Goal: Transaction & Acquisition: Purchase product/service

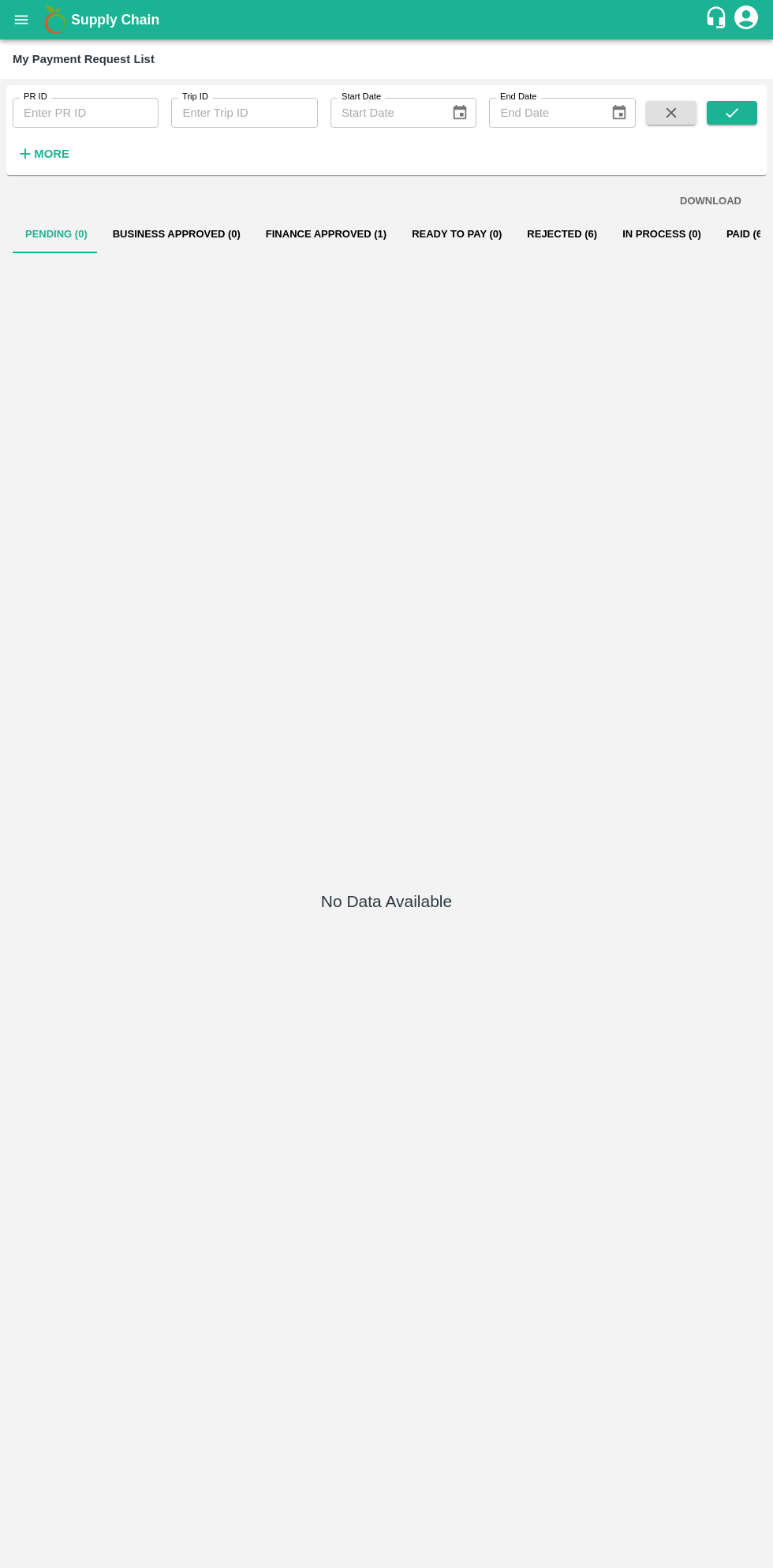
click at [22, 19] on icon "open drawer" at bounding box center [22, 19] width 14 height 8
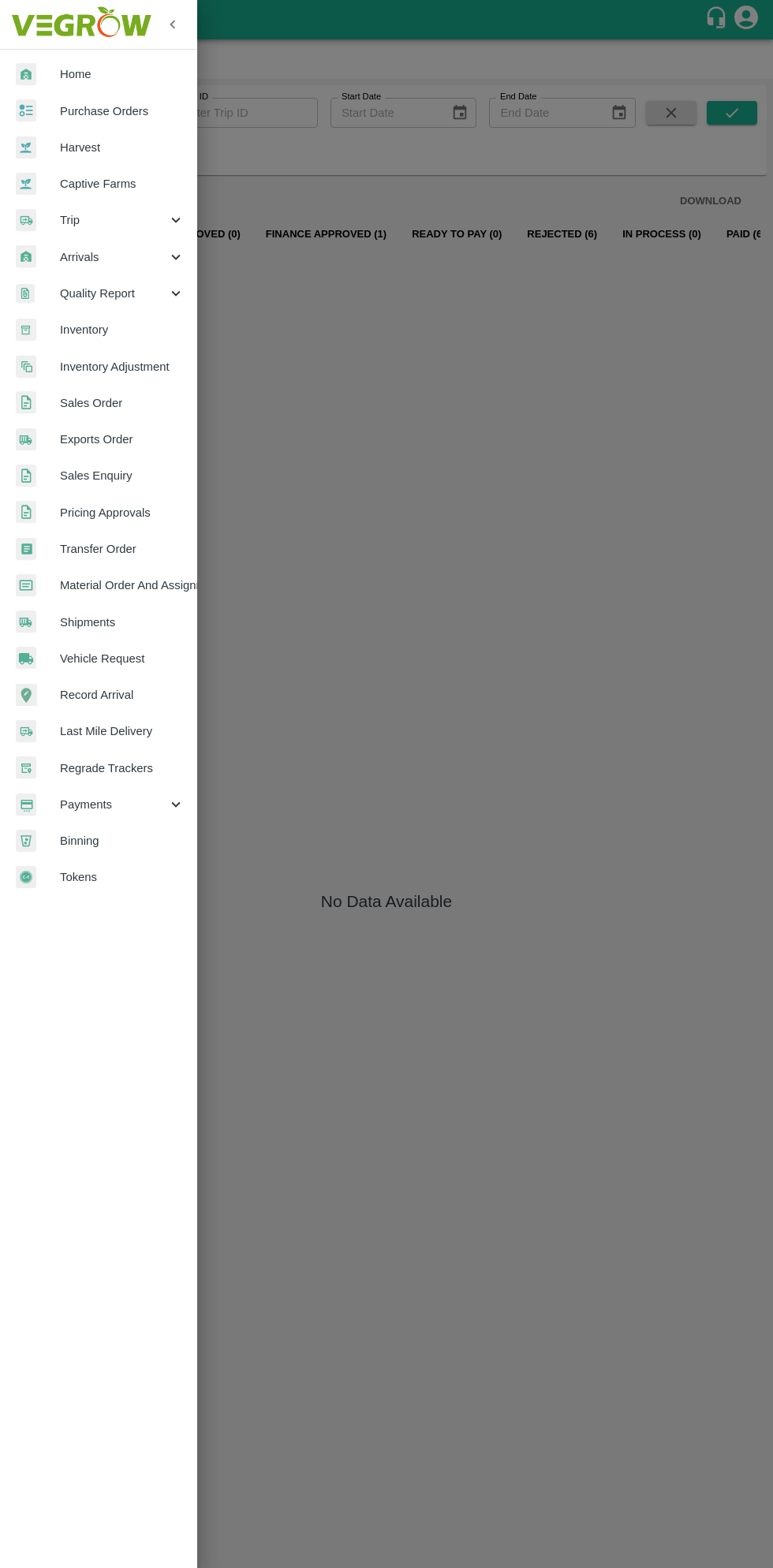
click at [106, 112] on span "Purchase Orders" at bounding box center [122, 111] width 124 height 18
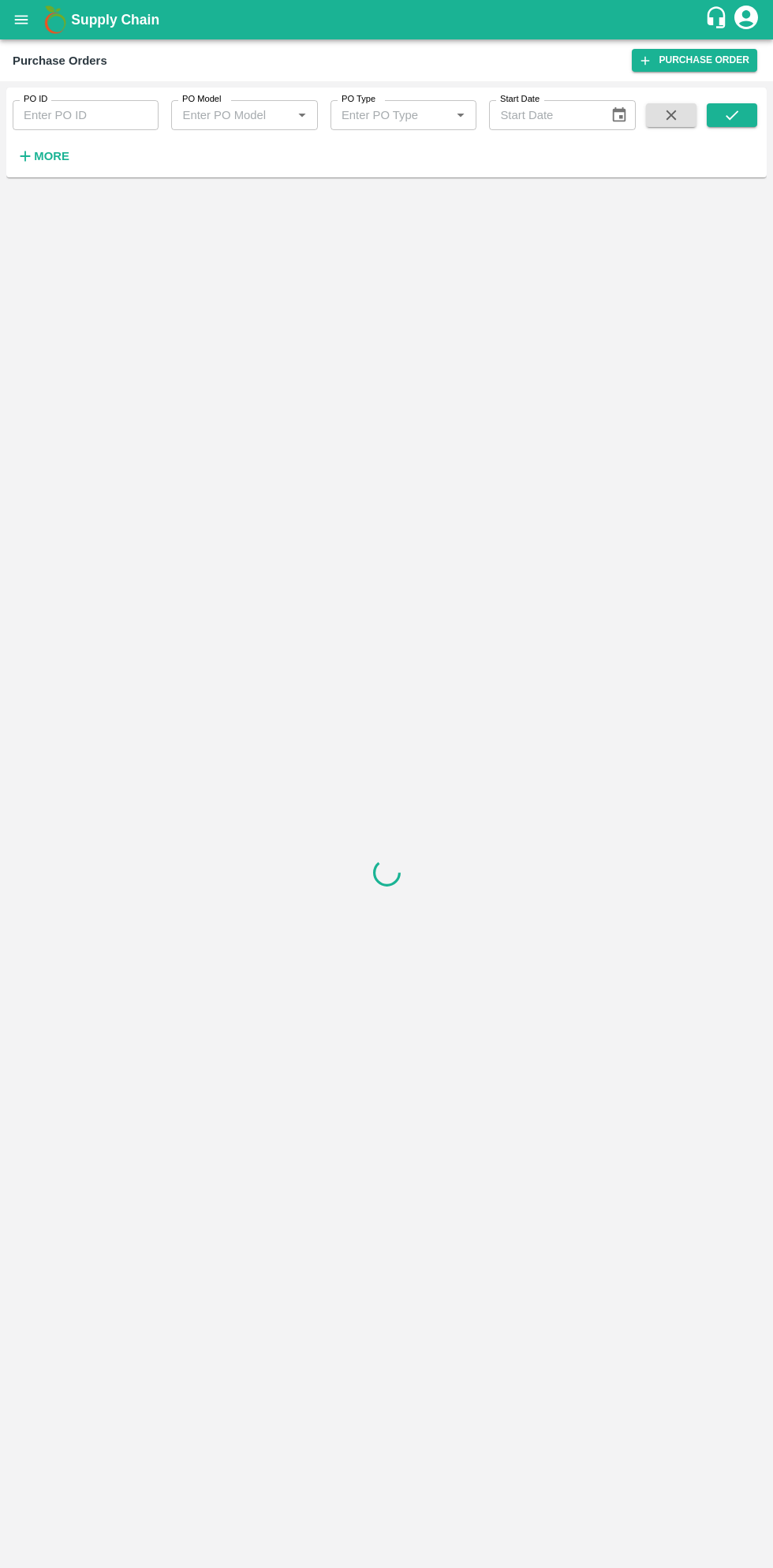
click at [60, 156] on strong "More" at bounding box center [52, 156] width 35 height 13
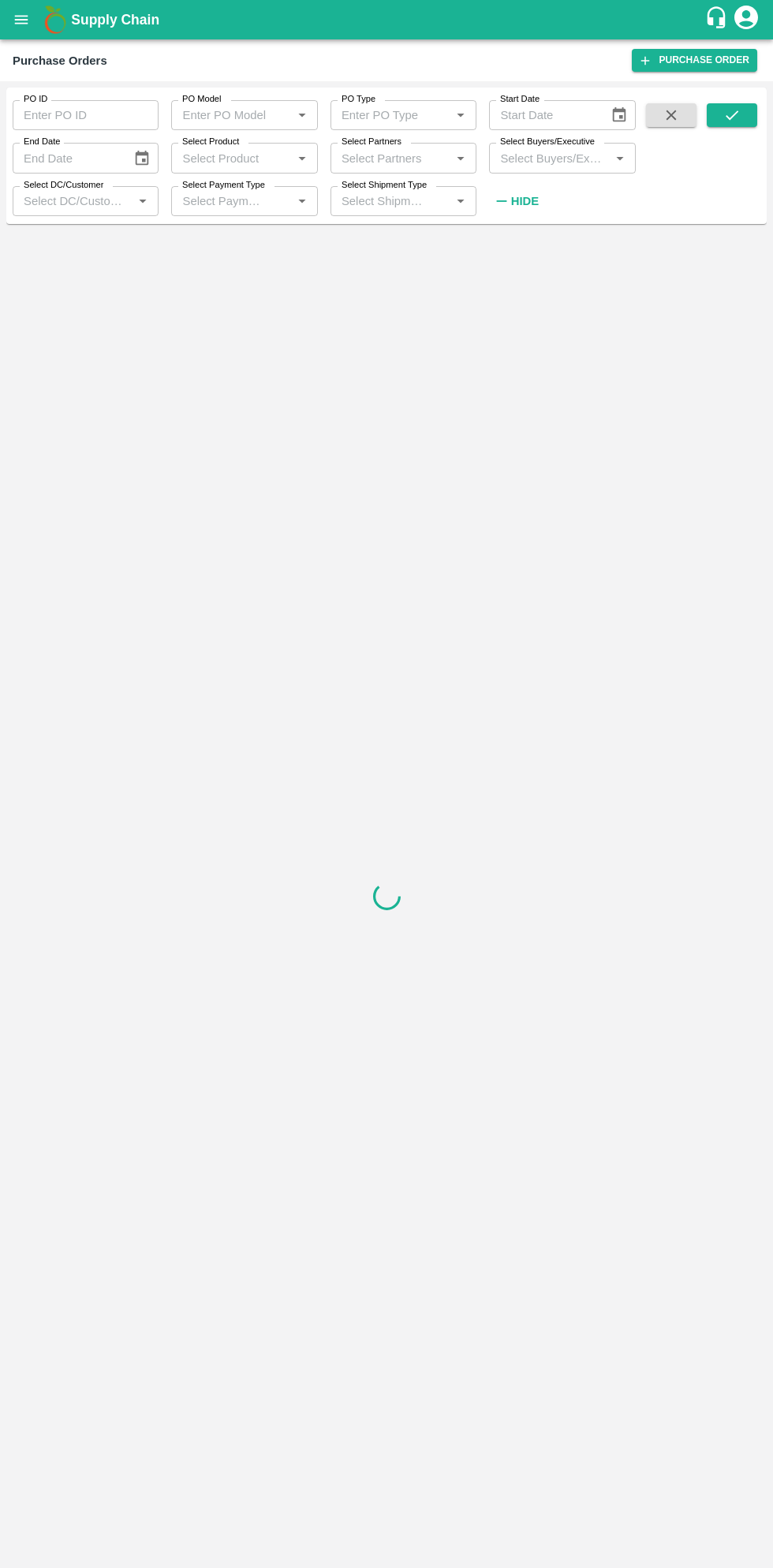
click at [561, 160] on input "Select Buyers/Executive" at bounding box center [548, 158] width 111 height 20
type input "sagar"
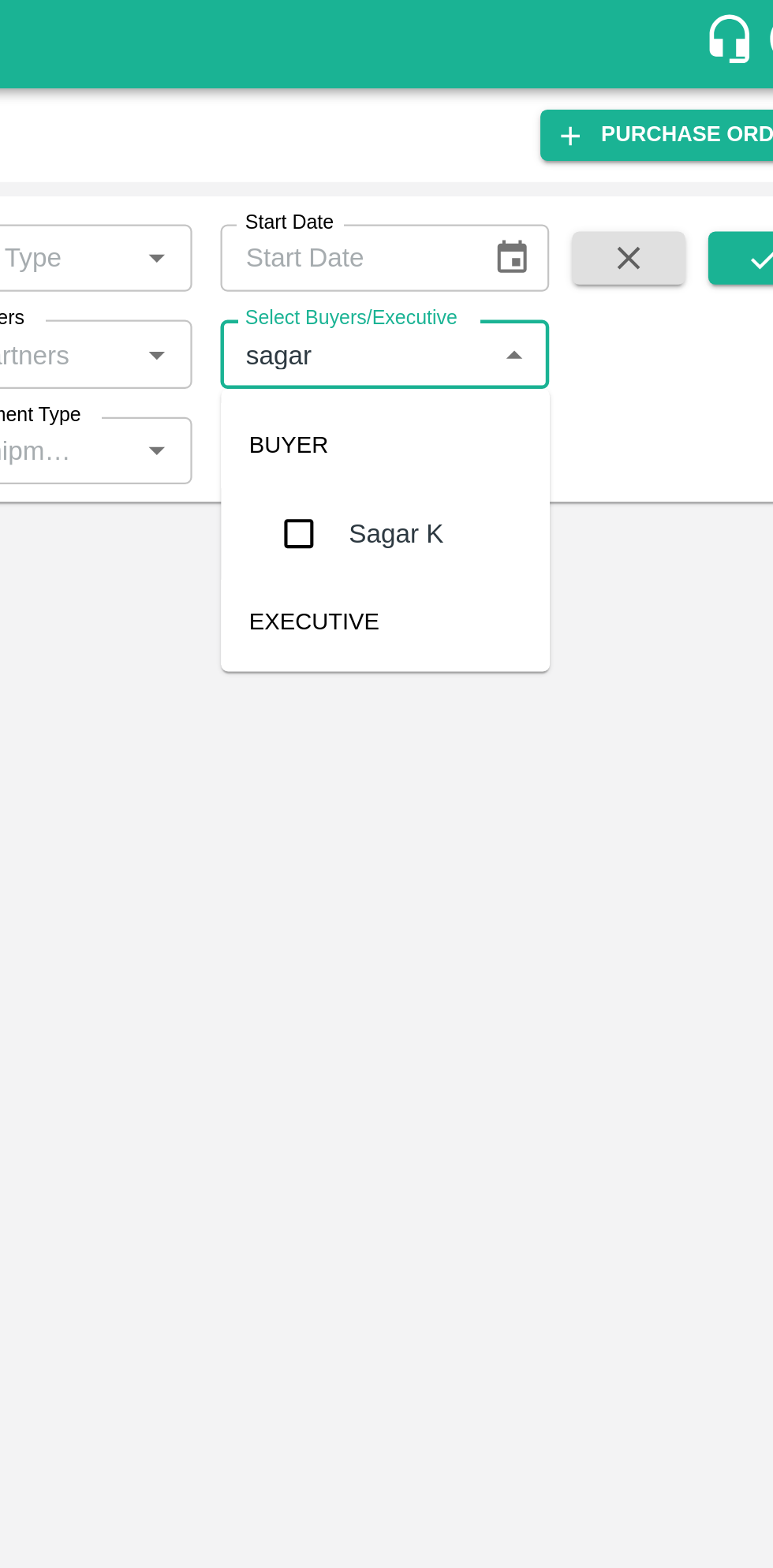
click at [525, 245] on input "checkbox" at bounding box center [523, 238] width 31 height 31
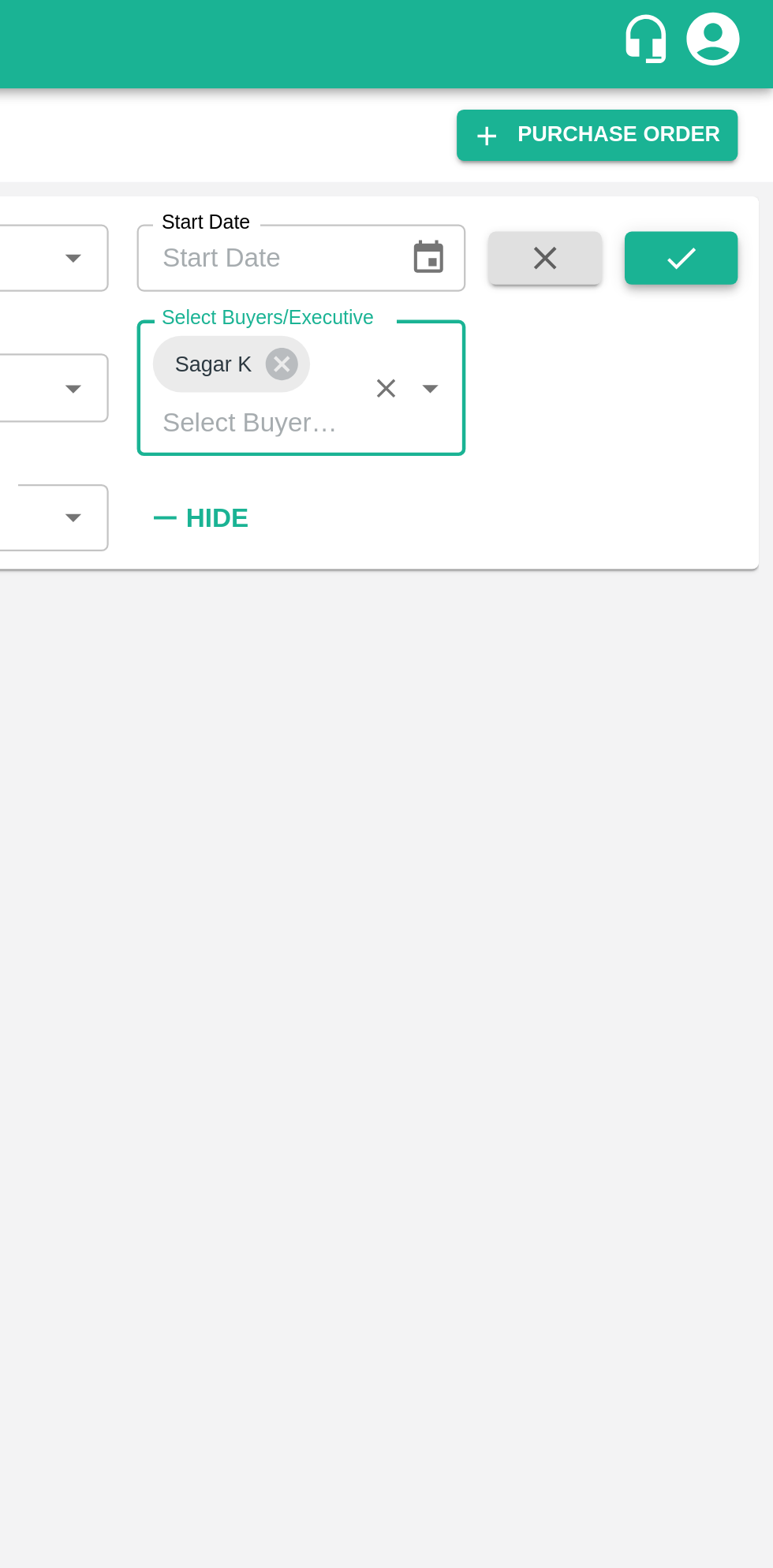
click at [735, 112] on icon "submit" at bounding box center [732, 115] width 18 height 18
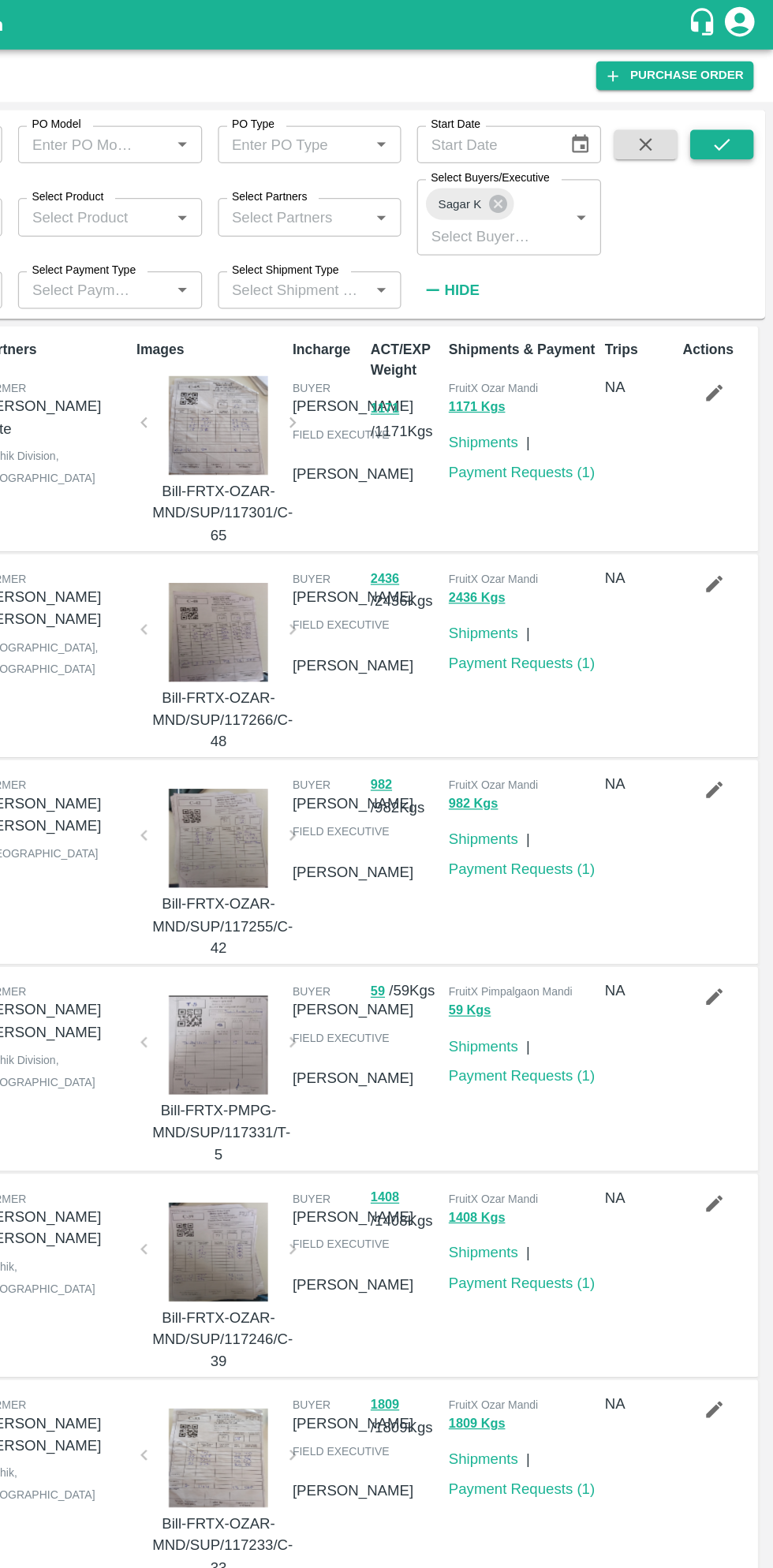
click at [732, 115] on icon "submit" at bounding box center [732, 115] width 18 height 18
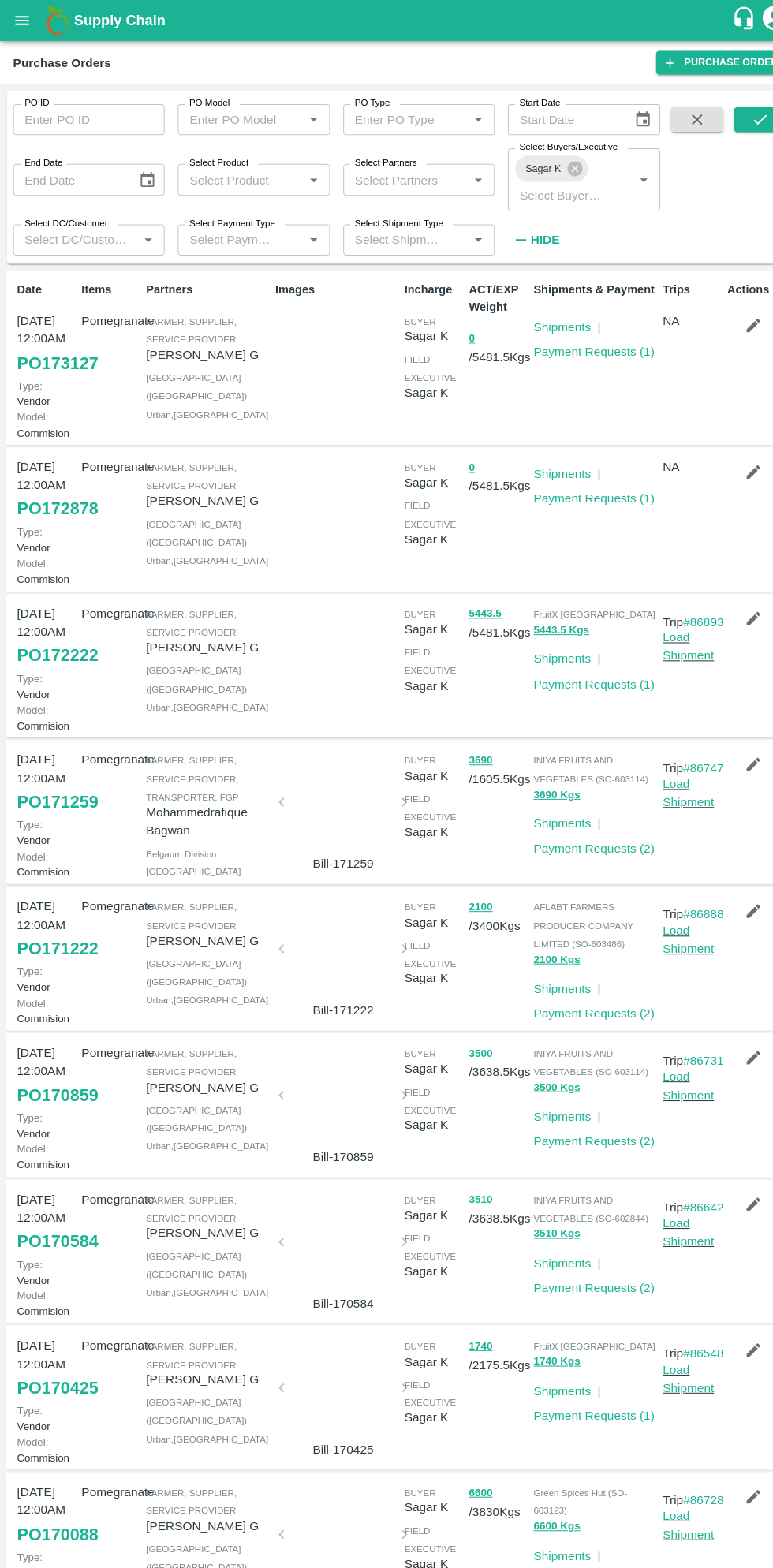
click at [21, 19] on icon "open drawer" at bounding box center [22, 19] width 14 height 8
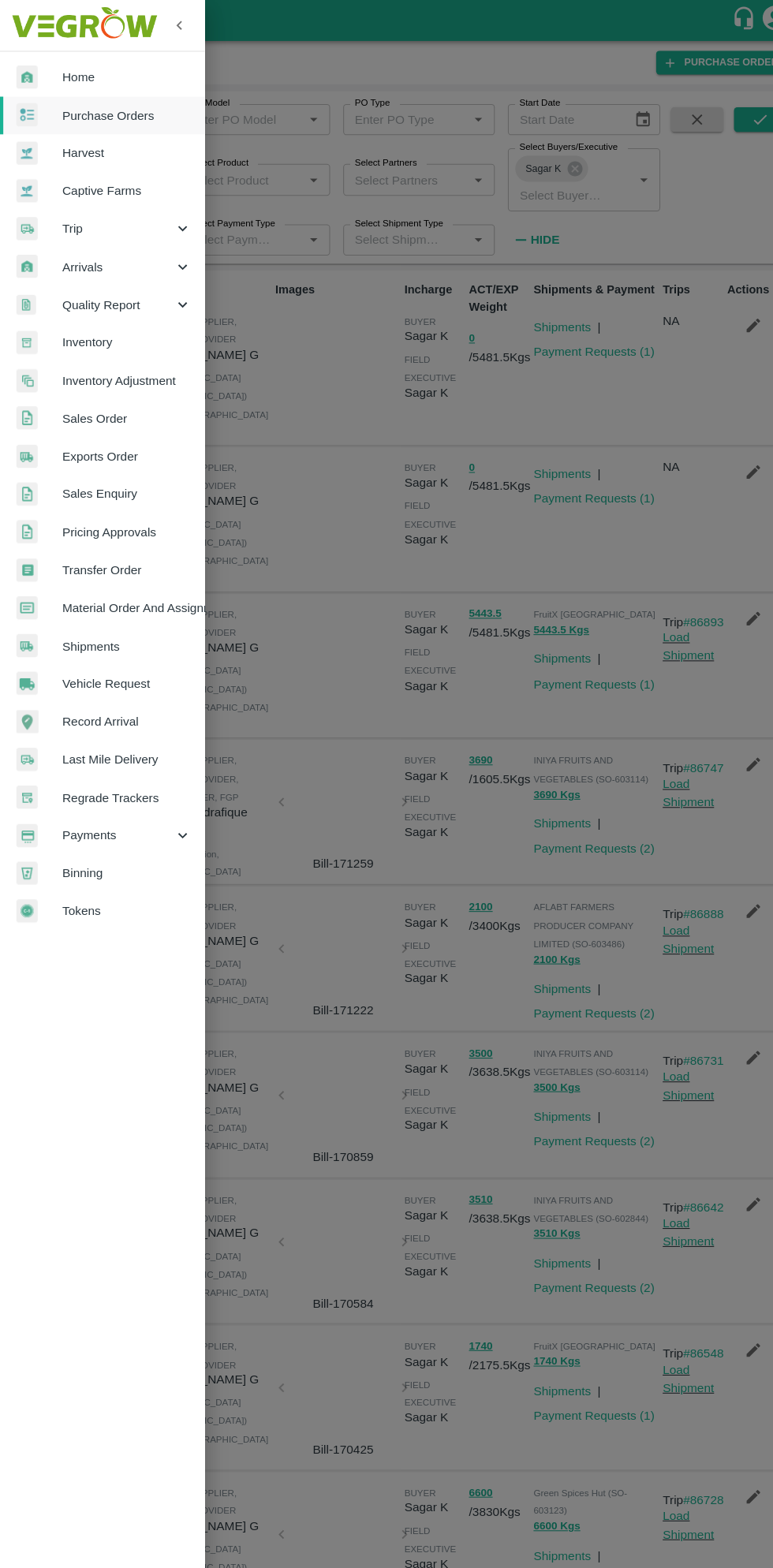
click at [162, 584] on span "Material Order And Assignment" at bounding box center [122, 585] width 124 height 18
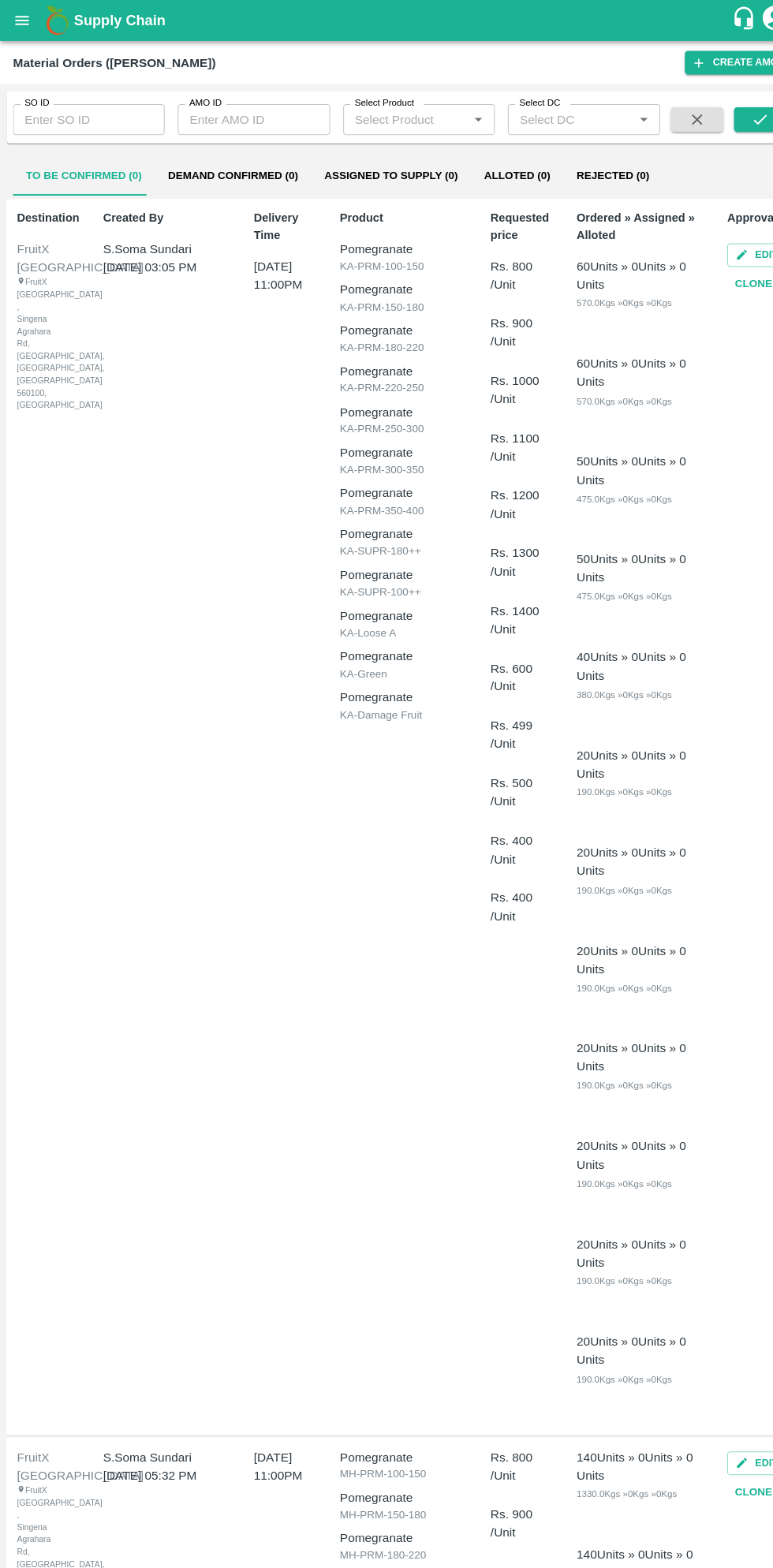
click at [242, 115] on input "AMO ID" at bounding box center [243, 115] width 146 height 30
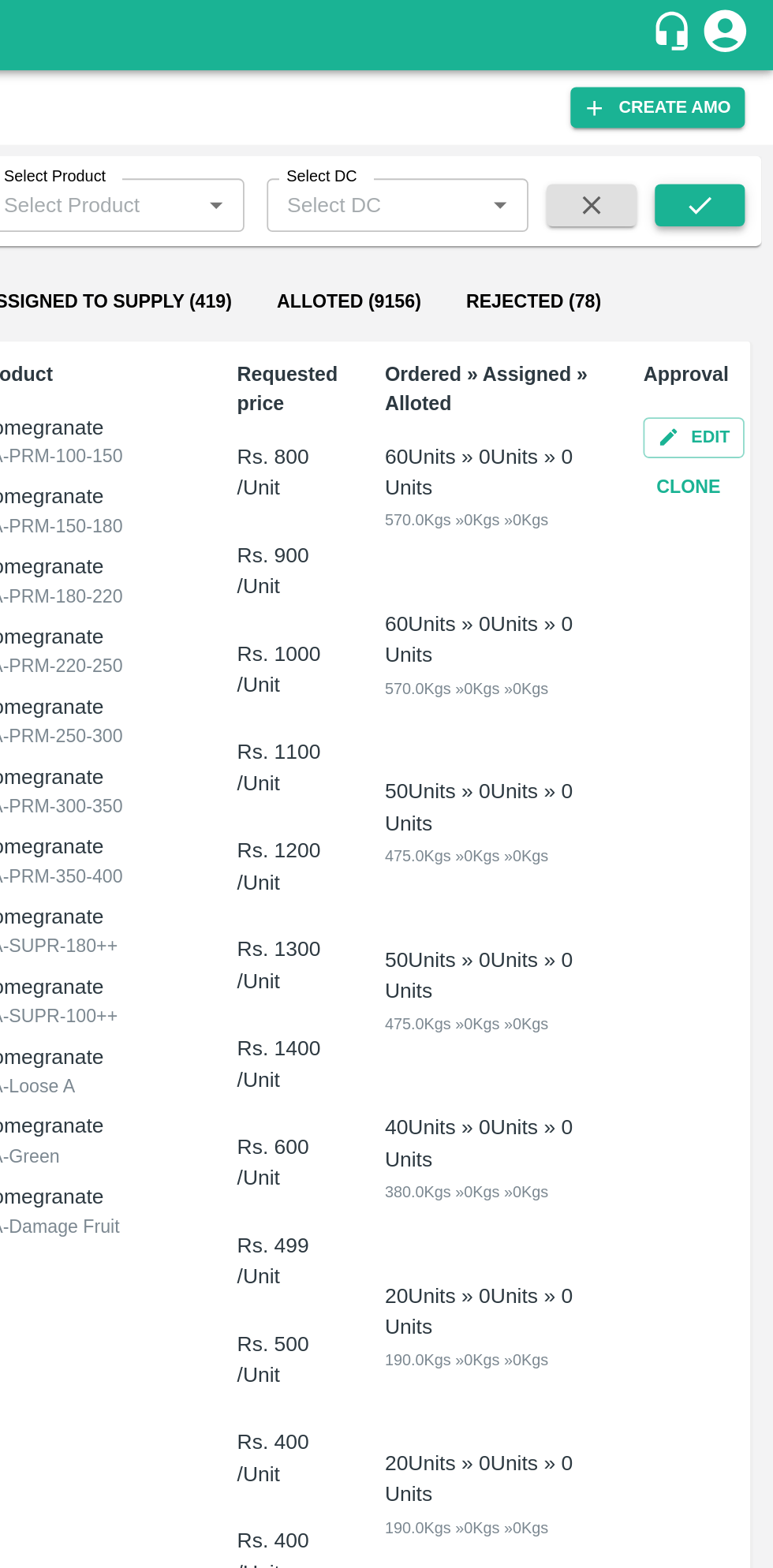
type input "322549"
click at [745, 114] on button "submit" at bounding box center [732, 115] width 51 height 24
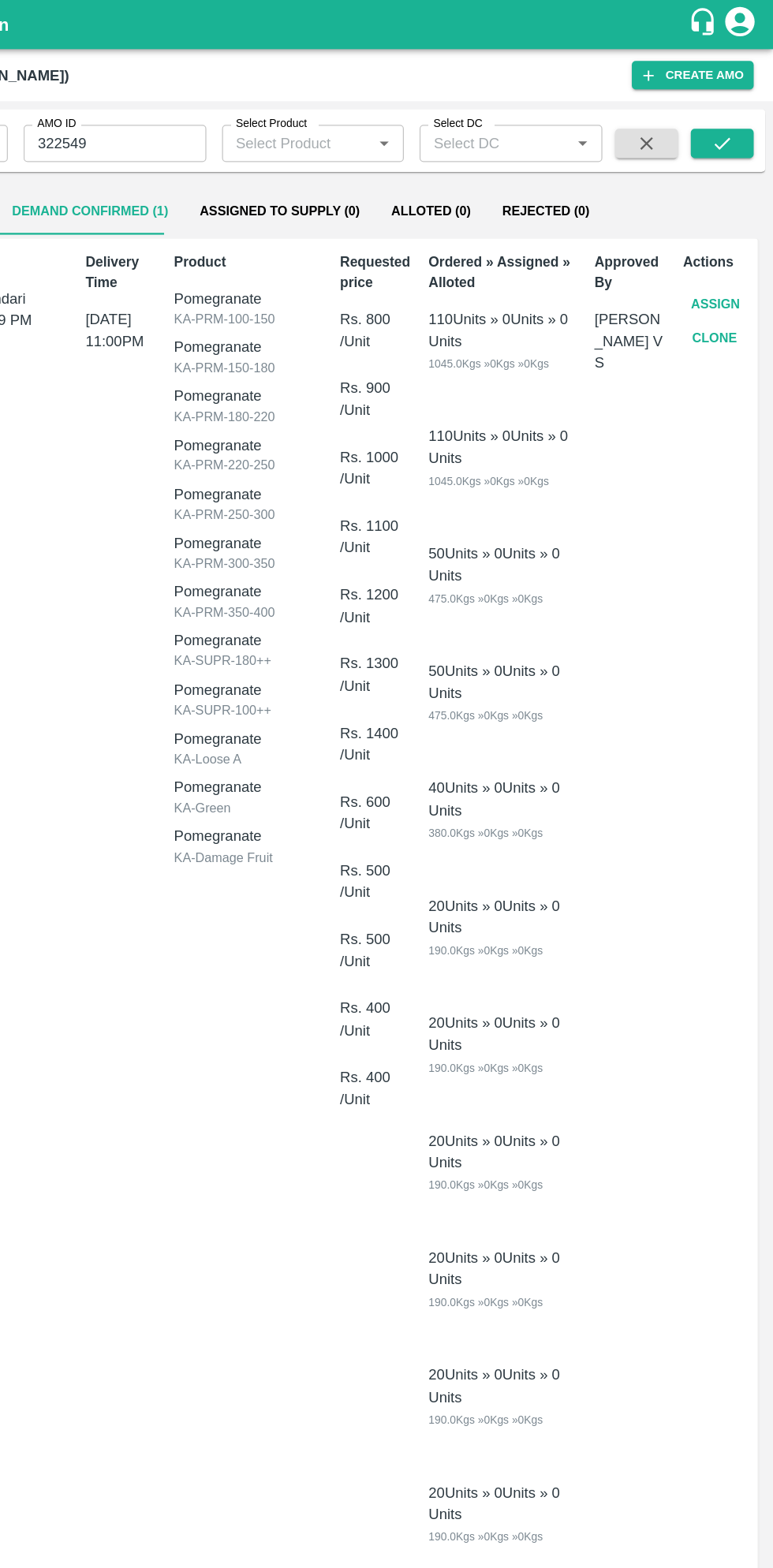
click at [716, 243] on button "Assign" at bounding box center [727, 244] width 52 height 28
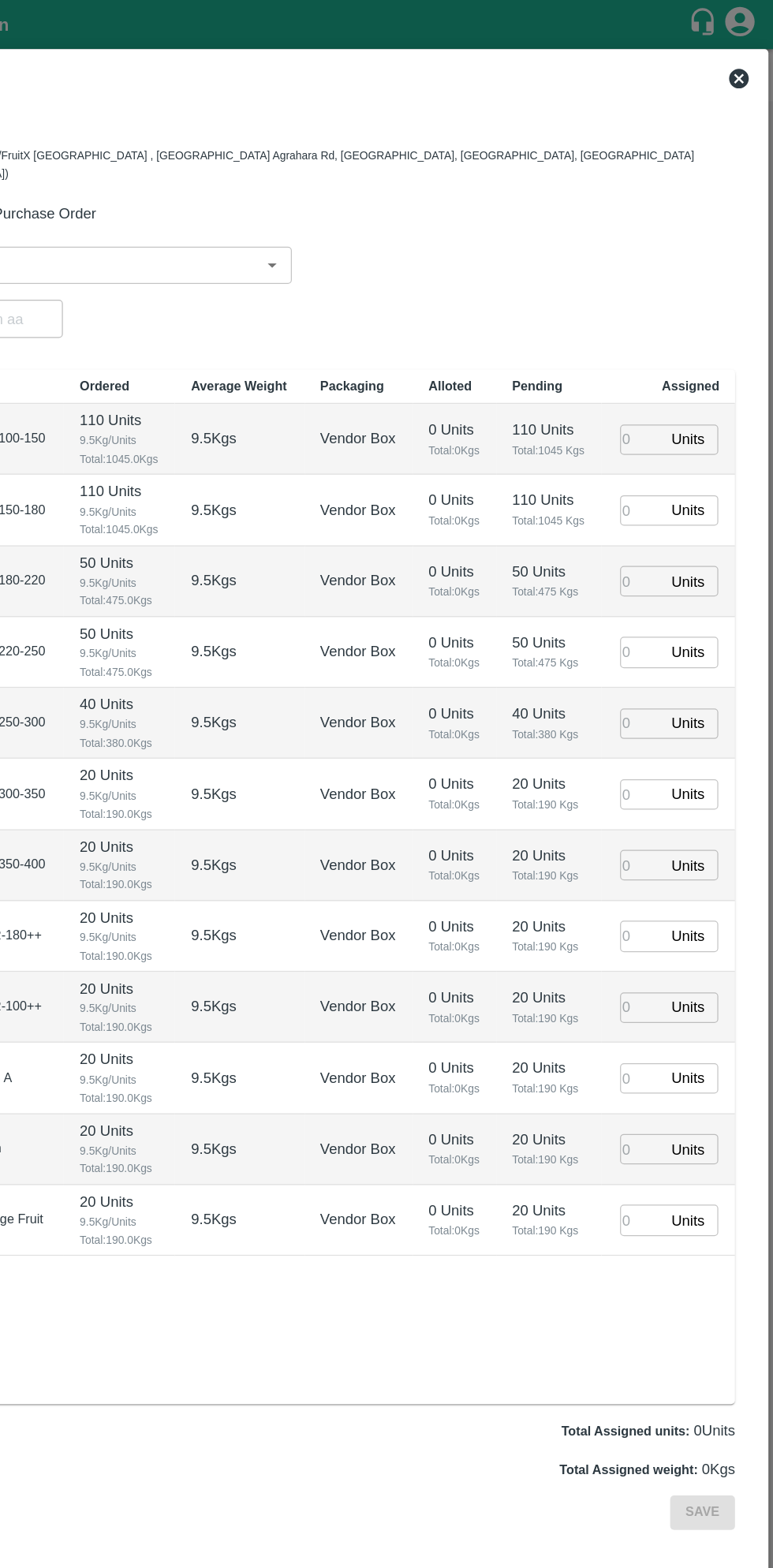
type input "04/09/2025 11:00 PM"
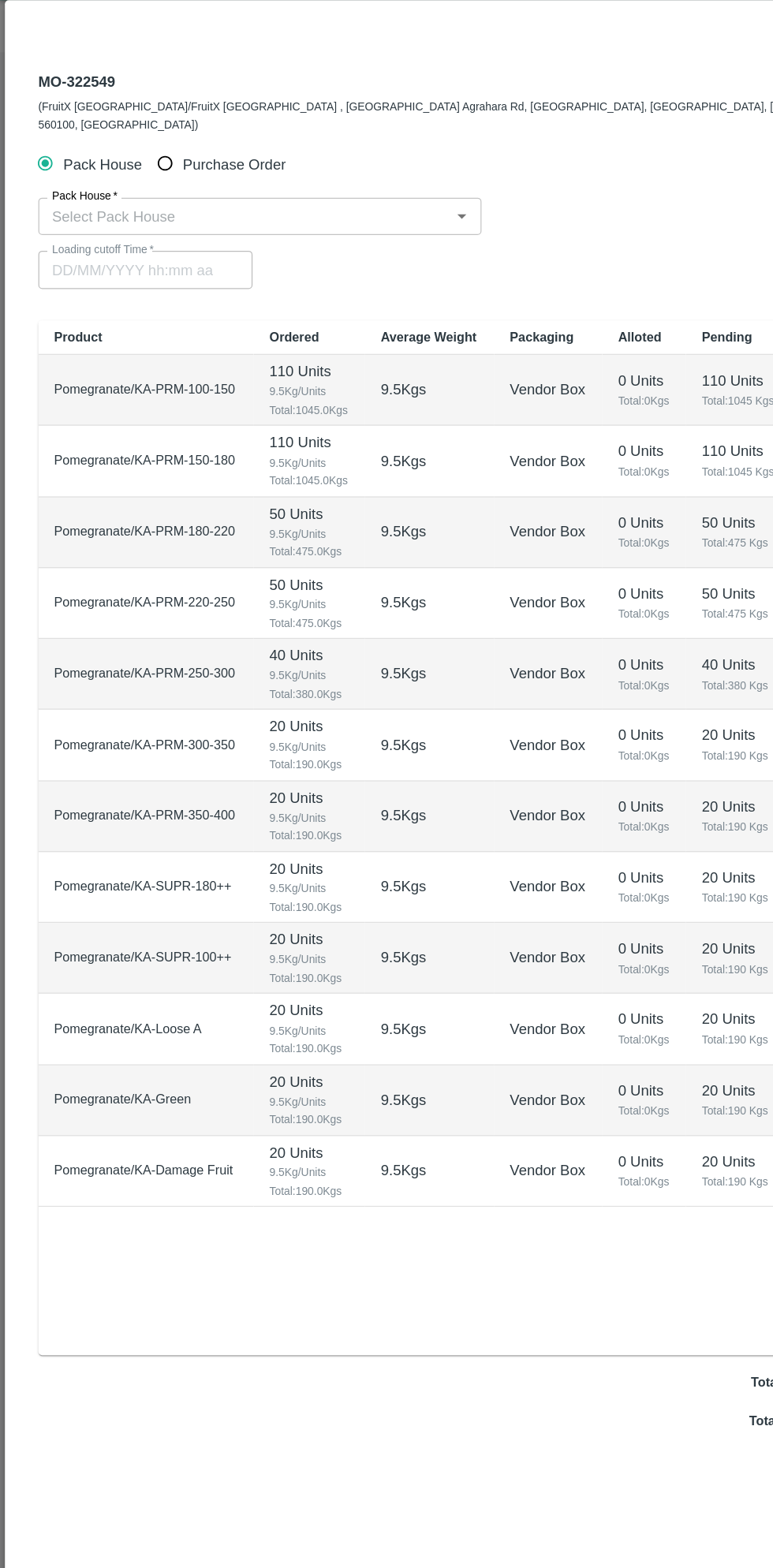
click at [145, 158] on input "Purchase Order" at bounding box center [133, 171] width 30 height 30
radio input "true"
click at [205, 203] on input "PO   *" at bounding box center [367, 213] width 663 height 20
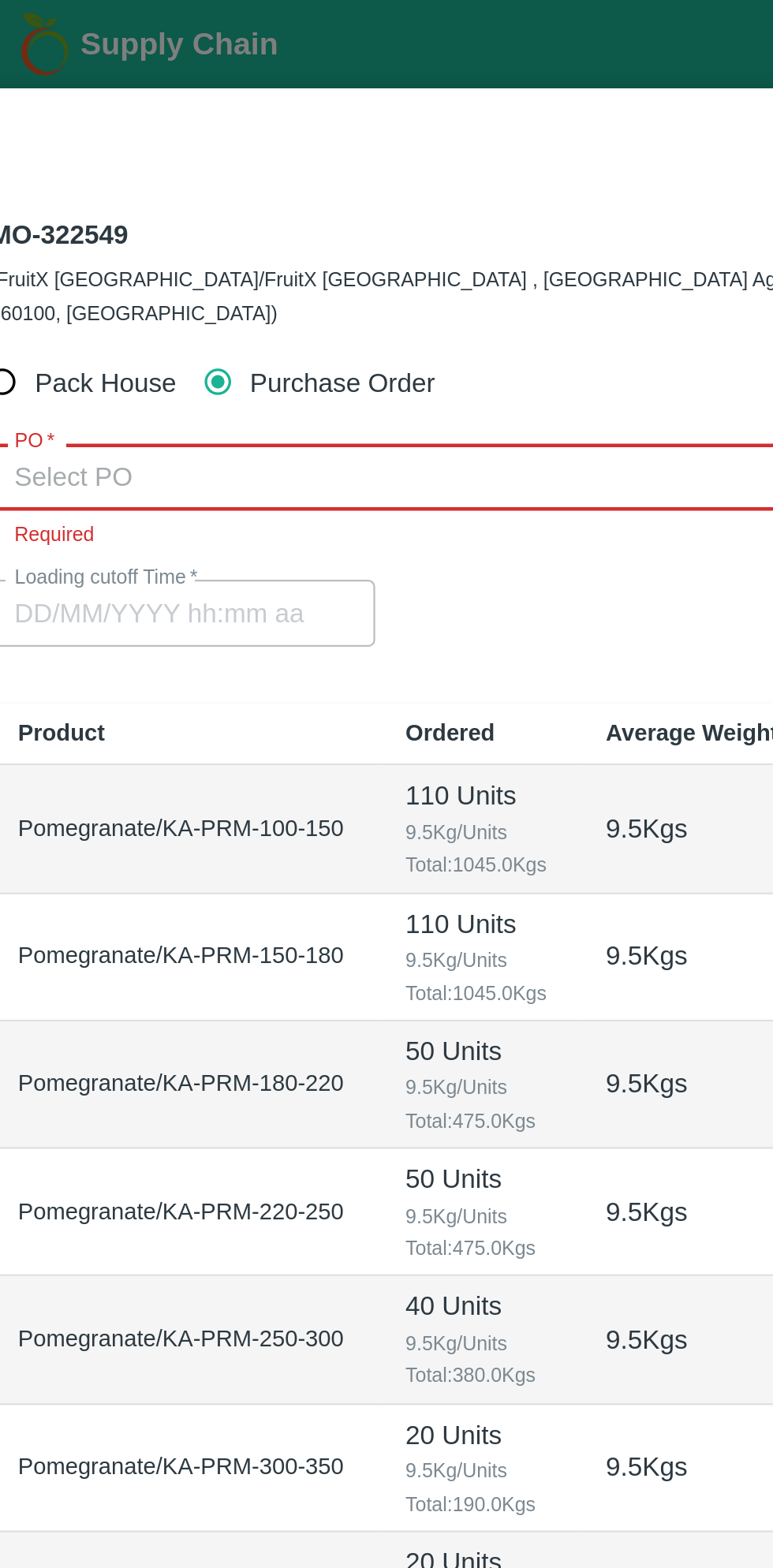
click at [187, 203] on input "PO   *" at bounding box center [367, 213] width 663 height 20
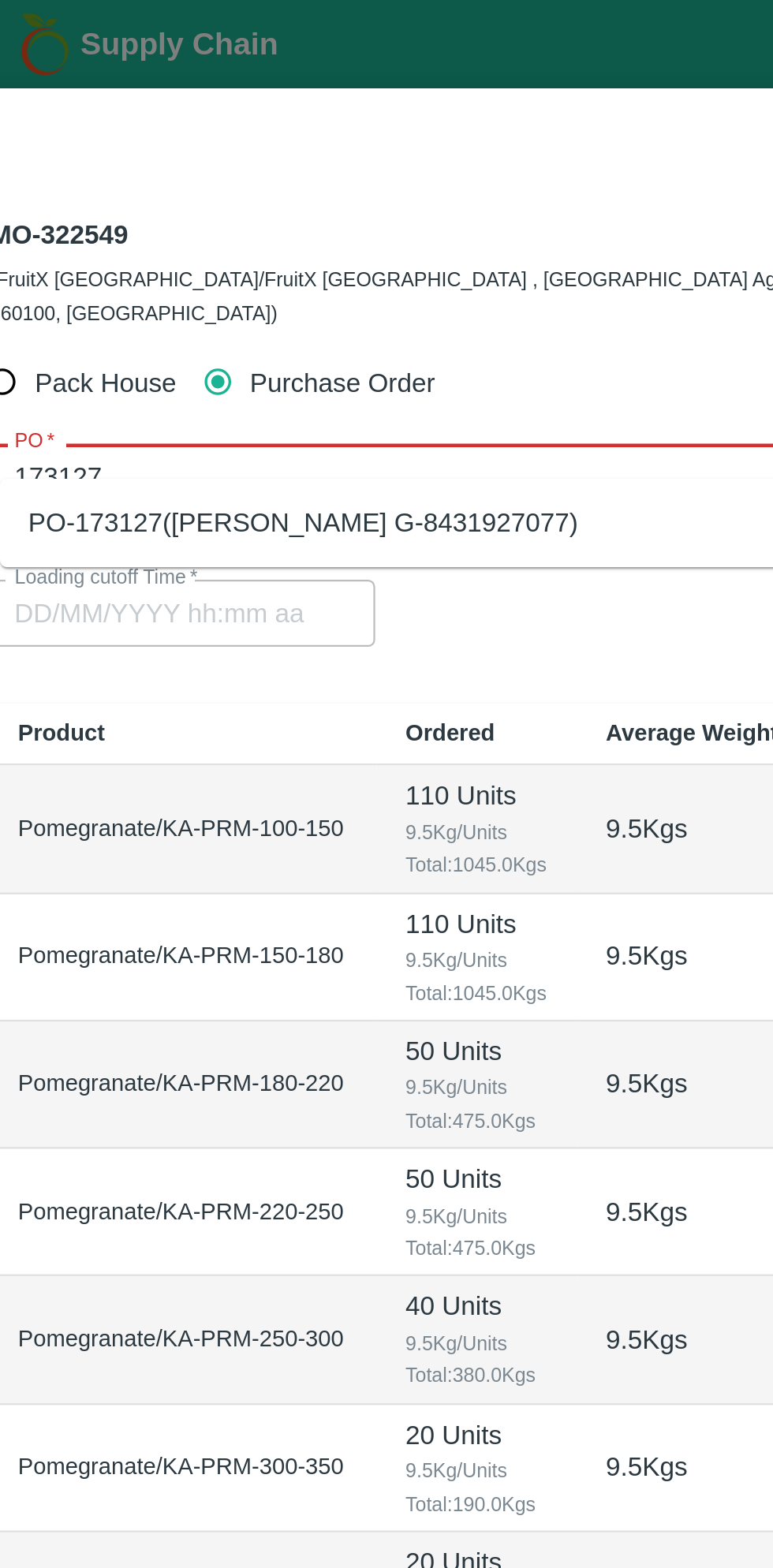
click at [248, 228] on div "PO-173127(Thippeswamy G-8431927077)" at bounding box center [171, 233] width 245 height 18
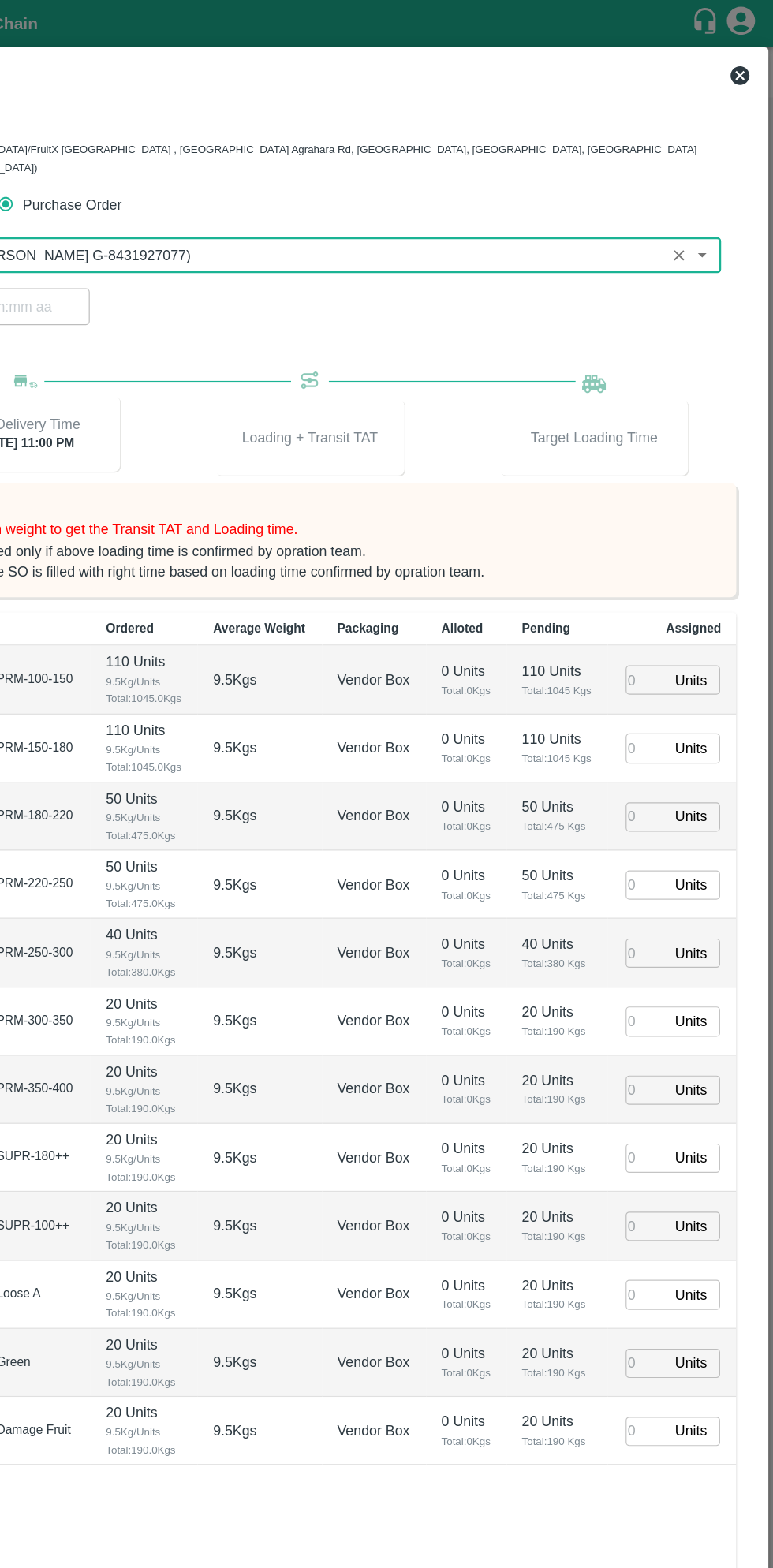
type input "PO-173127(Thippeswamy G-8431927077)"
click at [663, 555] on input "number" at bounding box center [667, 567] width 35 height 25
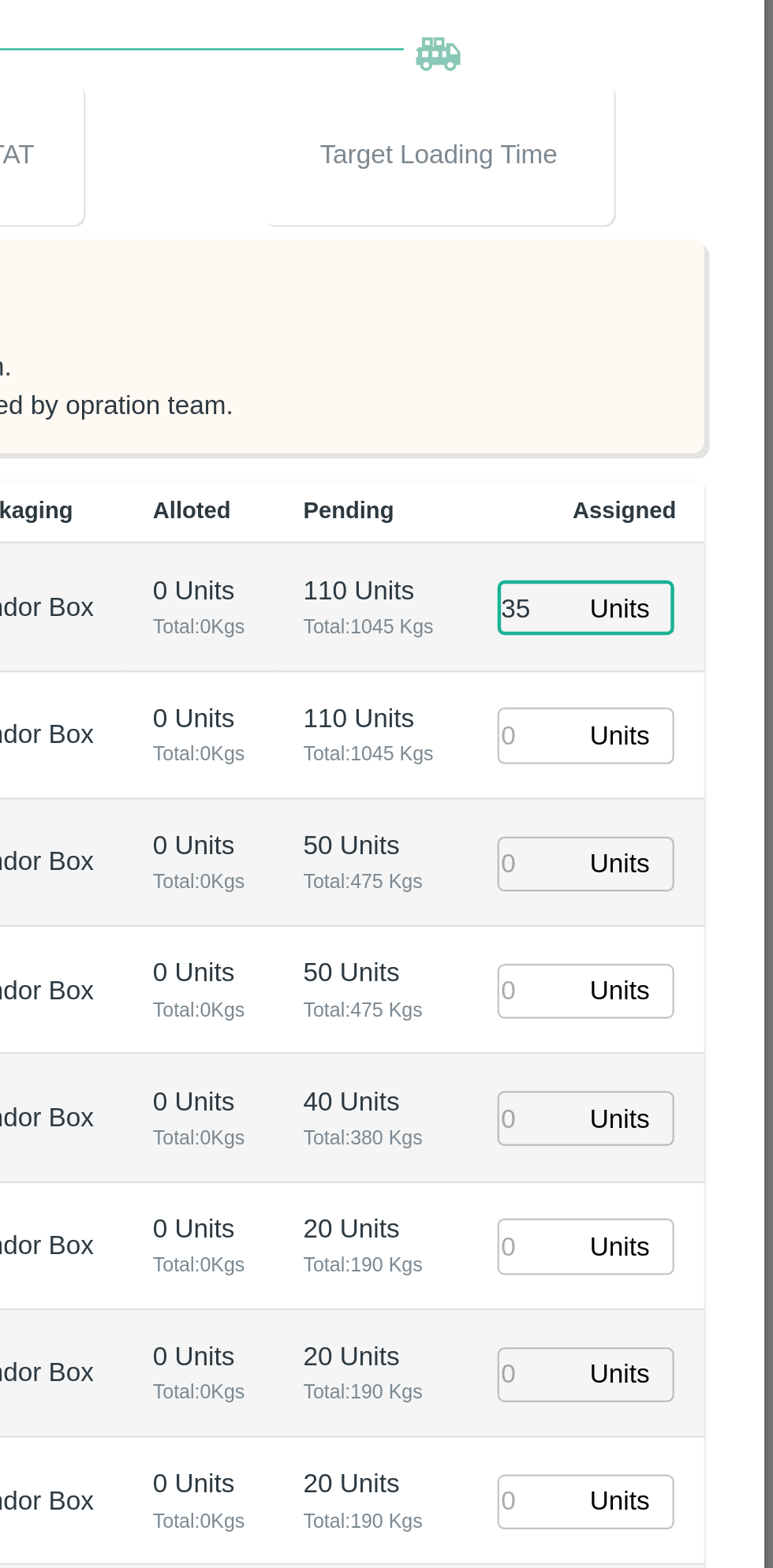
type input "35"
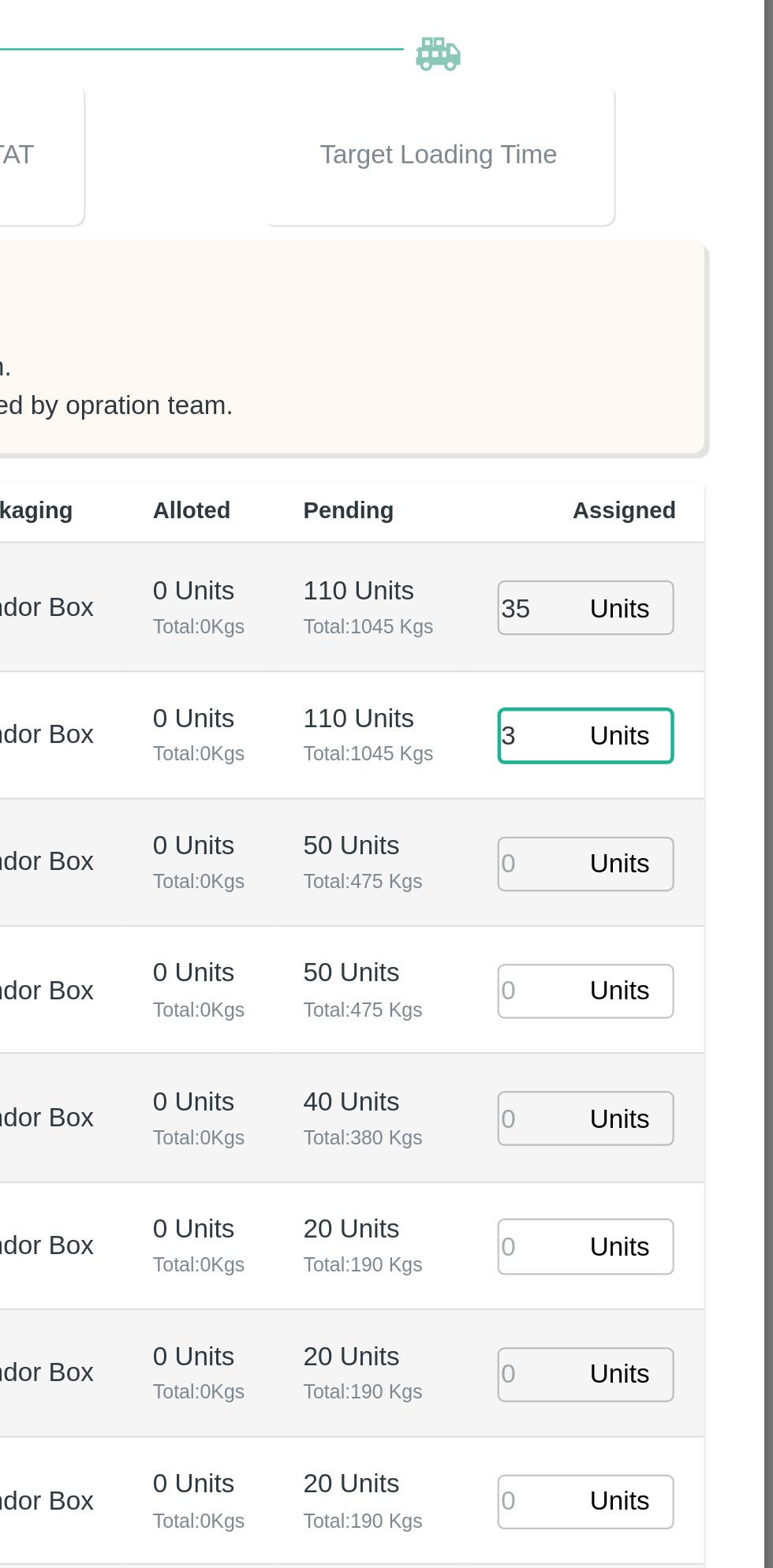
type input "39"
type input "04/09/2025 03:22 PM"
type input "39"
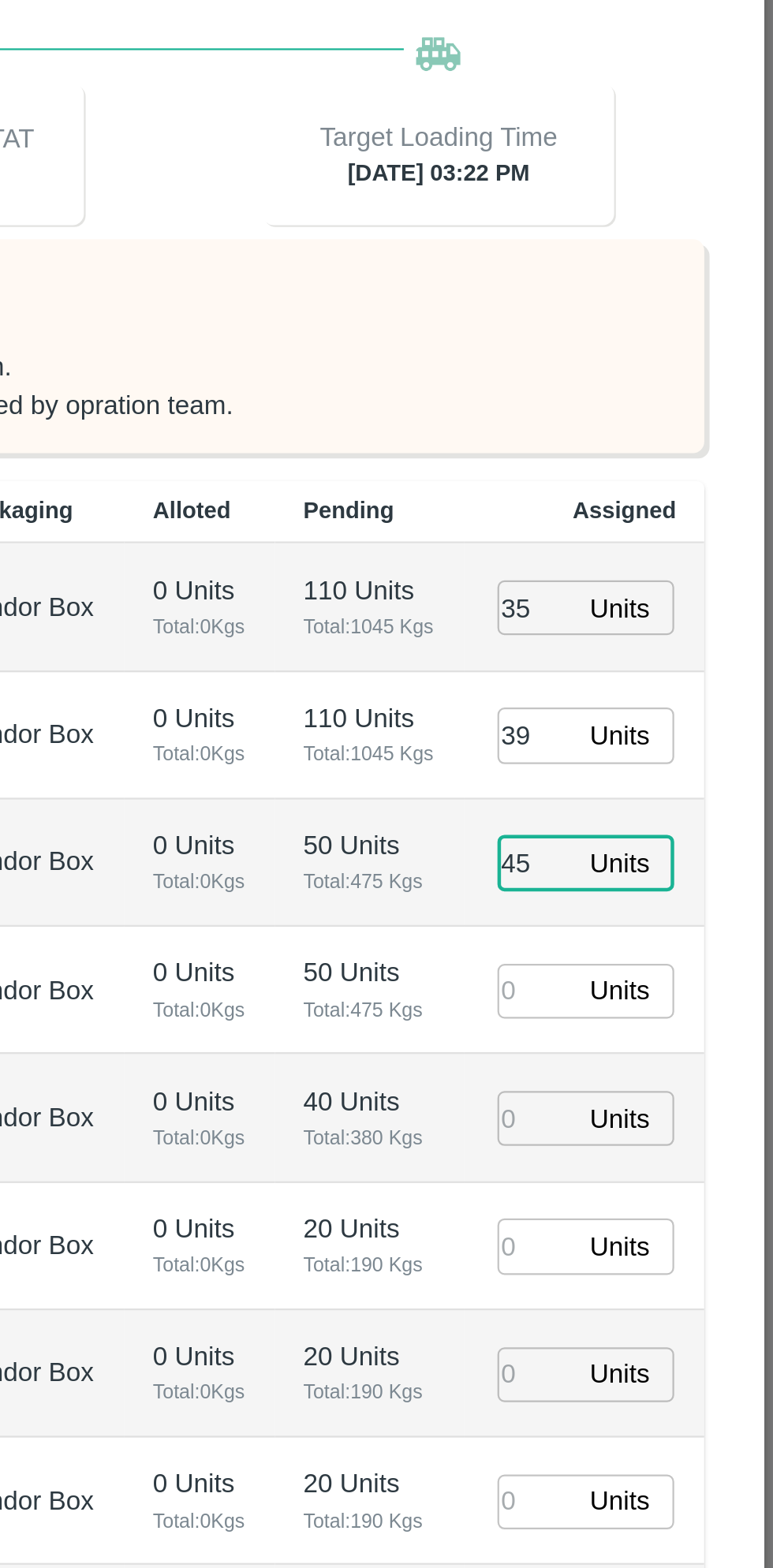
type input "45"
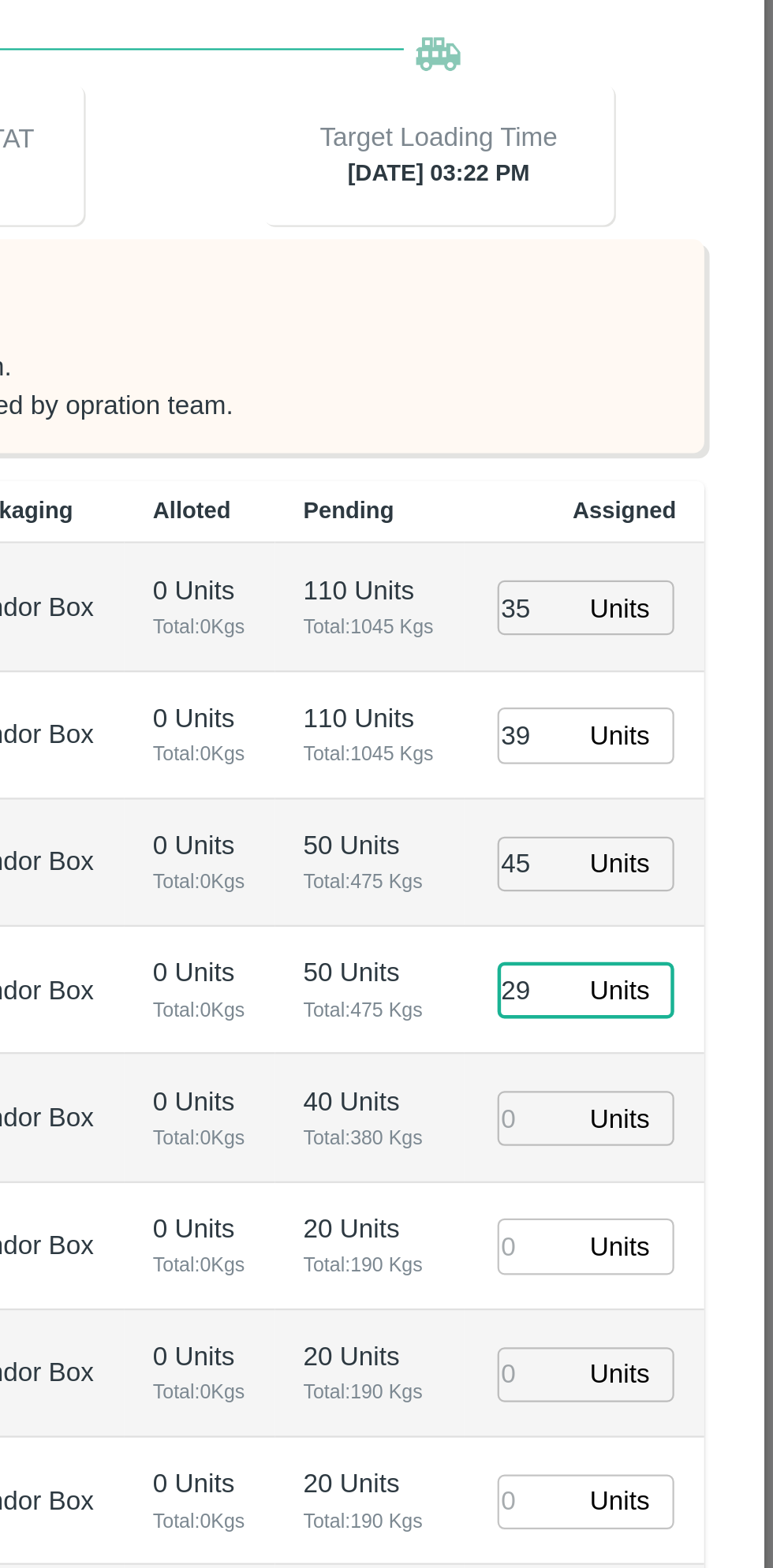
type input "29"
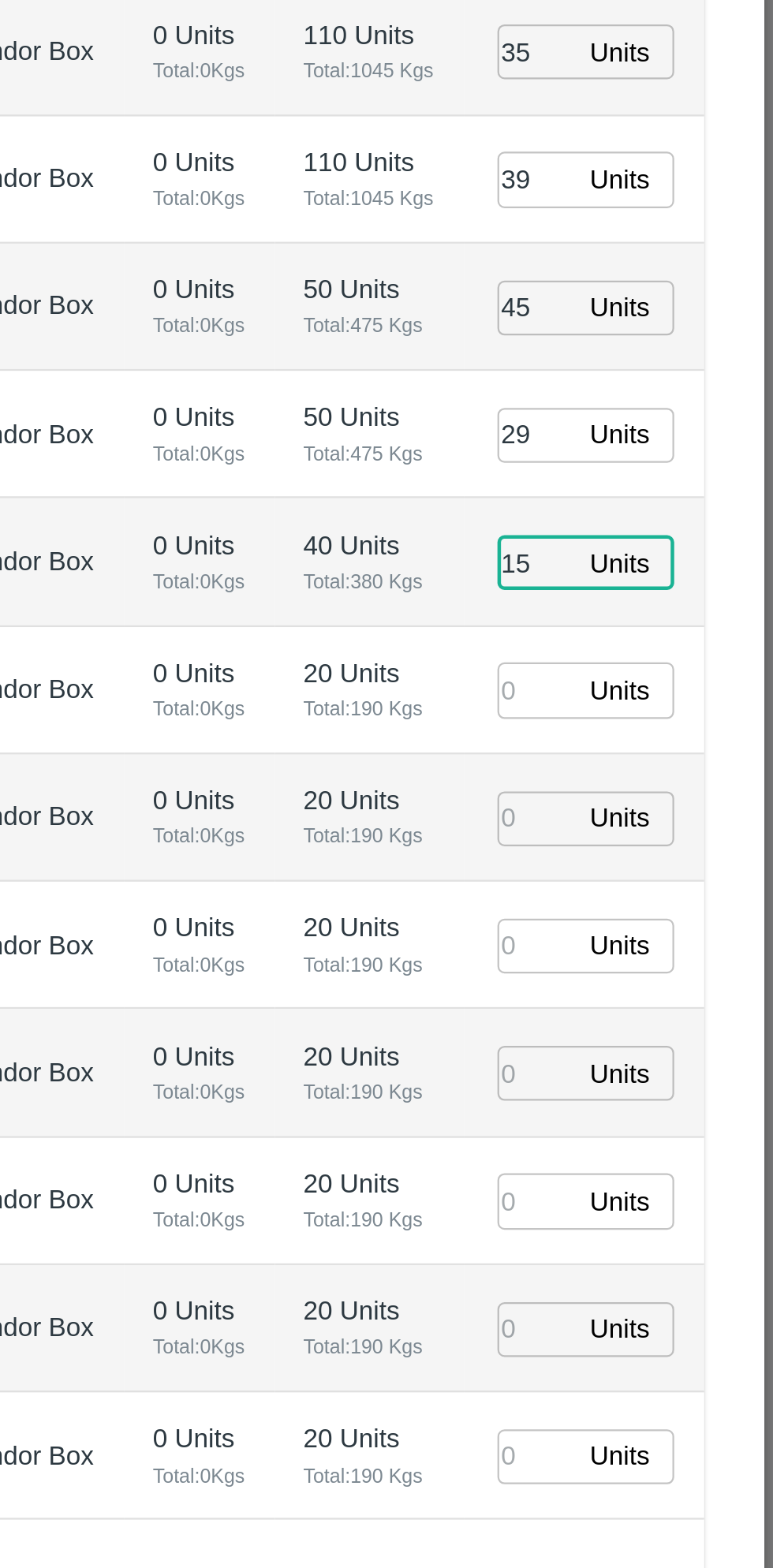
type input "15"
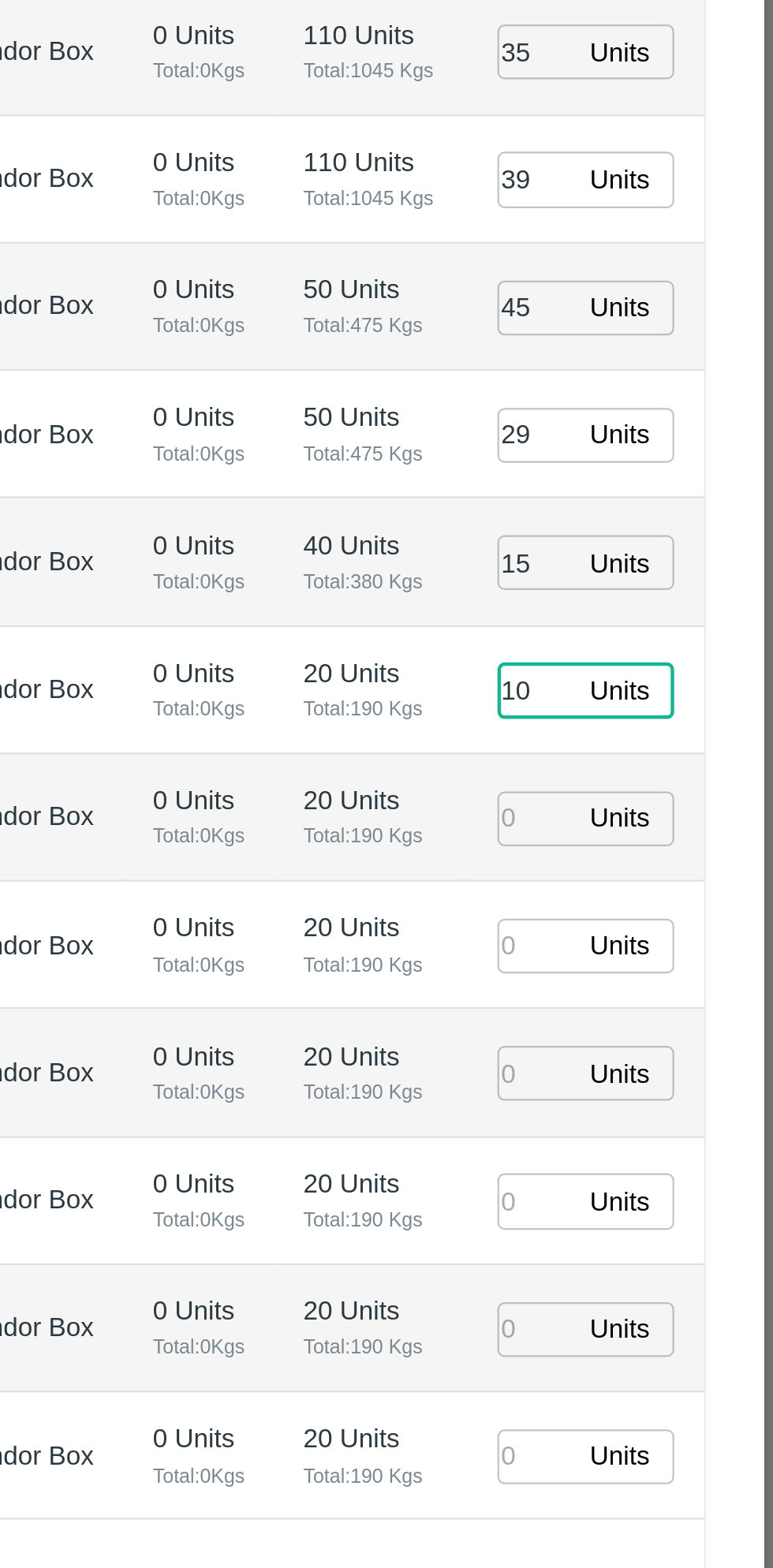
type input "10"
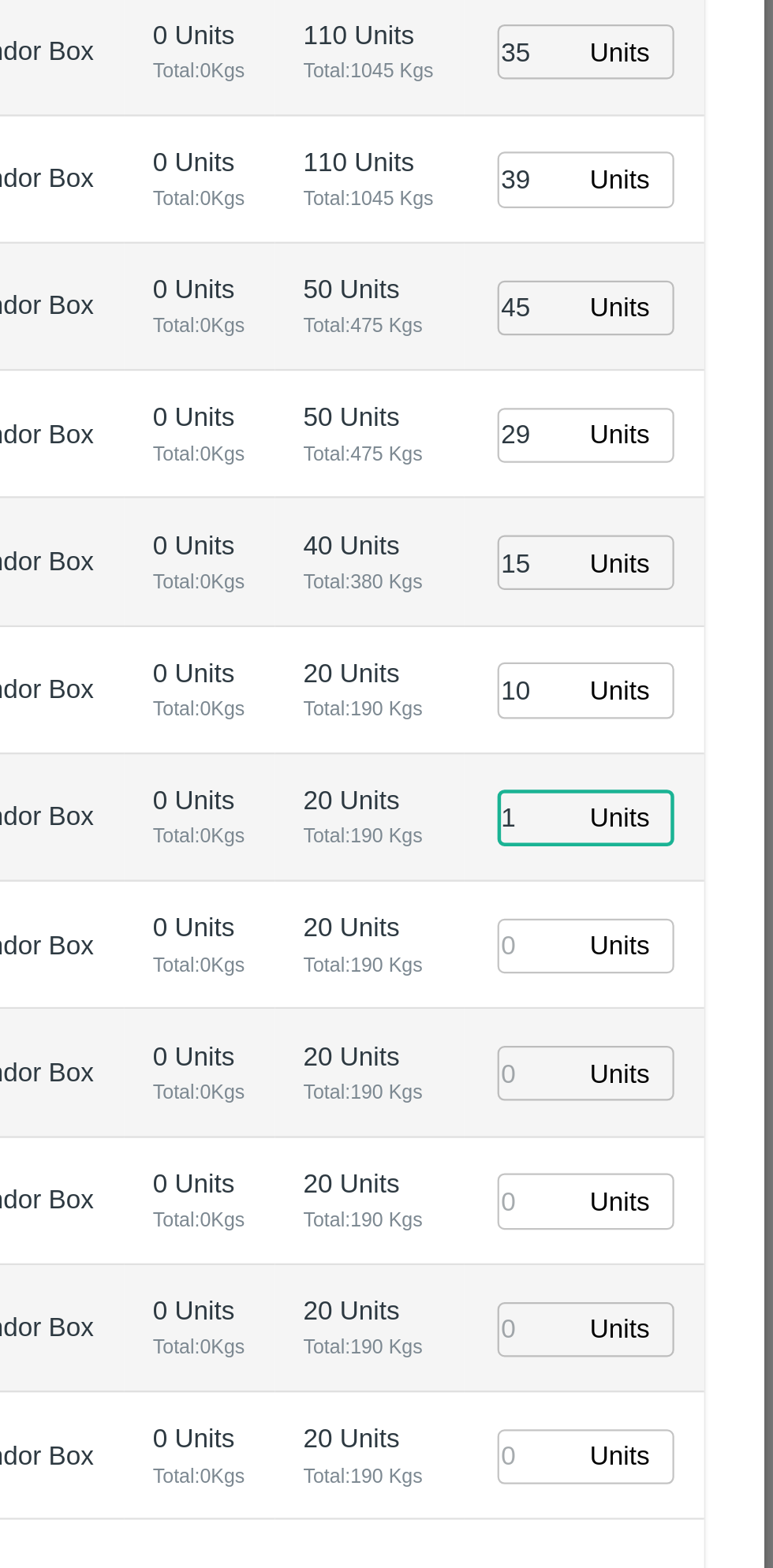
type input "1"
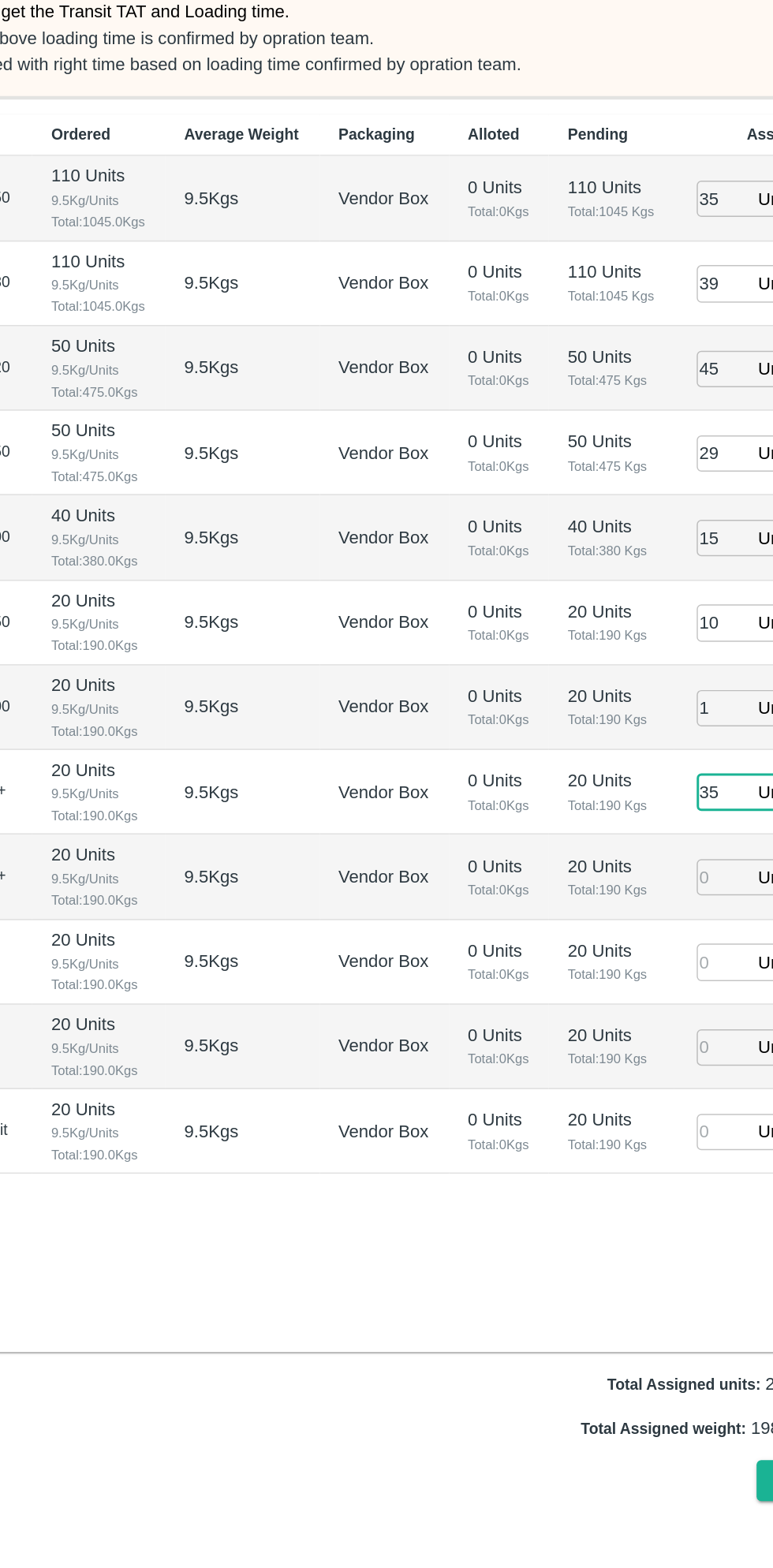
type input "35"
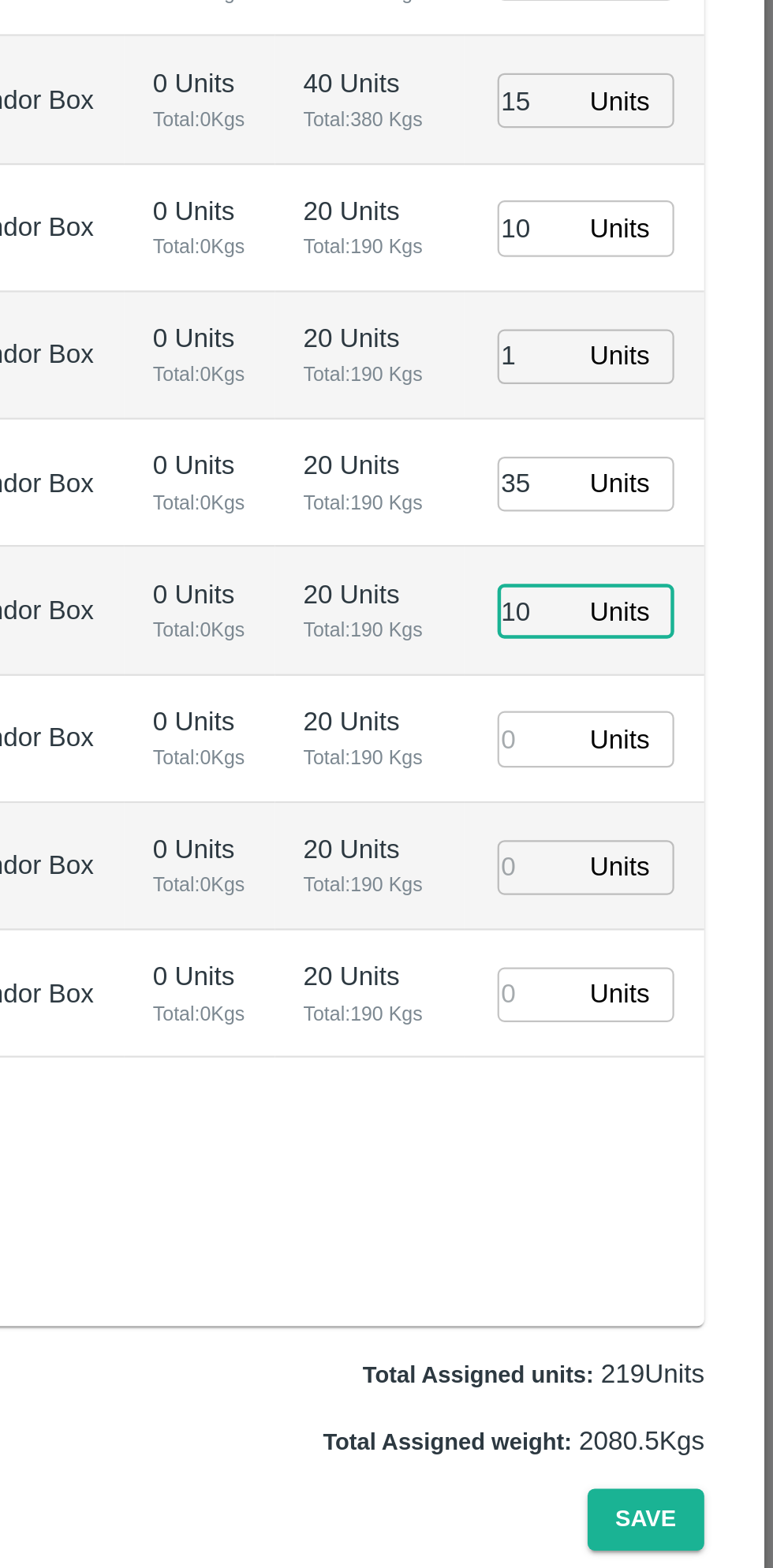
type input "10"
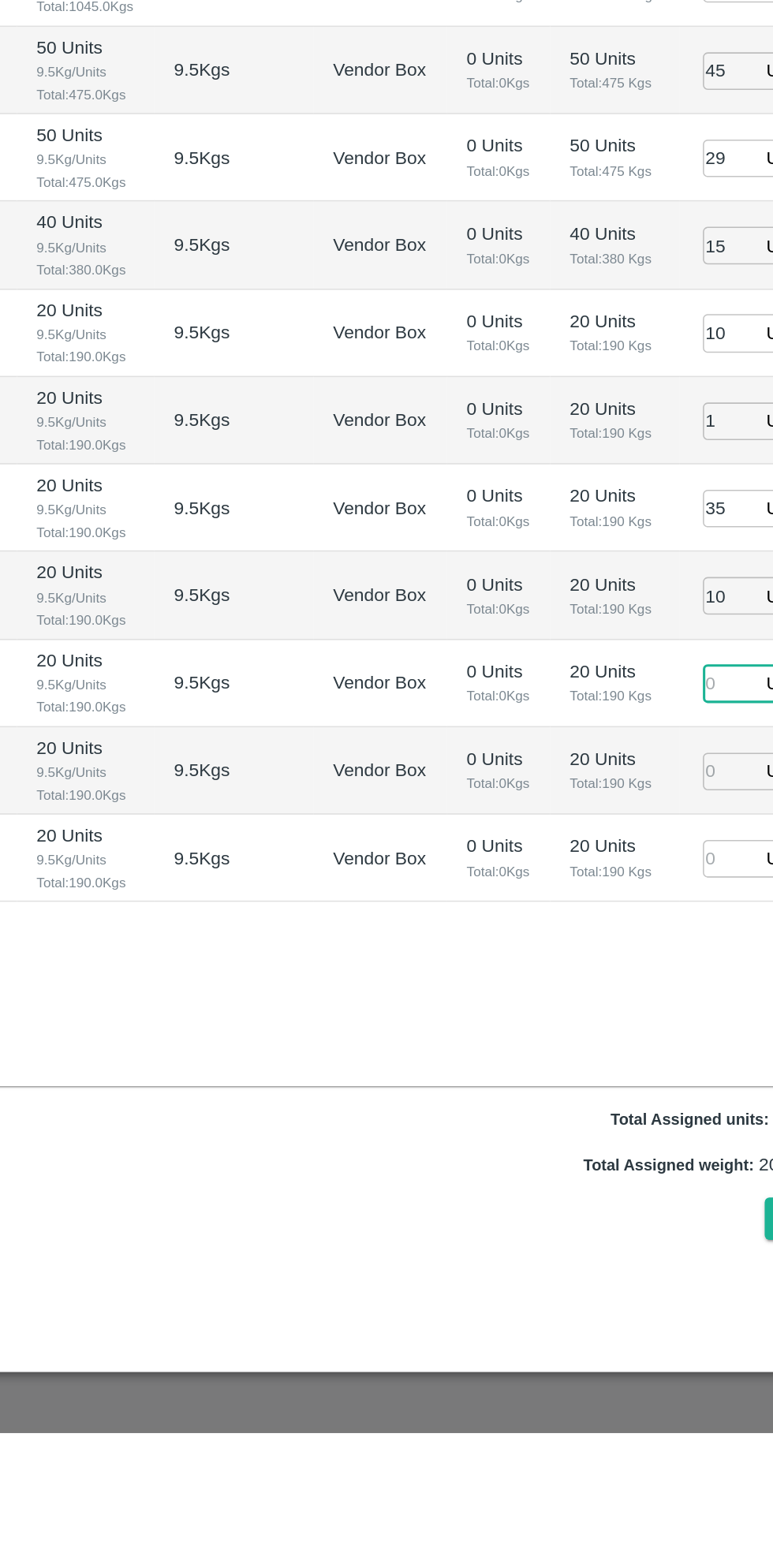
type input "04/09/2025 01:22 PM"
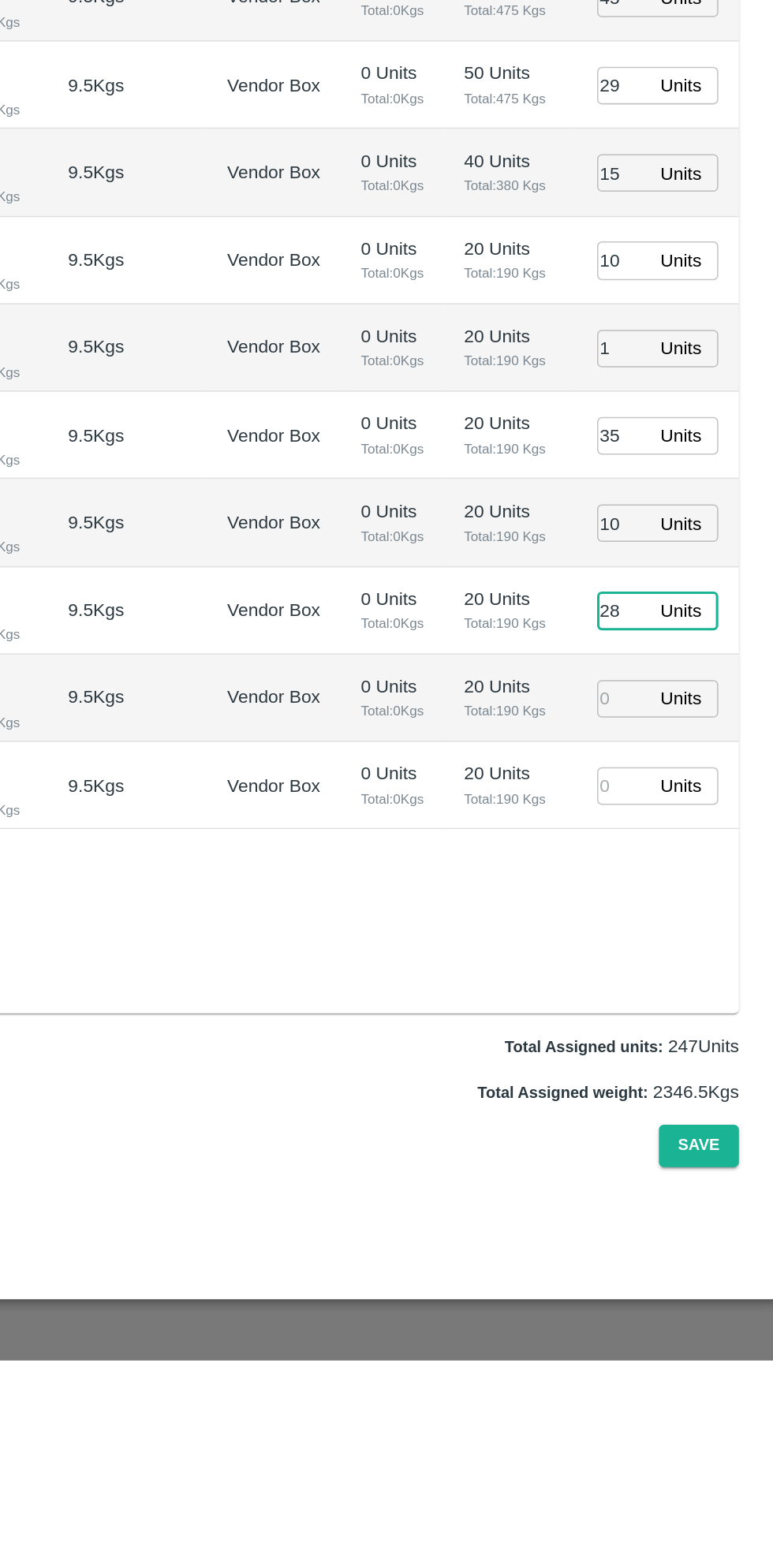
type input "28"
click at [666, 1128] on input "number" at bounding box center [667, 1138] width 35 height 25
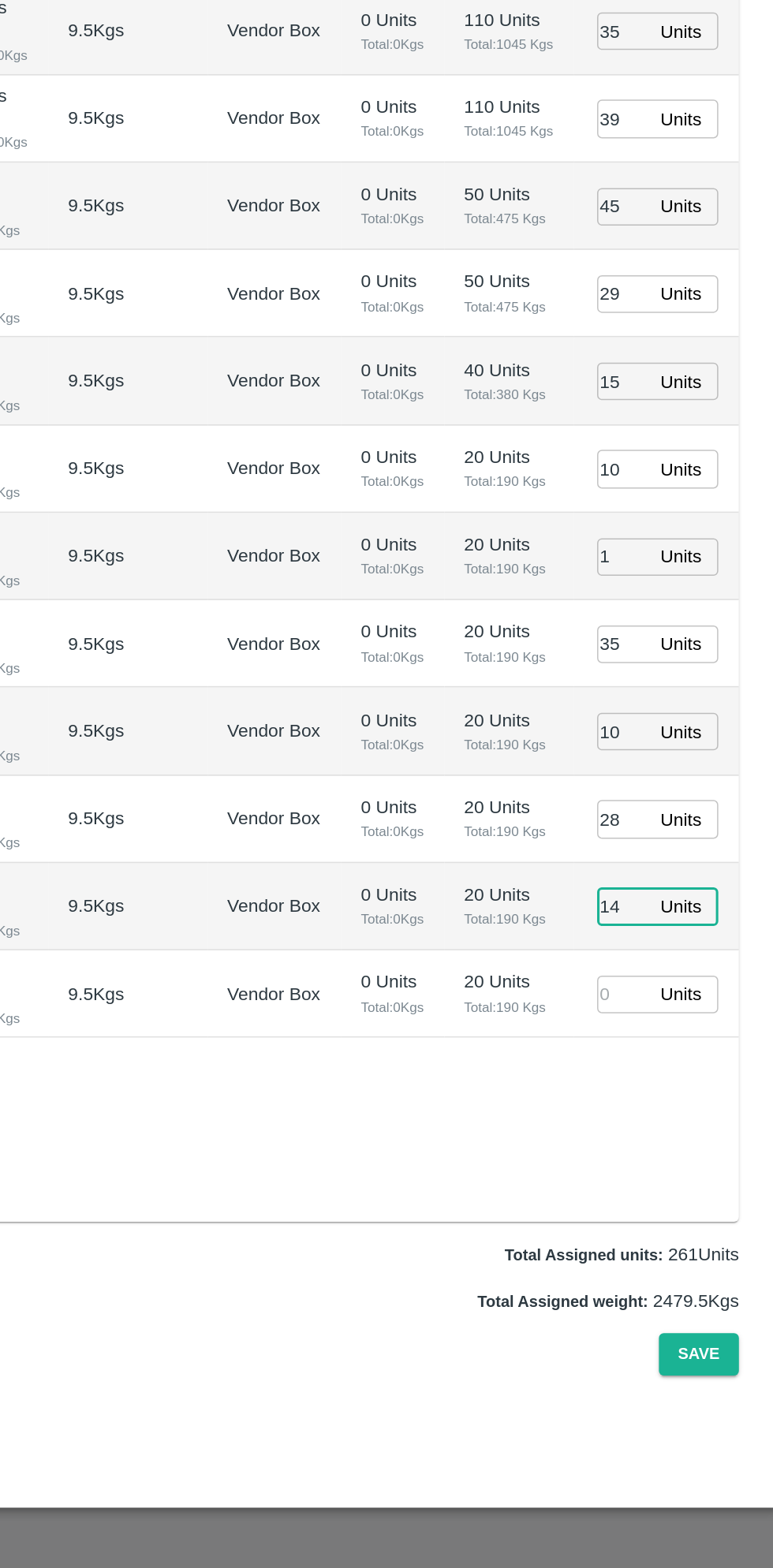
type input "14"
type input "21"
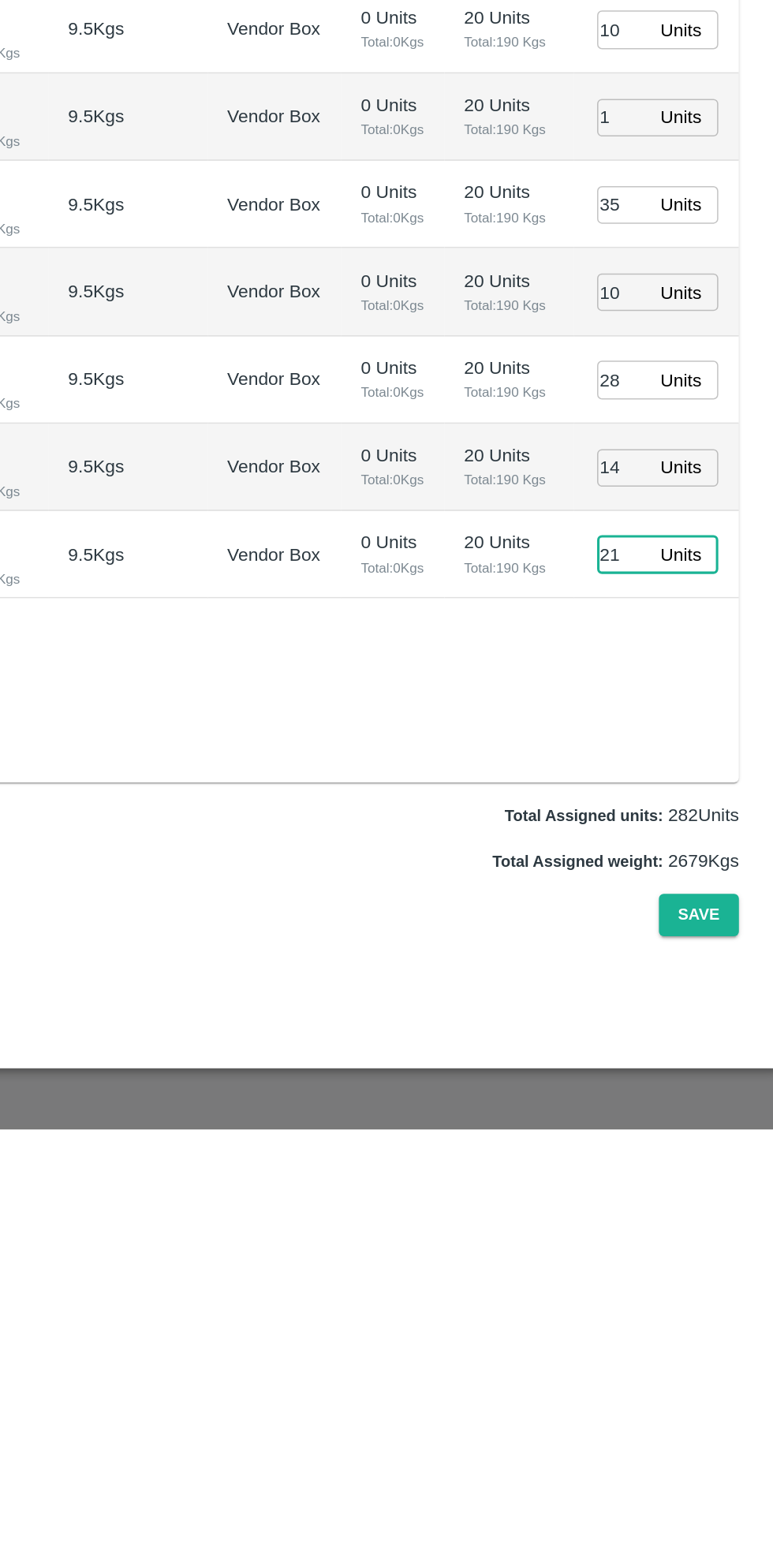
type input "04/09/2025 02:22 PM"
type input "21"
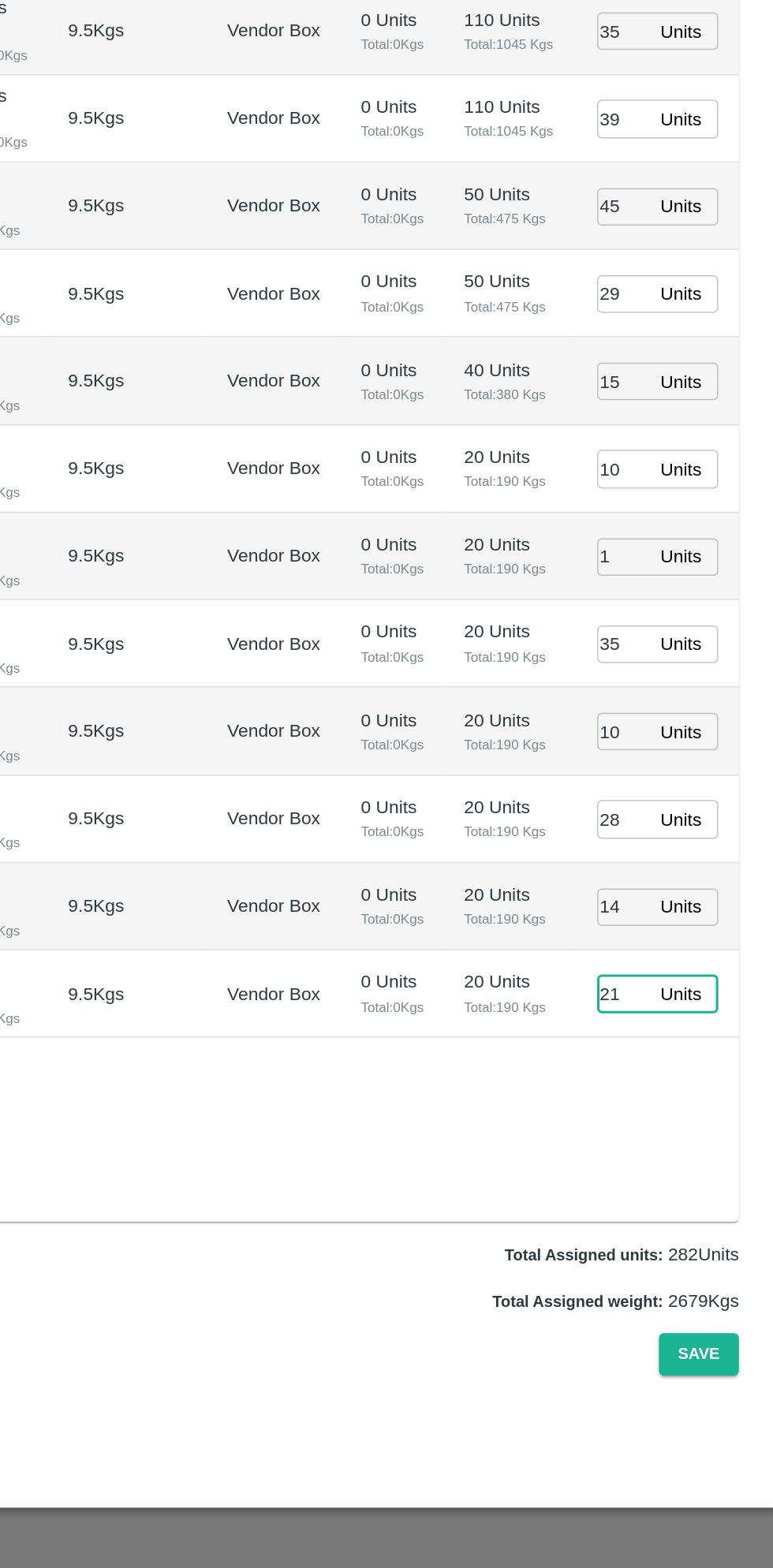
click at [664, 898] on input "1" at bounding box center [667, 910] width 35 height 25
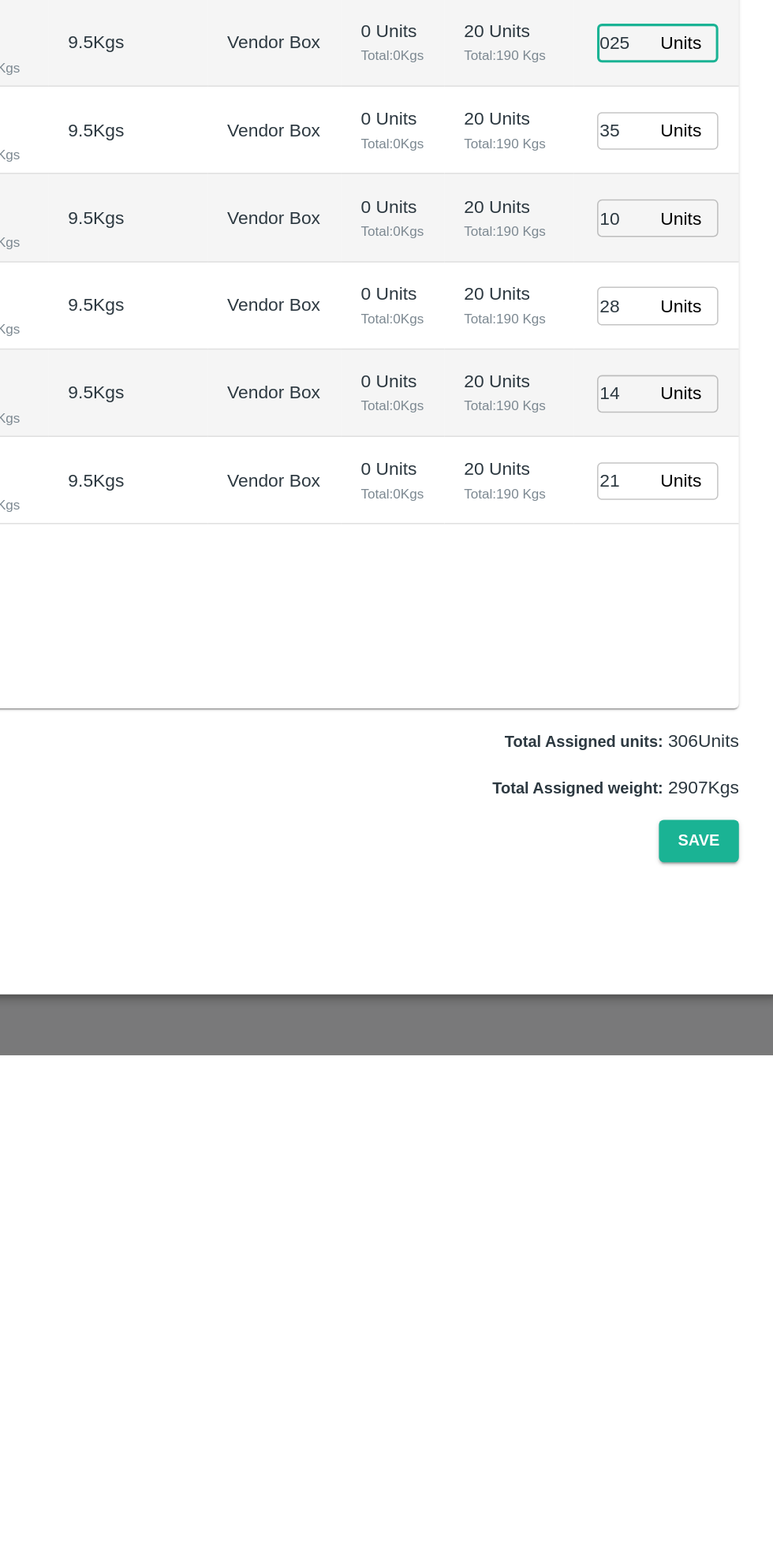
type input "025"
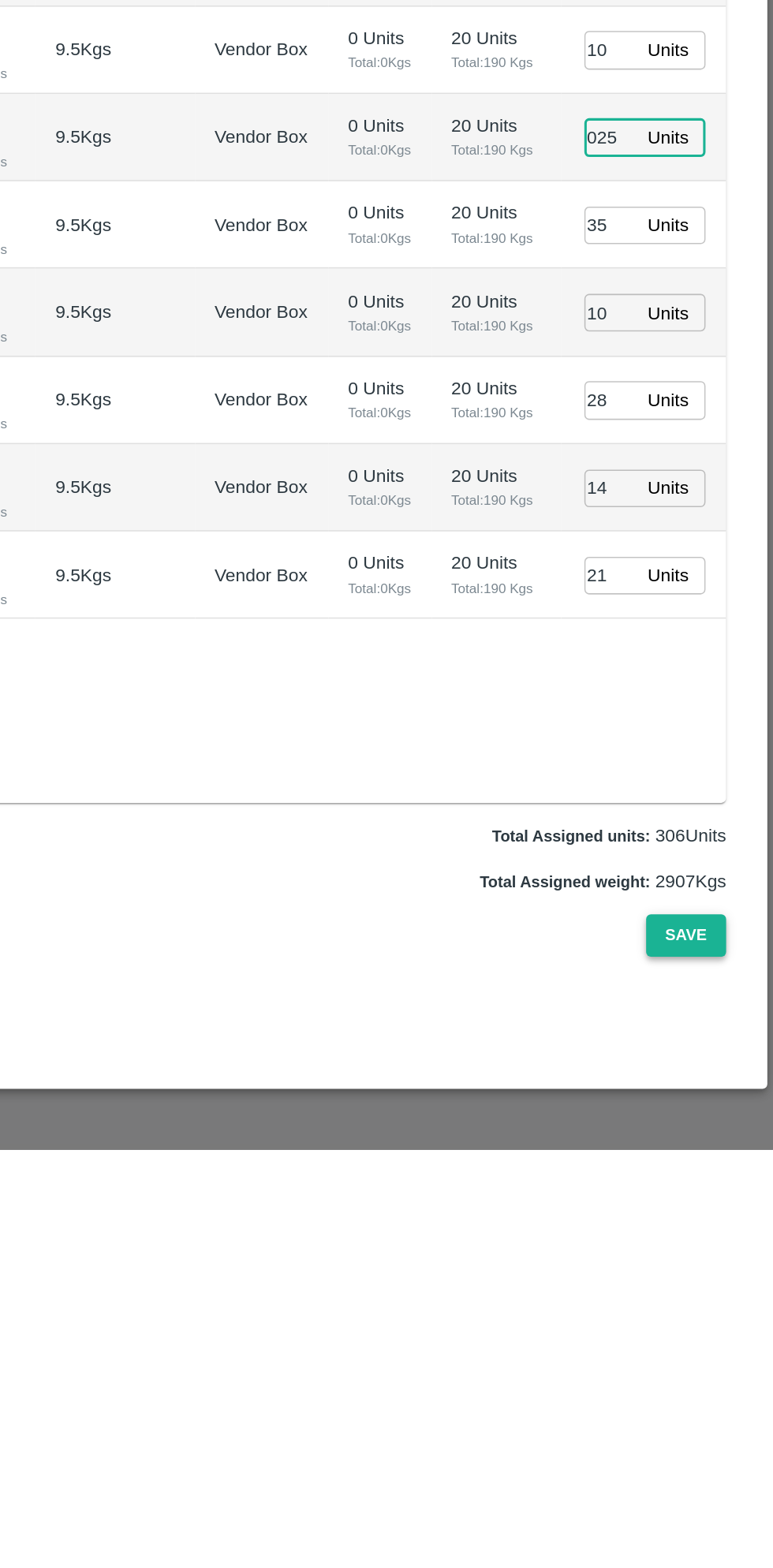
click at [716, 1419] on button "Save" at bounding box center [716, 1429] width 52 height 28
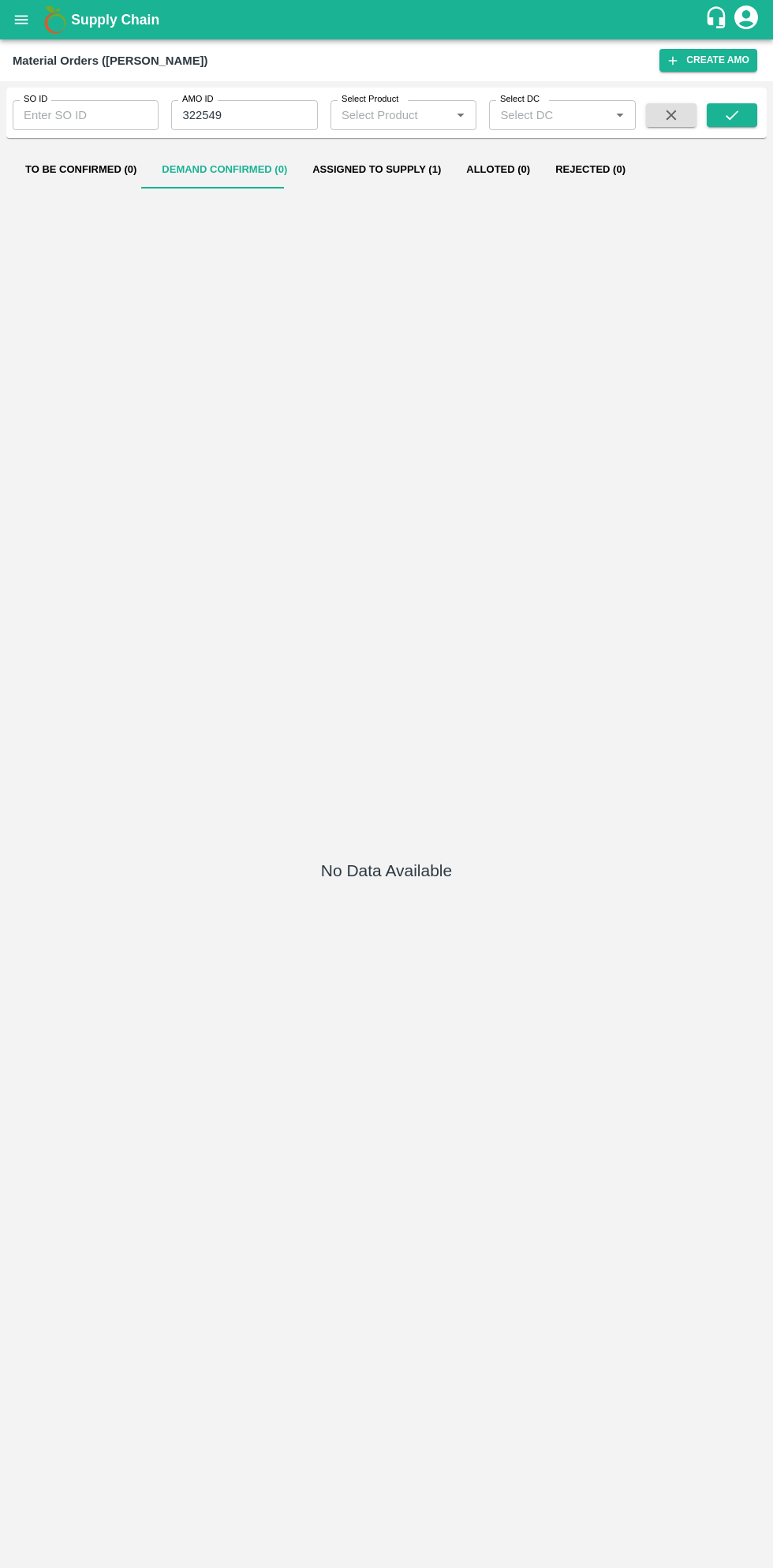
click at [21, 29] on icon "open drawer" at bounding box center [21, 19] width 18 height 18
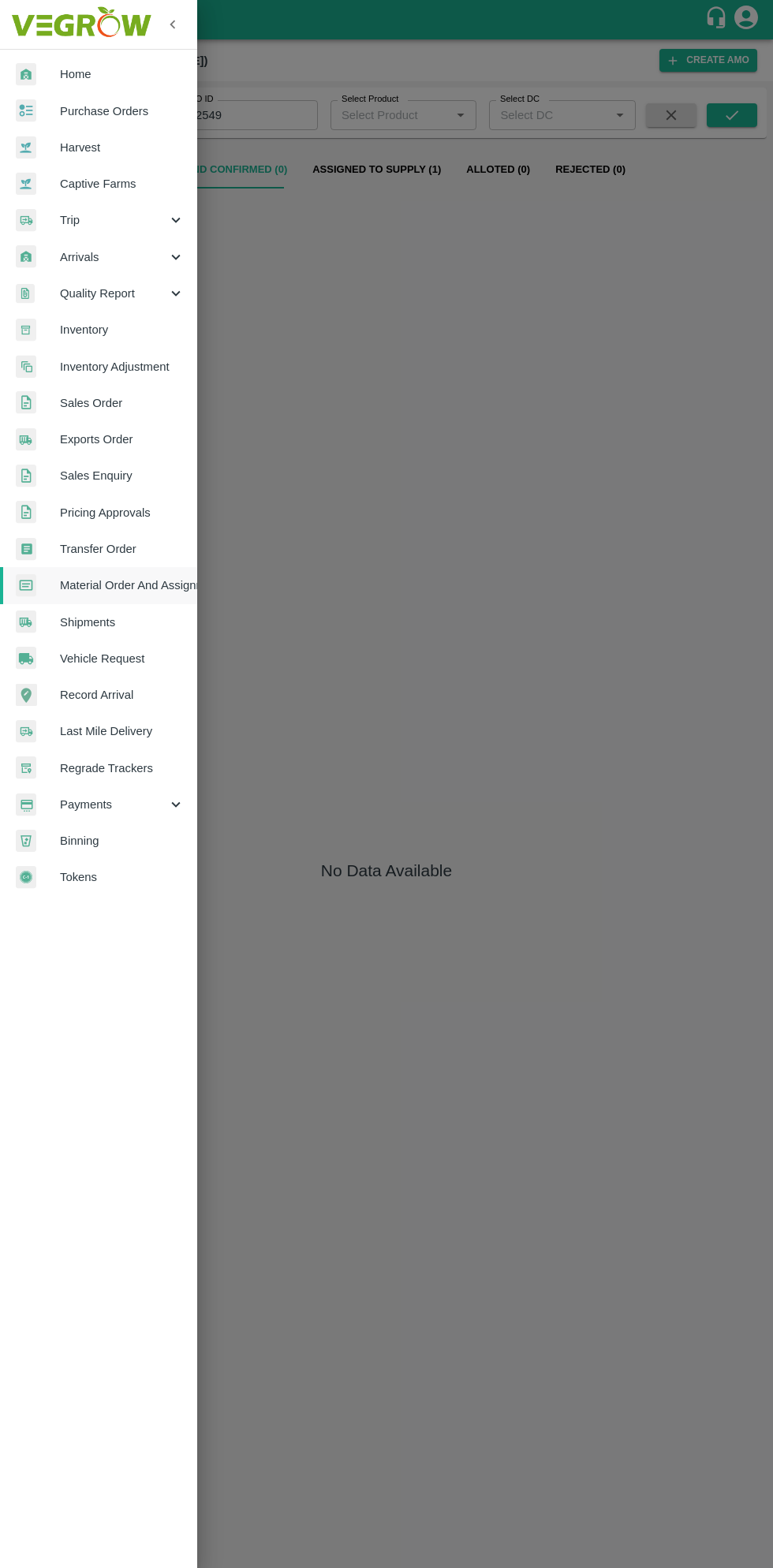
click at [143, 107] on span "Purchase Orders" at bounding box center [122, 111] width 124 height 18
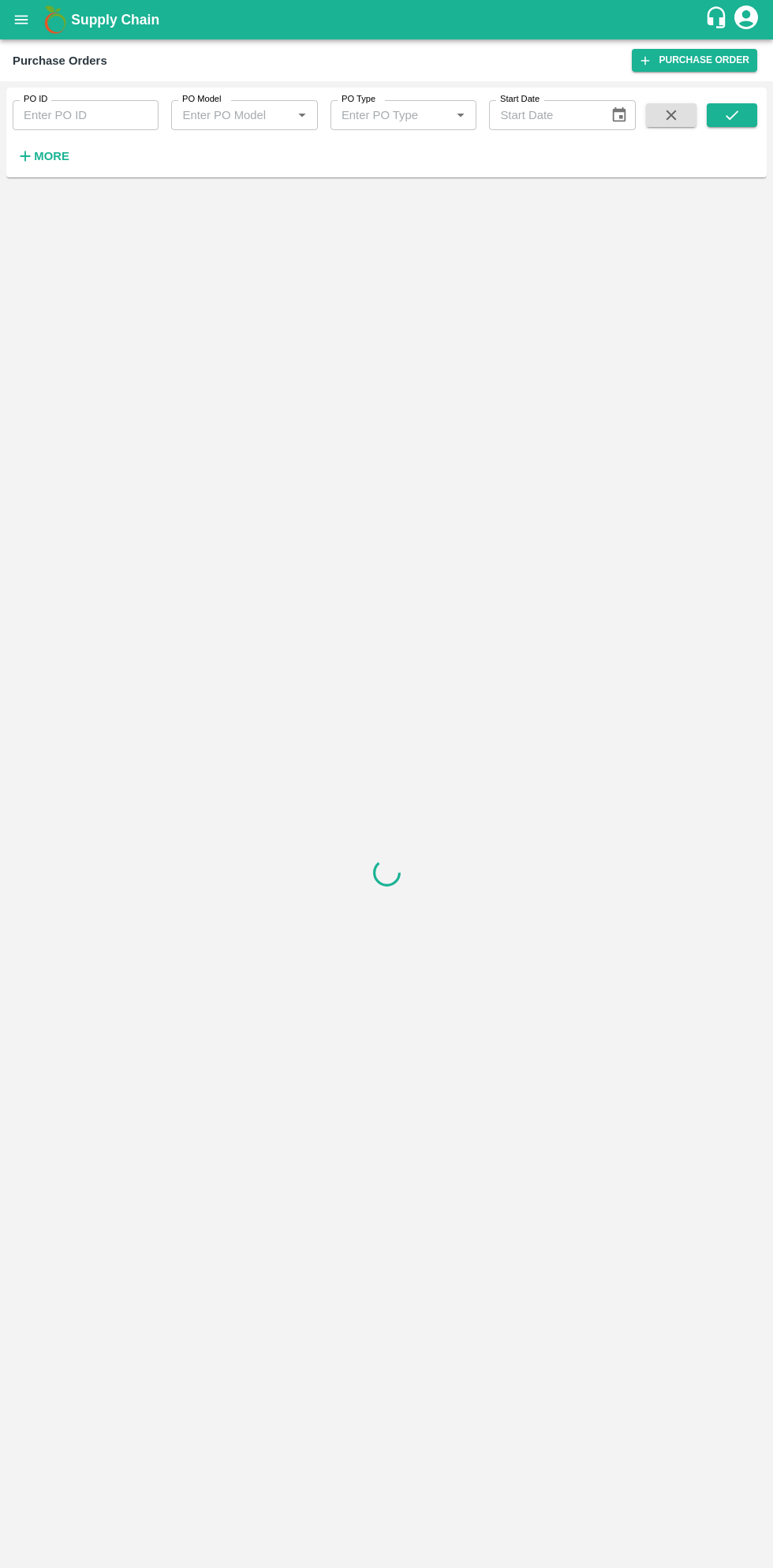
click at [57, 156] on strong "More" at bounding box center [52, 156] width 35 height 13
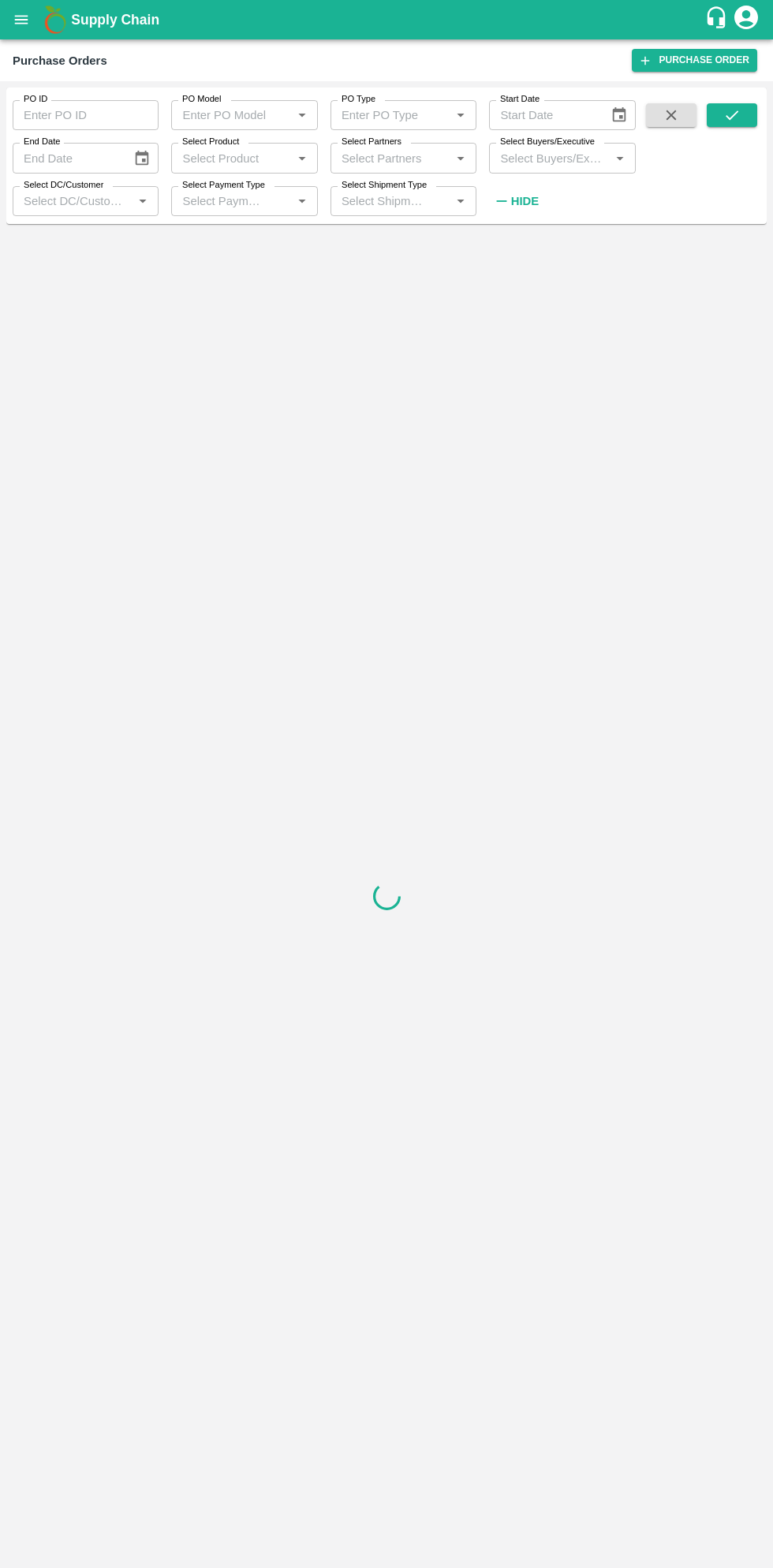
click at [571, 161] on input "Select Buyers/Executive" at bounding box center [548, 158] width 111 height 20
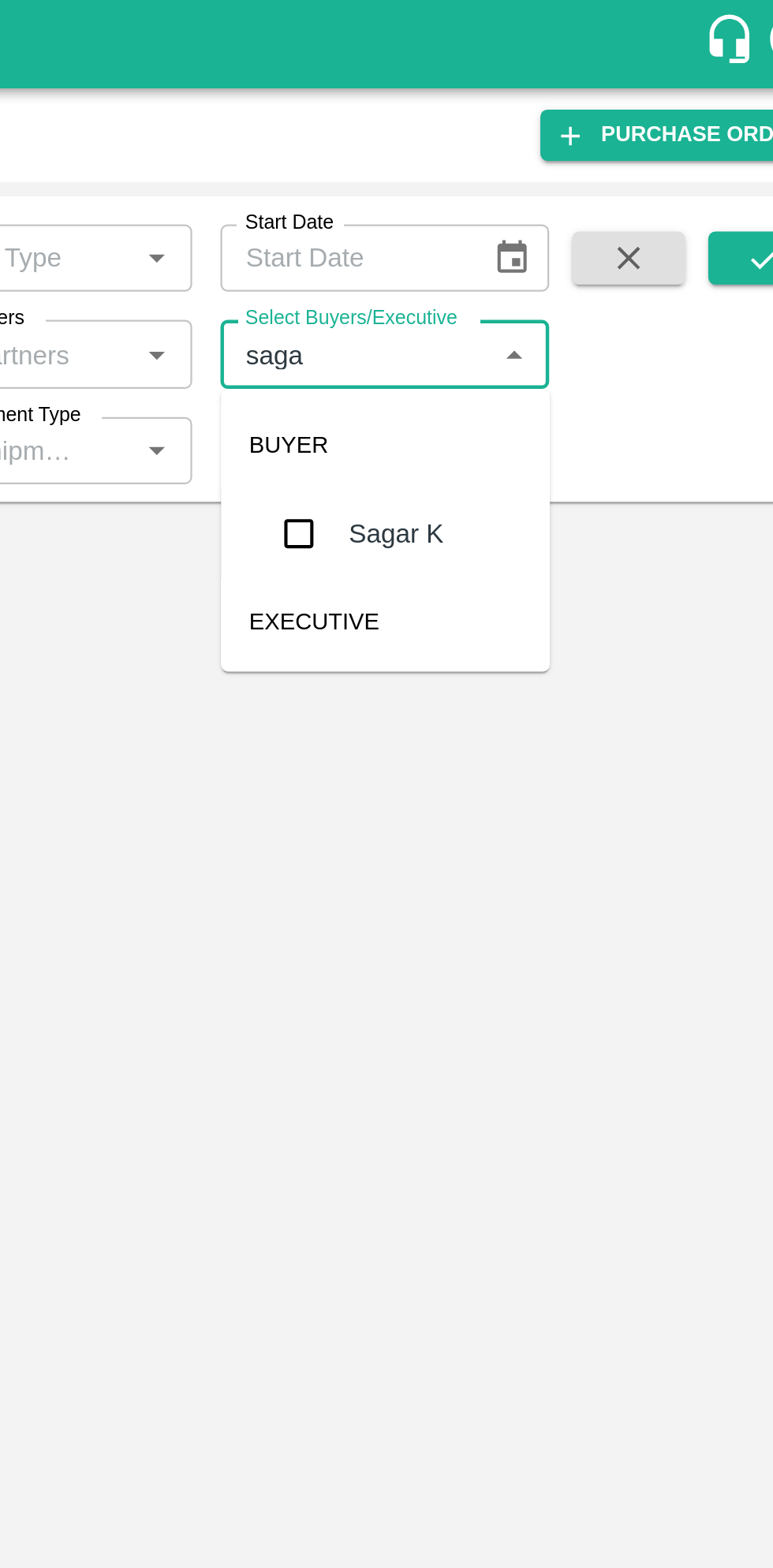
type input "sagar"
click at [521, 247] on input "checkbox" at bounding box center [523, 238] width 31 height 31
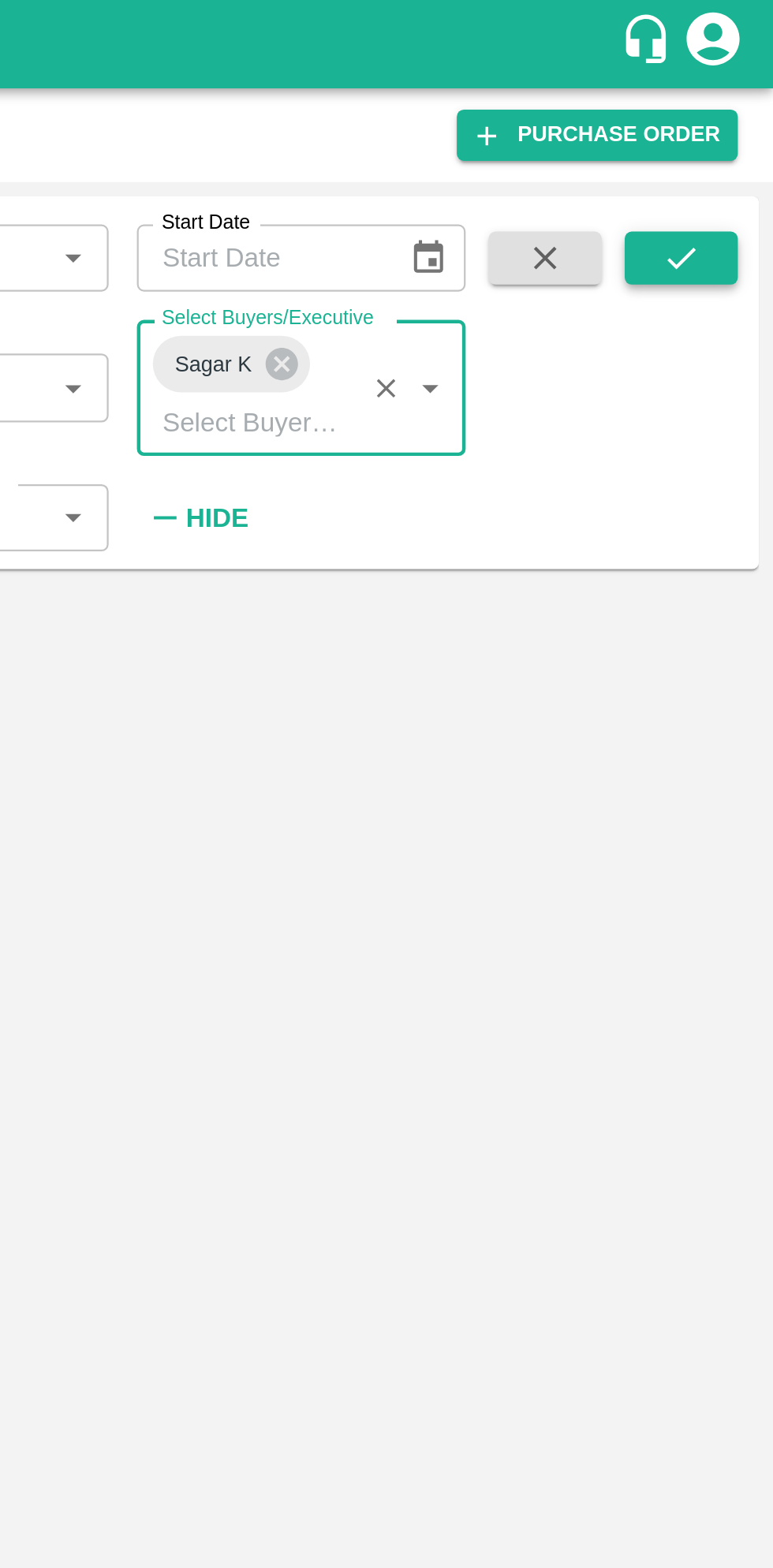
click at [747, 112] on button "submit" at bounding box center [732, 115] width 51 height 24
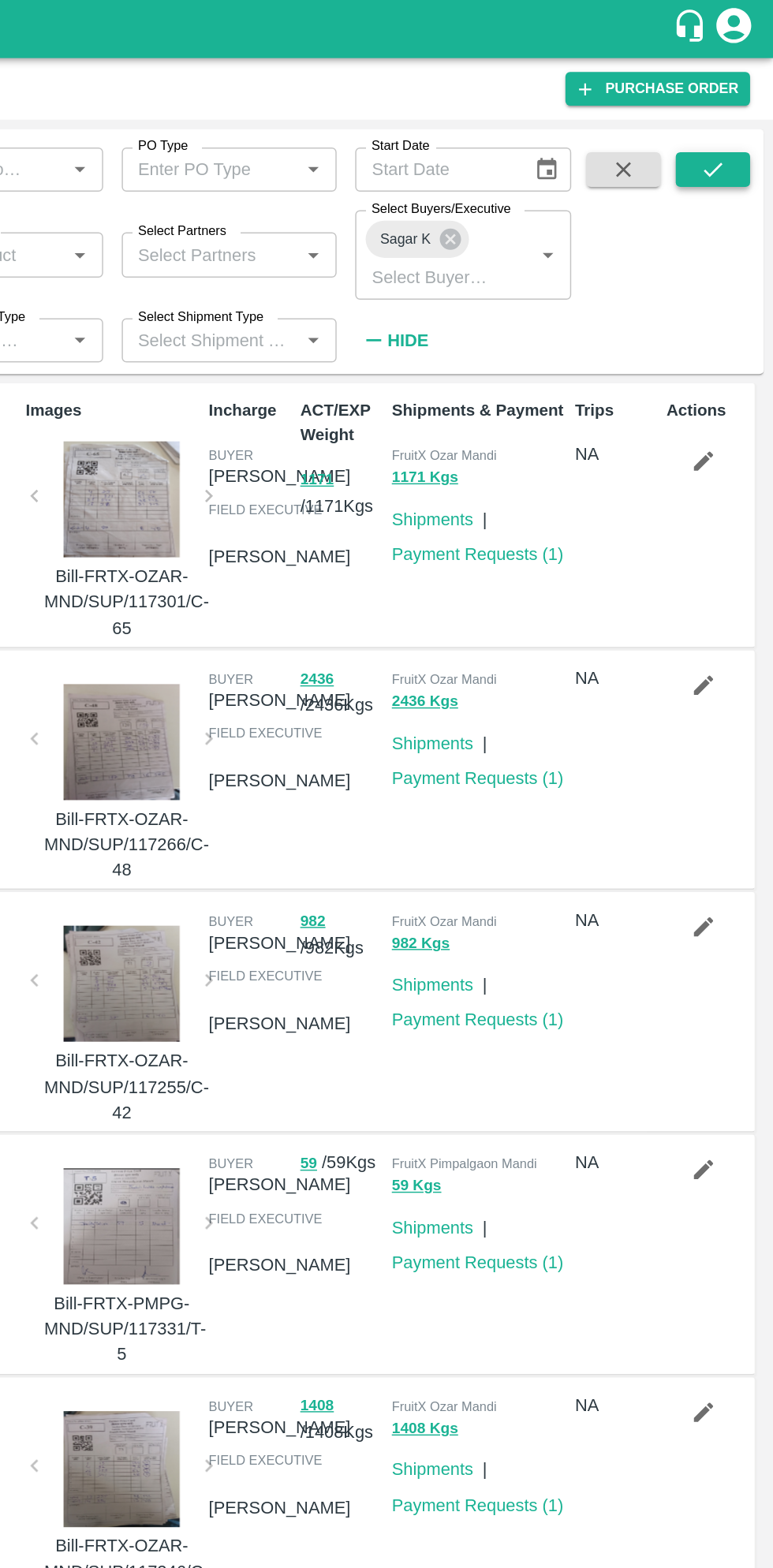
click at [717, 112] on button "submit" at bounding box center [732, 115] width 51 height 24
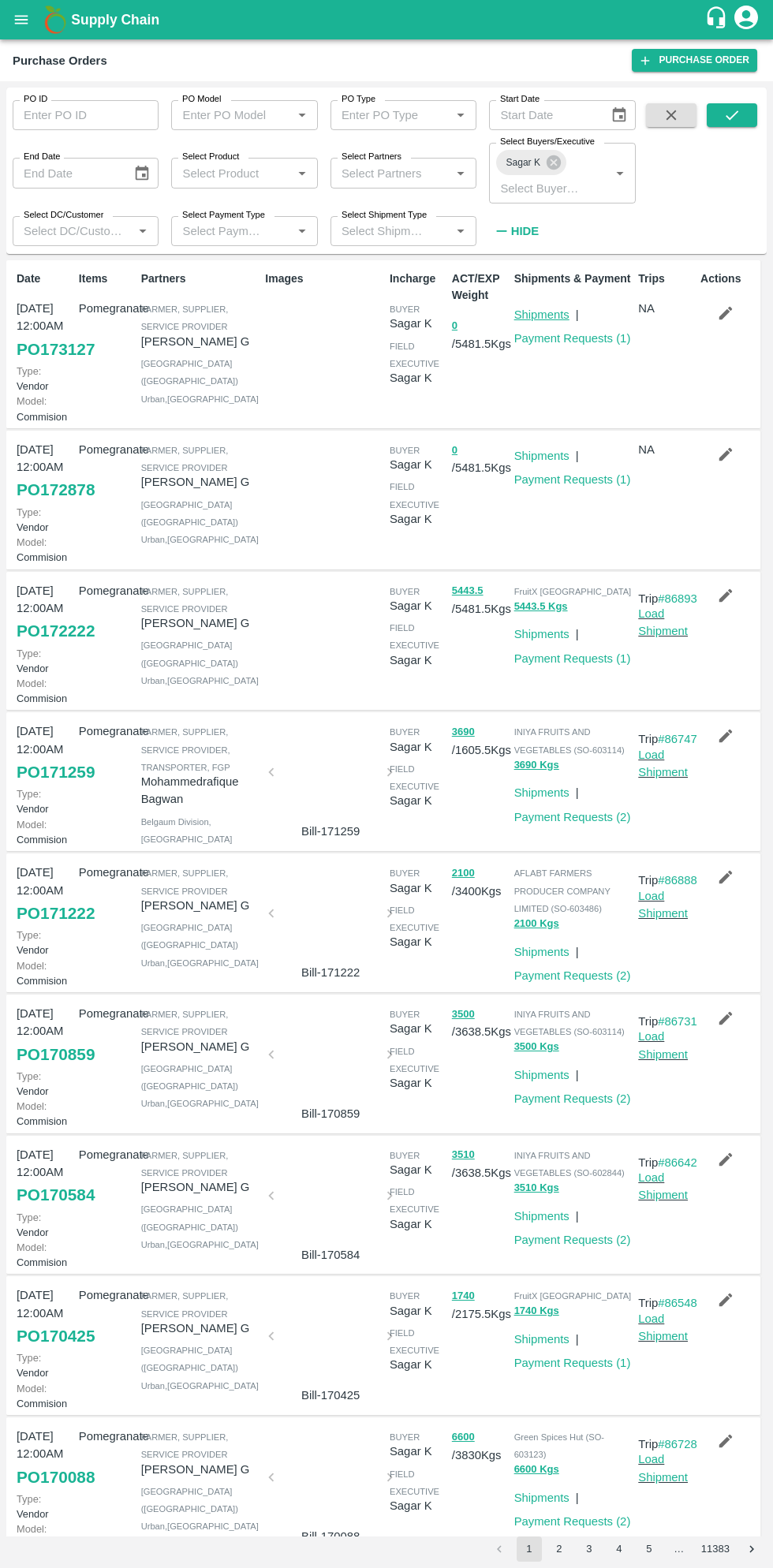
click at [528, 311] on link "Shipments" at bounding box center [541, 314] width 55 height 13
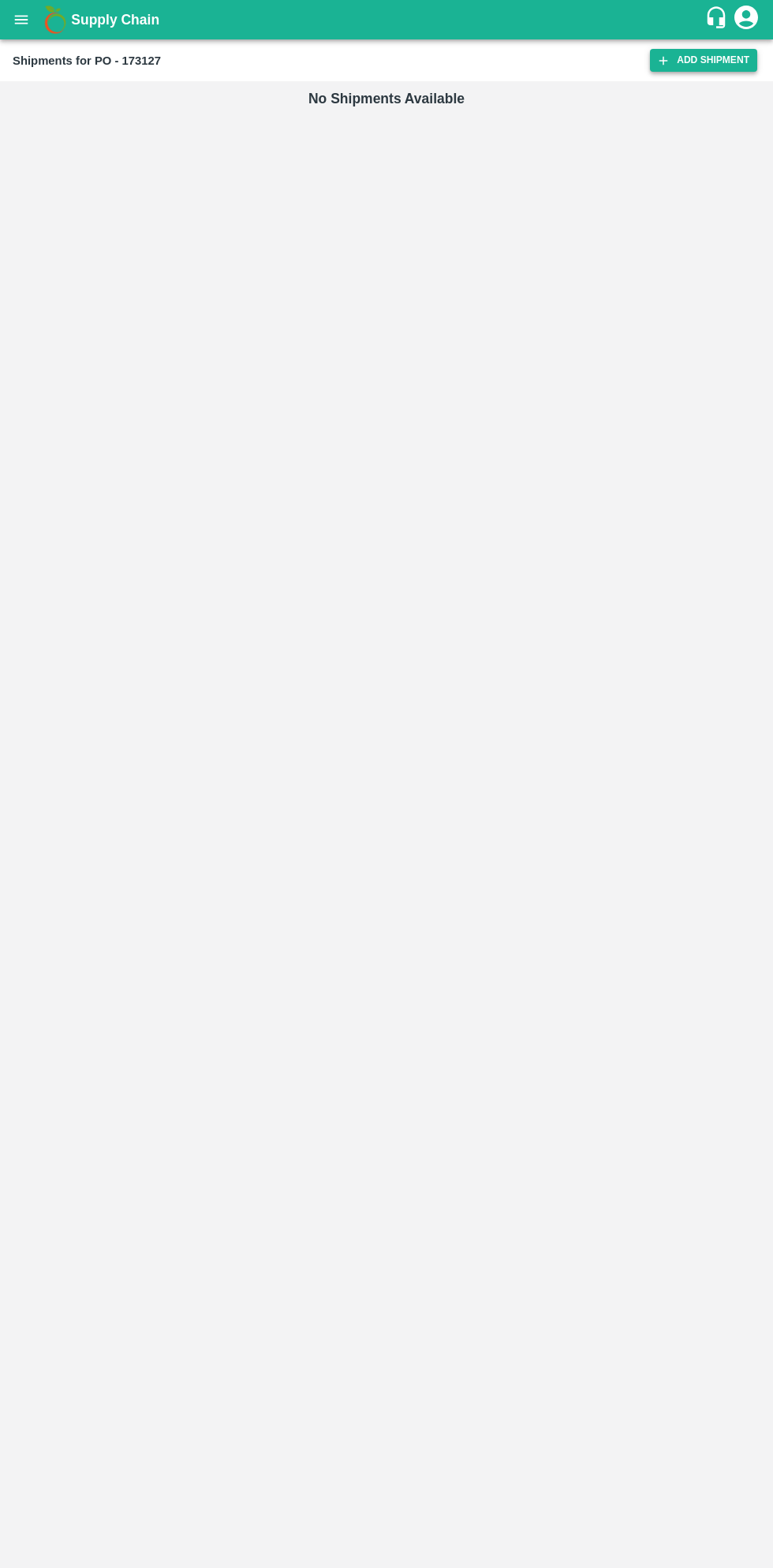
click at [719, 67] on link "Add Shipment" at bounding box center [703, 60] width 107 height 23
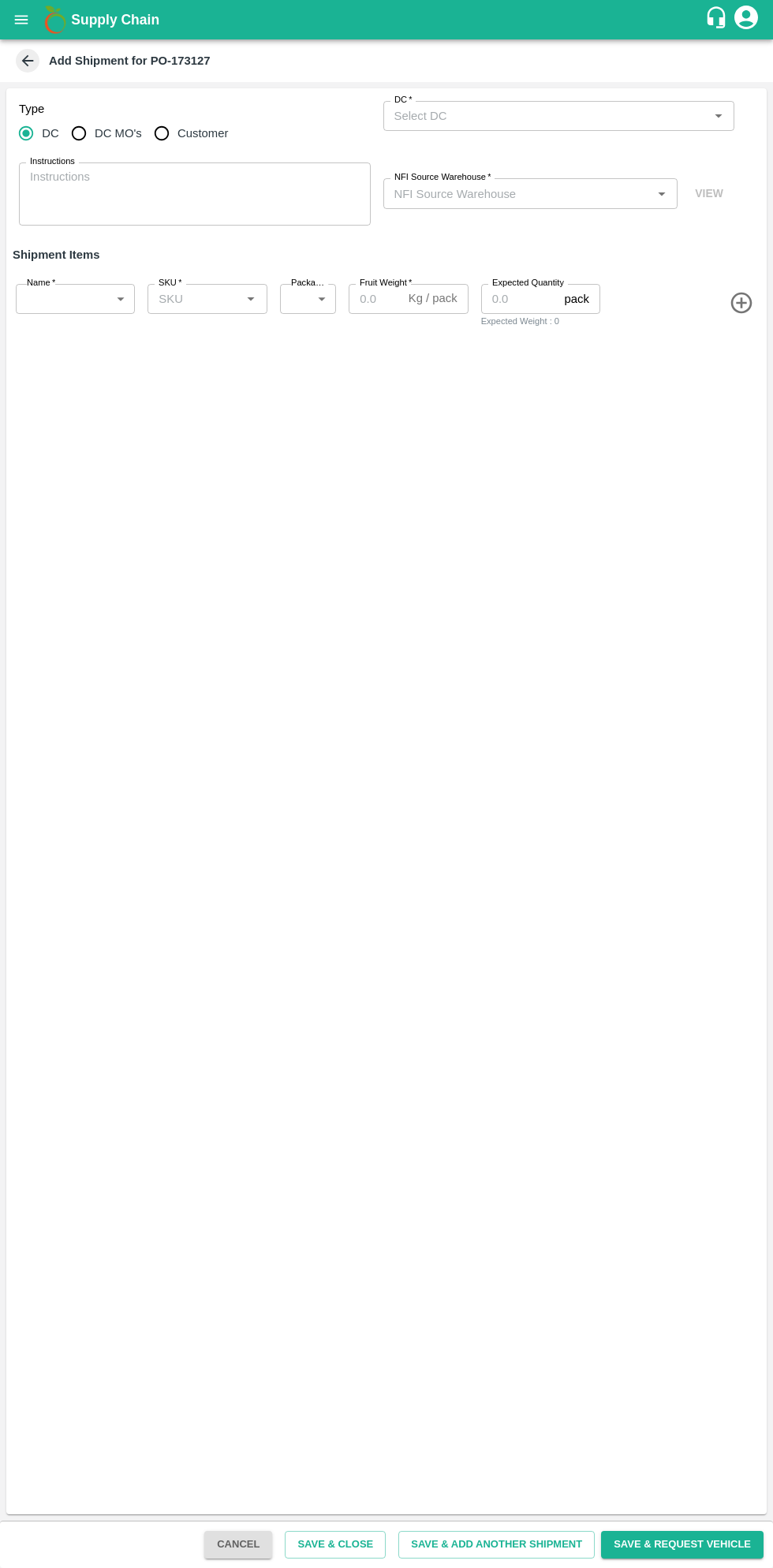
click at [90, 138] on input "DC MO's" at bounding box center [79, 133] width 31 height 31
radio input "true"
click at [560, 109] on input "DC (Material Orders)   *" at bounding box center [546, 116] width 316 height 20
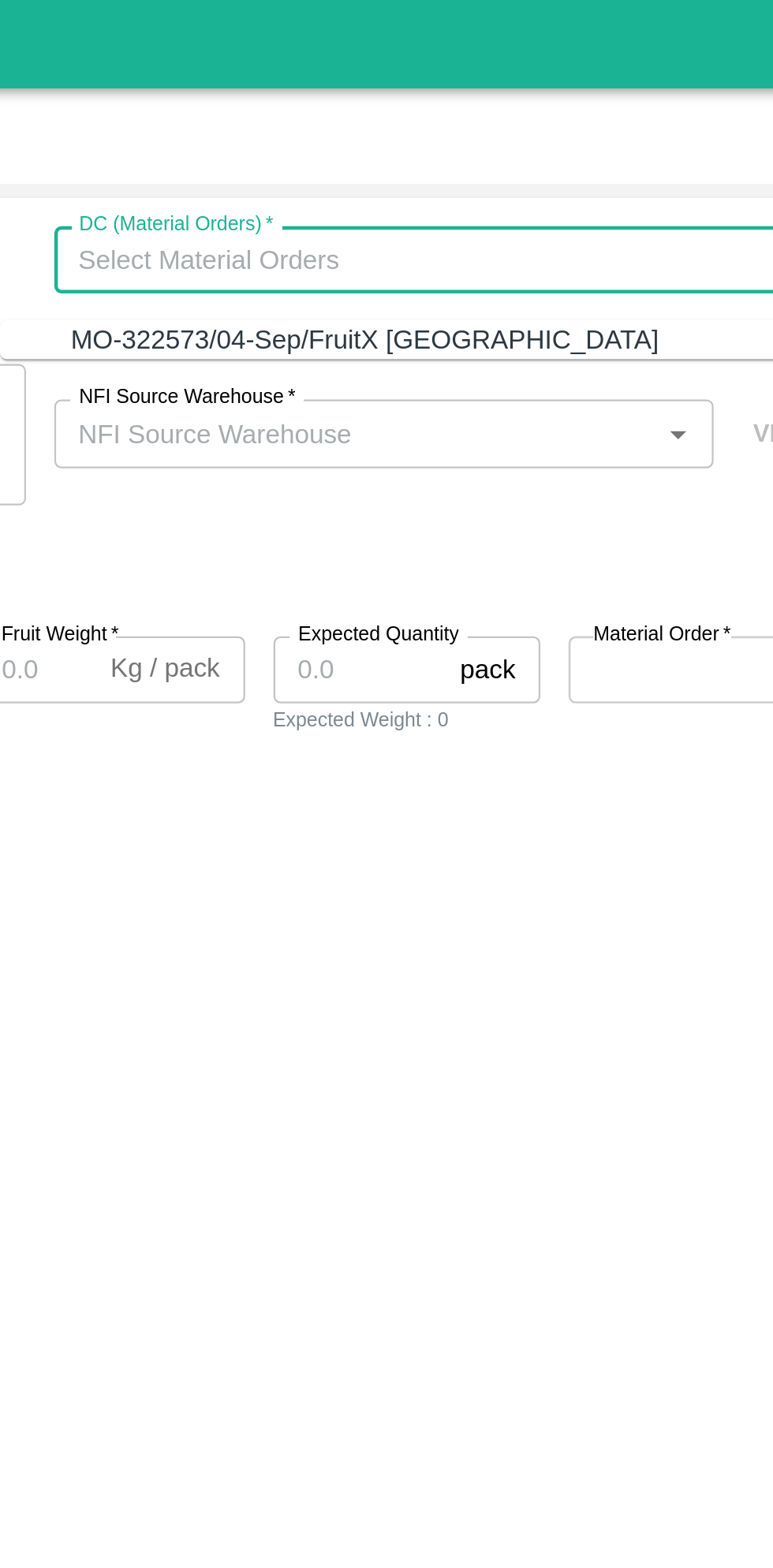
click at [540, 153] on div "MO-322573/04-Sep/FruitX Bangalore" at bounding box center [521, 151] width 263 height 18
type input "MO-322573/04-Sep/FruitX Bangalore"
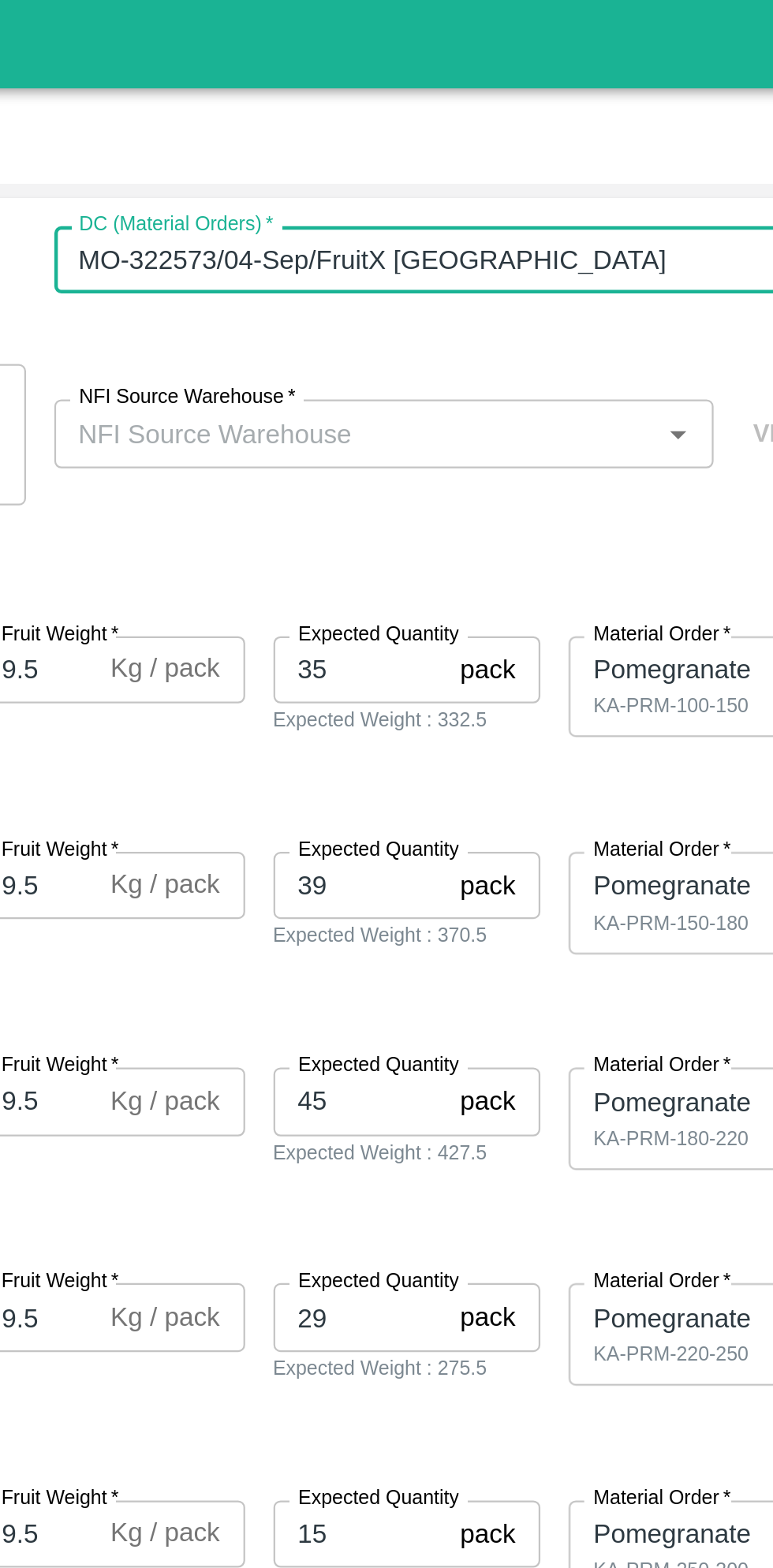
click at [552, 196] on input "NFI Source Warehouse   *" at bounding box center [517, 193] width 259 height 20
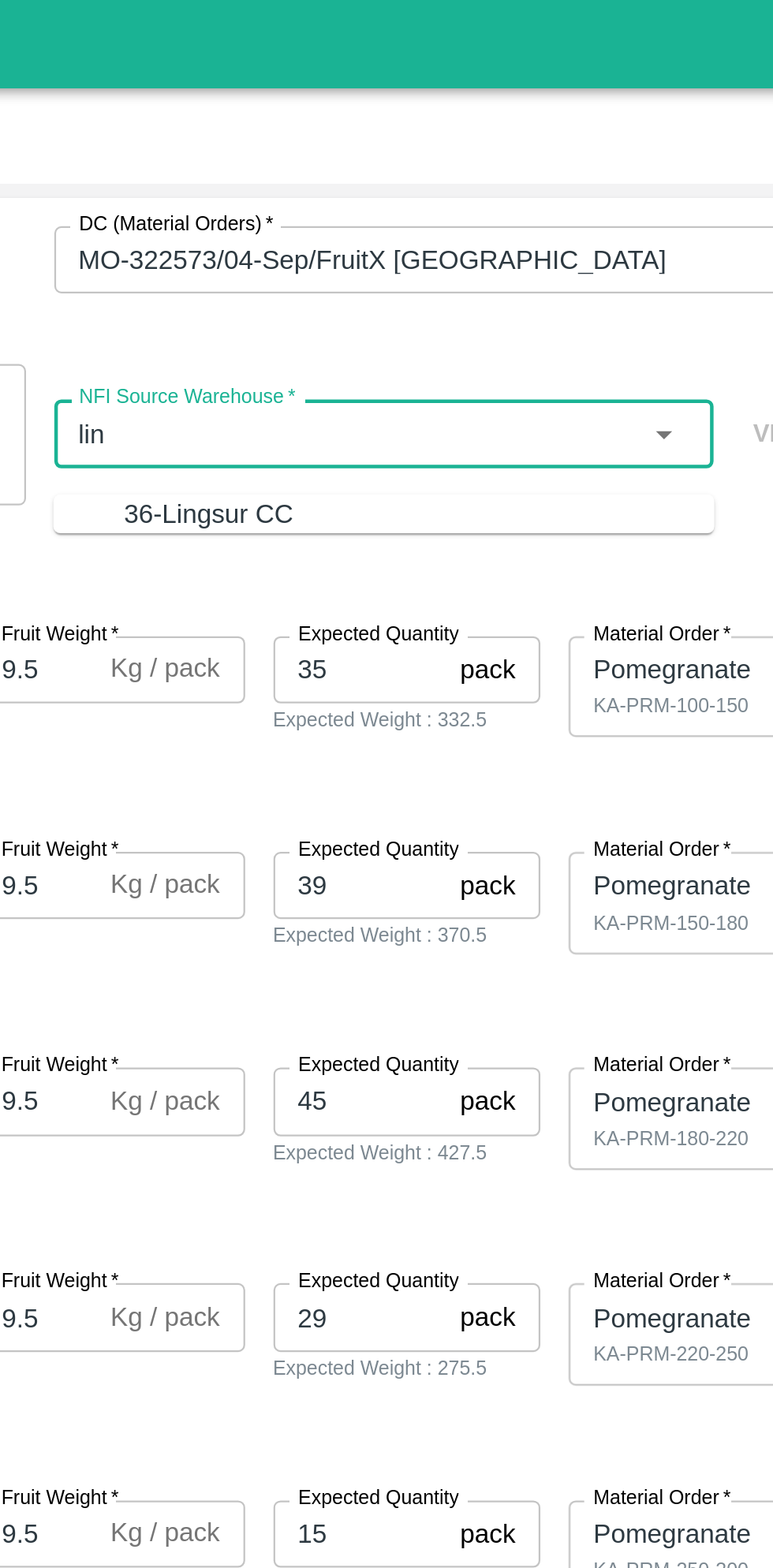
click at [511, 232] on div "36-Lingsur CC" at bounding box center [546, 229] width 264 height 18
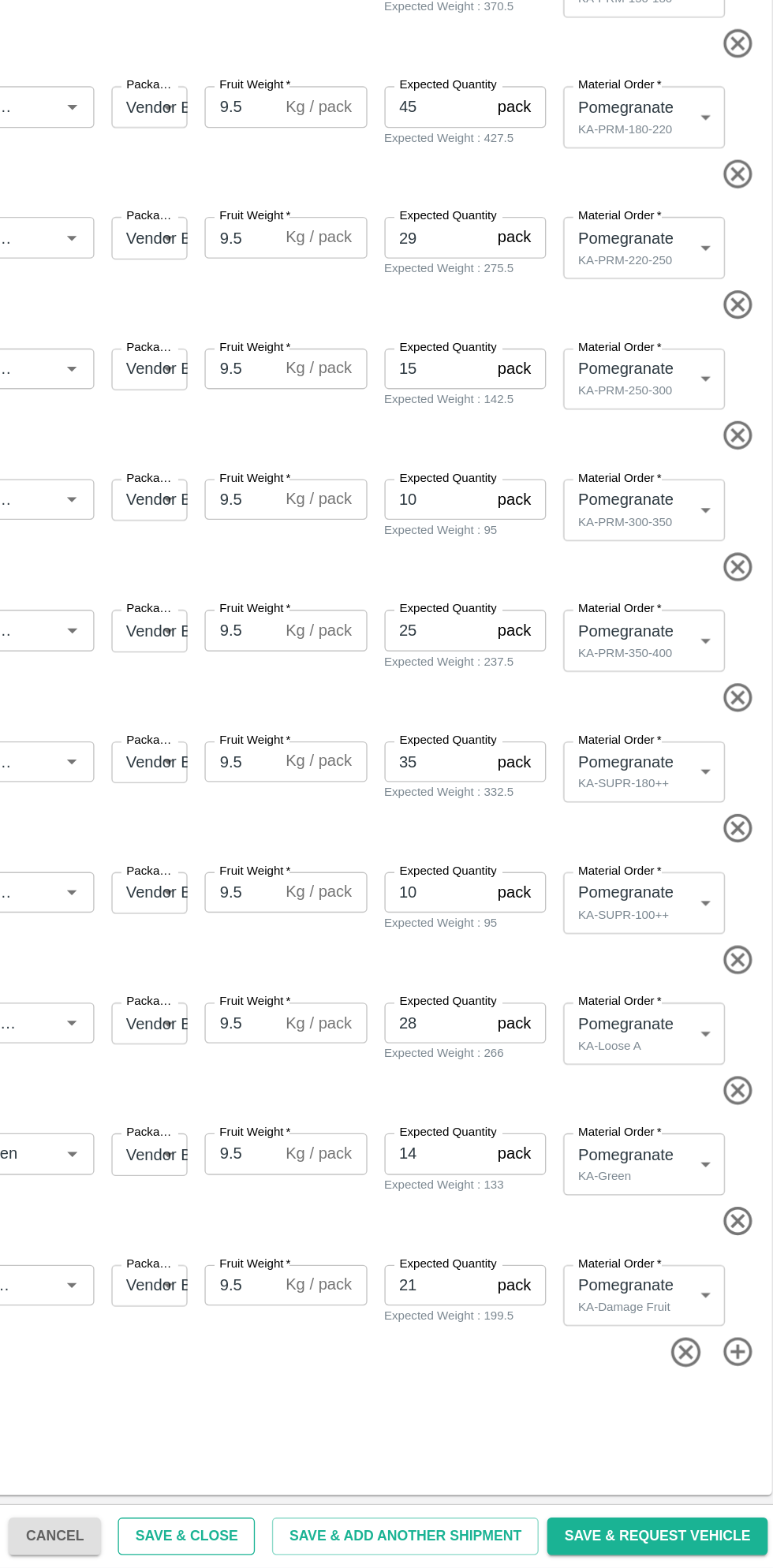
type input "36-Lingsur CC"
click at [374, 1543] on button "Save & Close" at bounding box center [335, 1544] width 101 height 28
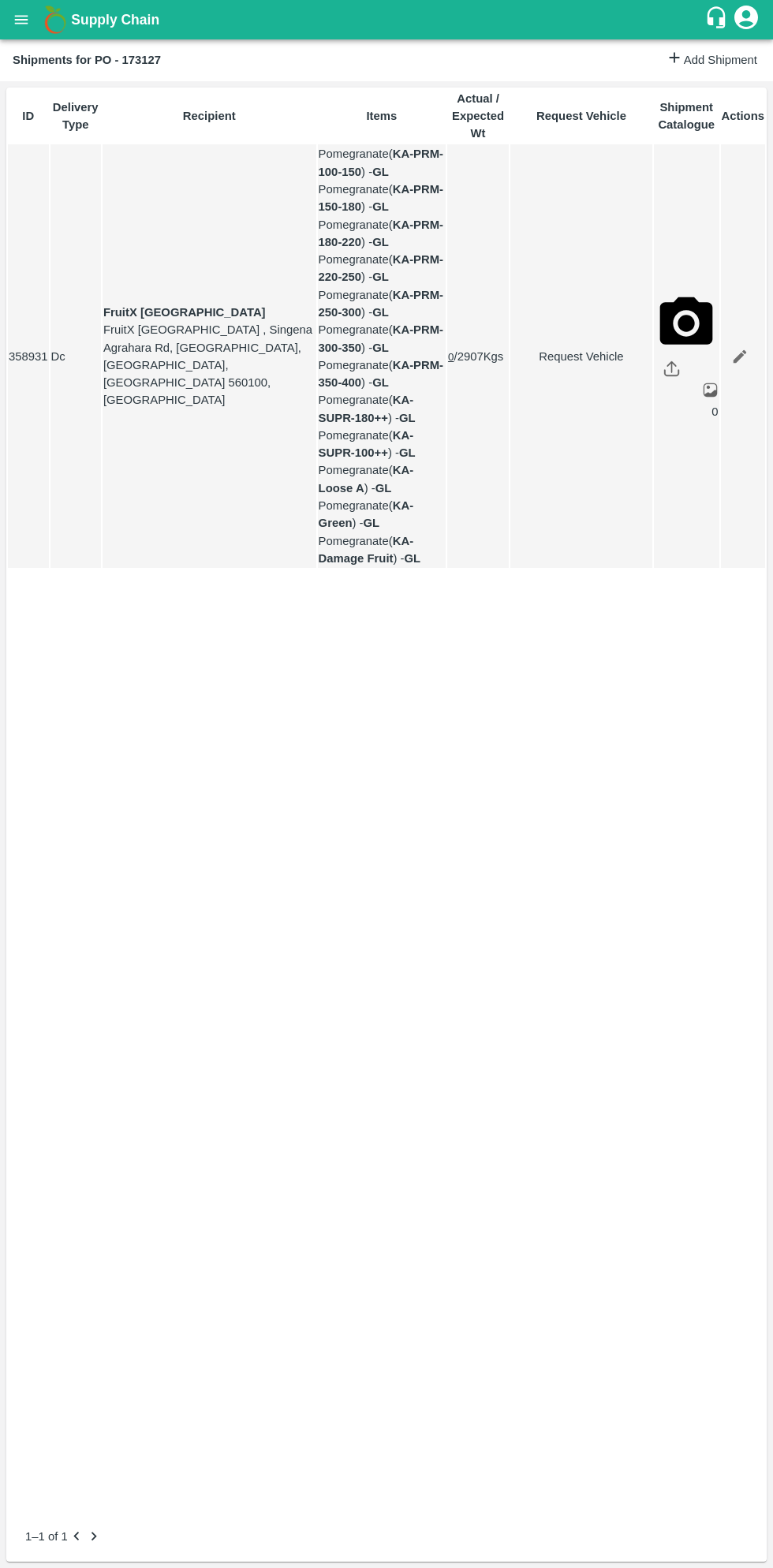
click at [32, 20] on button "open drawer" at bounding box center [21, 19] width 36 height 36
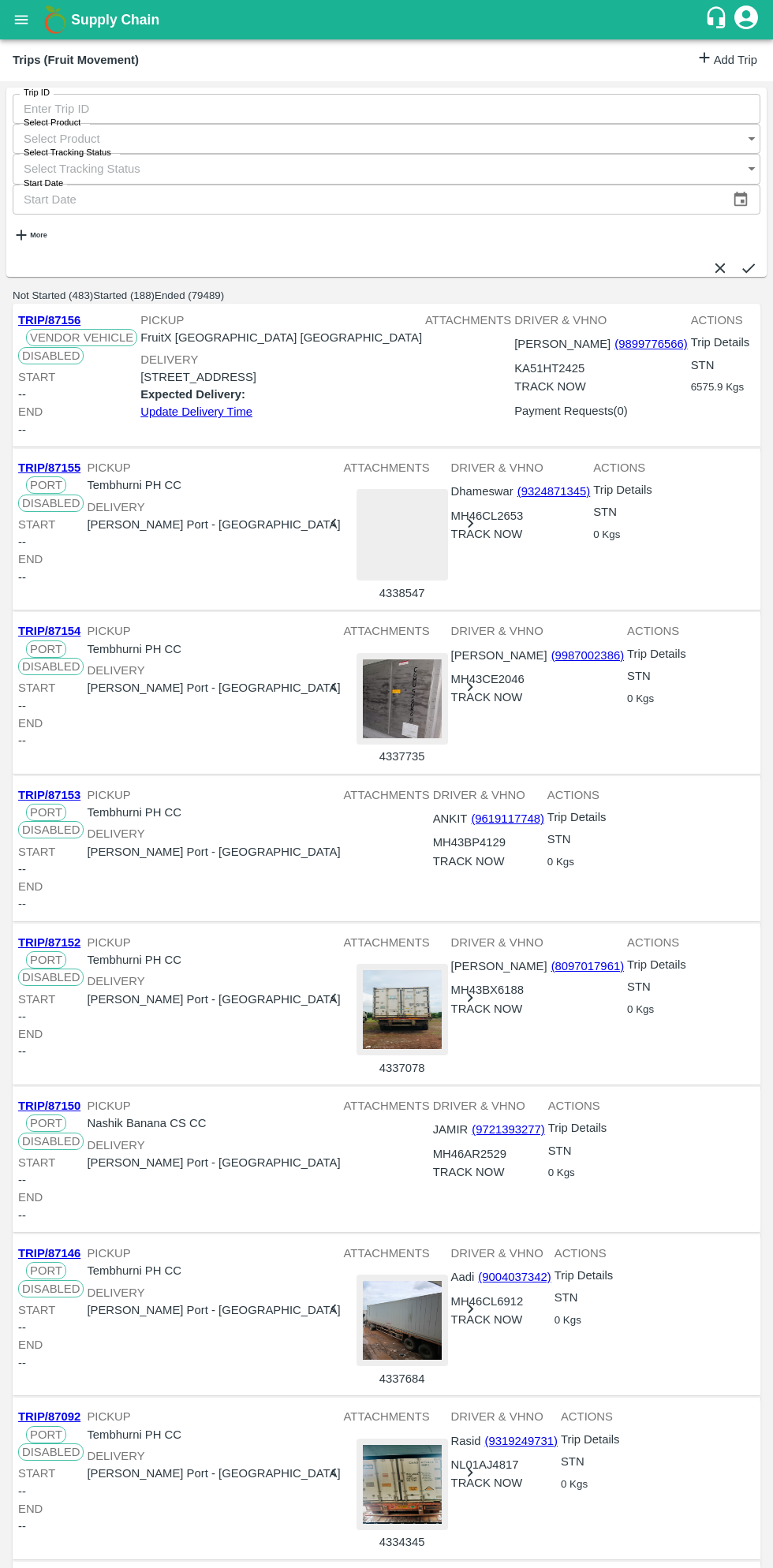
click at [717, 68] on link "Add Trip" at bounding box center [726, 60] width 62 height 23
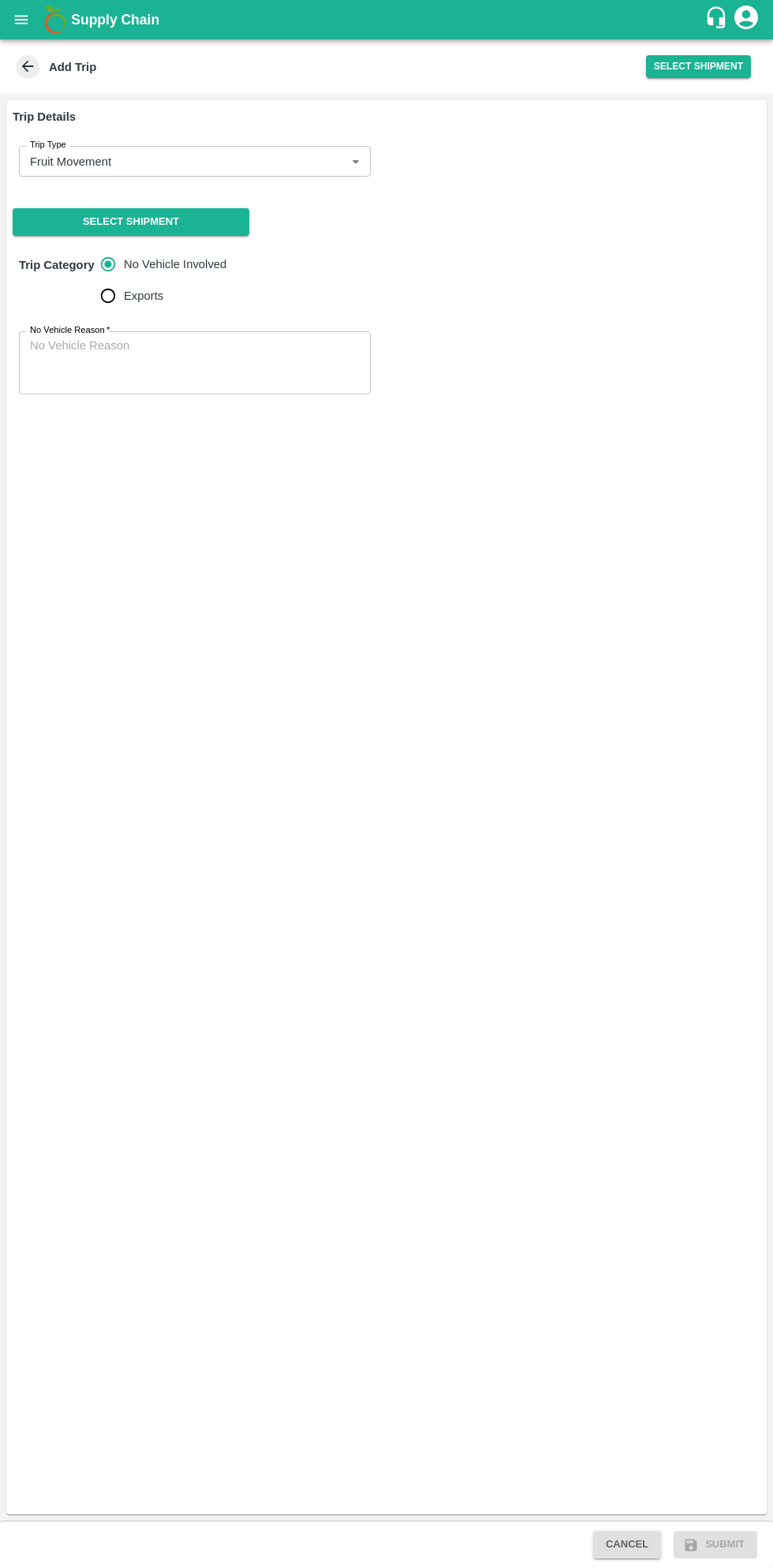
click at [268, 167] on body "Supply Chain Add Trip Select Shipment Trip Details Trip Type Fruit Movement 1 T…" at bounding box center [386, 784] width 773 height 1568
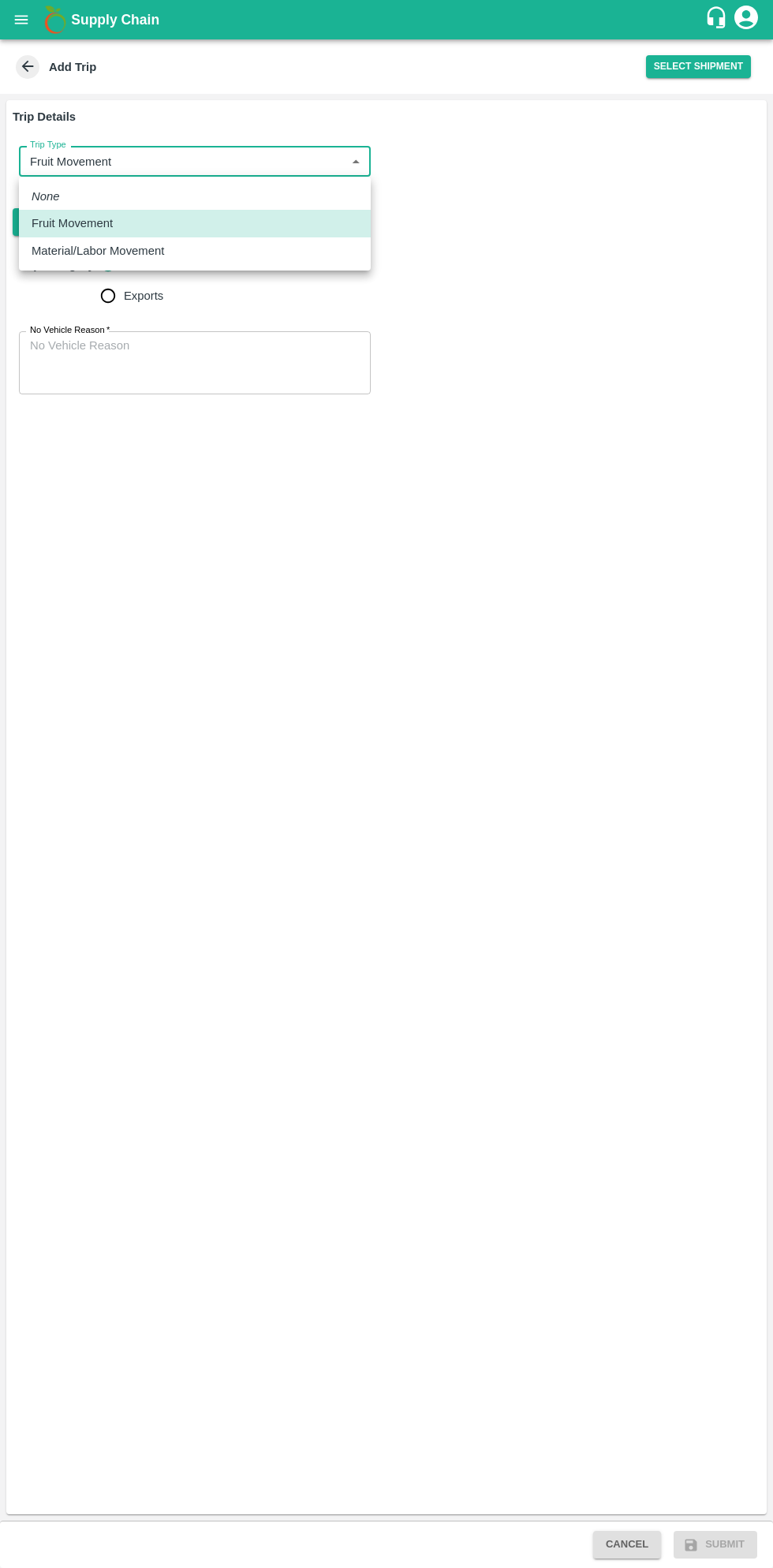
click at [340, 667] on div at bounding box center [386, 784] width 773 height 1568
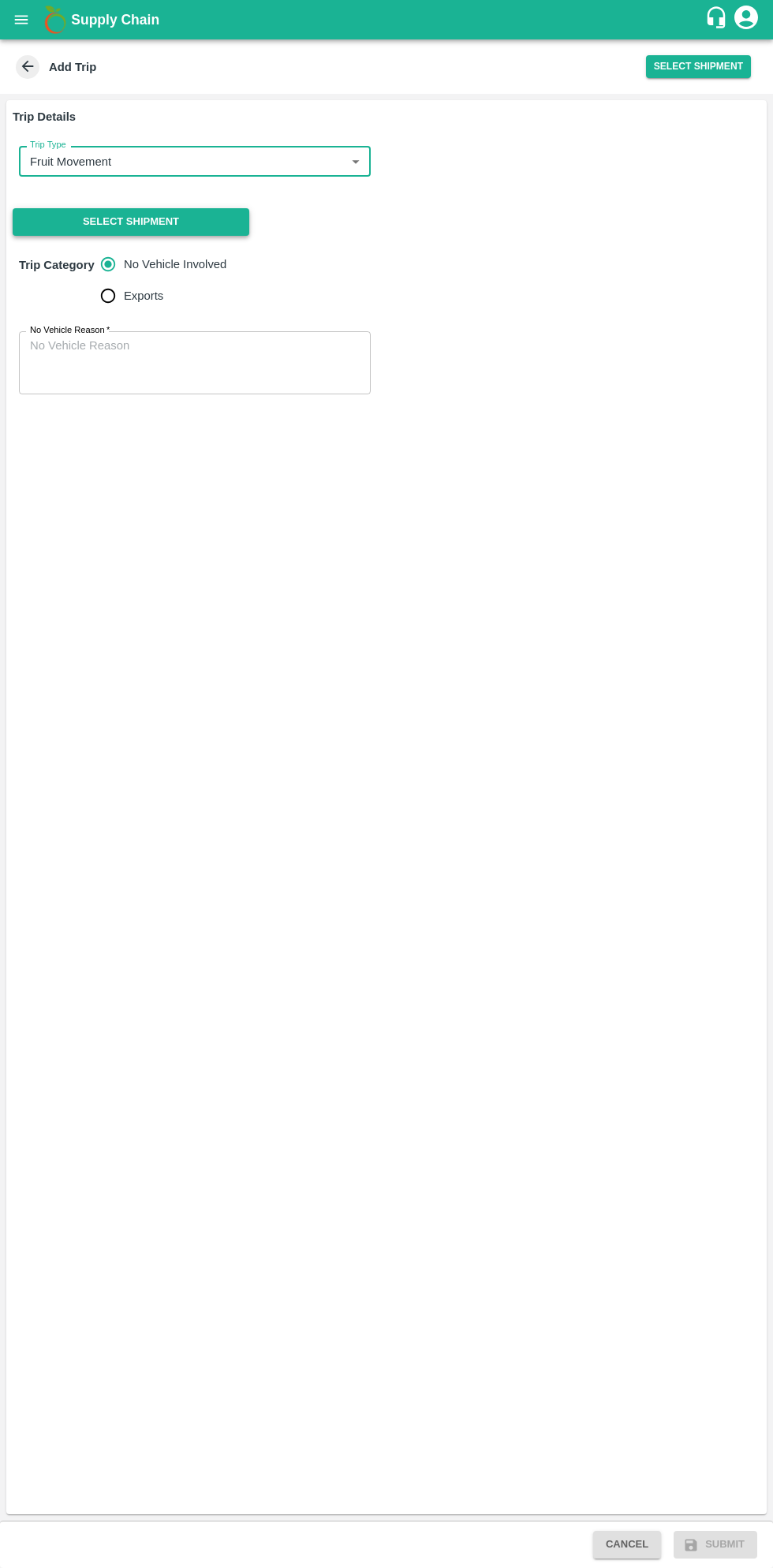
click at [211, 221] on button "Select Shipment" at bounding box center [131, 221] width 237 height 28
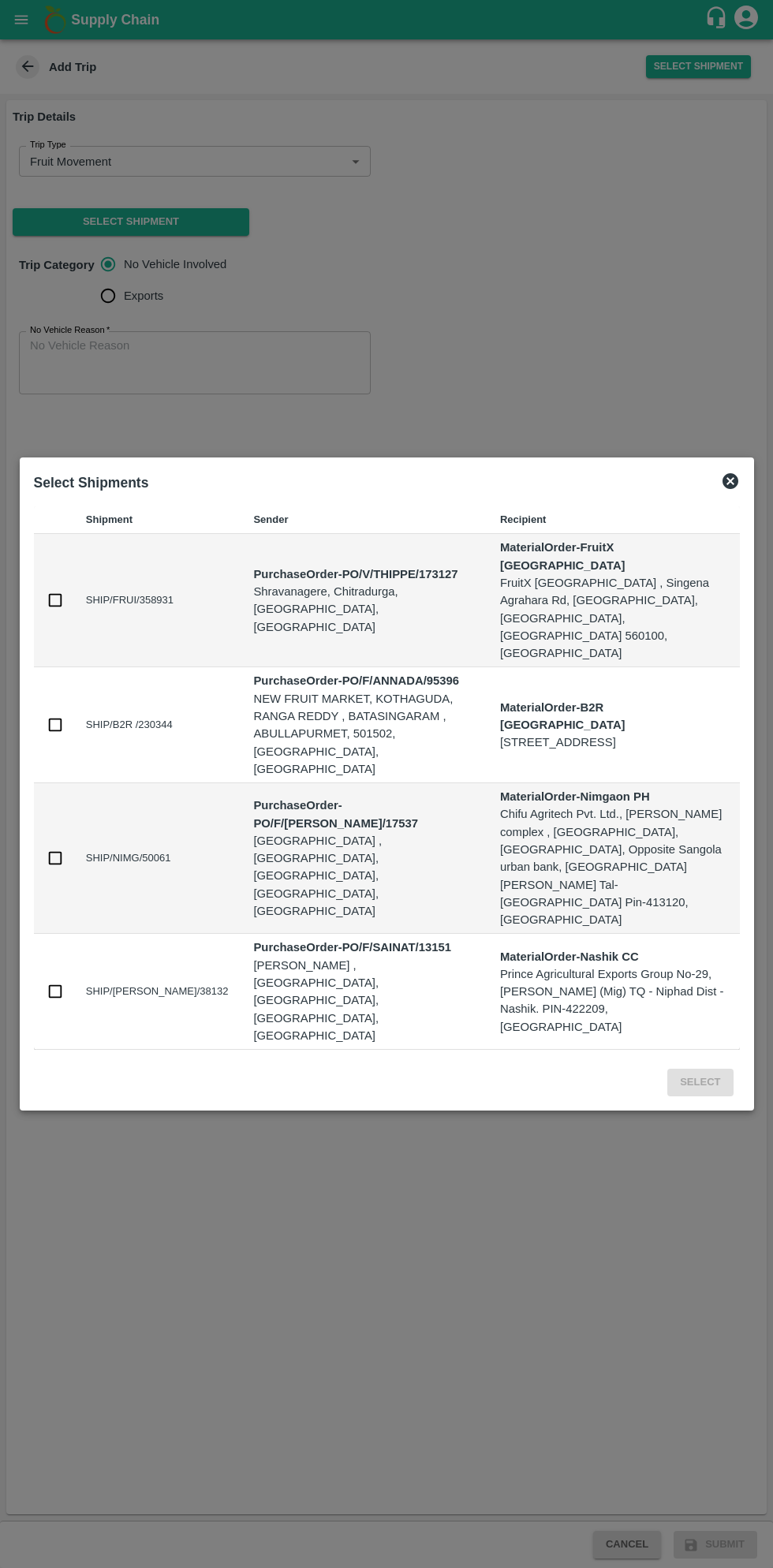
click at [56, 609] on input "checkbox" at bounding box center [55, 600] width 18 height 18
checkbox input "true"
click at [700, 1068] on button "Select" at bounding box center [699, 1082] width 65 height 28
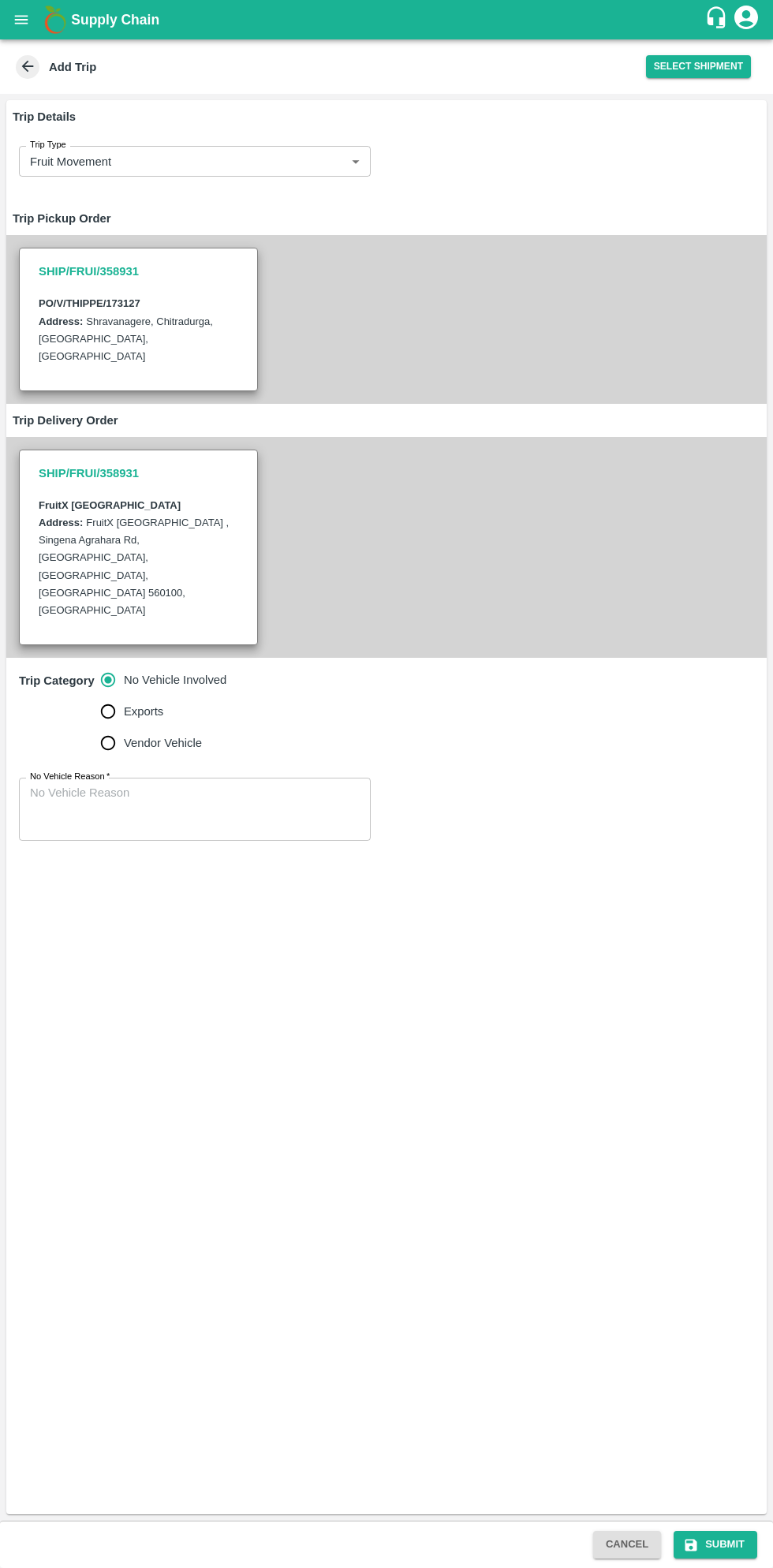
click at [117, 727] on input "Vendor Vehicle" at bounding box center [107, 742] width 31 height 31
radio input "true"
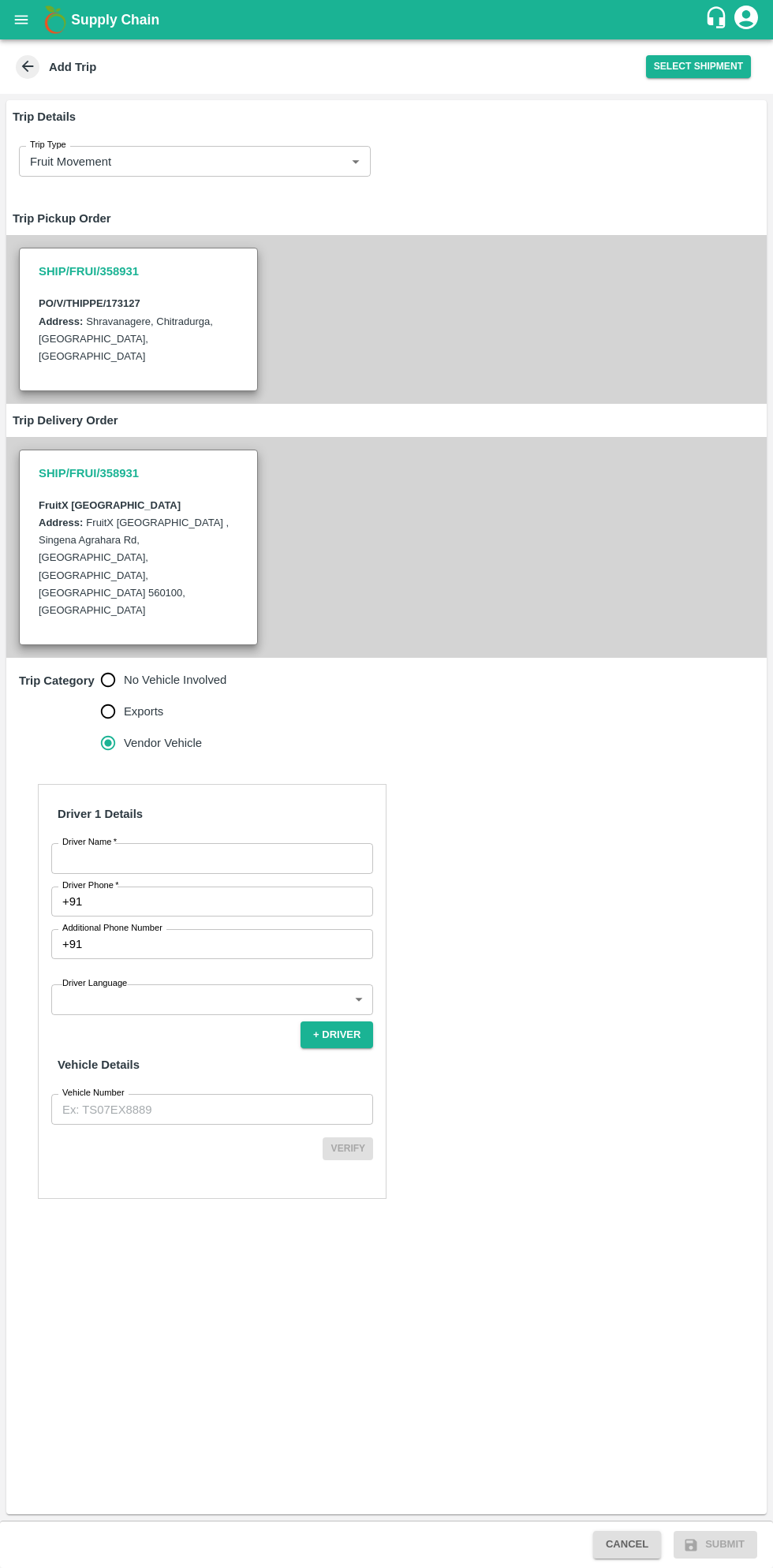
click at [200, 844] on input "Driver Name   *" at bounding box center [212, 858] width 322 height 30
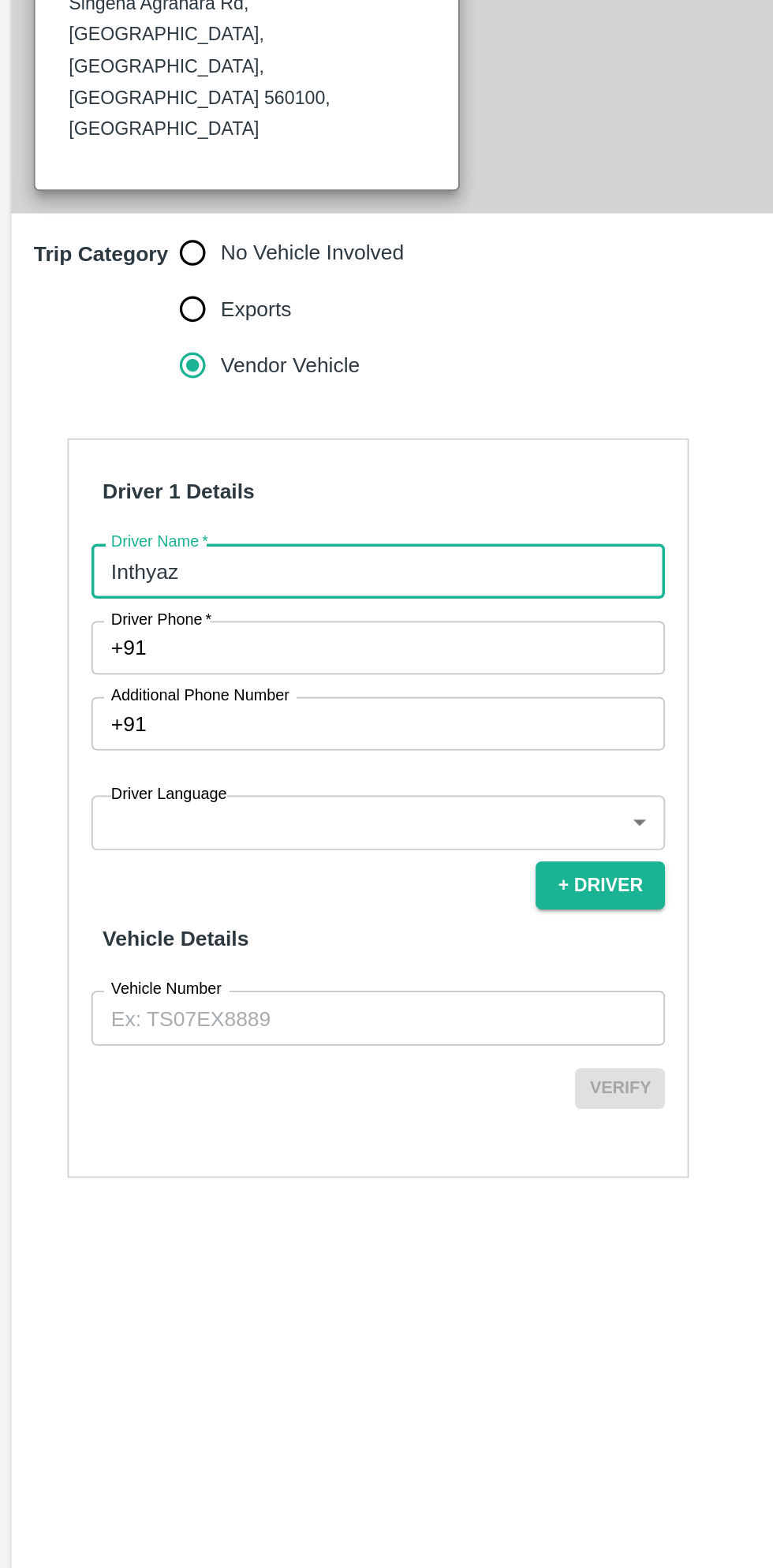
type input "Inthyaz"
click at [206, 887] on input "Driver Phone   *" at bounding box center [231, 901] width 285 height 30
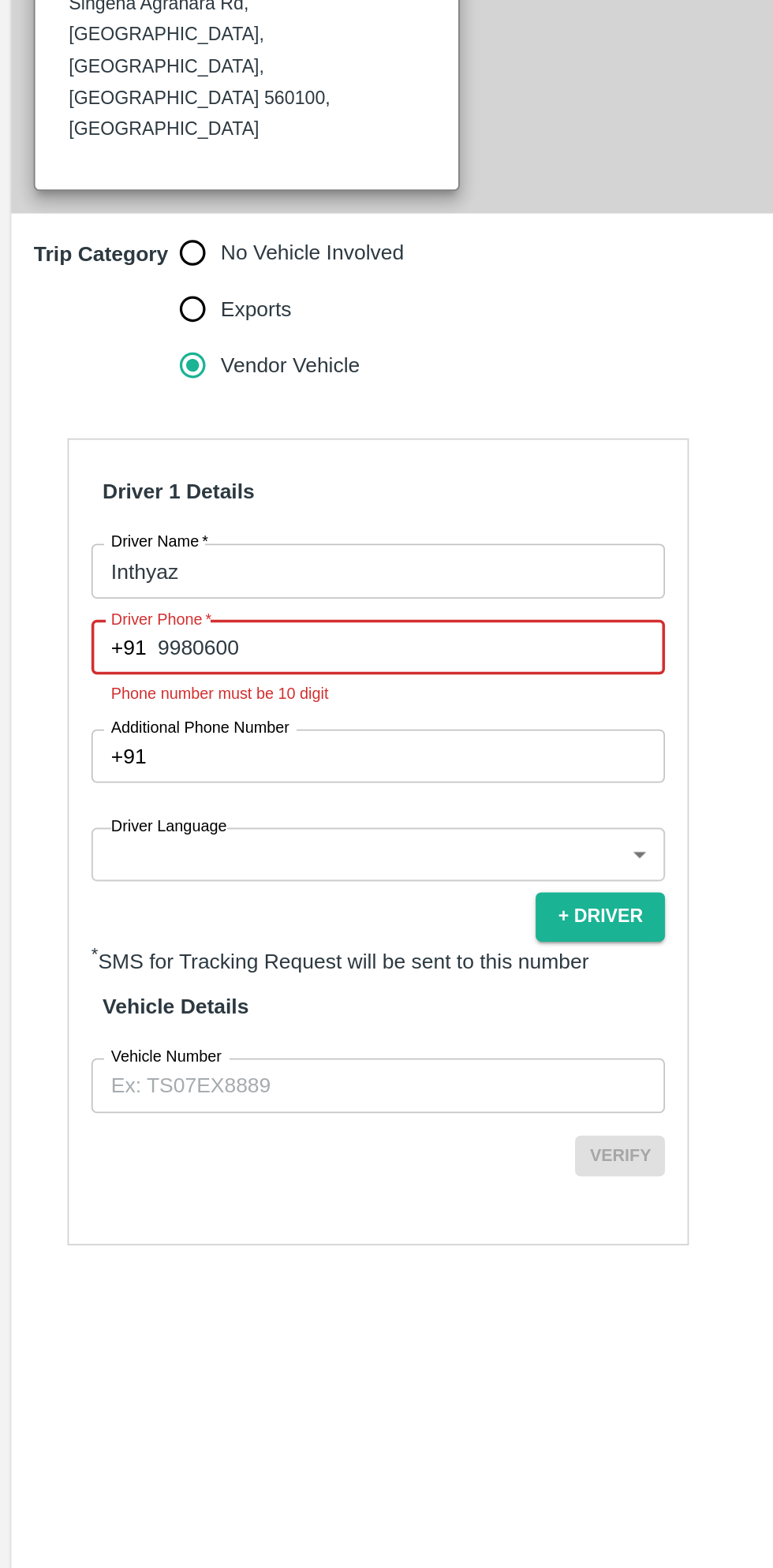
type input "9980600596"
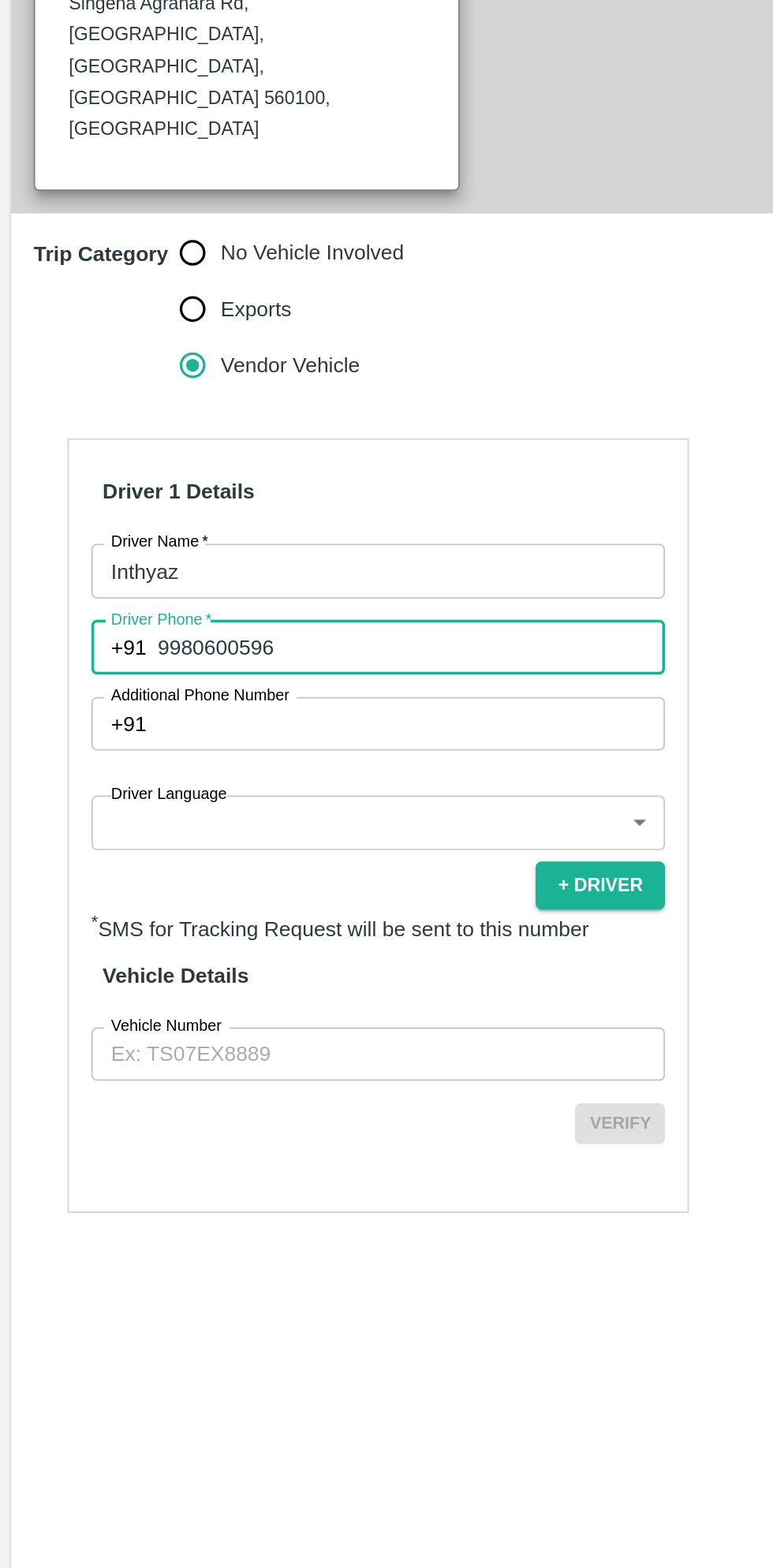
click at [207, 929] on input "Additional Phone Number" at bounding box center [231, 943] width 285 height 30
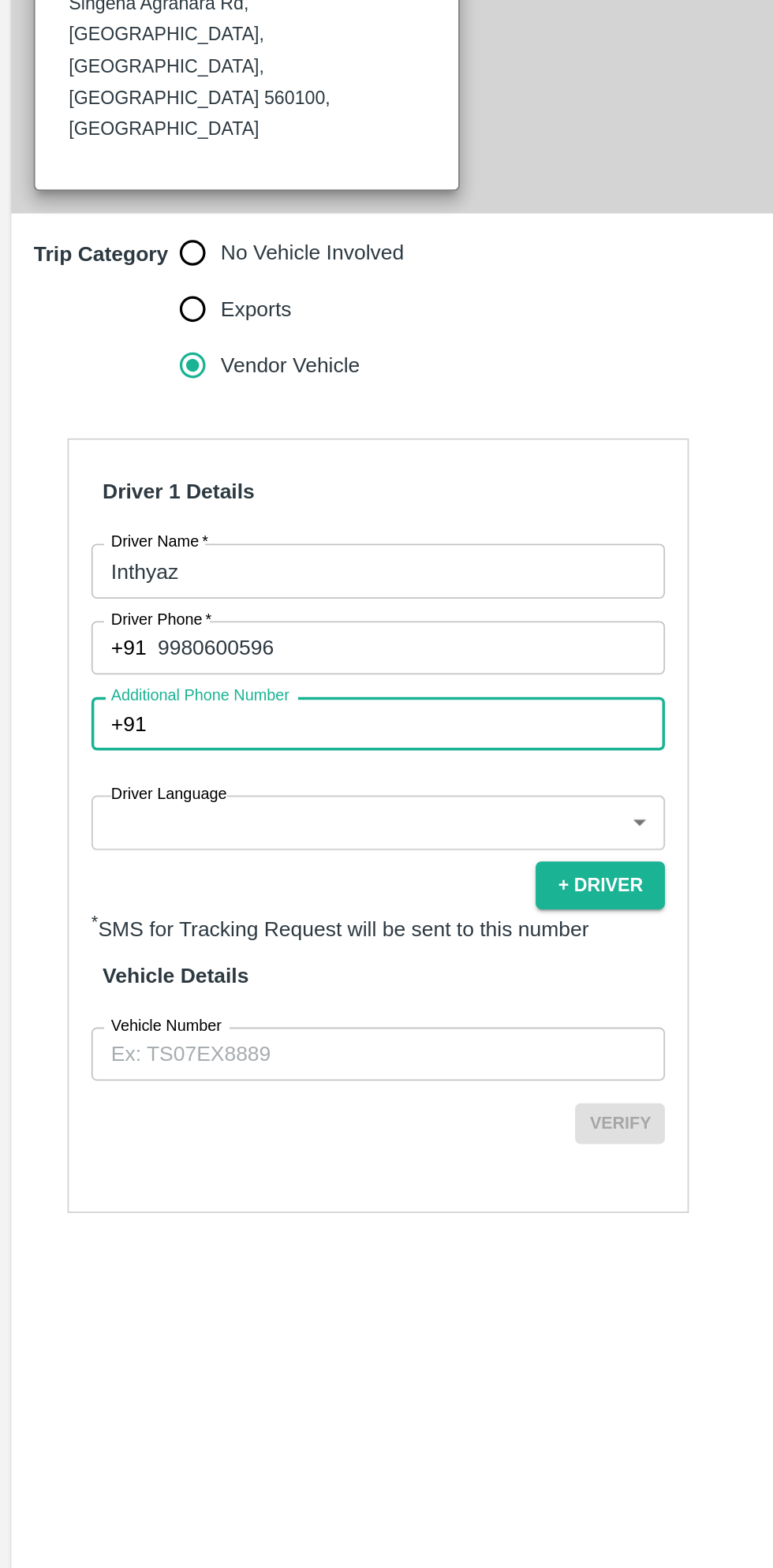
click at [210, 927] on body "Supply Chain Add Trip Select Shipment Trip Details Trip Type Fruit Movement 1 T…" at bounding box center [386, 784] width 773 height 1568
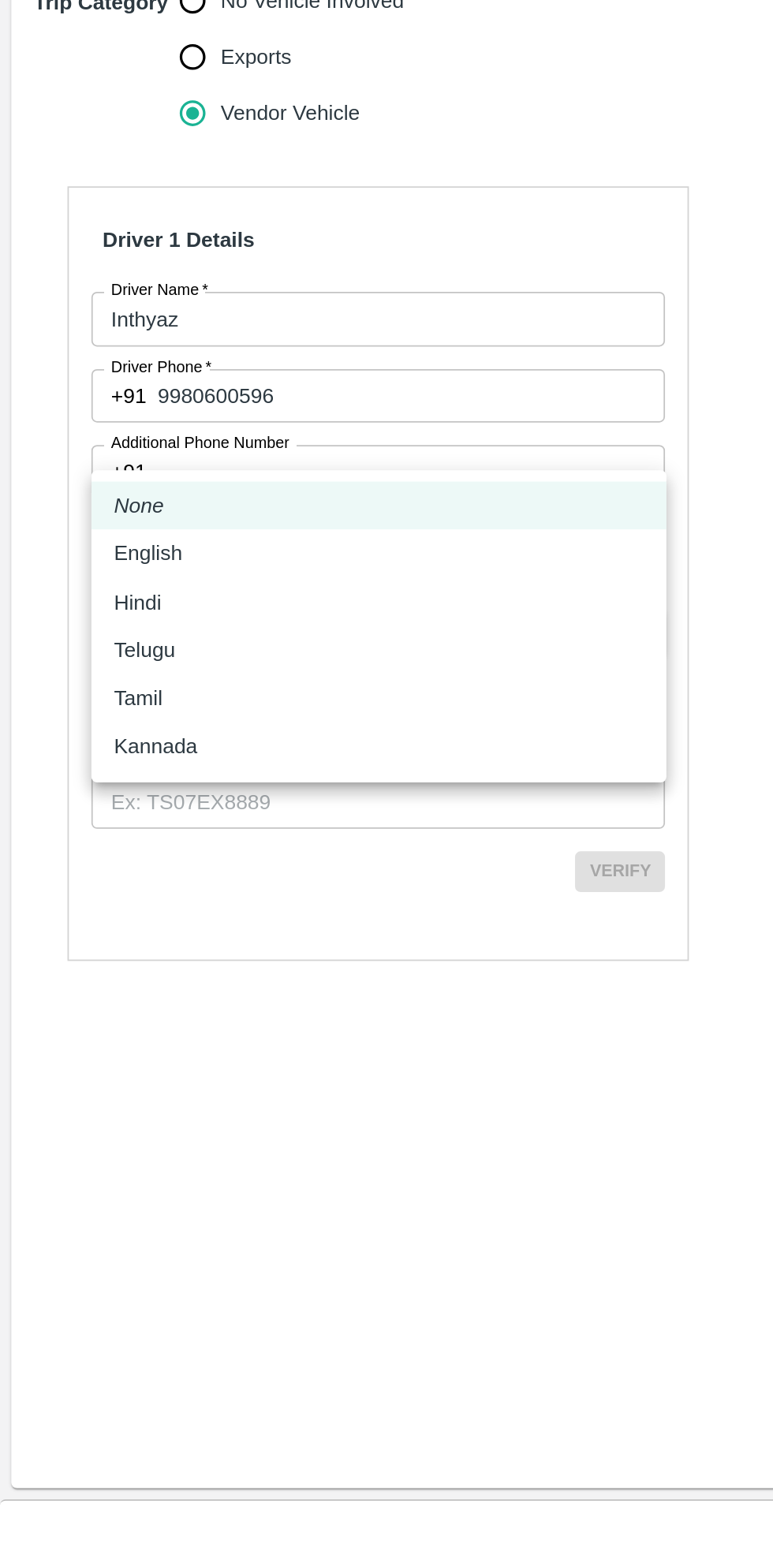
click at [105, 1111] on li "Kannada" at bounding box center [213, 1098] width 323 height 27
type input "ka"
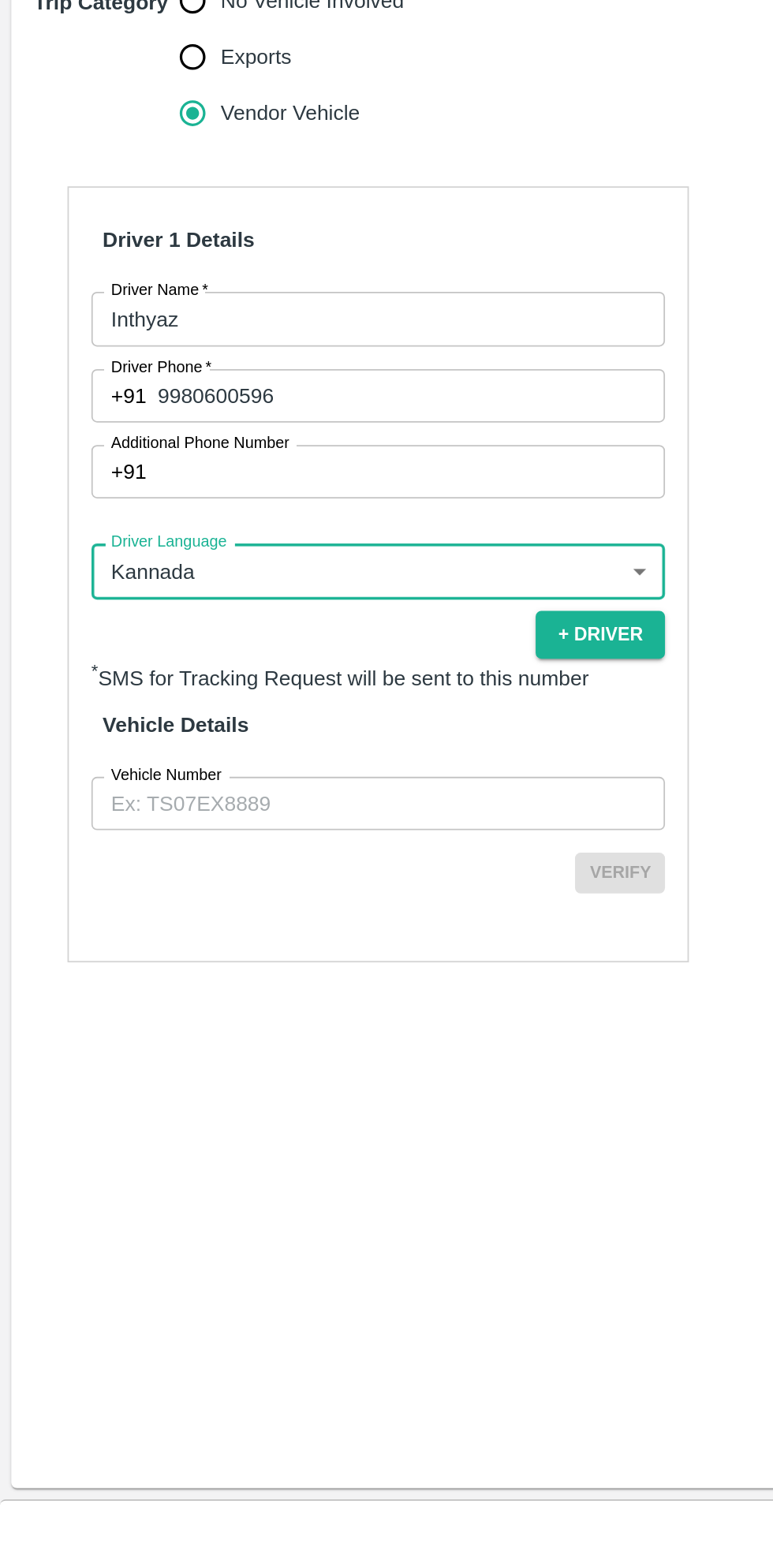
click at [164, 1116] on input "Vehicle Number" at bounding box center [212, 1130] width 322 height 30
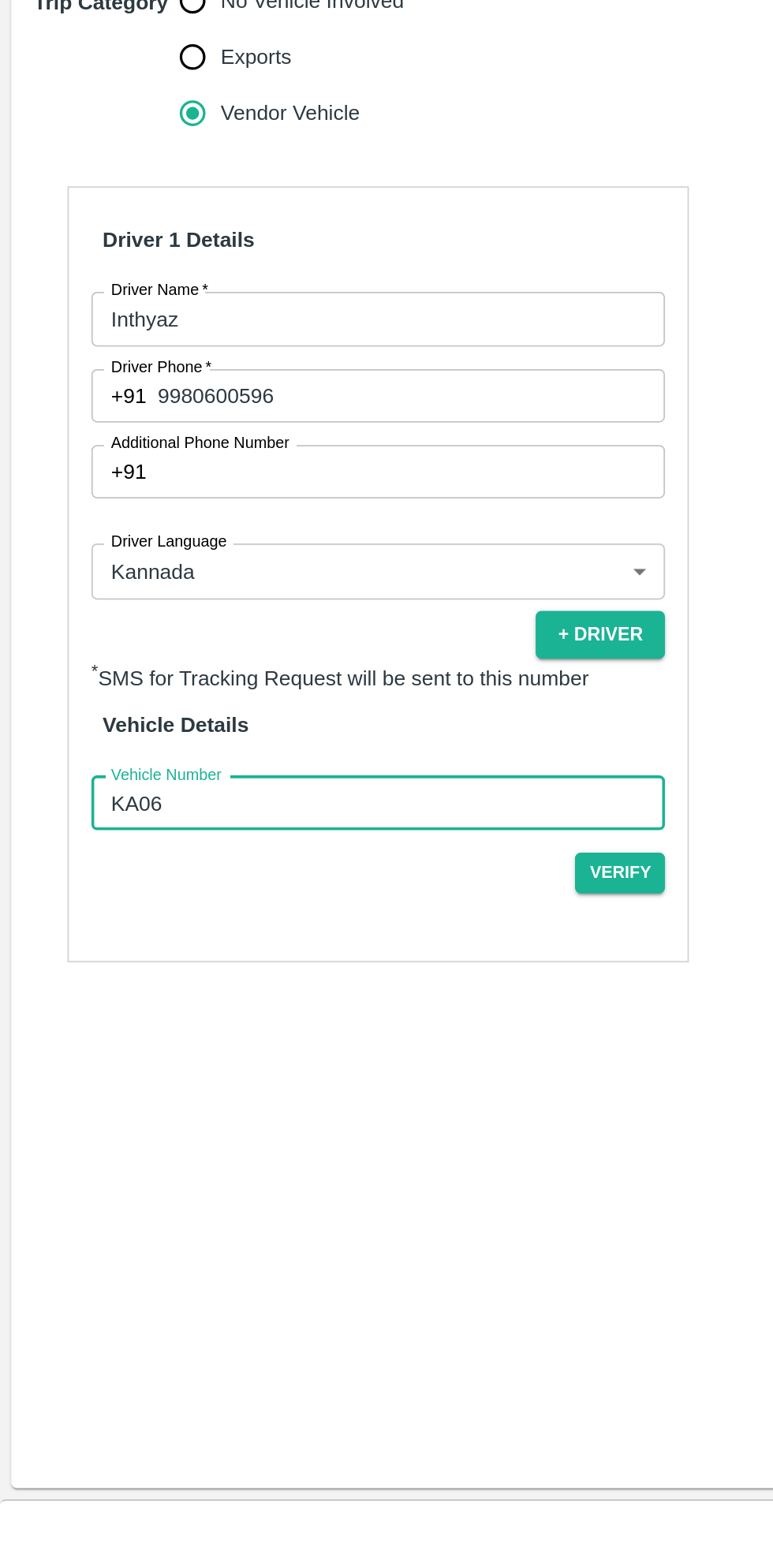
type input "KA06AC4296"
click at [348, 1158] on button "Verify" at bounding box center [348, 1169] width 51 height 23
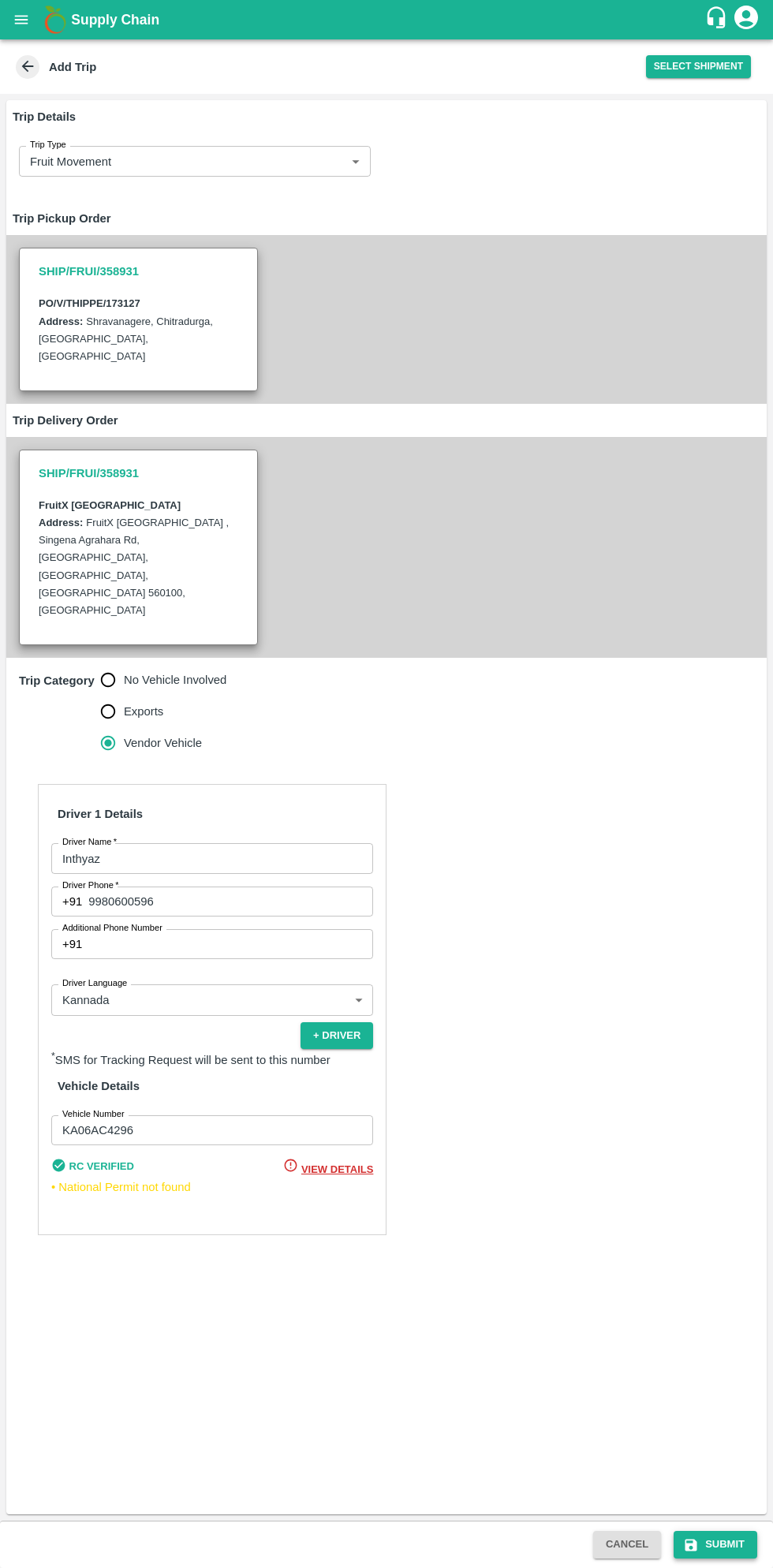
click at [745, 1548] on button "Submit" at bounding box center [715, 1544] width 84 height 28
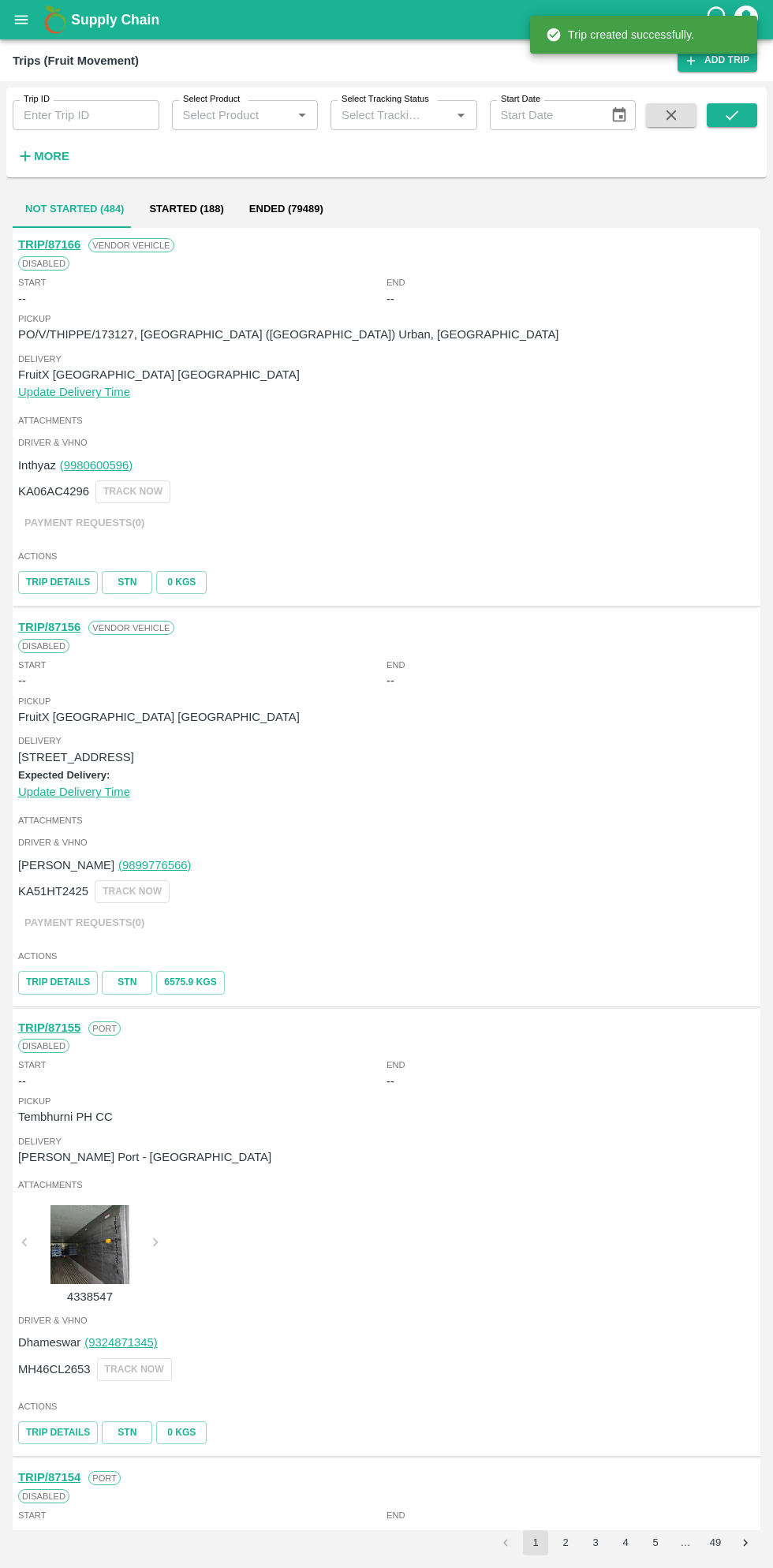
click at [24, 19] on icon "open drawer" at bounding box center [22, 19] width 14 height 8
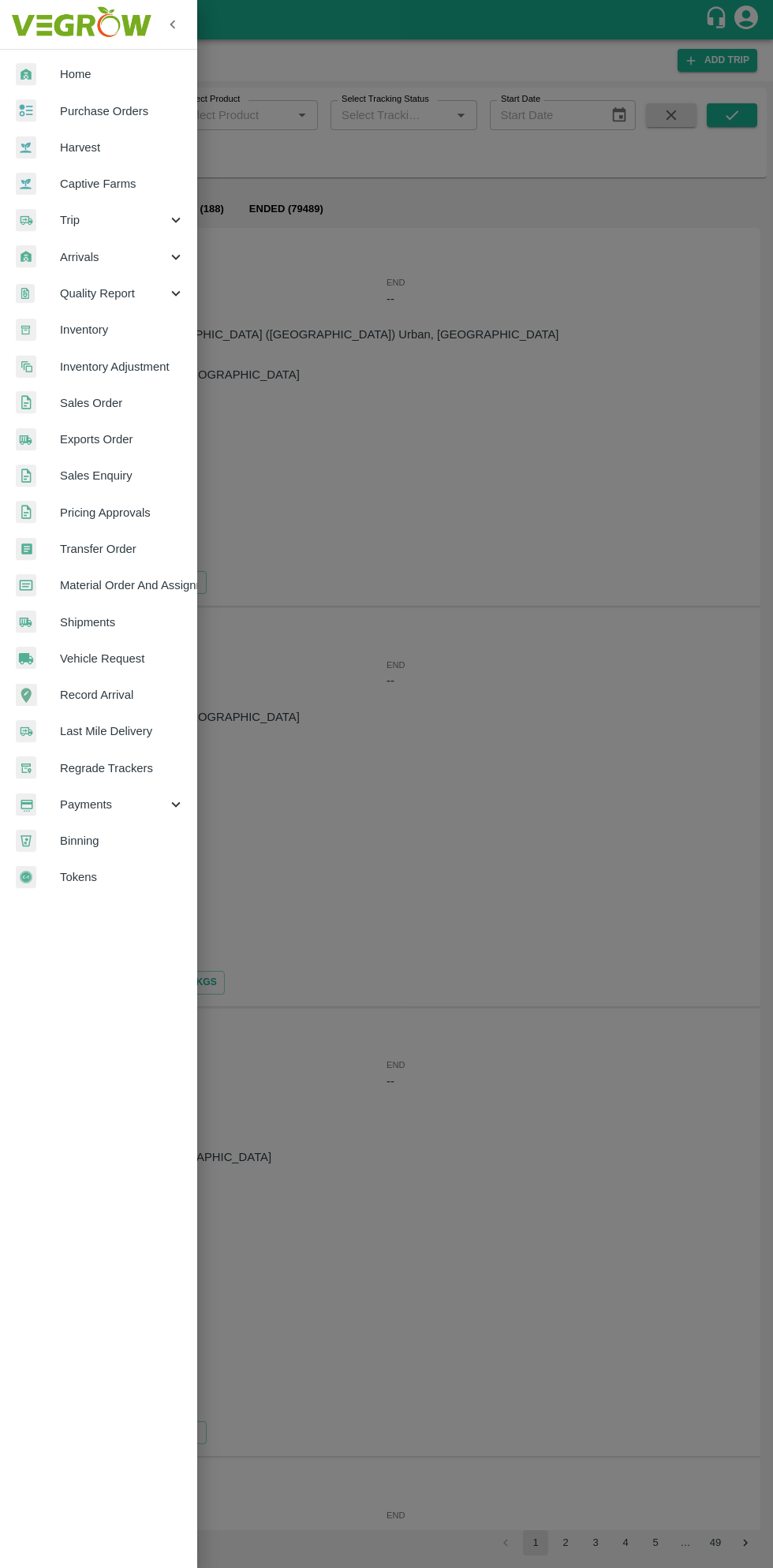
click at [133, 107] on span "Purchase Orders" at bounding box center [122, 111] width 124 height 18
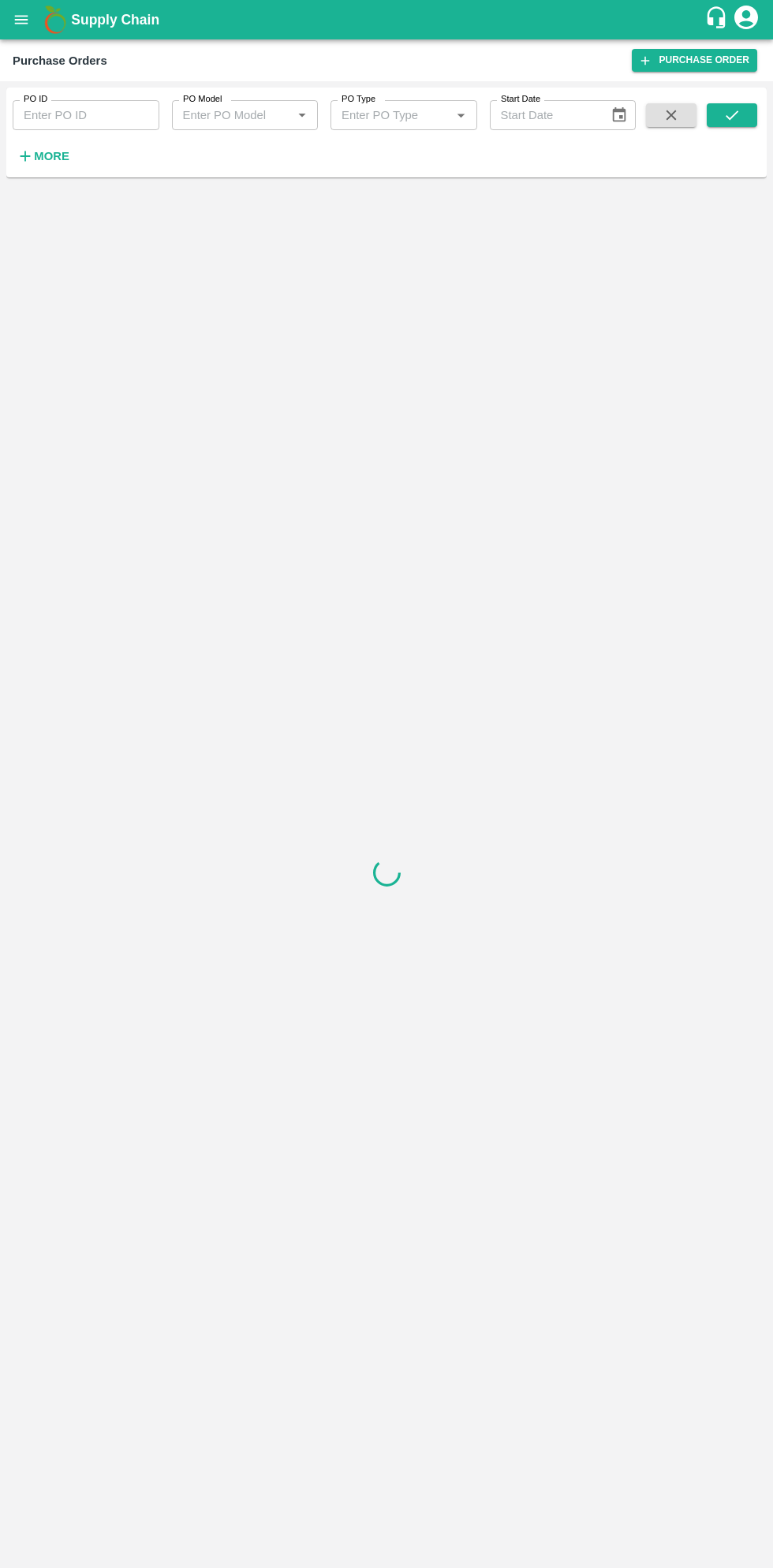
click at [62, 156] on strong "More" at bounding box center [52, 156] width 35 height 13
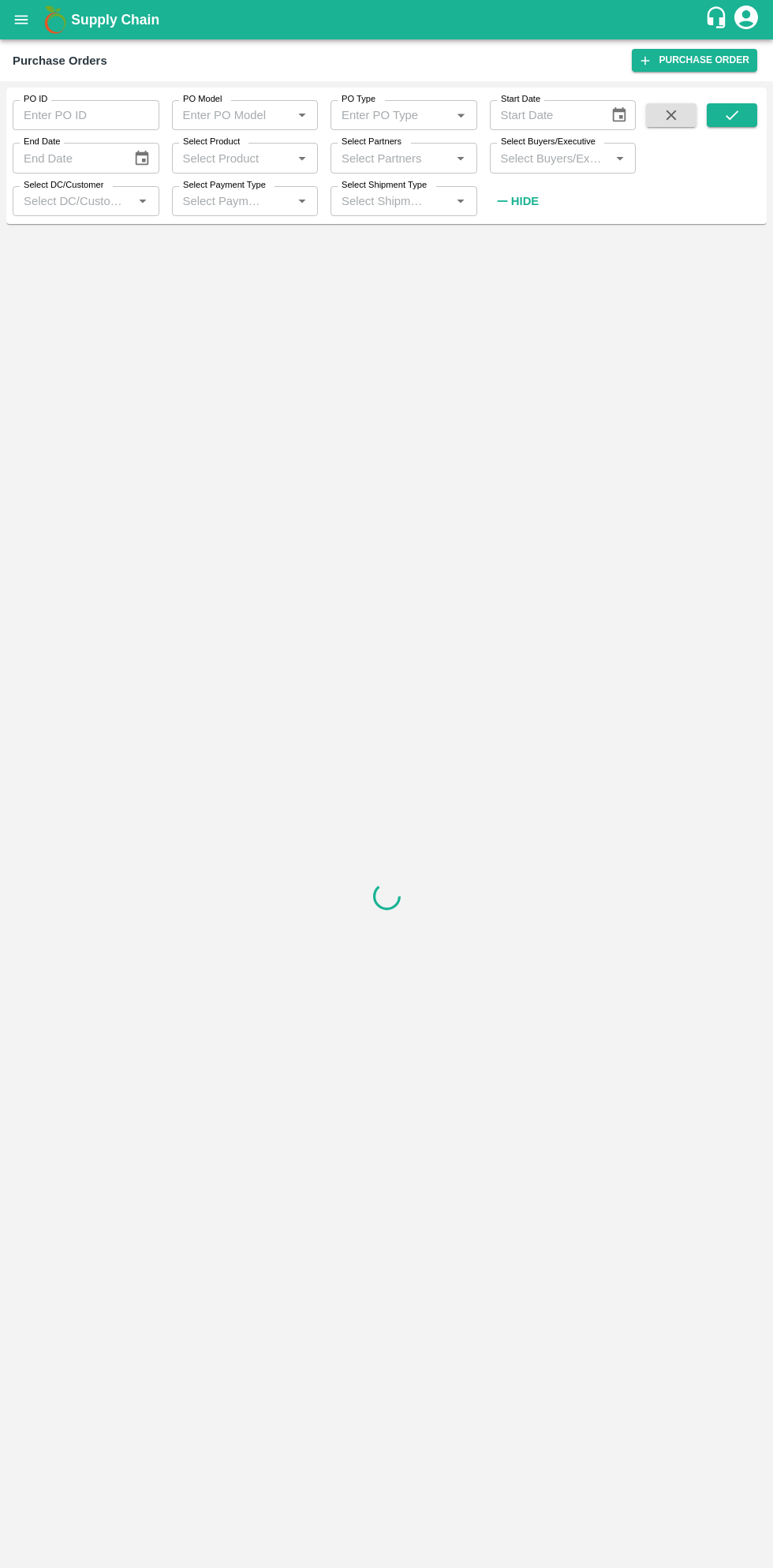
click at [564, 154] on input "Select Buyers/Executive" at bounding box center [550, 158] width 112 height 20
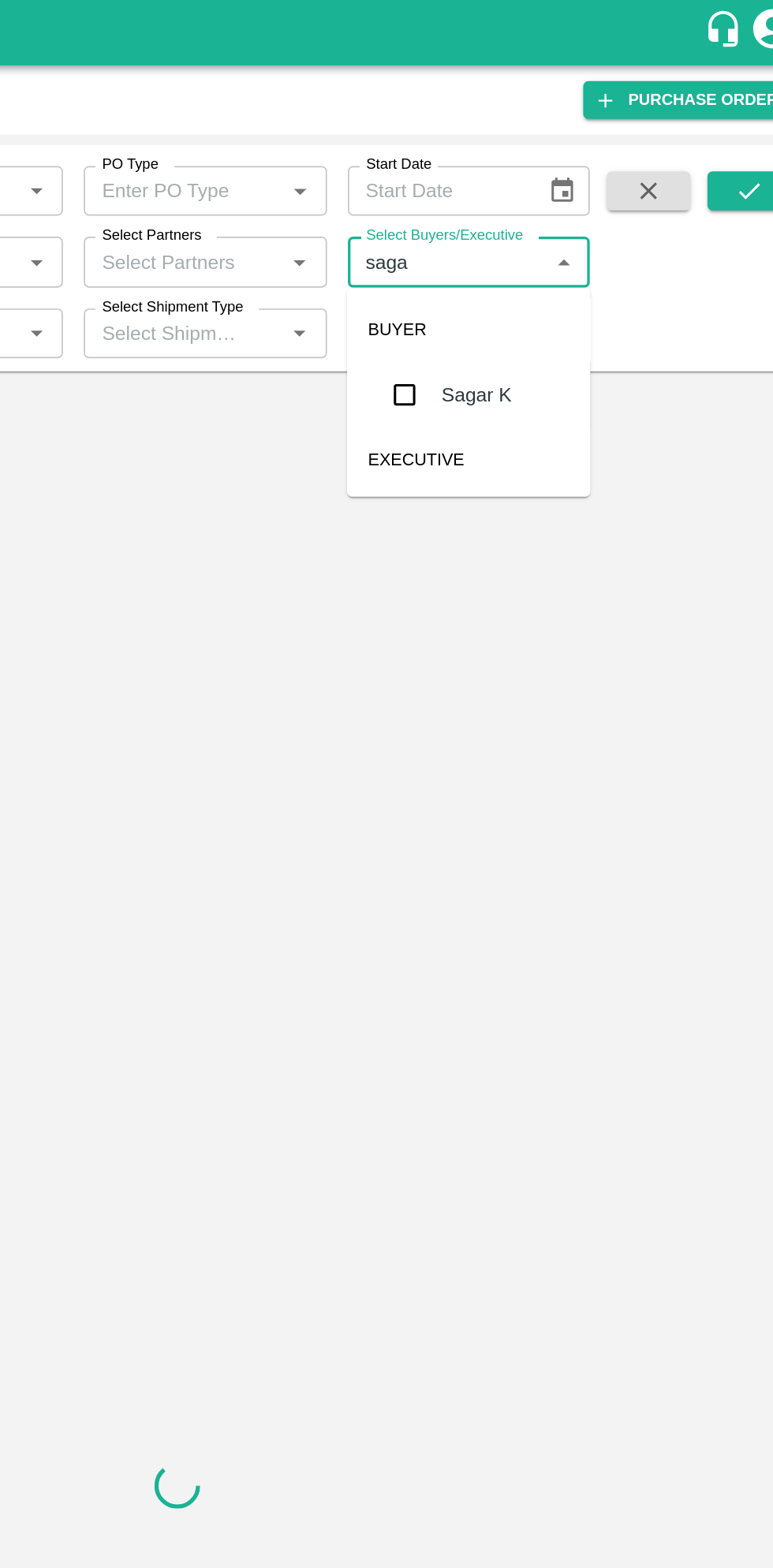
type input "sagar"
click at [531, 245] on input "checkbox" at bounding box center [523, 238] width 31 height 31
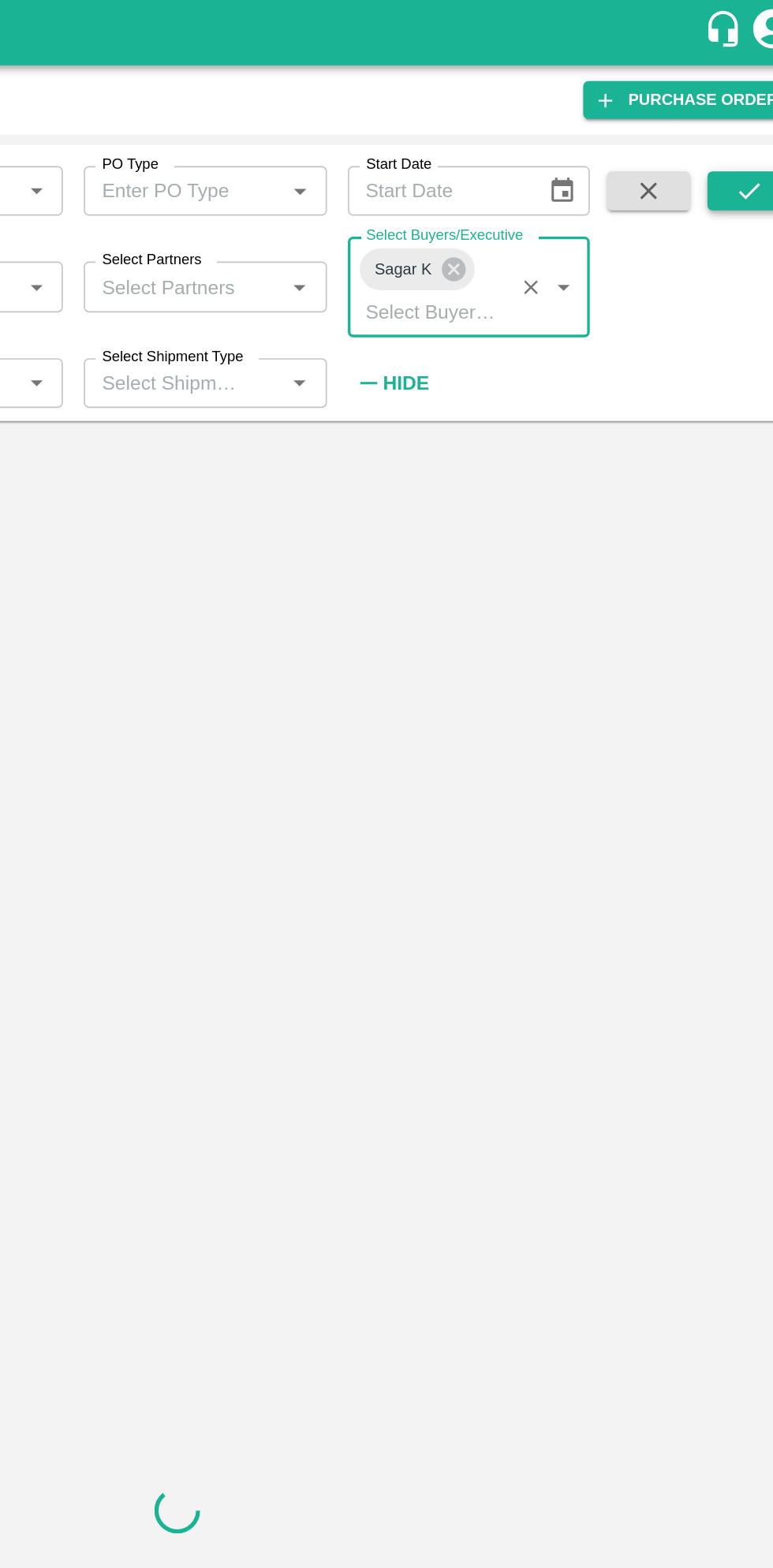
click at [740, 120] on button "submit" at bounding box center [732, 115] width 51 height 24
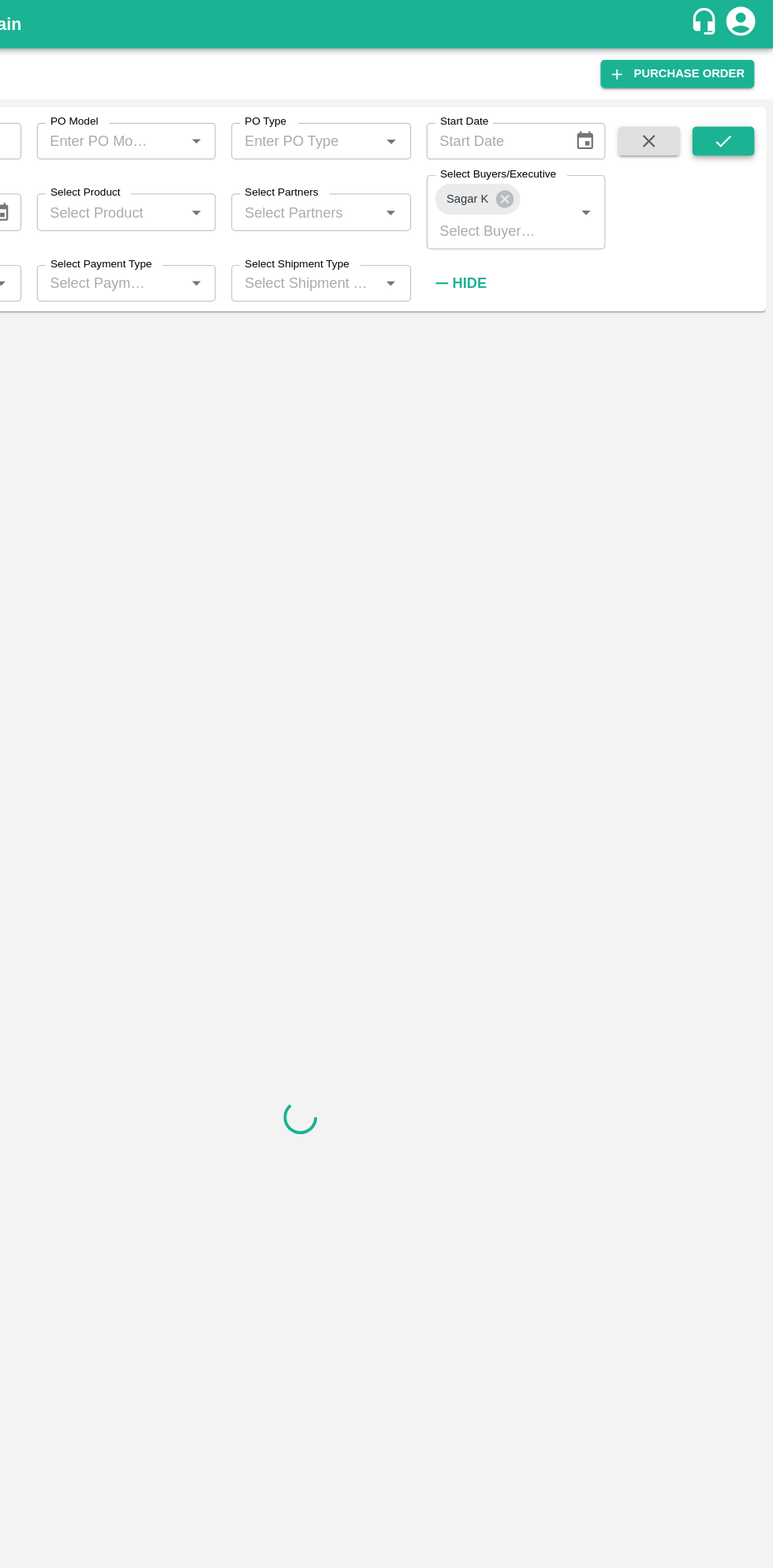
click at [729, 117] on icon "submit" at bounding box center [732, 115] width 18 height 18
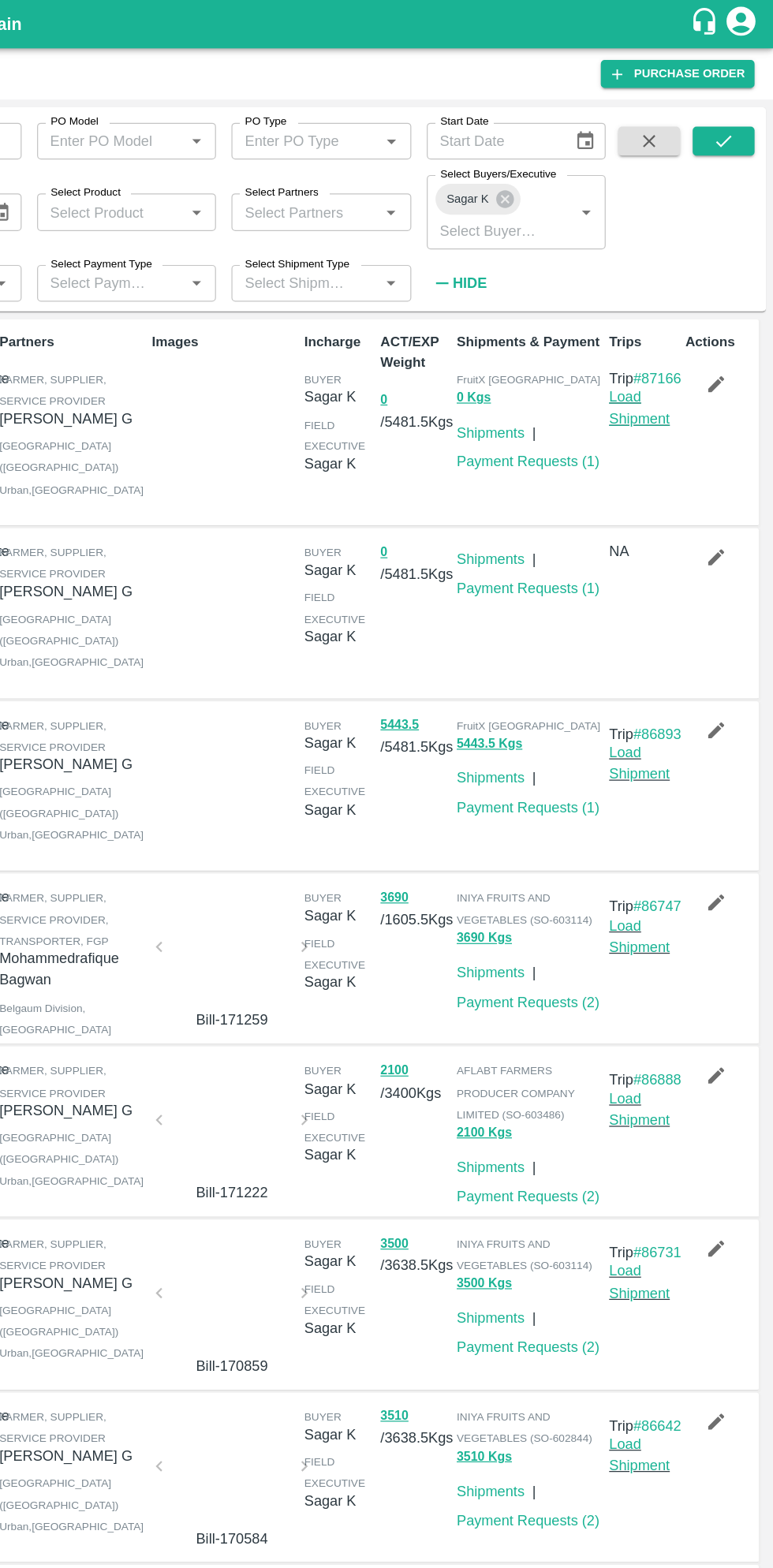
click at [659, 347] on link "Load Shipment" at bounding box center [662, 331] width 50 height 30
click at [719, 316] on icon "button" at bounding box center [726, 314] width 14 height 14
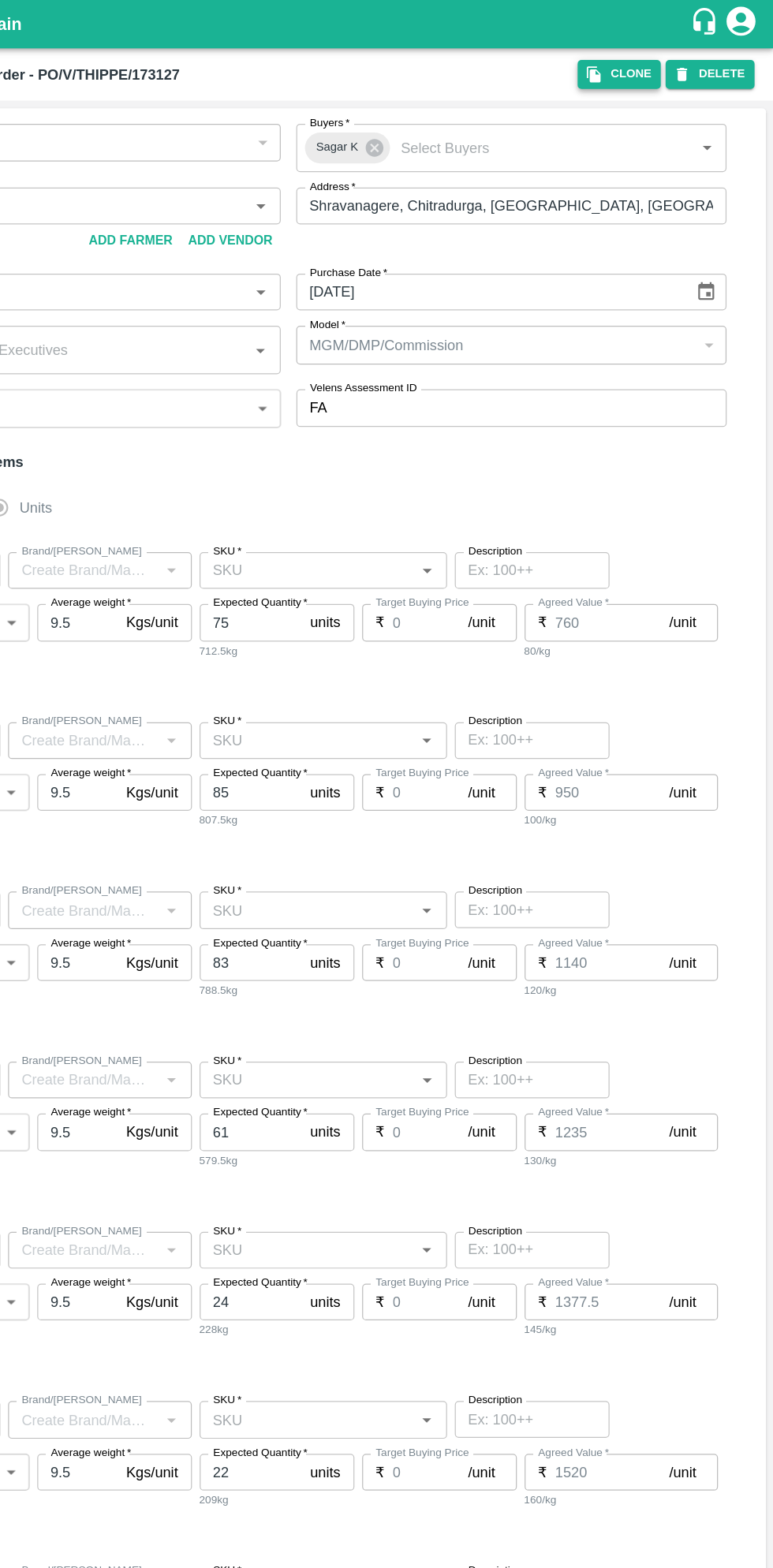
click at [648, 54] on button "Clone" at bounding box center [646, 60] width 68 height 23
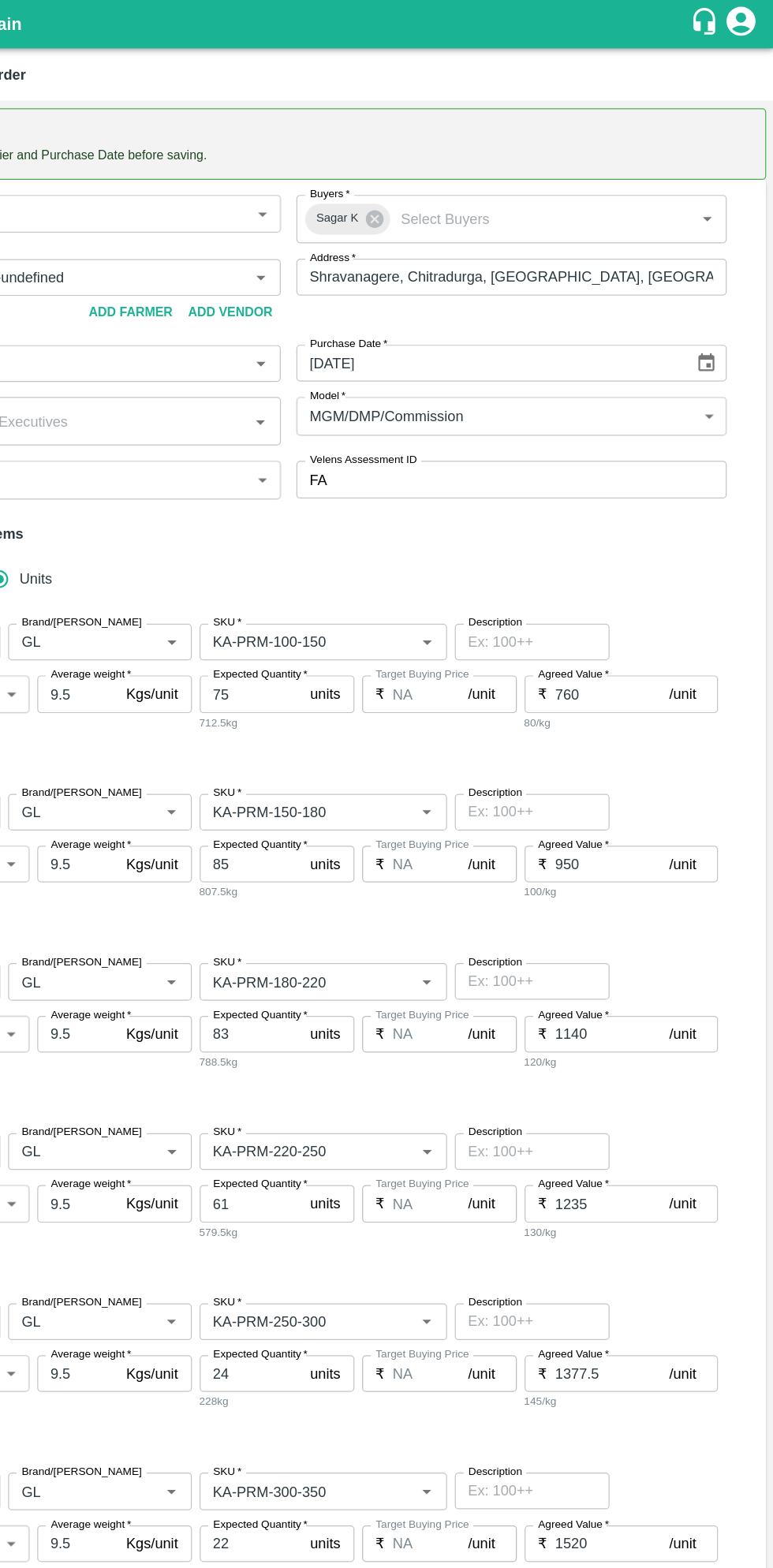
type input "Thippeswamy G-undefined"
type input "118-Chitradurga"
type input "Pomegranate"
type input "GL"
type input "KA-PRM-100-150"
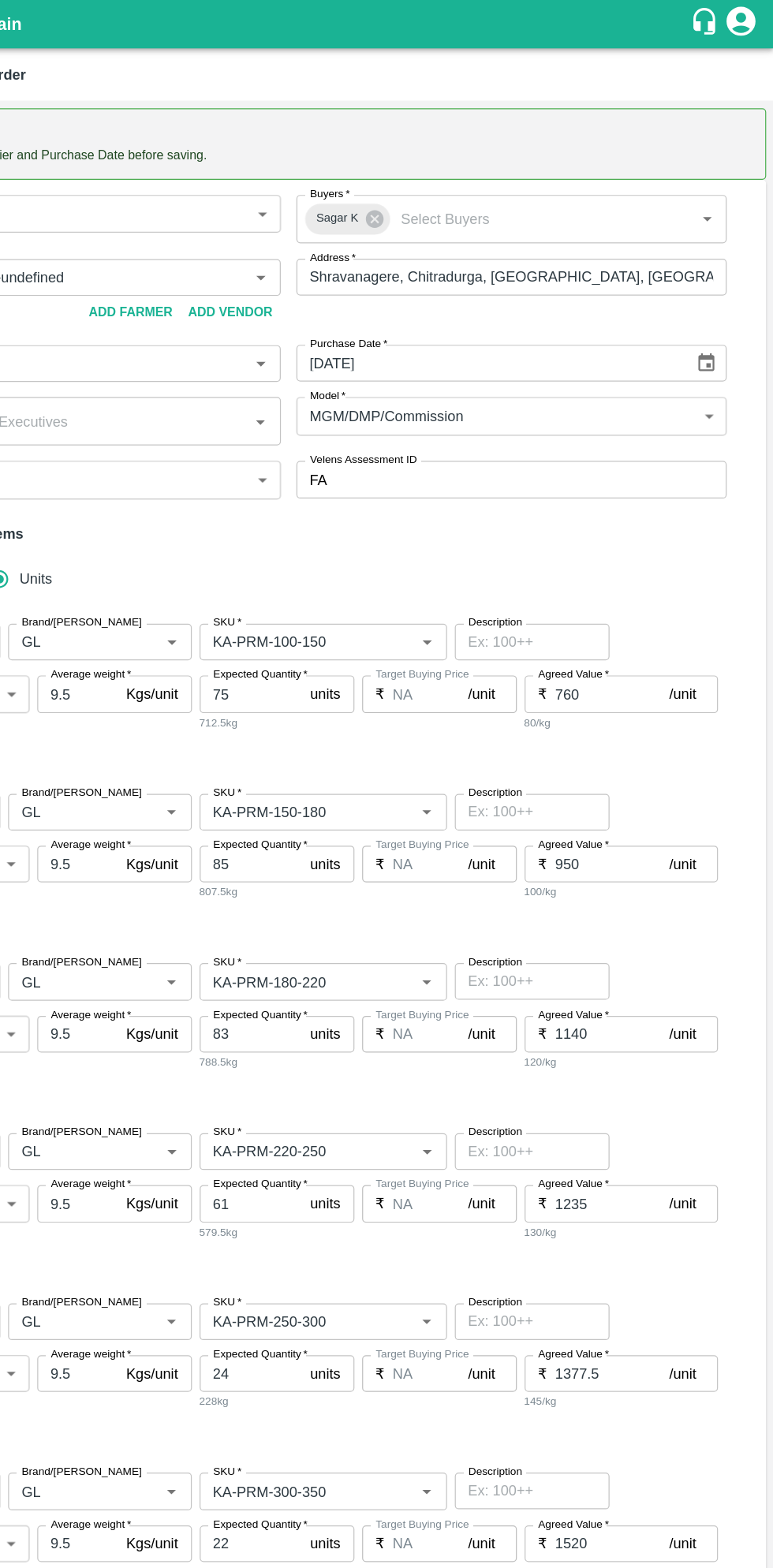
type input "NA"
type input "Pomegranate"
type input "GL"
type input "KA-PRM-150-180"
type input "NA"
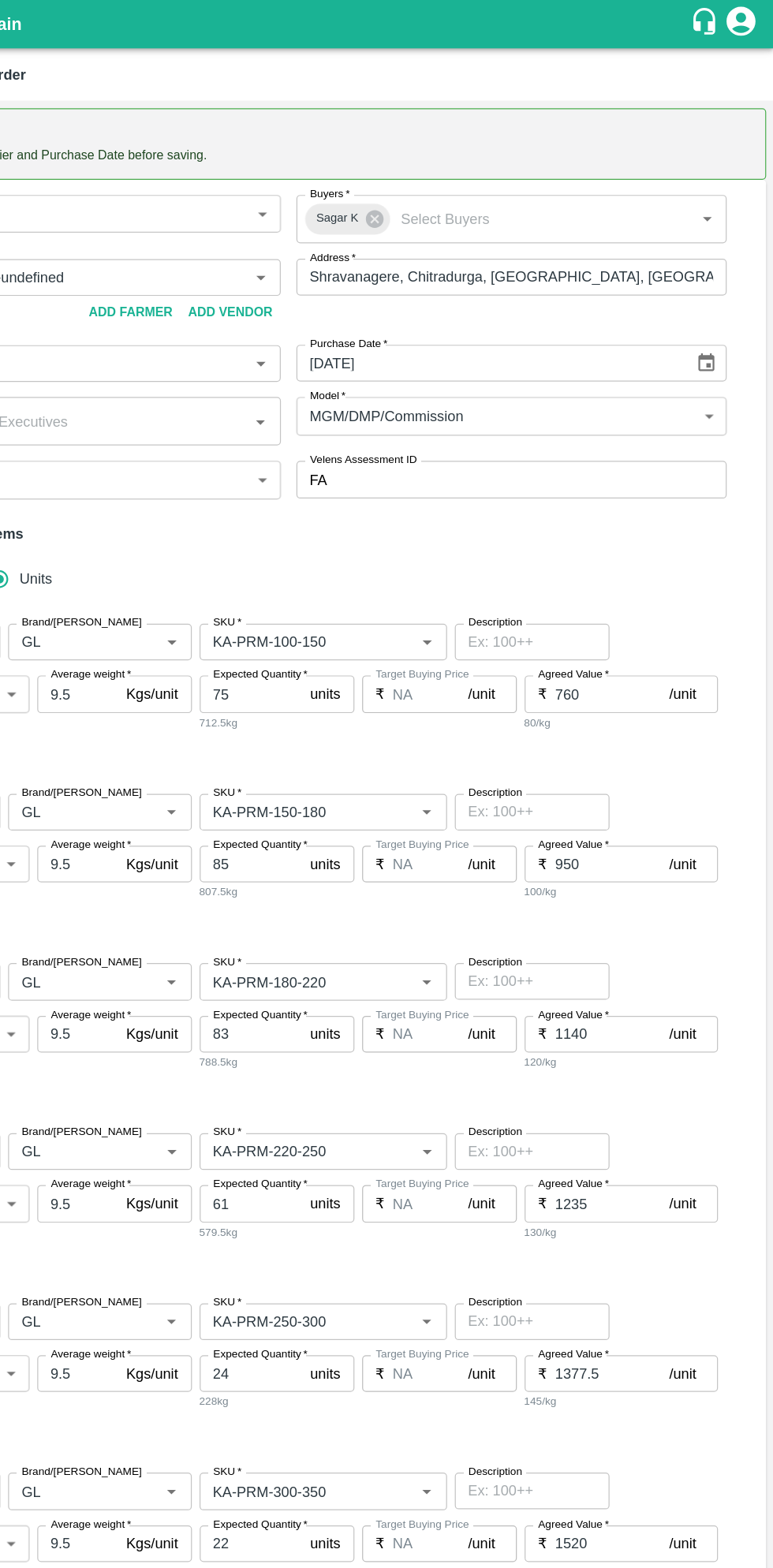
type input "Pomegranate"
type input "GL"
type input "KA-PRM-180-220"
type input "NA"
type input "Pomegranate"
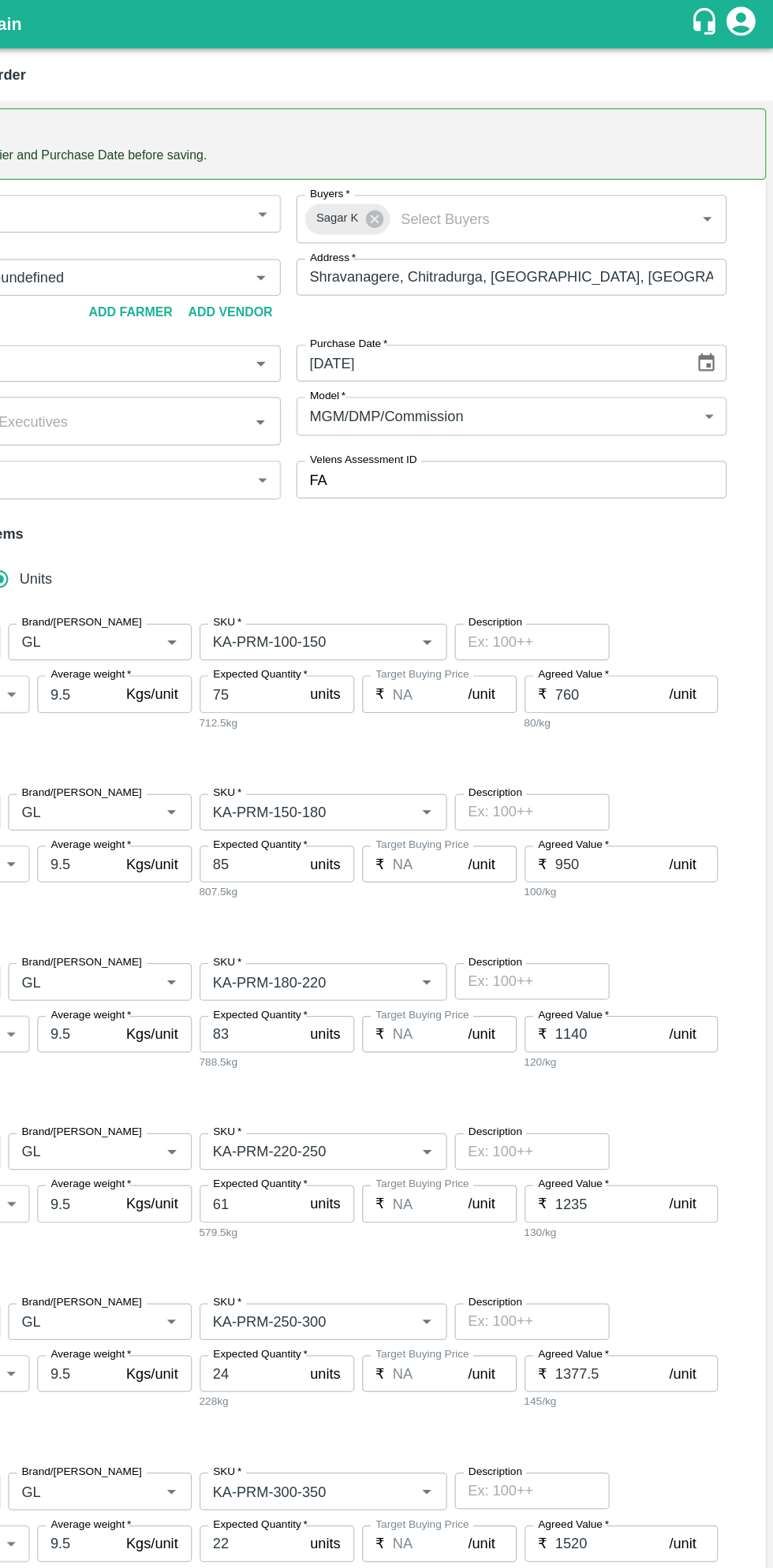
type input "GL"
type input "KA-PRM-220-250"
type input "NA"
type input "Pomegranate"
type input "GL"
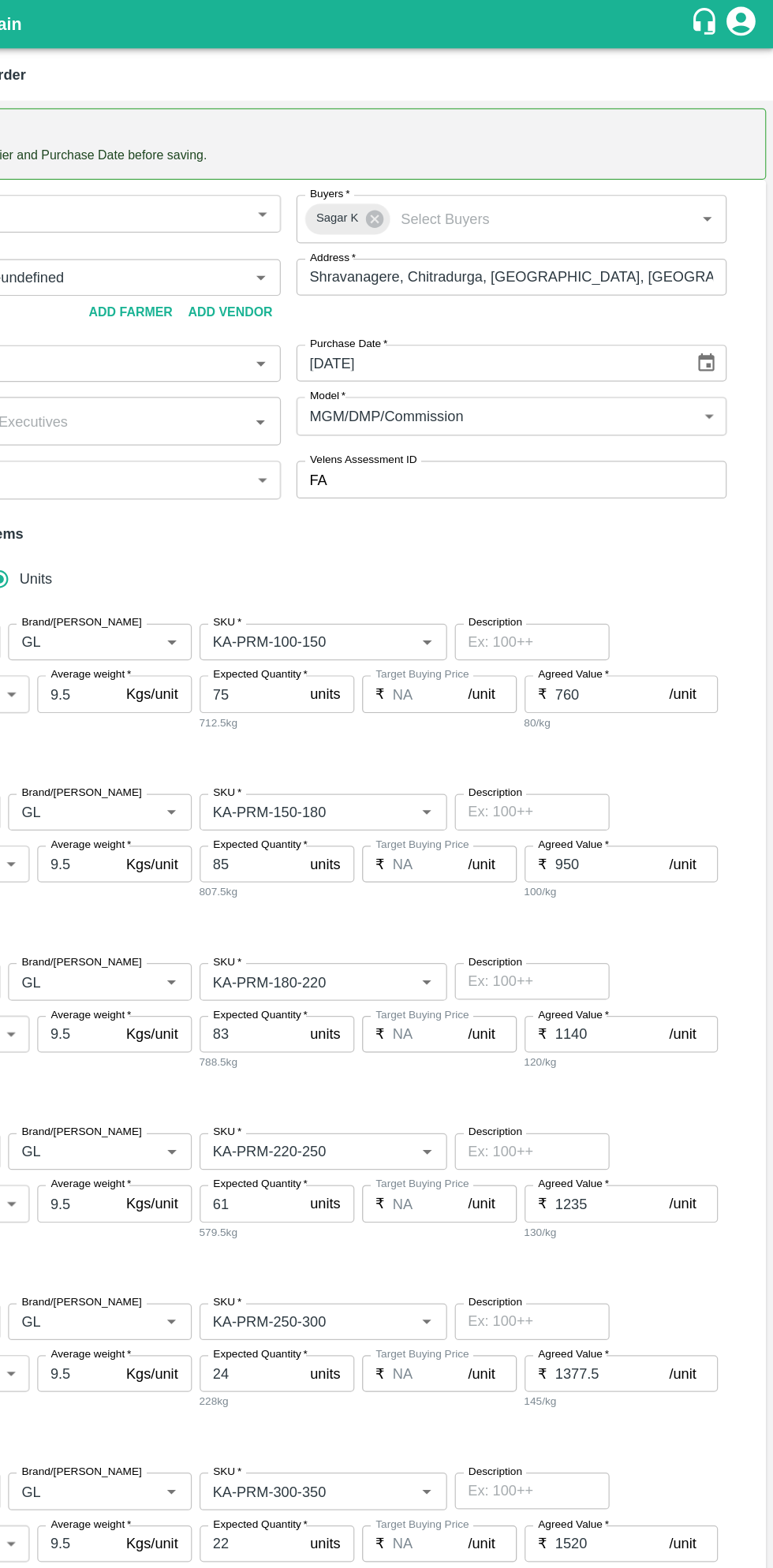
type input "KA-PRM-250-300"
type input "NA"
type input "Pomegranate"
type input "GL"
type input "KA-PRM-300-350"
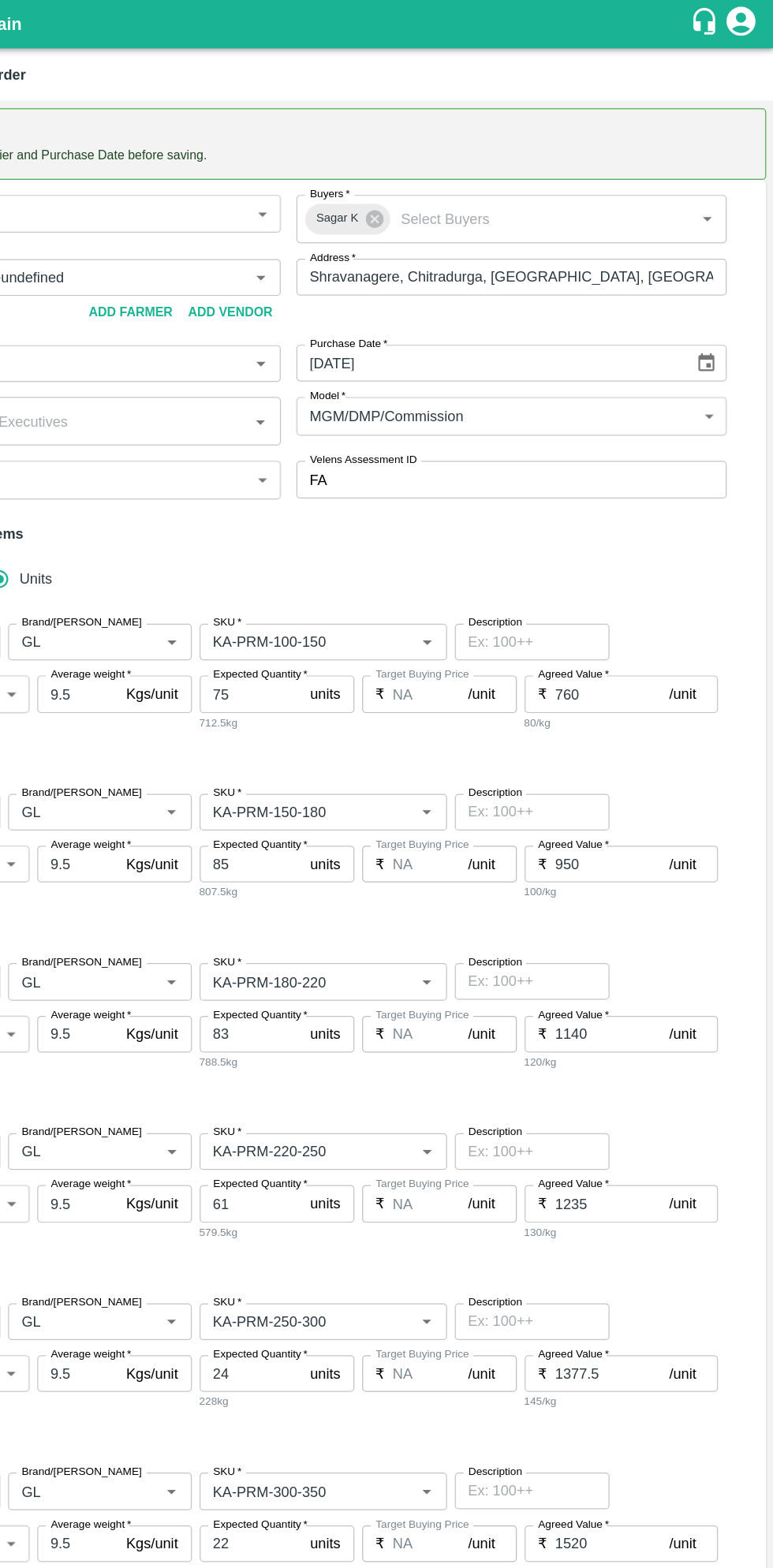
type input "NA"
type input "Pomegranate"
type input "GL"
type input "KA-PRM-350-400"
type input "NA"
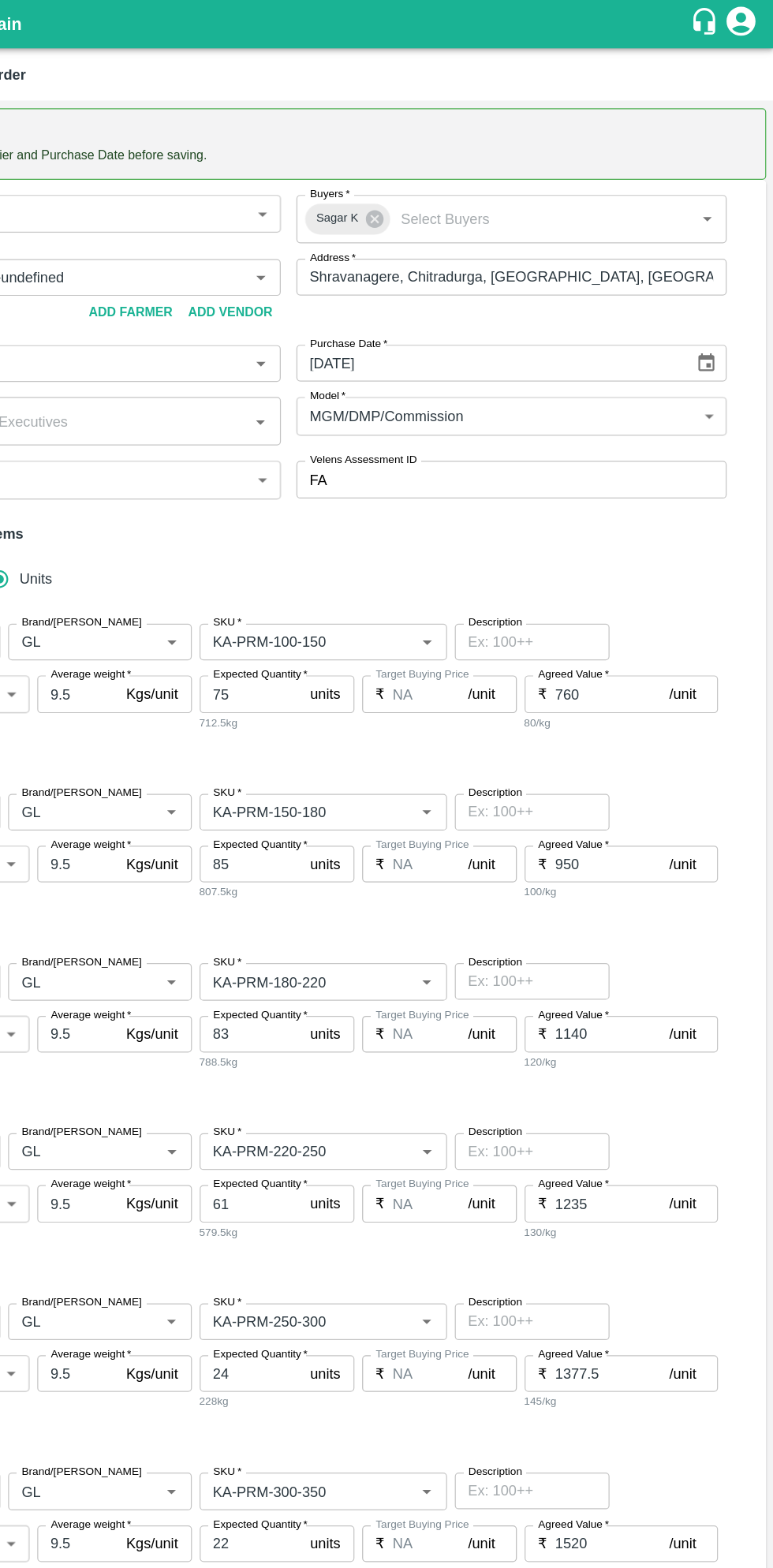
type input "Pomegranate"
type input "GL"
type input "KA-SUPR-180++"
type input "NA"
type input "Pomegranate"
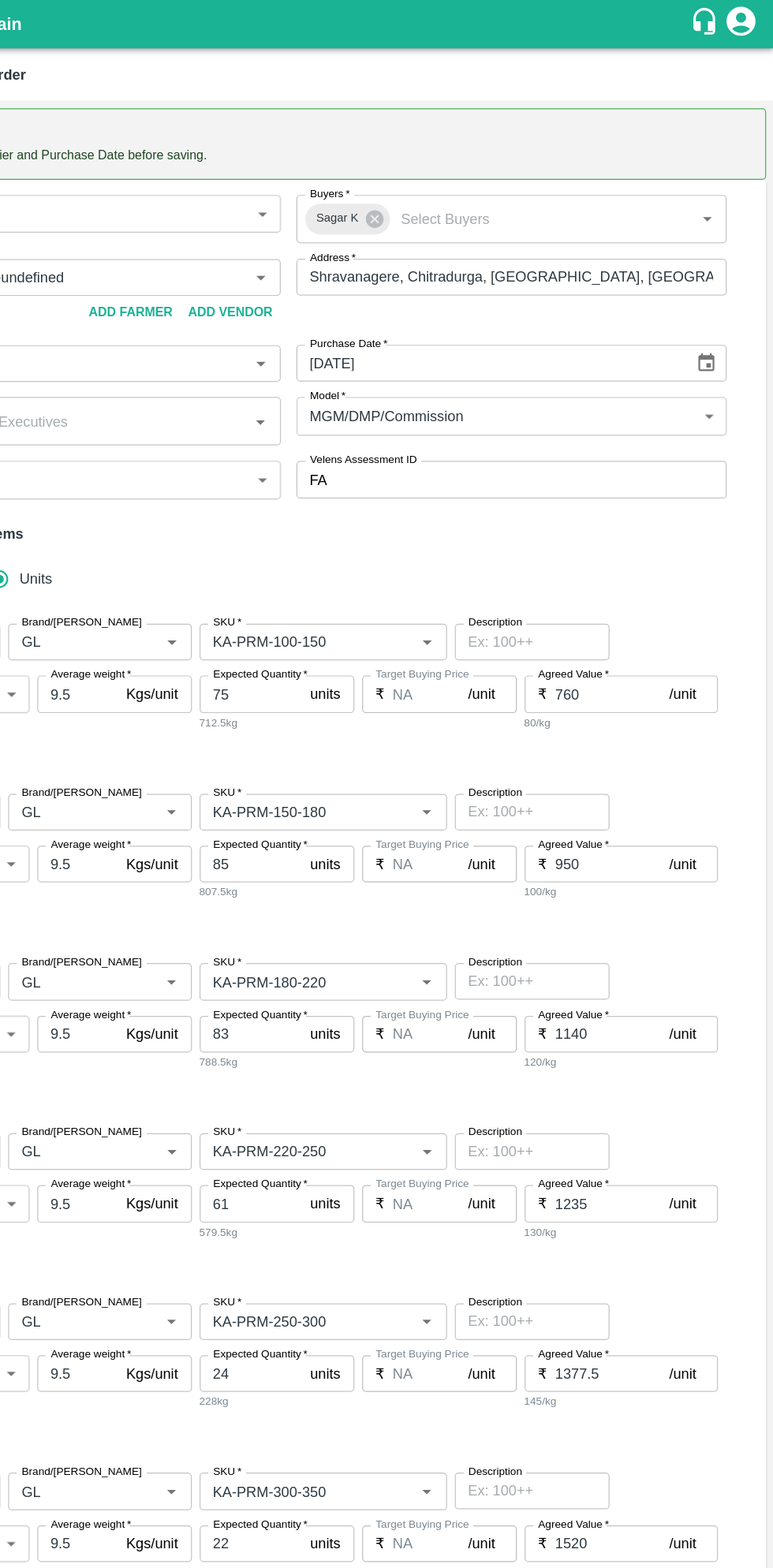
type input "GL"
type input "KA-SUPR-100++"
type input "NA"
type input "Pomegranate"
type input "GL"
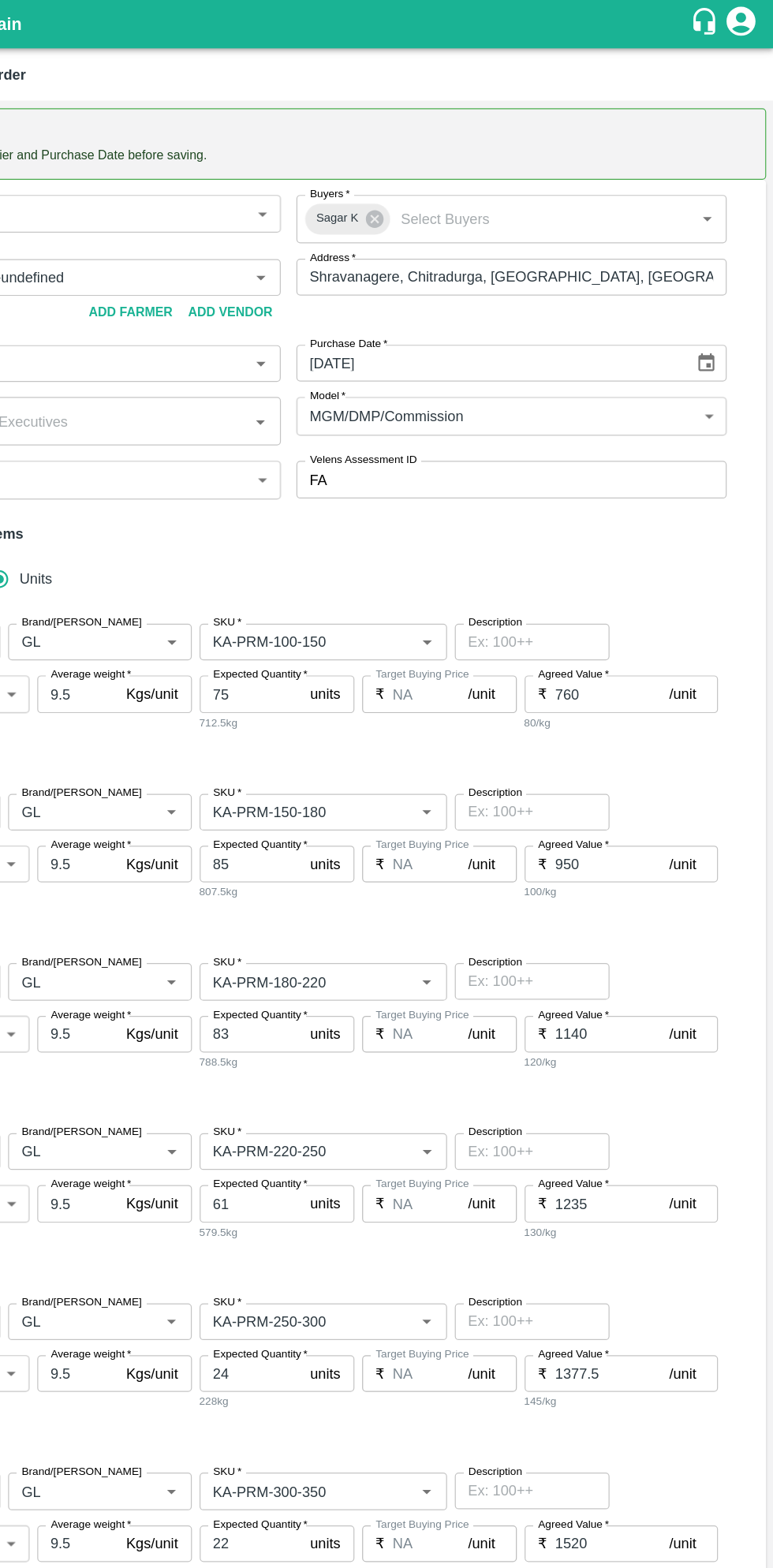
type input "KA-Loose A"
type input "NA"
type input "Pomegranate"
type input "GL"
type input "KA-Green"
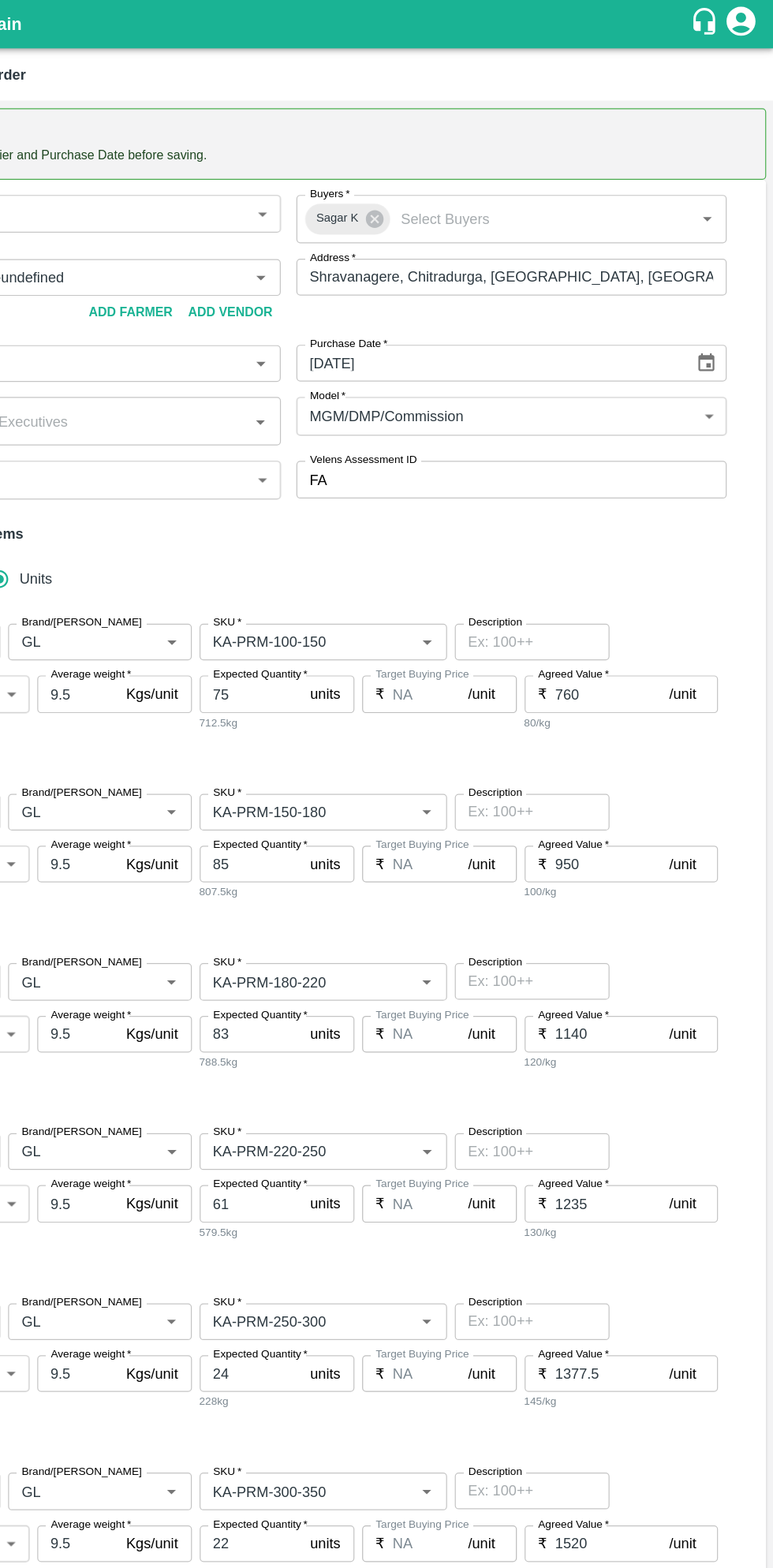
type input "NA"
type input "Pomegranate"
type input "GL"
type input "KA-PRM-180++"
type input "NA"
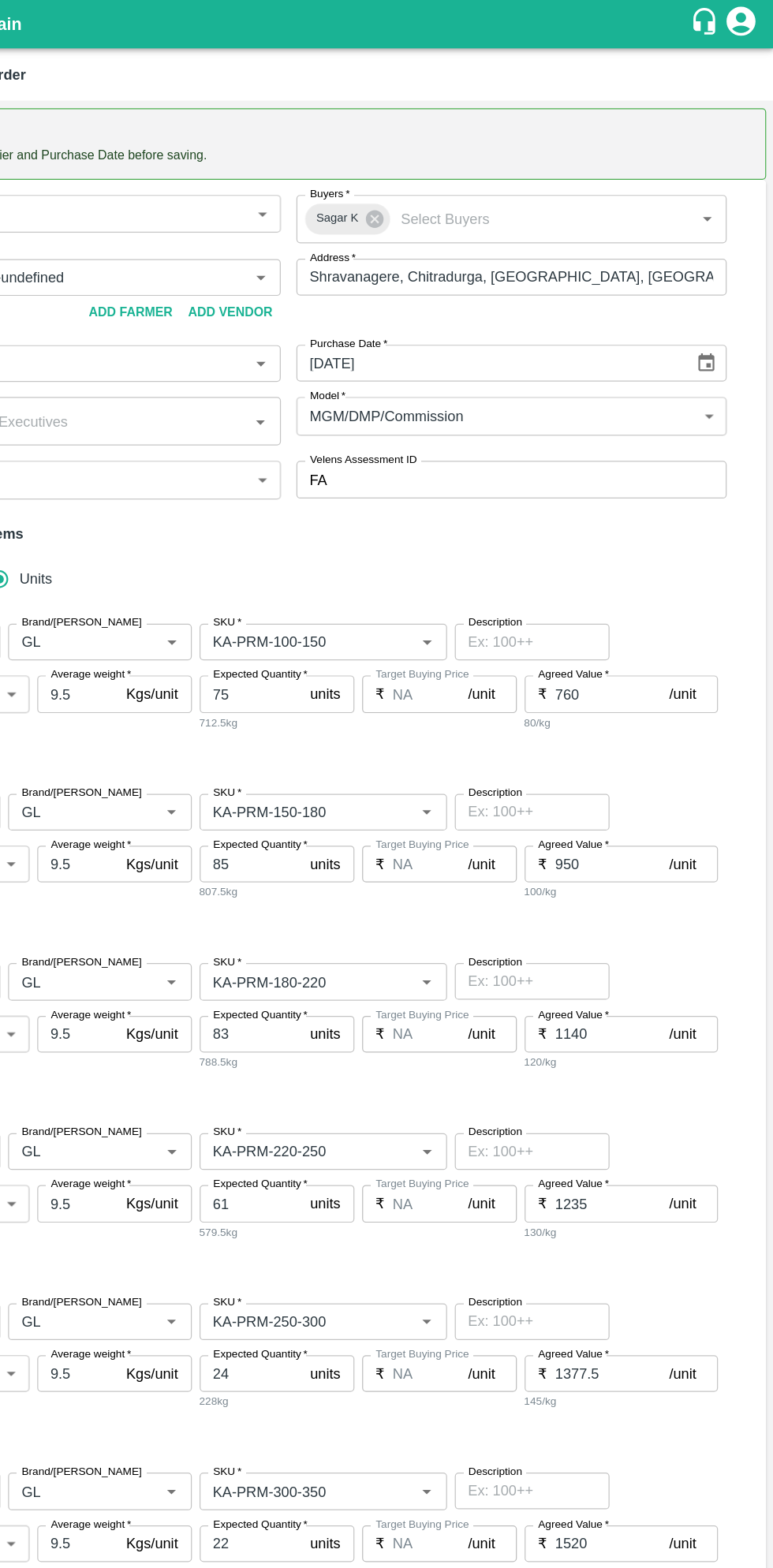
type input "Pomegranate"
type input "GL"
type input "KA-Damage Fruit"
type input "NA"
type input "Pomegranate"
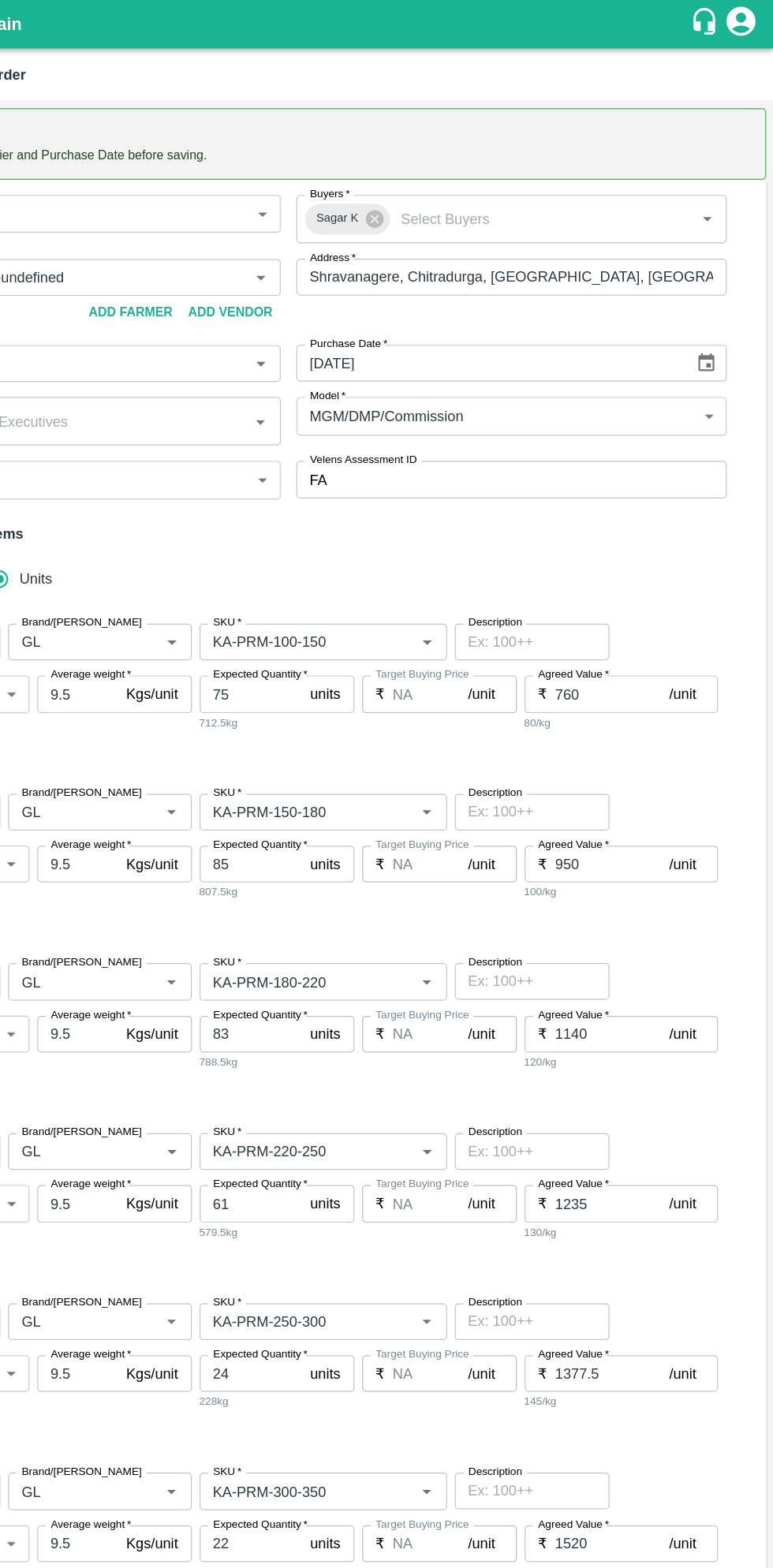
type input "GL"
type input "KA-Loose B"
type input "NA"
type input "Pomegranate"
type input "GL"
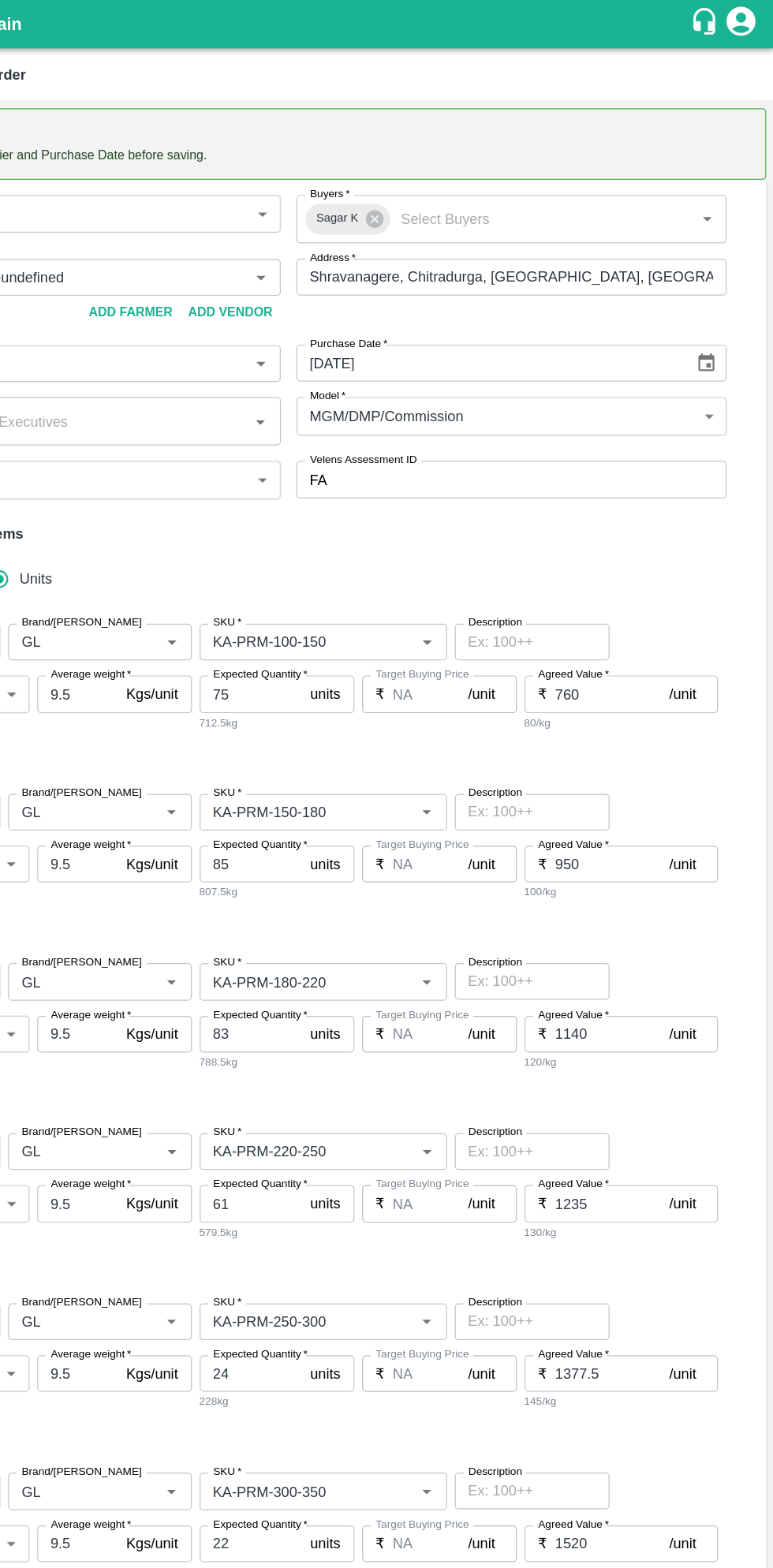
type input "KA-Loose B"
type input "NA"
click at [721, 296] on icon "Choose date" at bounding box center [718, 297] width 14 height 15
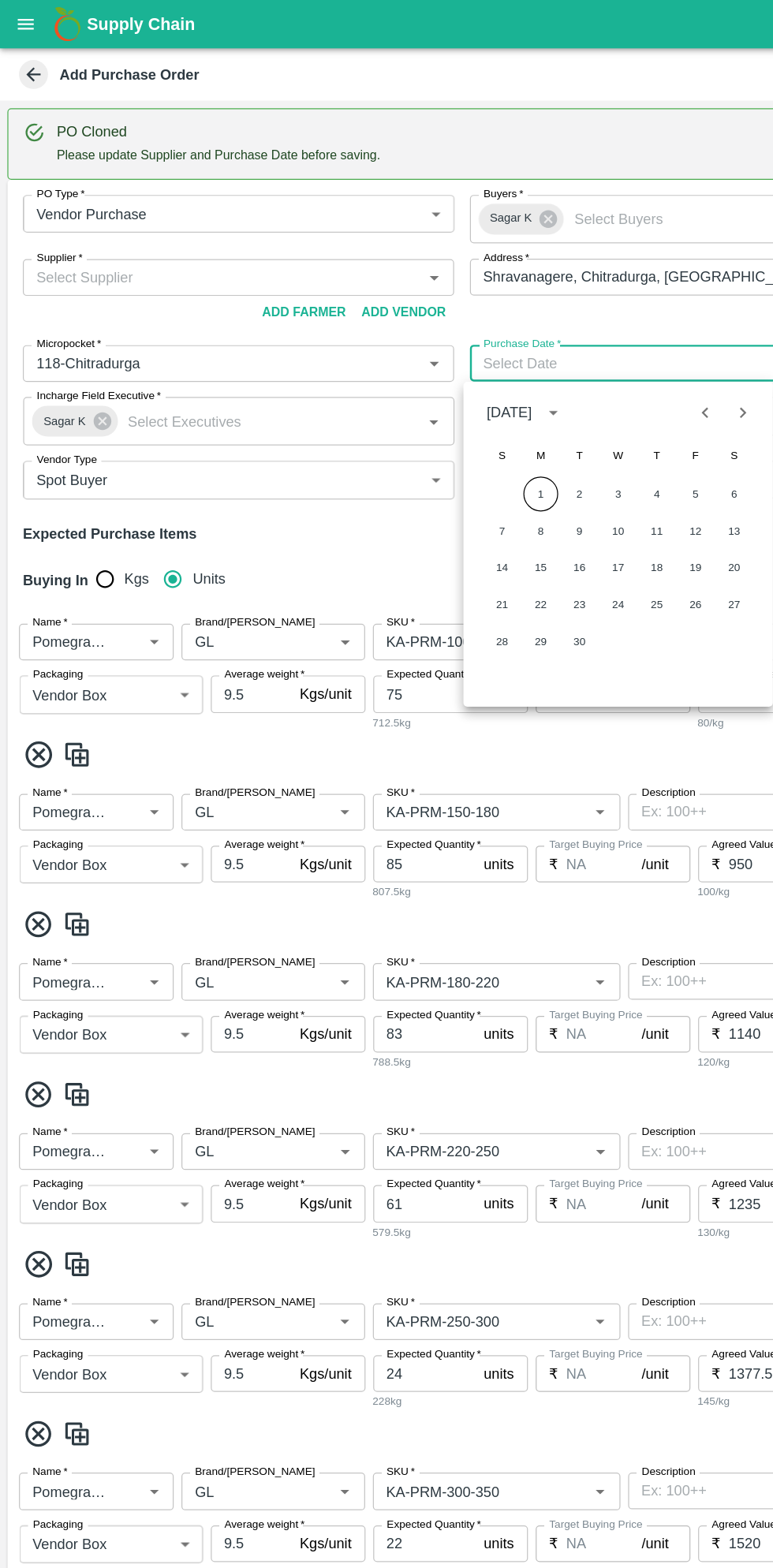
click at [443, 407] on button "1" at bounding box center [442, 403] width 29 height 29
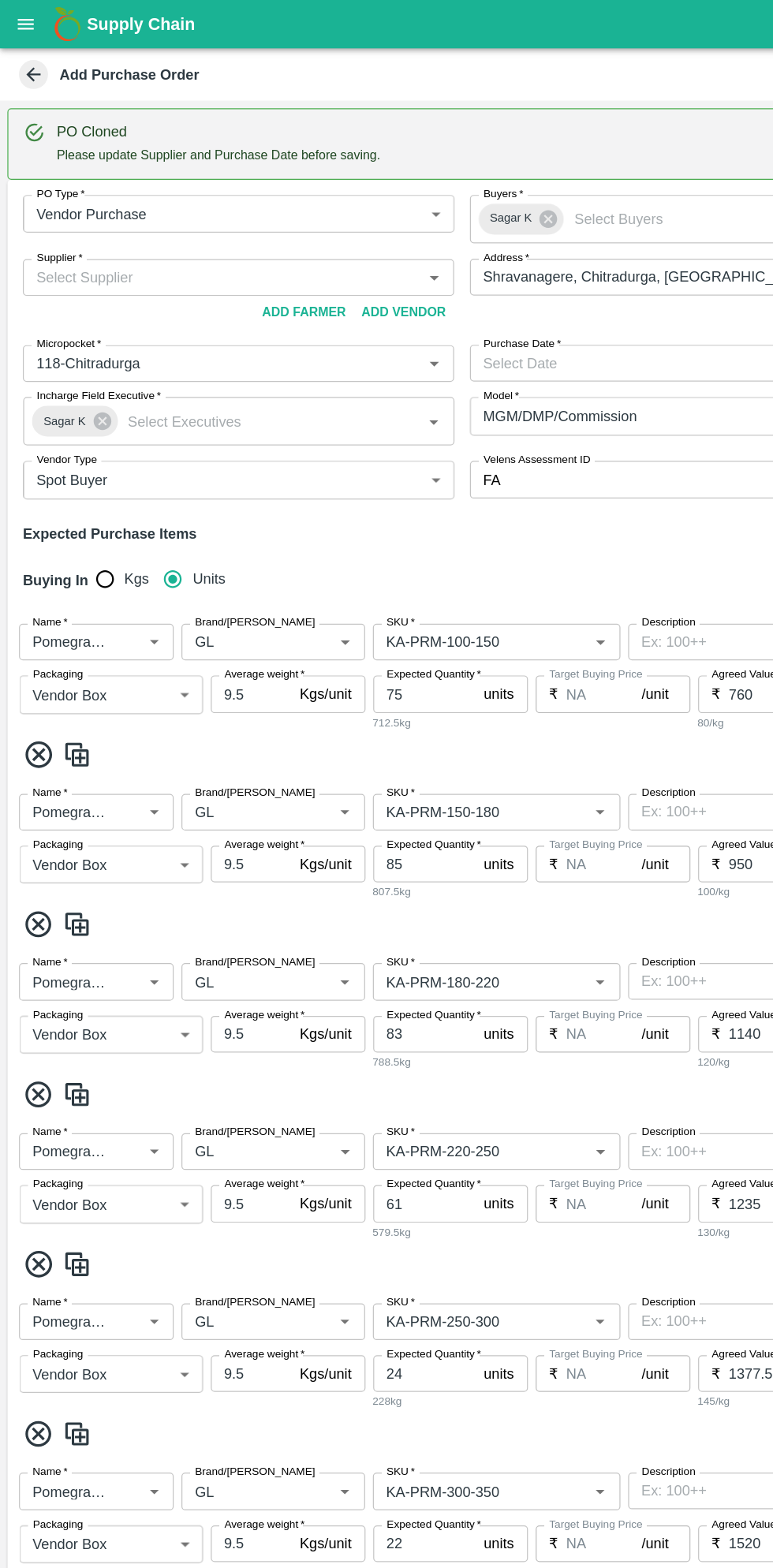
type input "01/09/2025"
click at [198, 226] on input "Supplier   *" at bounding box center [182, 227] width 316 height 20
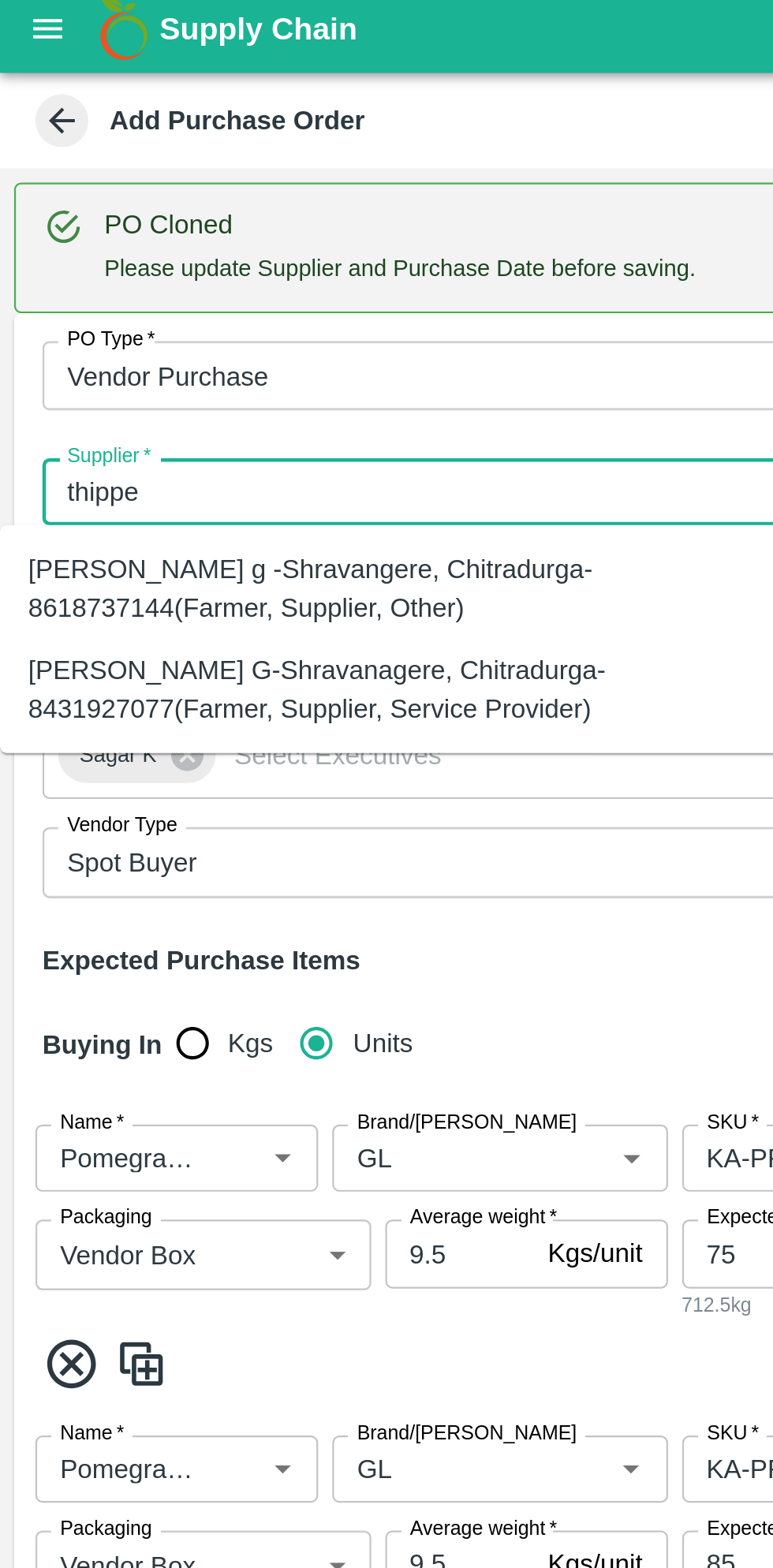
click at [160, 309] on div "Thippeswamy G-Shravanagere, Chitradurga-8431927077(Farmer, Supplier, Service Pr…" at bounding box center [175, 314] width 324 height 36
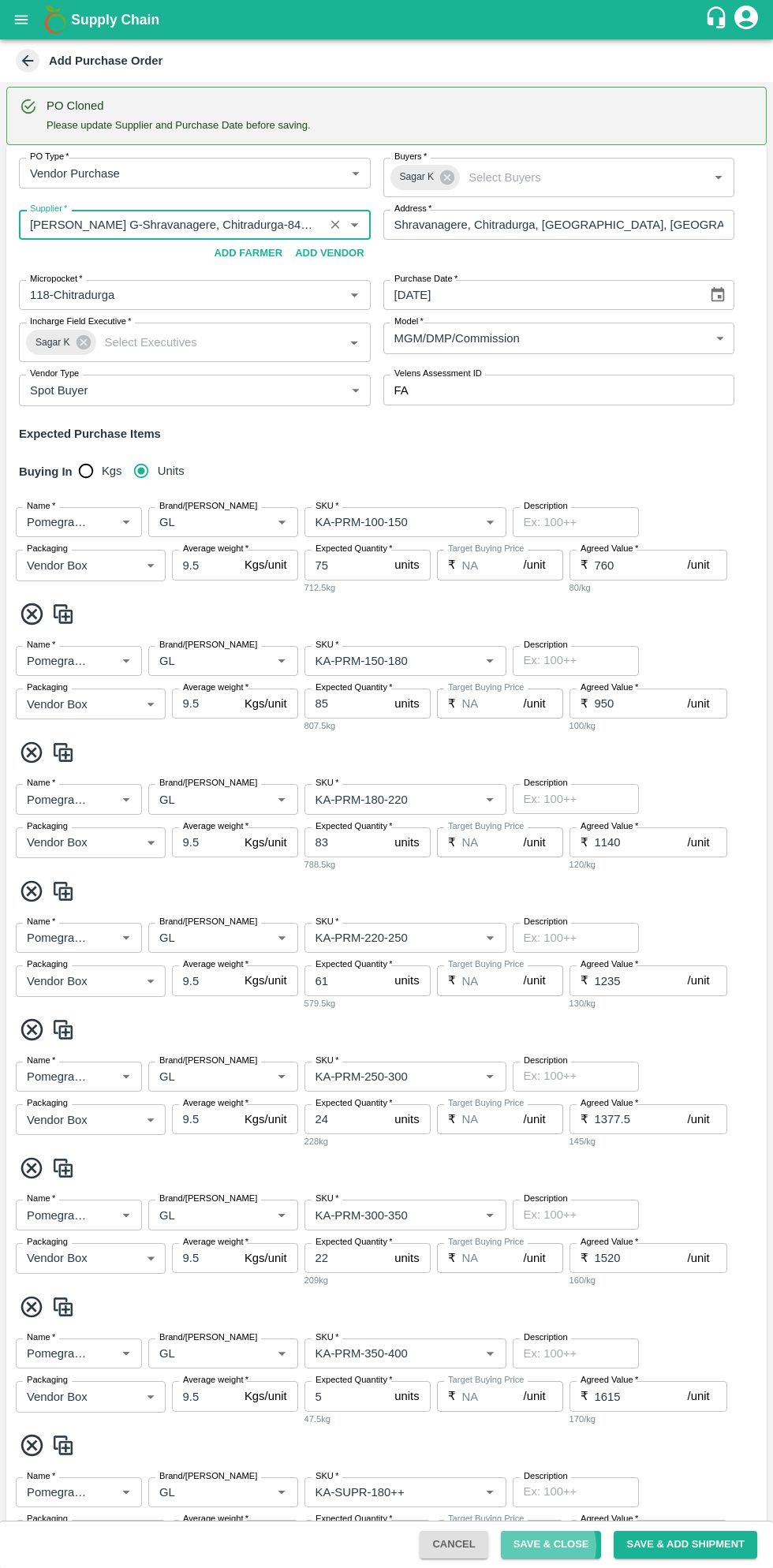
scroll to position [1228, 0]
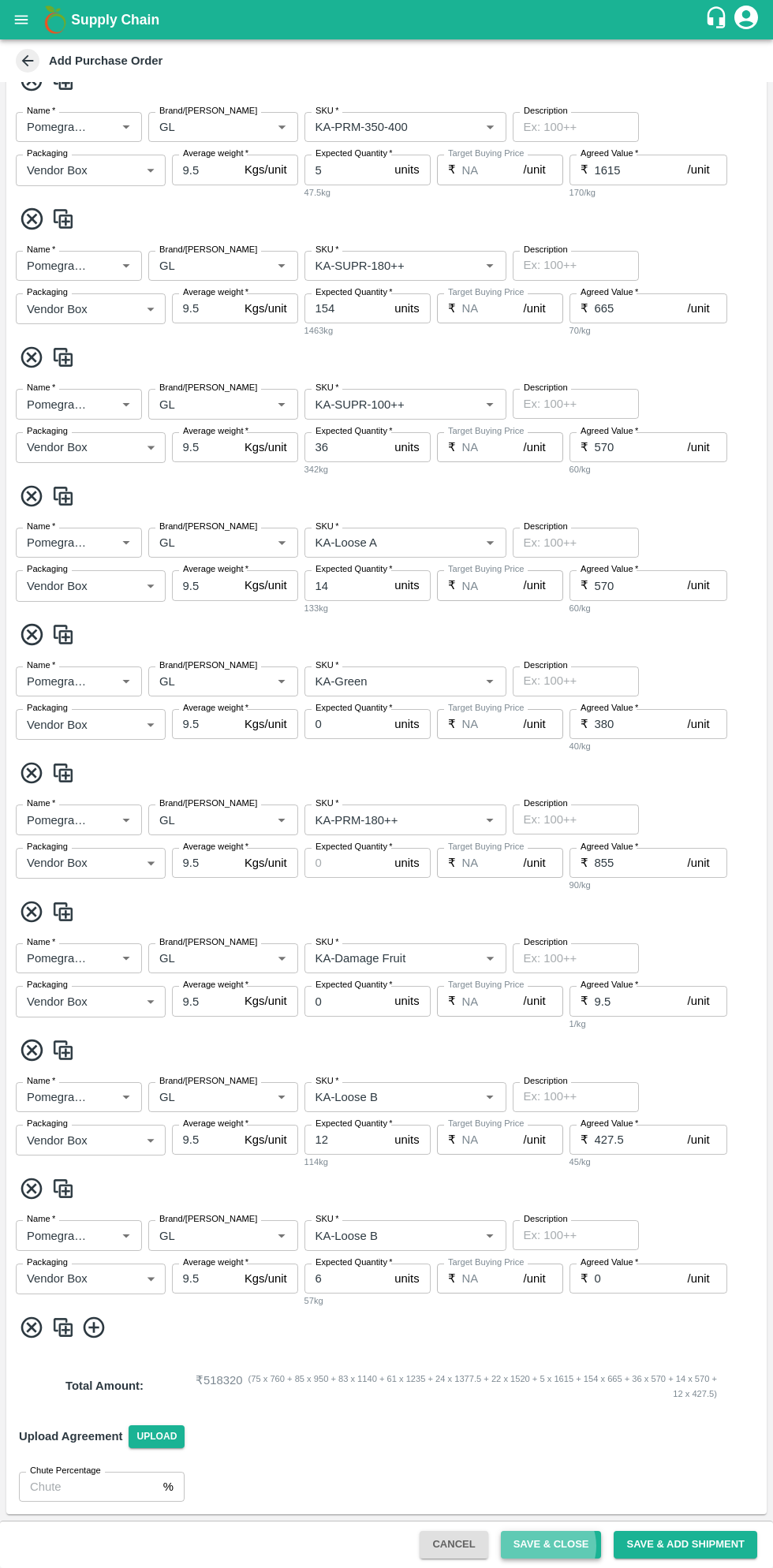
type input "Thippeswamy G-Shravanagere, Chitradurga-8431927077(Farmer, Supplier, Service Pr…"
click at [558, 1546] on button "Save & Close" at bounding box center [551, 1544] width 101 height 28
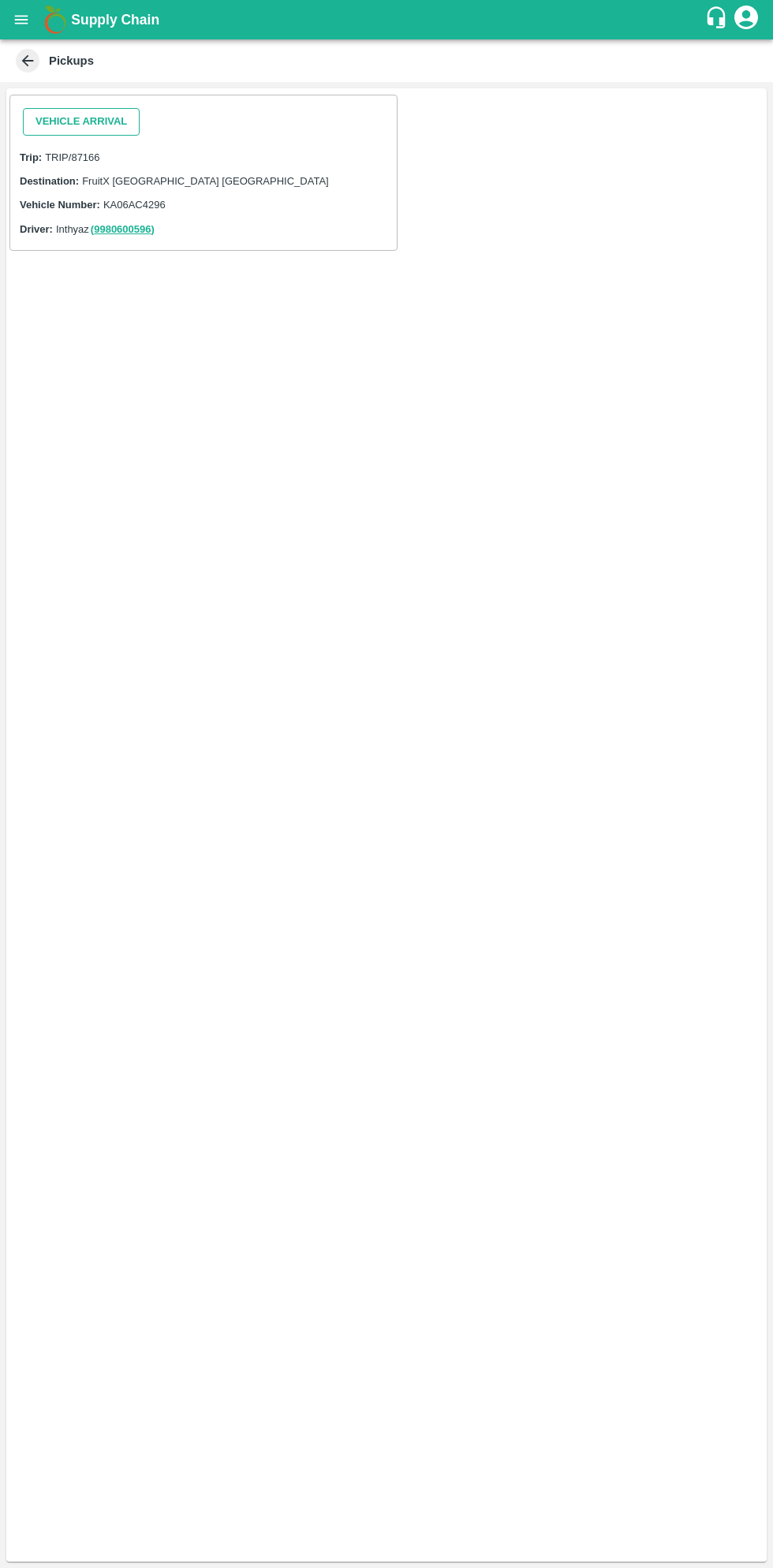
click at [99, 123] on button "Vehicle Arrival" at bounding box center [81, 122] width 117 height 28
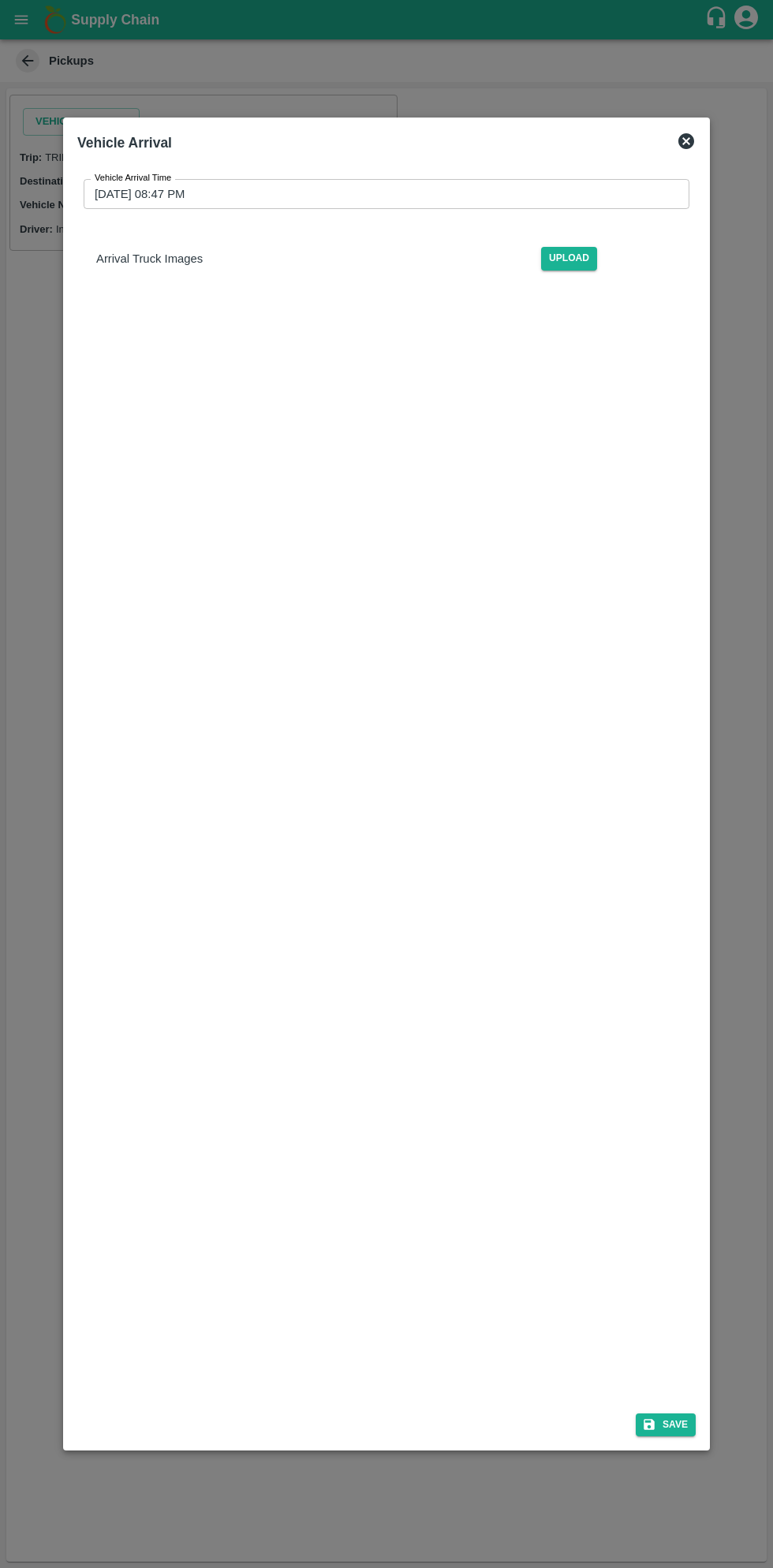
click at [276, 198] on input "01/09/2025 08:47 PM" at bounding box center [381, 194] width 595 height 30
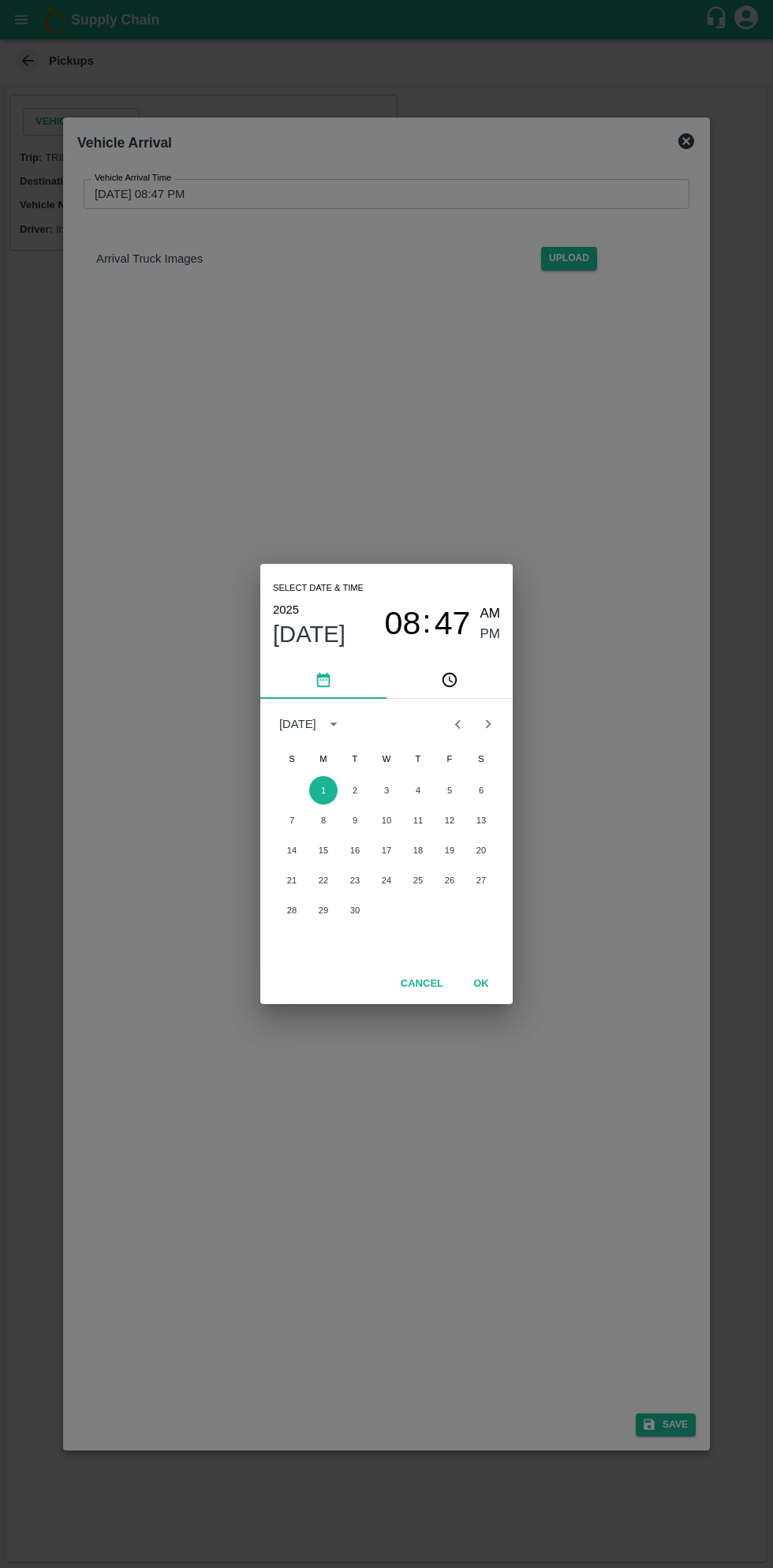
click at [498, 615] on span "AM" at bounding box center [490, 614] width 20 height 21
type input "01/09/2025 08:47 AM"
click at [501, 981] on button "OK" at bounding box center [481, 984] width 51 height 28
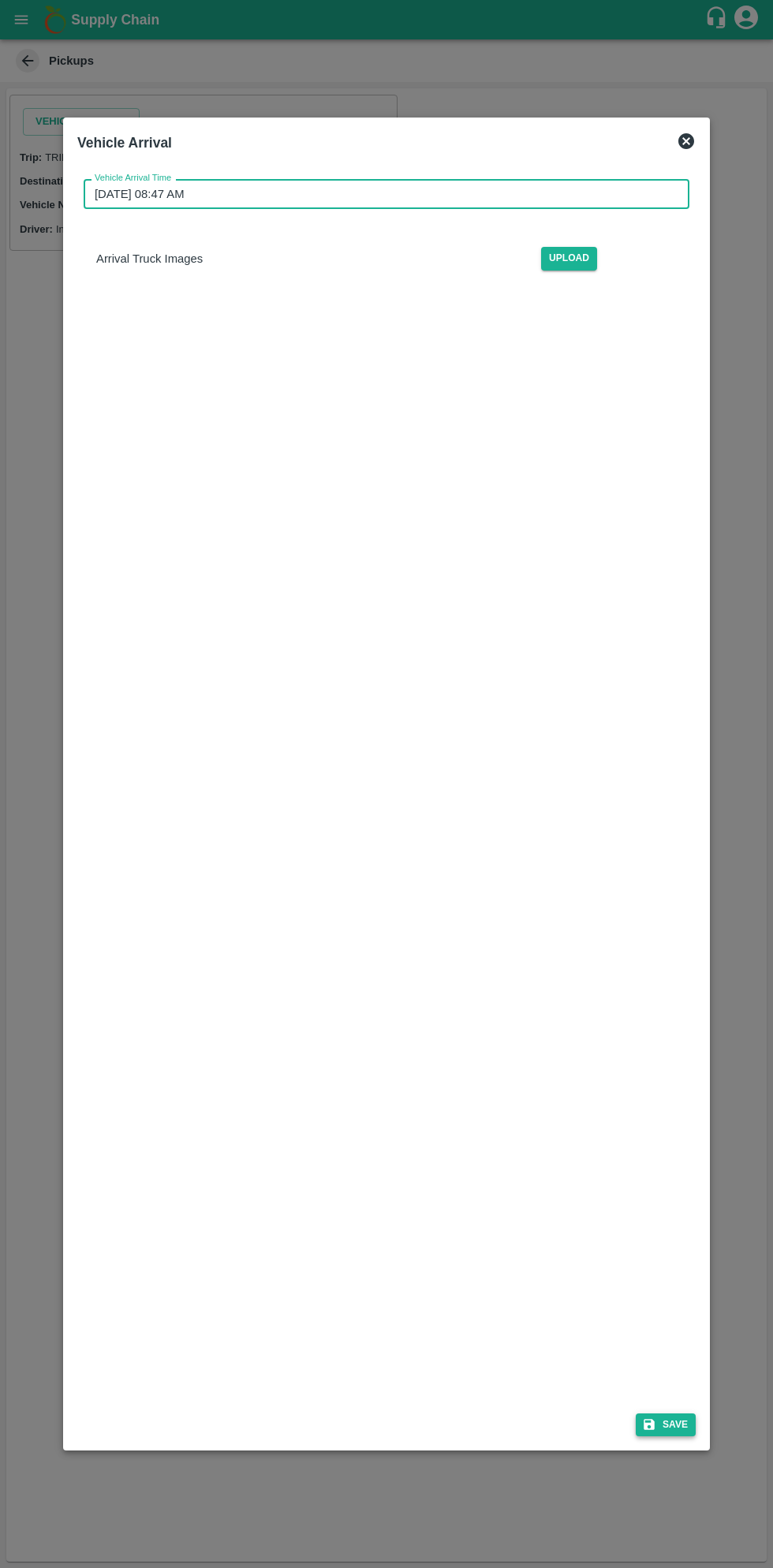
click at [678, 1424] on button "Save" at bounding box center [665, 1424] width 60 height 23
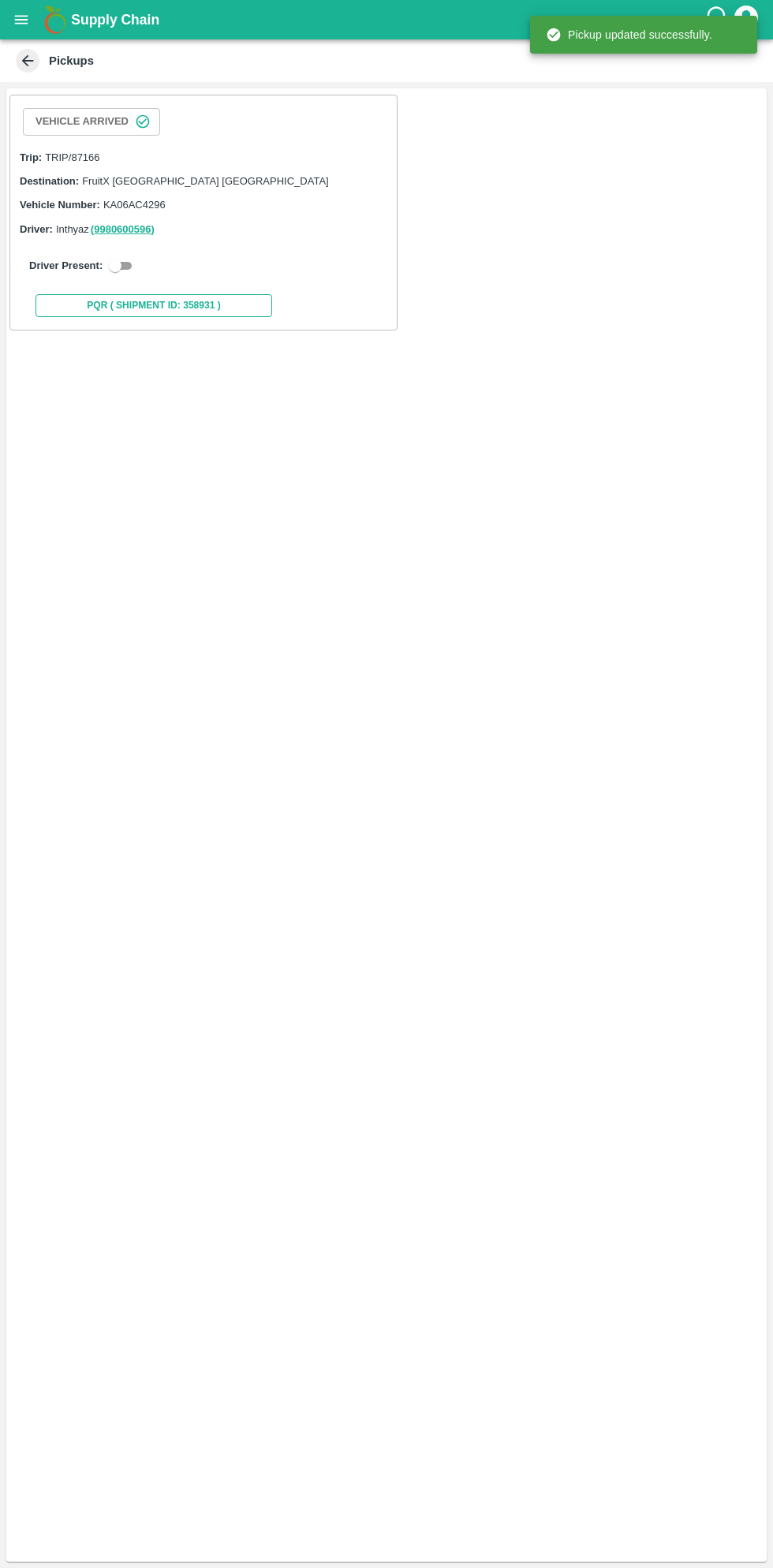
click at [128, 300] on button "PQR ( Shipment Id: 358931 )" at bounding box center [154, 305] width 237 height 23
click at [132, 264] on div "Driver Present:" at bounding box center [204, 265] width 348 height 19
click at [106, 269] on input "checkbox" at bounding box center [115, 265] width 57 height 19
checkbox input "true"
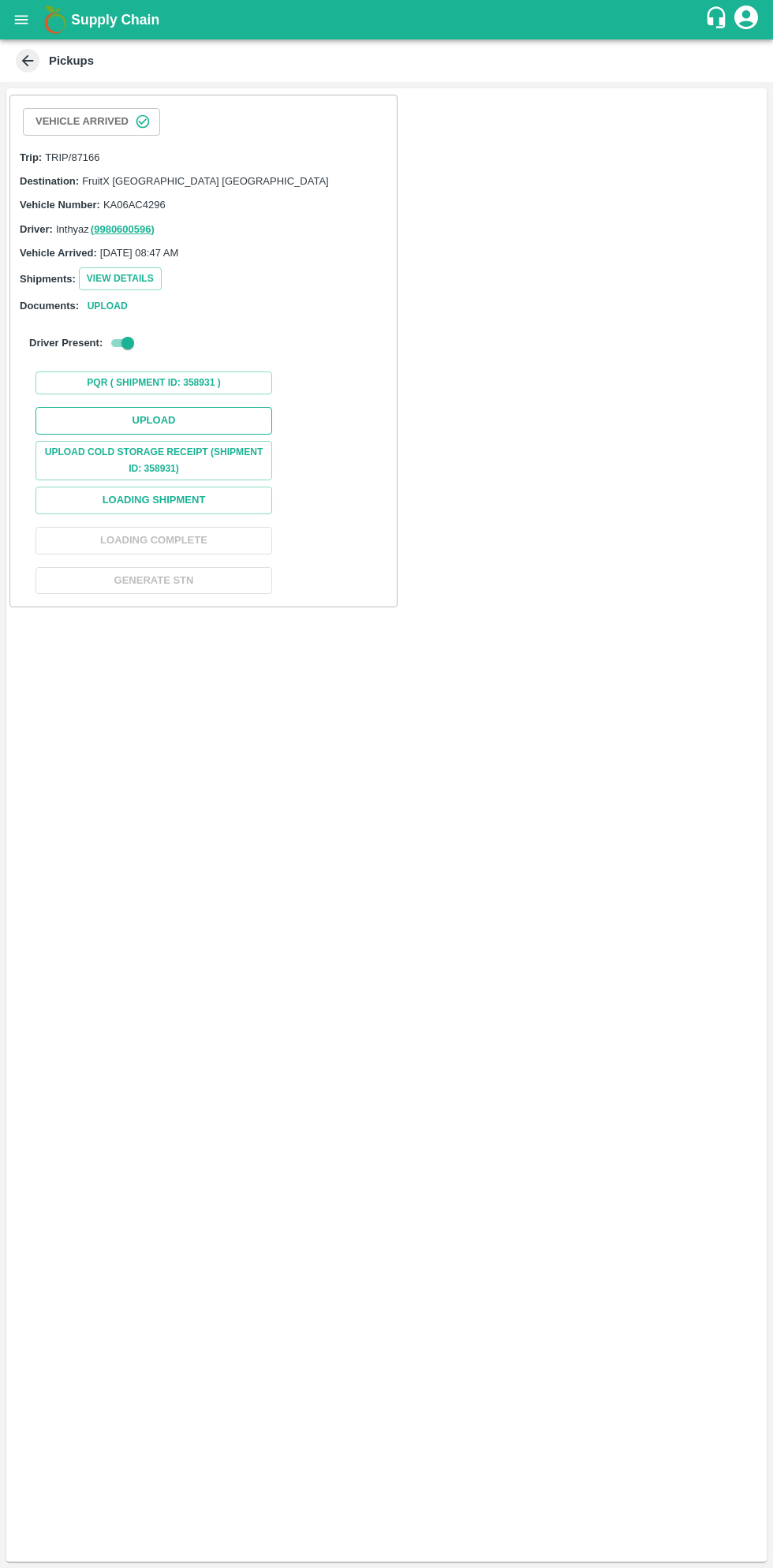
click at [200, 412] on button "Upload" at bounding box center [154, 421] width 237 height 28
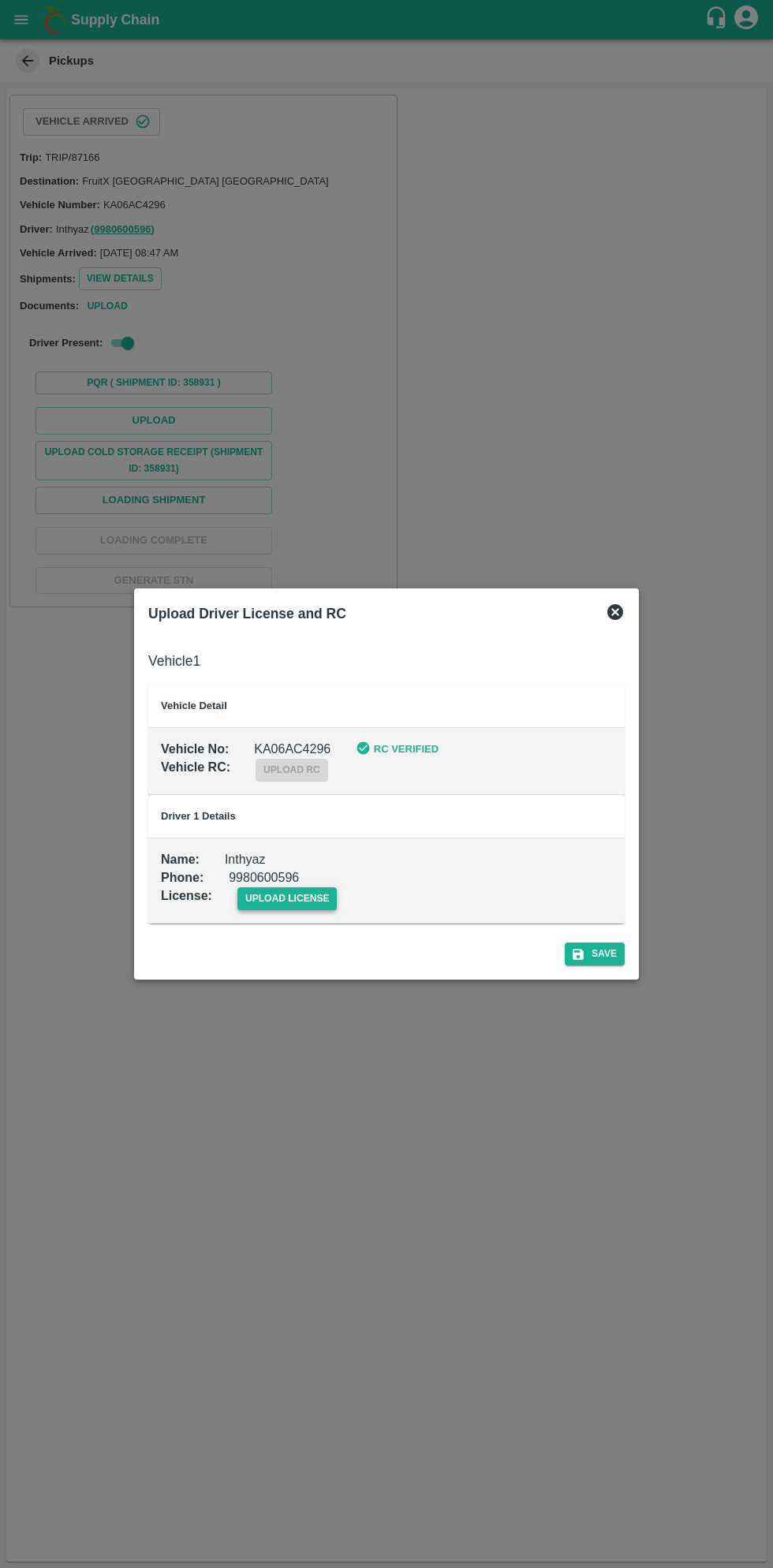
click at [293, 899] on span "upload license" at bounding box center [287, 899] width 101 height 23
click at [0, 0] on input "upload license" at bounding box center [0, 0] width 0 height 0
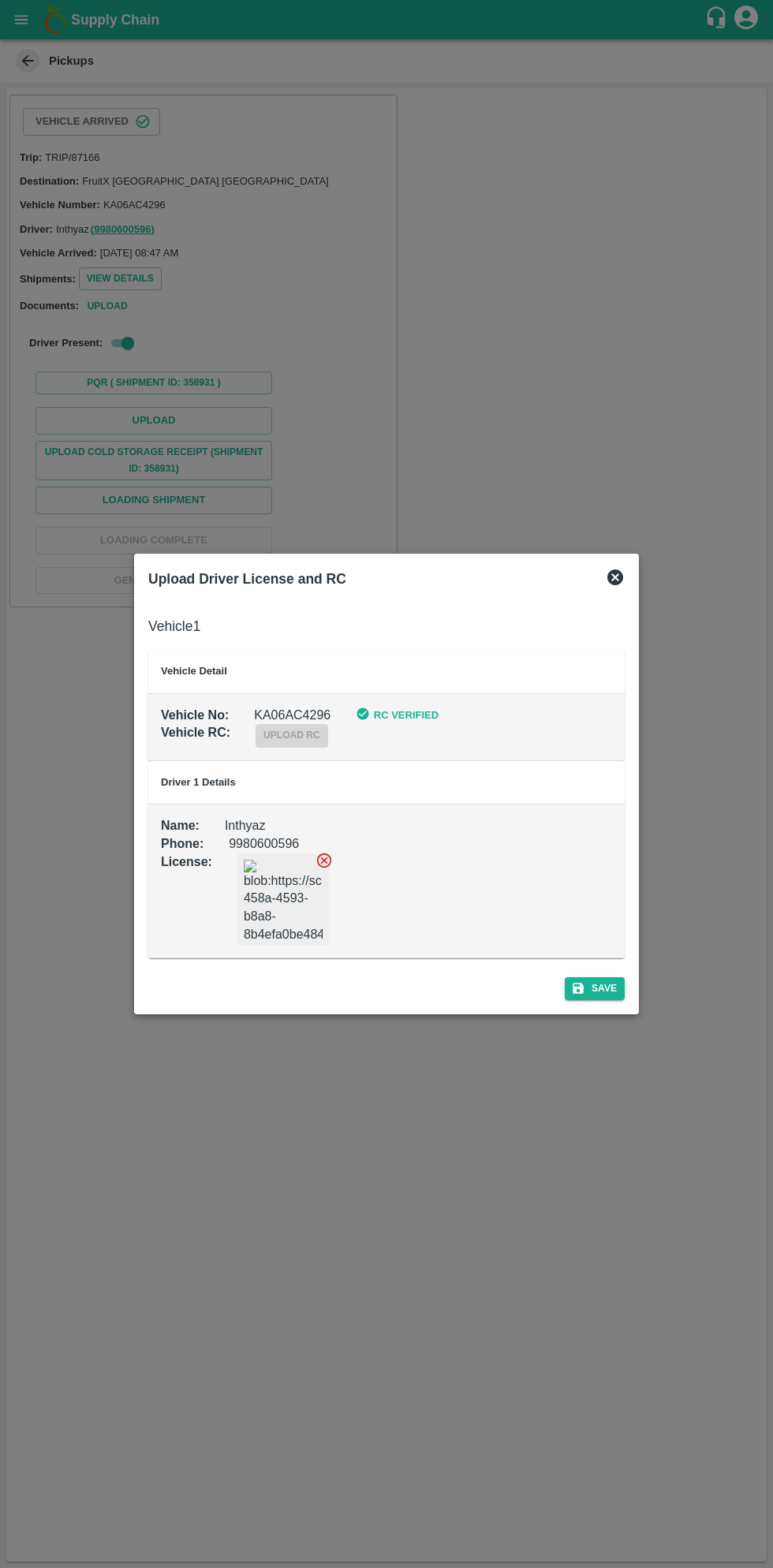
click at [588, 1000] on div "Save" at bounding box center [386, 985] width 489 height 41
click at [614, 987] on button "Save" at bounding box center [594, 988] width 60 height 23
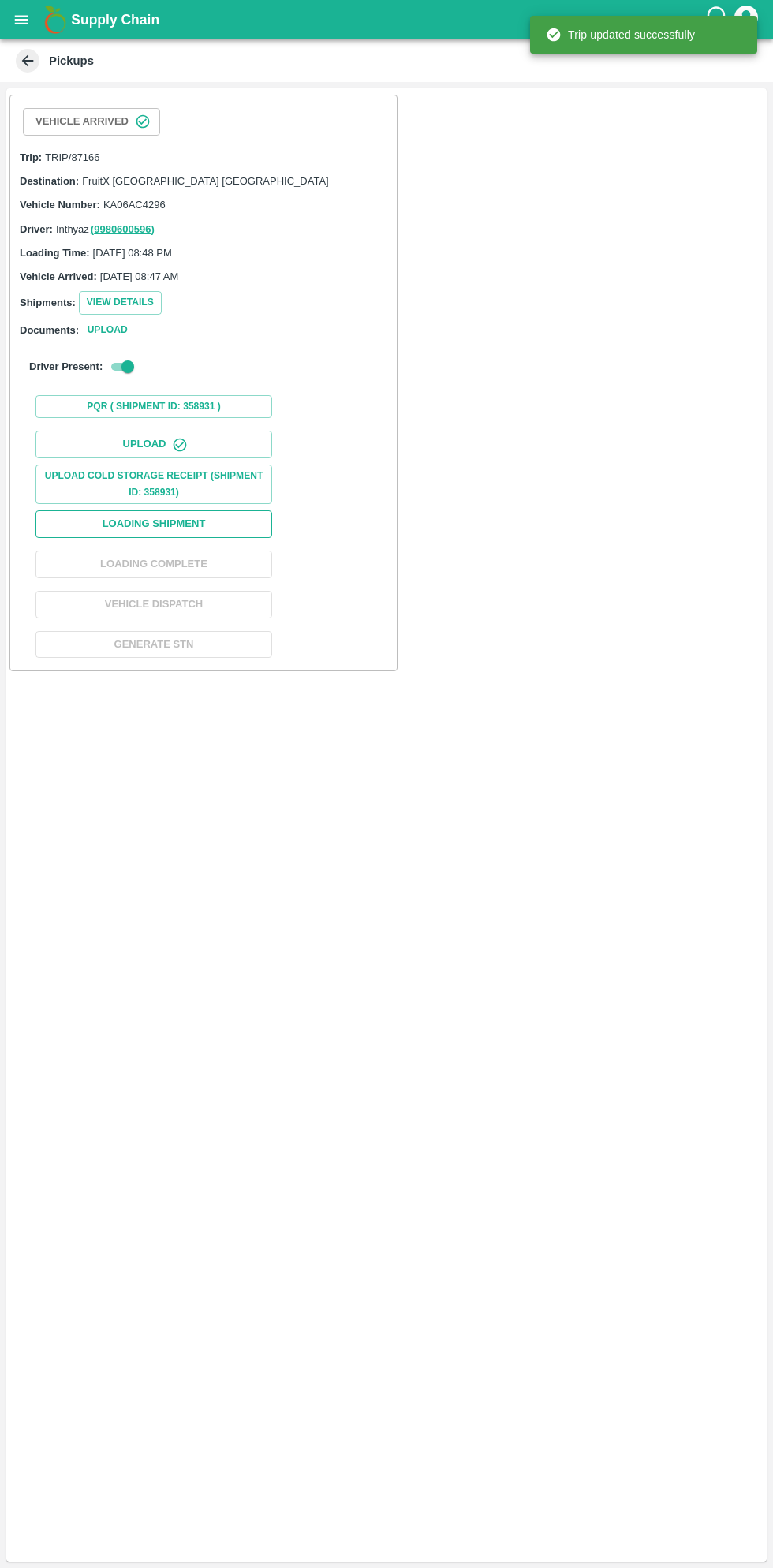
click at [231, 522] on button "Loading Shipment" at bounding box center [154, 524] width 237 height 28
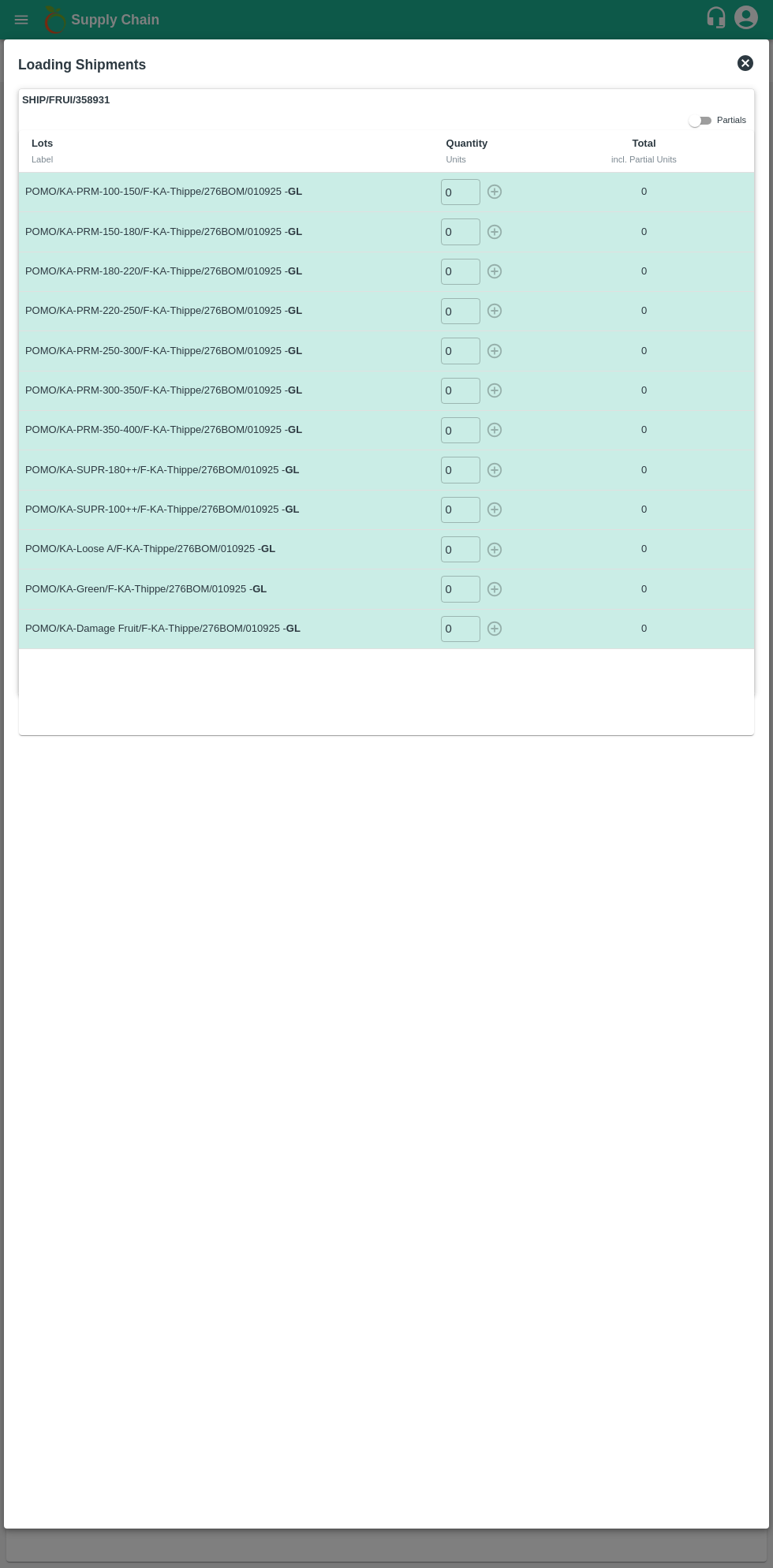
click at [465, 191] on input "0" at bounding box center [460, 192] width 40 height 26
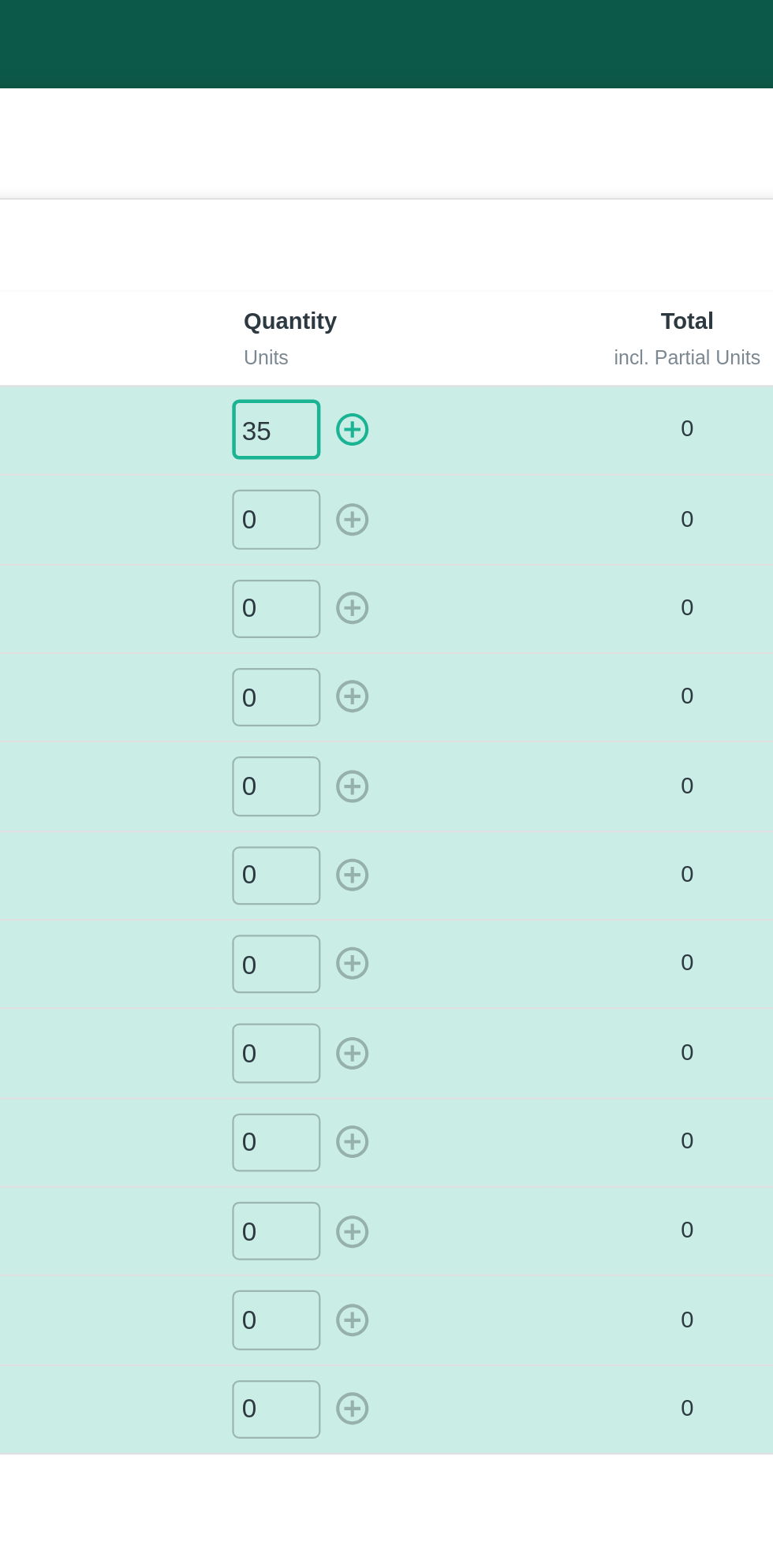
type input "35"
type input "039"
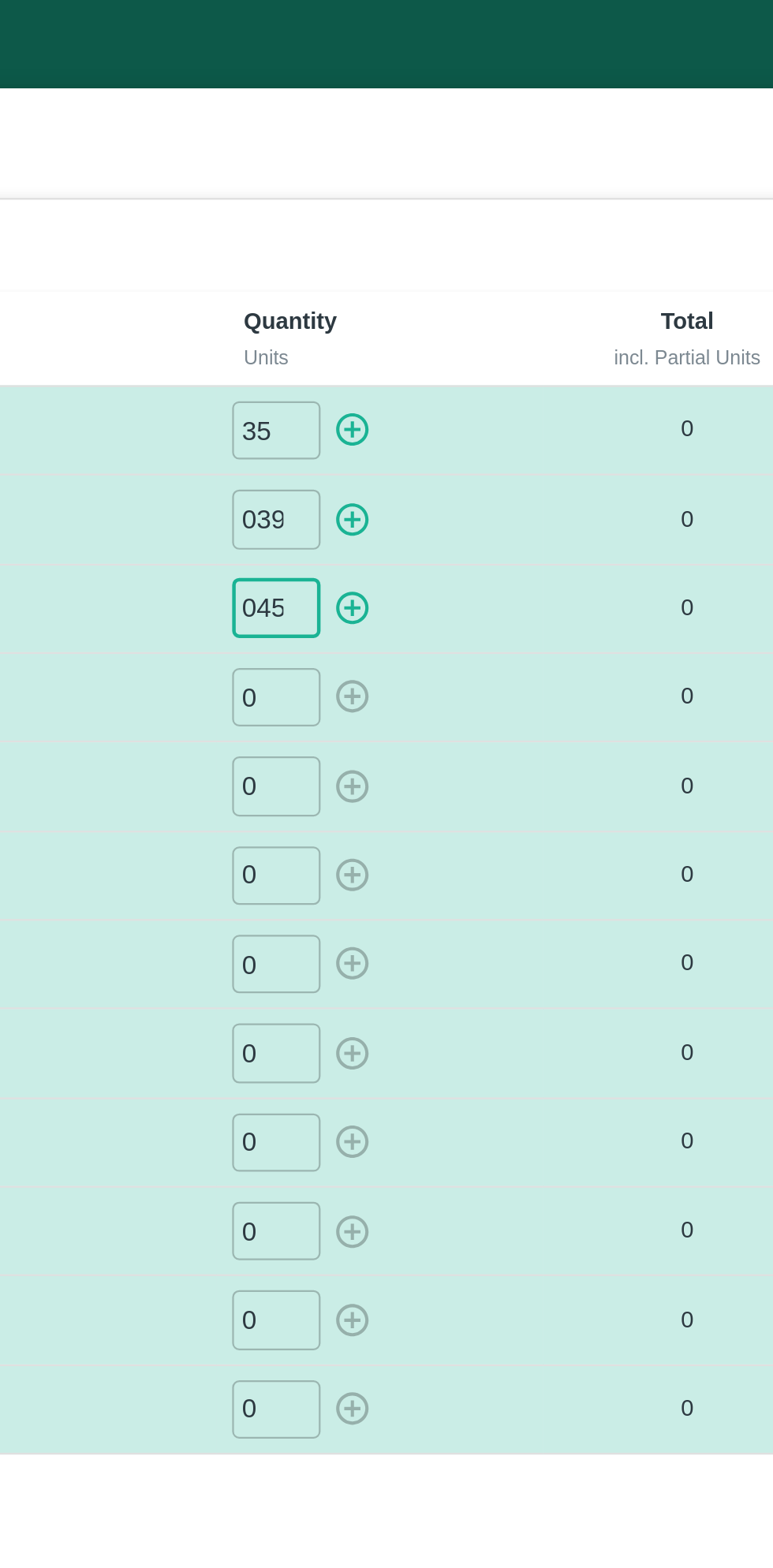
type input "045"
type input "029"
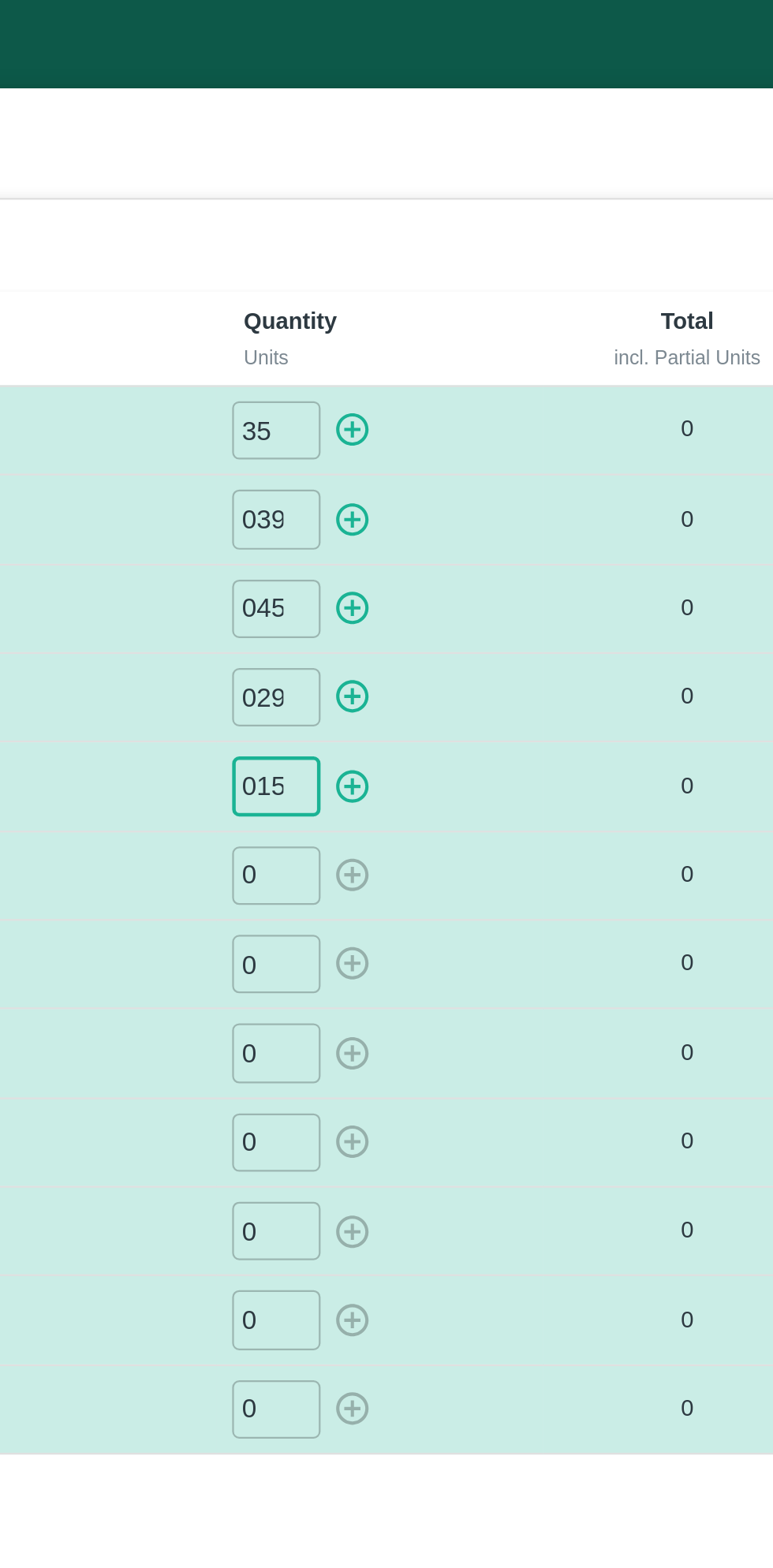
type input "015"
type input "010"
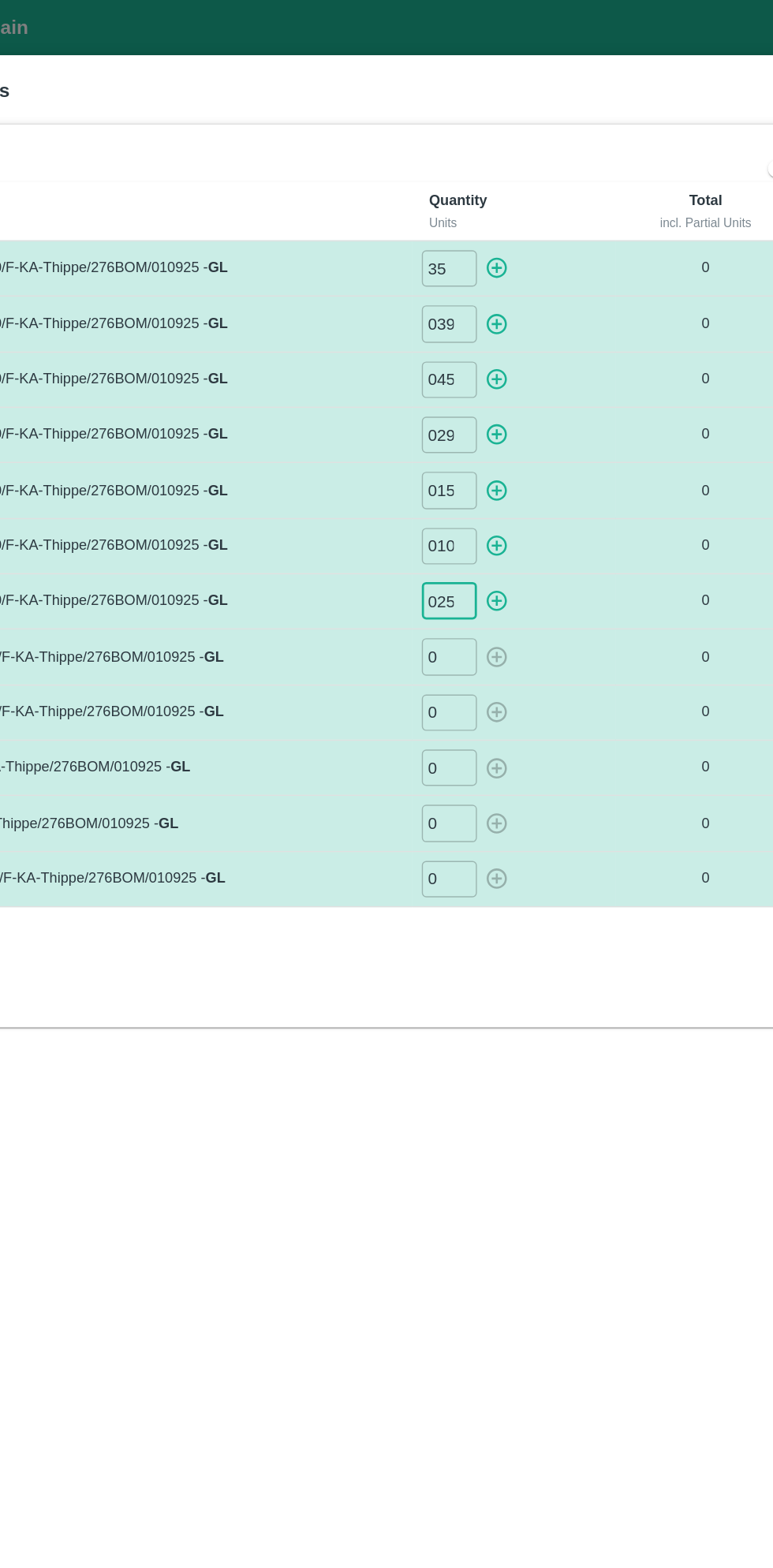
type input "025"
click at [458, 472] on input "0" at bounding box center [460, 469] width 40 height 26
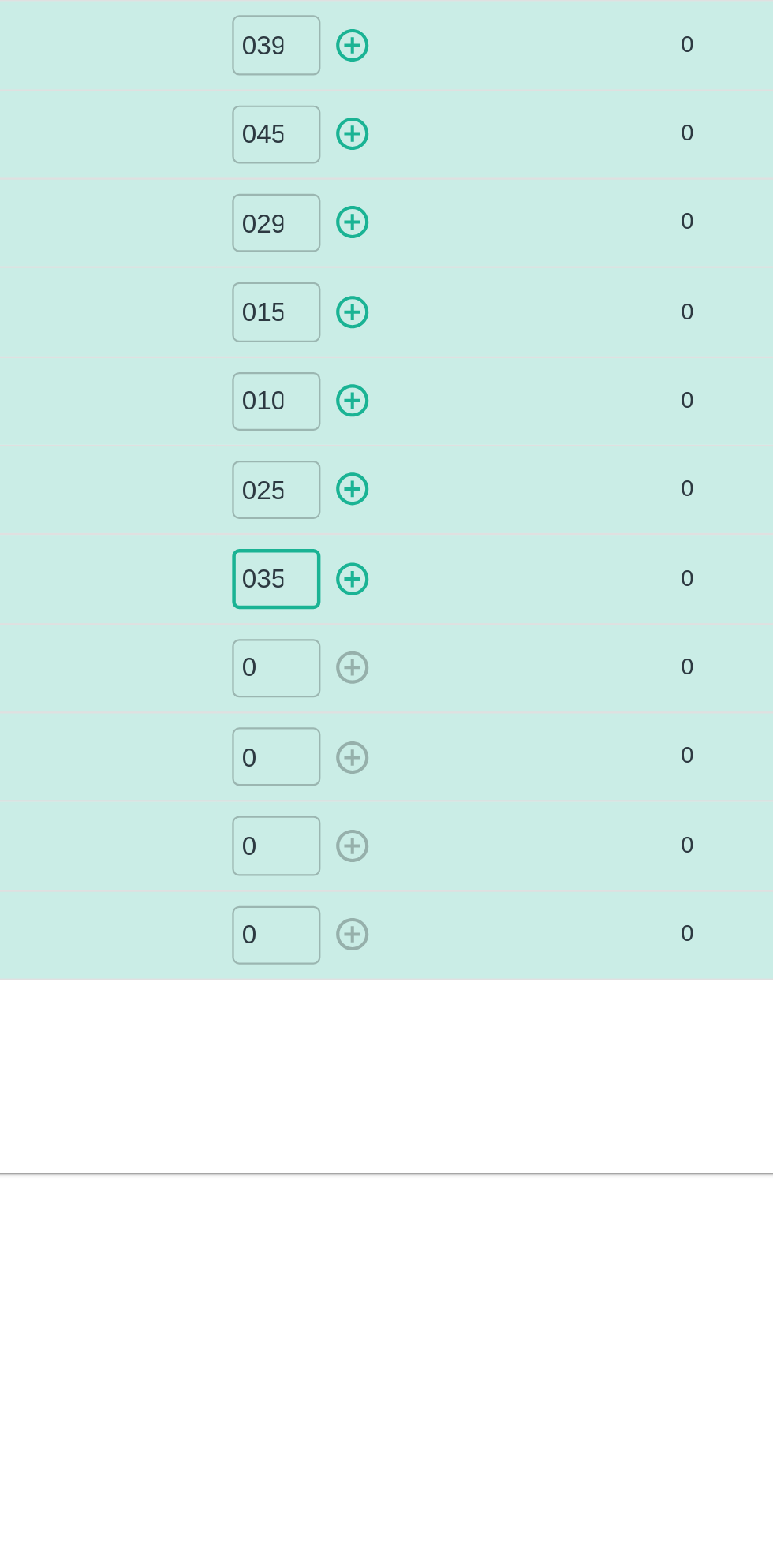
type input "035"
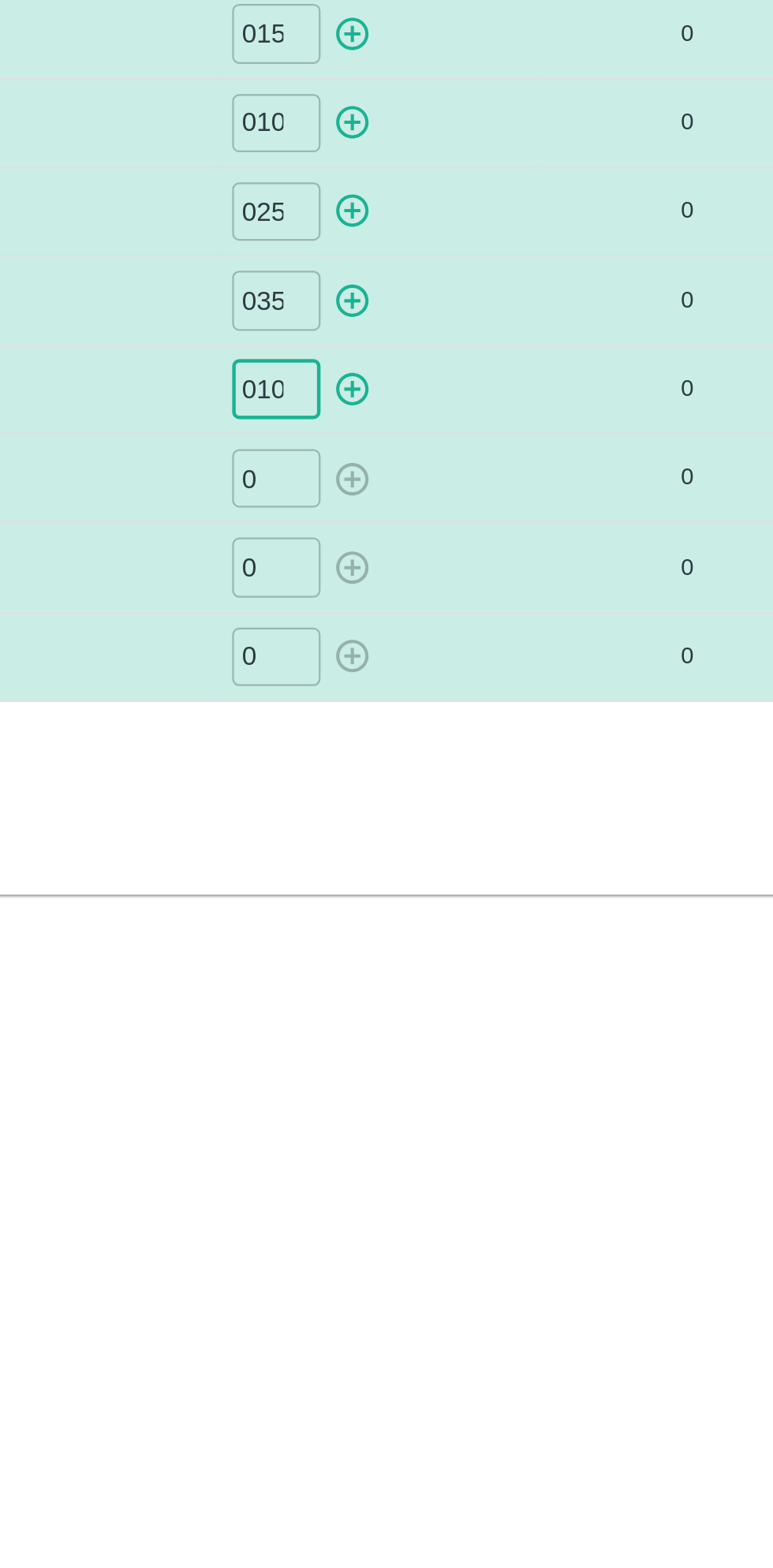
type input "010"
click at [467, 549] on input "0" at bounding box center [460, 549] width 40 height 26
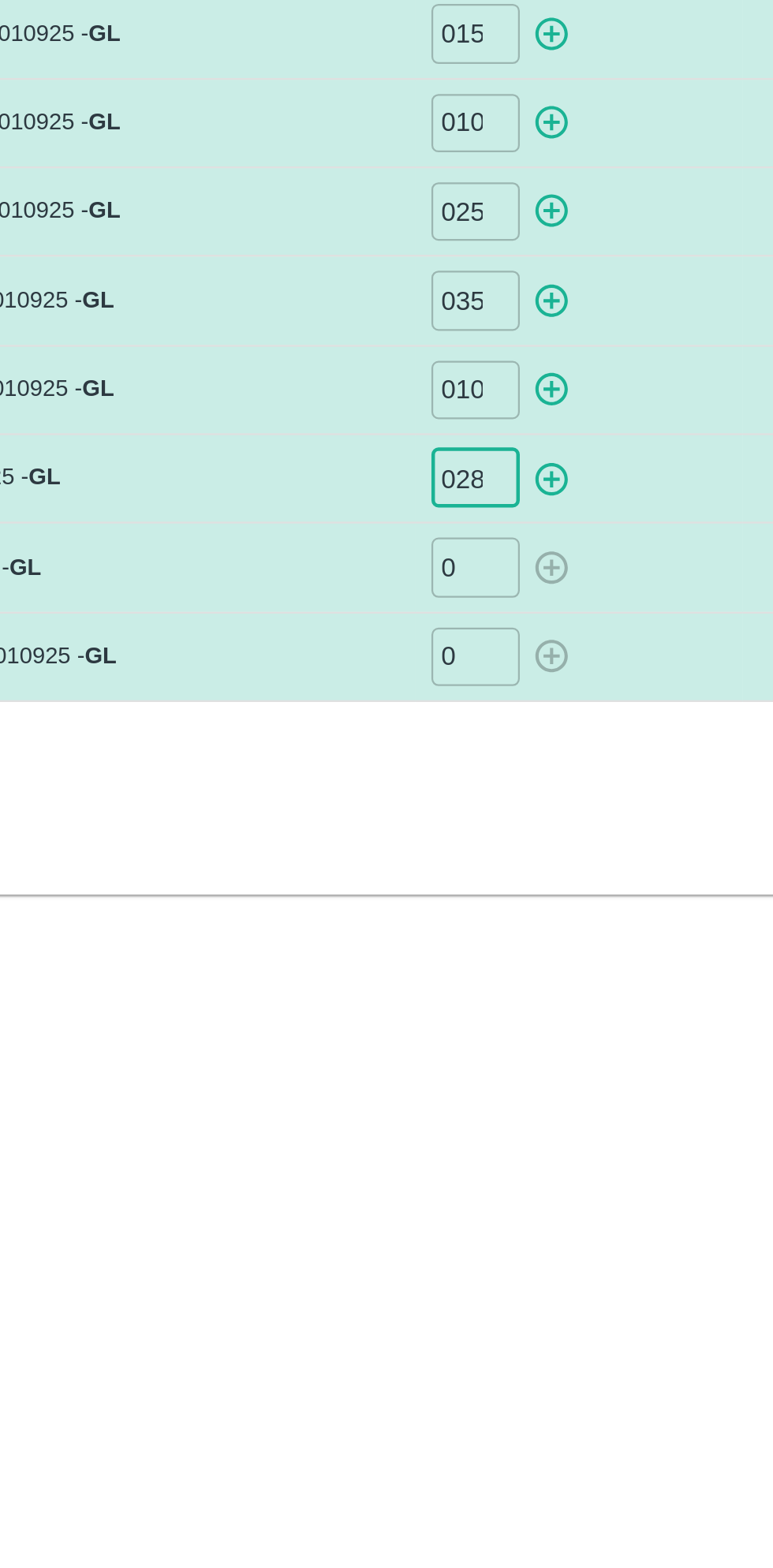
type input "028"
type input "014"
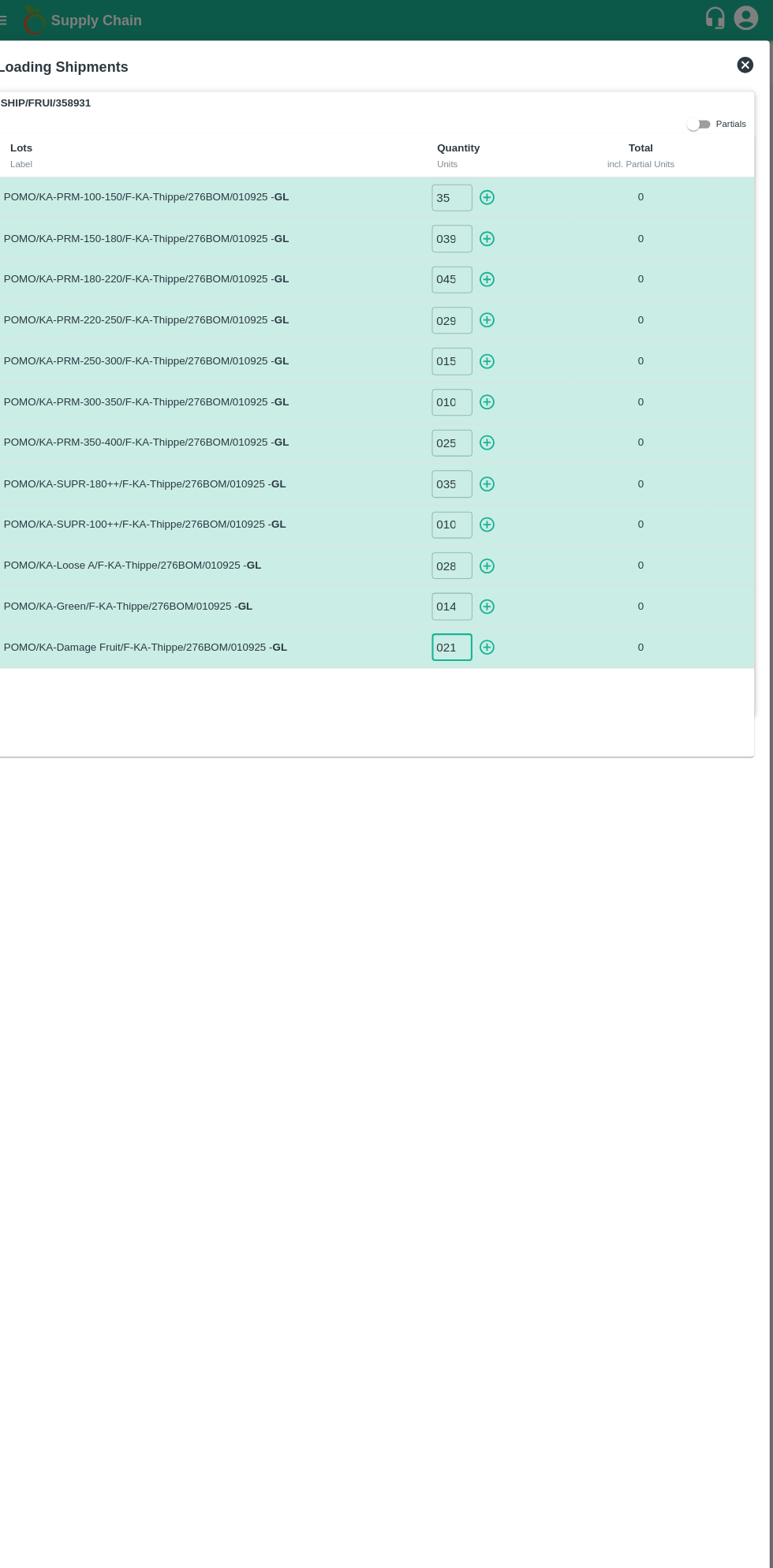
type input "021"
click at [499, 191] on icon "button" at bounding box center [494, 191] width 18 height 18
type input "0"
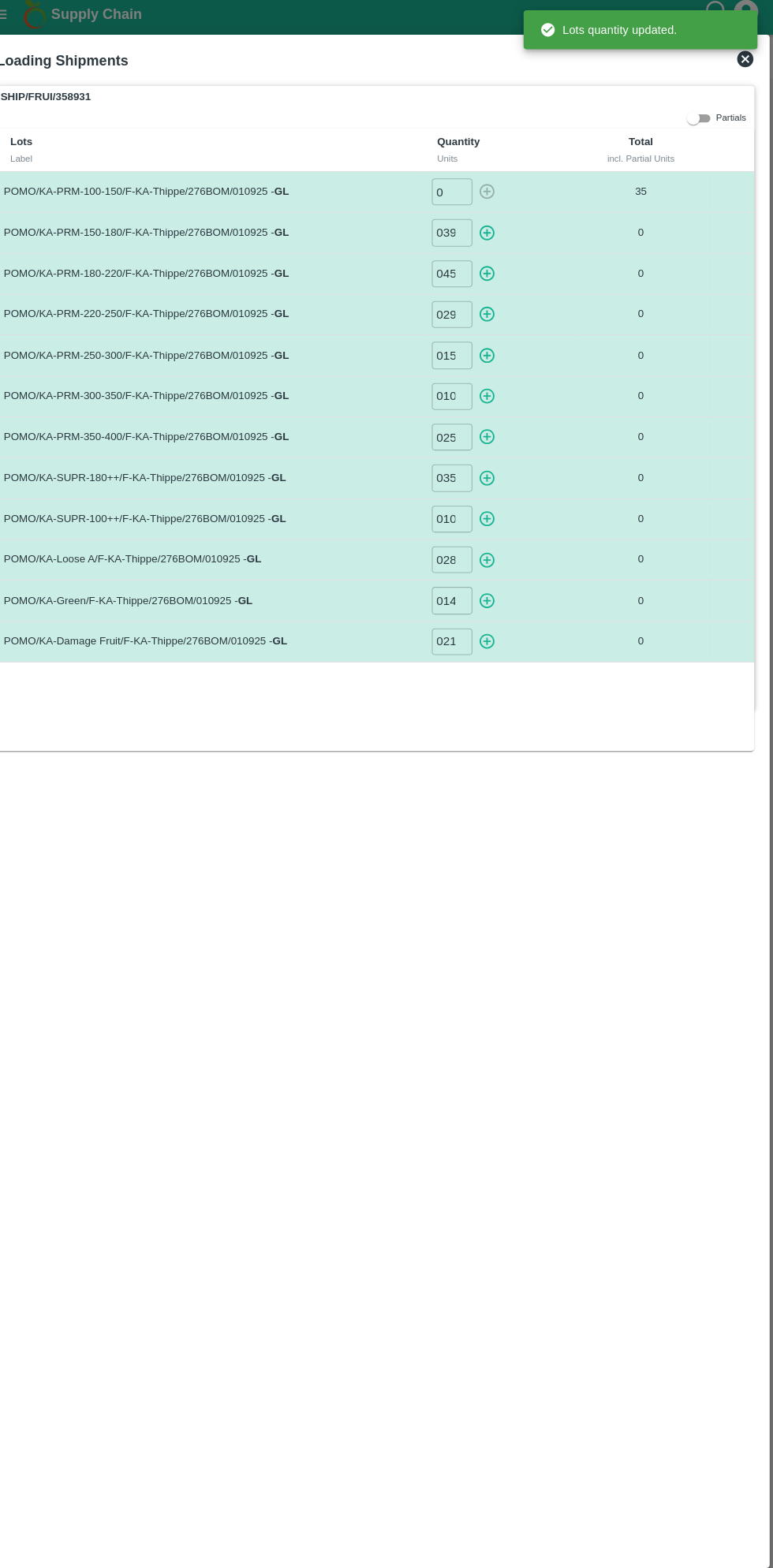
click at [493, 231] on icon "button" at bounding box center [494, 232] width 15 height 15
type input "0"
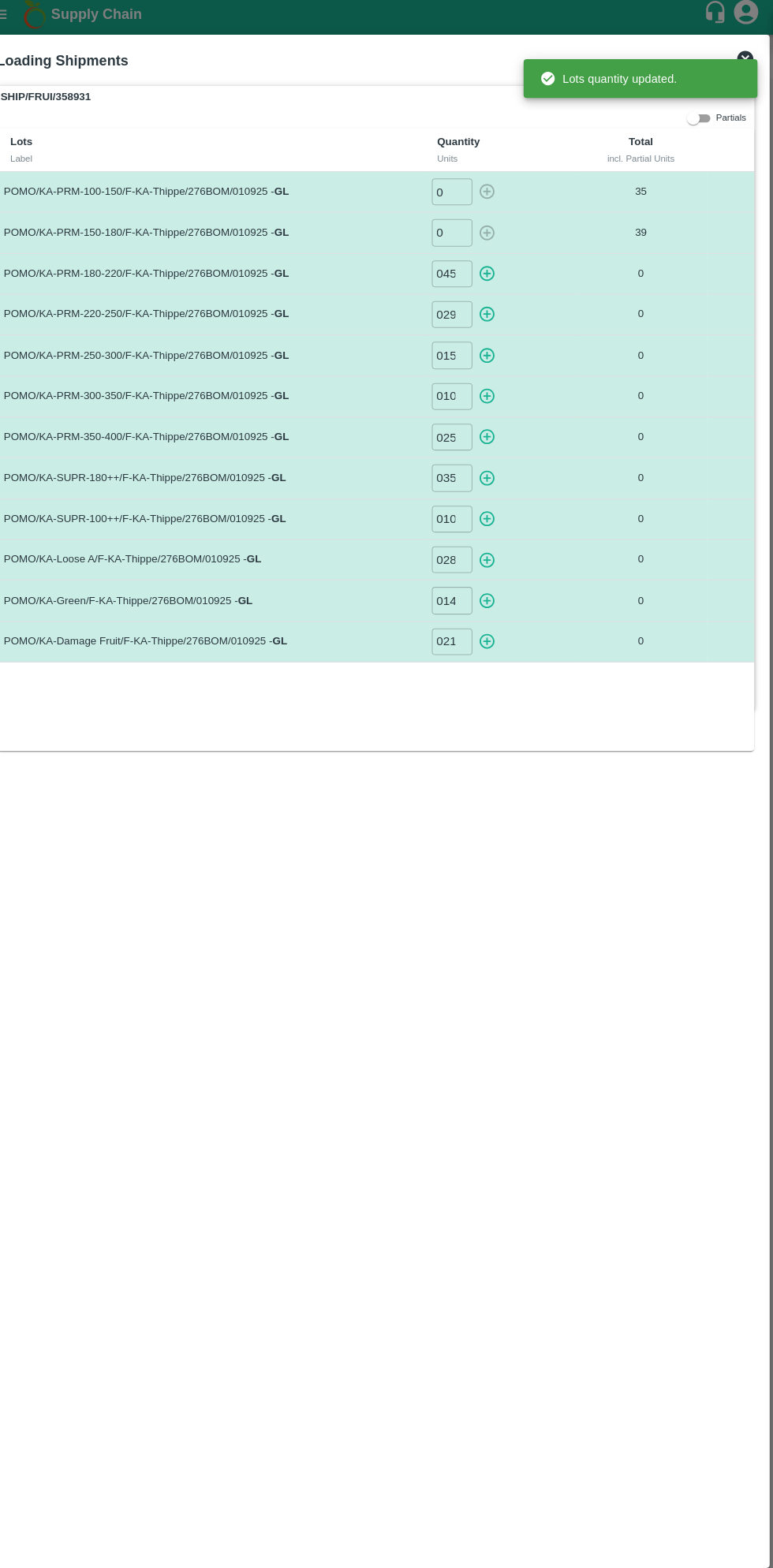
click at [499, 270] on icon "button" at bounding box center [494, 271] width 18 height 18
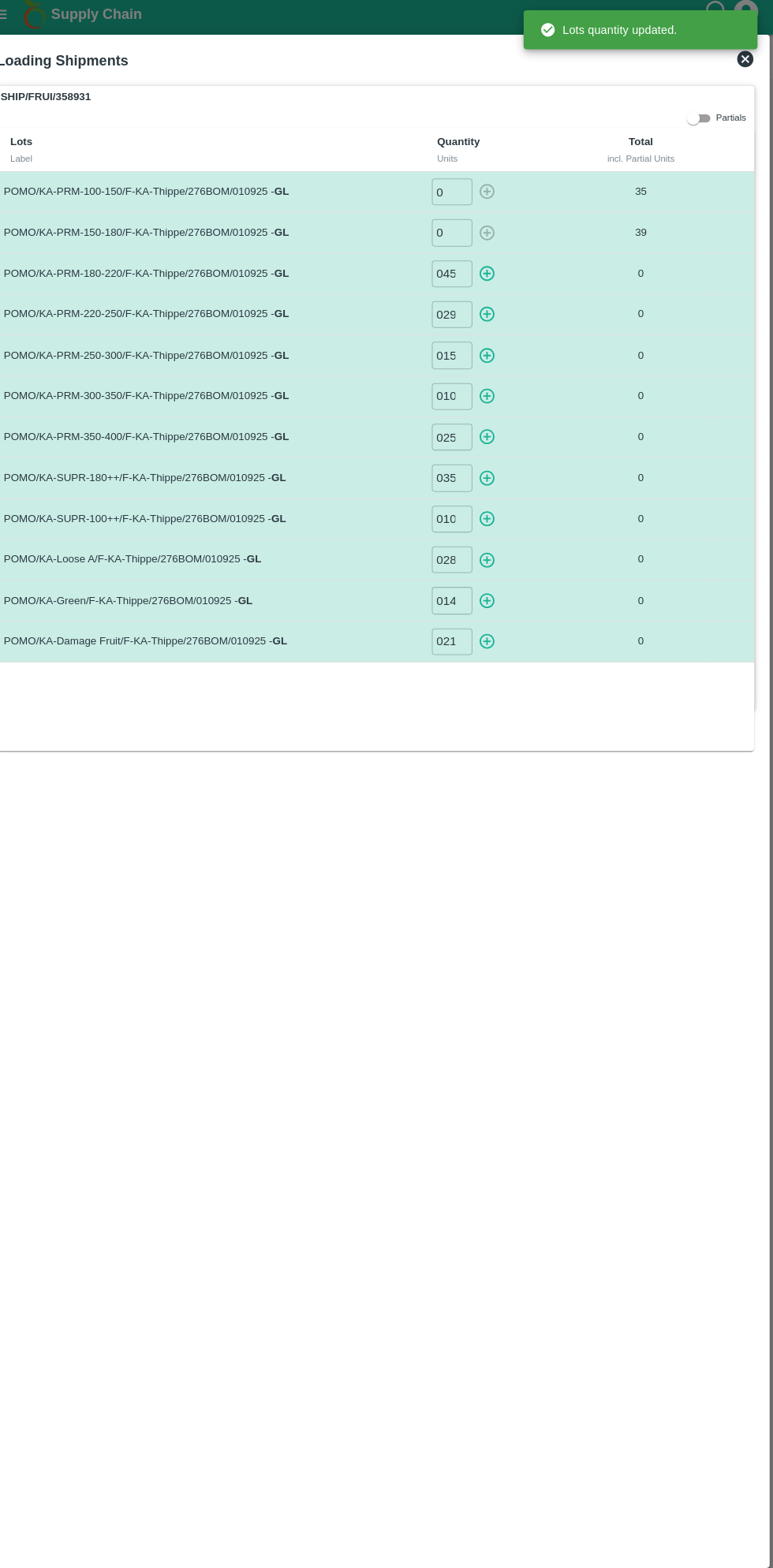
type input "0"
click at [494, 310] on icon "button" at bounding box center [494, 311] width 15 height 15
type input "0"
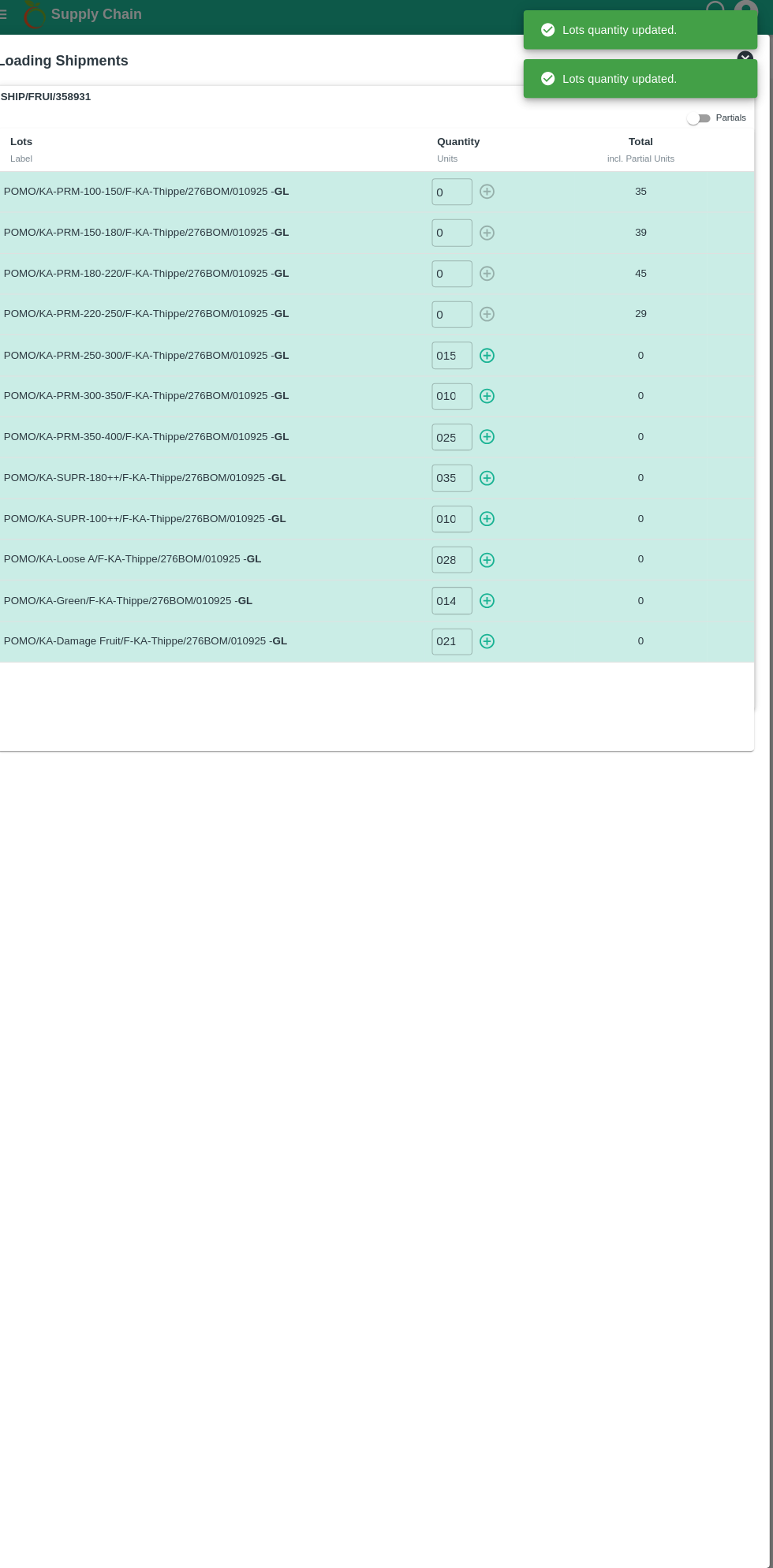
click at [502, 349] on icon "button" at bounding box center [494, 351] width 18 height 18
type input "0"
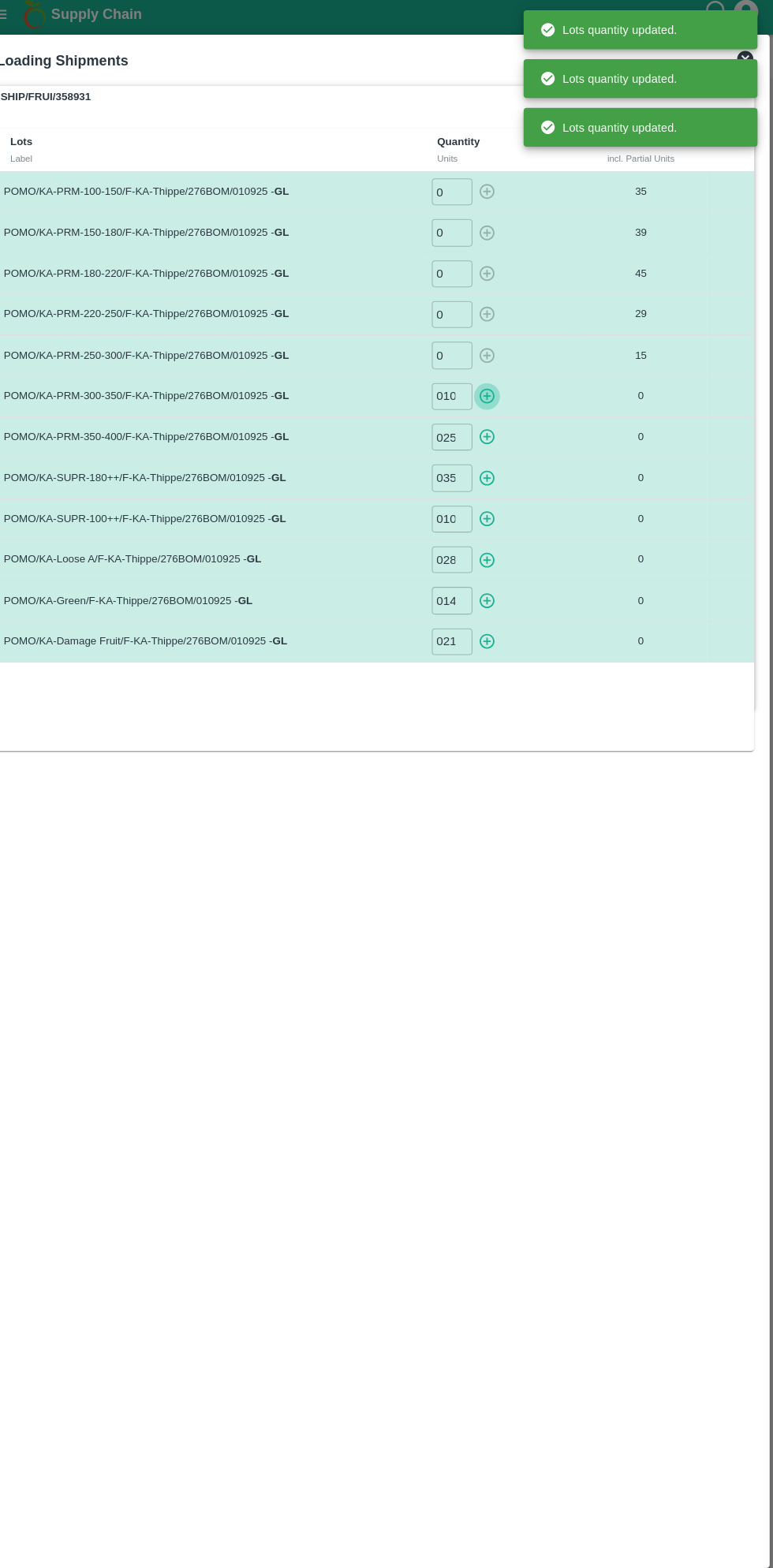
click at [494, 389] on icon "button" at bounding box center [494, 391] width 15 height 15
type input "0"
click at [493, 429] on icon "button" at bounding box center [494, 430] width 15 height 15
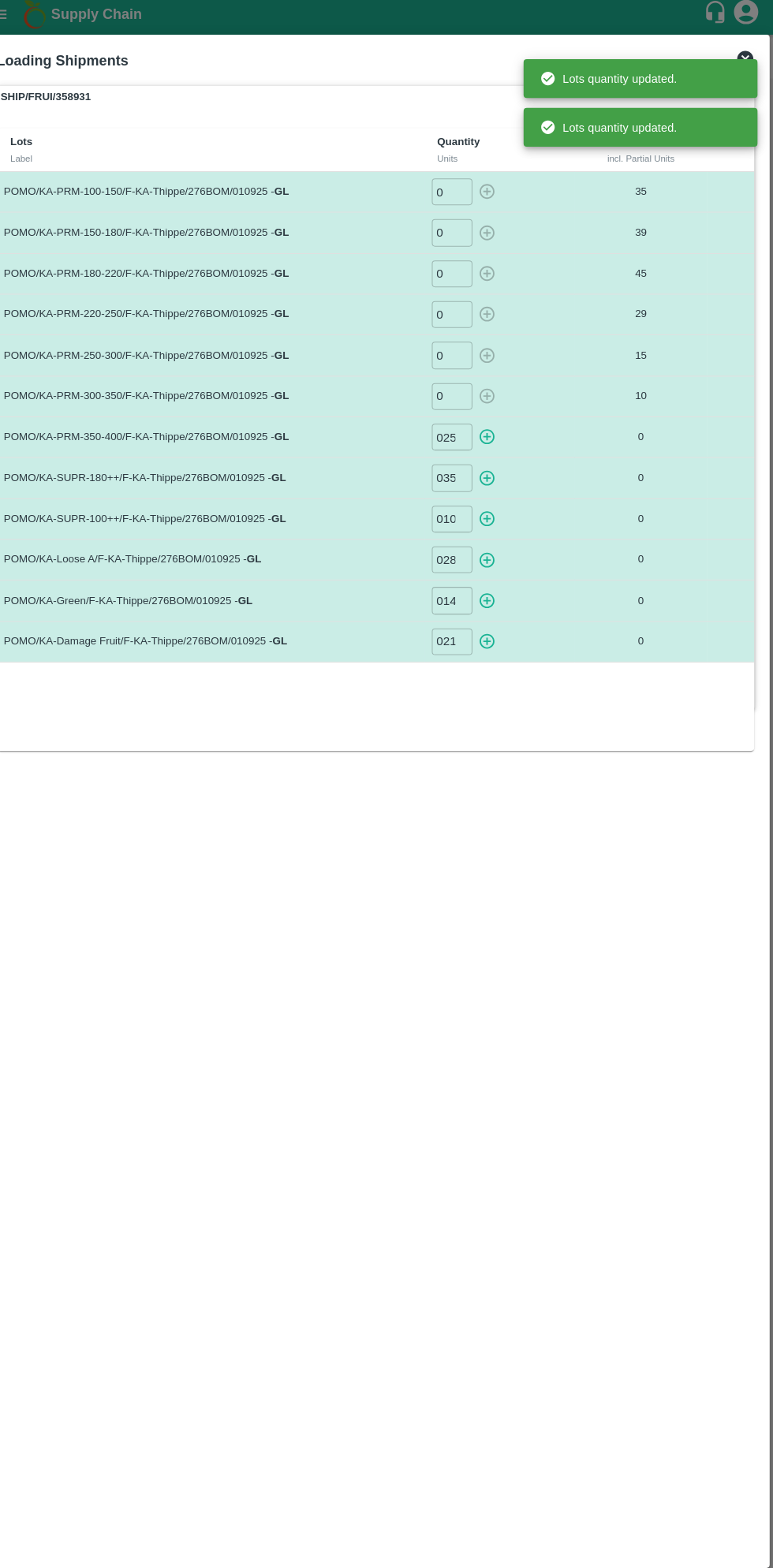
type input "0"
click at [495, 467] on icon "button" at bounding box center [494, 471] width 15 height 15
type input "0"
click at [493, 507] on icon "button" at bounding box center [494, 510] width 15 height 15
type input "0"
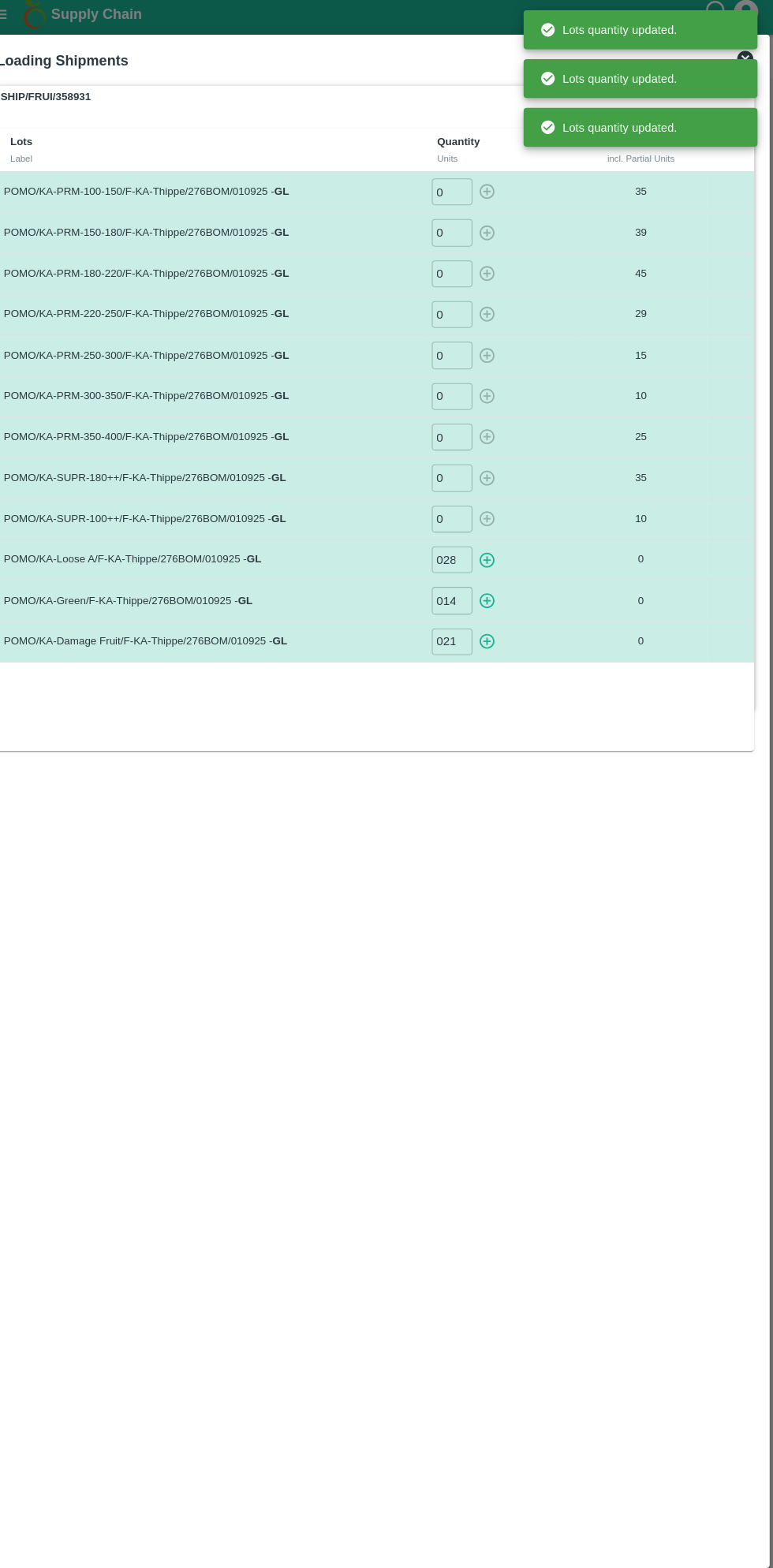
click at [495, 547] on icon "button" at bounding box center [494, 549] width 15 height 15
type input "0"
click at [494, 586] on icon "button" at bounding box center [494, 590] width 15 height 15
type input "0"
click at [493, 626] on icon "button" at bounding box center [494, 629] width 15 height 15
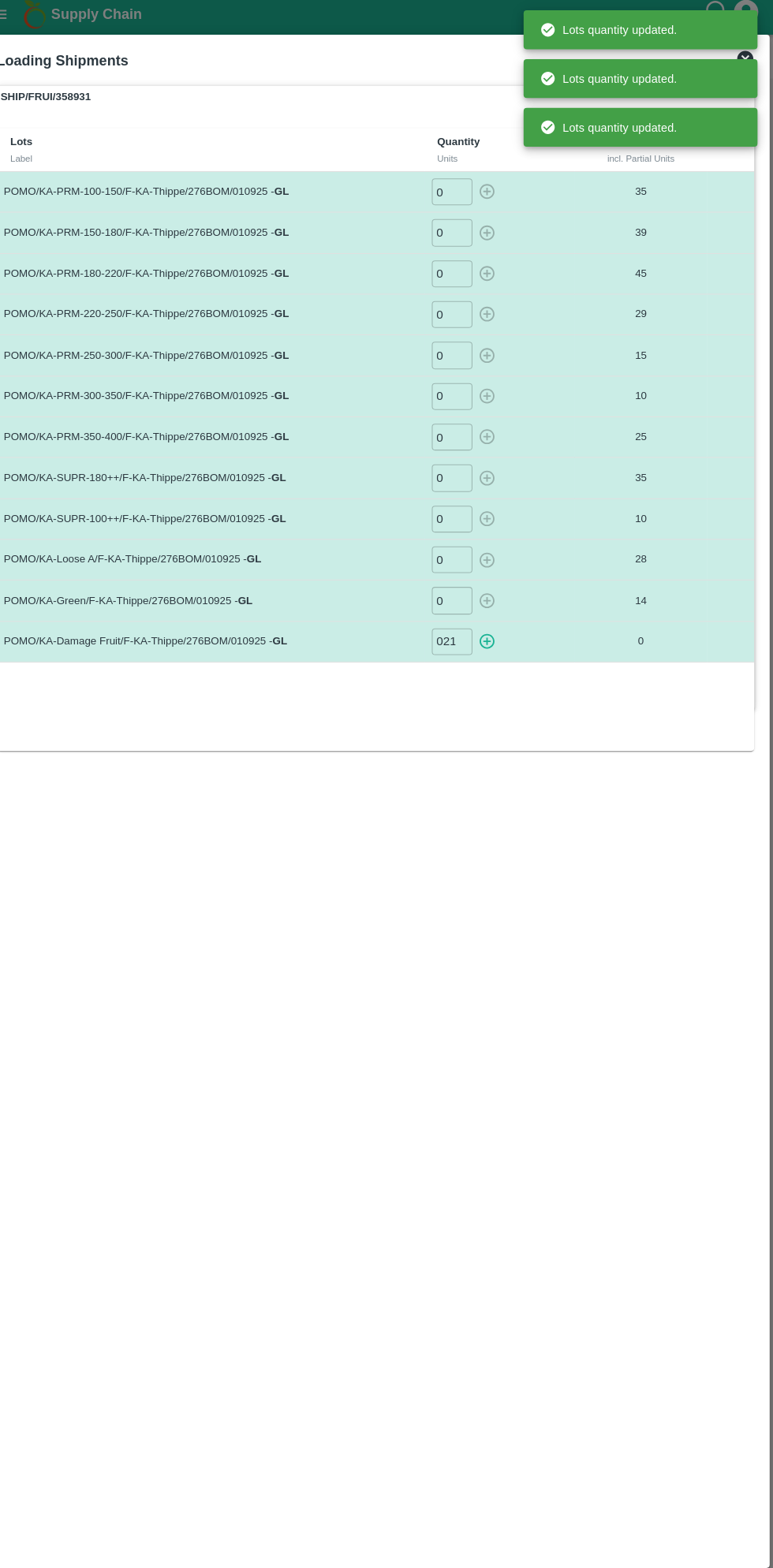
type input "0"
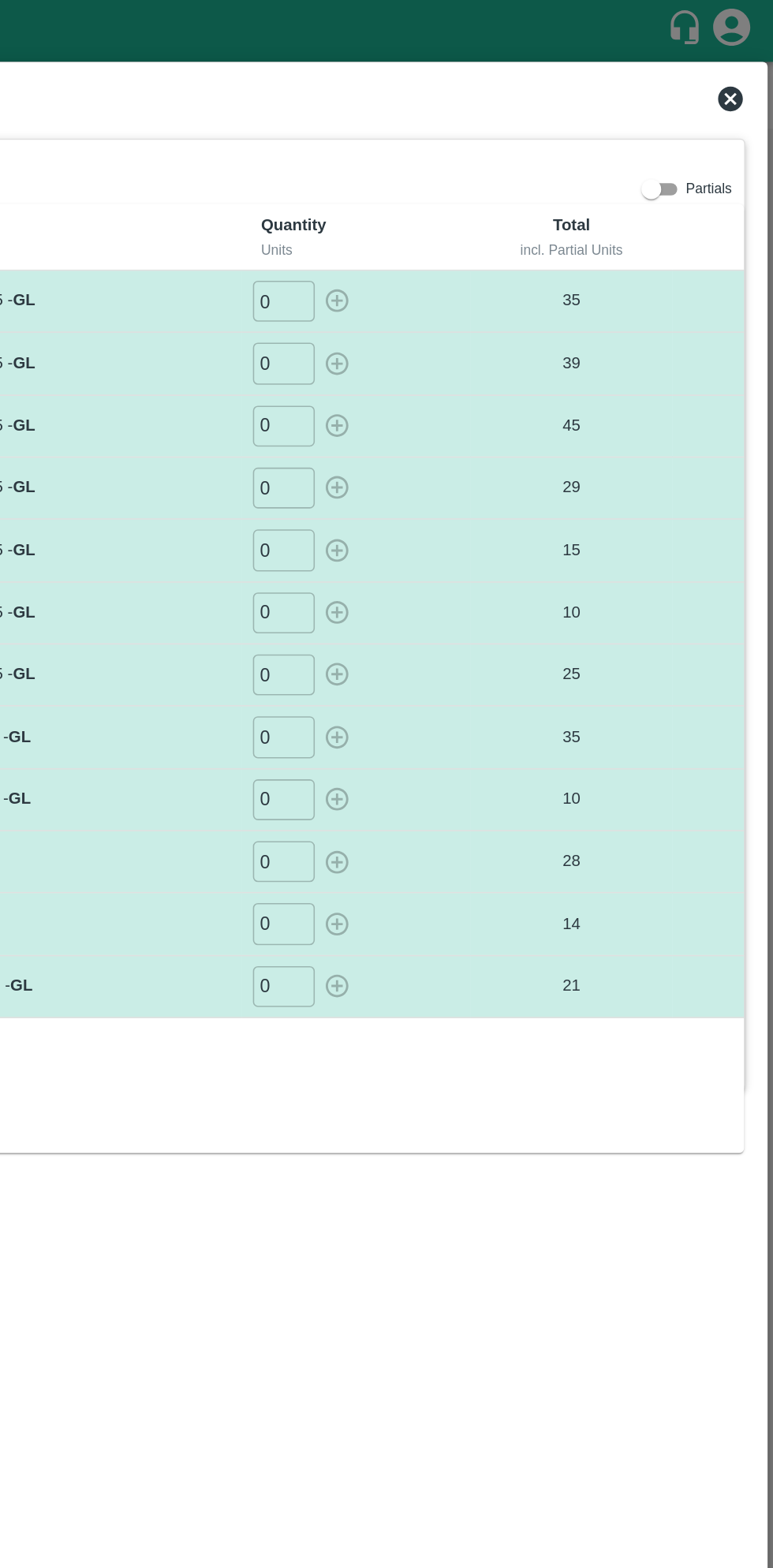
click at [748, 66] on icon at bounding box center [745, 63] width 19 height 19
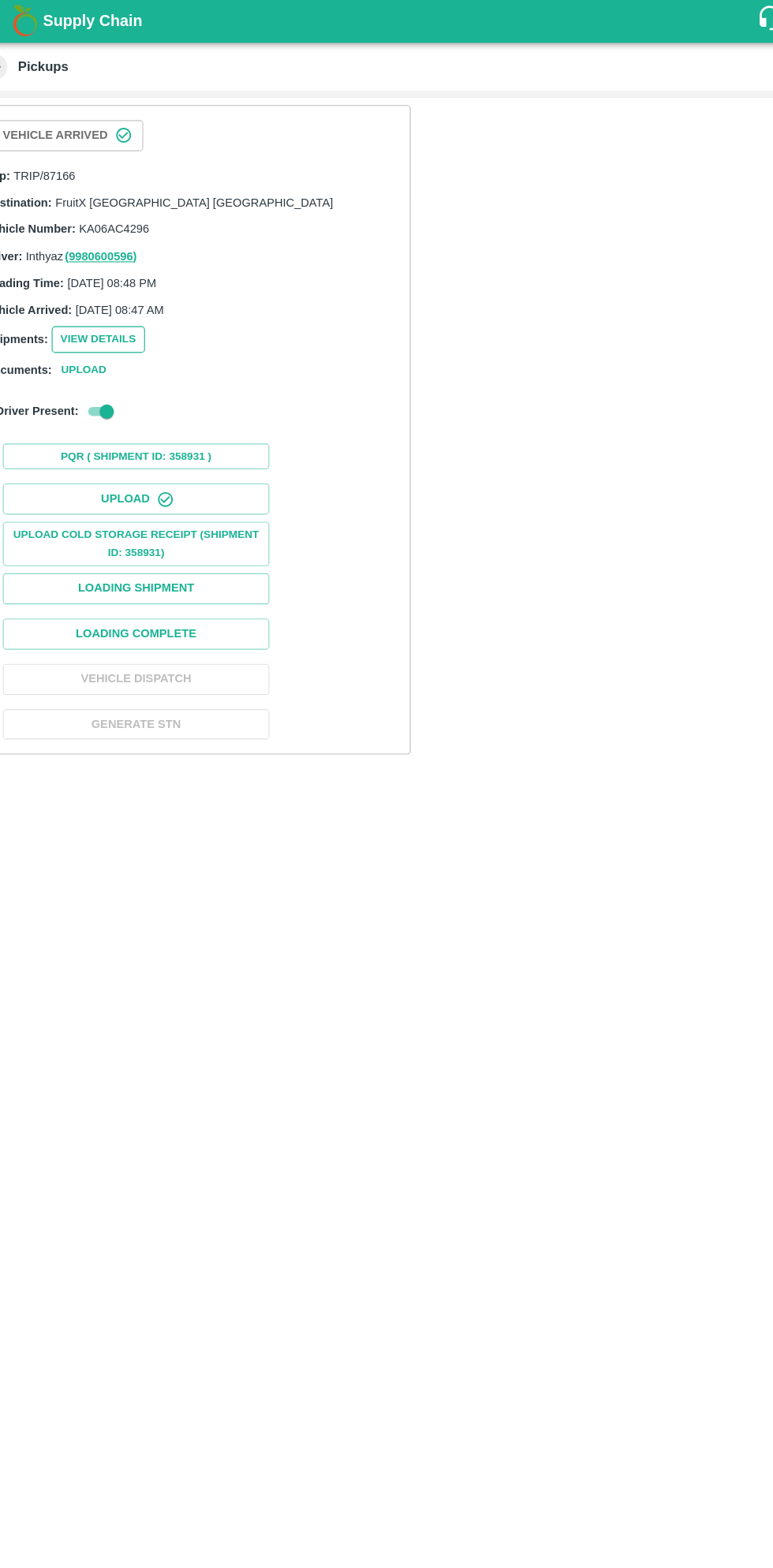
click at [126, 309] on button "View Details" at bounding box center [120, 302] width 83 height 23
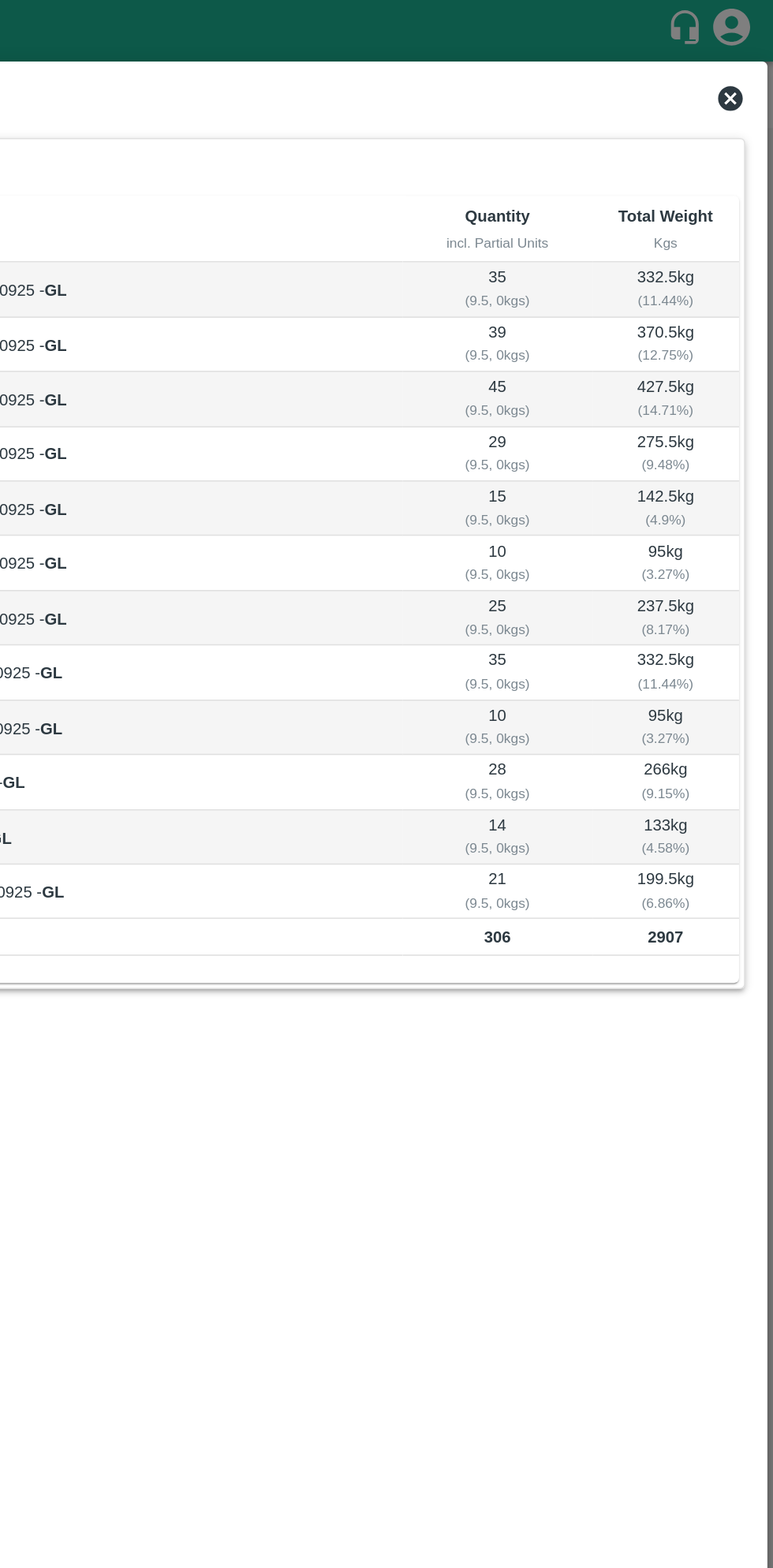
click at [745, 65] on icon at bounding box center [745, 63] width 16 height 16
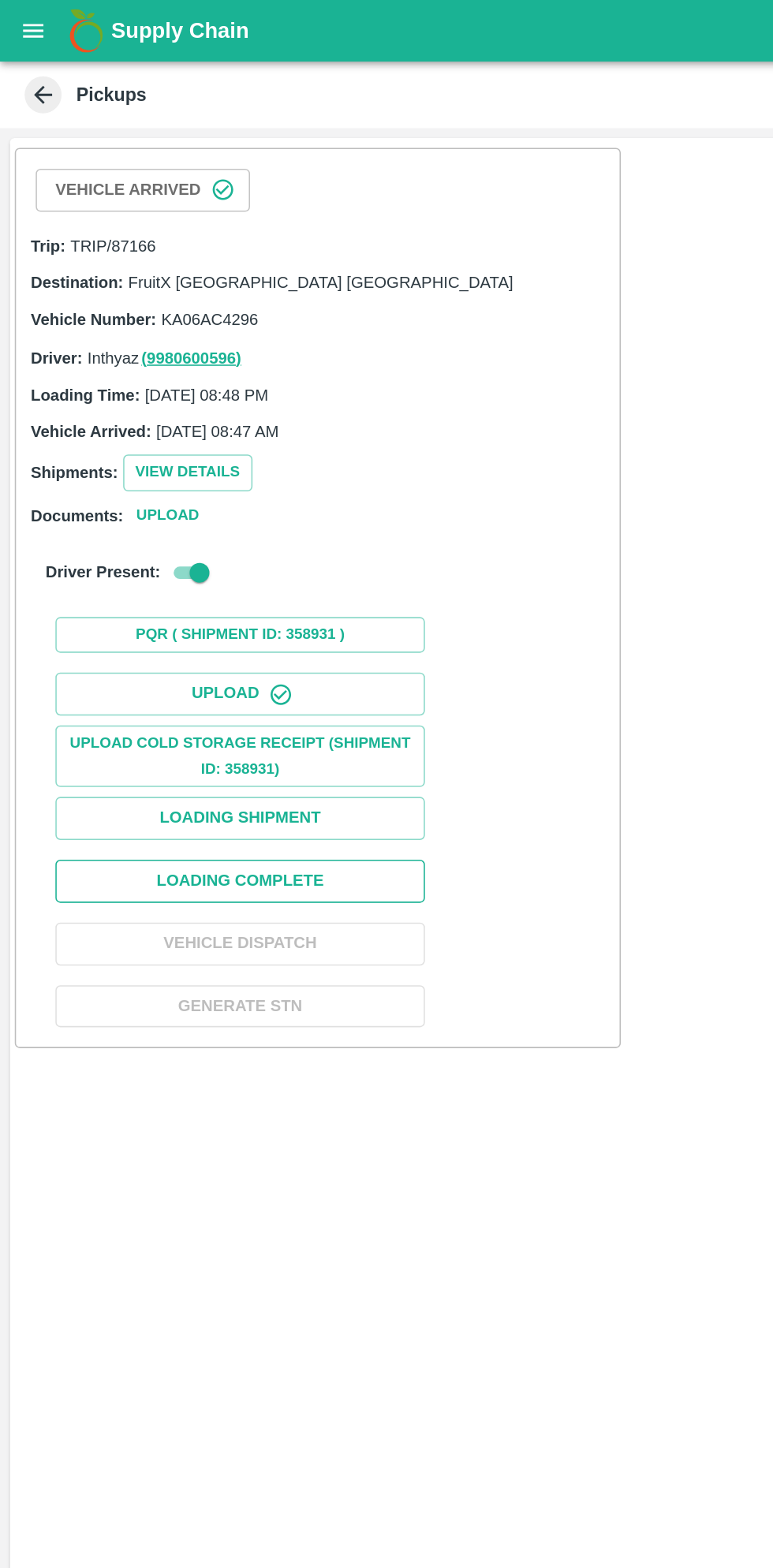
click at [219, 559] on button "Loading Complete" at bounding box center [154, 564] width 237 height 28
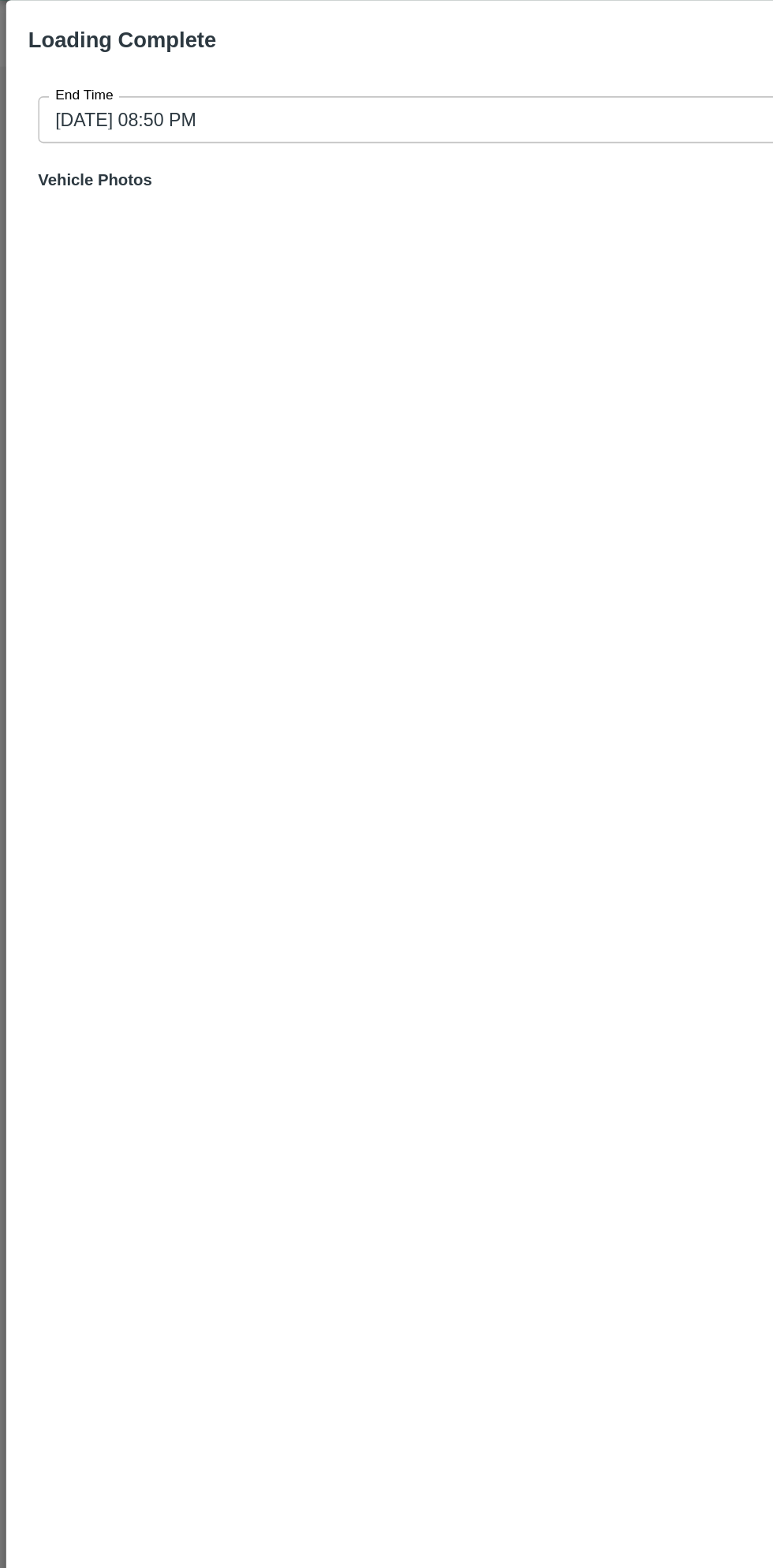
click at [336, 124] on input "01/09/2025 08:50 PM" at bounding box center [381, 115] width 713 height 30
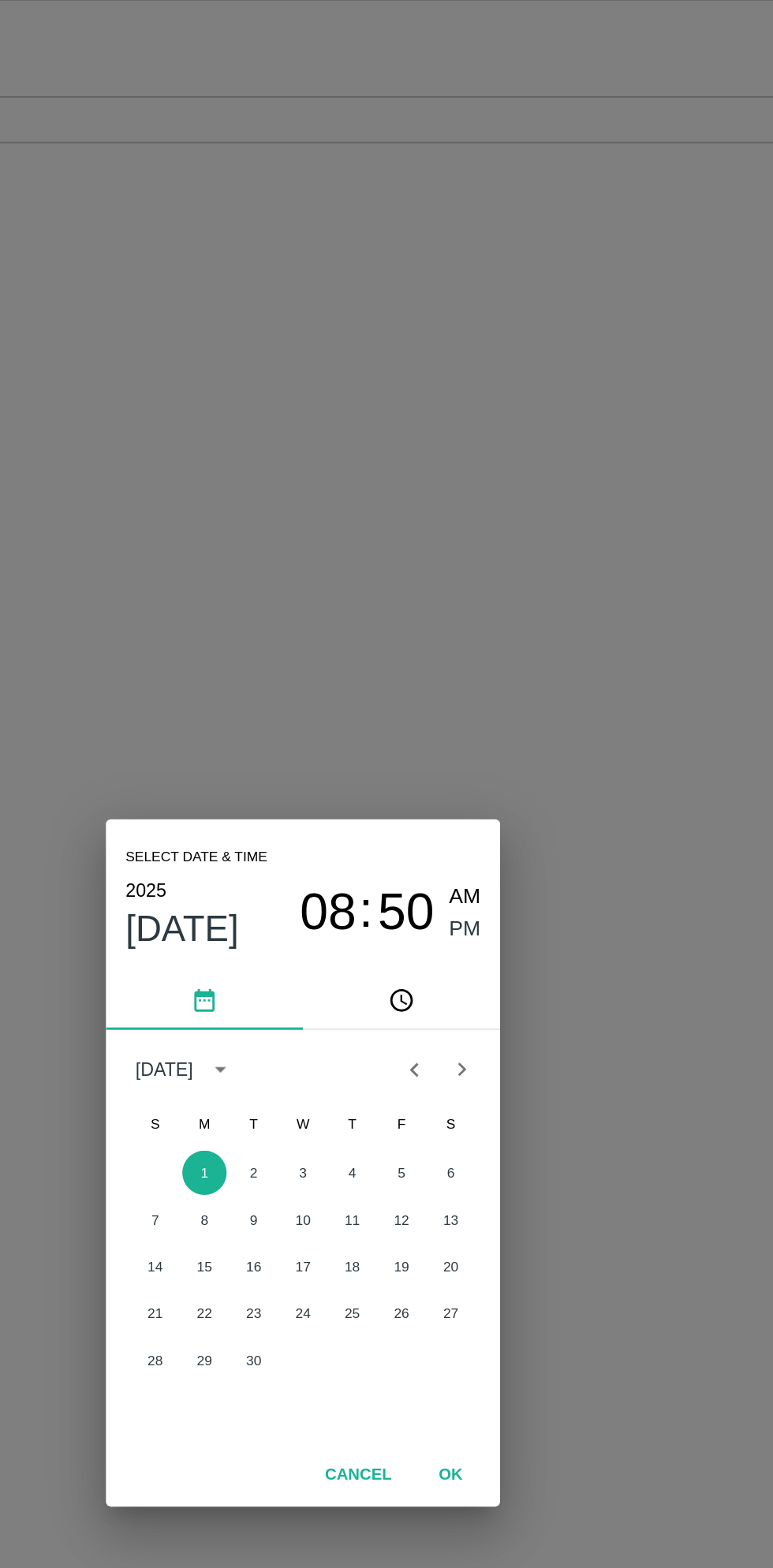
click at [410, 620] on span "08" at bounding box center [402, 624] width 36 height 38
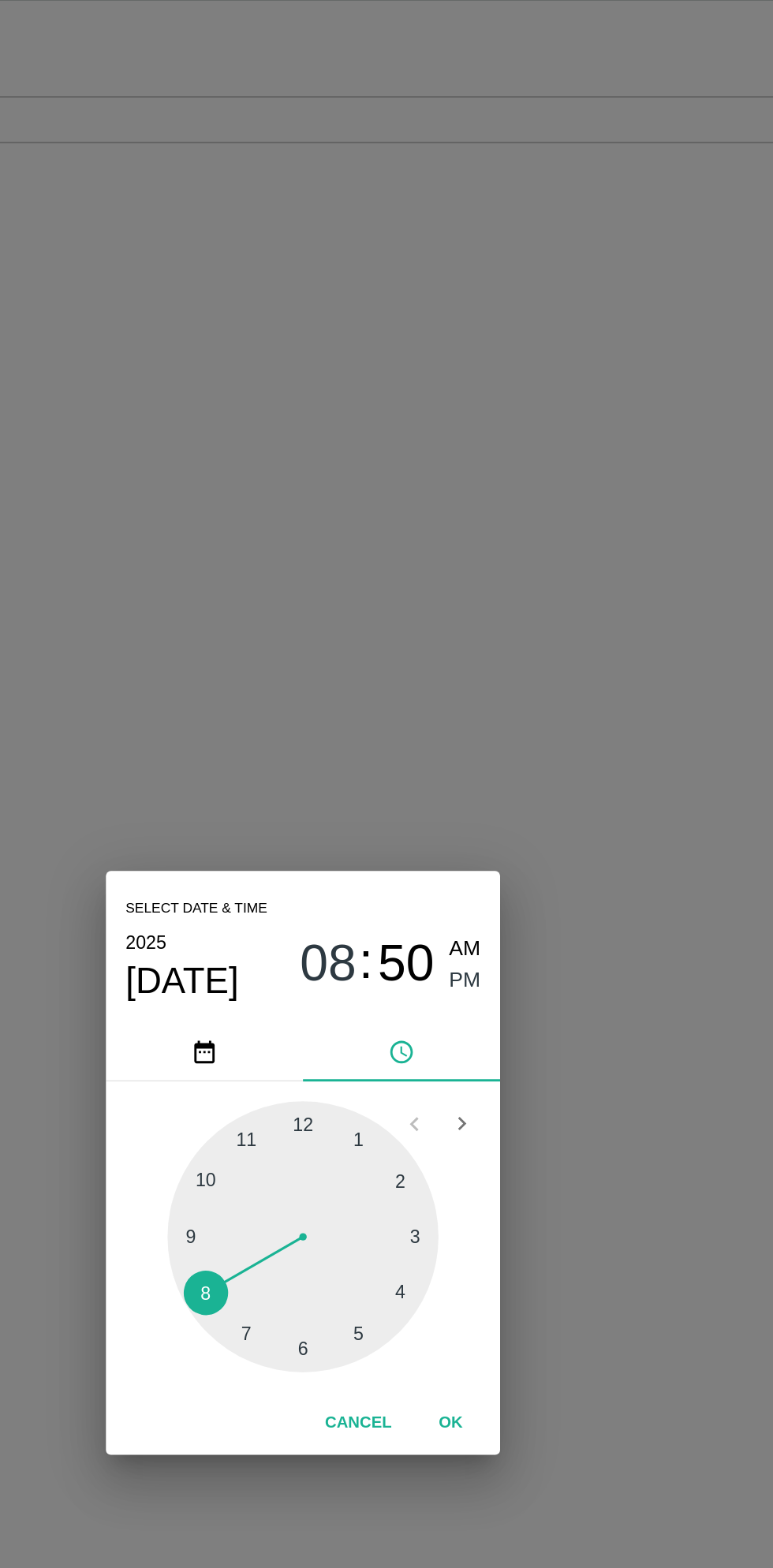
click at [459, 867] on div at bounding box center [386, 831] width 173 height 173
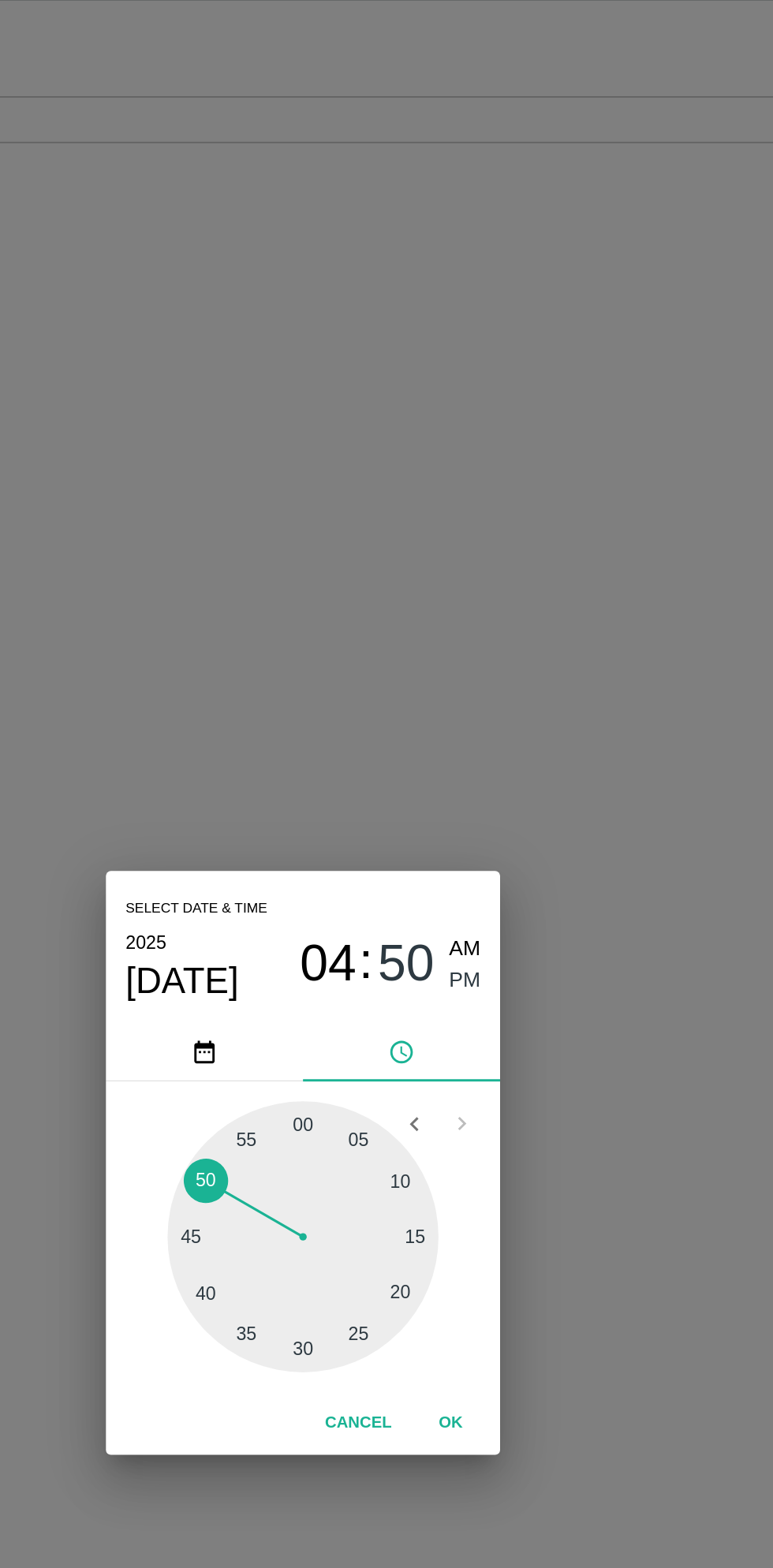
click at [492, 673] on span "PM" at bounding box center [490, 667] width 20 height 21
click at [493, 954] on button "OK" at bounding box center [481, 951] width 51 height 28
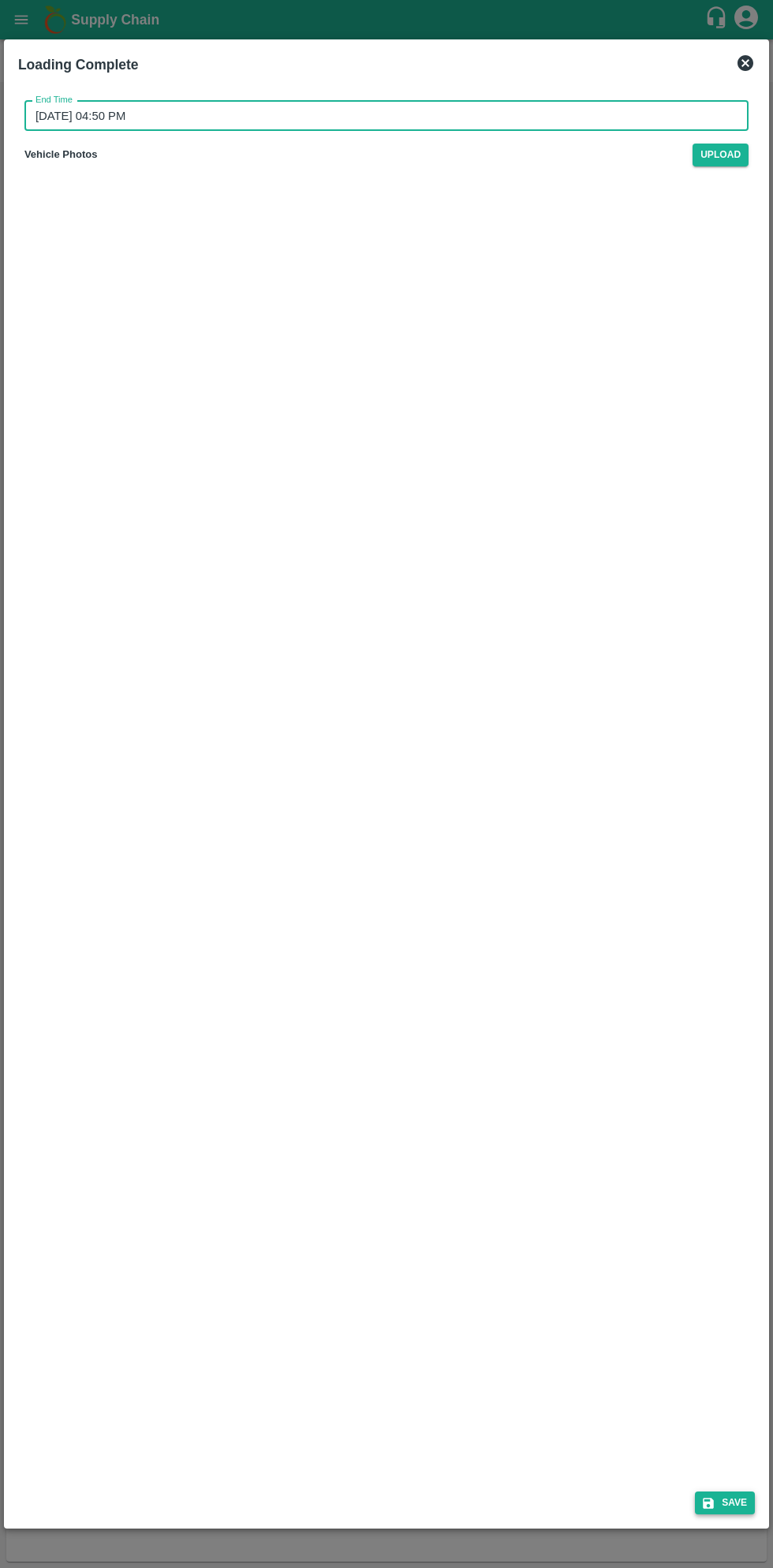
click at [736, 1503] on button "Save" at bounding box center [724, 1503] width 60 height 23
type input "01/09/2025 08:50 PM"
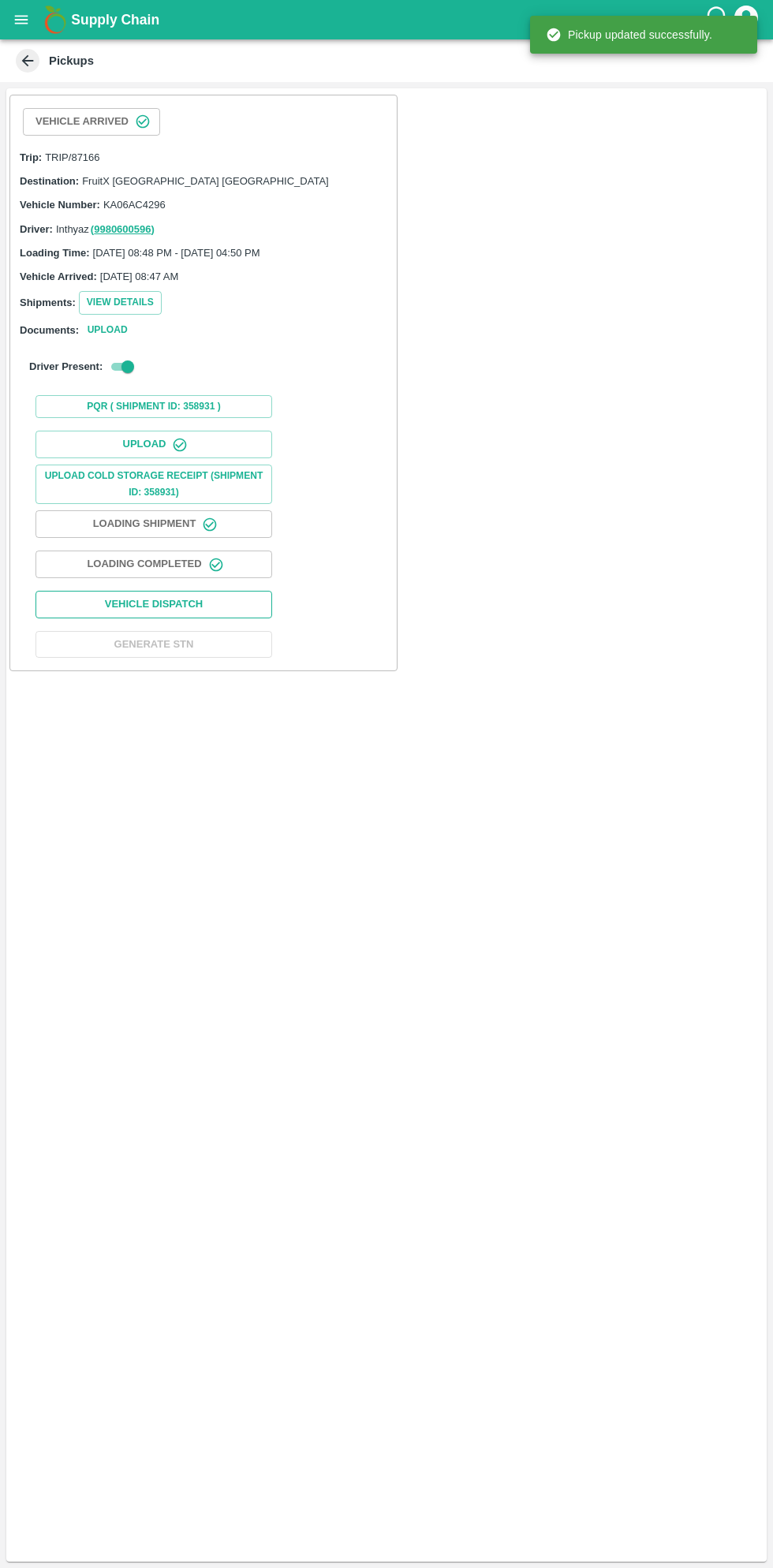
click at [187, 608] on button "Vehicle Dispatch" at bounding box center [154, 604] width 237 height 28
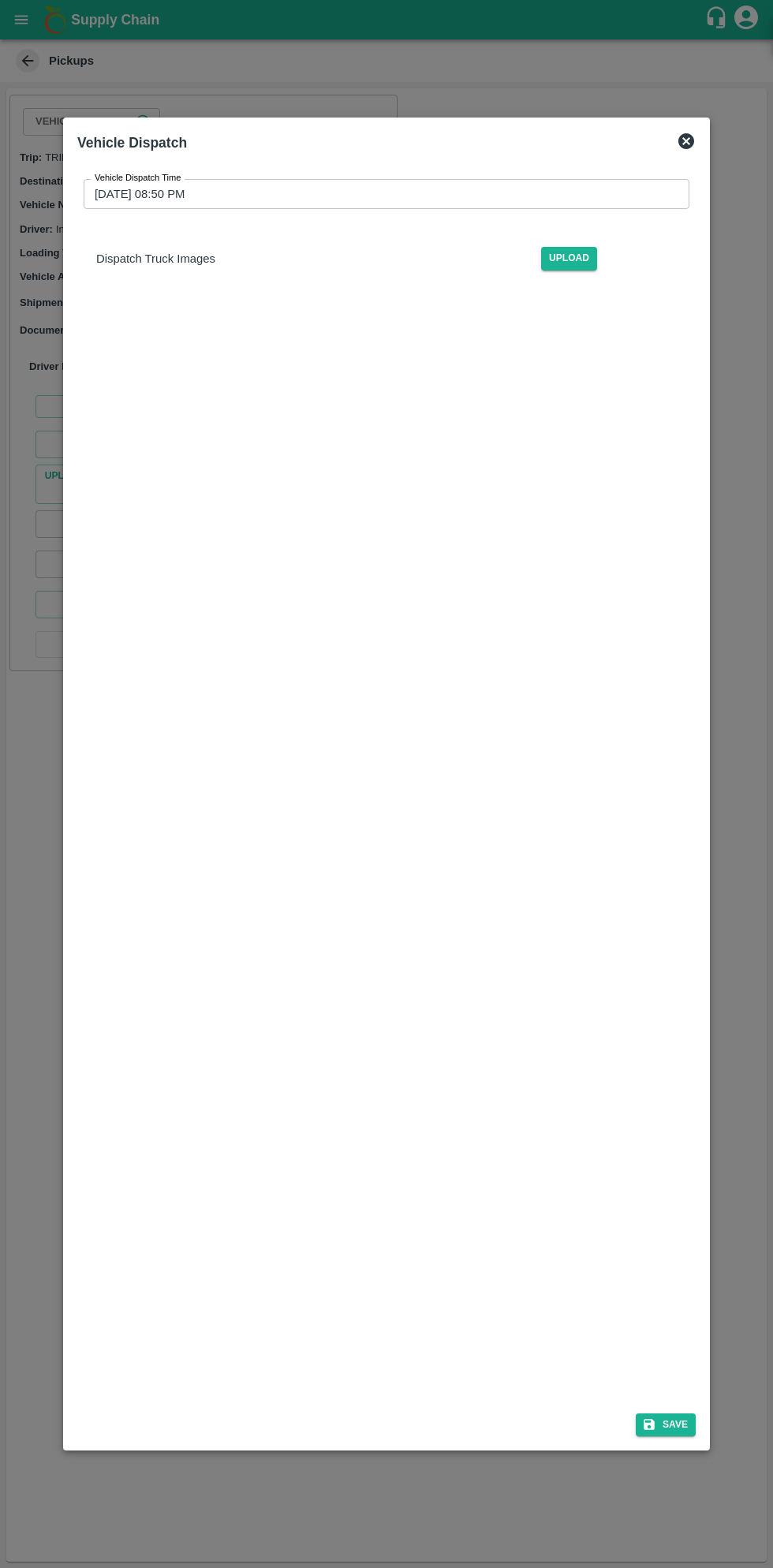
click at [510, 189] on input "01/09/2025 08:50 PM" at bounding box center [381, 194] width 595 height 30
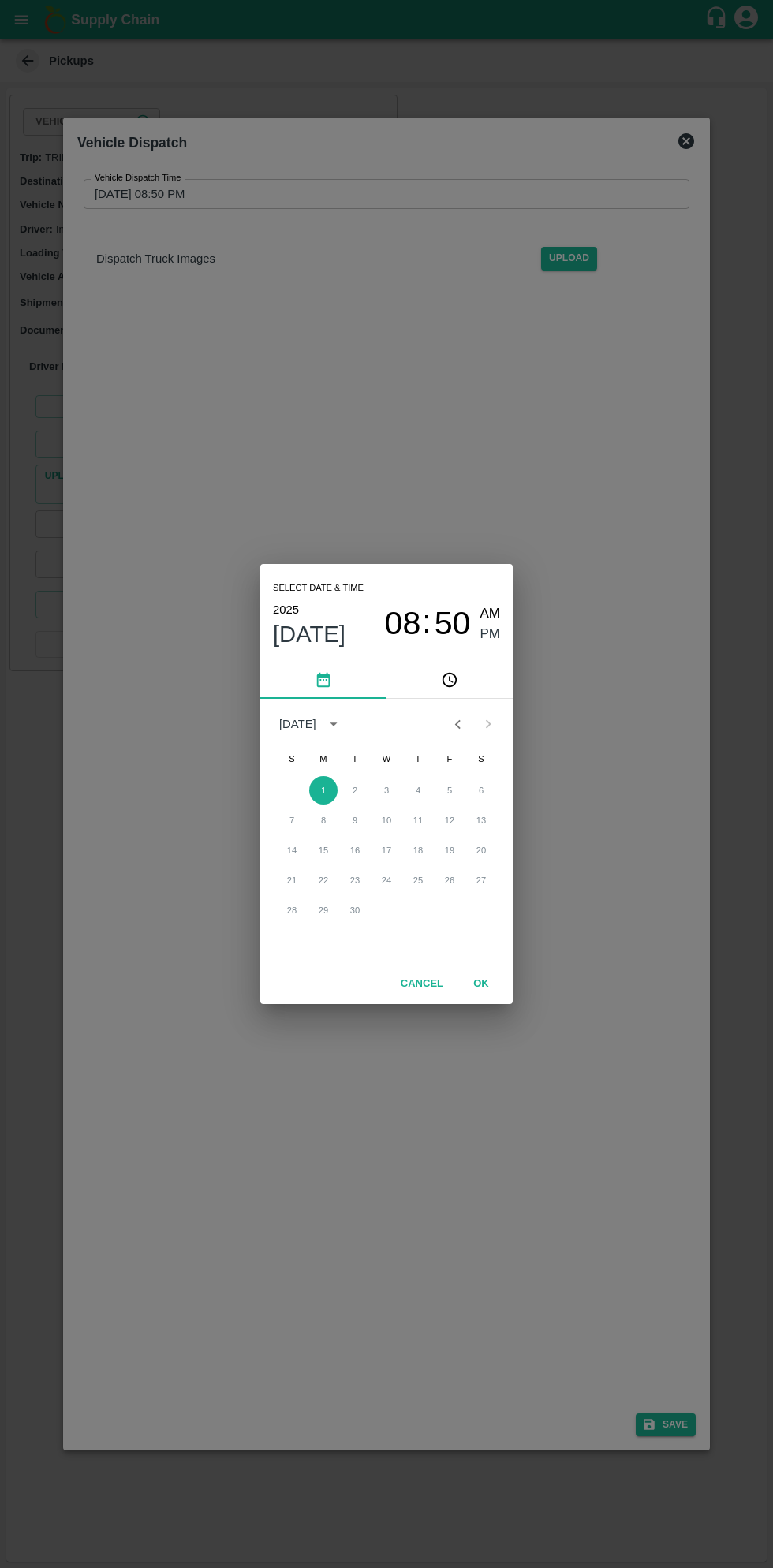
click at [406, 623] on span "08" at bounding box center [402, 624] width 36 height 38
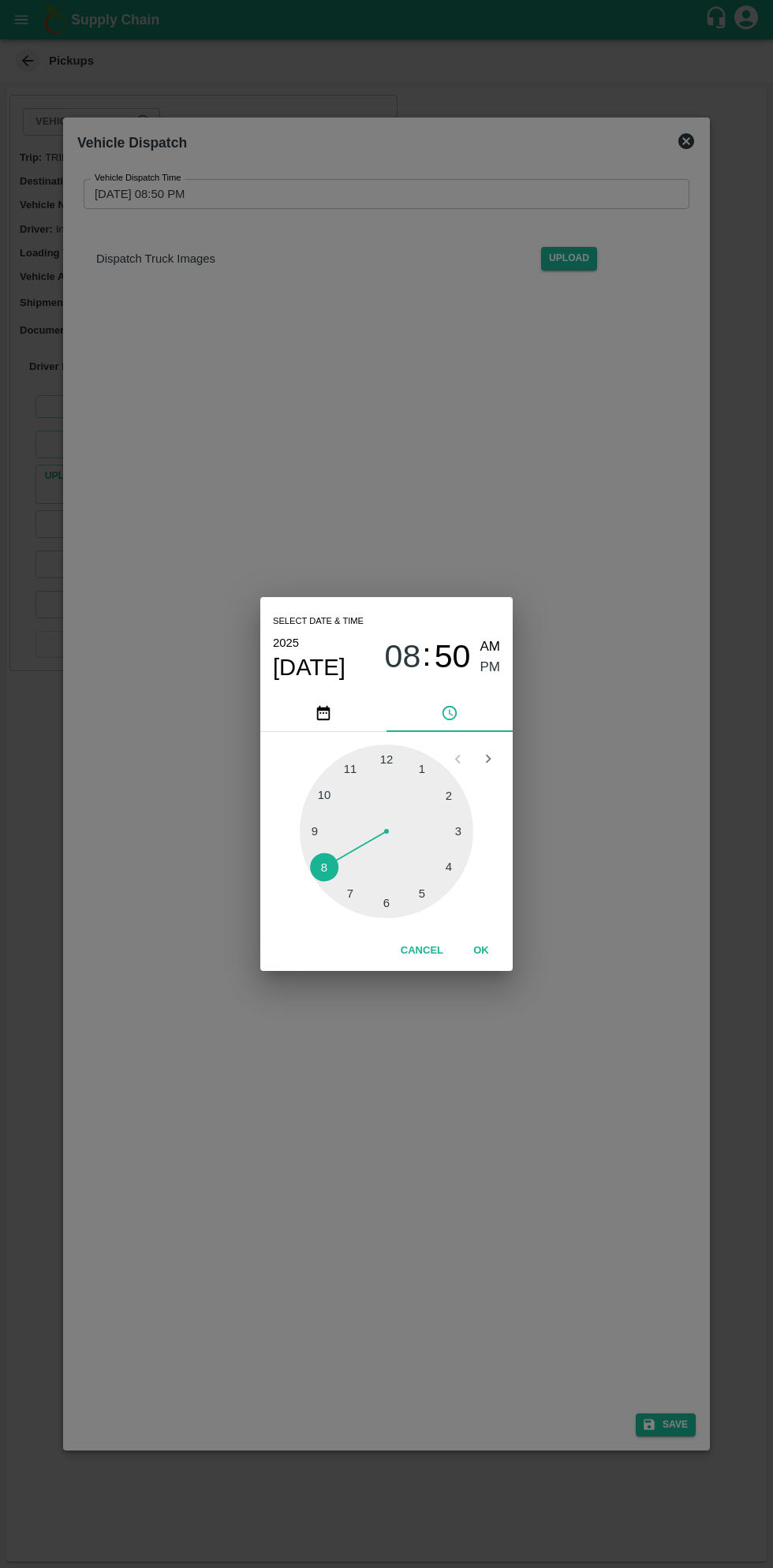
click at [433, 889] on div at bounding box center [386, 831] width 173 height 173
type input "01/09/2025 05:50 PM"
click at [504, 954] on button "OK" at bounding box center [481, 951] width 51 height 28
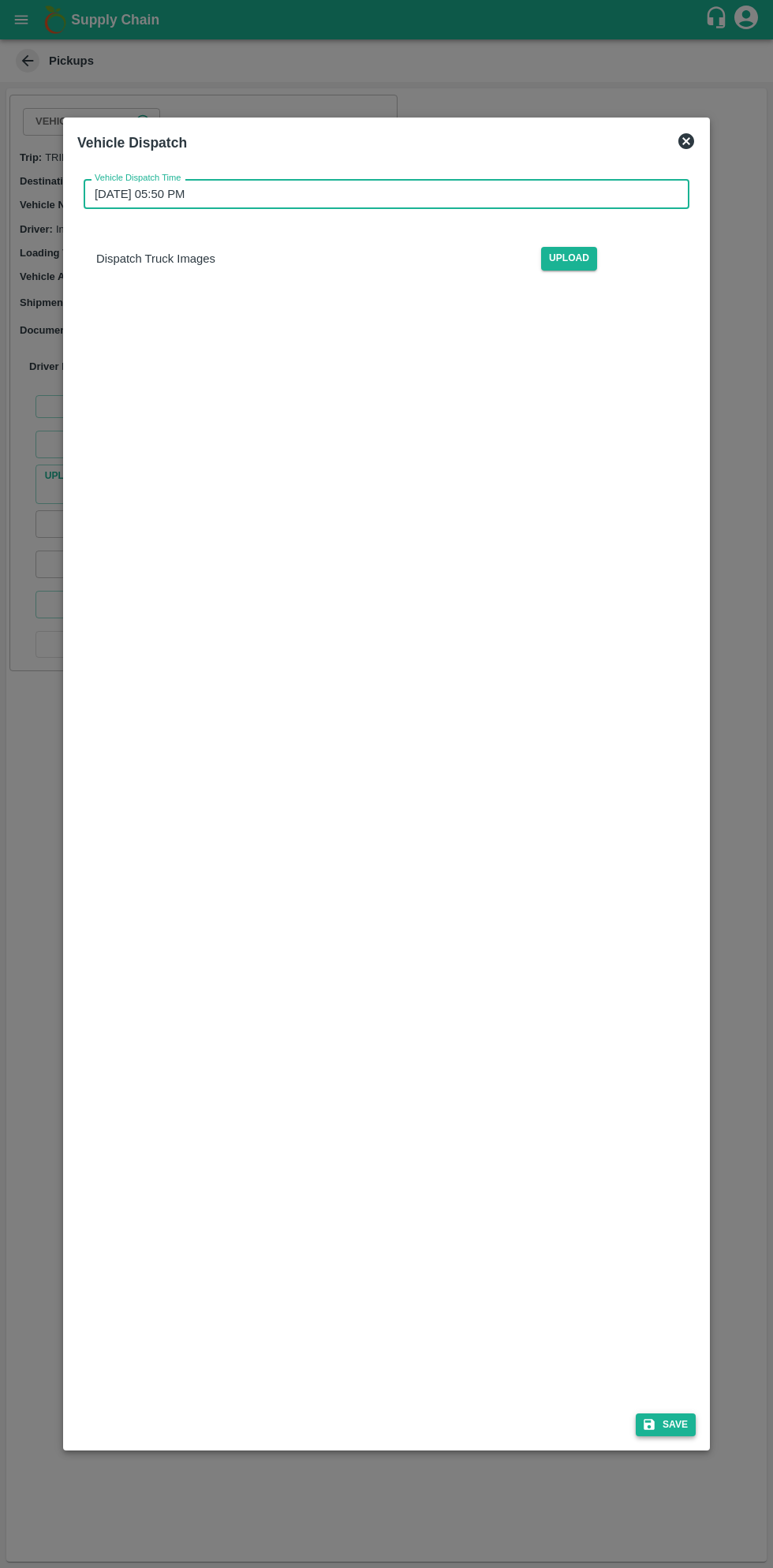
click at [666, 1430] on button "Save" at bounding box center [665, 1424] width 60 height 23
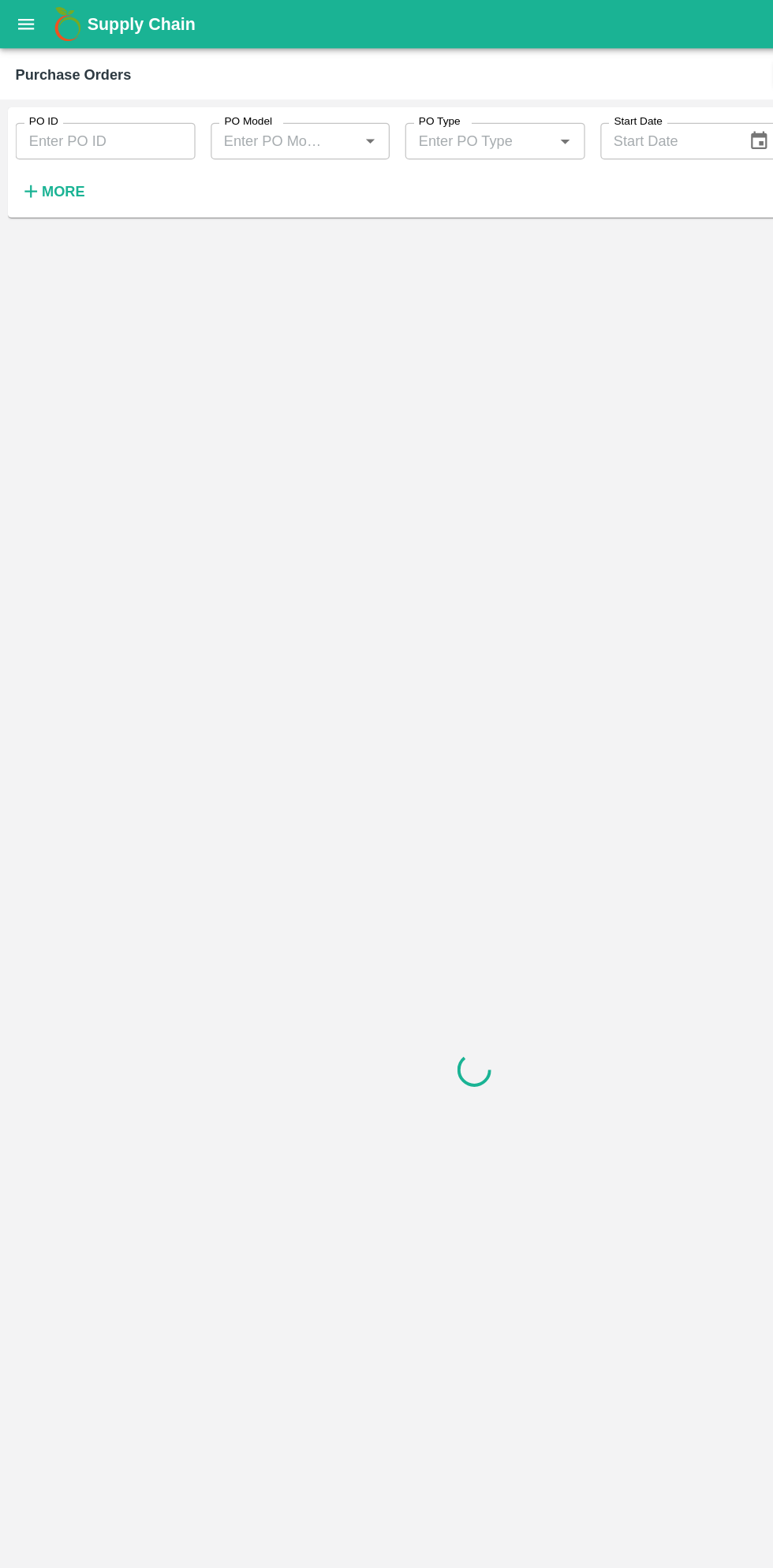
click at [68, 166] on button "More" at bounding box center [43, 156] width 61 height 27
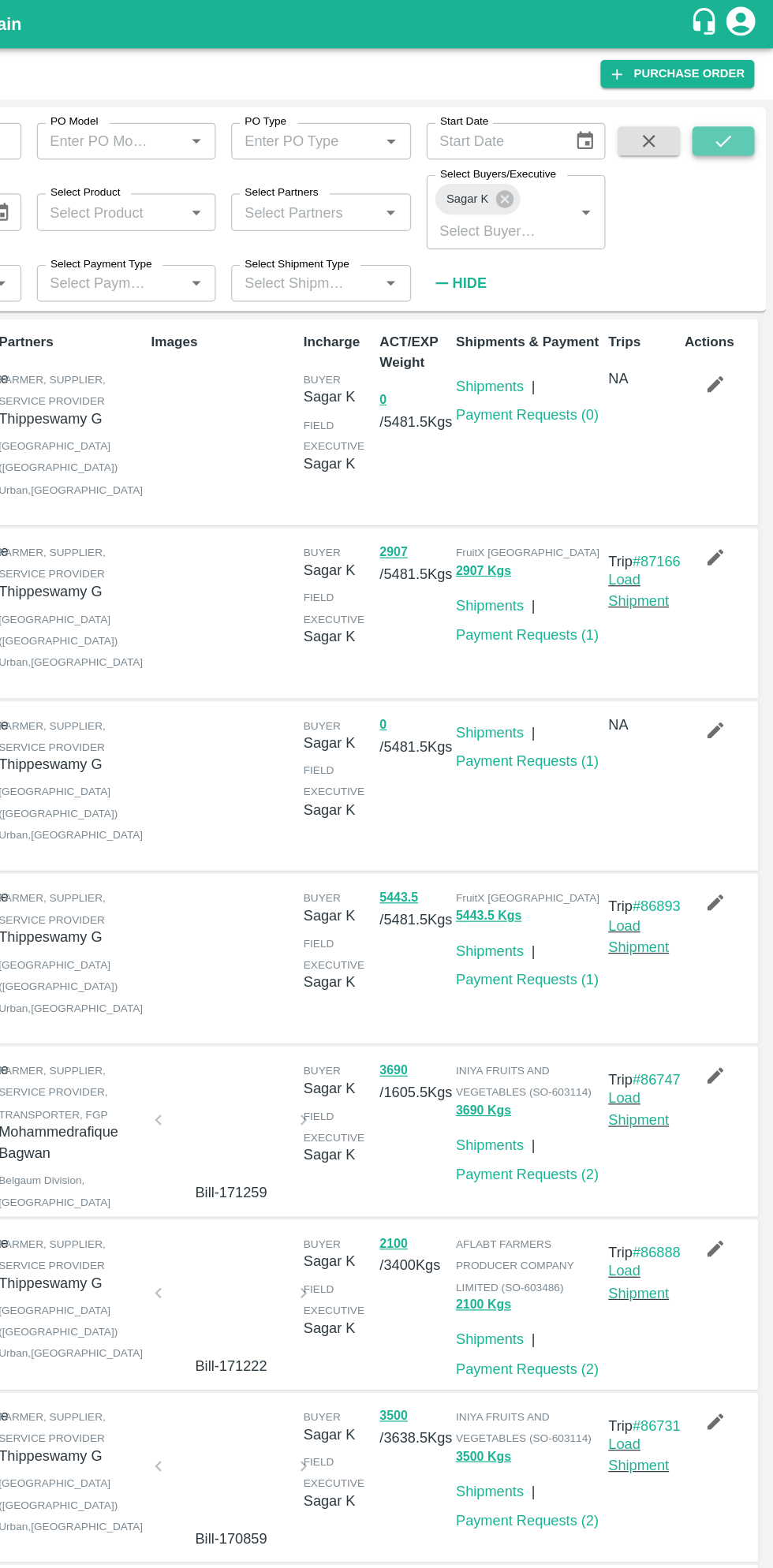
click at [738, 117] on icon "submit" at bounding box center [732, 115] width 18 height 18
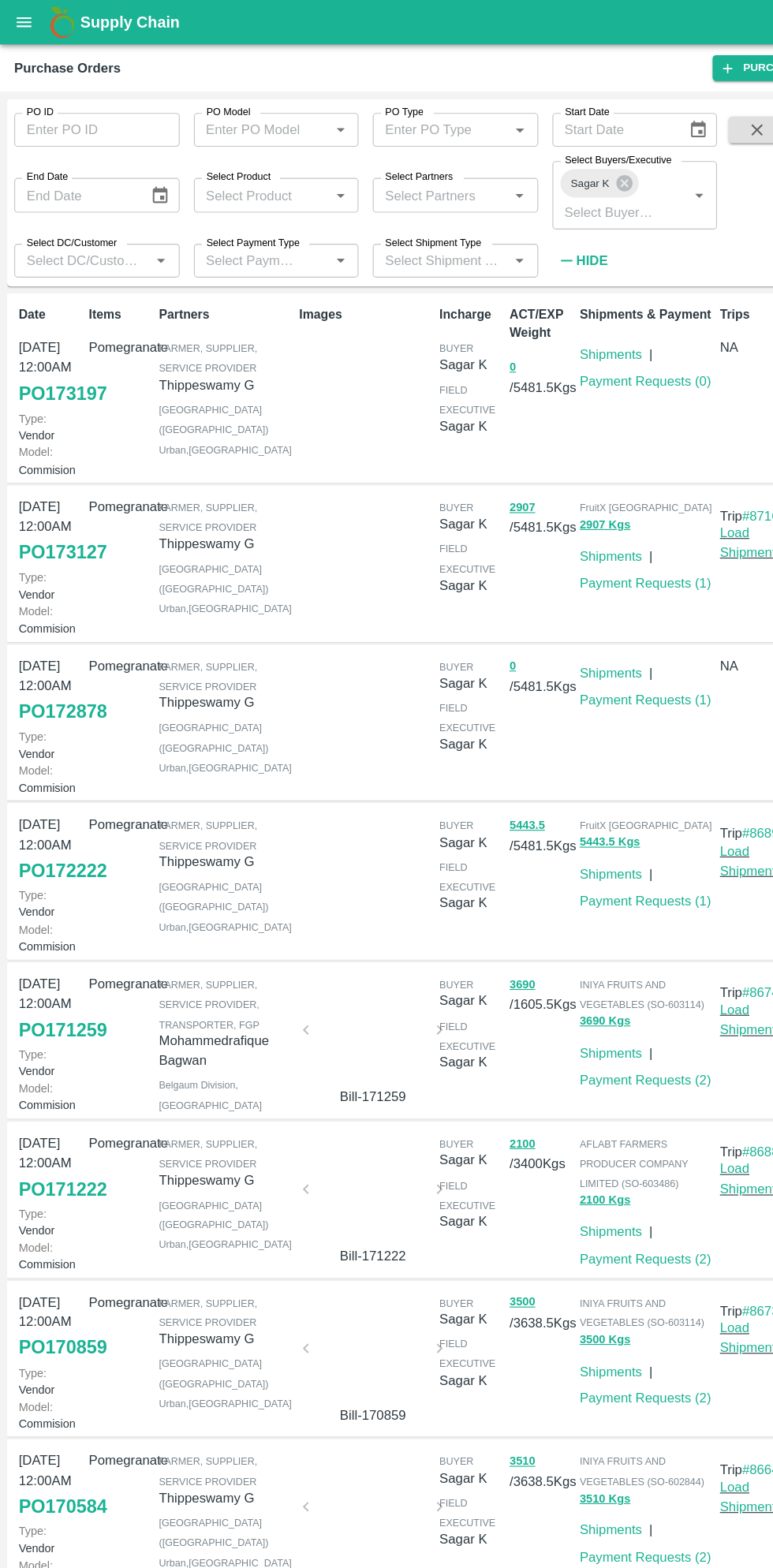
click at [34, 24] on button "open drawer" at bounding box center [21, 19] width 36 height 36
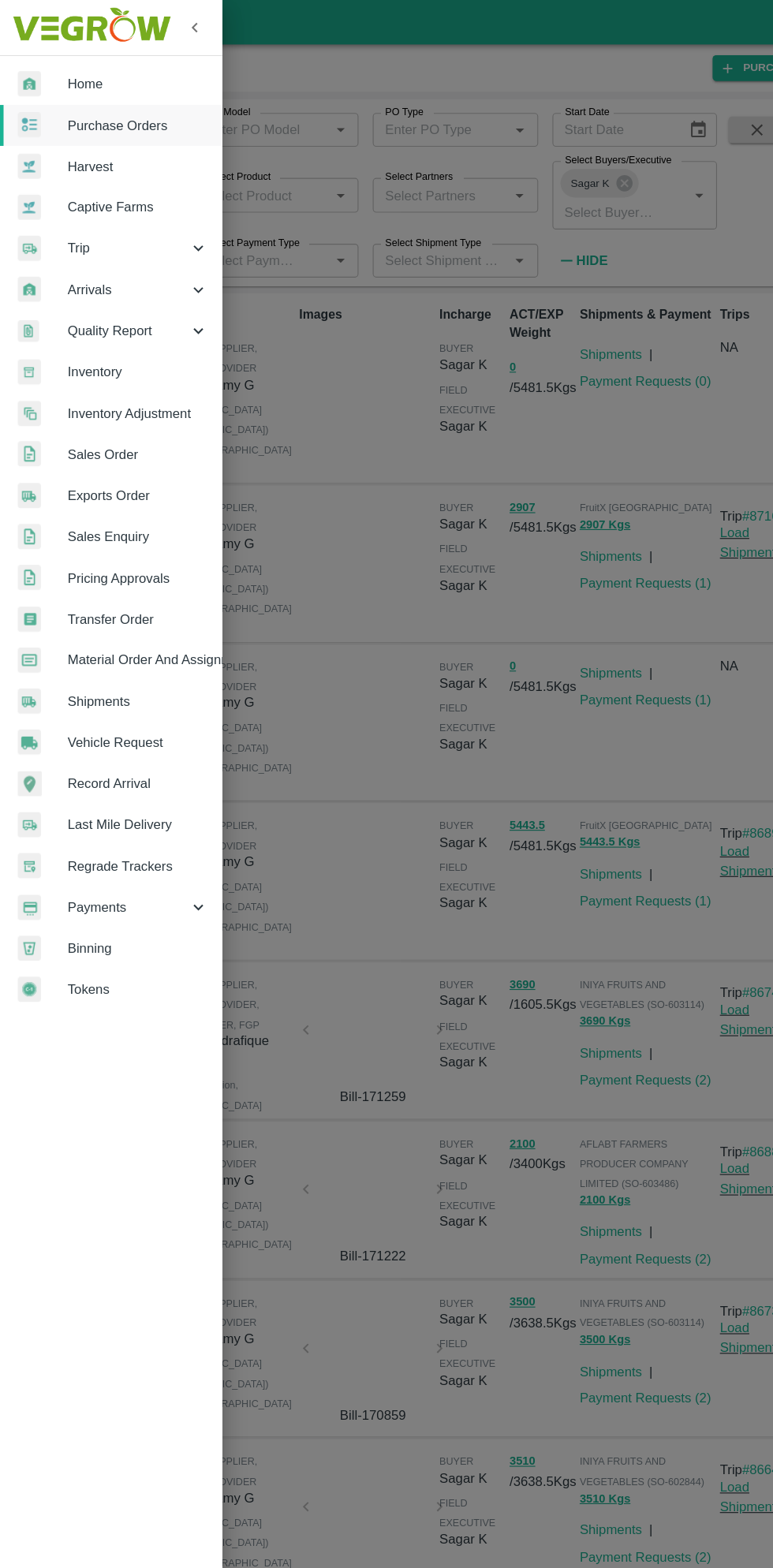
click at [158, 583] on span "Material Order And Assignment" at bounding box center [122, 585] width 124 height 18
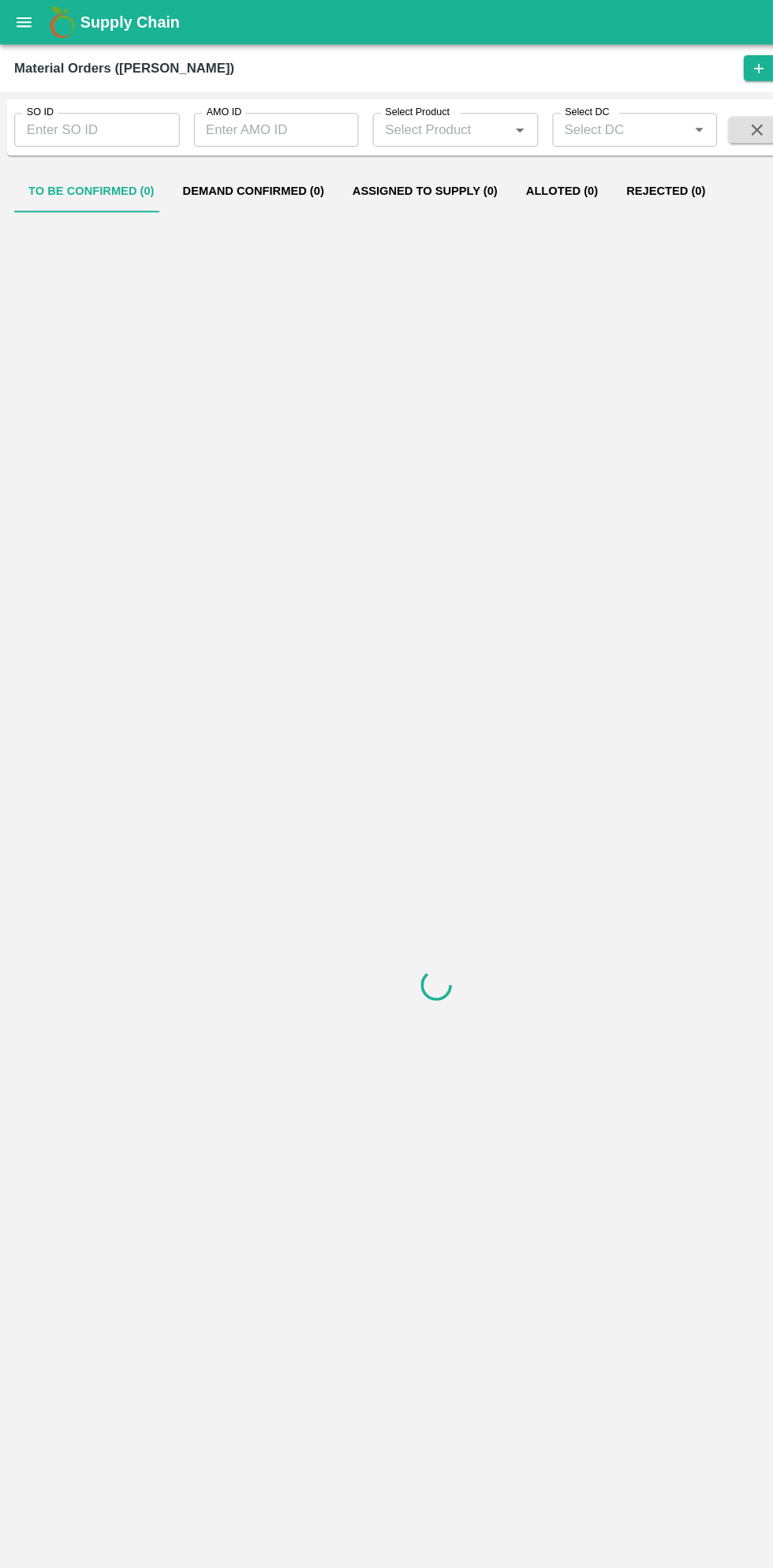
click at [96, 117] on input "SO ID" at bounding box center [86, 115] width 147 height 30
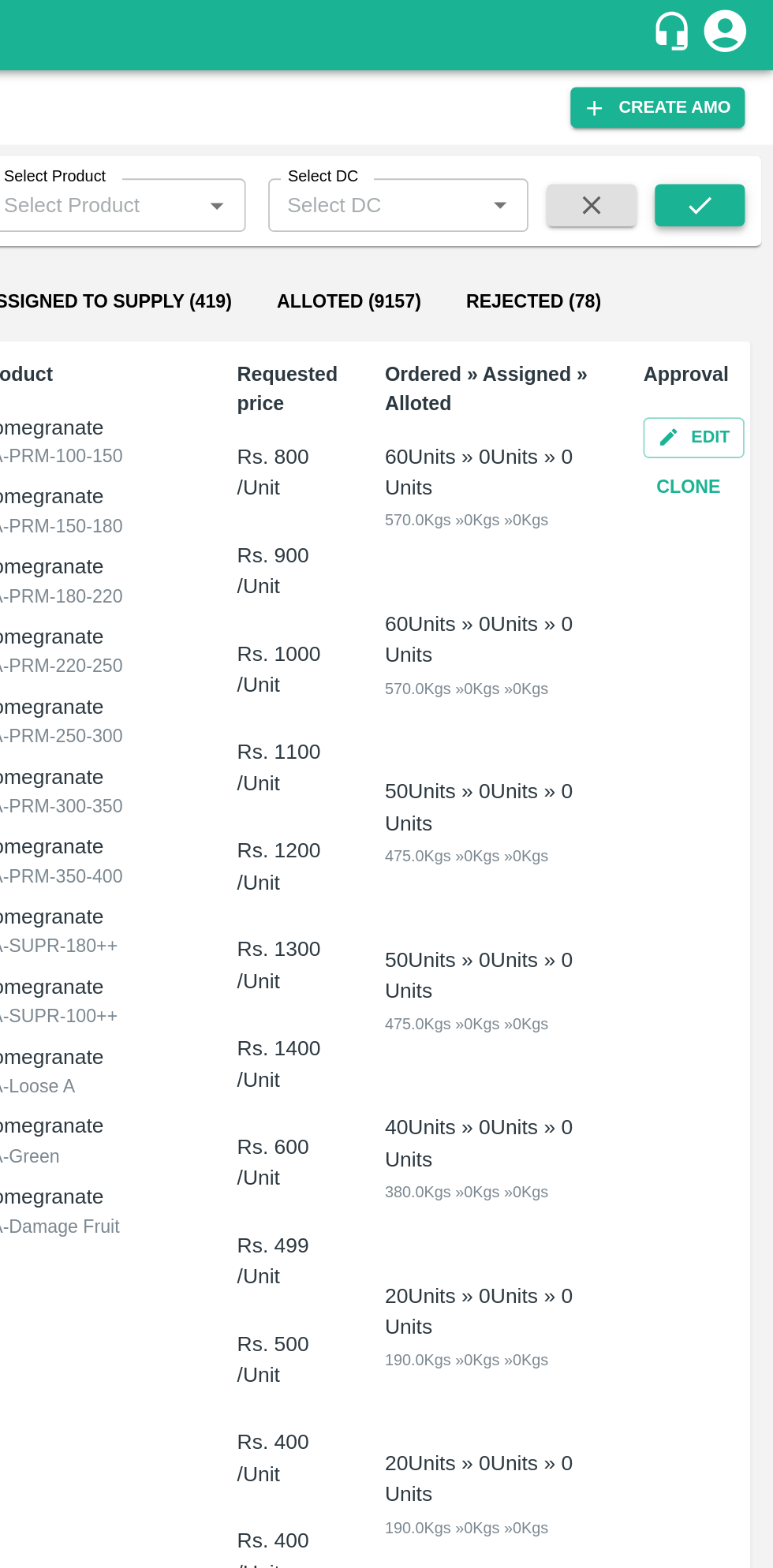
type input "603843"
click at [749, 112] on button "submit" at bounding box center [732, 115] width 51 height 24
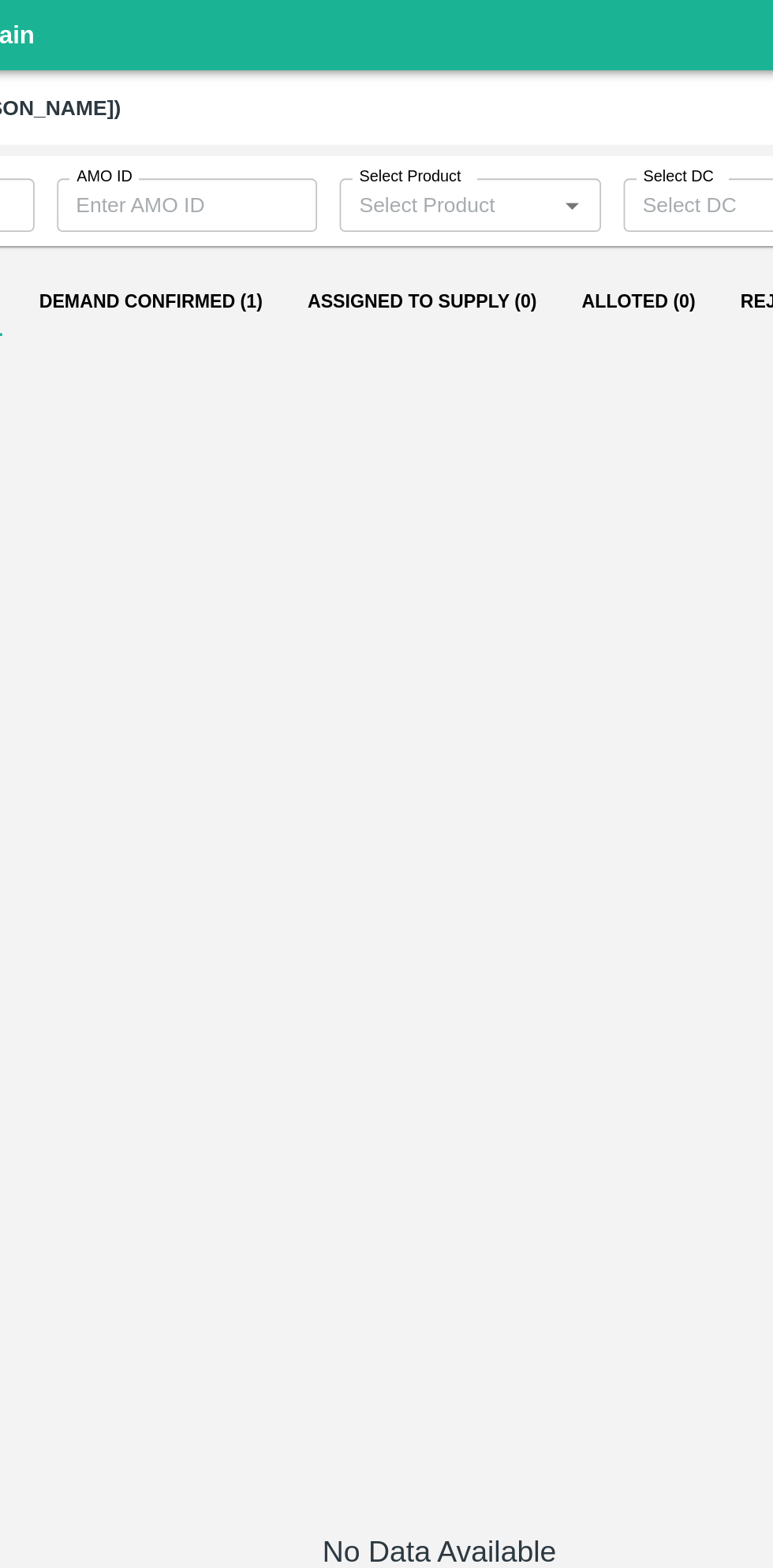
click at [246, 164] on button "Demand Confirmed (1)" at bounding box center [224, 169] width 150 height 38
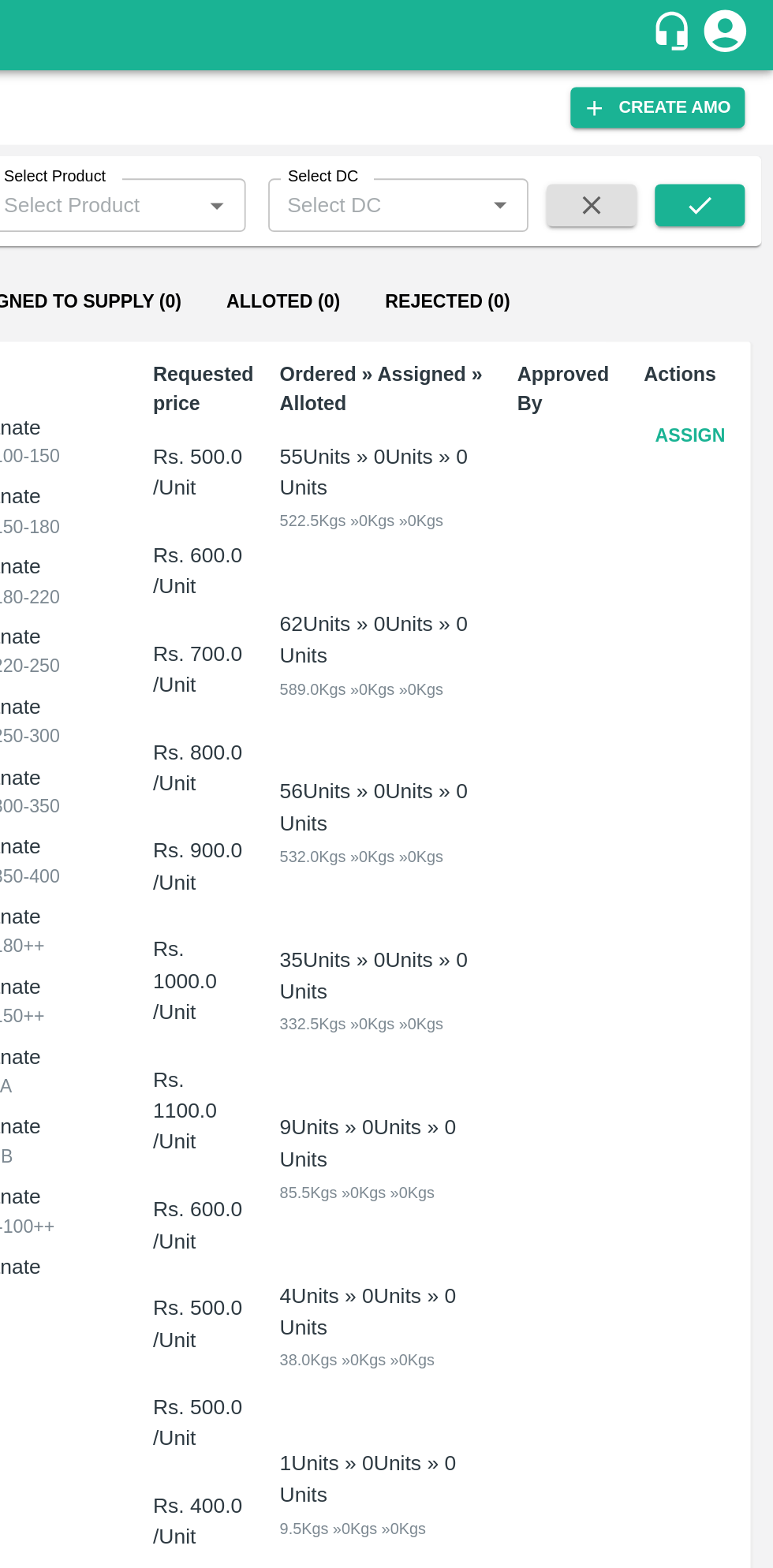
click at [728, 254] on button "Assign" at bounding box center [727, 244] width 52 height 28
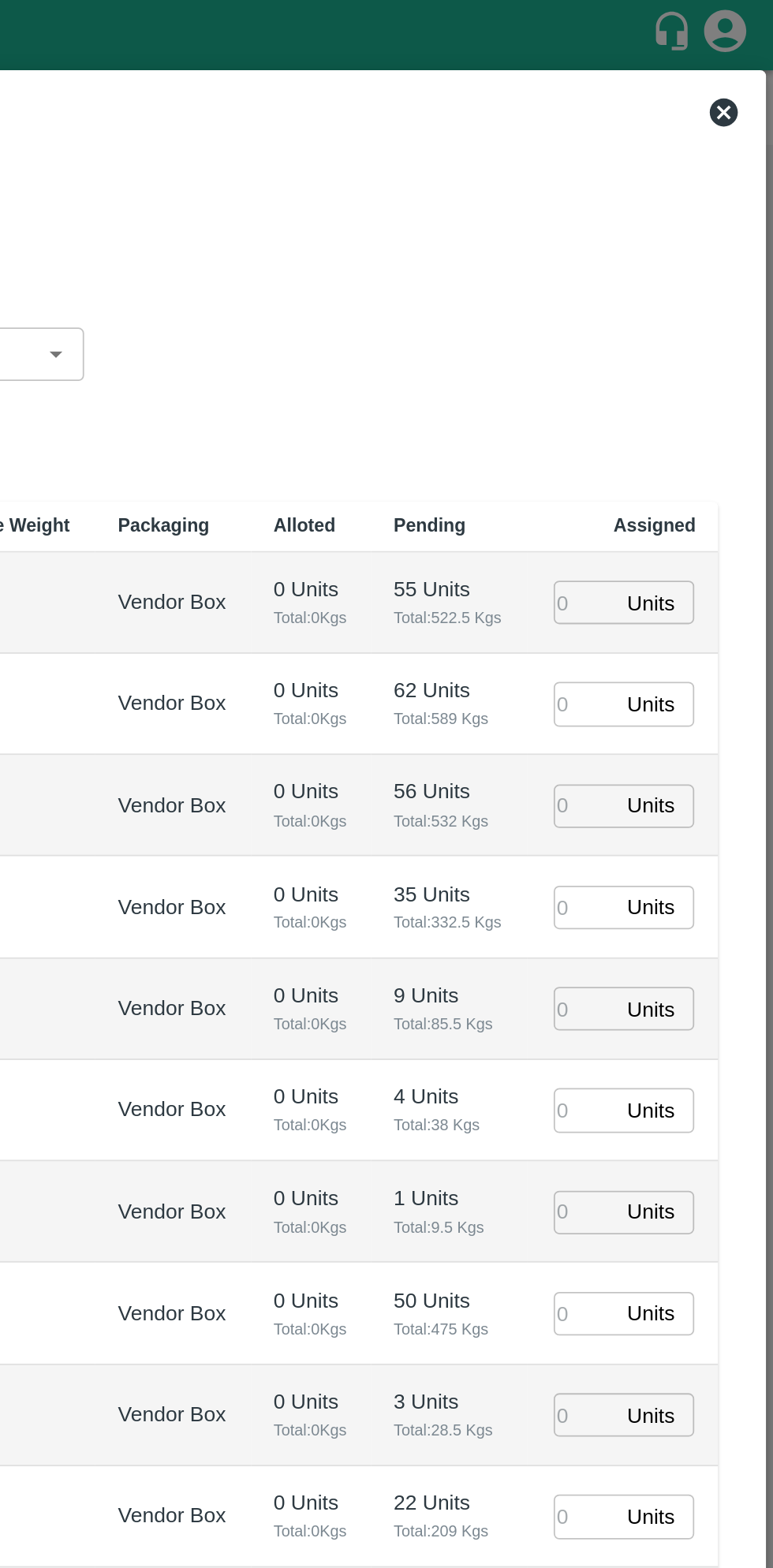
type input "[DATE] 11:00 PM"
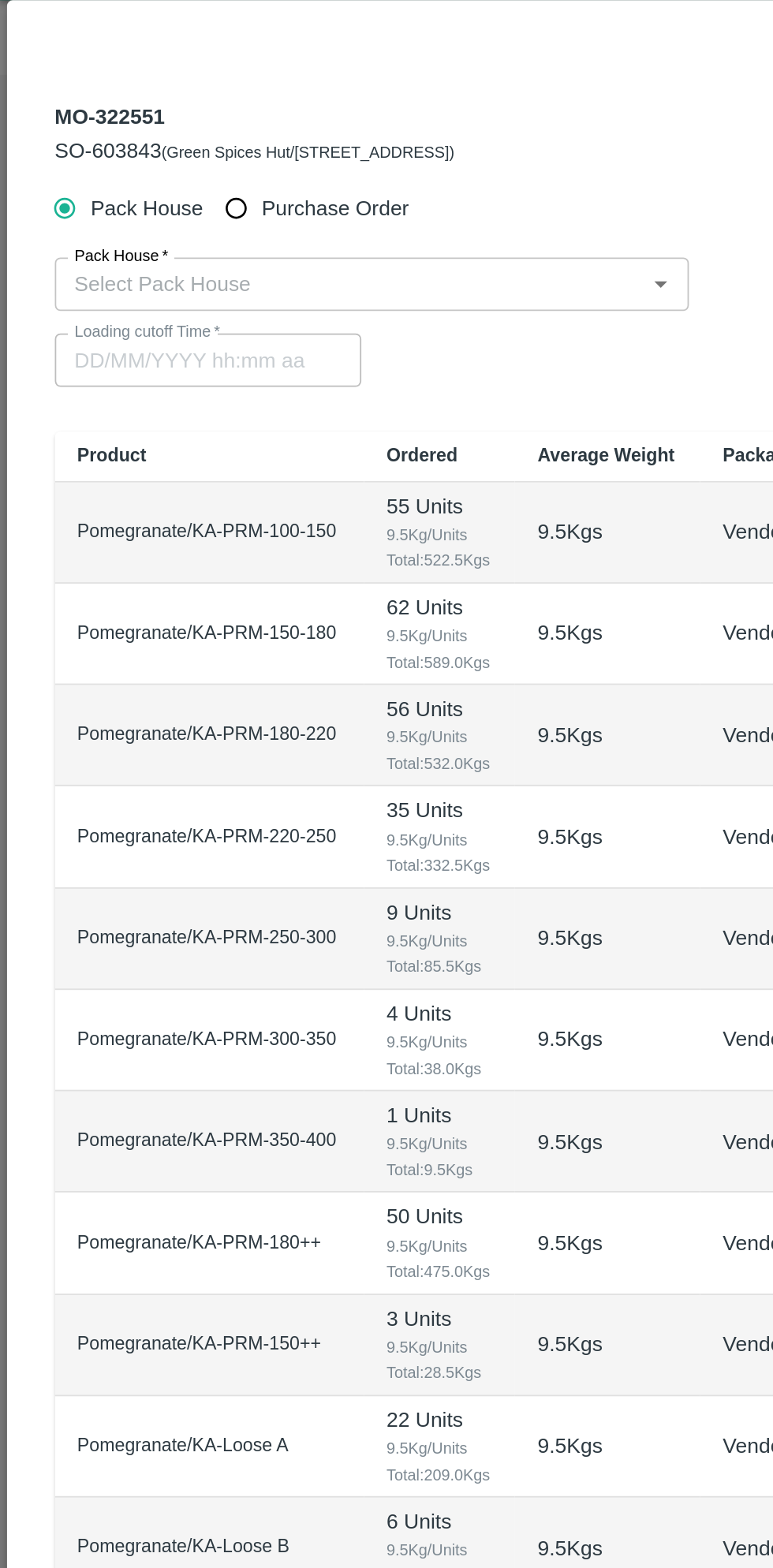
click at [137, 152] on input "Purchase Order" at bounding box center [133, 156] width 30 height 30
radio input "true"
click at [168, 194] on input "PO   *" at bounding box center [367, 199] width 663 height 20
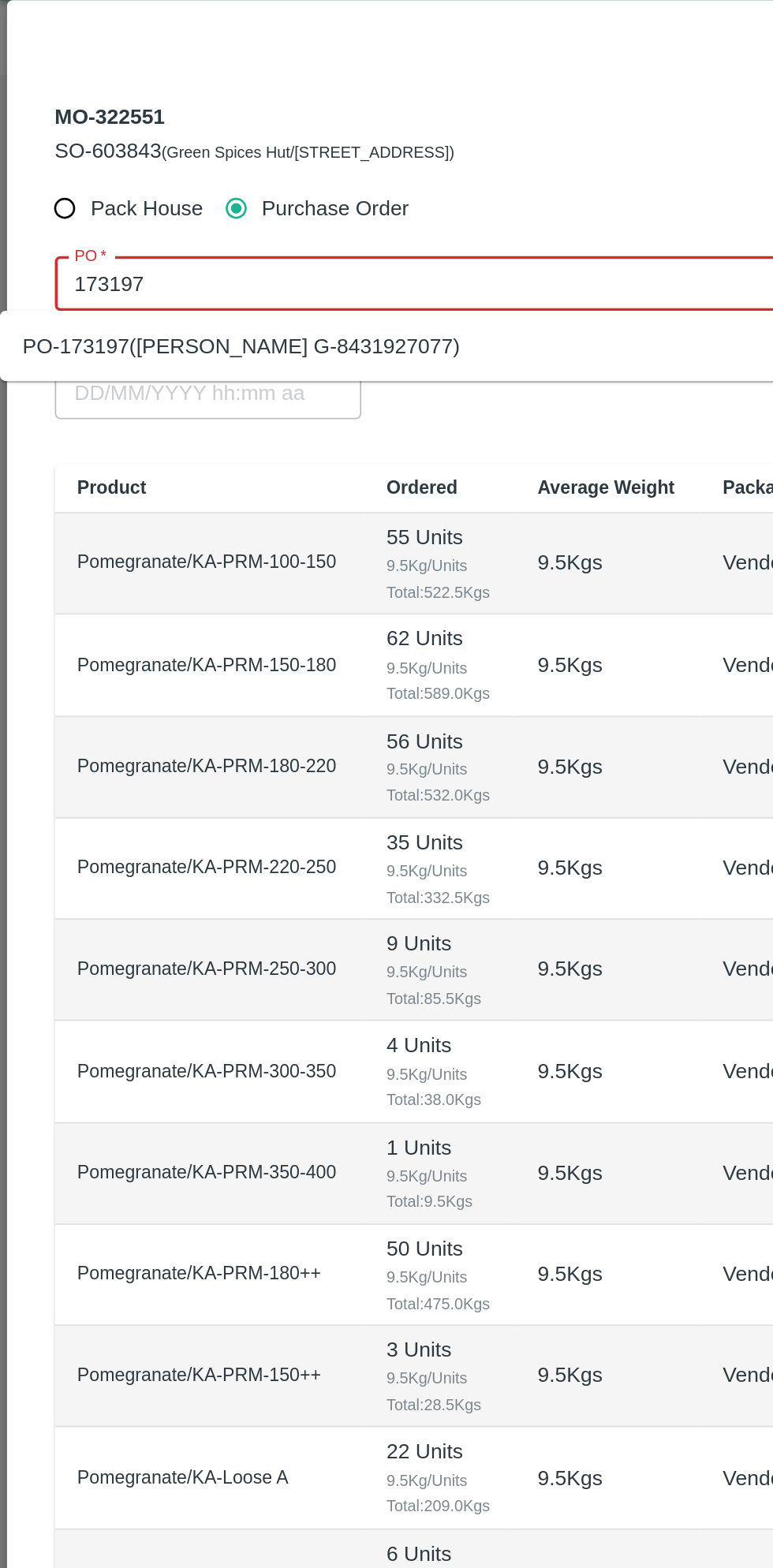
click at [249, 236] on div "PO-173197([PERSON_NAME] G-8431927077)" at bounding box center [349, 233] width 699 height 27
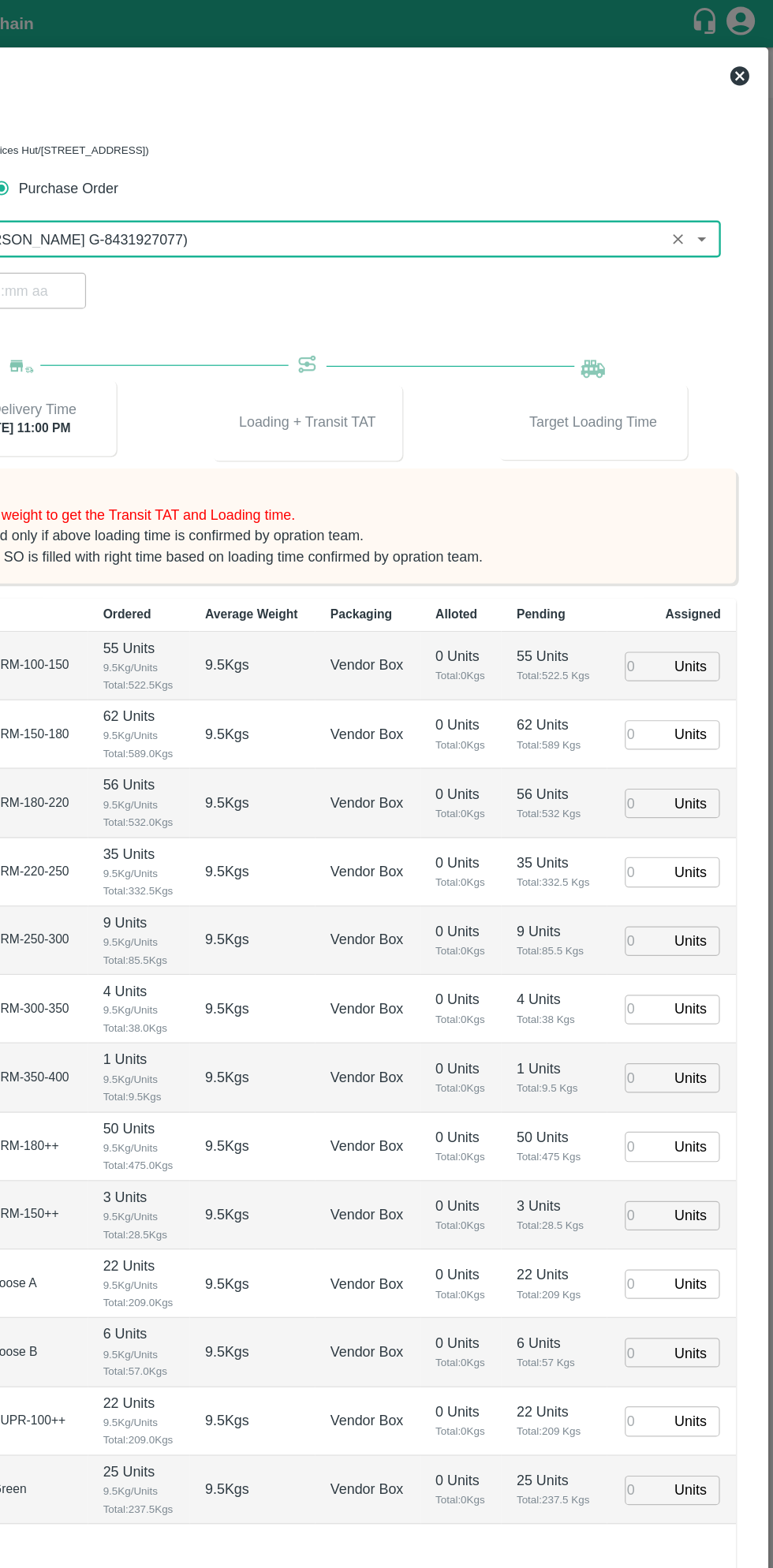
type input "PO-173197([PERSON_NAME] G-8431927077)"
click at [668, 555] on input "number" at bounding box center [667, 553] width 35 height 25
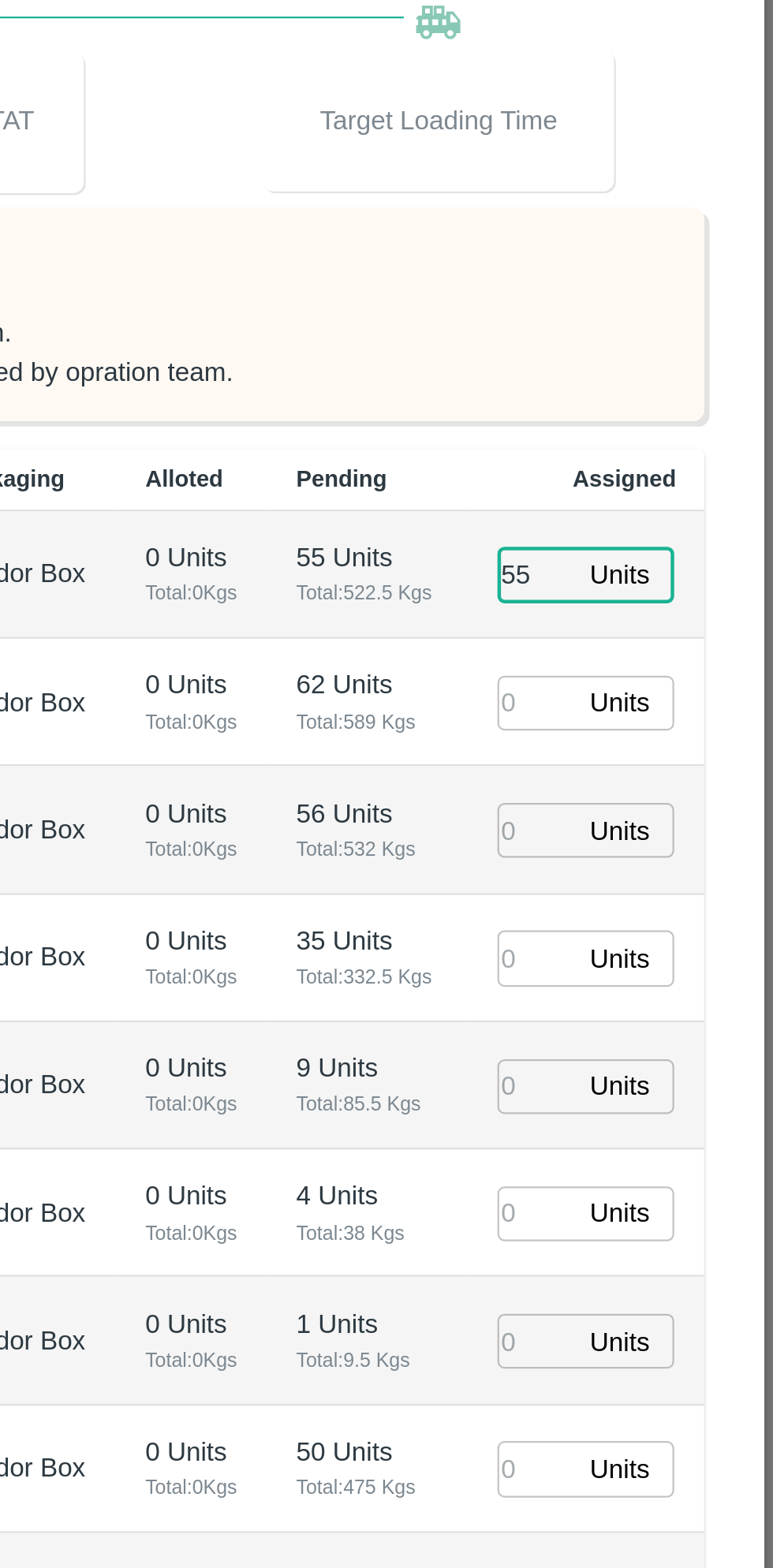
type input "55"
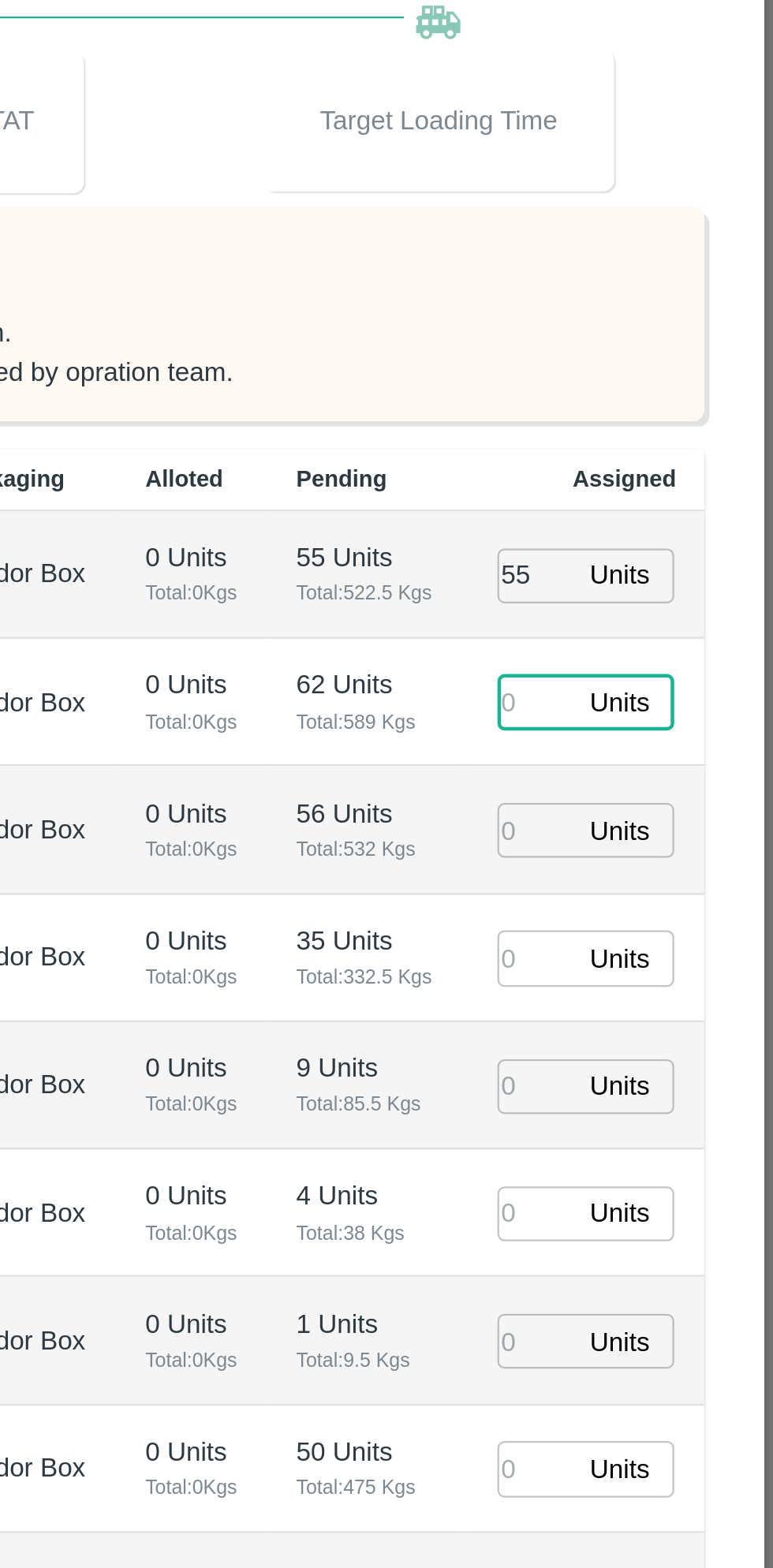
type input "6"
type input "[DATE] 02:12 AM"
type input "62"
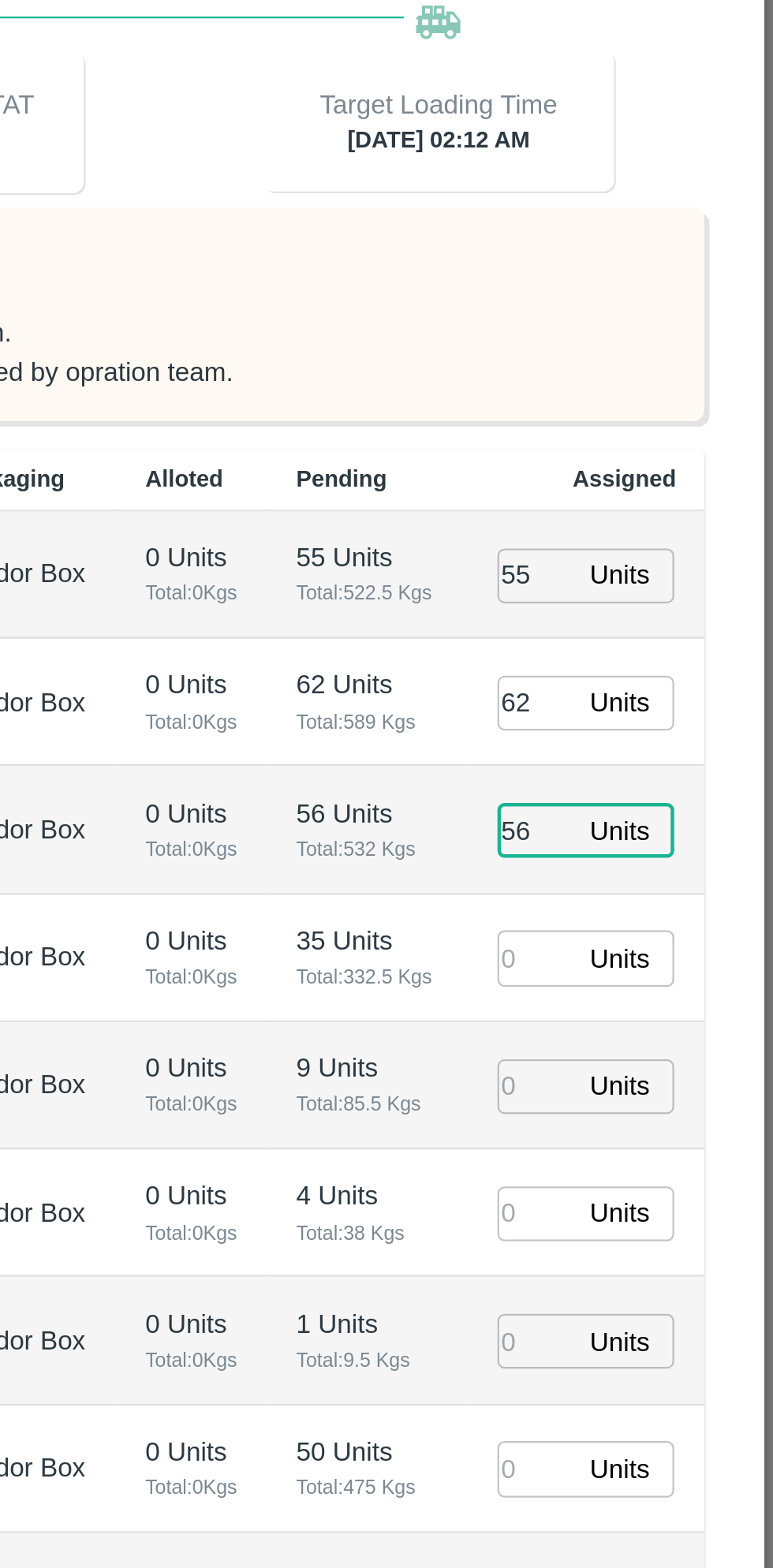
type input "56"
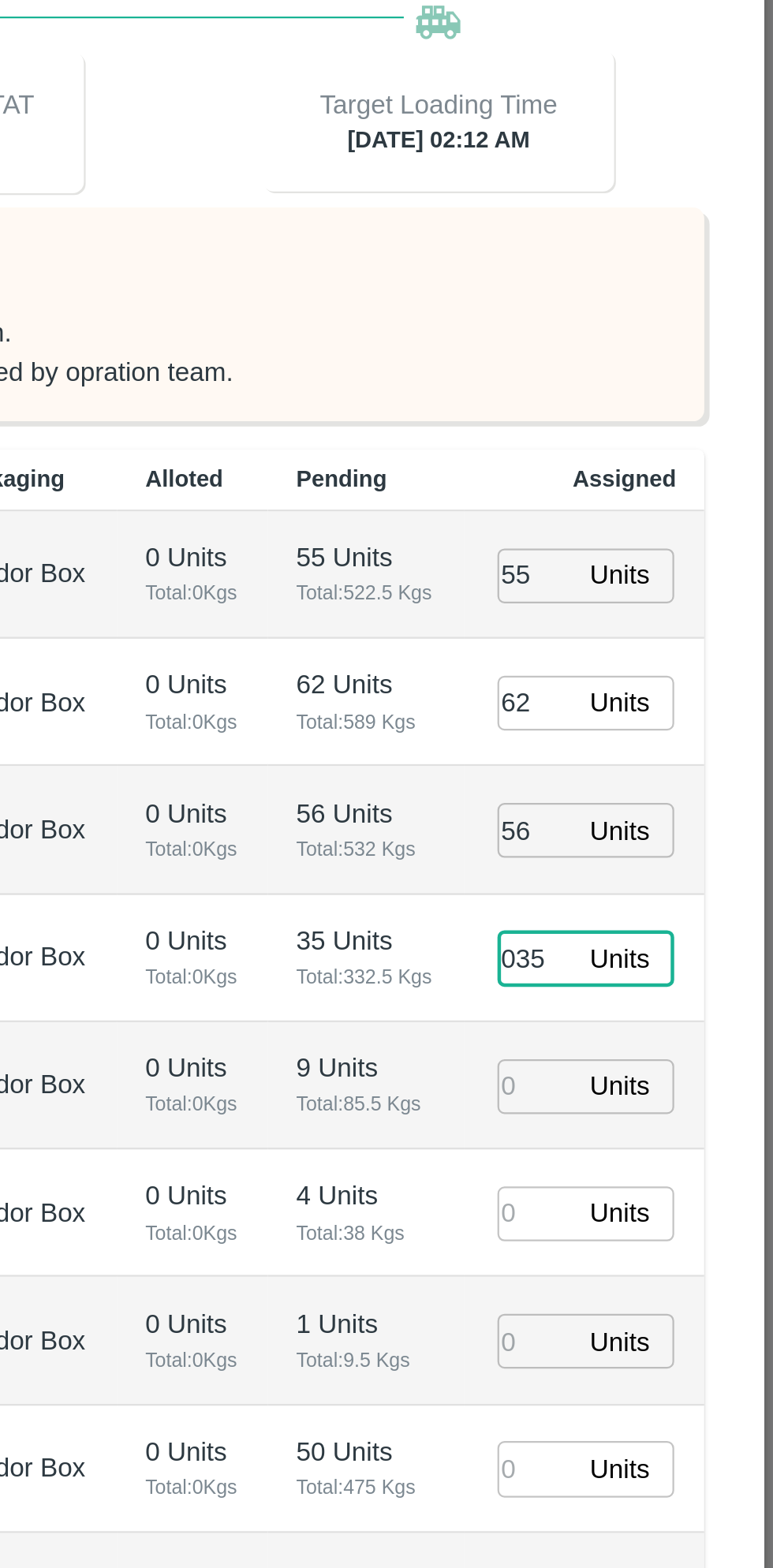
type input "035"
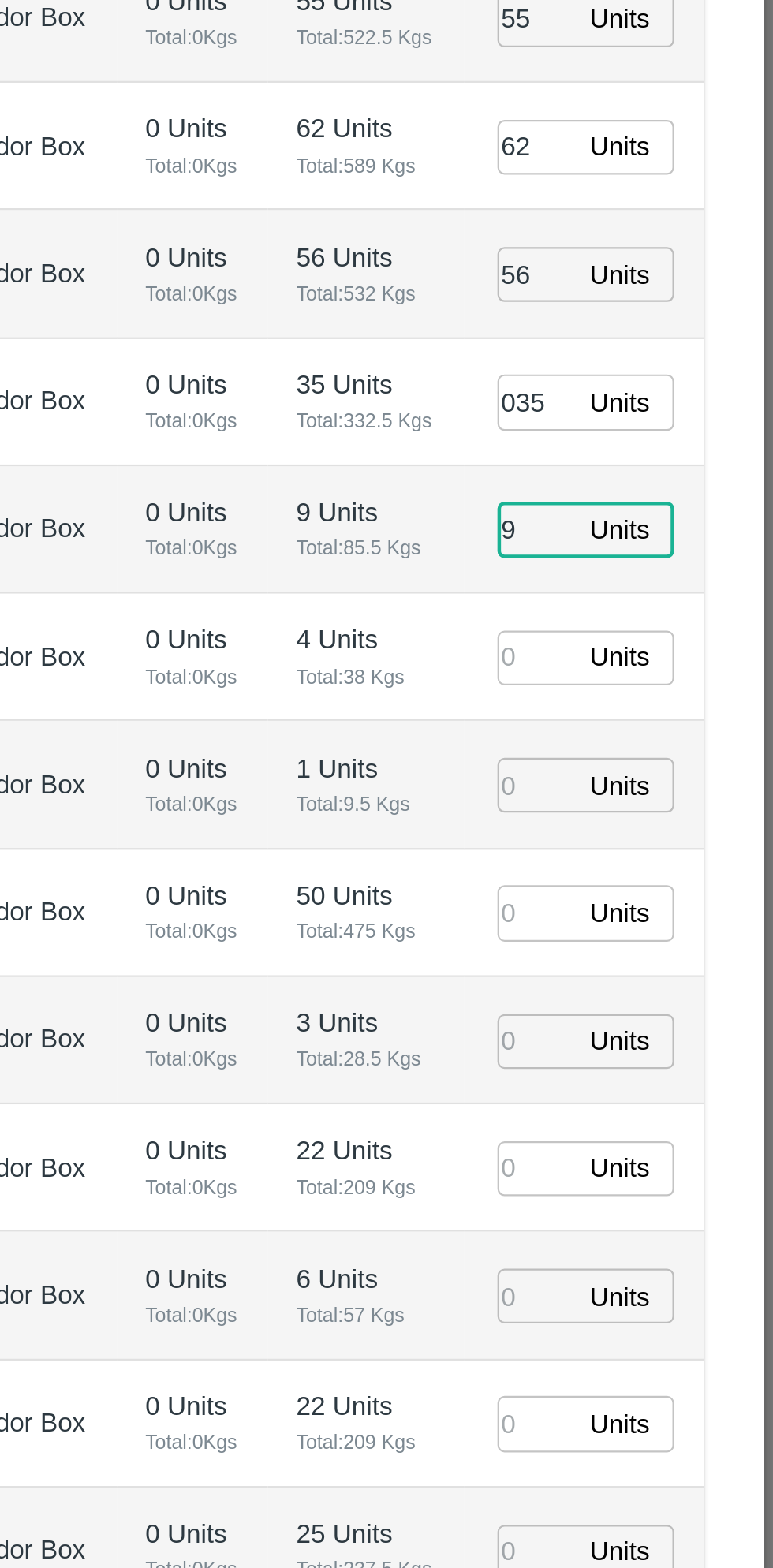
type input "9"
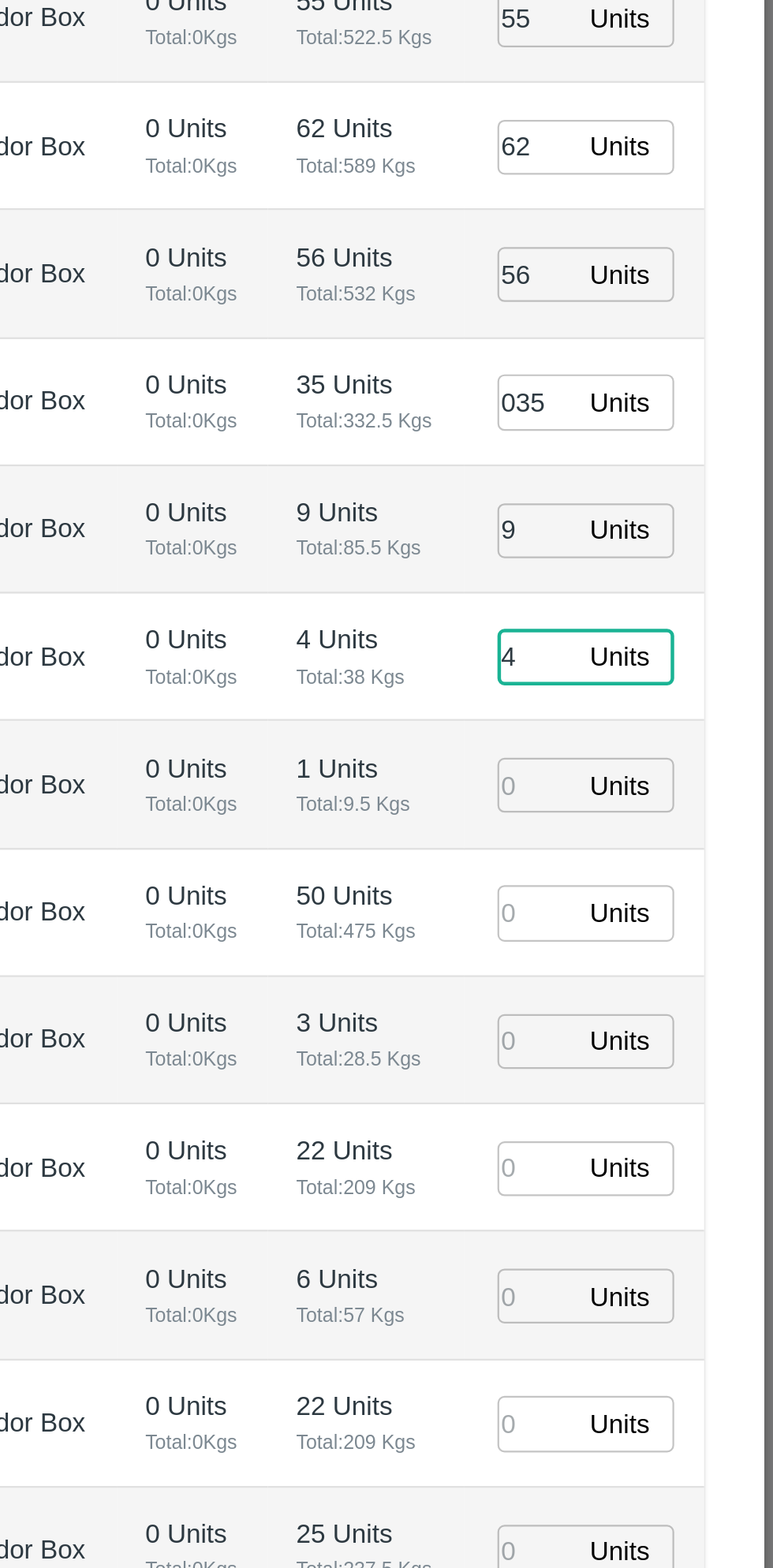
type input "4"
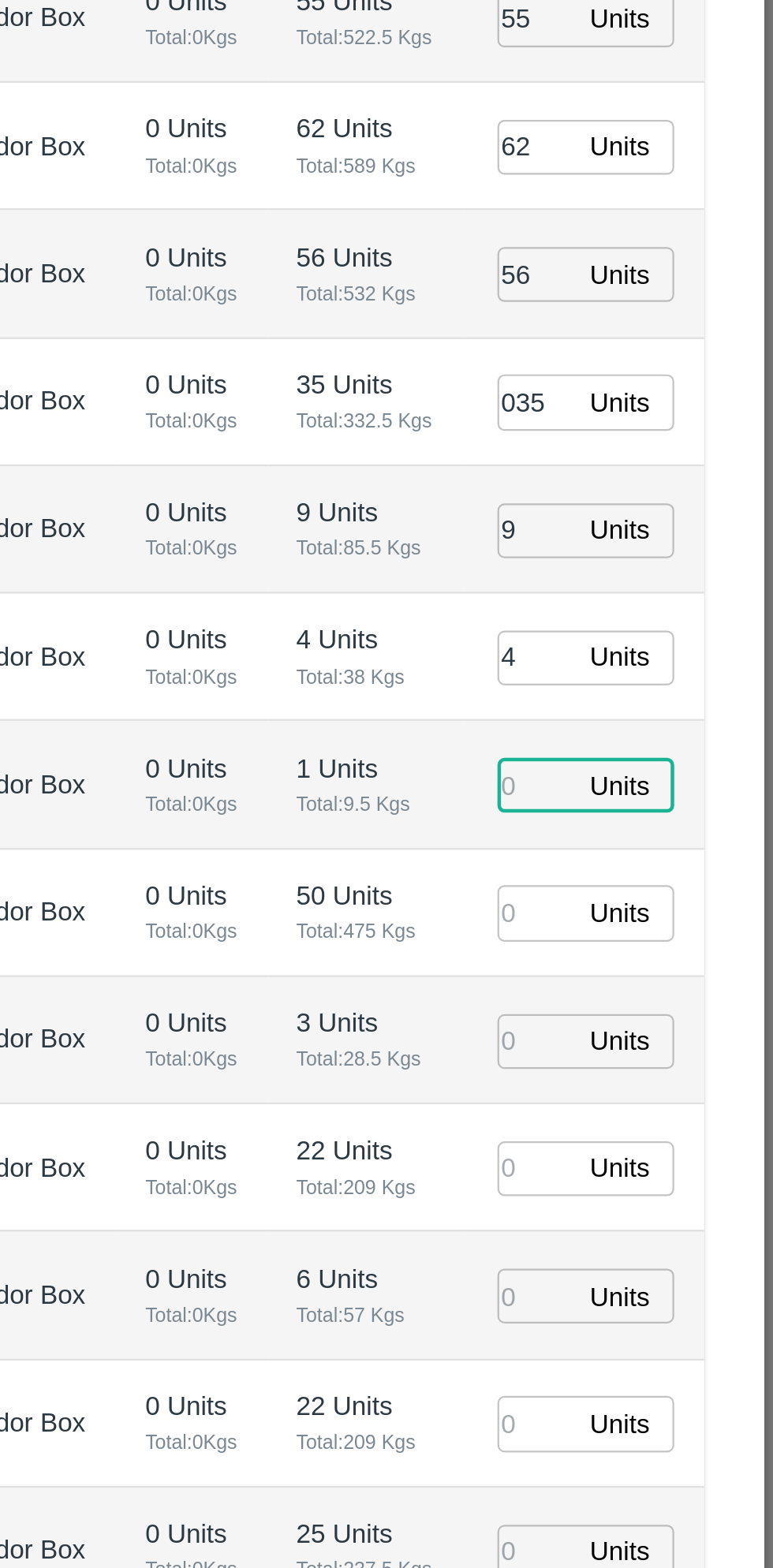
type input "1"
type input "[DATE] 12:12 AM"
type input "1"
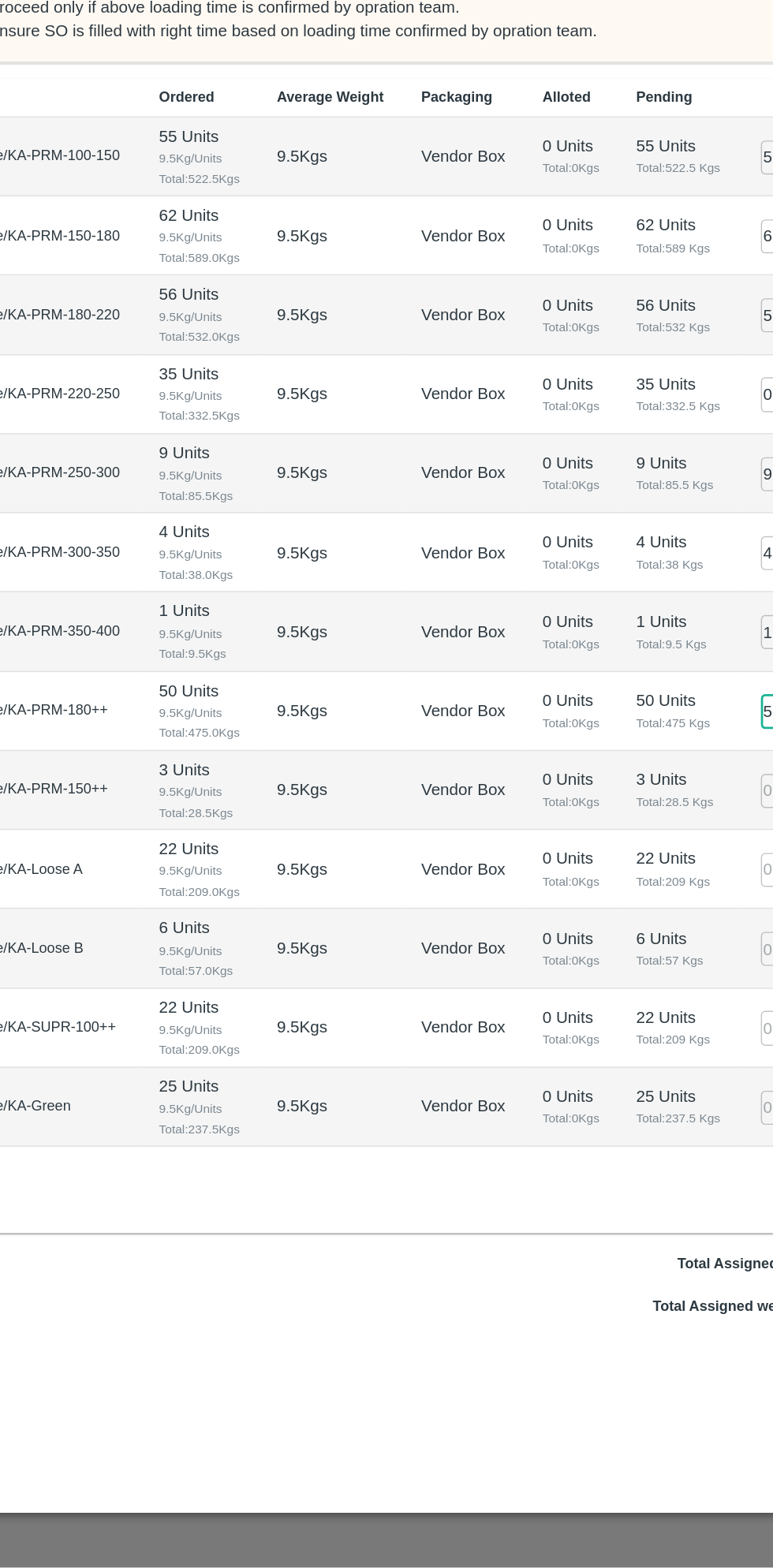
type input "50"
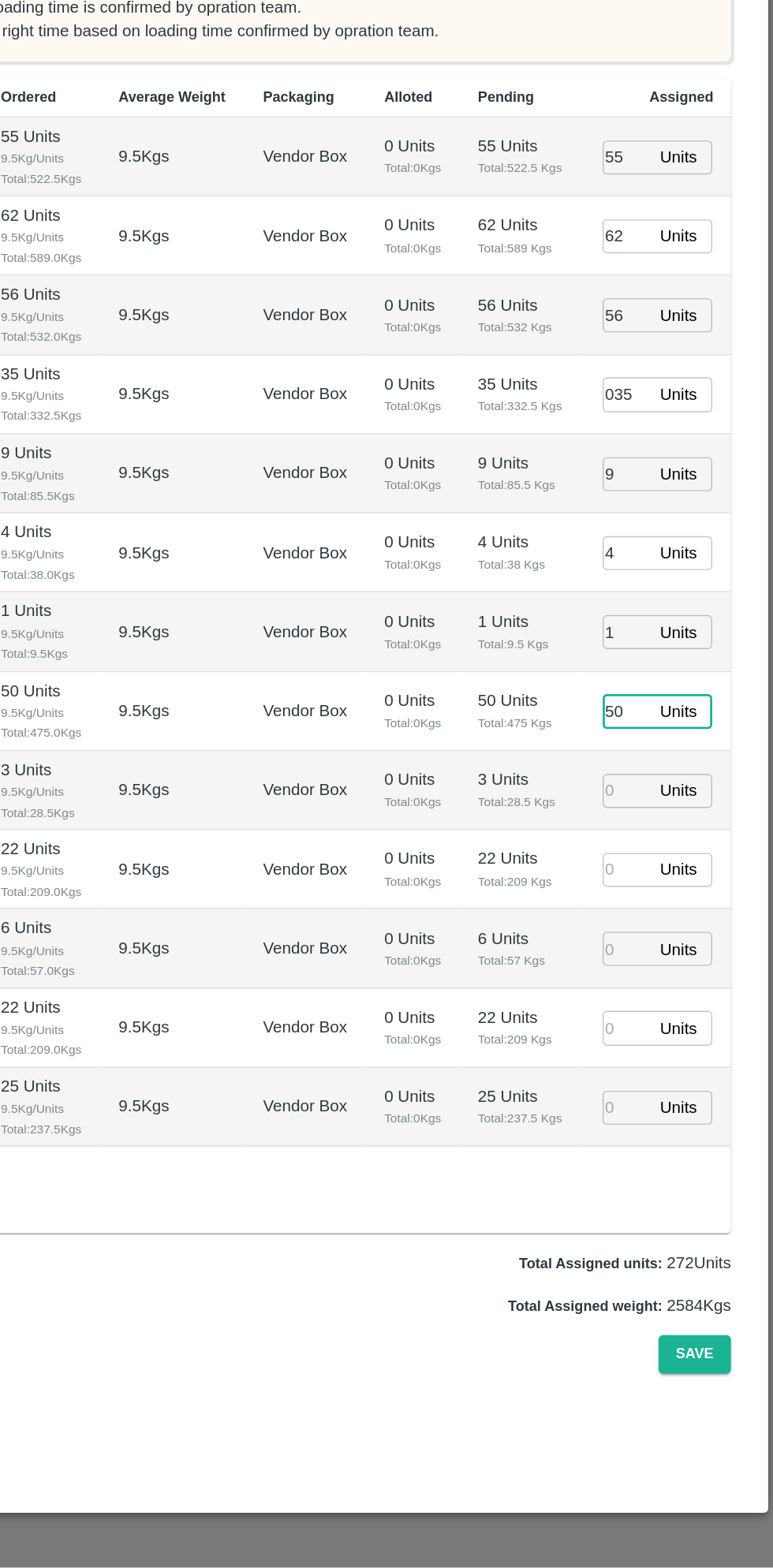
type input "[DATE] 01:12 AM"
type input "50"
click at [664, 1008] on input "number" at bounding box center [667, 1009] width 35 height 25
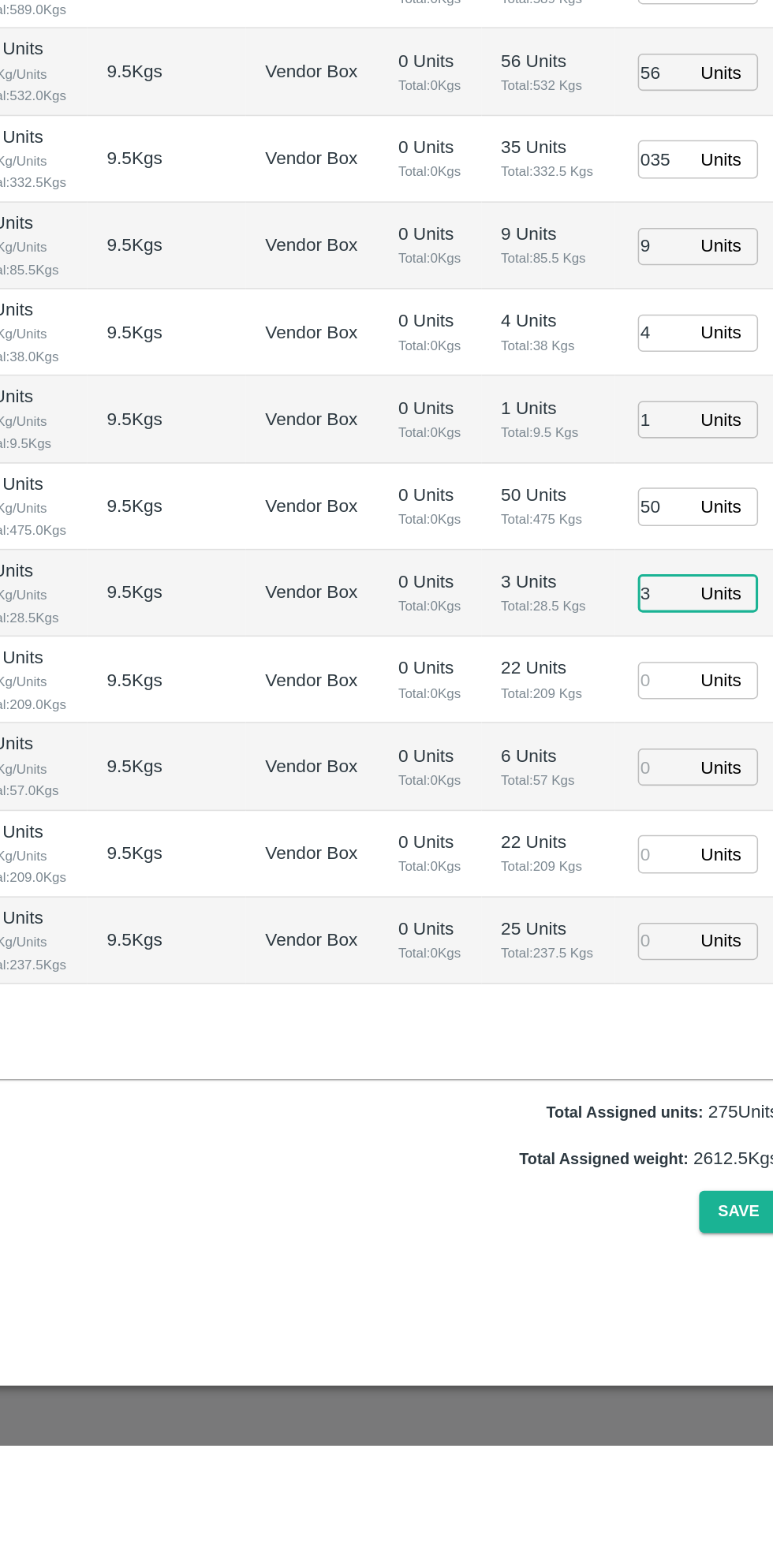
type input "3"
click at [661, 1183] on input "number" at bounding box center [667, 1179] width 35 height 25
type input "22"
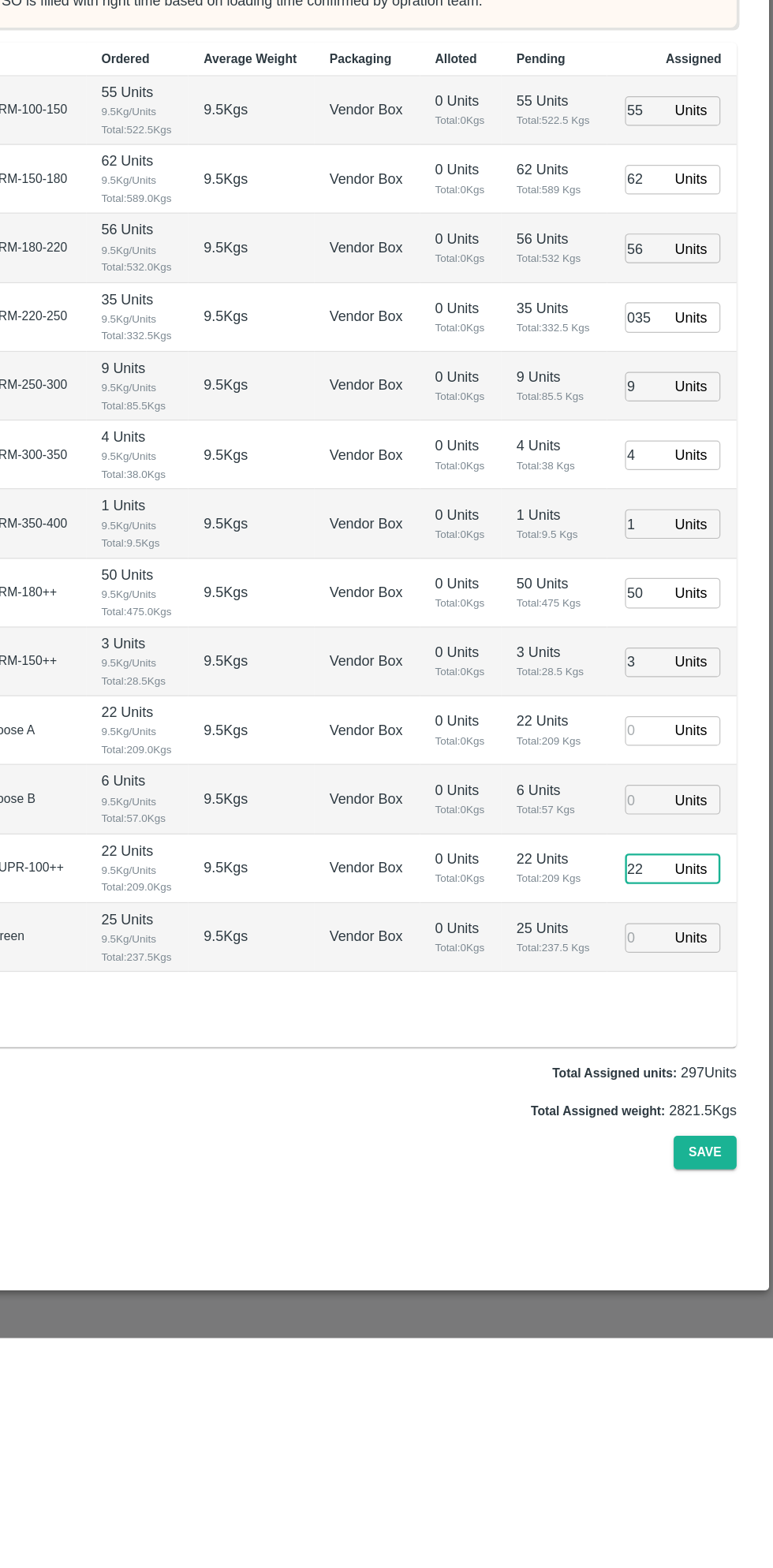
click at [666, 1070] on input "number" at bounding box center [667, 1066] width 35 height 25
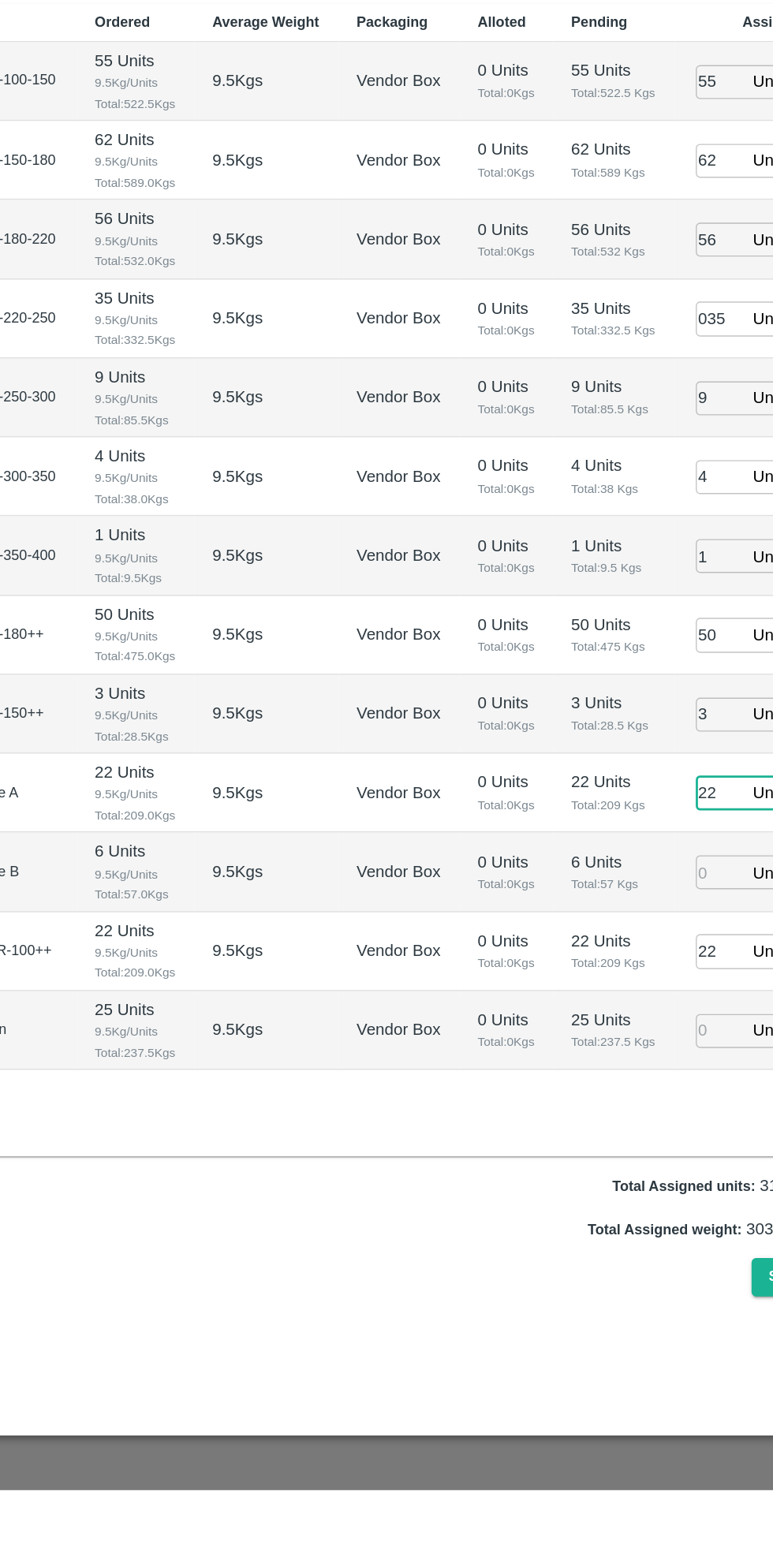
type input "22"
click at [655, 1124] on input "number" at bounding box center [667, 1123] width 35 height 25
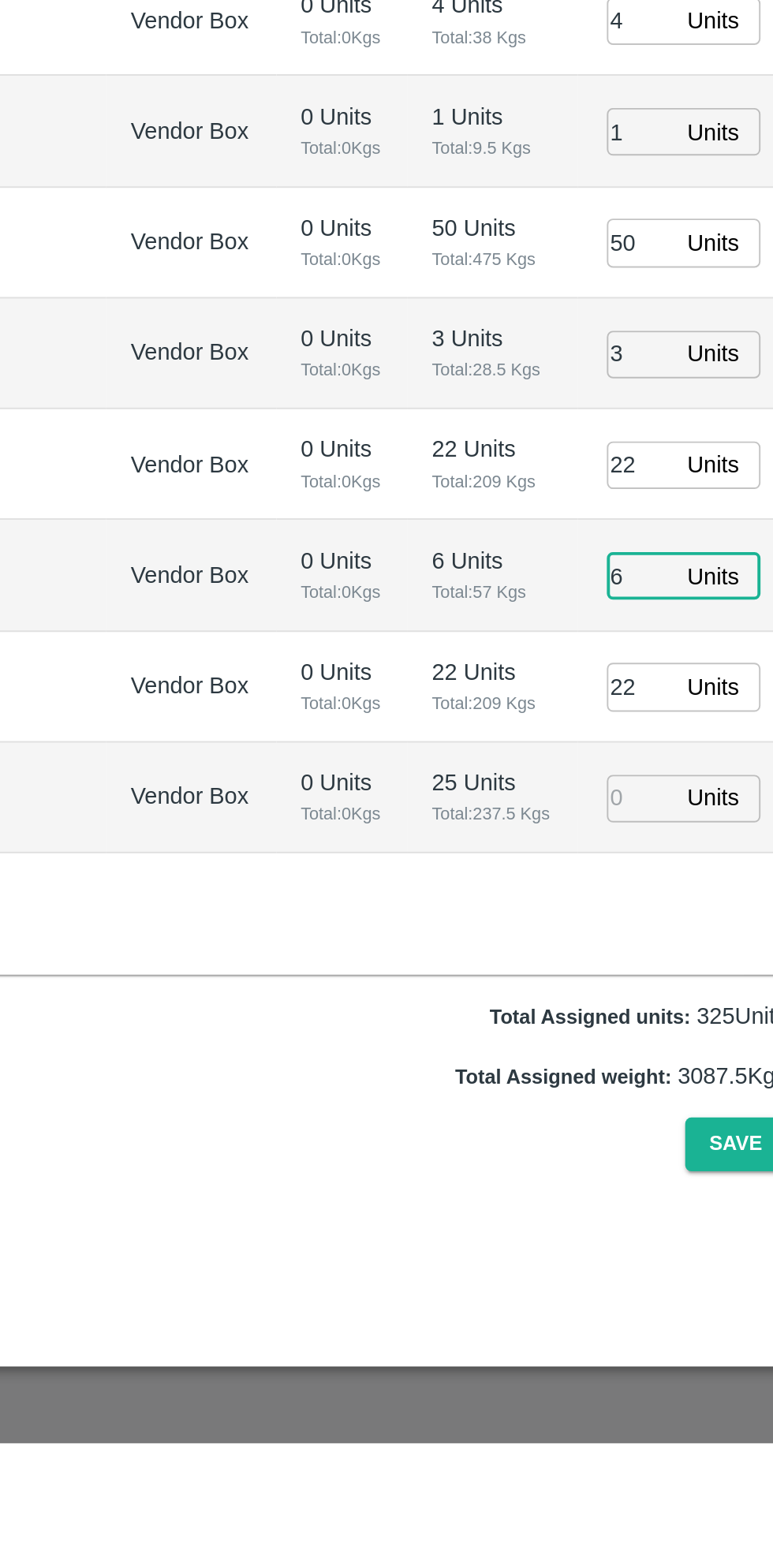
type input "6"
click at [672, 1240] on input "number" at bounding box center [667, 1237] width 35 height 25
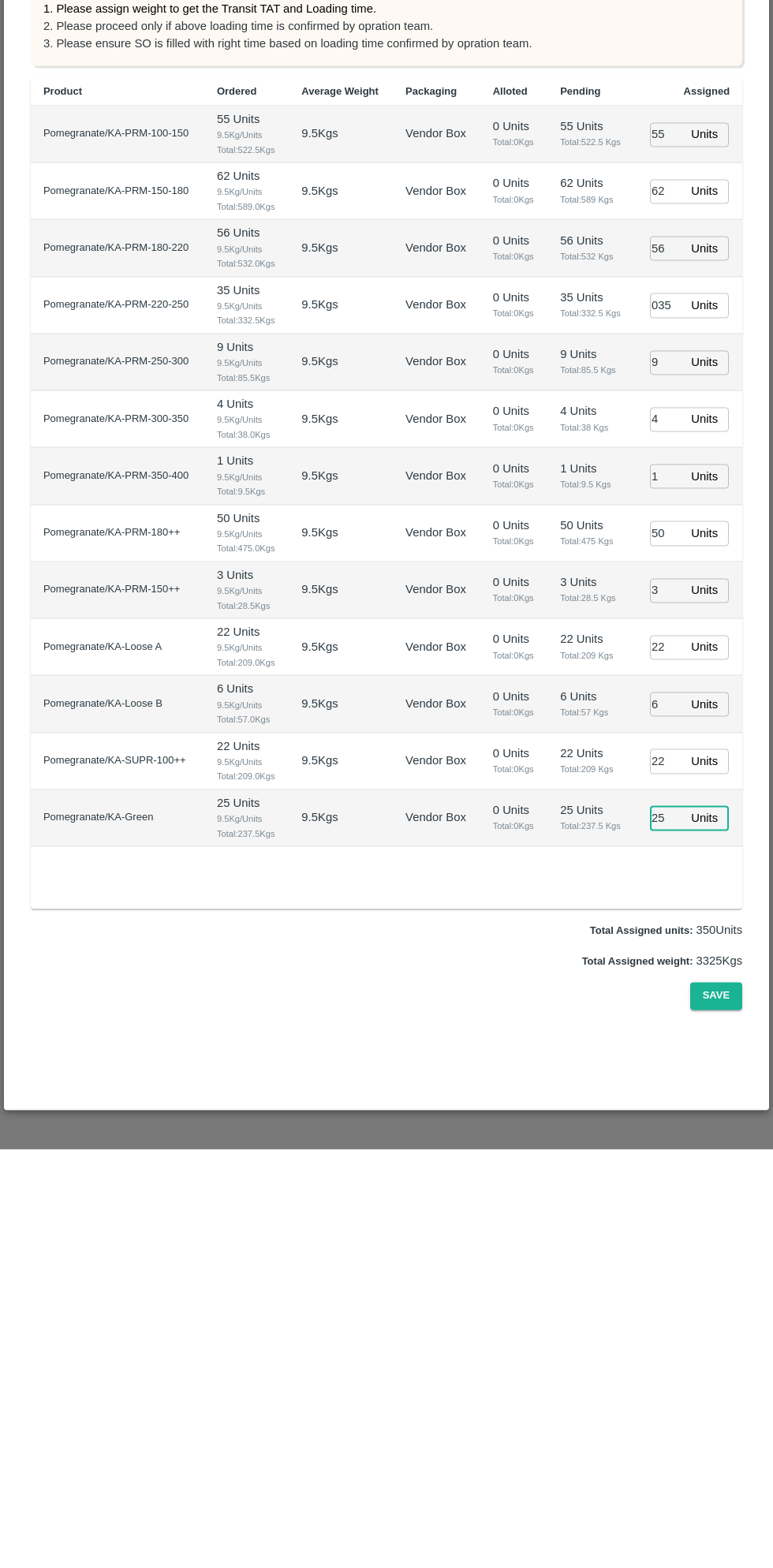
type input "25"
click at [716, 1414] on button "Save" at bounding box center [716, 1414] width 52 height 28
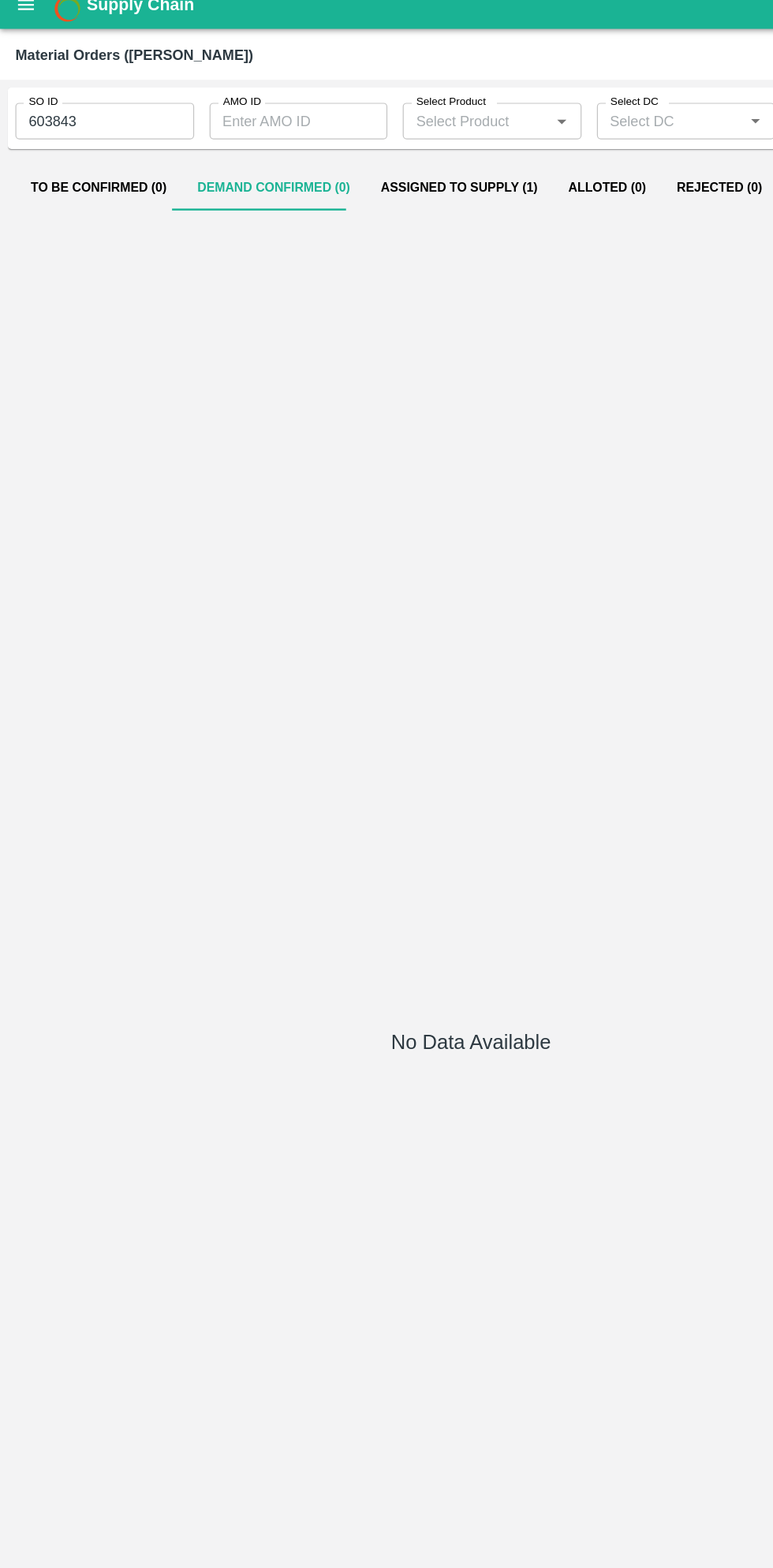
click at [29, 23] on icon "open drawer" at bounding box center [21, 19] width 18 height 18
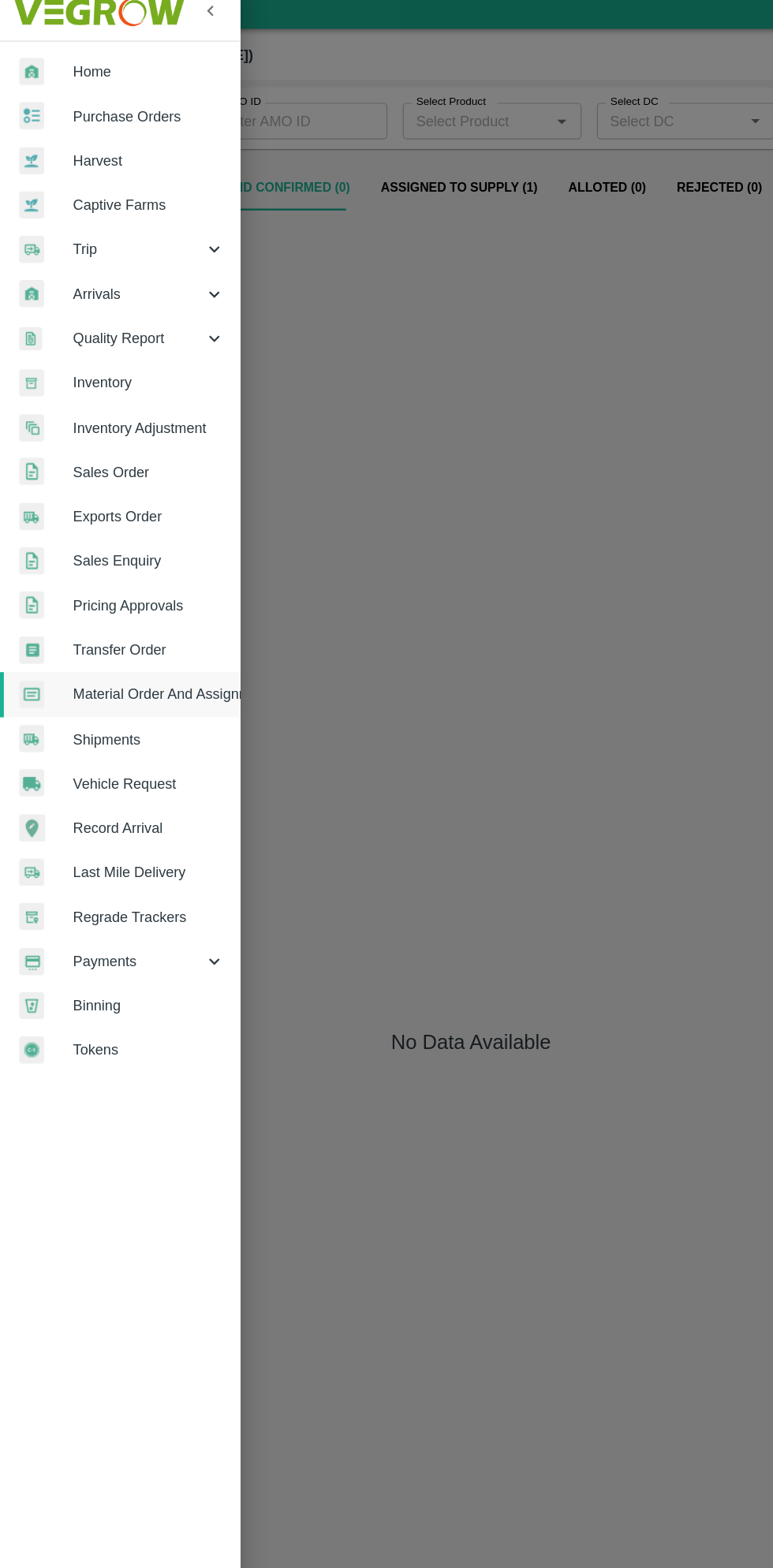
click at [112, 105] on span "Purchase Orders" at bounding box center [122, 111] width 124 height 18
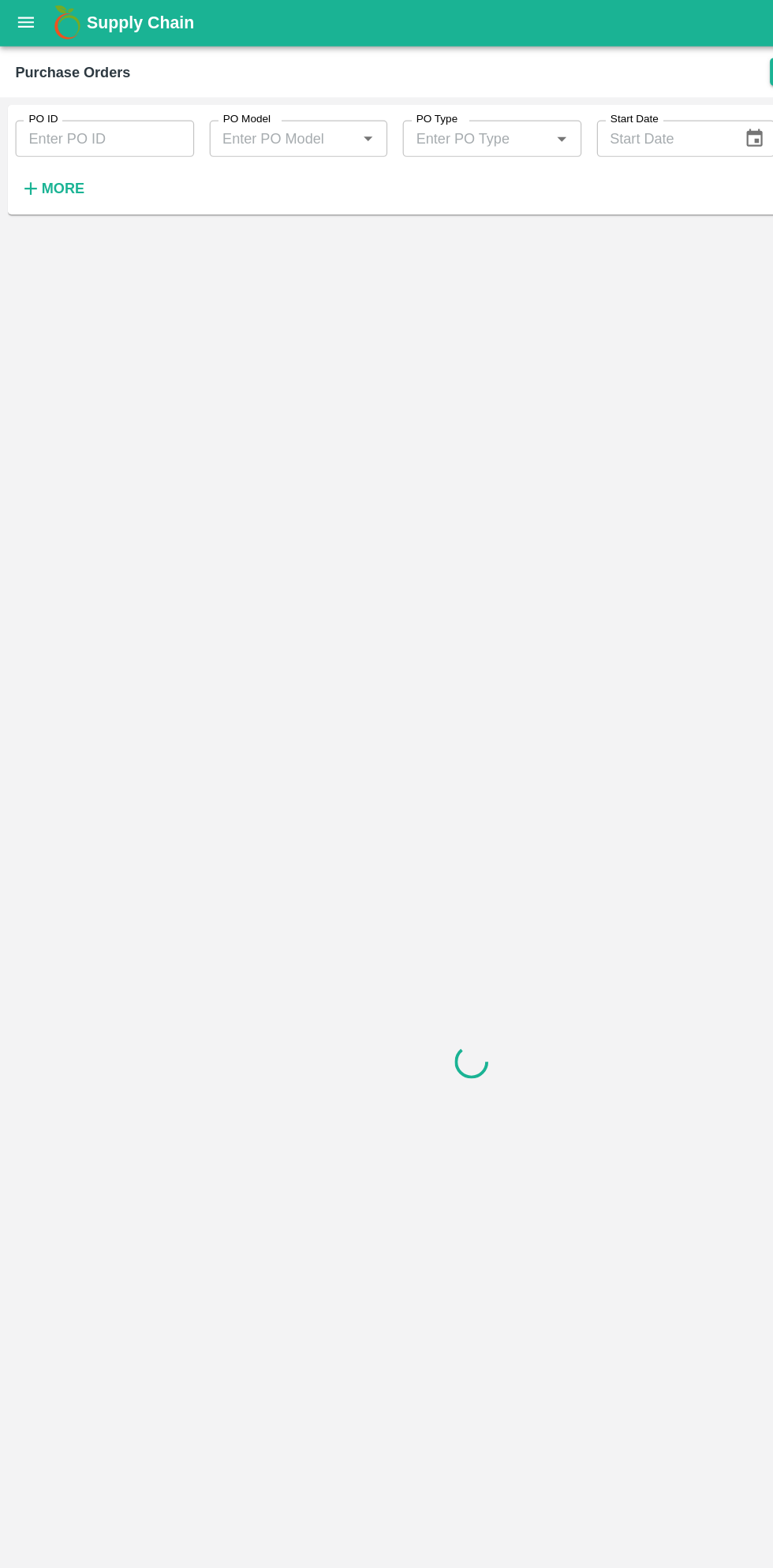
click at [63, 157] on strong "More" at bounding box center [52, 156] width 35 height 13
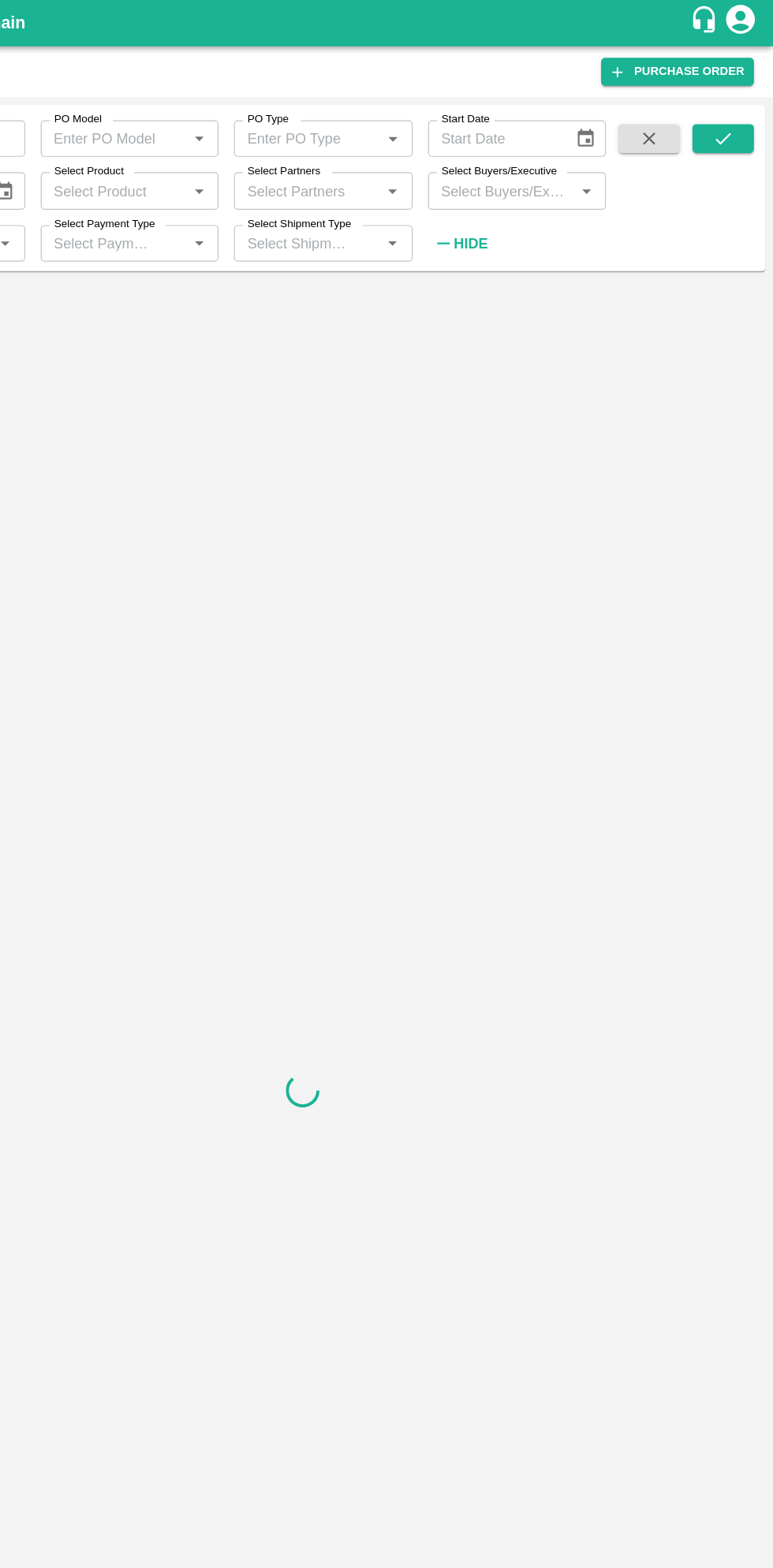
click at [564, 159] on input "Select Buyers/Executive" at bounding box center [550, 158] width 112 height 20
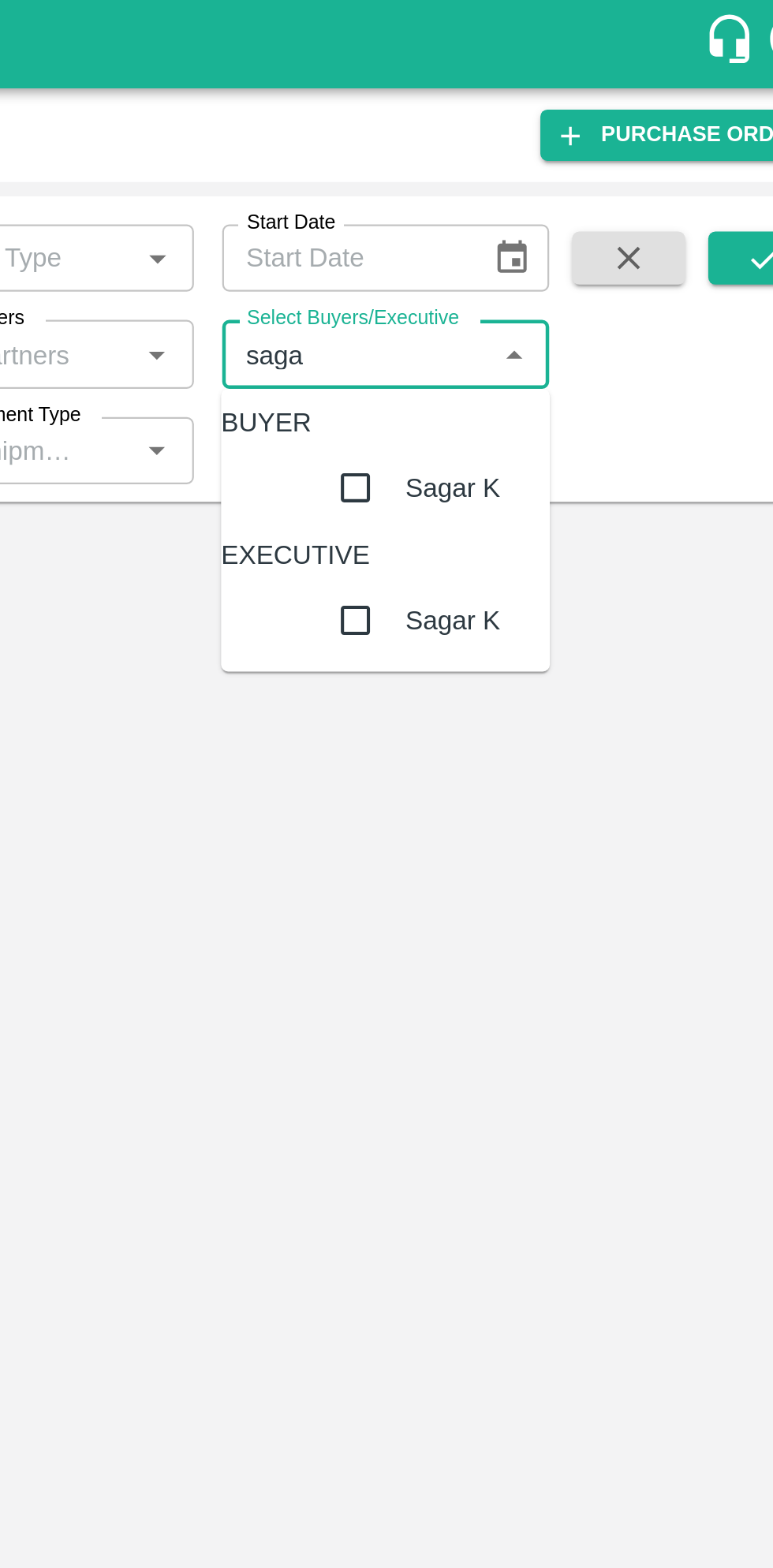
type input "sagar"
click at [533, 233] on input "checkbox" at bounding box center [548, 217] width 31 height 31
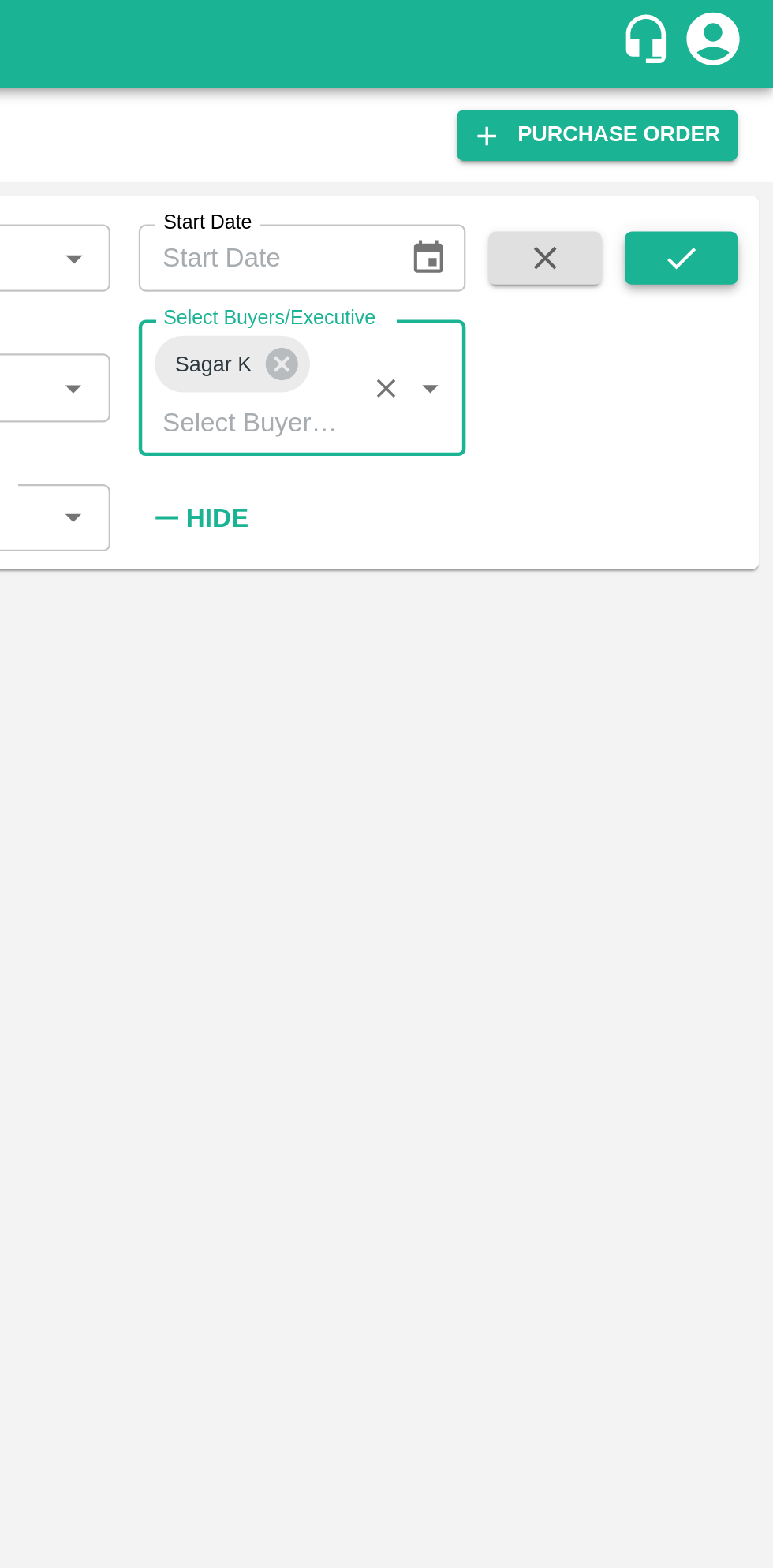
click at [742, 113] on button "submit" at bounding box center [732, 115] width 51 height 24
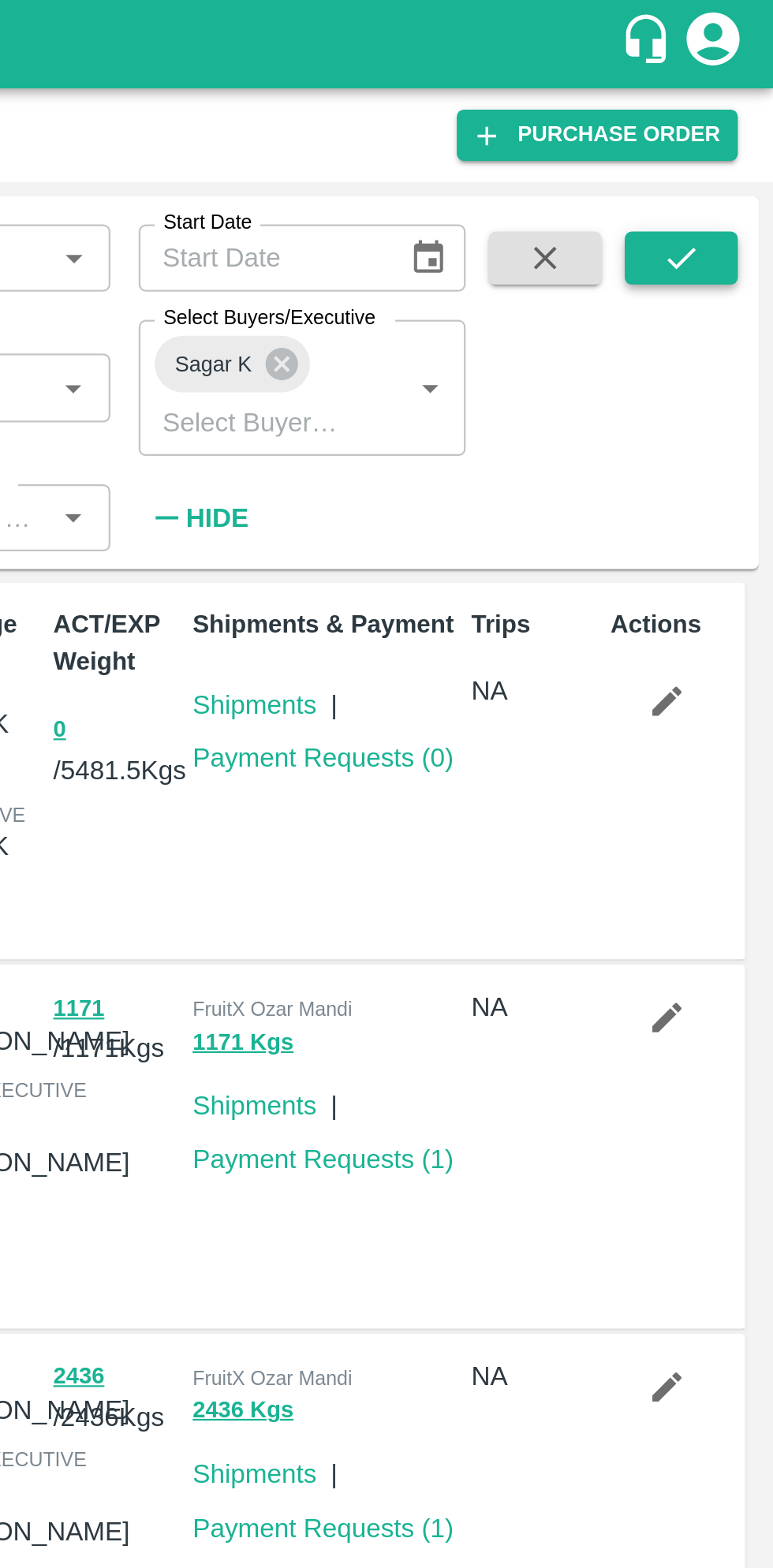
click at [732, 119] on icon "submit" at bounding box center [732, 115] width 18 height 18
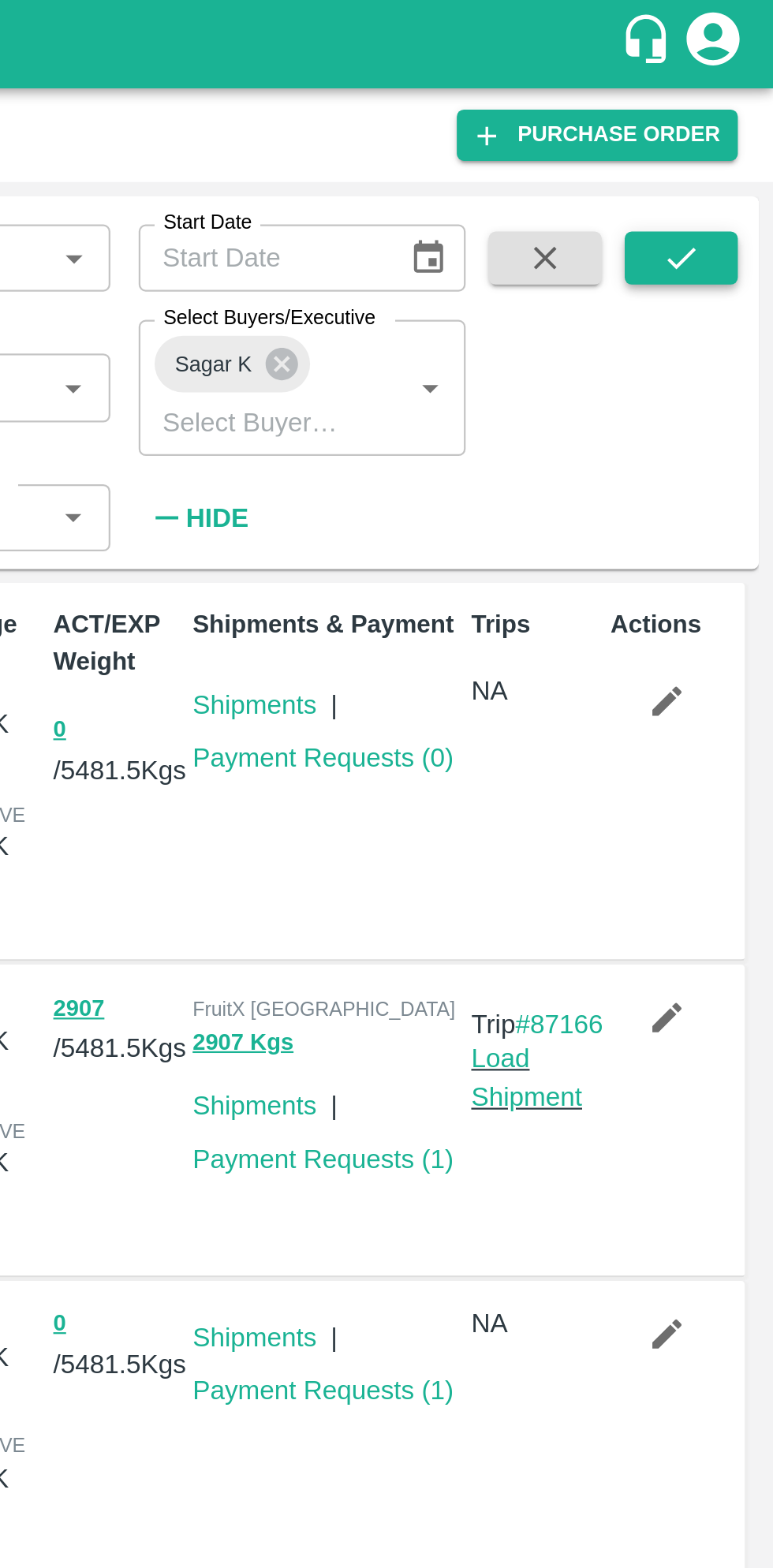
click at [738, 118] on icon "submit" at bounding box center [732, 115] width 18 height 18
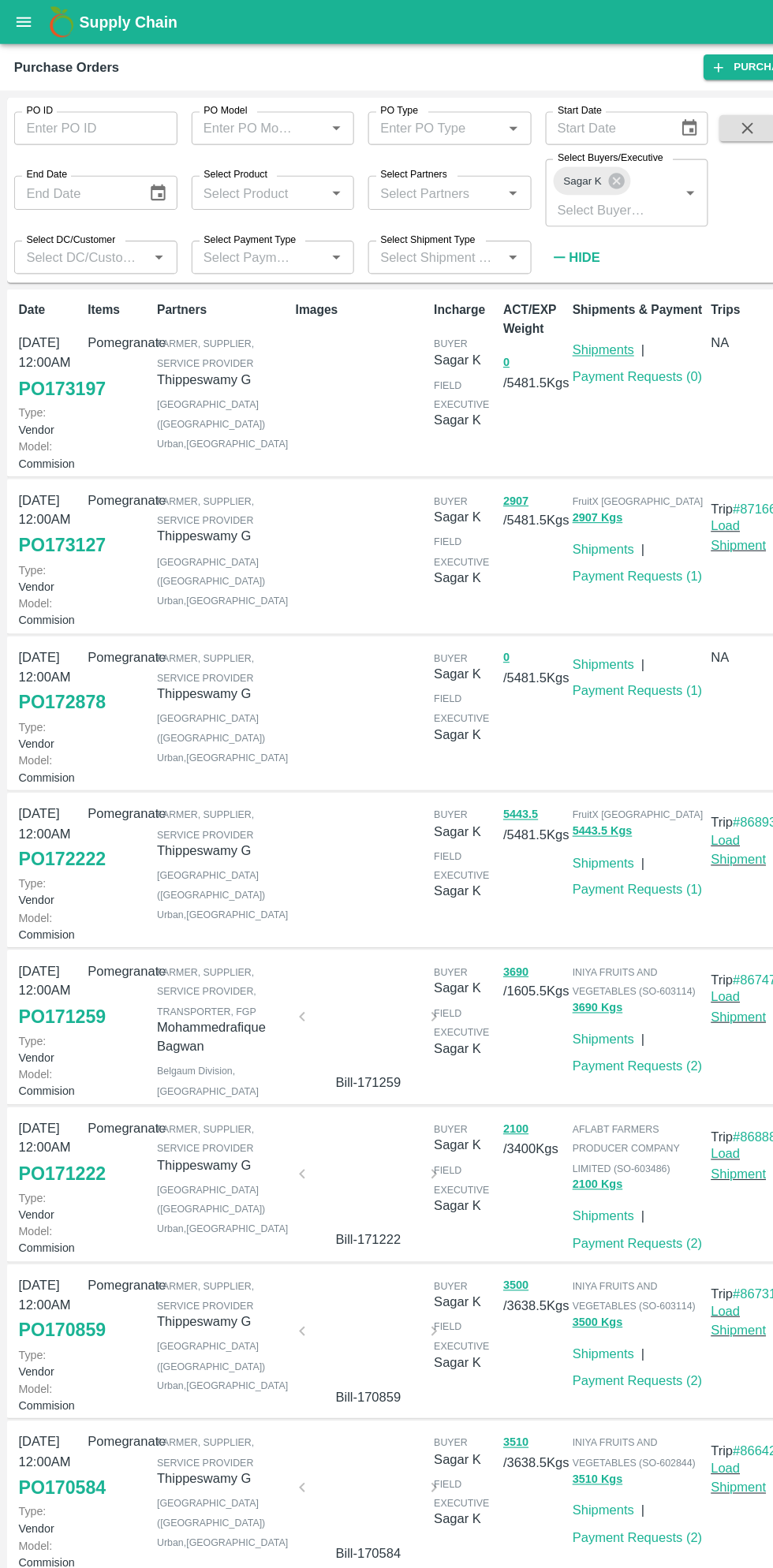
click at [528, 320] on link "Shipments" at bounding box center [541, 314] width 55 height 13
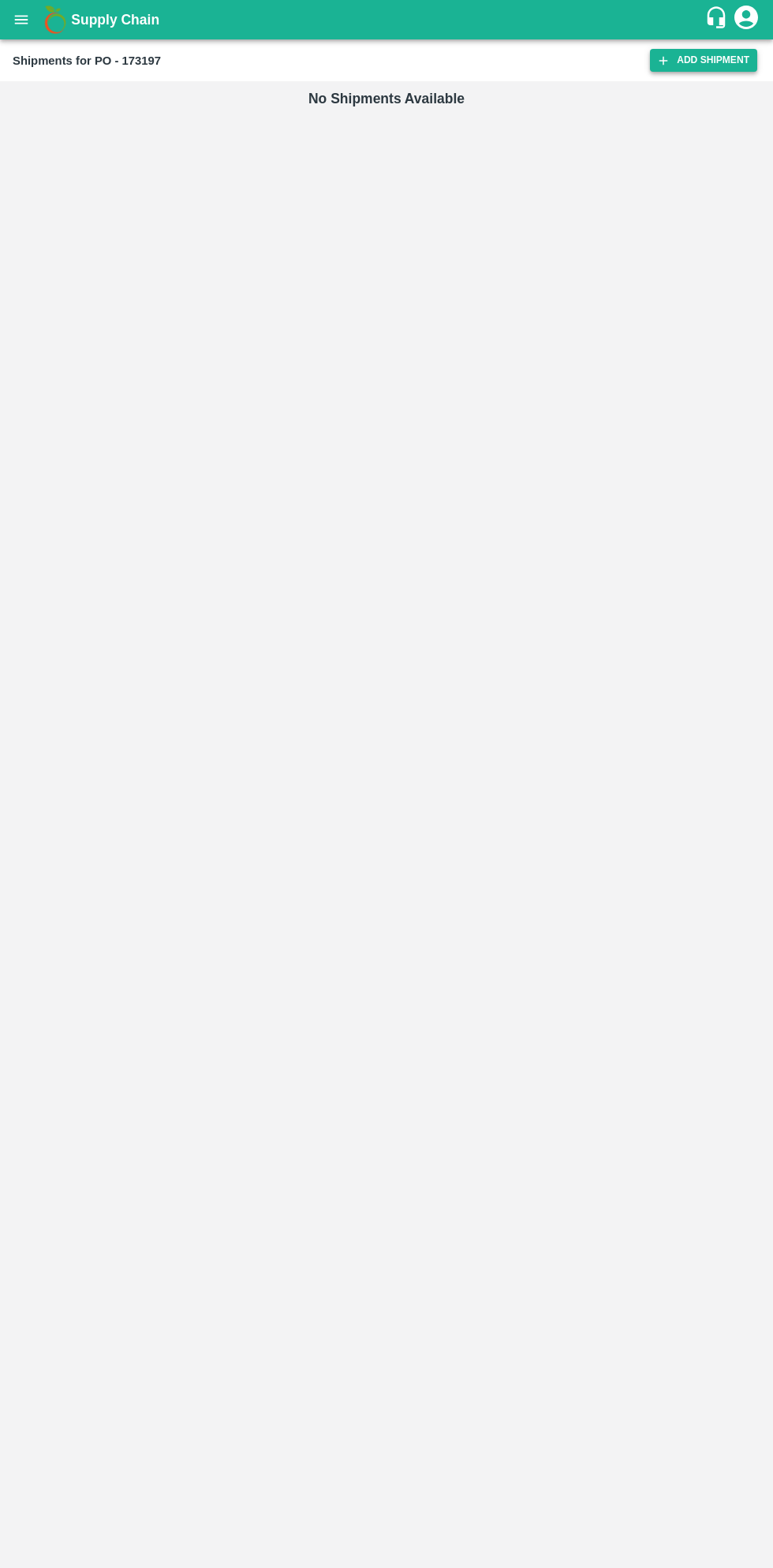
click at [680, 57] on link "Add Shipment" at bounding box center [703, 60] width 107 height 23
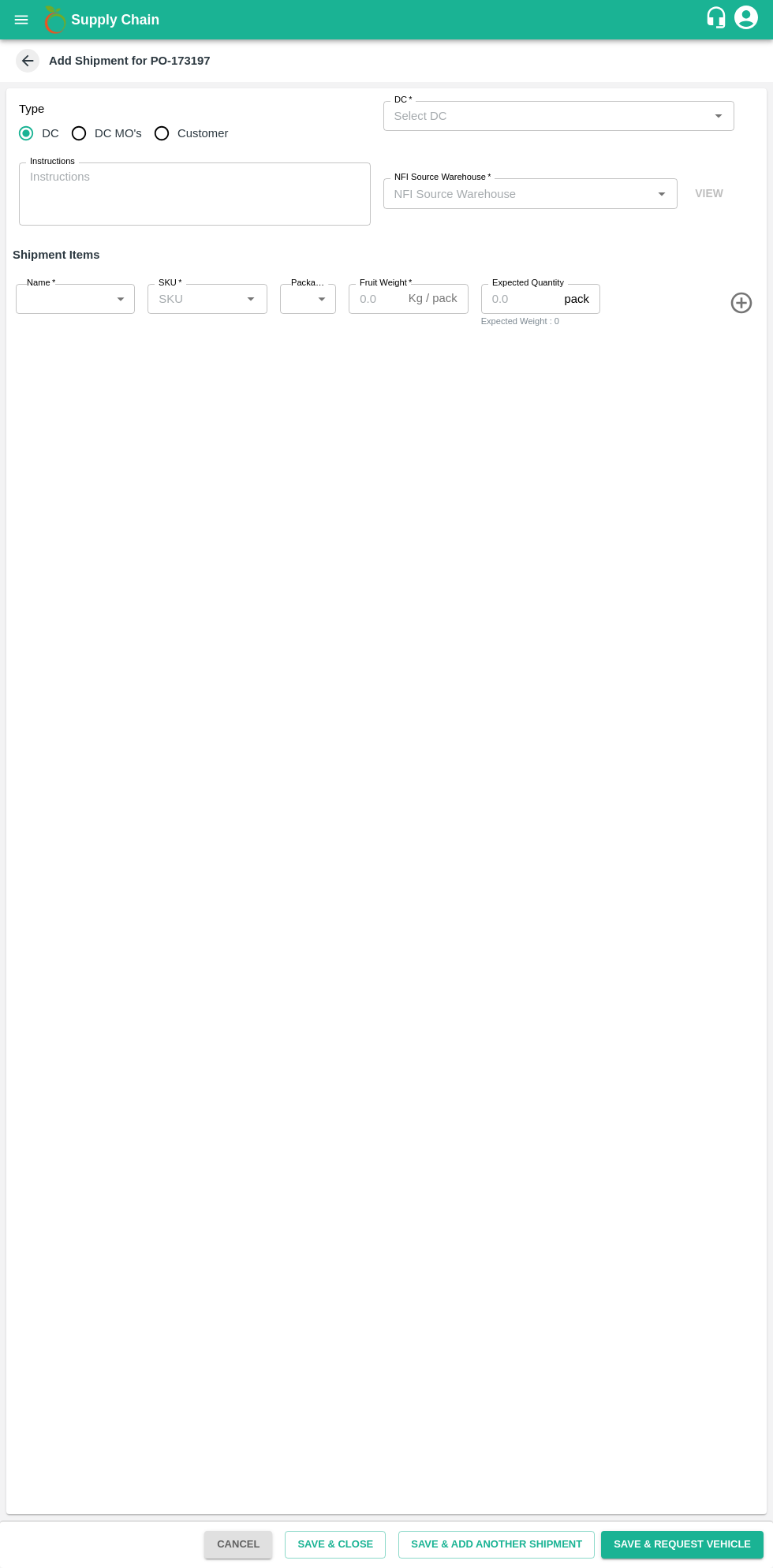
click at [515, 112] on input "DC   *" at bounding box center [546, 116] width 316 height 20
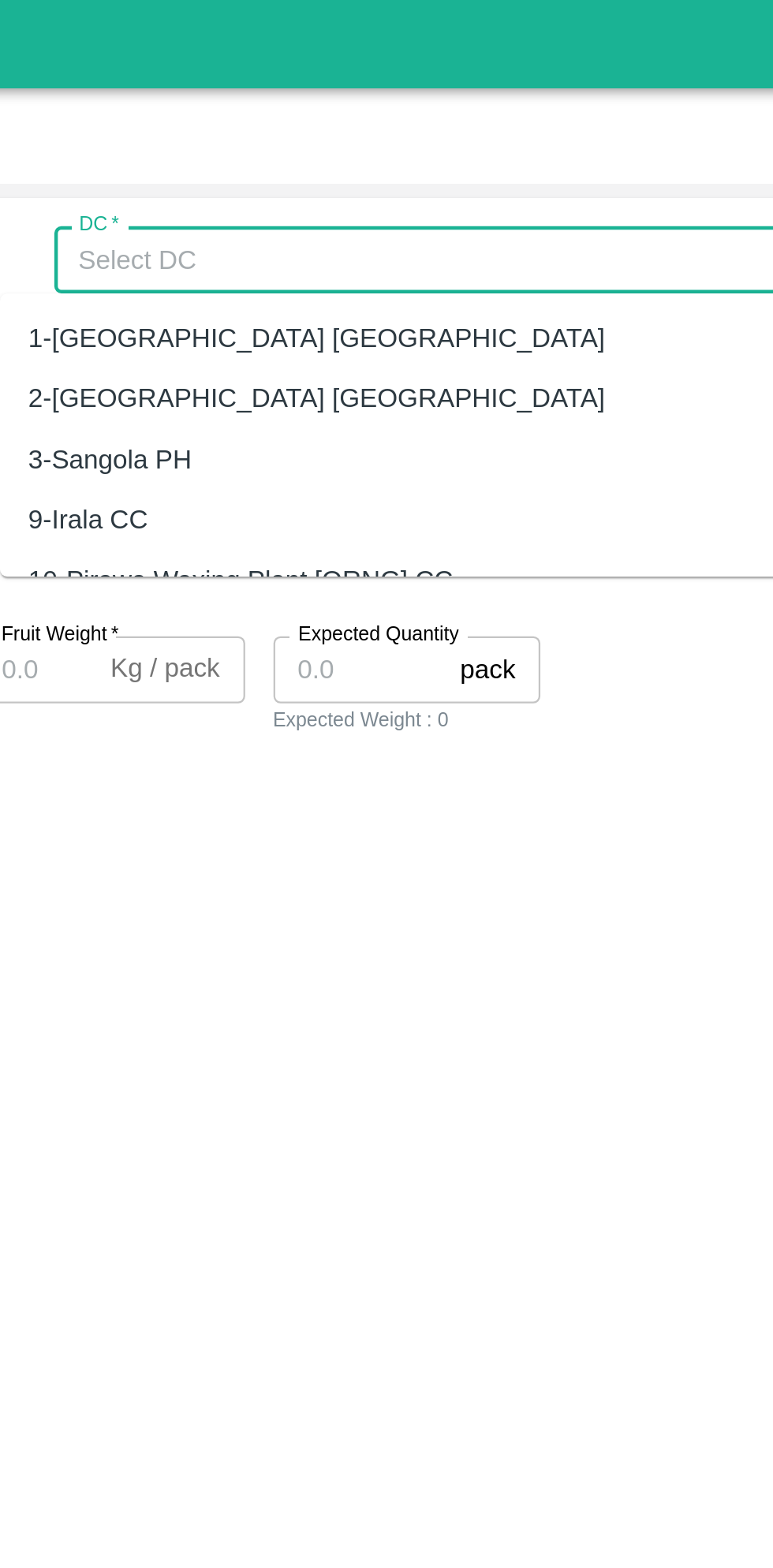
click at [587, 185] on div "2-[GEOGRAPHIC_DATA] [GEOGRAPHIC_DATA]" at bounding box center [535, 178] width 351 height 27
type input "2-[GEOGRAPHIC_DATA] [GEOGRAPHIC_DATA]"
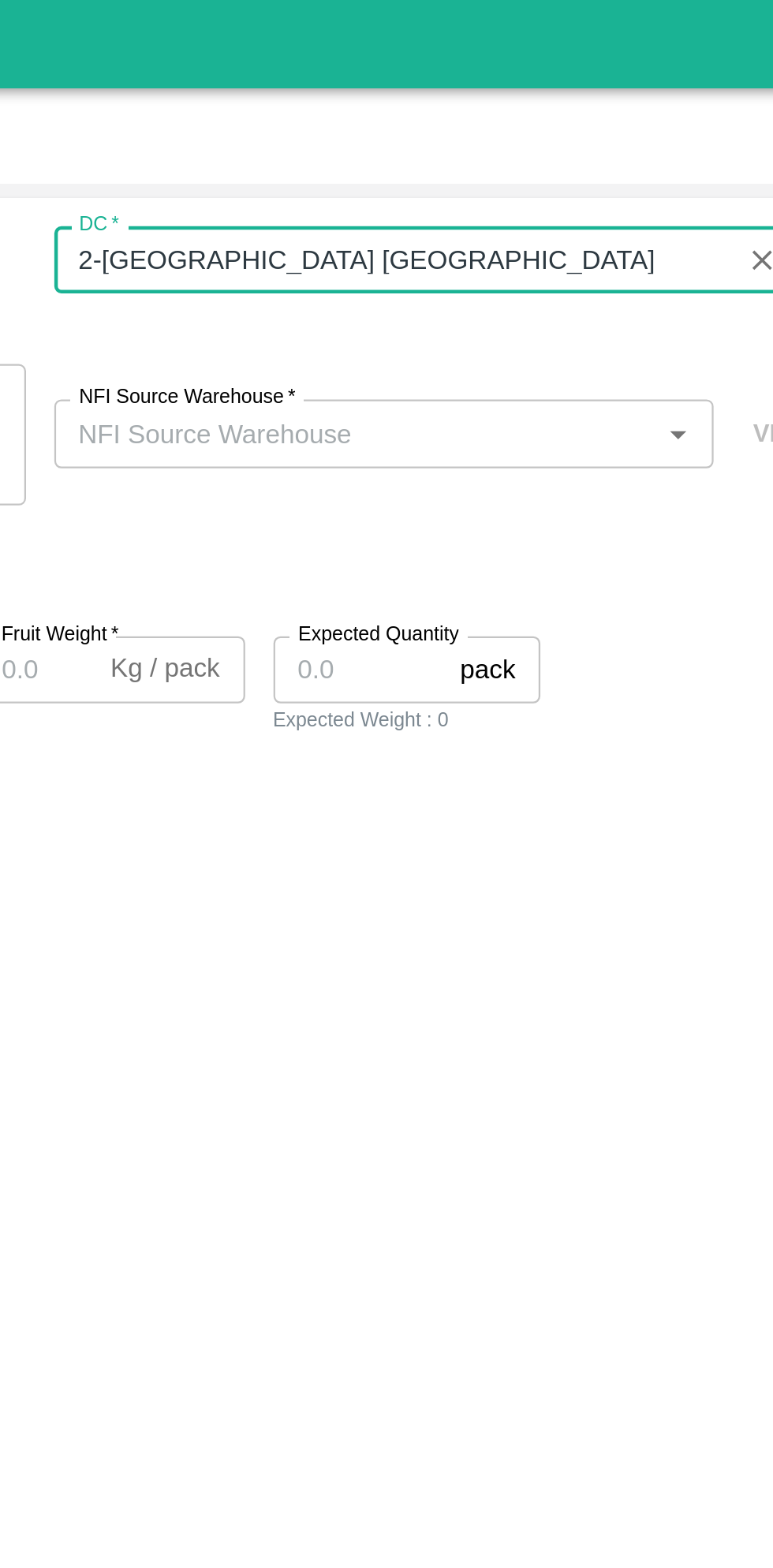
click at [635, 260] on h6 "Shipment Items" at bounding box center [386, 254] width 760 height 33
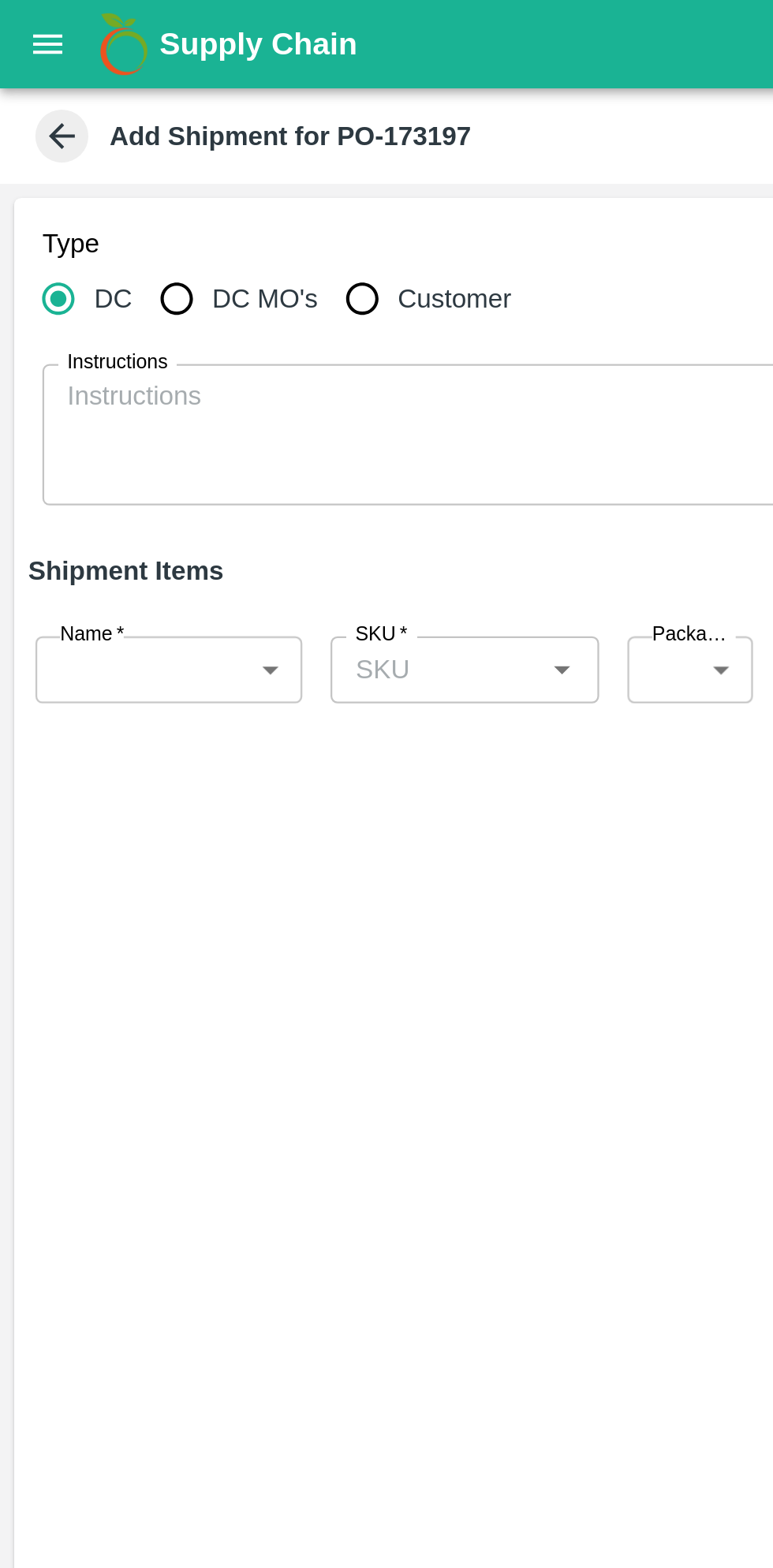
click at [160, 135] on input "Customer" at bounding box center [161, 133] width 31 height 31
radio input "true"
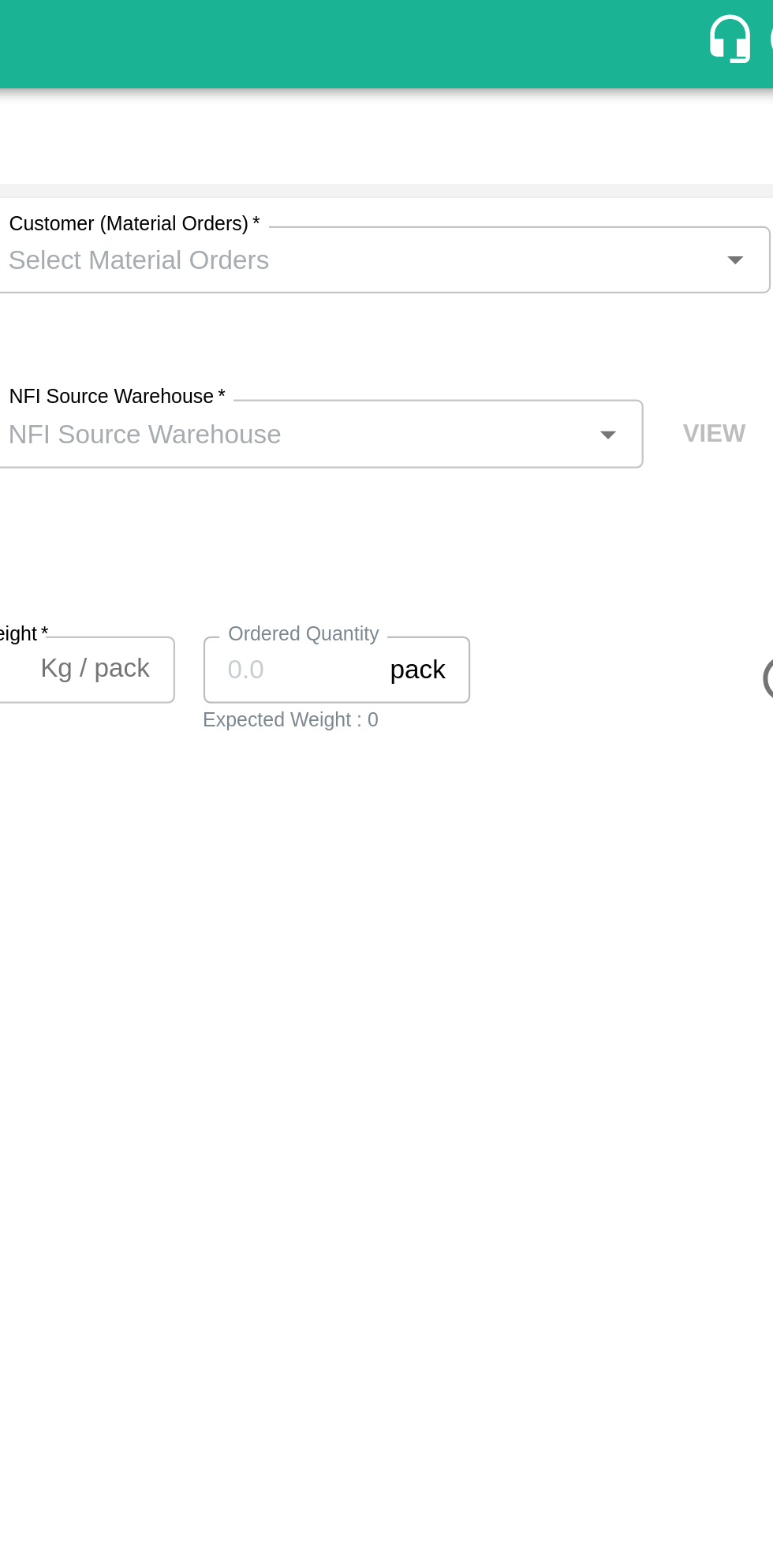
click at [628, 112] on input "Customer (Material Orders)   *" at bounding box center [546, 116] width 316 height 20
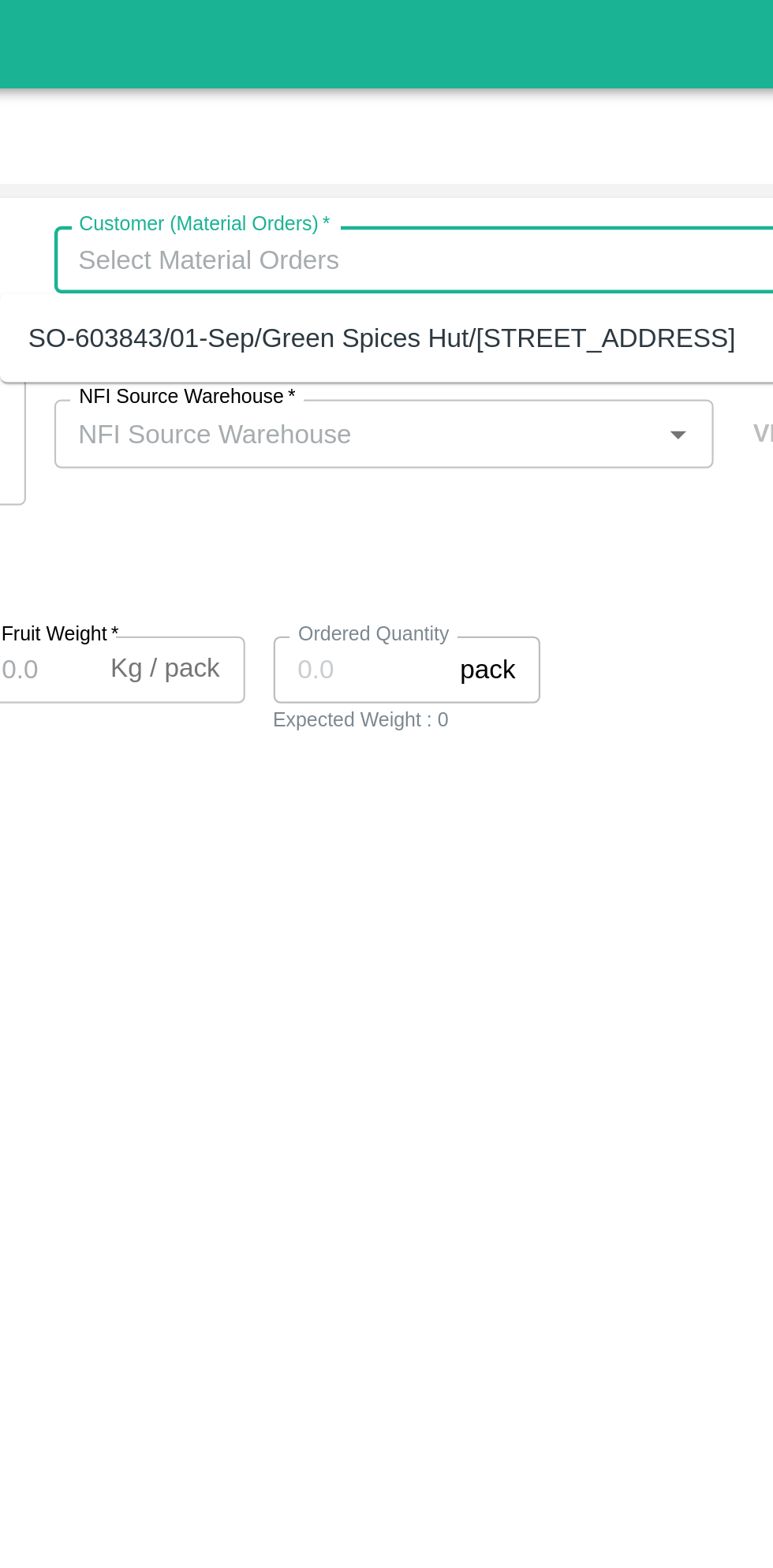
click at [588, 160] on div "SO-603843/01-Sep/Green Spices Hut/[STREET_ADDRESS]" at bounding box center [529, 150] width 315 height 18
type input "SO-603843/01-Sep/Green Spices Hut/[STREET_ADDRESS]"
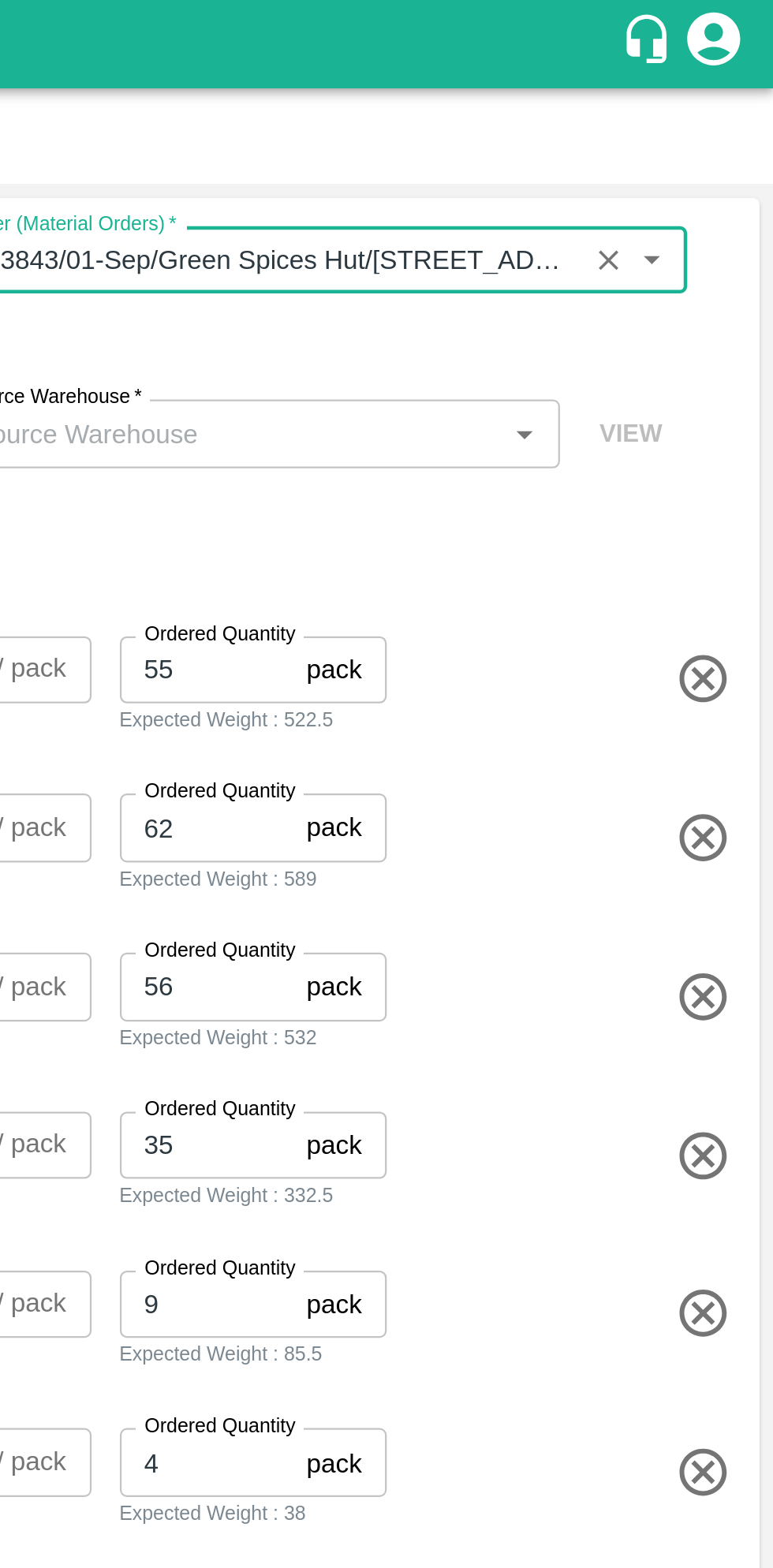
click at [657, 117] on input "Customer (Material Orders)   *" at bounding box center [536, 116] width 296 height 20
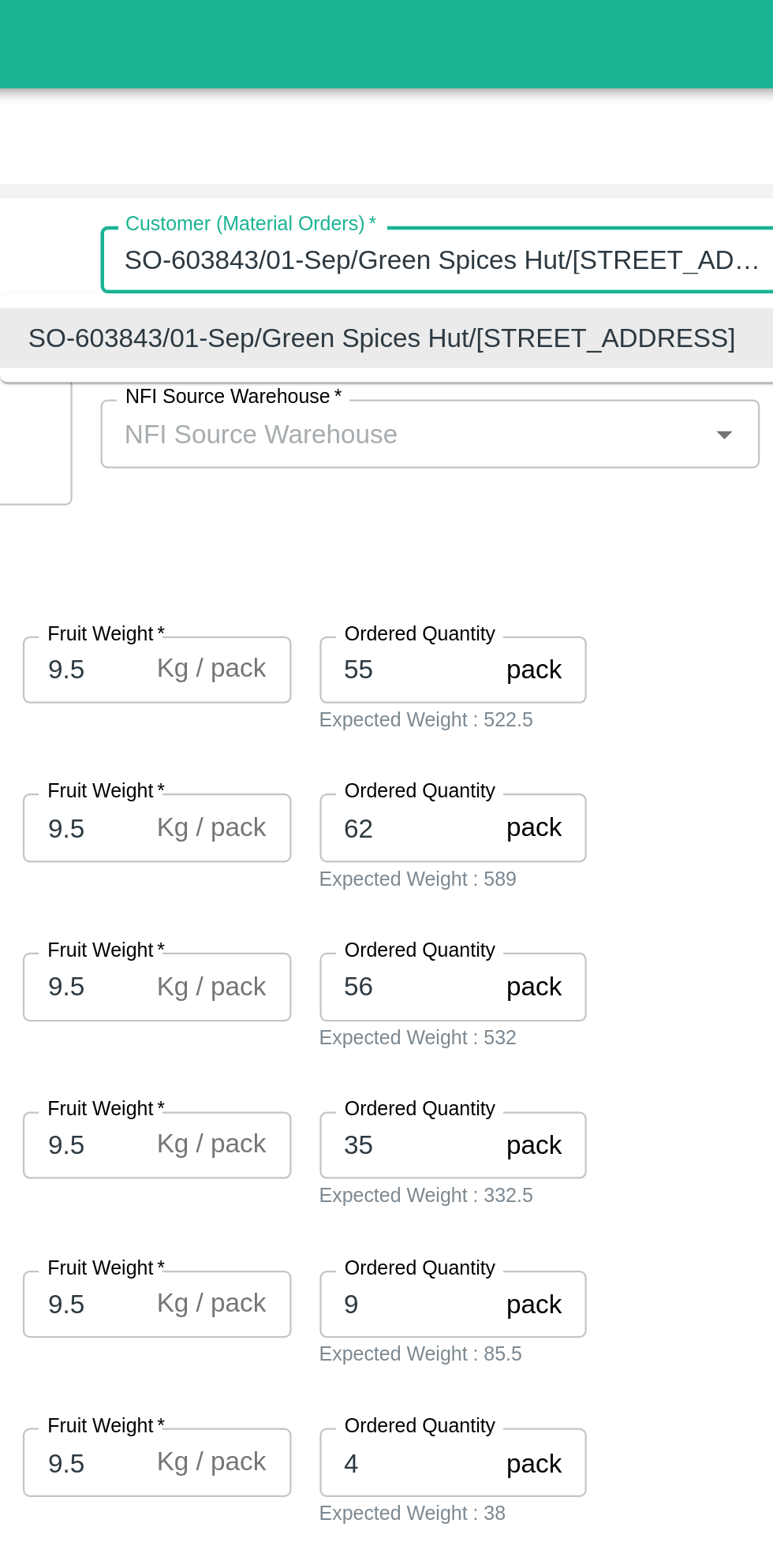
click at [623, 238] on h6 "Shipment Items" at bounding box center [386, 254] width 760 height 33
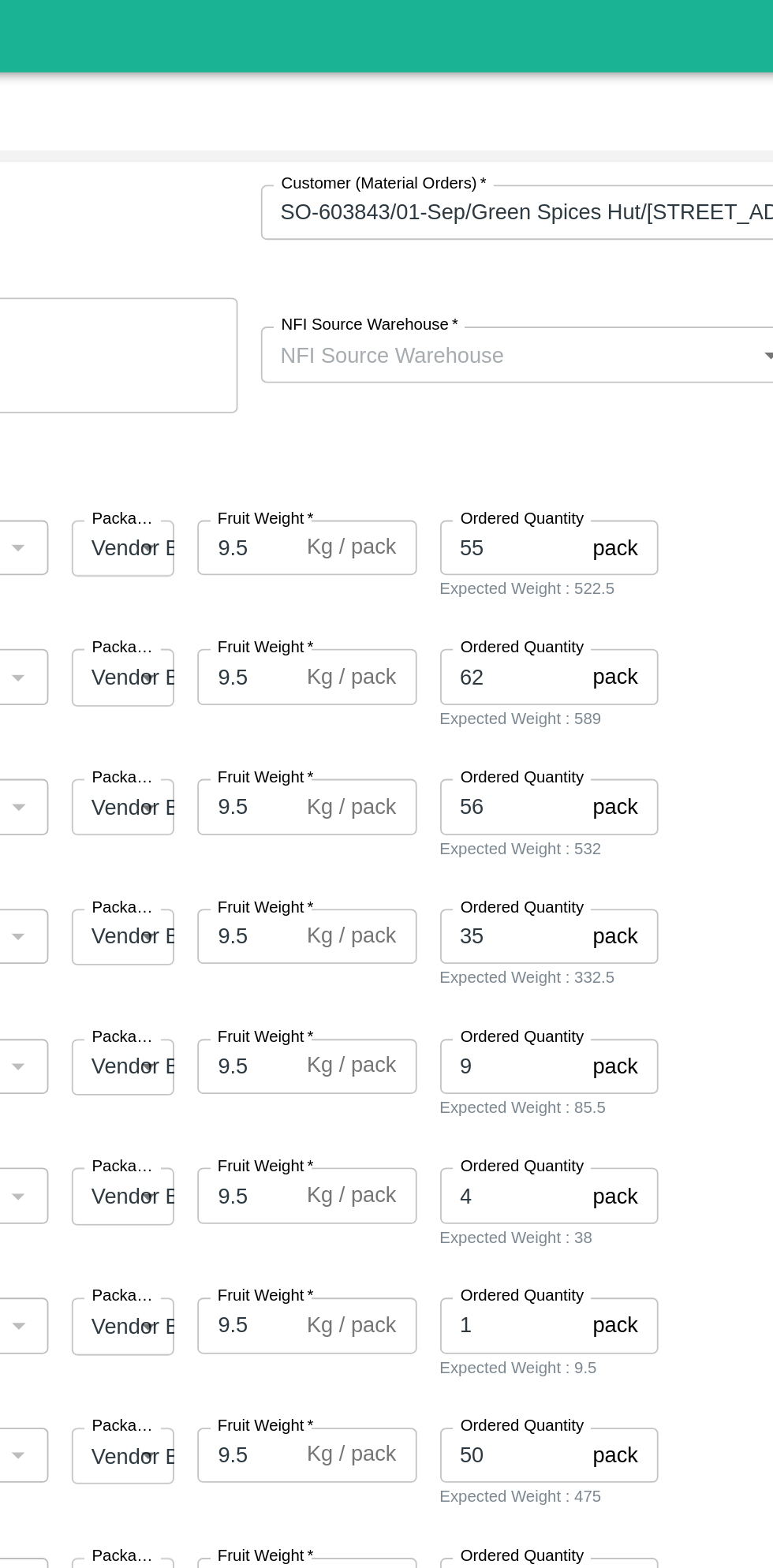
click at [536, 187] on input "NFI Source Warehouse   *" at bounding box center [517, 193] width 259 height 20
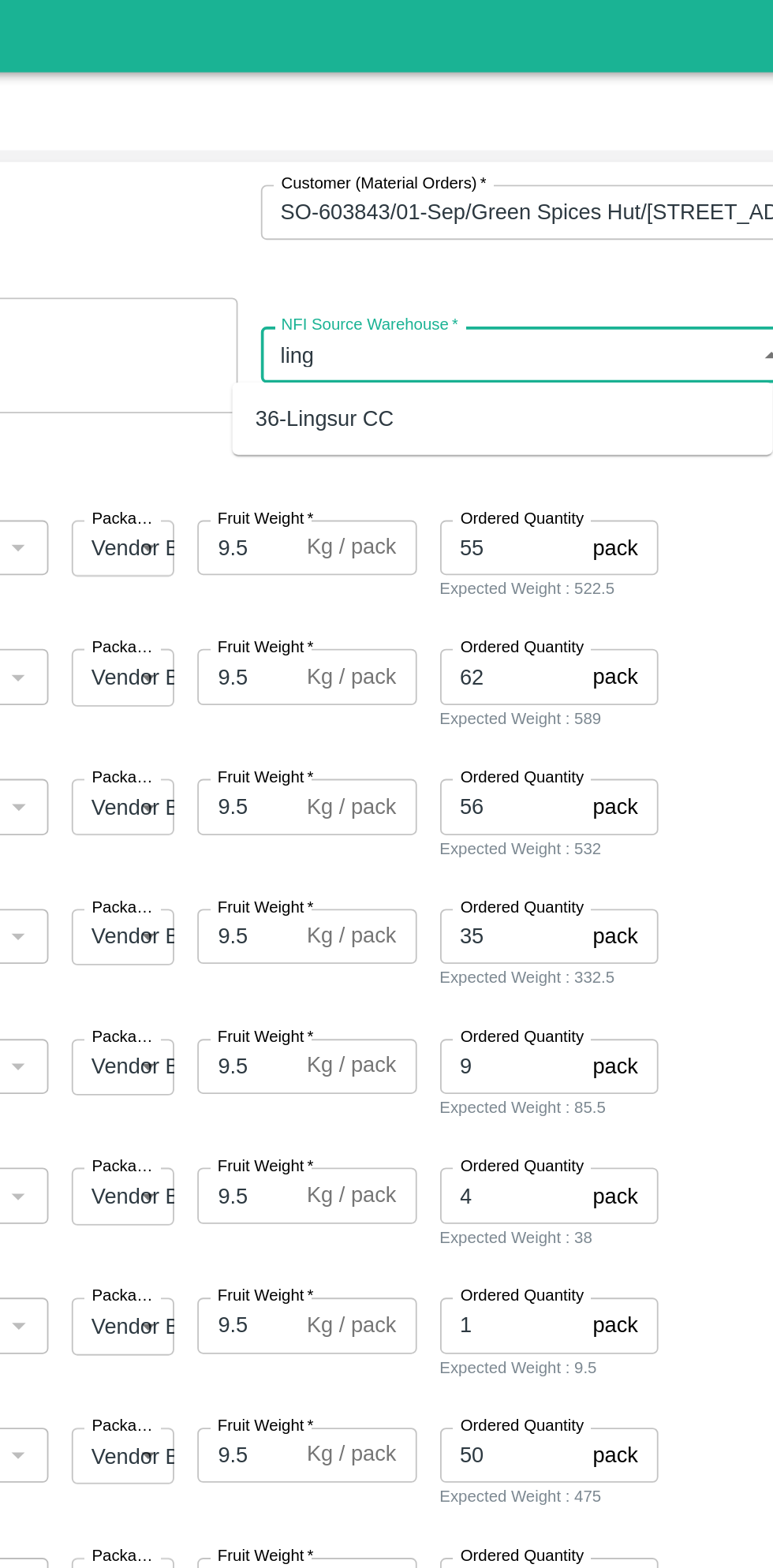
click at [543, 232] on div "36-Lingsur CC" at bounding box center [514, 229] width 295 height 27
type input "36-Lingsur CC"
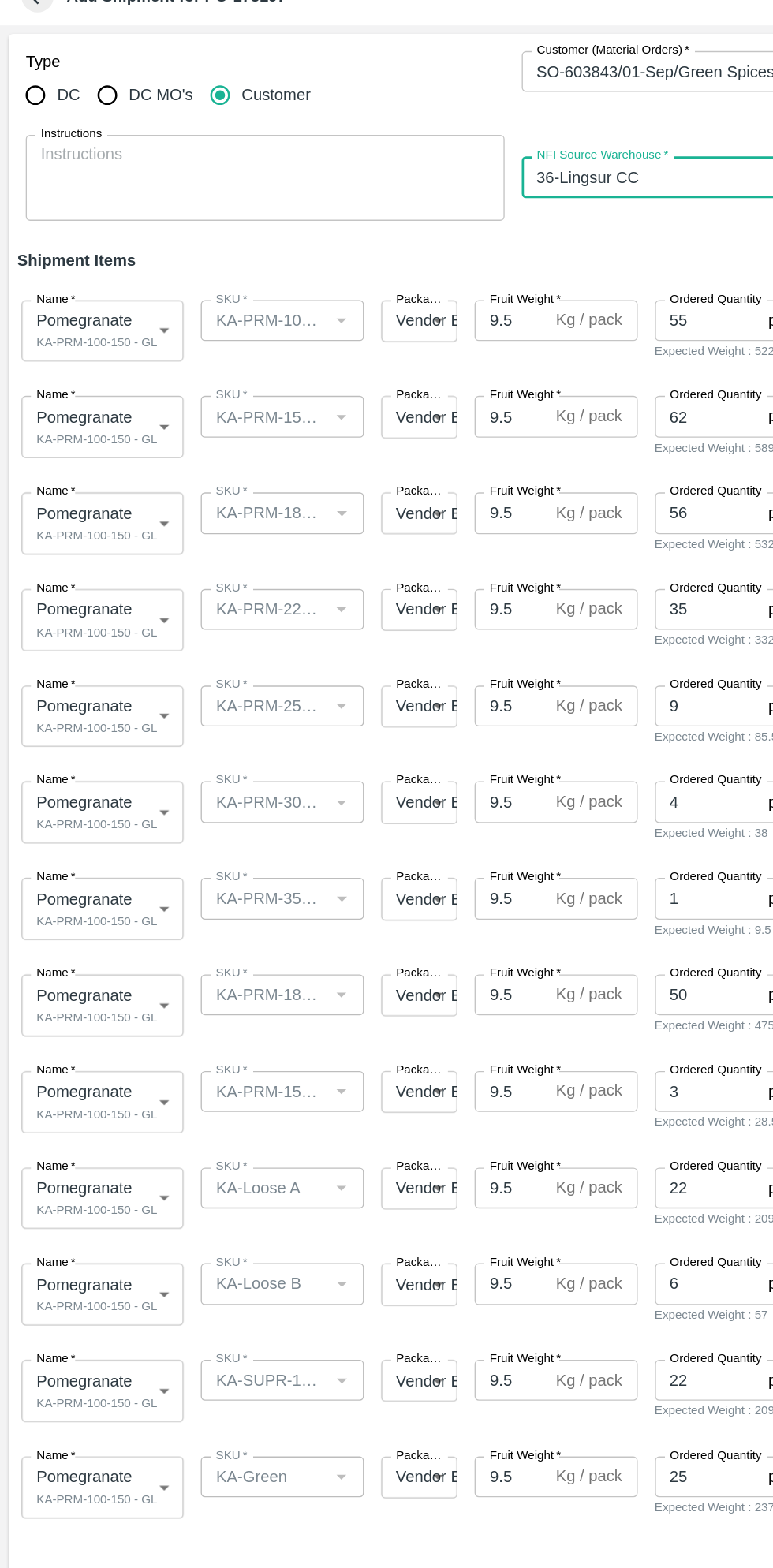
click at [99, 301] on body "Supply Chain Add Shipment for PO-173197 Type DC DC MO's Customer Customer (Mate…" at bounding box center [386, 784] width 773 height 1568
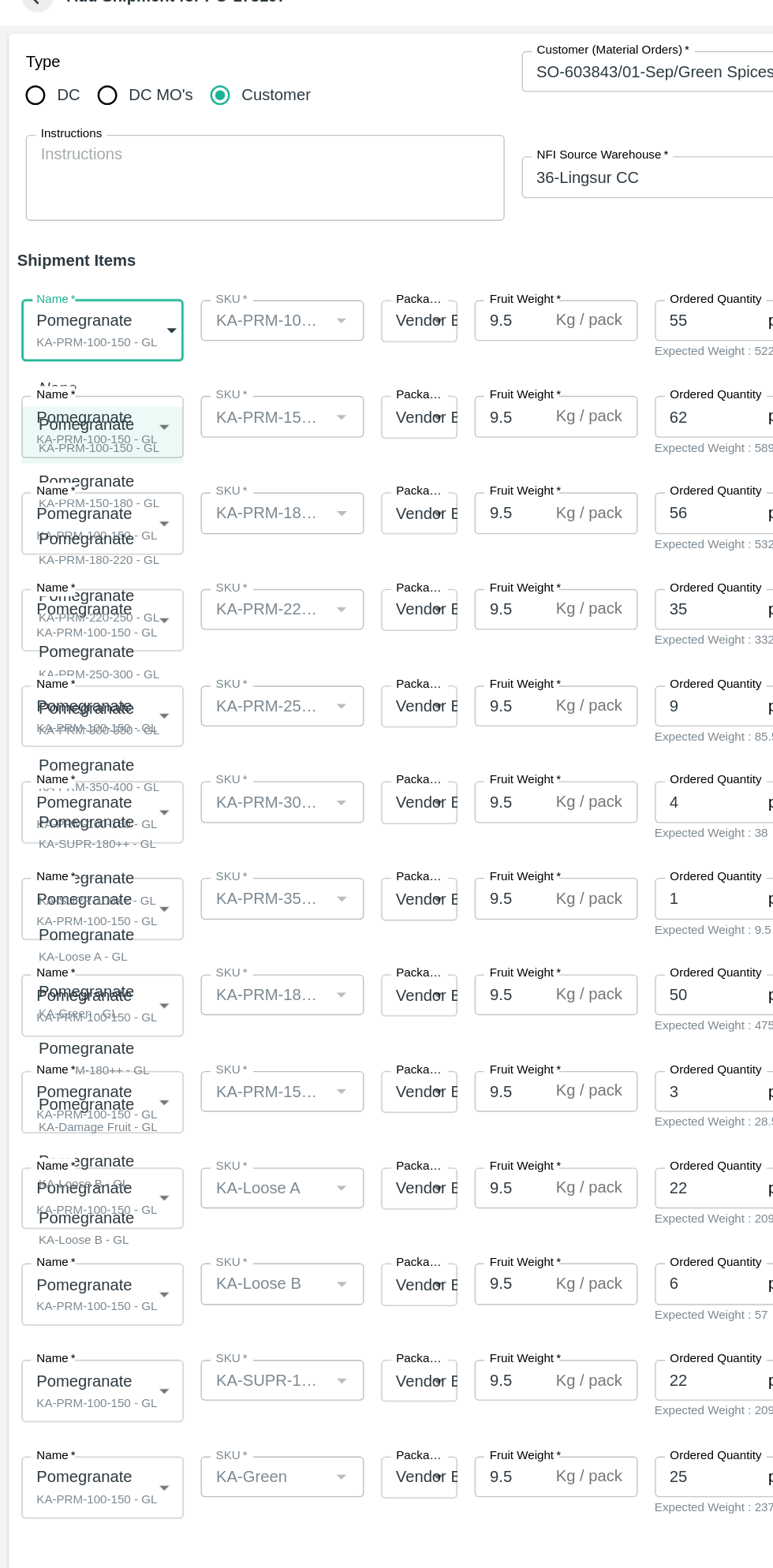
click at [105, 374] on div "Pomegranate" at bounding box center [73, 375] width 89 height 18
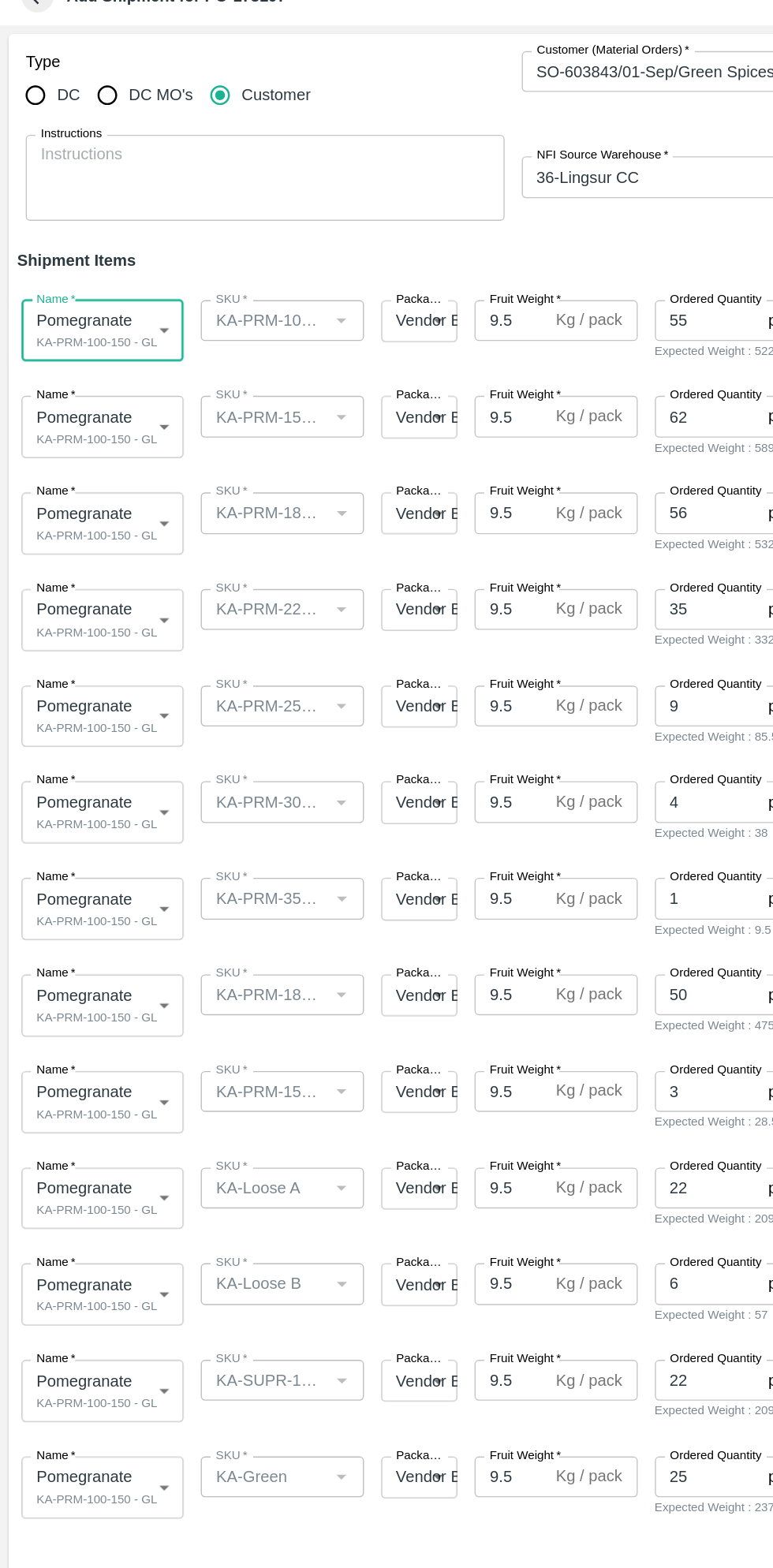
click at [95, 370] on body "Supply Chain Add Shipment for PO-173197 Type DC DC MO's Customer Customer (Mate…" at bounding box center [386, 784] width 773 height 1568
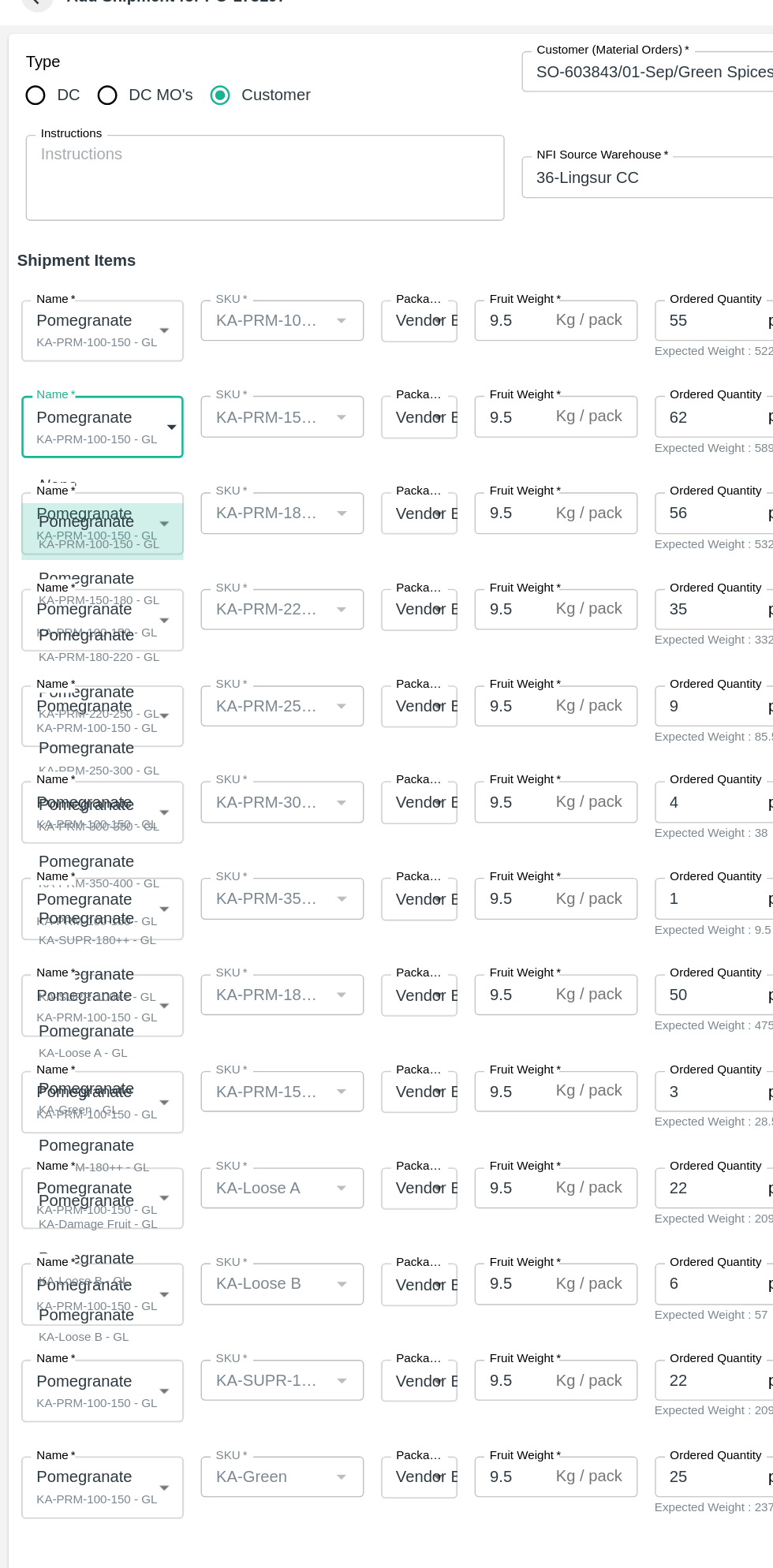
click at [98, 487] on p "Pomegranate" at bounding box center [69, 488] width 81 height 18
type input "1974772"
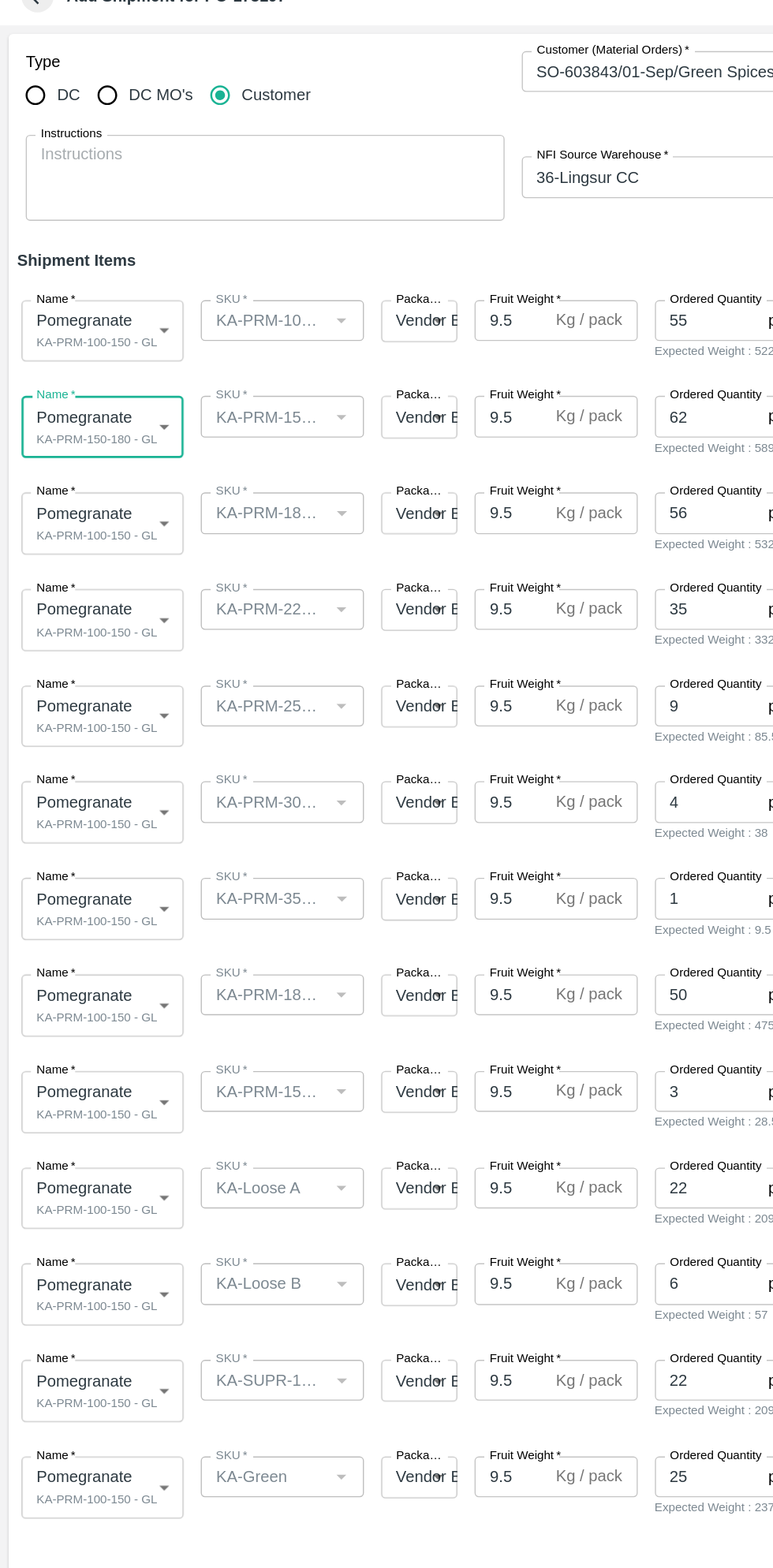
click at [106, 448] on body "Supply Chain Add Shipment for PO-173197 Type DC DC MO's Customer Customer (Mate…" at bounding box center [386, 784] width 773 height 1568
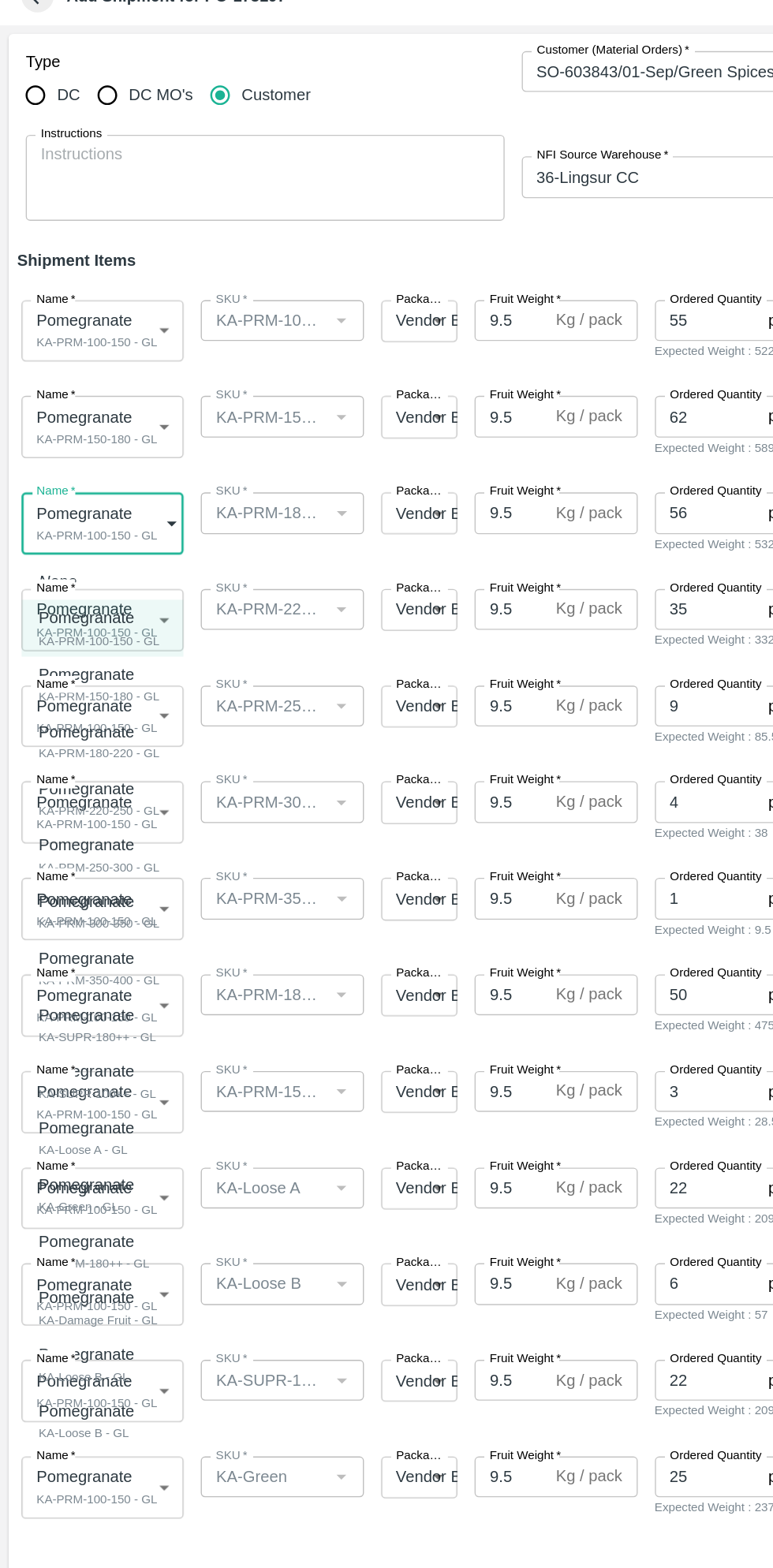
click at [96, 598] on p "Pomegranate" at bounding box center [69, 601] width 81 height 18
type input "1974773"
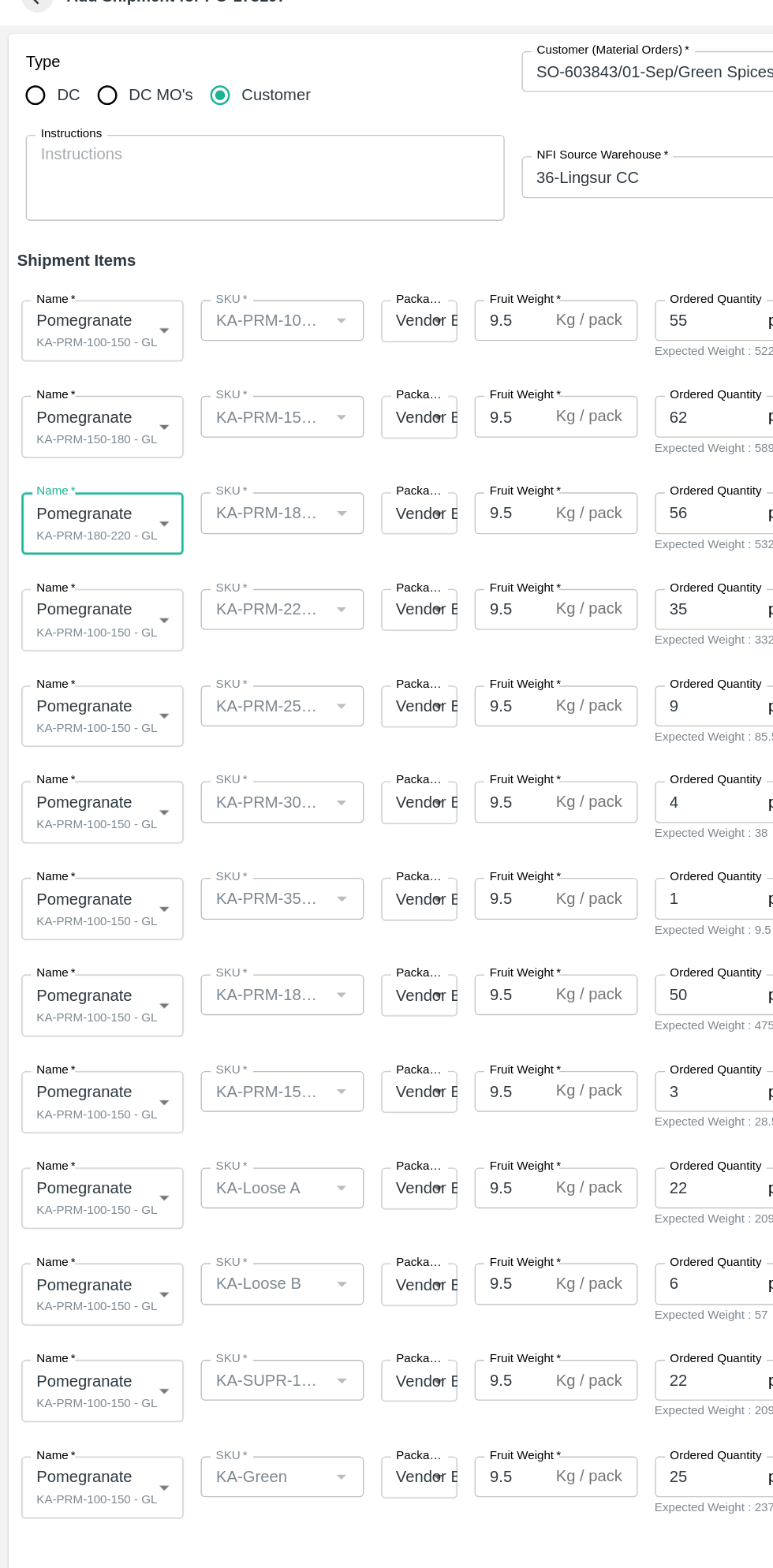
click at [112, 511] on body "Supply Chain Add Shipment for PO-173197 Type DC DC MO's Customer Customer (Mate…" at bounding box center [386, 784] width 773 height 1568
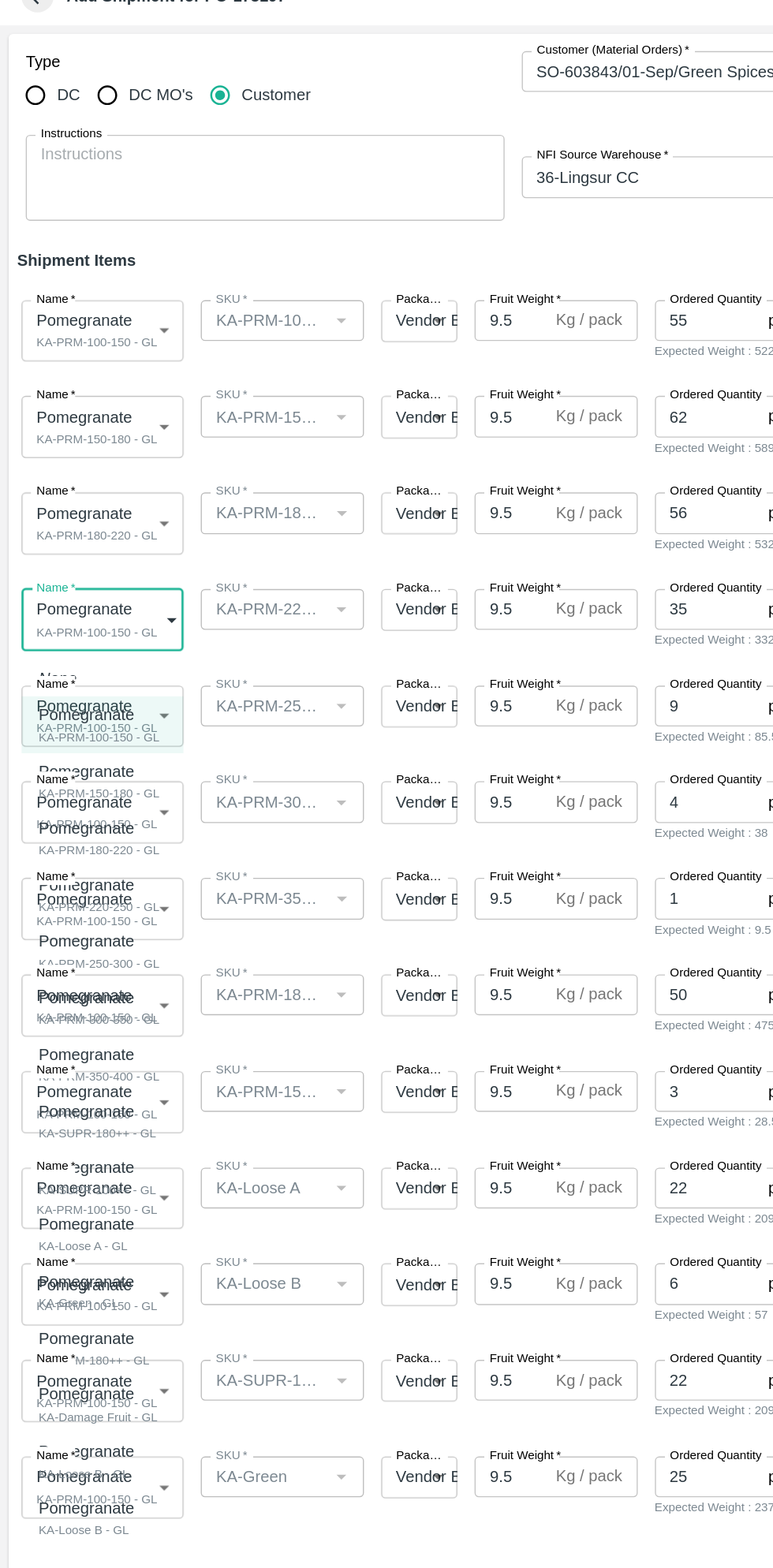
click at [95, 727] on div "KA-PRM-220-250 - GL" at bounding box center [73, 729] width 89 height 14
type input "1974774"
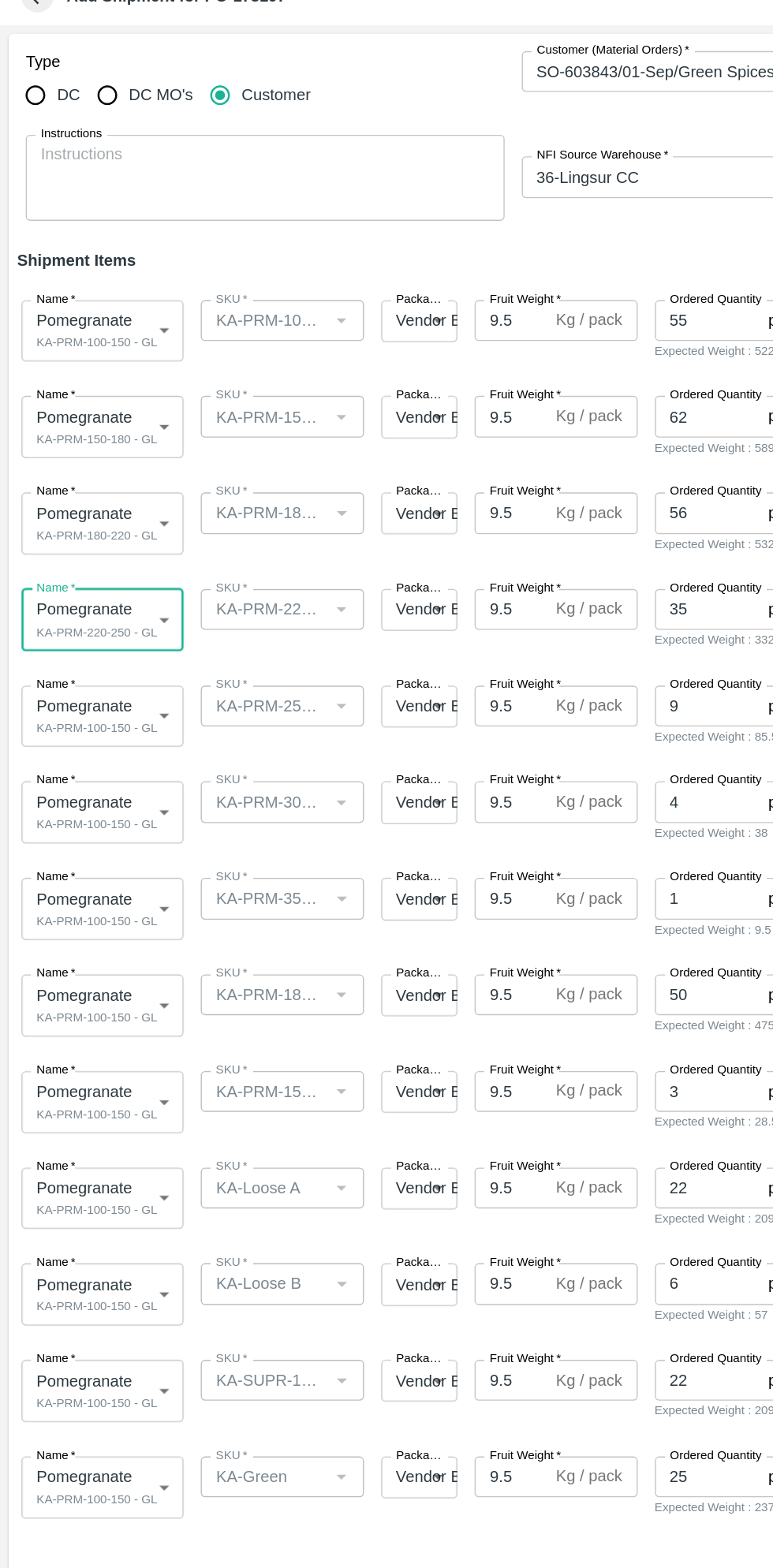
click at [101, 590] on body "Supply Chain Add Shipment for PO-173197 Type DC DC MO's Customer Customer (Mate…" at bounding box center [386, 784] width 773 height 1568
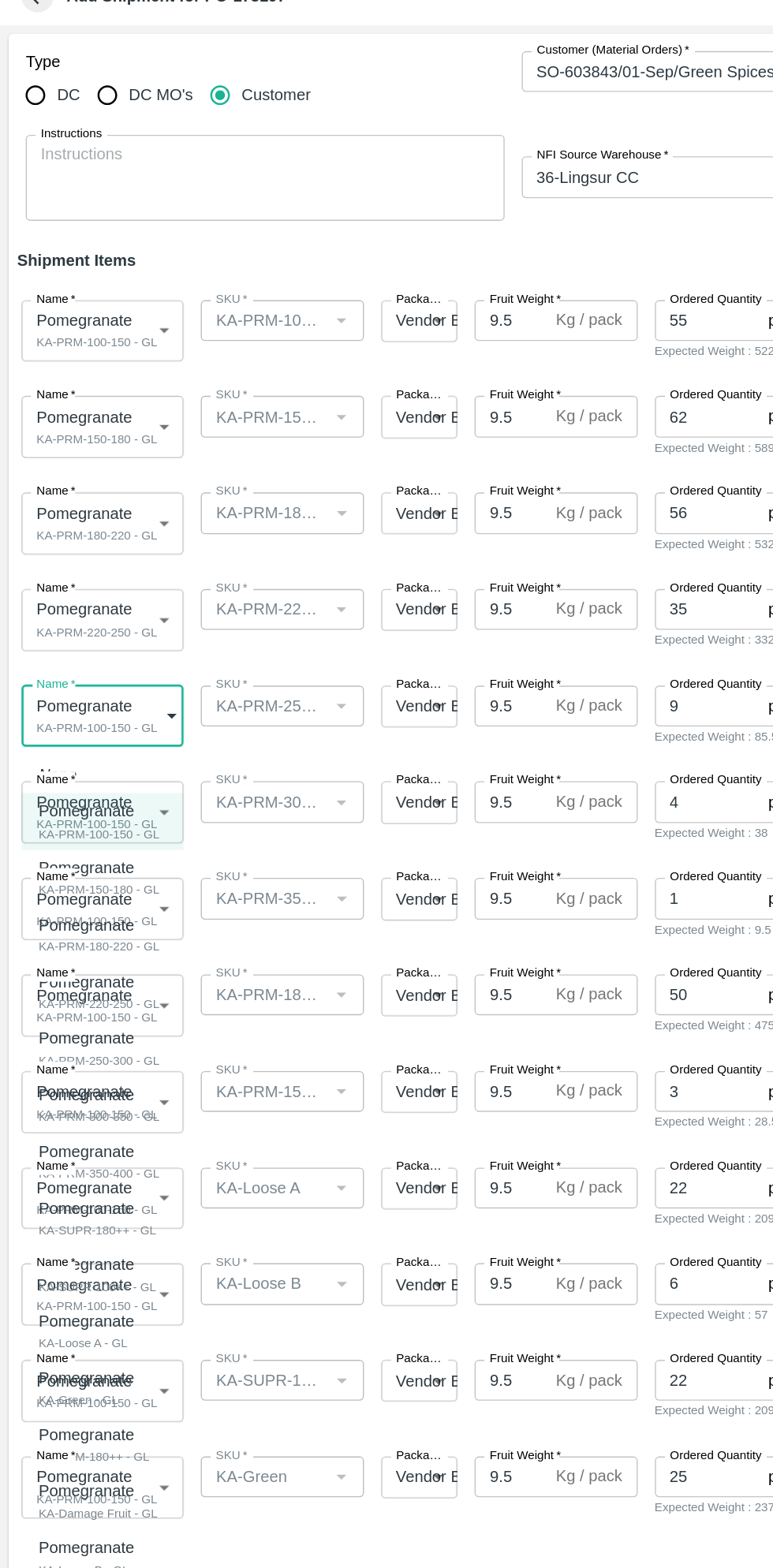
click at [106, 840] on div "KA-PRM-250-300 - GL" at bounding box center [73, 842] width 89 height 14
type input "1974775"
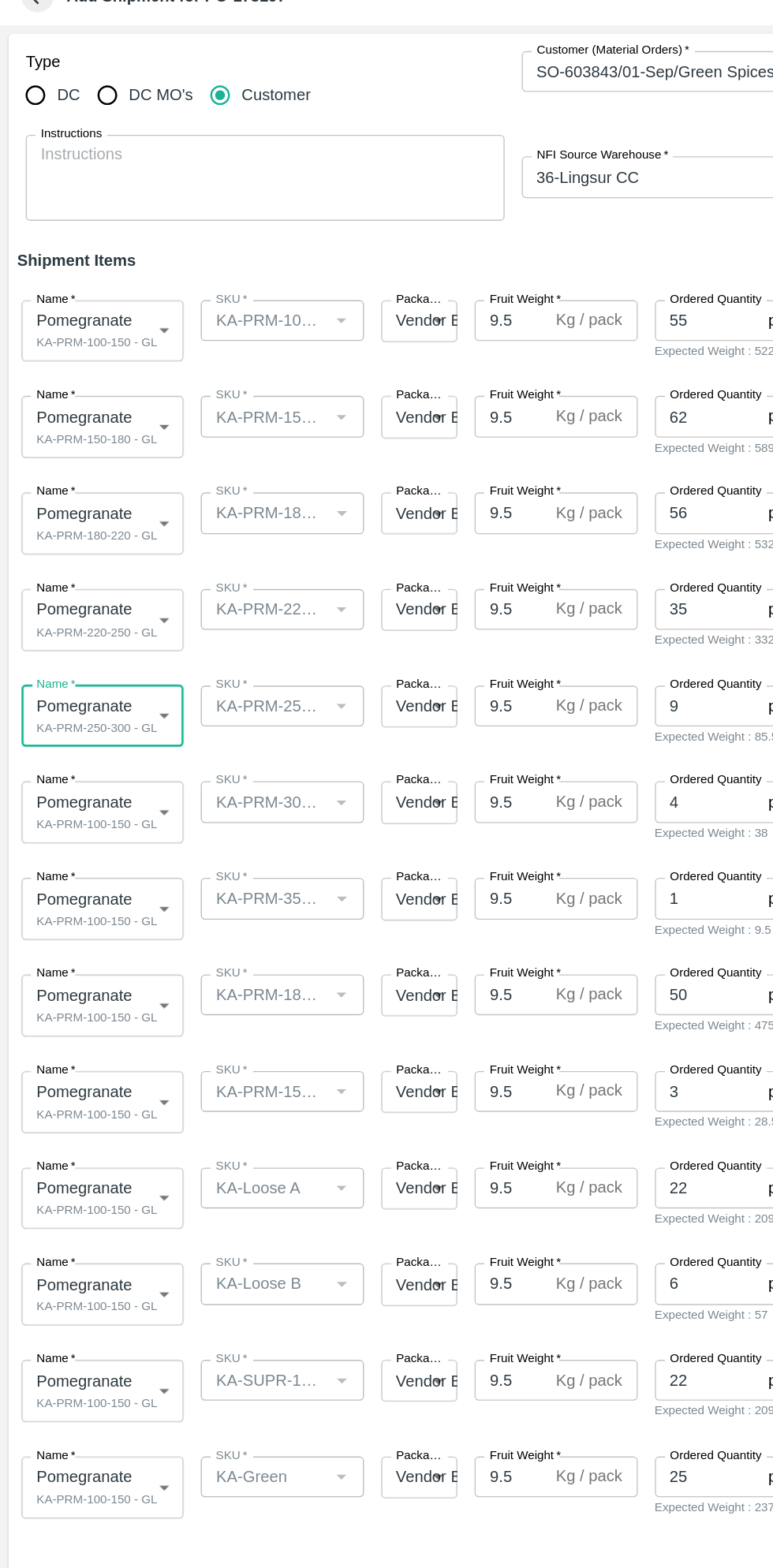
click at [87, 65] on b "Add Shipment for PO-173197" at bounding box center [129, 60] width 161 height 13
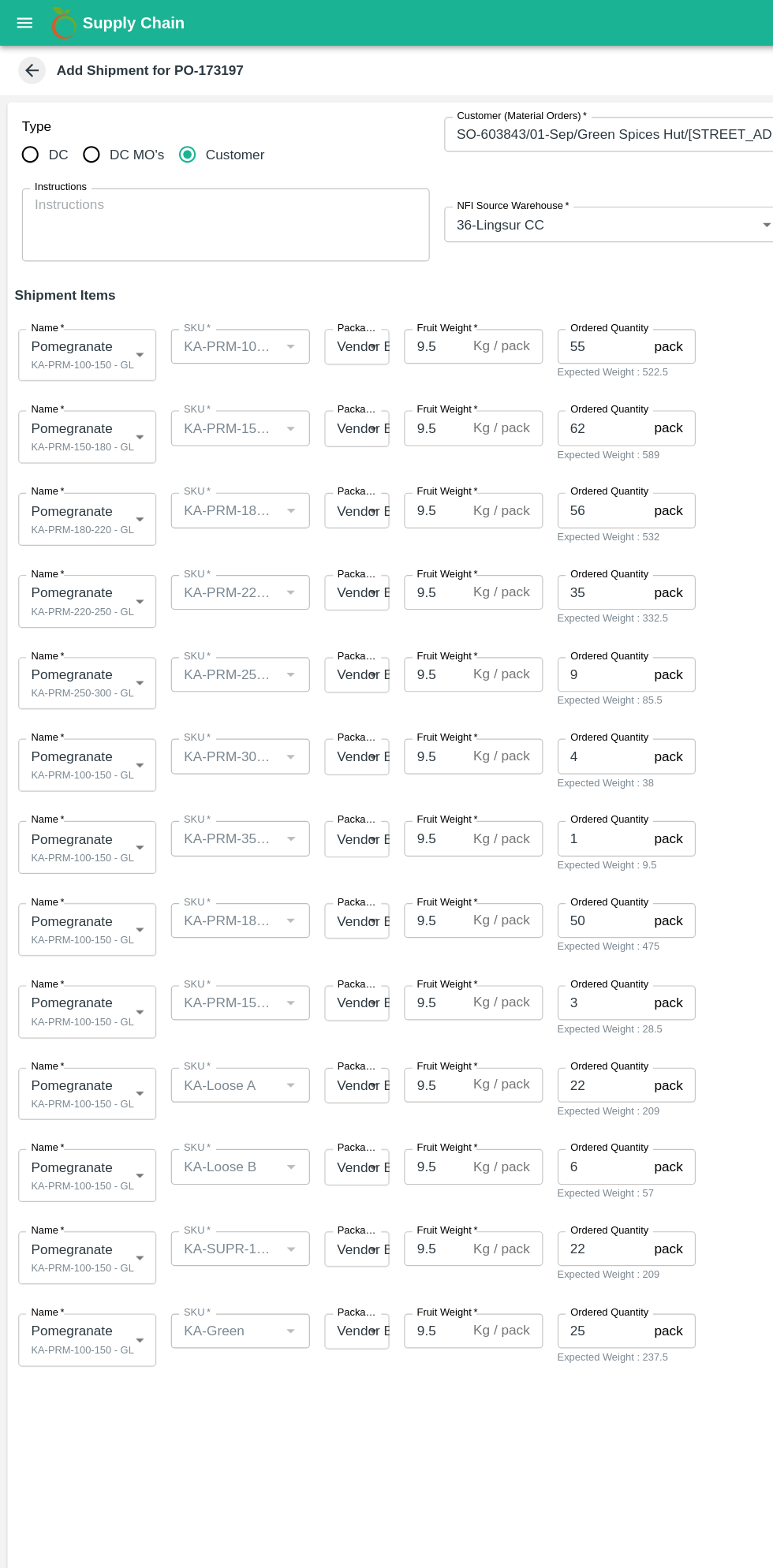
click at [101, 663] on body "Supply Chain Add Shipment for PO-173197 Type DC DC MO's Customer Customer (Mate…" at bounding box center [386, 784] width 773 height 1568
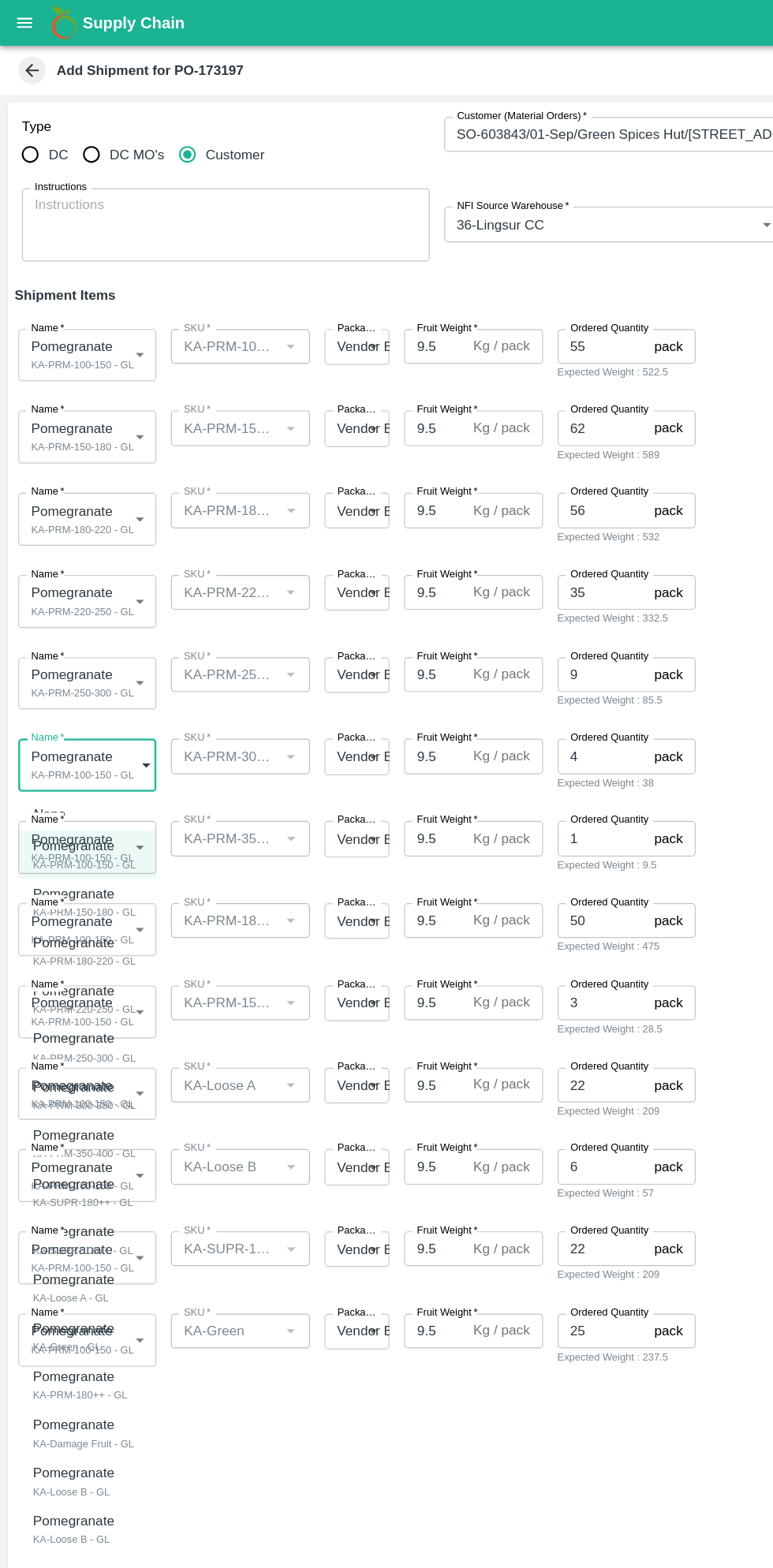
click at [102, 937] on div "Pomegranate" at bounding box center [73, 937] width 89 height 18
type input "1974776"
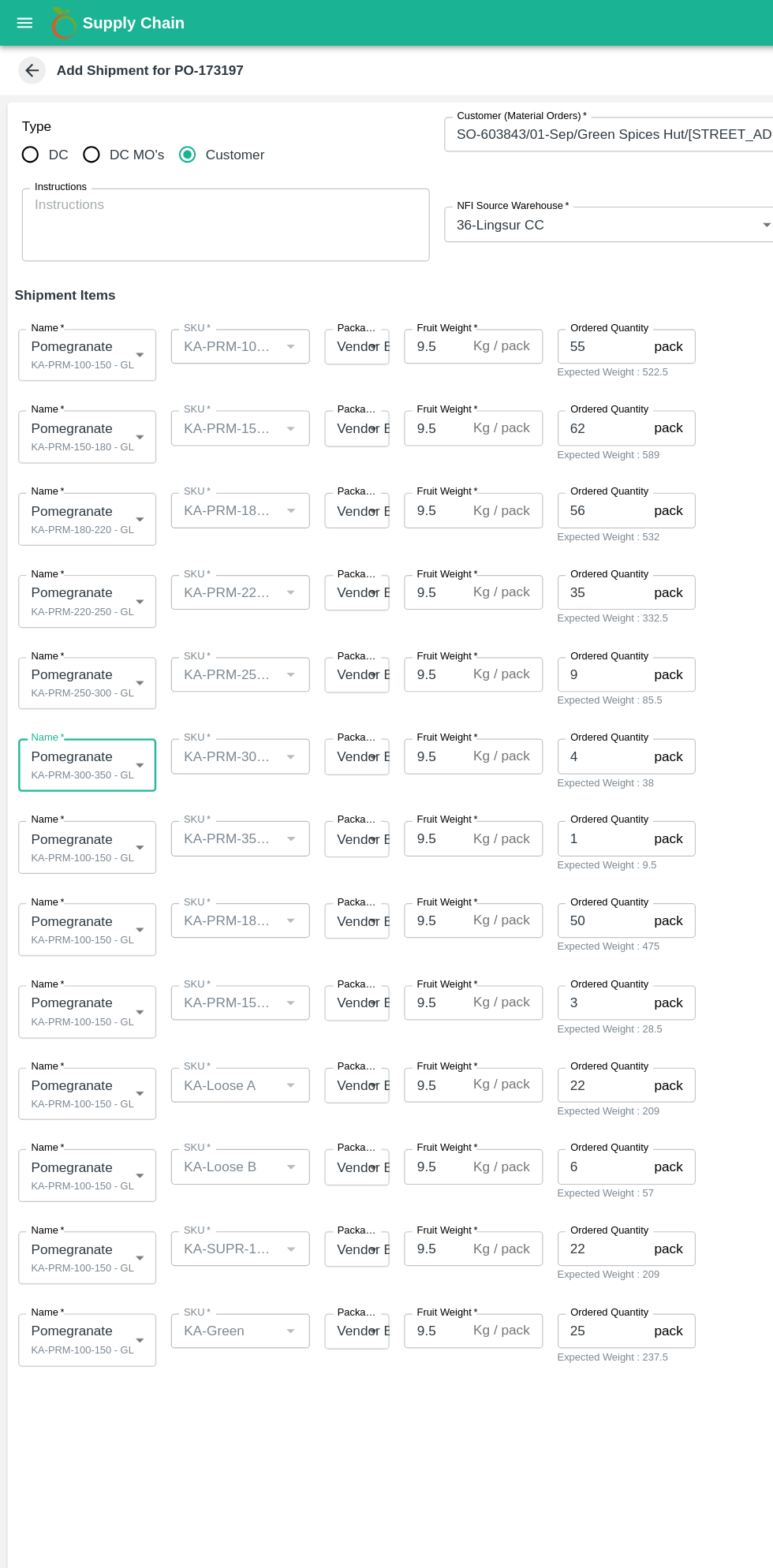
click at [109, 729] on body "Supply Chain Add Shipment for PO-173197 Type DC DC MO's Customer Customer (Mate…" at bounding box center [386, 784] width 773 height 1568
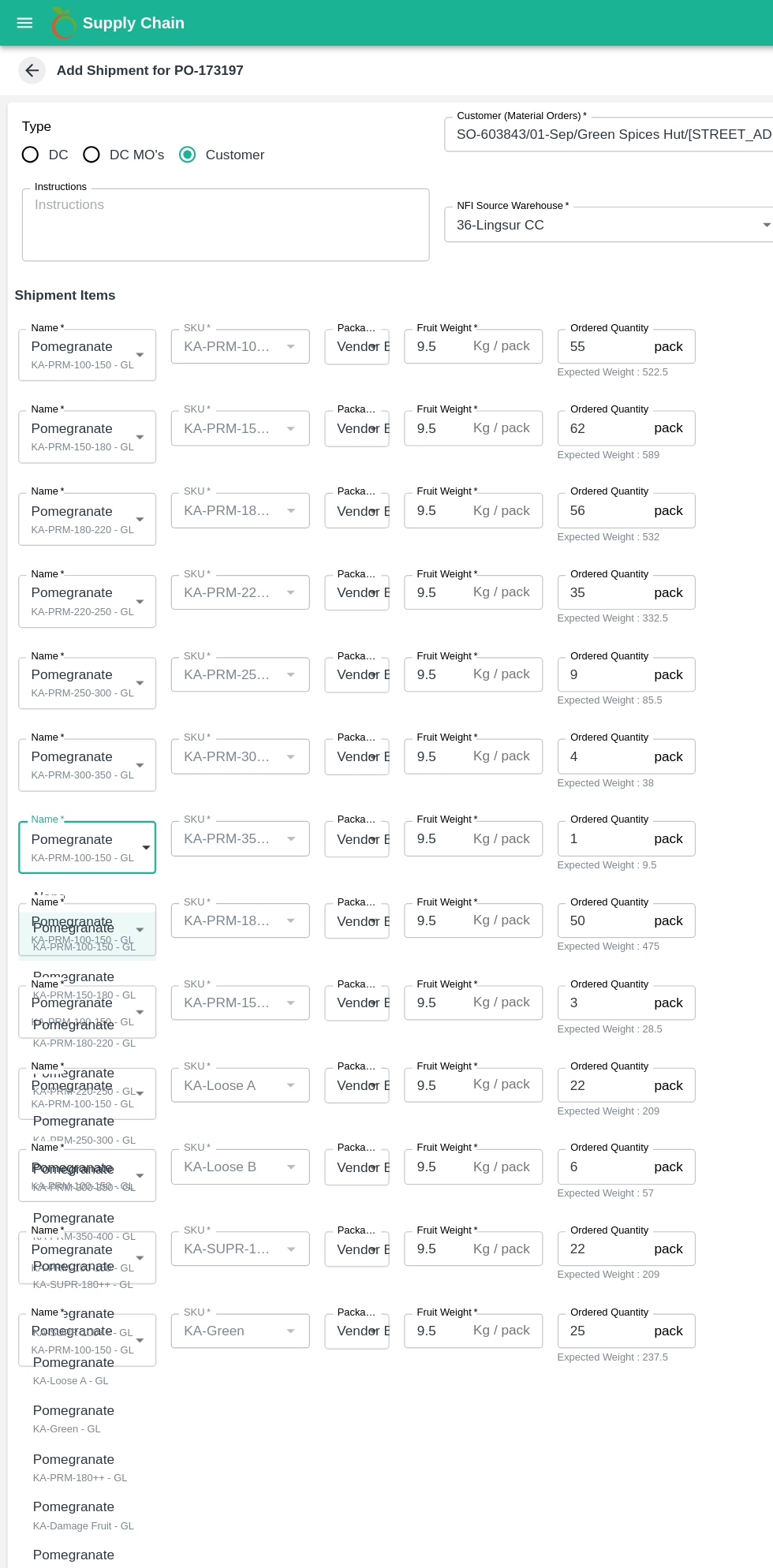
click at [101, 1057] on div "Pomegranate" at bounding box center [73, 1051] width 89 height 18
type input "1974777"
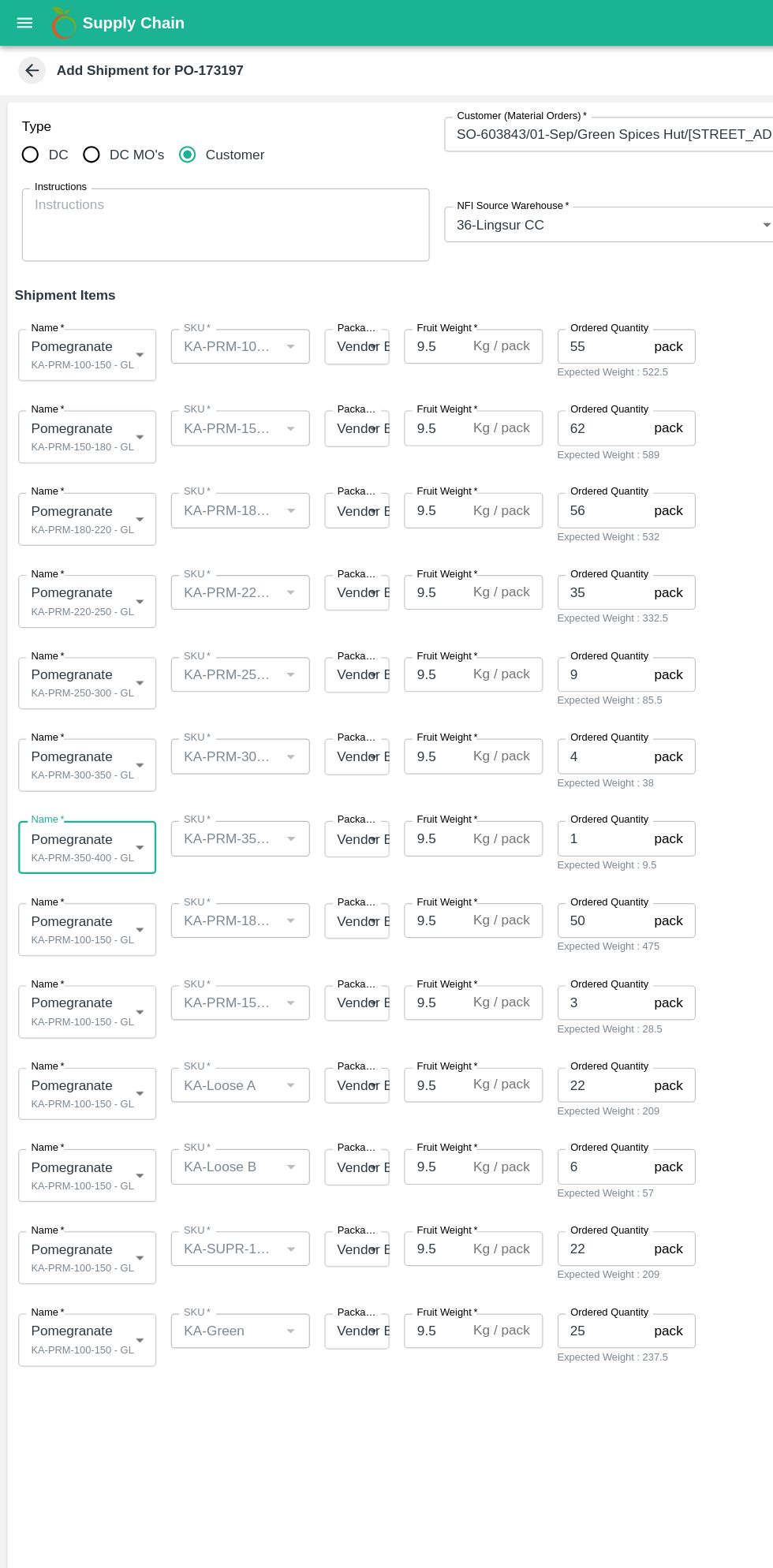
click at [98, 800] on body "Supply Chain Add Shipment for PO-173197 Type DC DC MO's Customer Customer (Mate…" at bounding box center [386, 784] width 773 height 1568
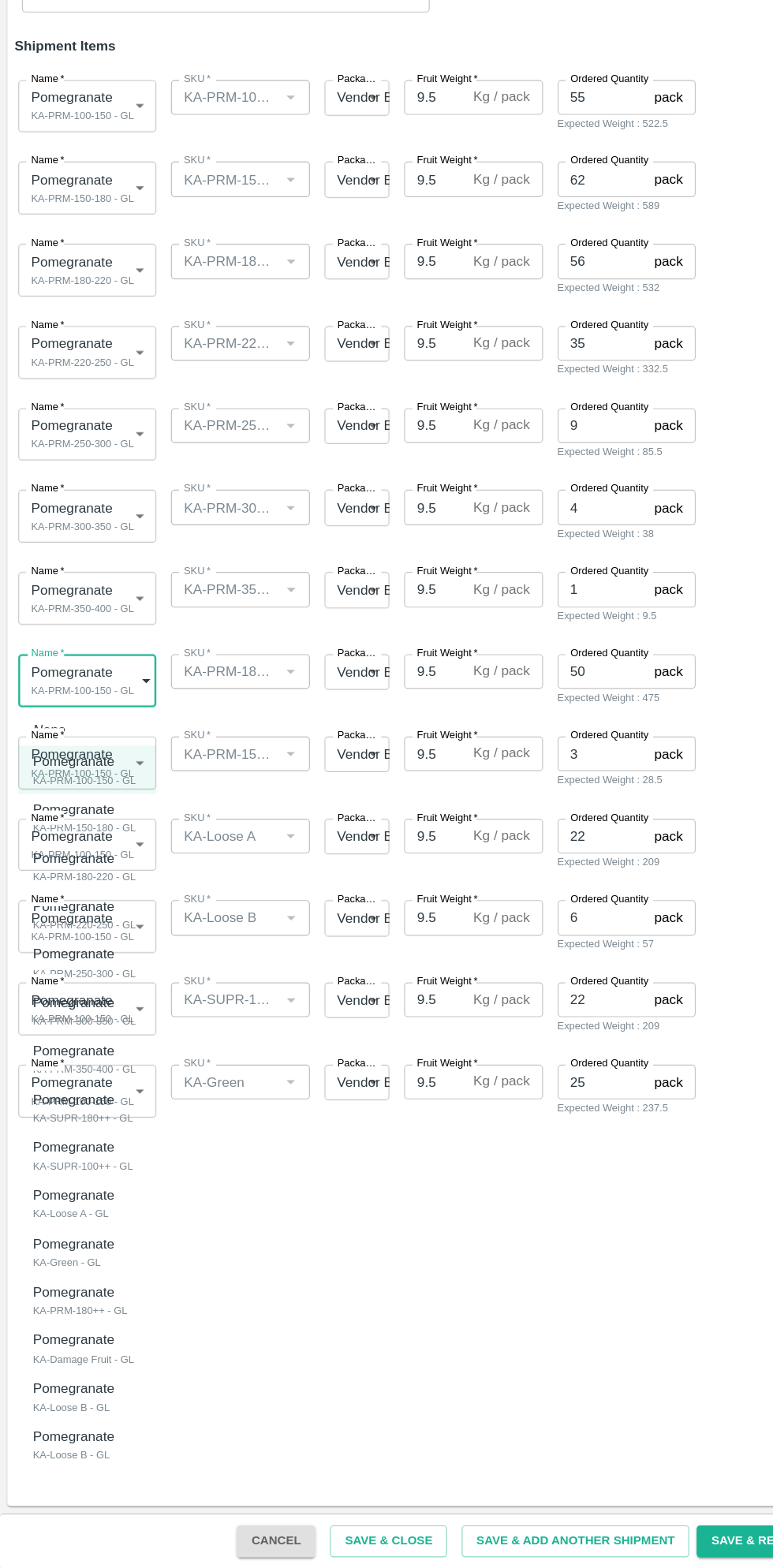
click at [95, 1344] on div "KA-PRM-180++ - GL" at bounding box center [69, 1346] width 81 height 14
type input "1974782"
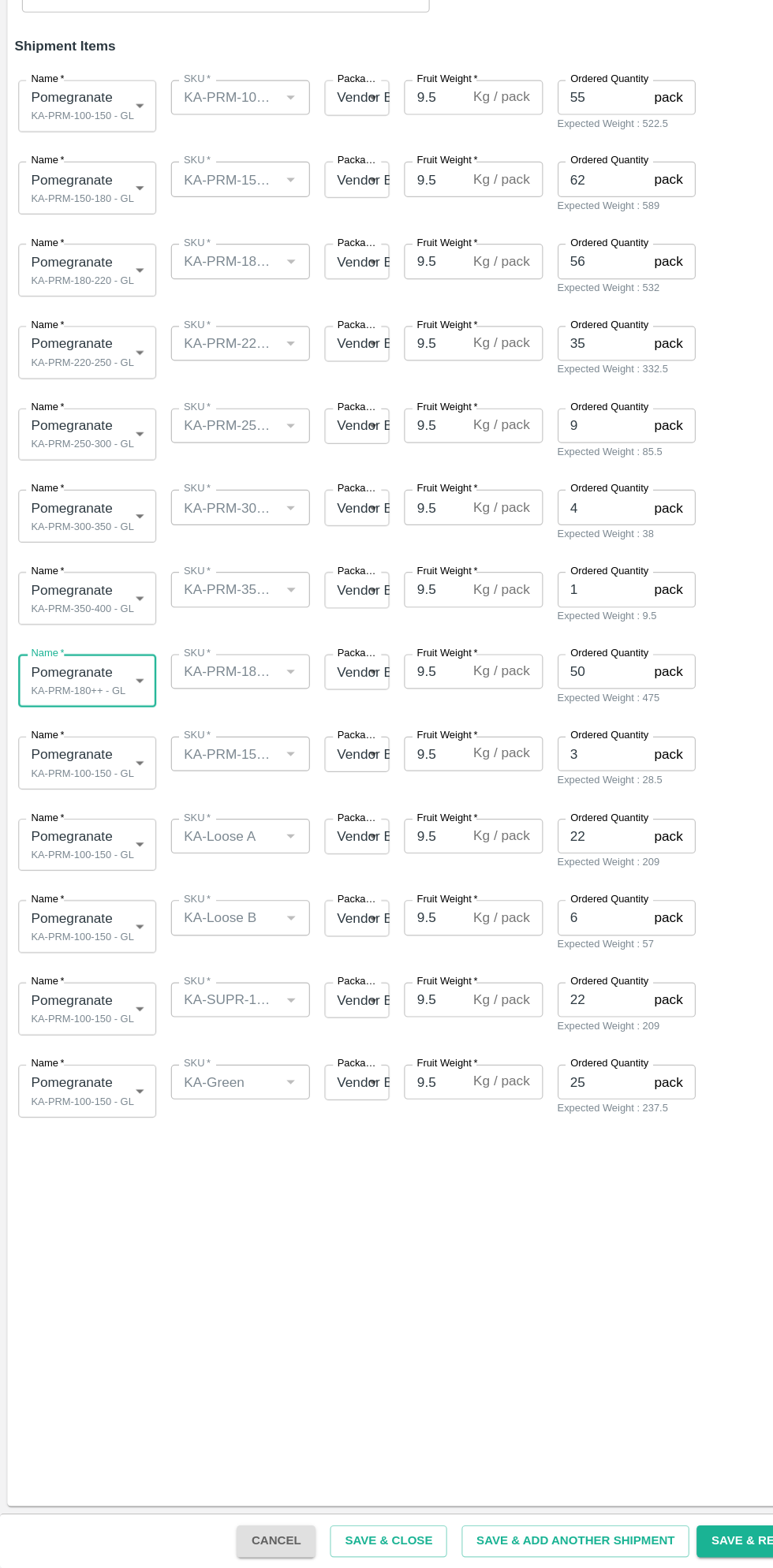
click at [106, 864] on body "Supply Chain Add Shipment for PO-173197 Type DC DC MO's Customer Customer (Mate…" at bounding box center [386, 784] width 773 height 1568
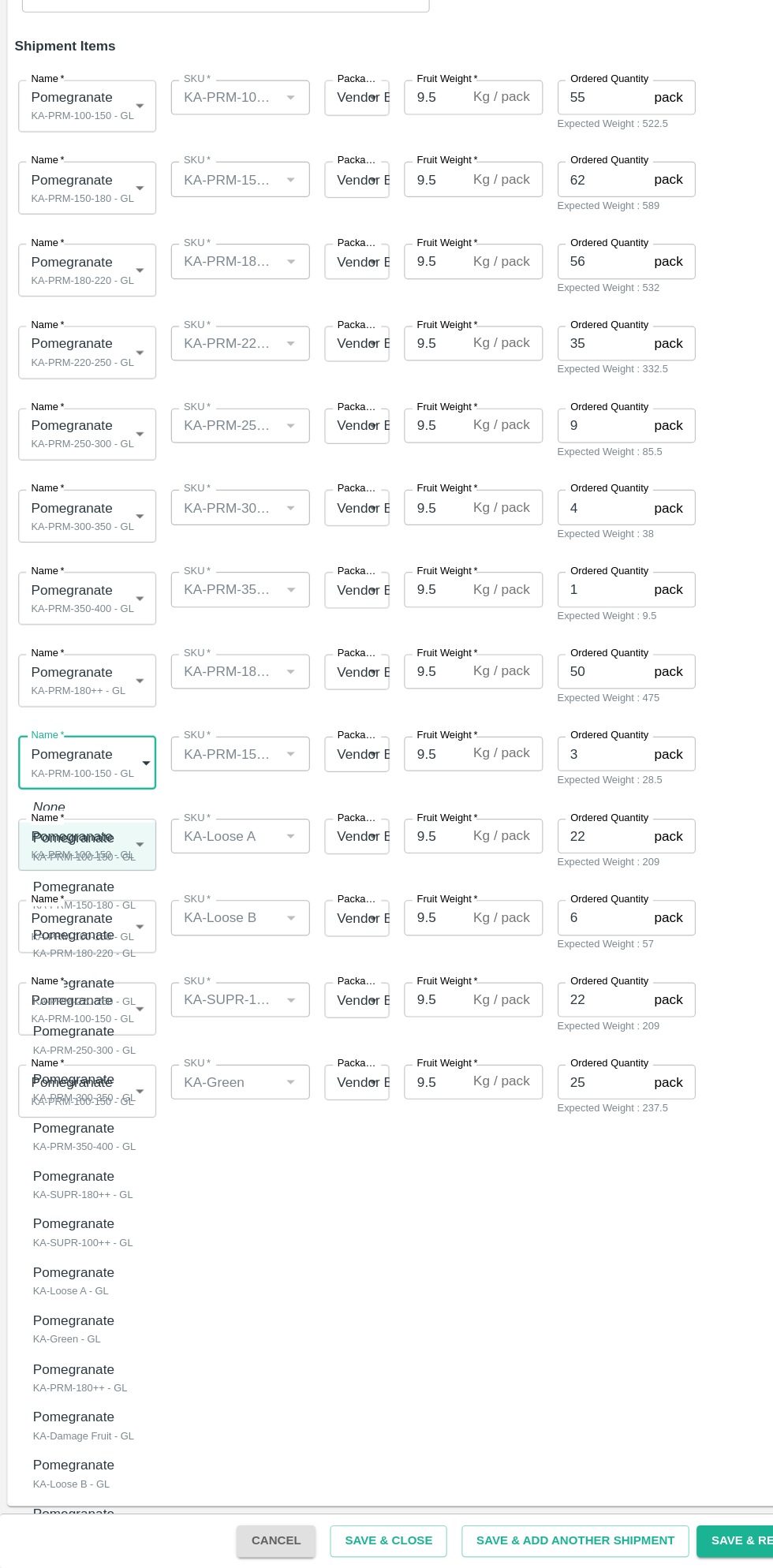
click at [372, 1300] on div at bounding box center [386, 784] width 773 height 1568
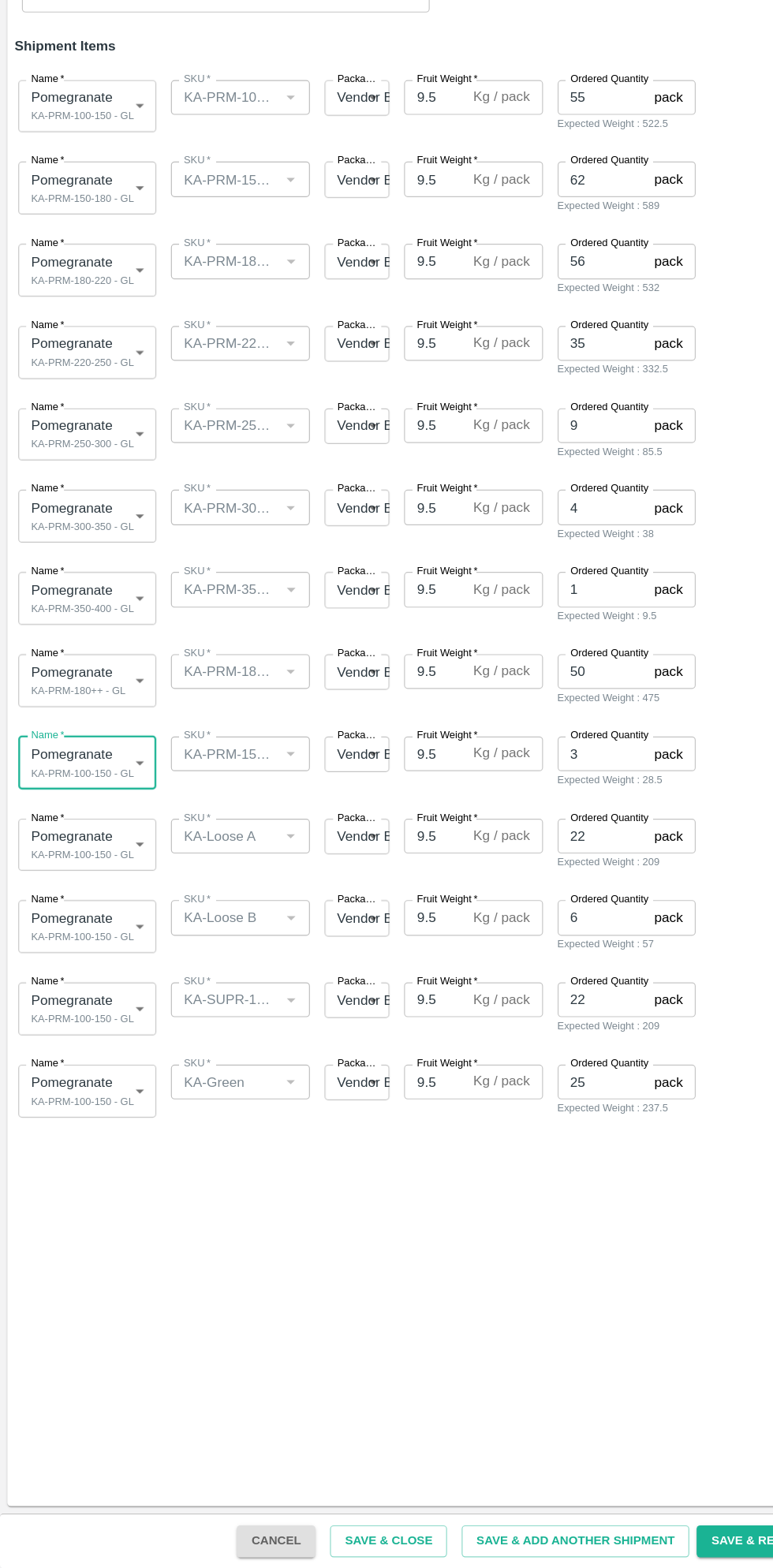
click at [101, 935] on body "Supply Chain Add Shipment for PO-173197 Type DC DC MO's Customer Customer (Mate…" at bounding box center [386, 784] width 773 height 1568
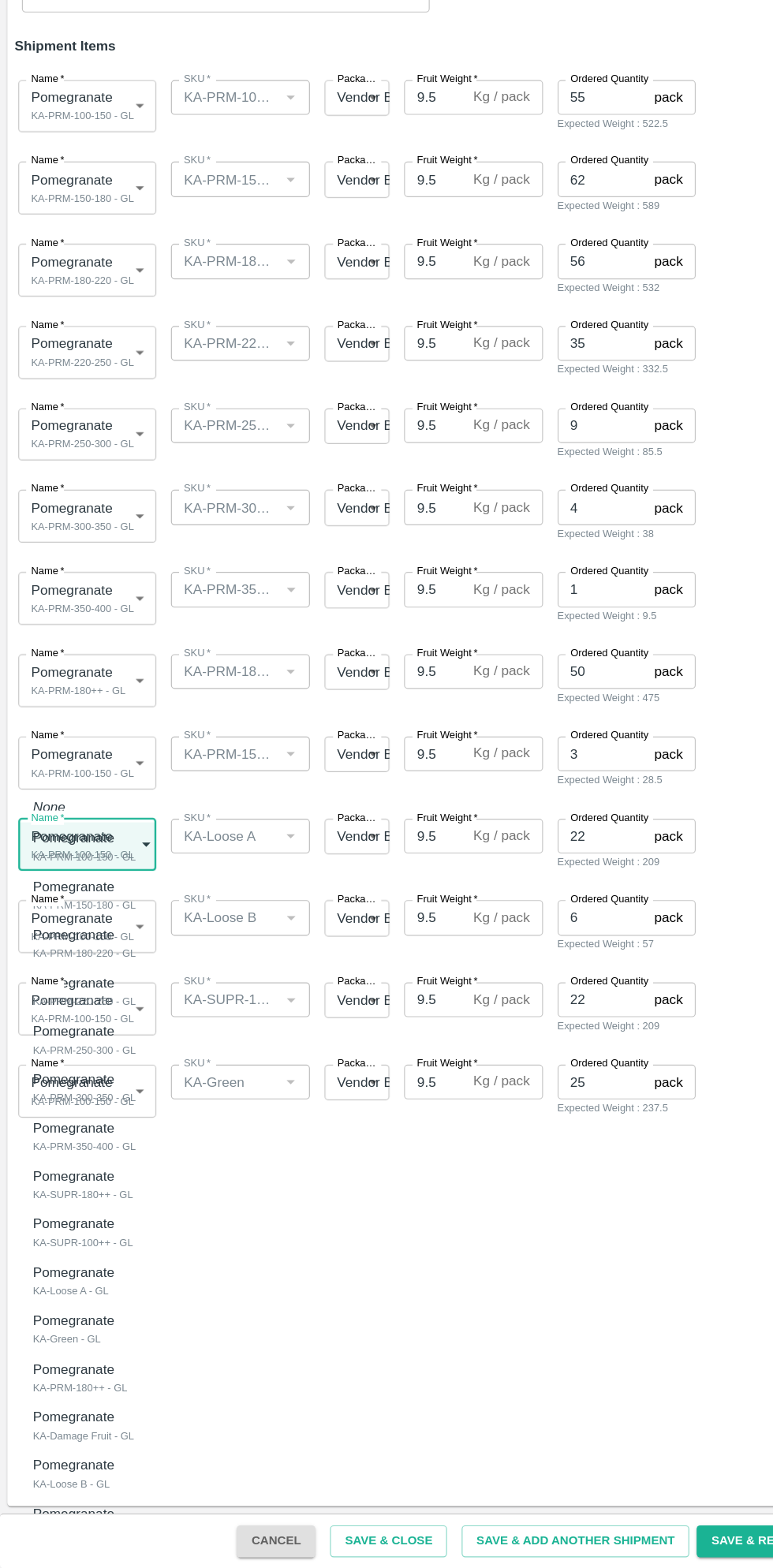
click at [100, 1322] on div "Pomegranate KA-Loose A - GL" at bounding box center [68, 1320] width 78 height 32
type input "1974780"
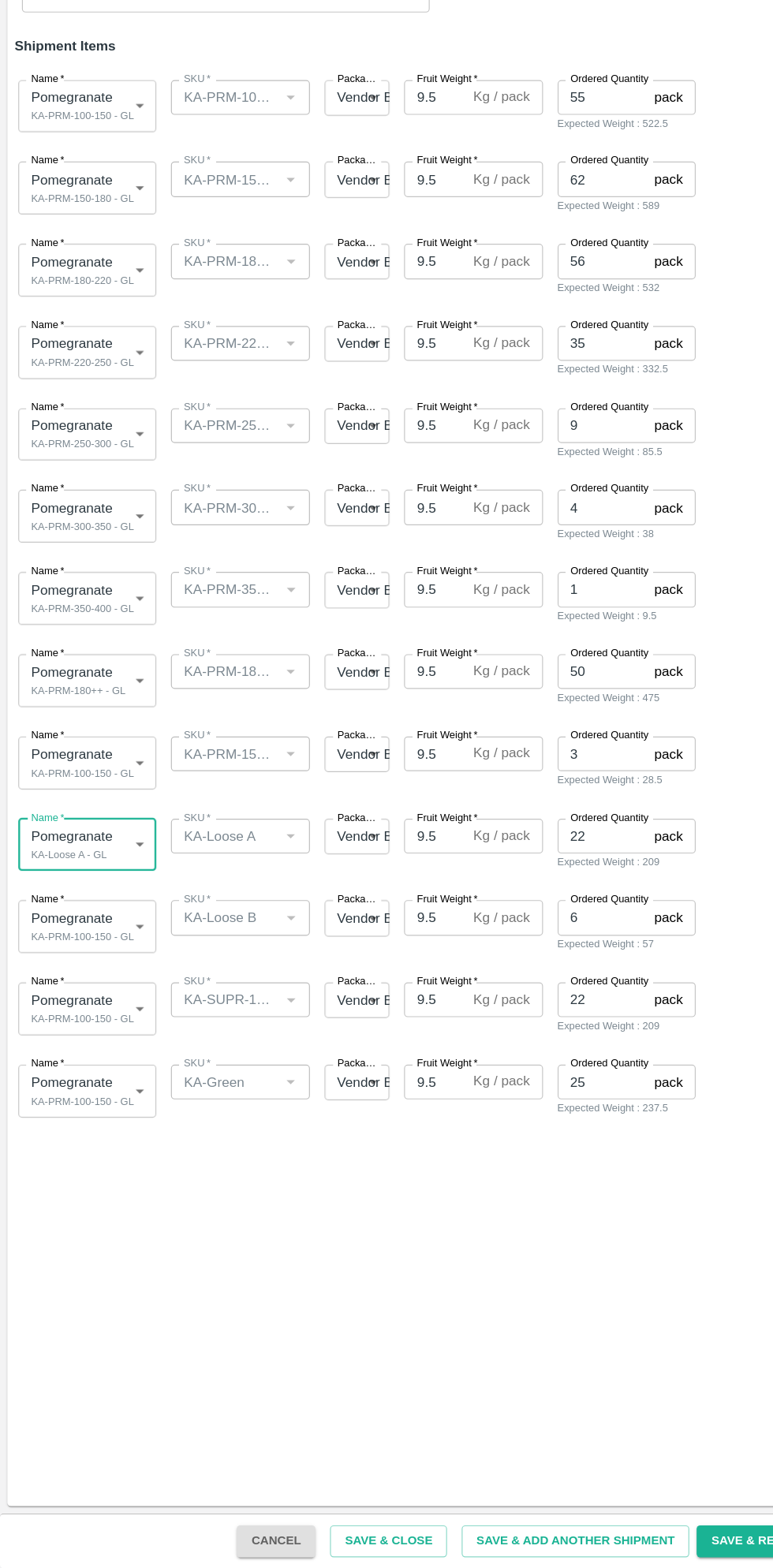
click at [98, 1013] on body "Supply Chain Add Shipment for PO-173197 Type DC DC MO's Customer Customer (Mate…" at bounding box center [386, 784] width 773 height 1568
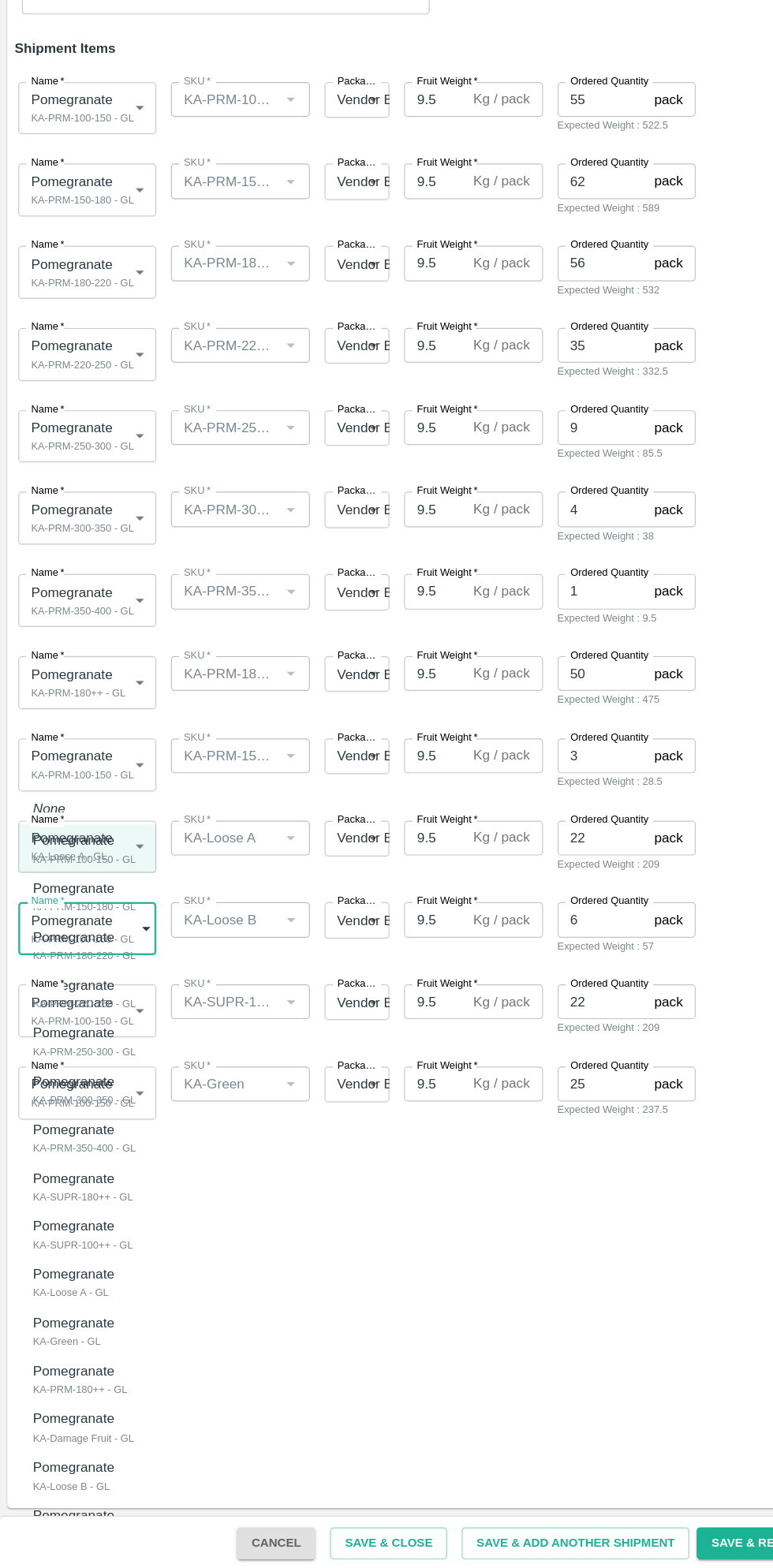
click at [84, 1487] on p "Pomegranate" at bounding box center [63, 1478] width 70 height 18
type input "1974784"
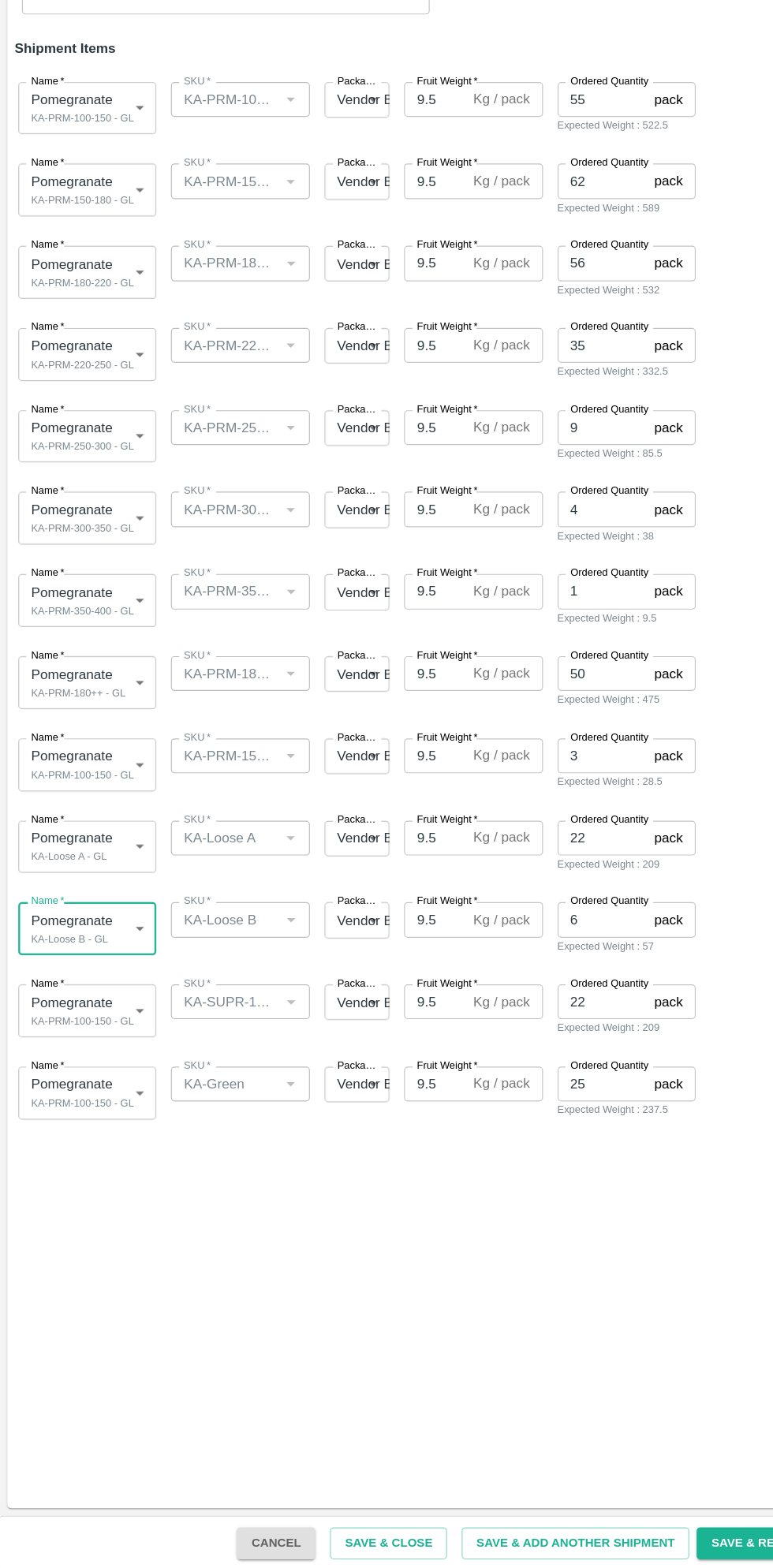
click at [114, 1086] on body "Supply Chain Add Shipment for PO-173197 Type DC DC MO's Customer Customer (Mate…" at bounding box center [386, 784] width 773 height 1568
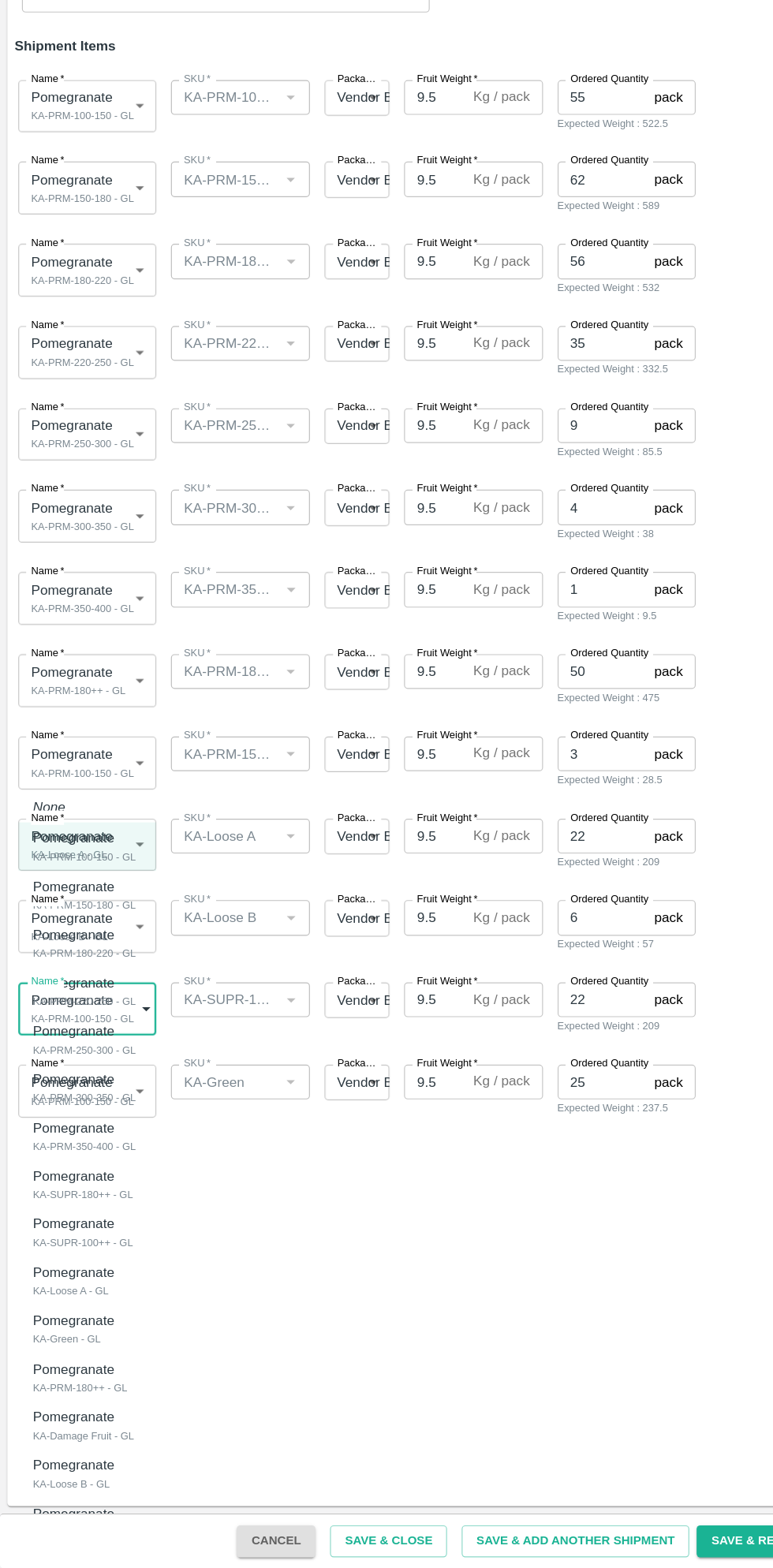
click at [339, 1356] on div at bounding box center [386, 784] width 773 height 1568
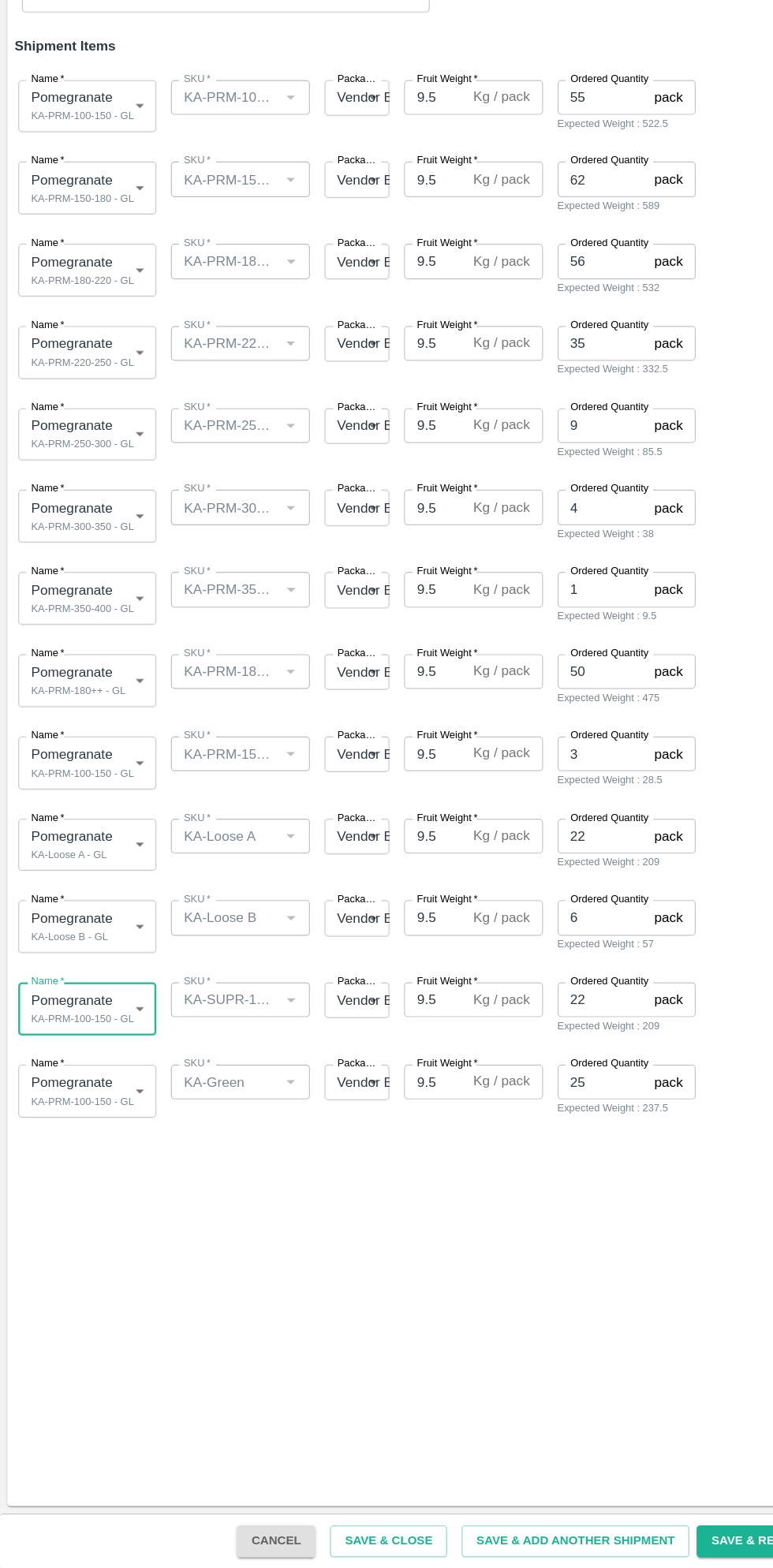
click at [108, 1163] on body "Supply Chain Add Shipment for PO-173197 Type DC DC MO's Customer Customer (Mate…" at bounding box center [386, 784] width 773 height 1568
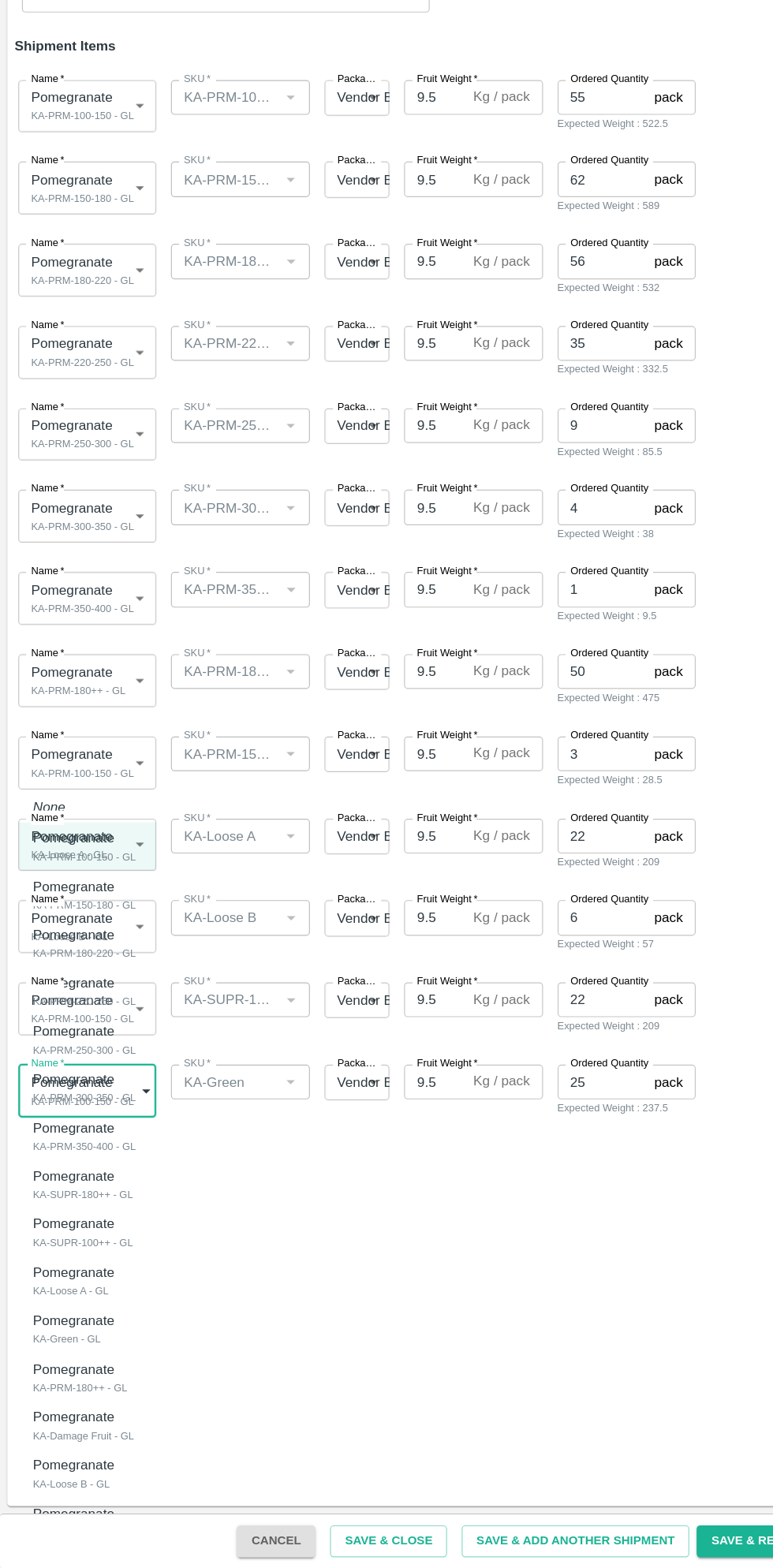
click at [79, 1363] on div "KA-Green - GL" at bounding box center [68, 1370] width 78 height 14
type input "1974781"
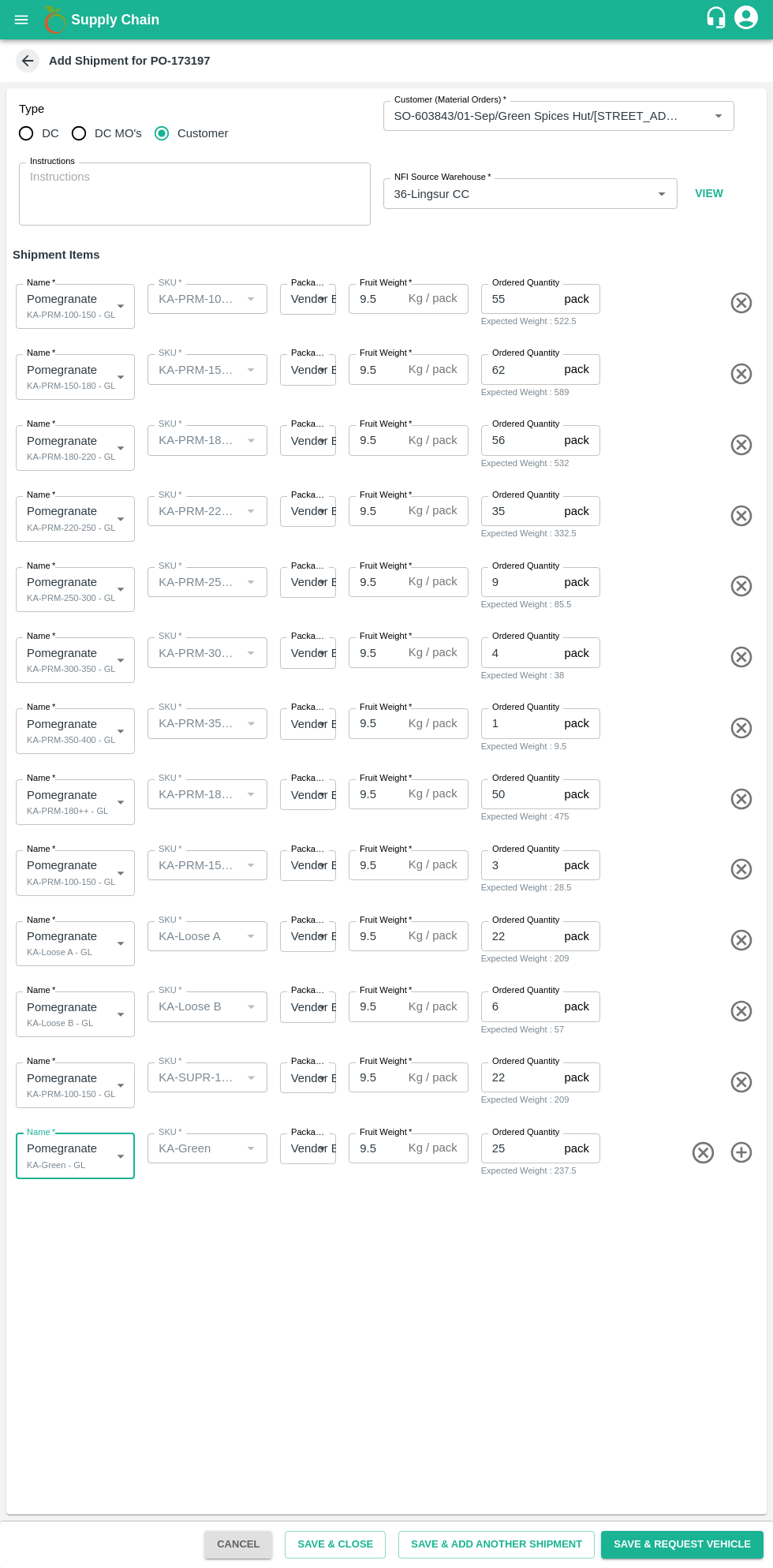
click at [107, 868] on body "Supply Chain Add Shipment for PO-173197 Type DC DC MO's Customer Customer (Mate…" at bounding box center [386, 784] width 773 height 1568
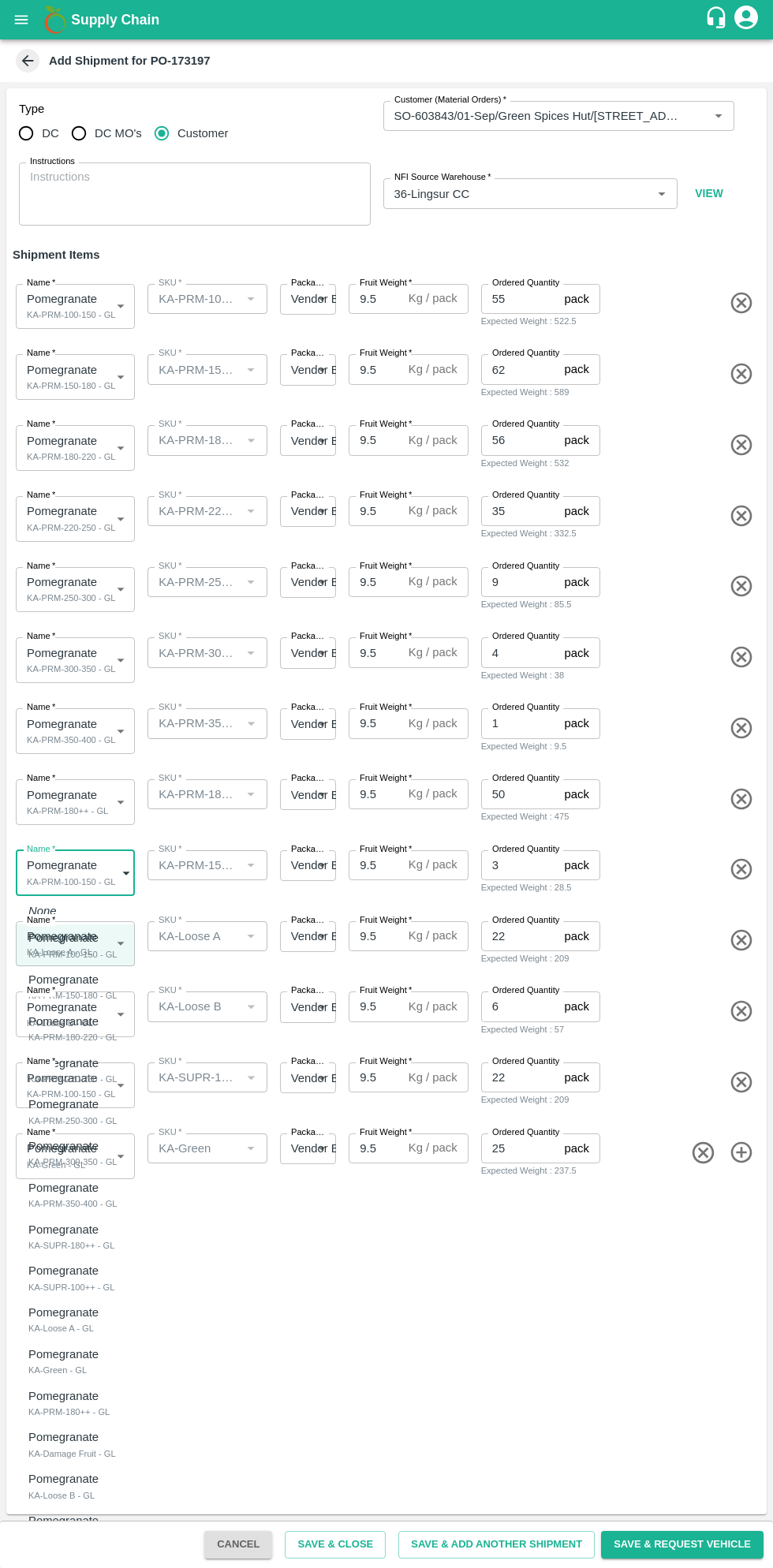
click at [451, 1313] on div at bounding box center [386, 784] width 773 height 1568
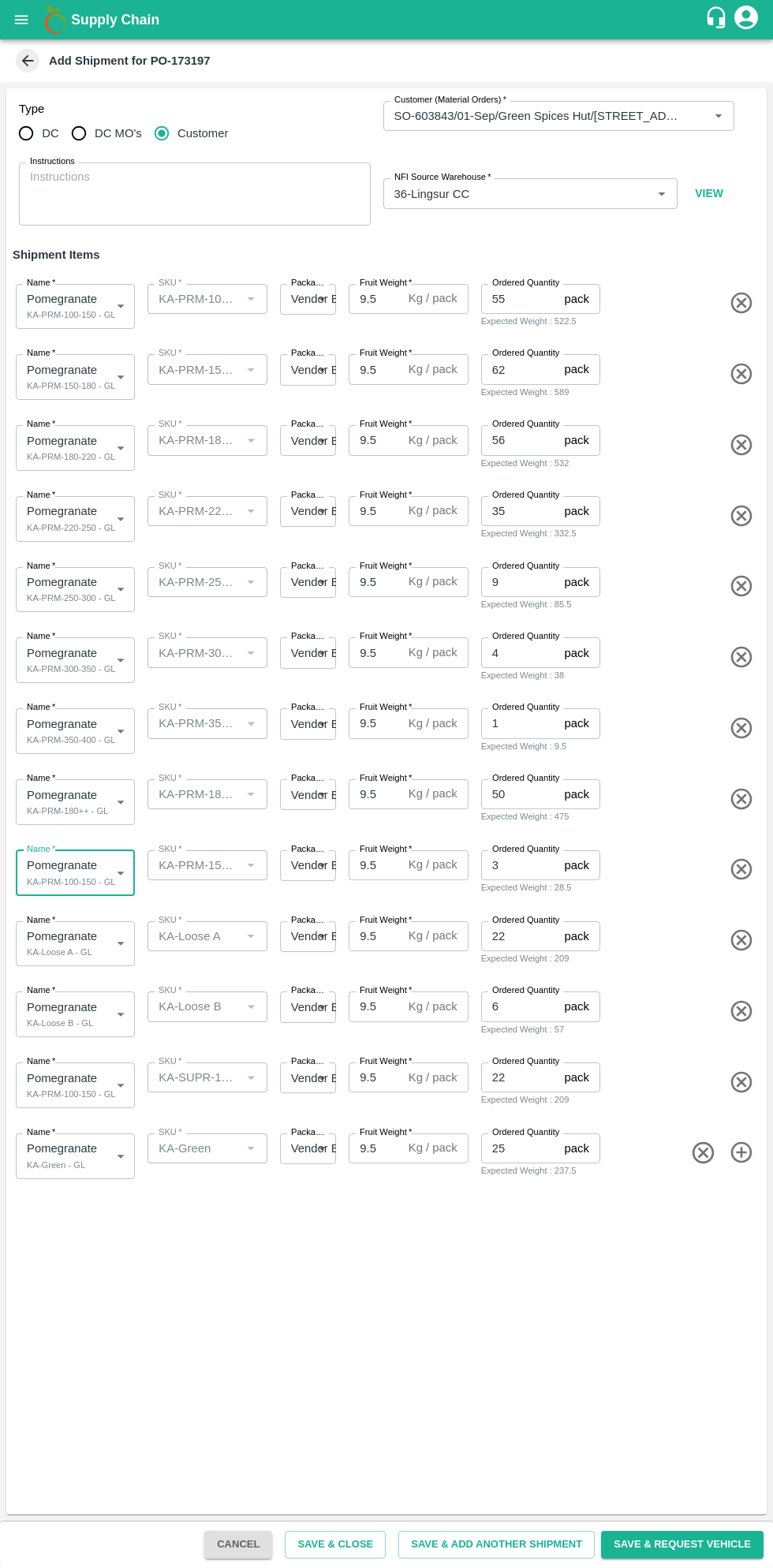
click at [438, 1310] on div "Type DC DC MO's Customer Customer (Material Orders)   * Customer (Material Orde…" at bounding box center [386, 801] width 760 height 1426
click at [98, 1084] on body "Supply Chain Add Shipment for PO-173197 Type DC DC MO's Customer Customer (Mate…" at bounding box center [386, 784] width 773 height 1568
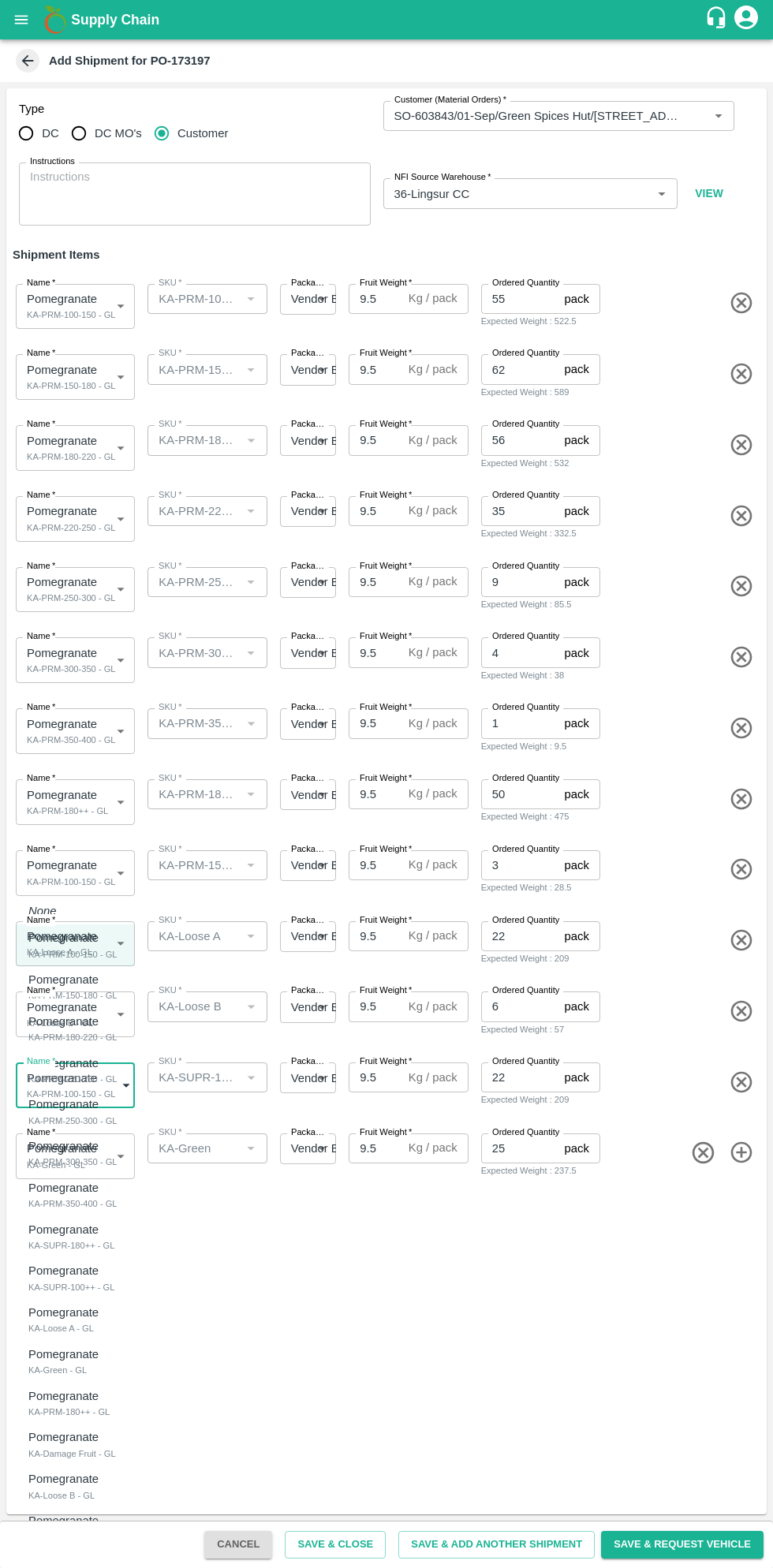
click at [112, 1276] on div "Pomegranate KA-SUPR-100++ - GL" at bounding box center [72, 1278] width 86 height 32
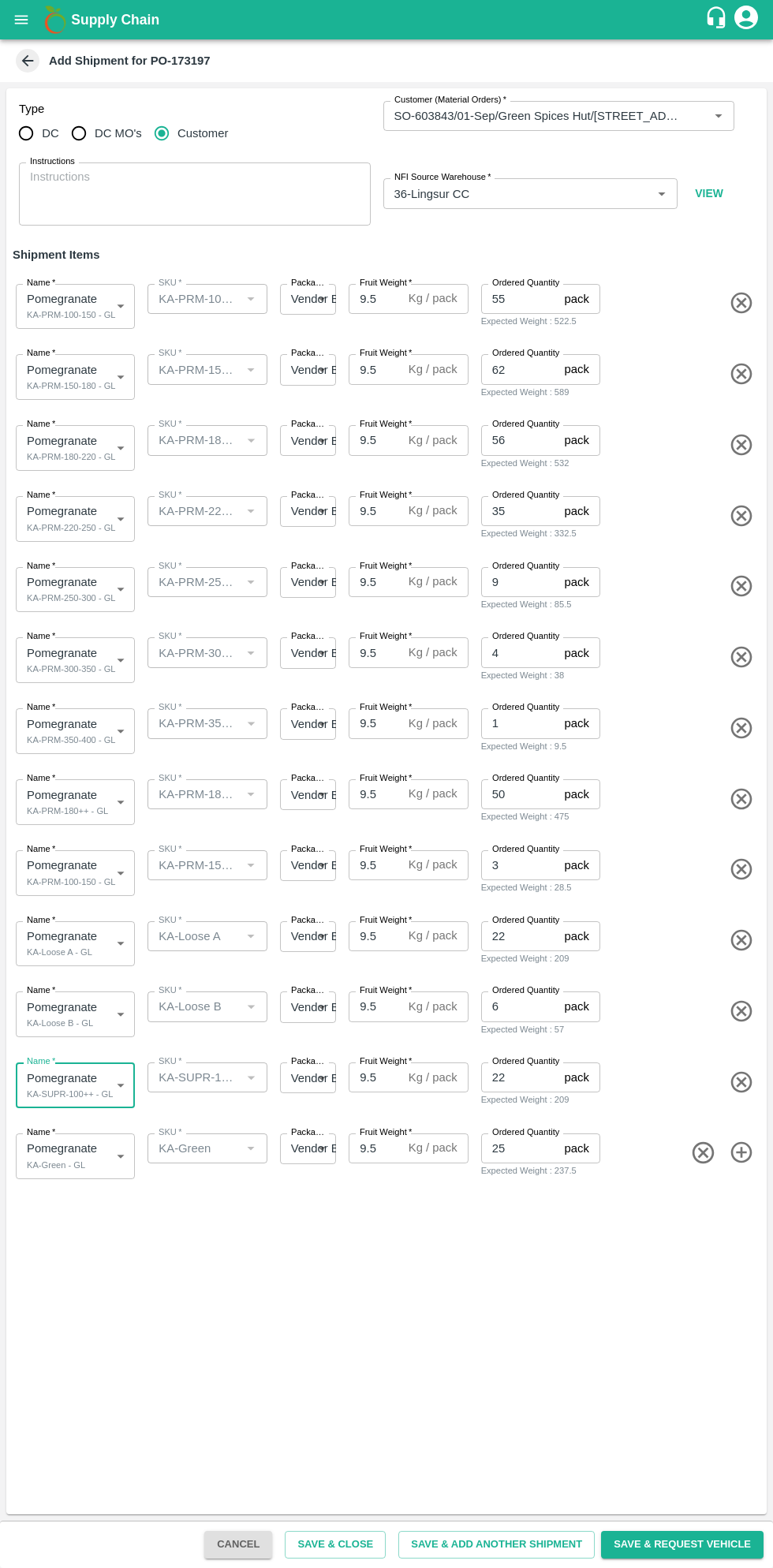
click at [108, 1092] on body "Supply Chain Add Shipment for PO-173197 Type DC DC MO's Customer Customer (Mate…" at bounding box center [386, 784] width 773 height 1568
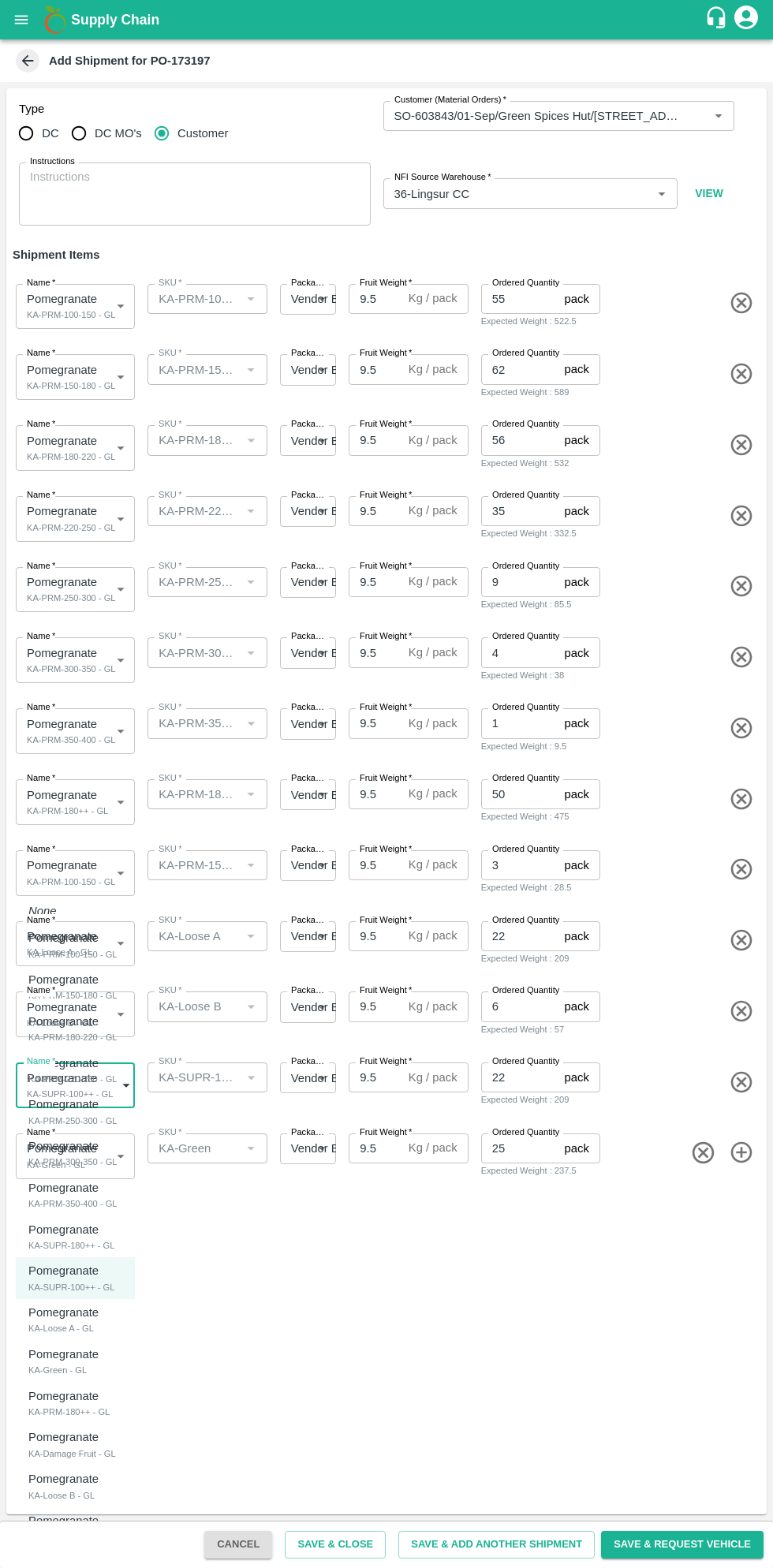
click at [101, 1409] on div "KA-PRM-180++ - GL" at bounding box center [69, 1412] width 81 height 14
type input "1974782"
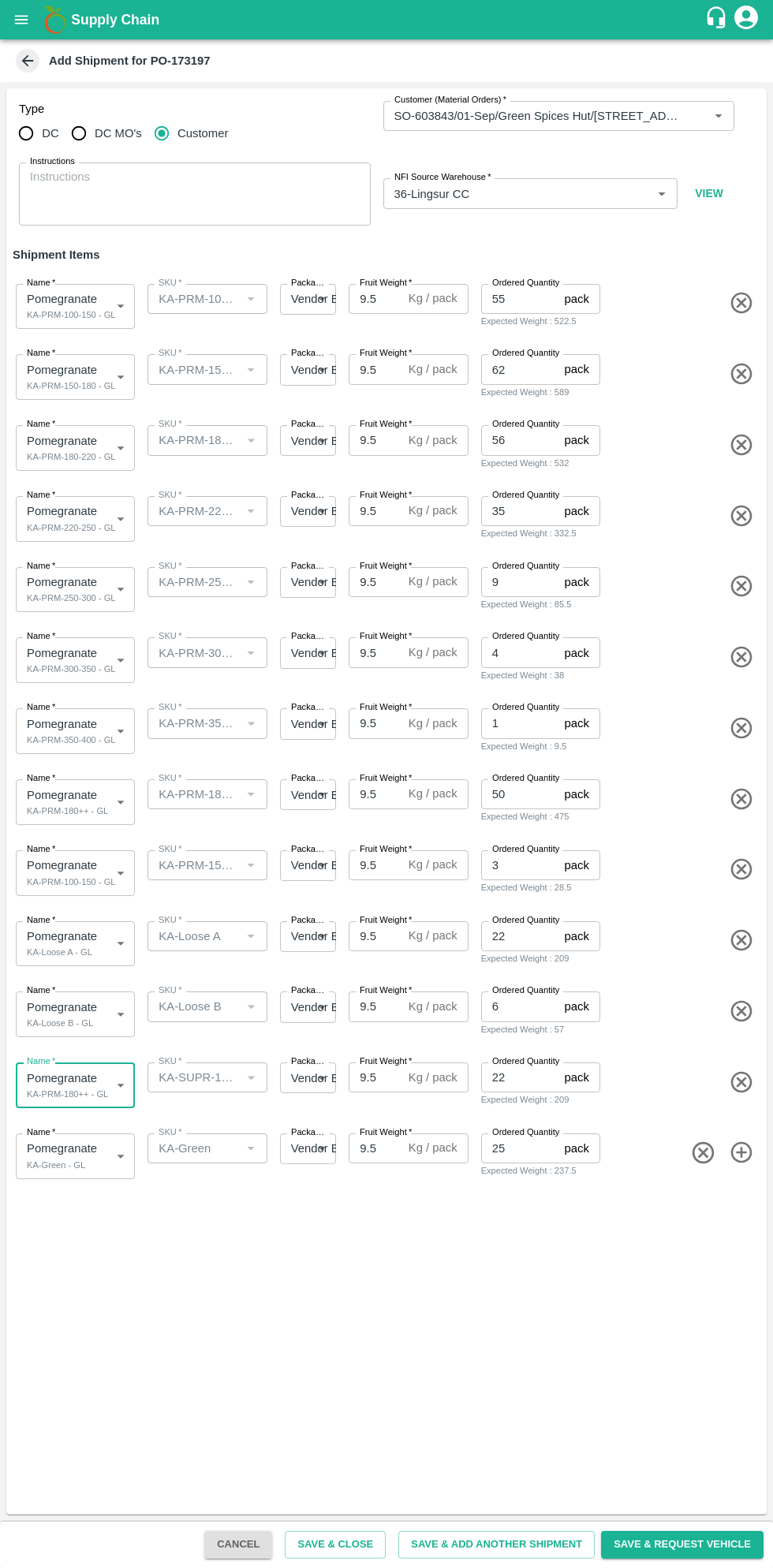
click at [93, 877] on body "Supply Chain Add Shipment for PO-173197 Type DC DC MO's Customer Customer (Mate…" at bounding box center [386, 784] width 773 height 1568
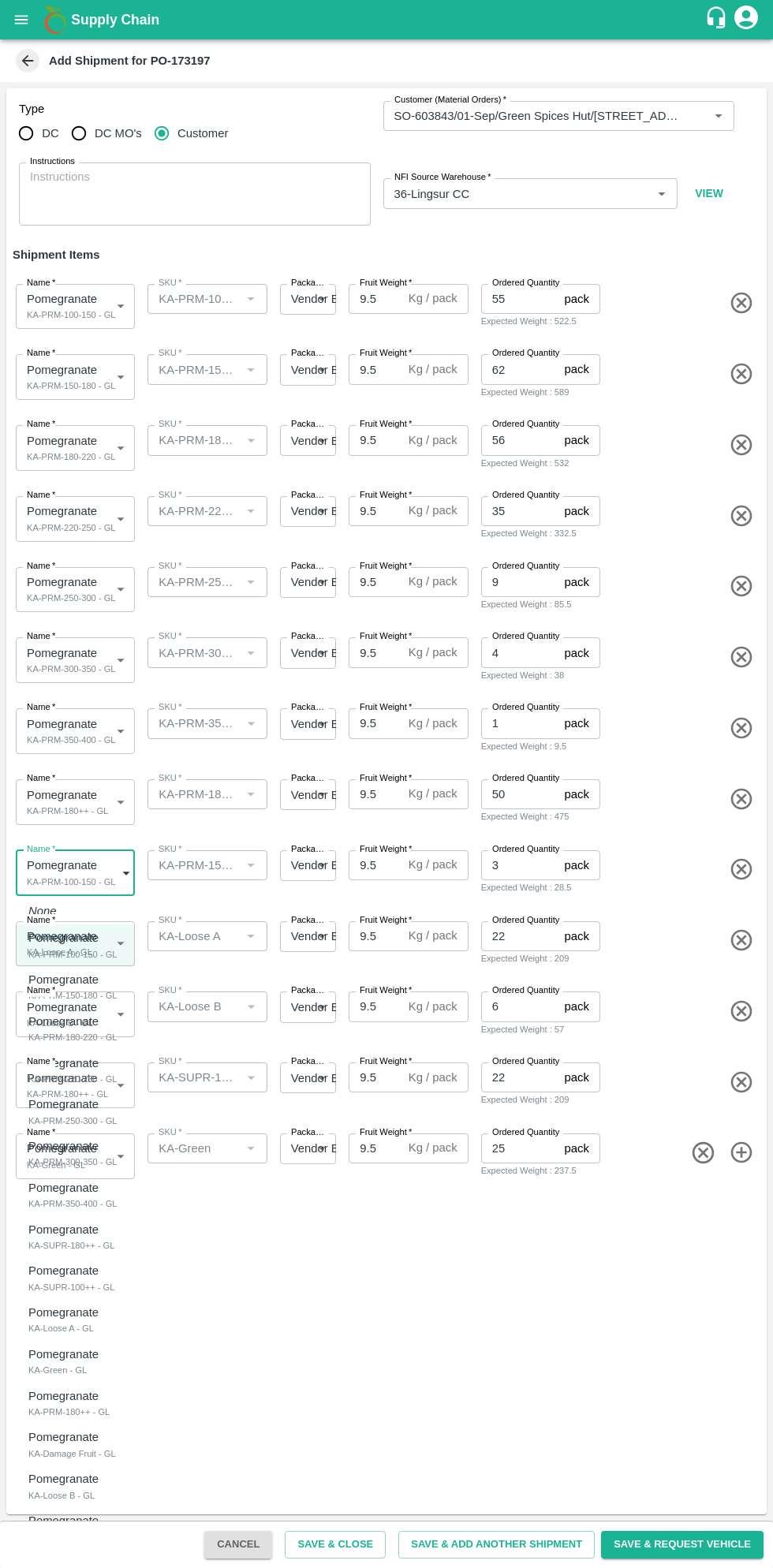
click at [393, 1314] on div at bounding box center [386, 784] width 773 height 1568
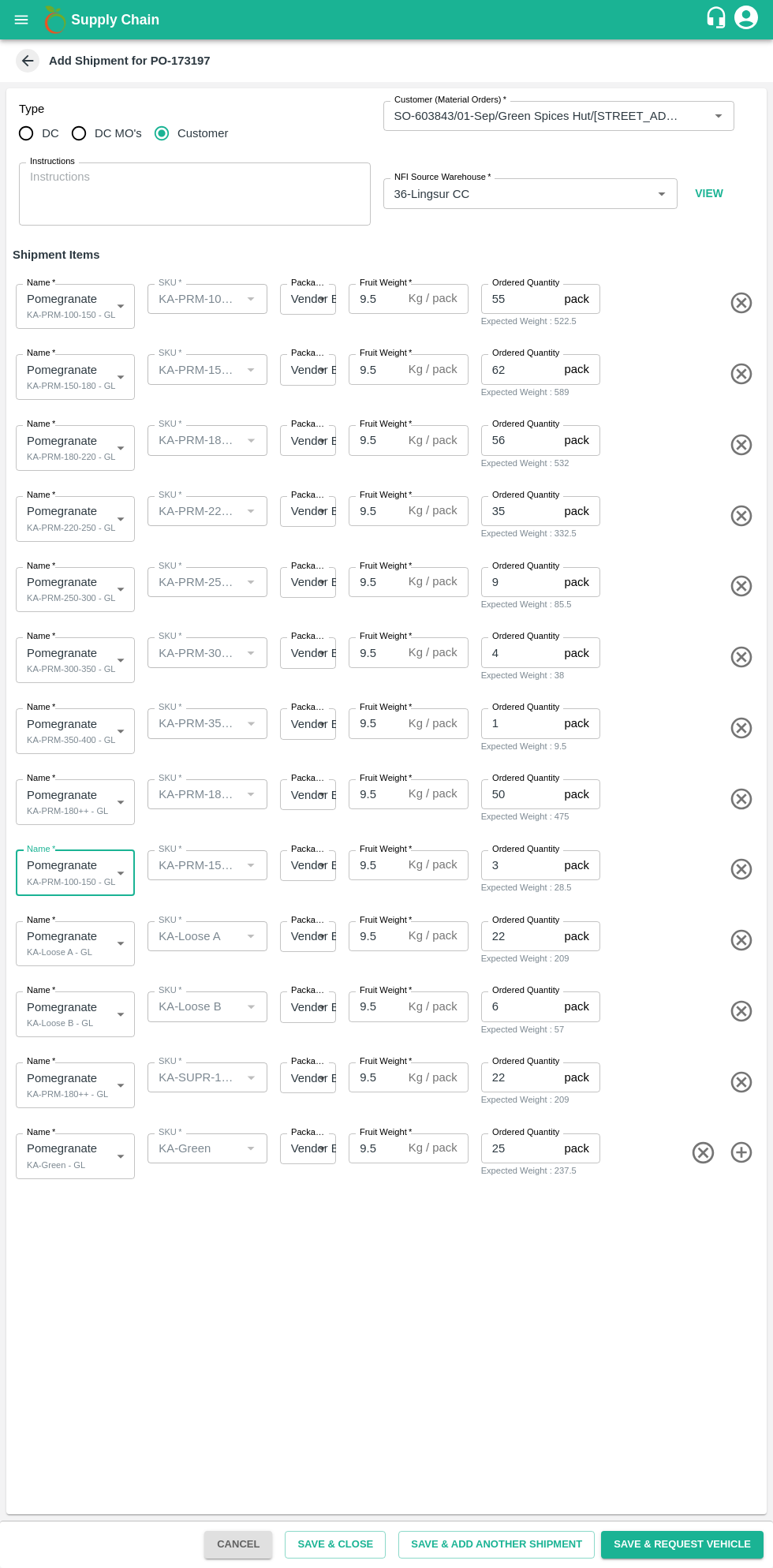
click at [98, 803] on body "Supply Chain Add Shipment for PO-173197 Type DC DC MO's Customer Customer (Mate…" at bounding box center [386, 784] width 773 height 1568
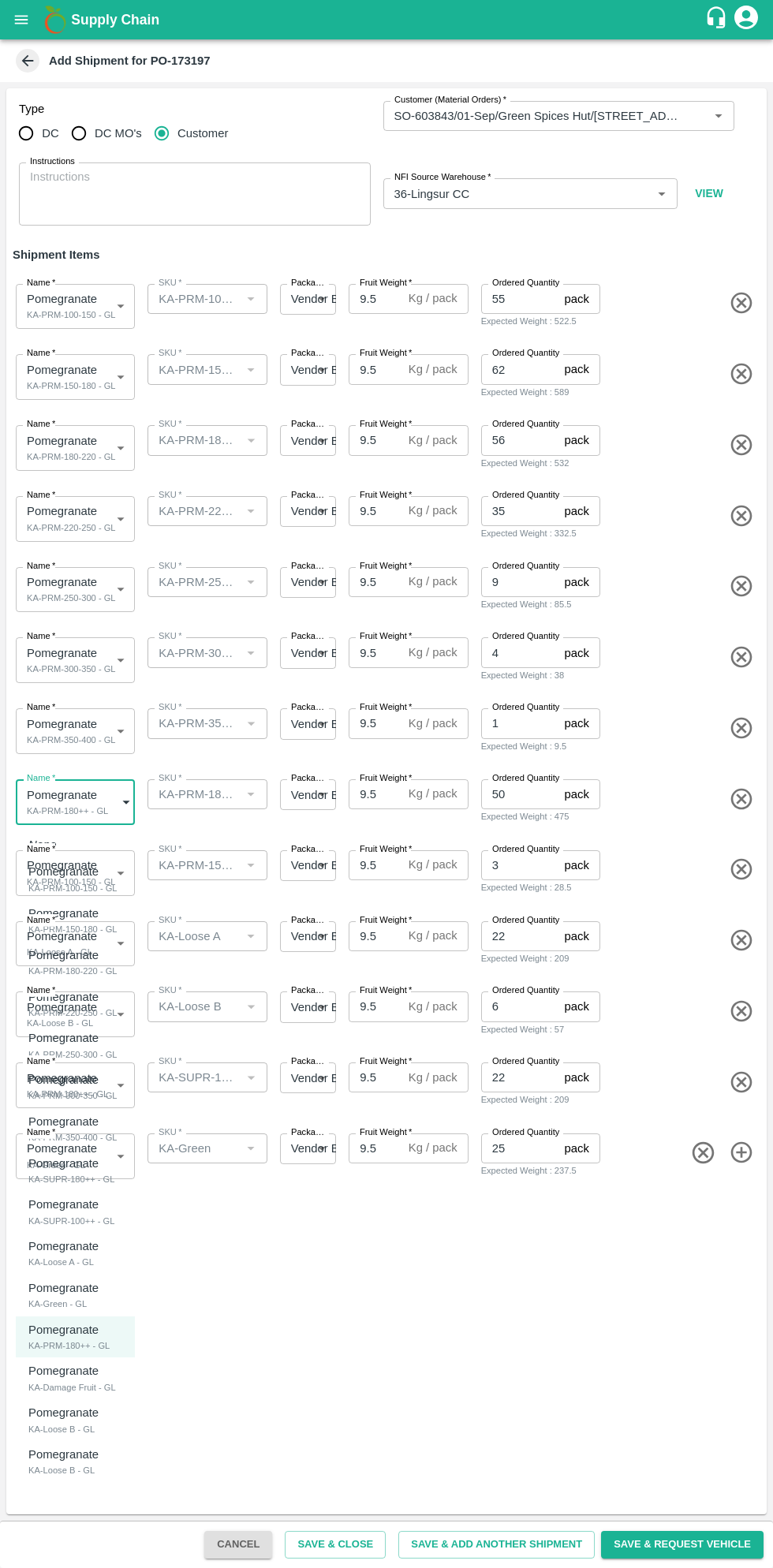
click at [104, 1174] on div "KA-SUPR-180++ - GL" at bounding box center [72, 1179] width 86 height 14
type input "1974778"
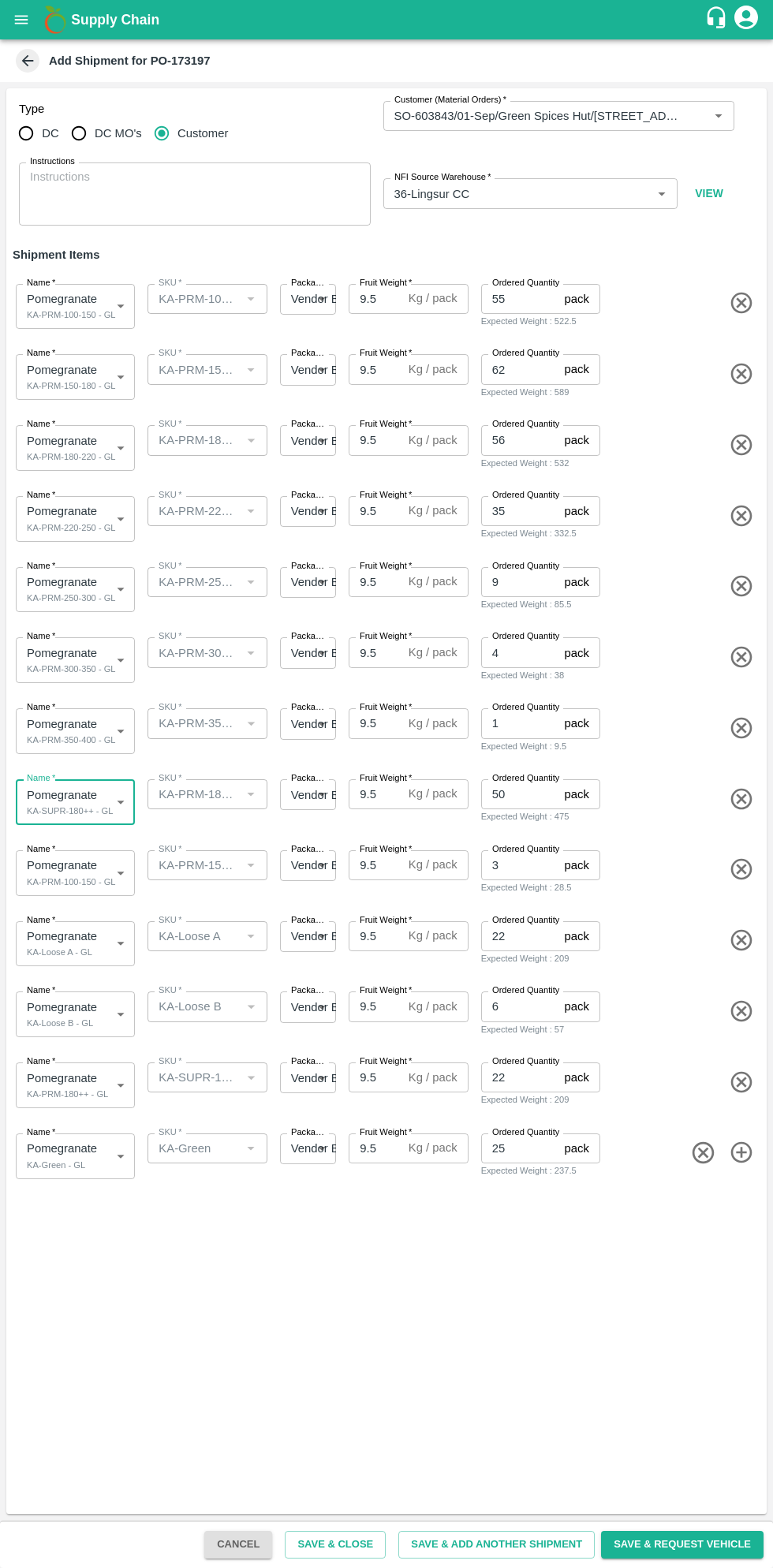
click at [107, 871] on body "Supply Chain Add Shipment for PO-173197 Type DC DC MO's Customer Customer (Mate…" at bounding box center [386, 784] width 773 height 1568
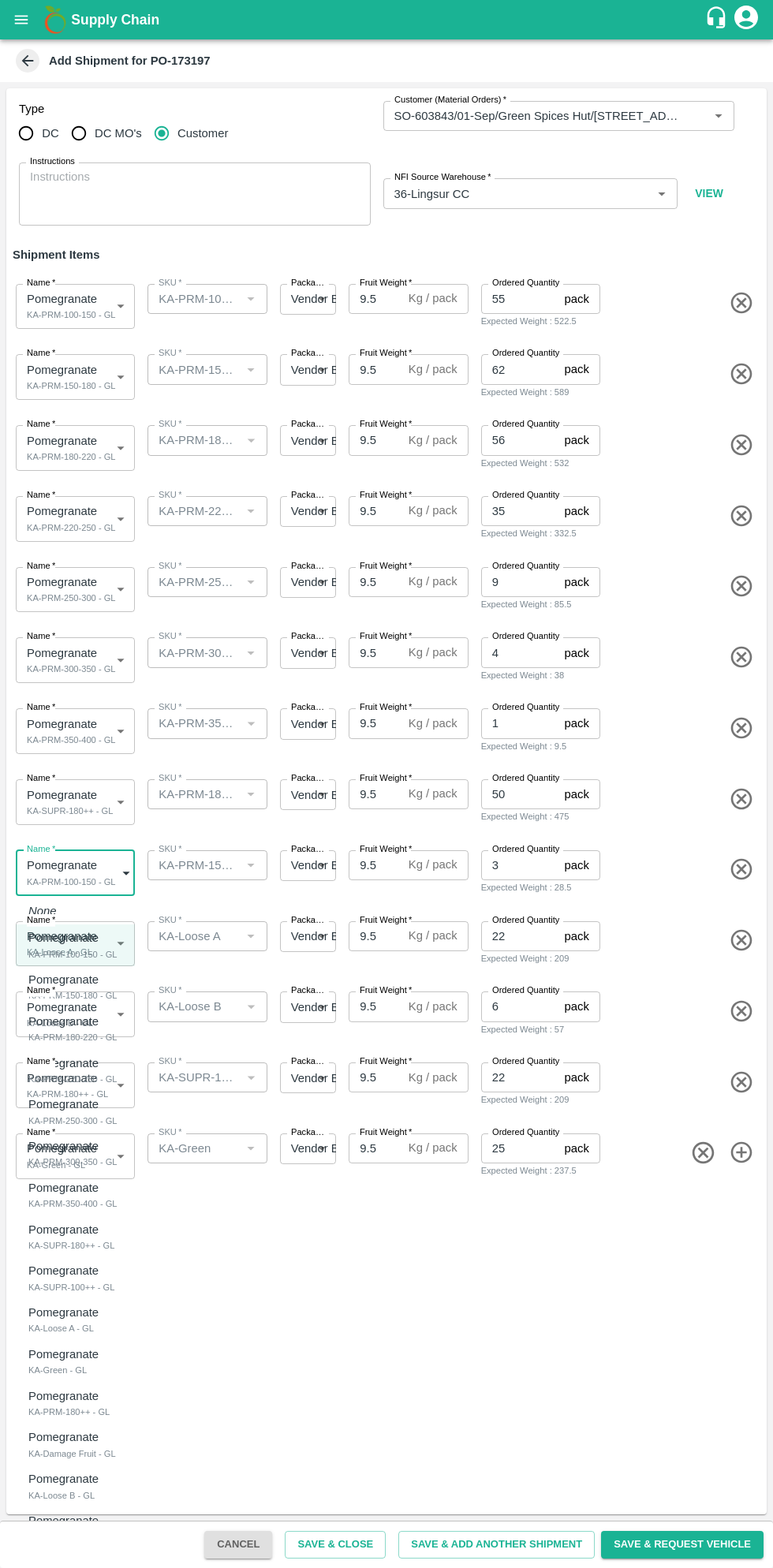
click at [98, 1276] on p "Pomegranate" at bounding box center [68, 1270] width 78 height 18
type input "1974779"
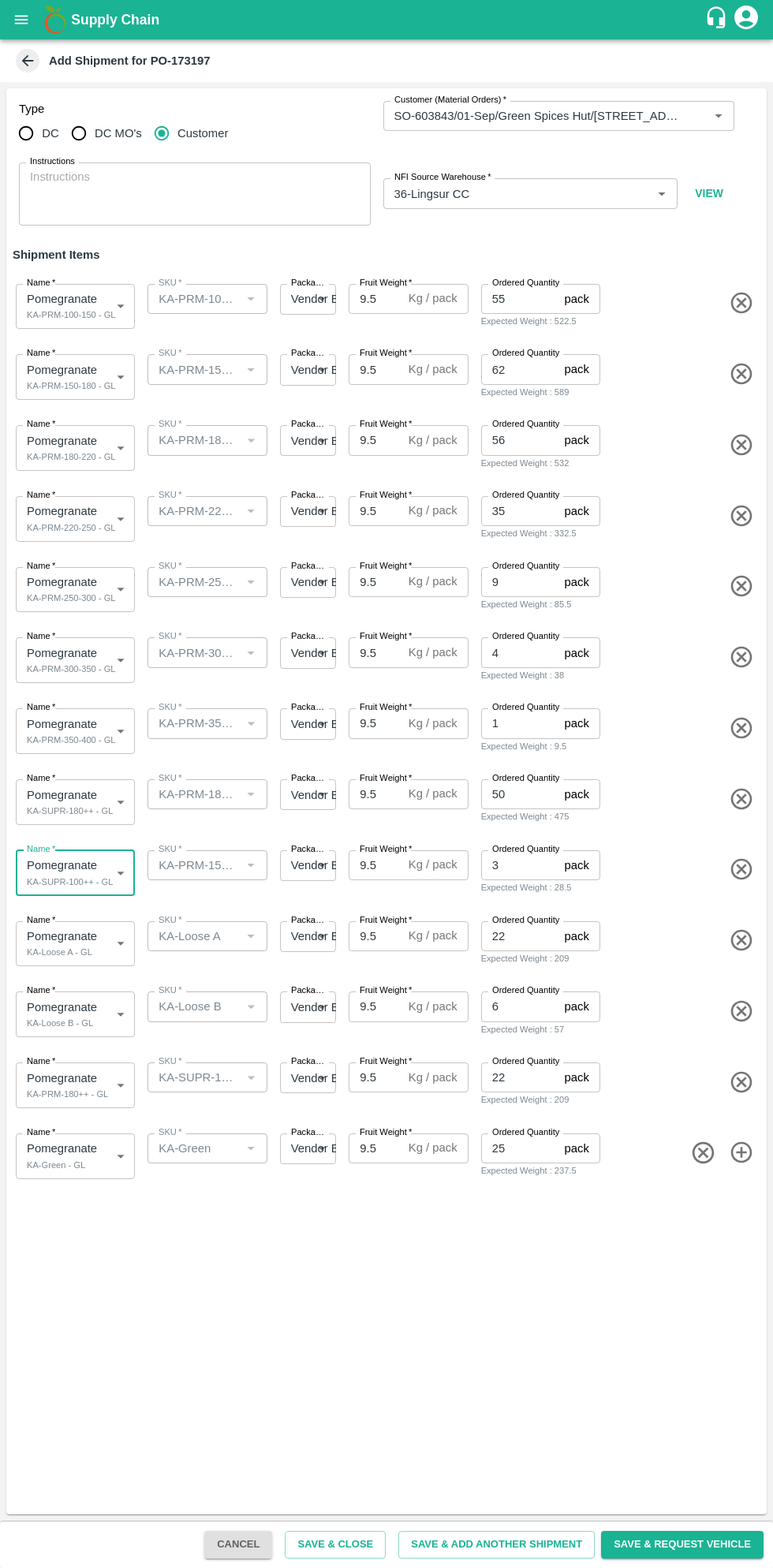
click at [345, 1316] on div "Type DC DC MO's Customer Customer (Material Orders)   * Customer (Material Orde…" at bounding box center [386, 801] width 760 height 1426
click at [359, 1544] on button "Save & Close" at bounding box center [335, 1544] width 101 height 28
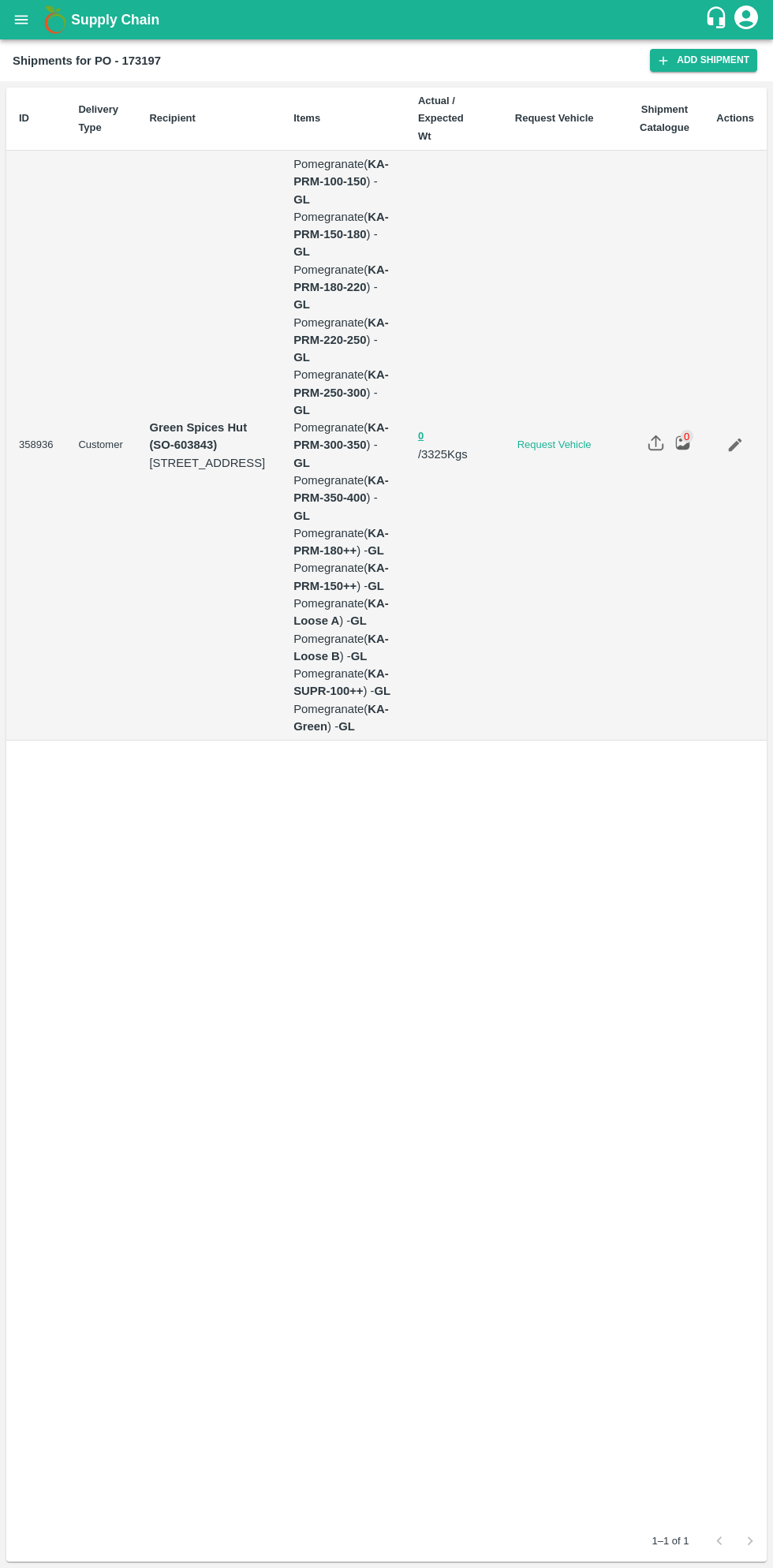
click at [734, 439] on icon "Edit" at bounding box center [735, 445] width 14 height 14
click at [553, 1566] on div "ID Delivery Type Recipient Items Actual / Expected Wt Request Vehicle Shipment …" at bounding box center [386, 824] width 773 height 1487
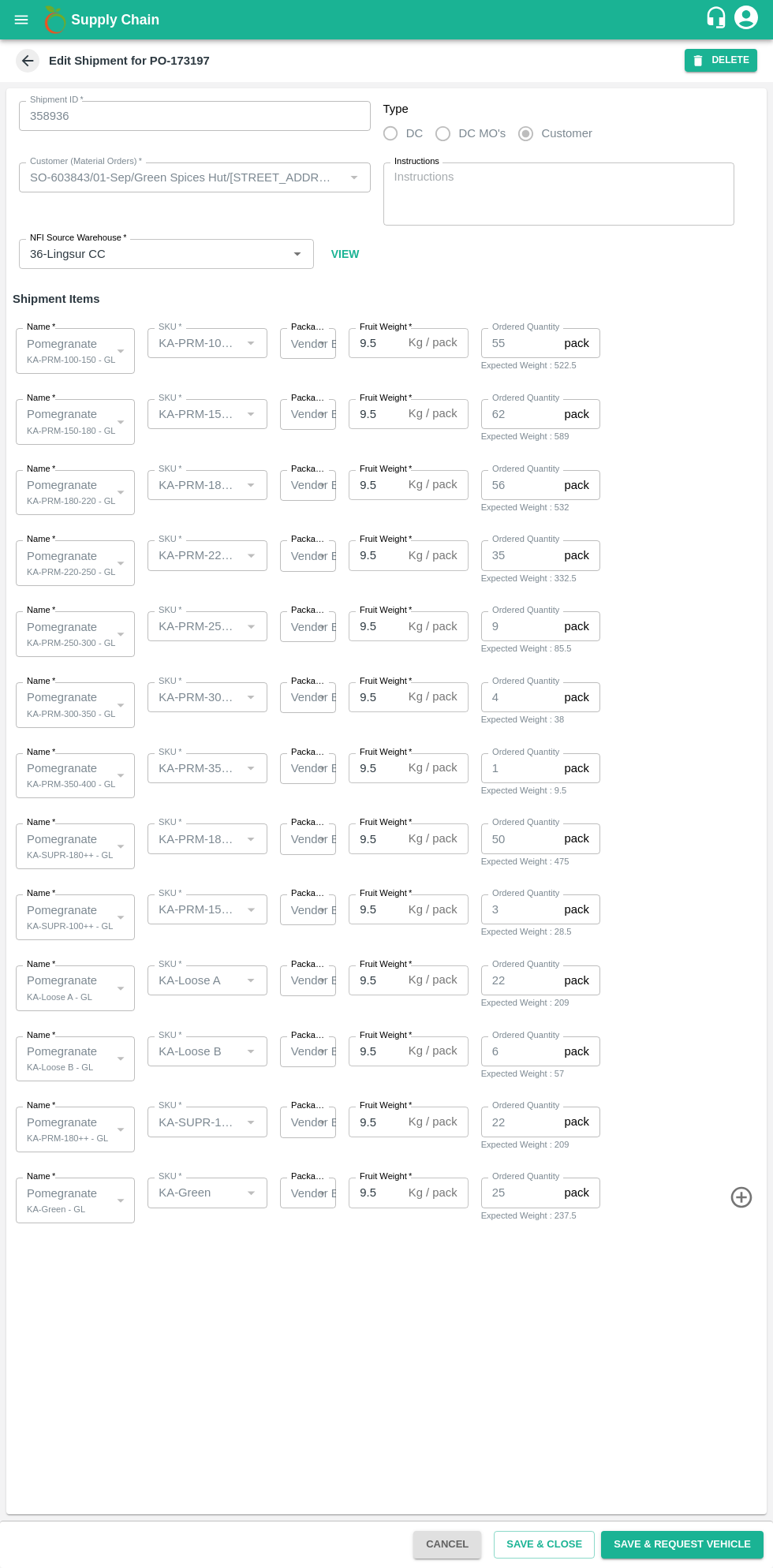
type input "SO-603843/01-Sep/Green Spices Hut/[STREET_ADDRESS]"
type input "36-Lingsur CC"
type input "KA-PRM-100-150"
type input "KA-PRM-150-180"
type input "KA-PRM-180-220"
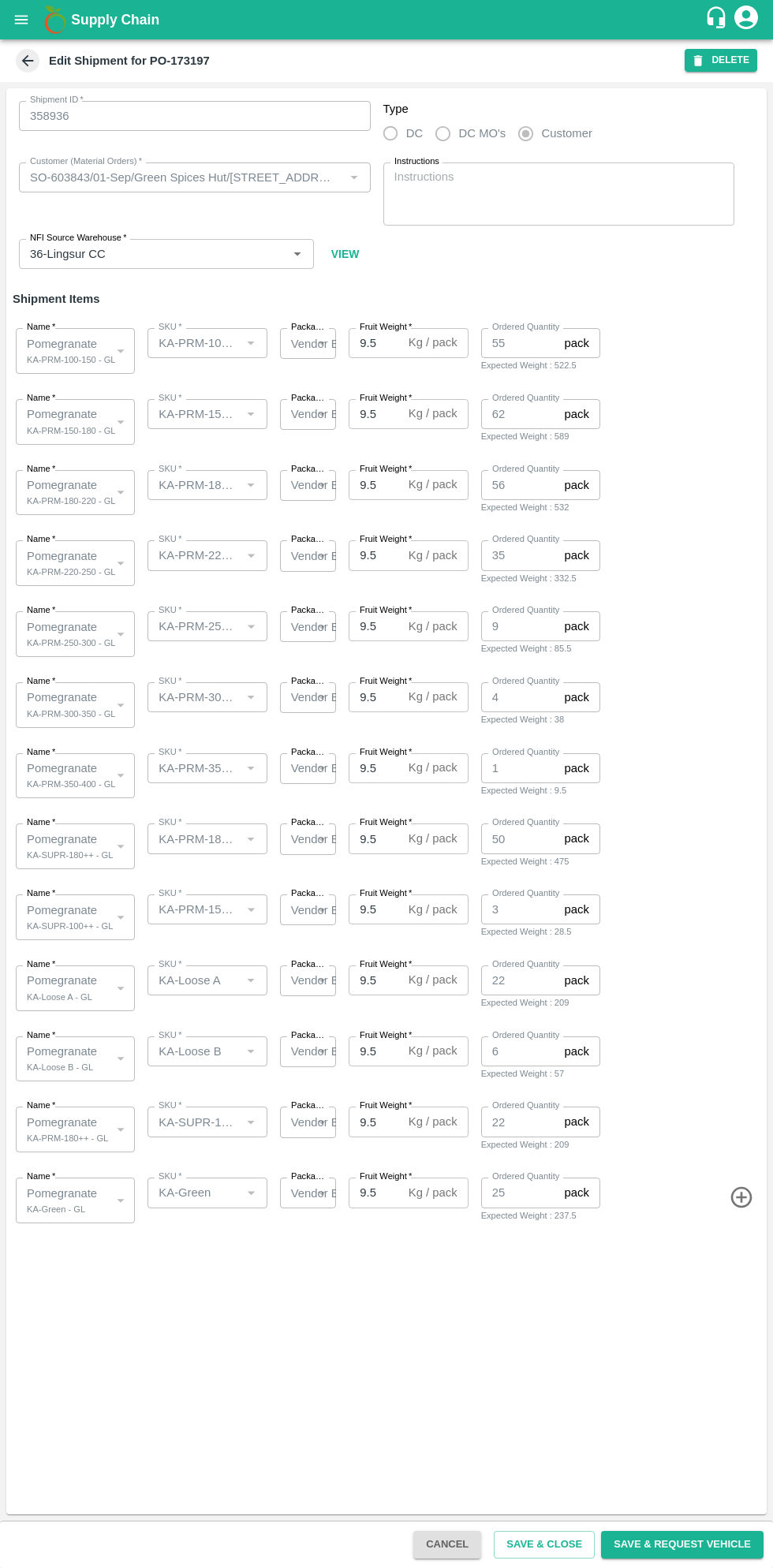
type input "KA-PRM-220-250"
type input "KA-PRM-250-300"
type input "KA-PRM-300-350"
type input "KA-PRM-350-400"
type input "KA-PRM-180++"
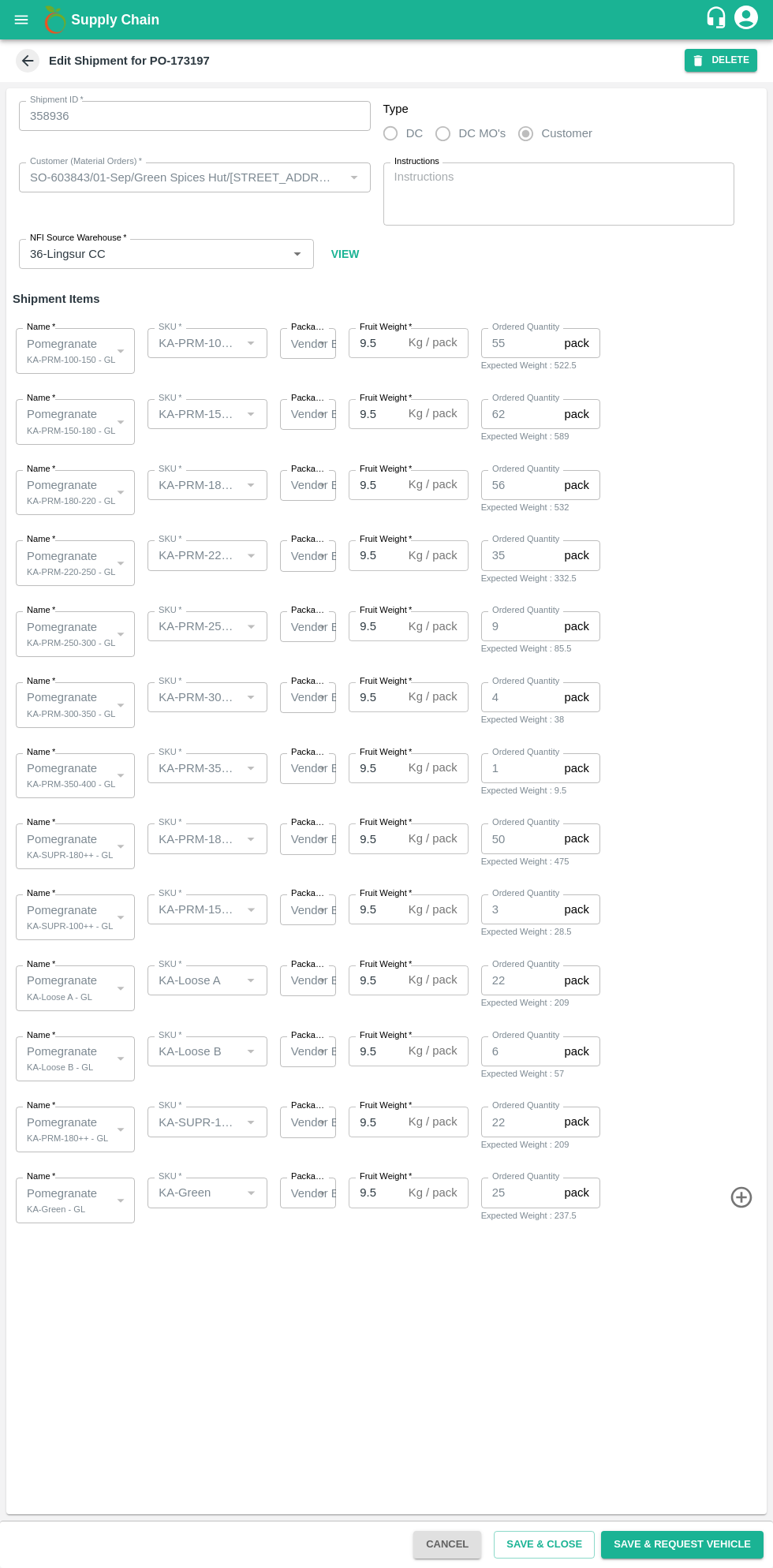
type input "KA-PRM-150++"
type input "KA-Loose A"
type input "KA-Loose B"
type input "KA-SUPR-100++"
type input "KA-Green"
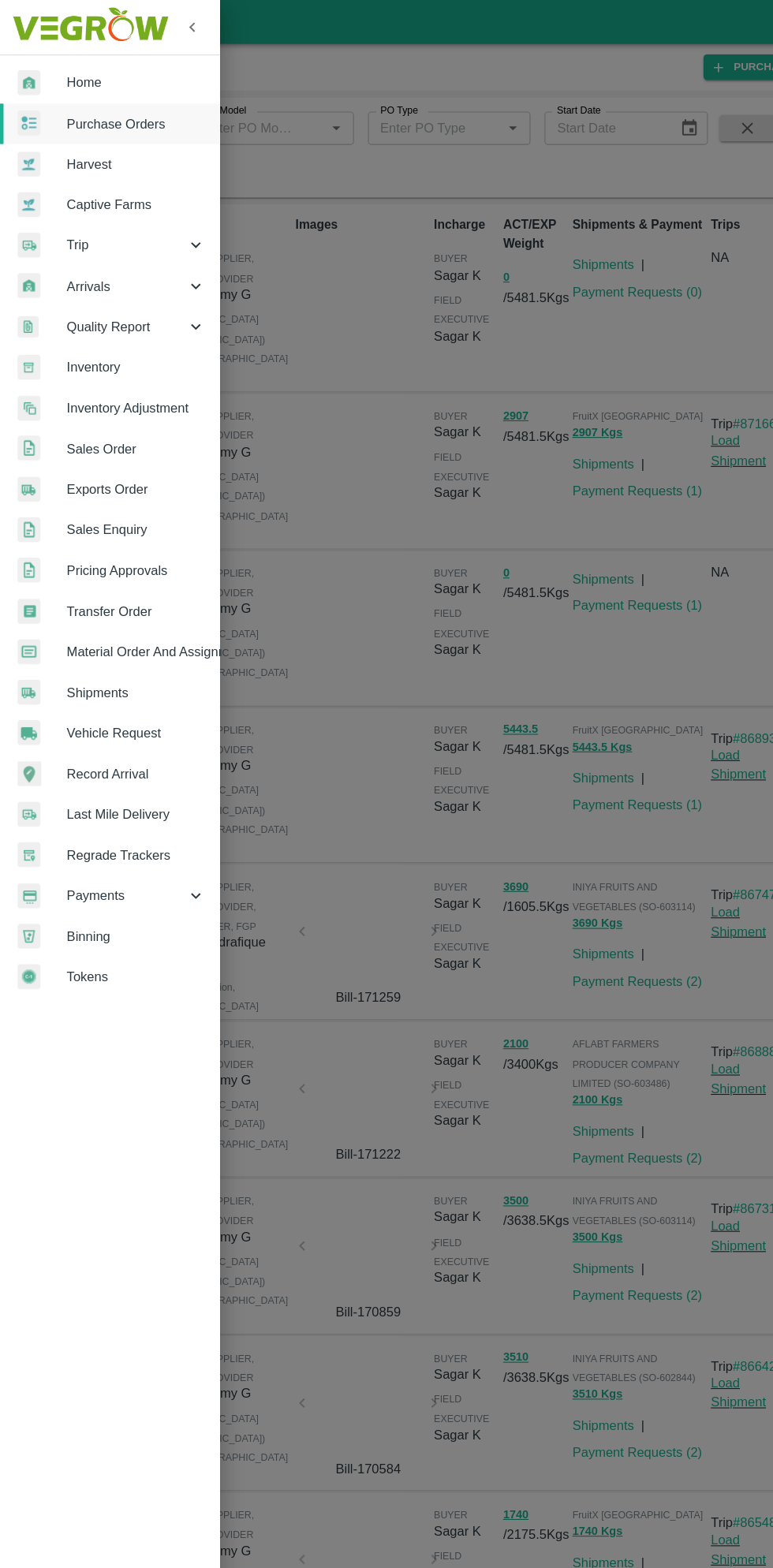
click at [92, 220] on span "Trip" at bounding box center [113, 220] width 107 height 18
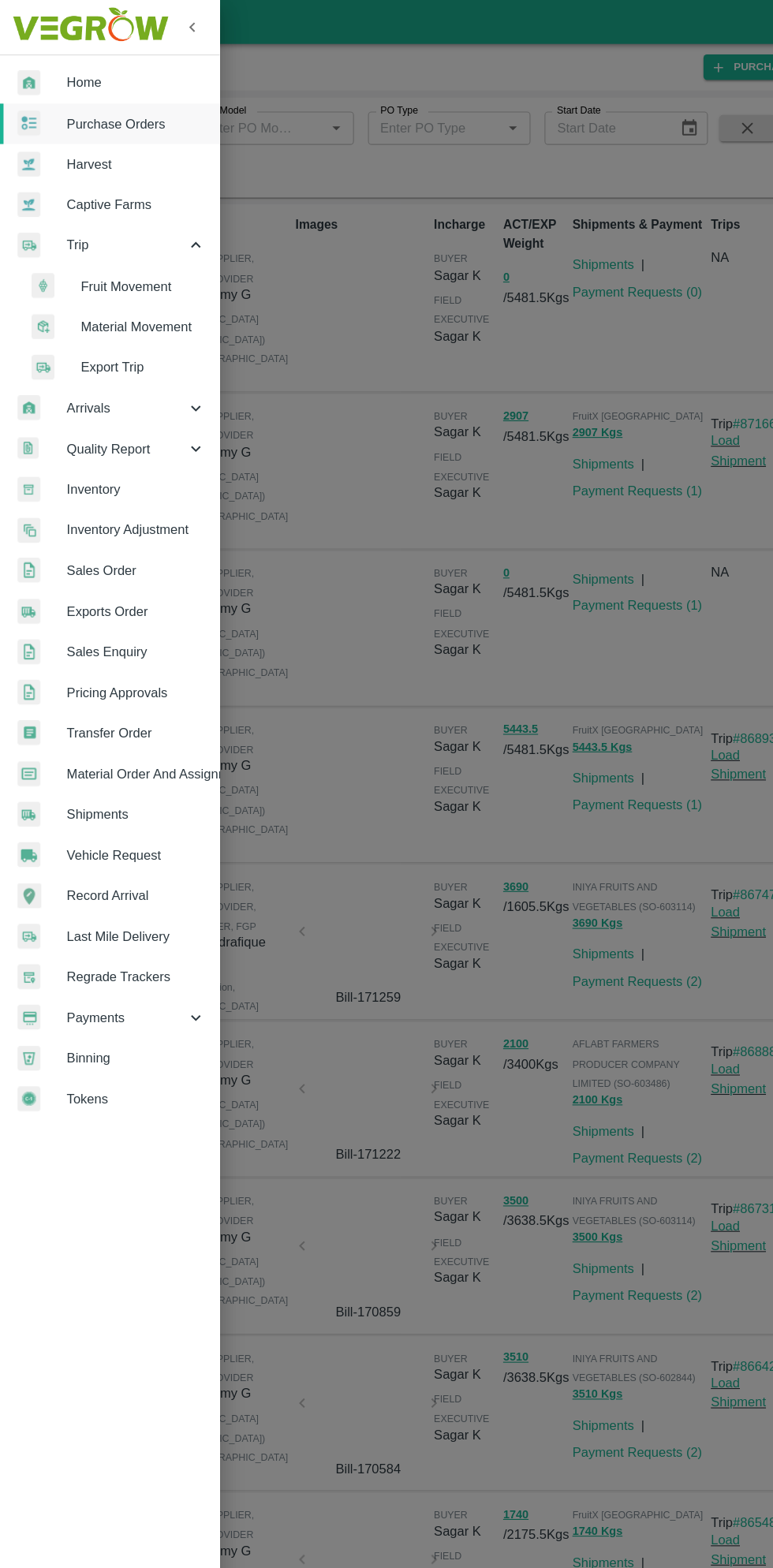
click at [124, 260] on span "Fruit Movement" at bounding box center [128, 257] width 112 height 18
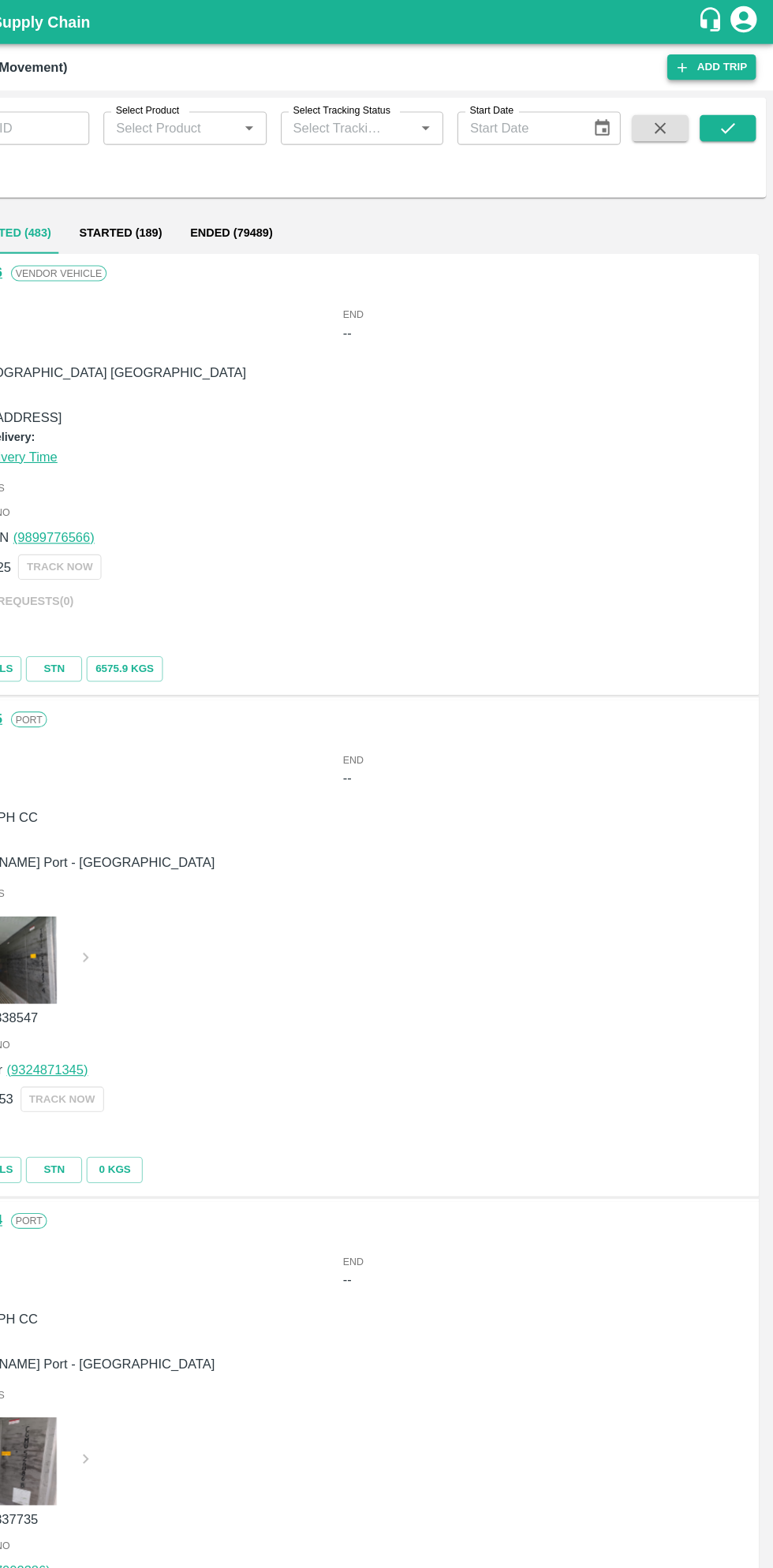
click at [716, 59] on link "Add Trip" at bounding box center [717, 60] width 79 height 23
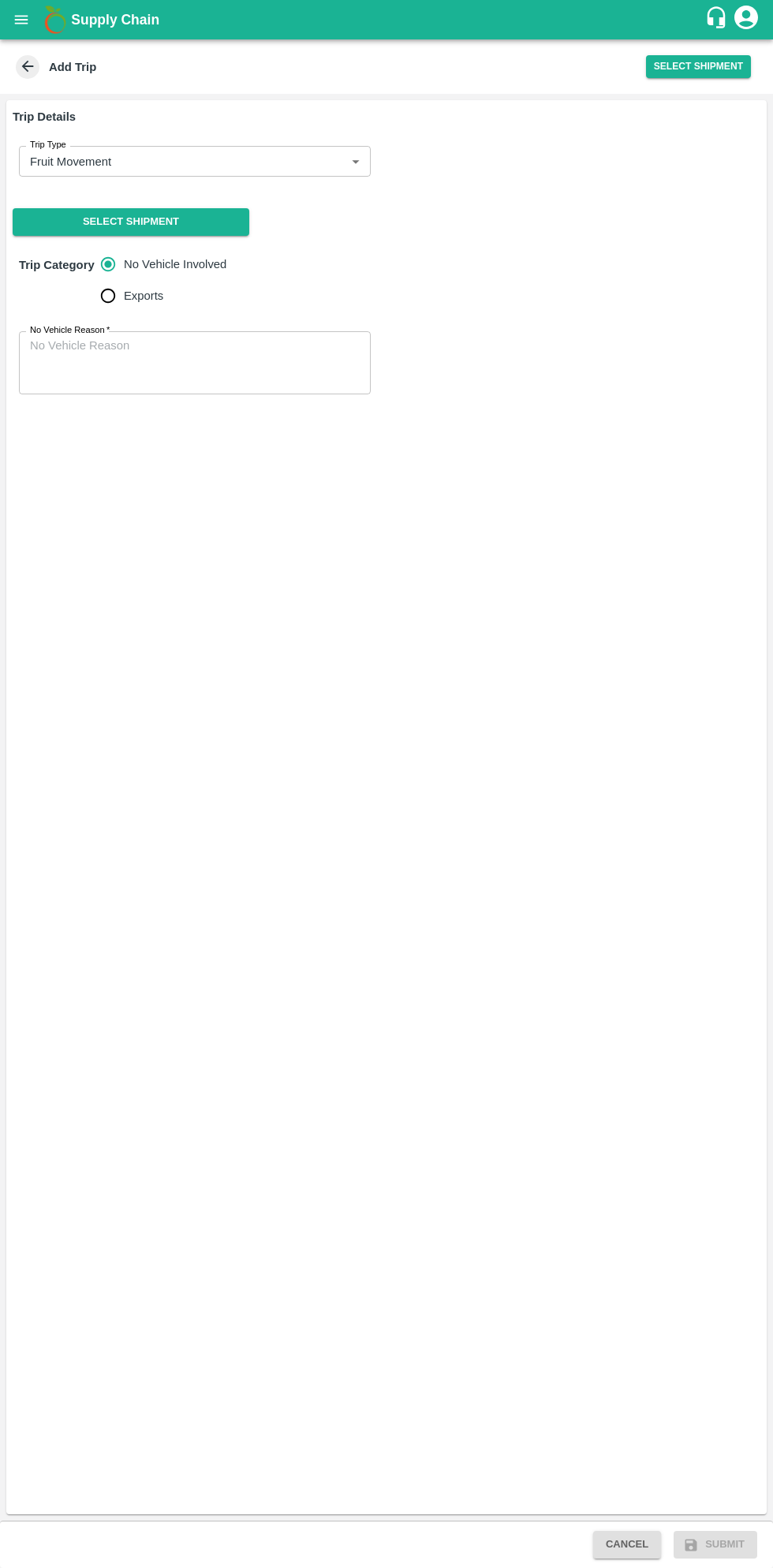
click at [254, 153] on body "Supply Chain Add Trip Select Shipment Trip Details Trip Type Fruit Movement 1 T…" at bounding box center [386, 784] width 773 height 1568
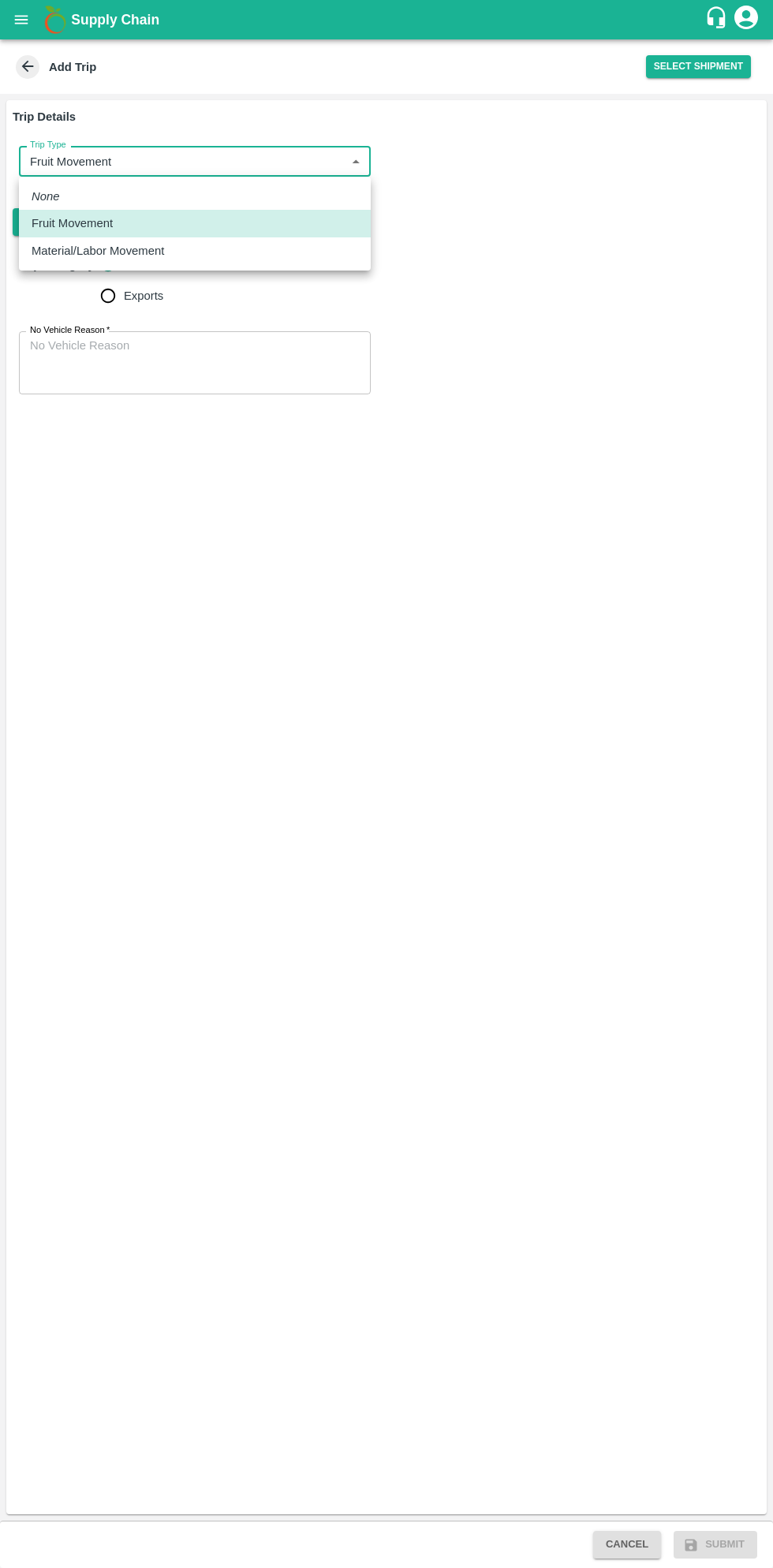
click at [182, 260] on li "Material/Labor Movement" at bounding box center [194, 251] width 351 height 27
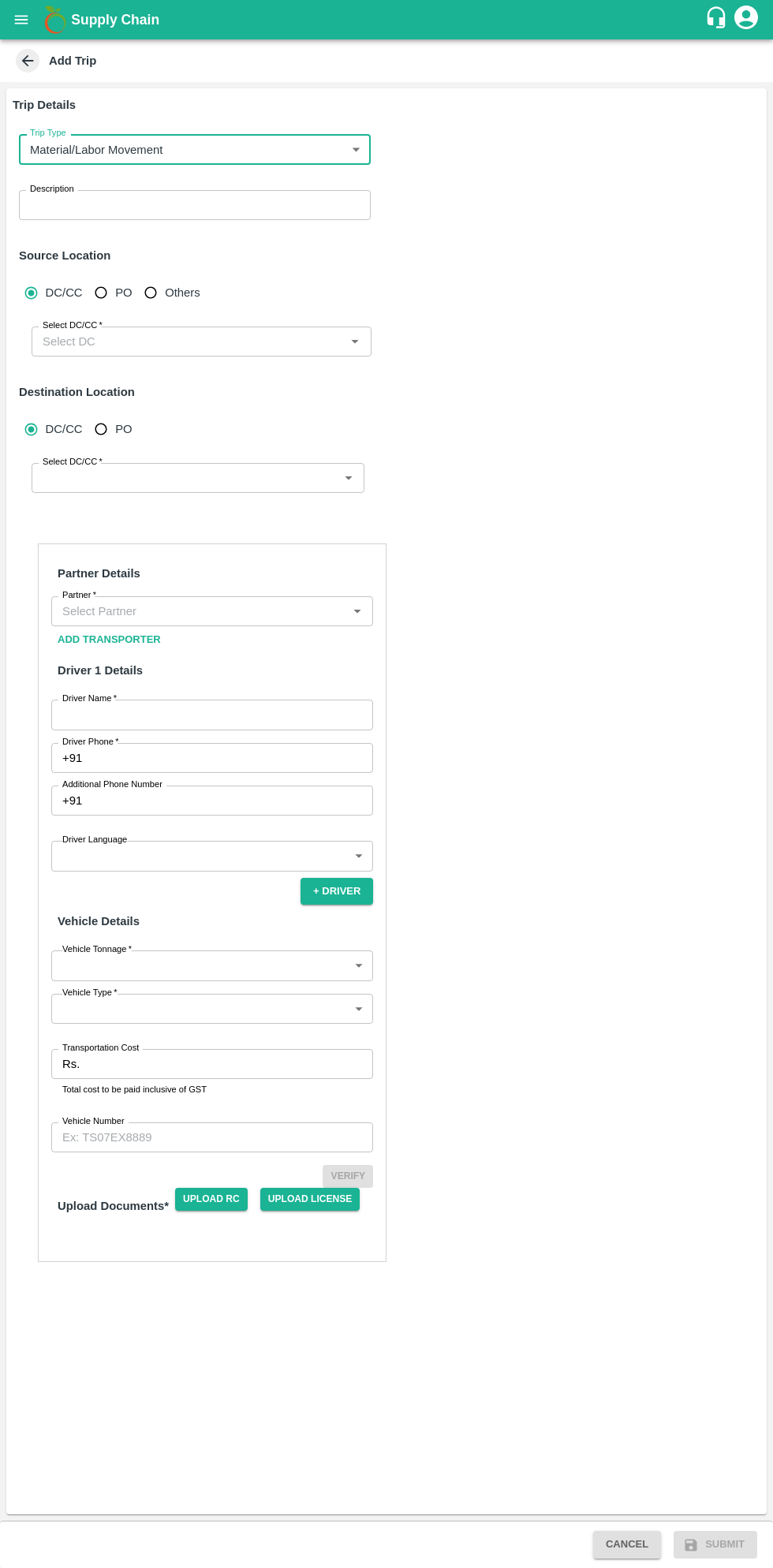
click at [259, 150] on body "Supply Chain Add Trip Trip Details Trip Type Material/Labor Movement 2 Trip Typ…" at bounding box center [386, 784] width 773 height 1568
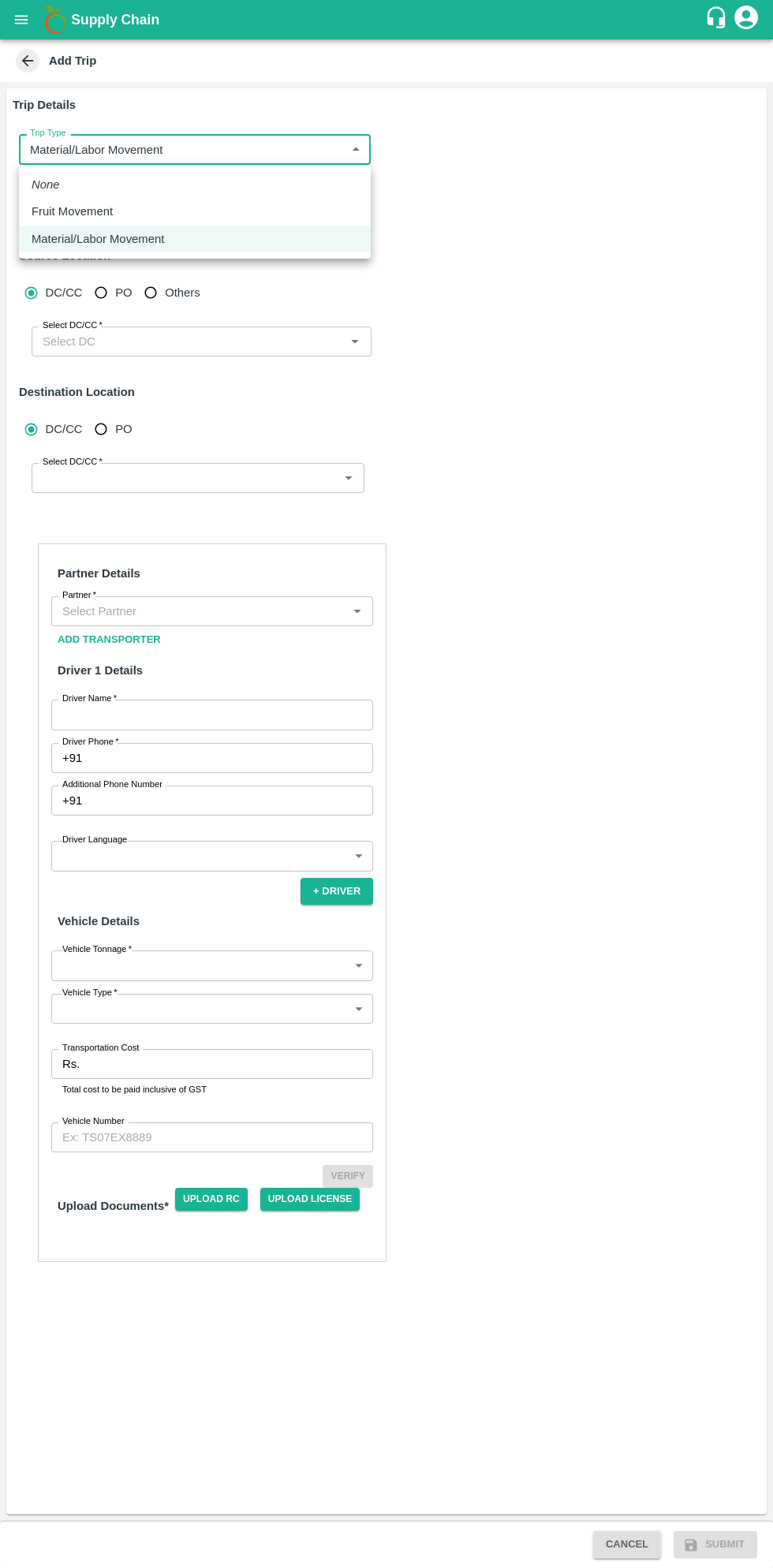
click at [104, 210] on p "Fruit Movement" at bounding box center [72, 211] width 81 height 18
type input "1"
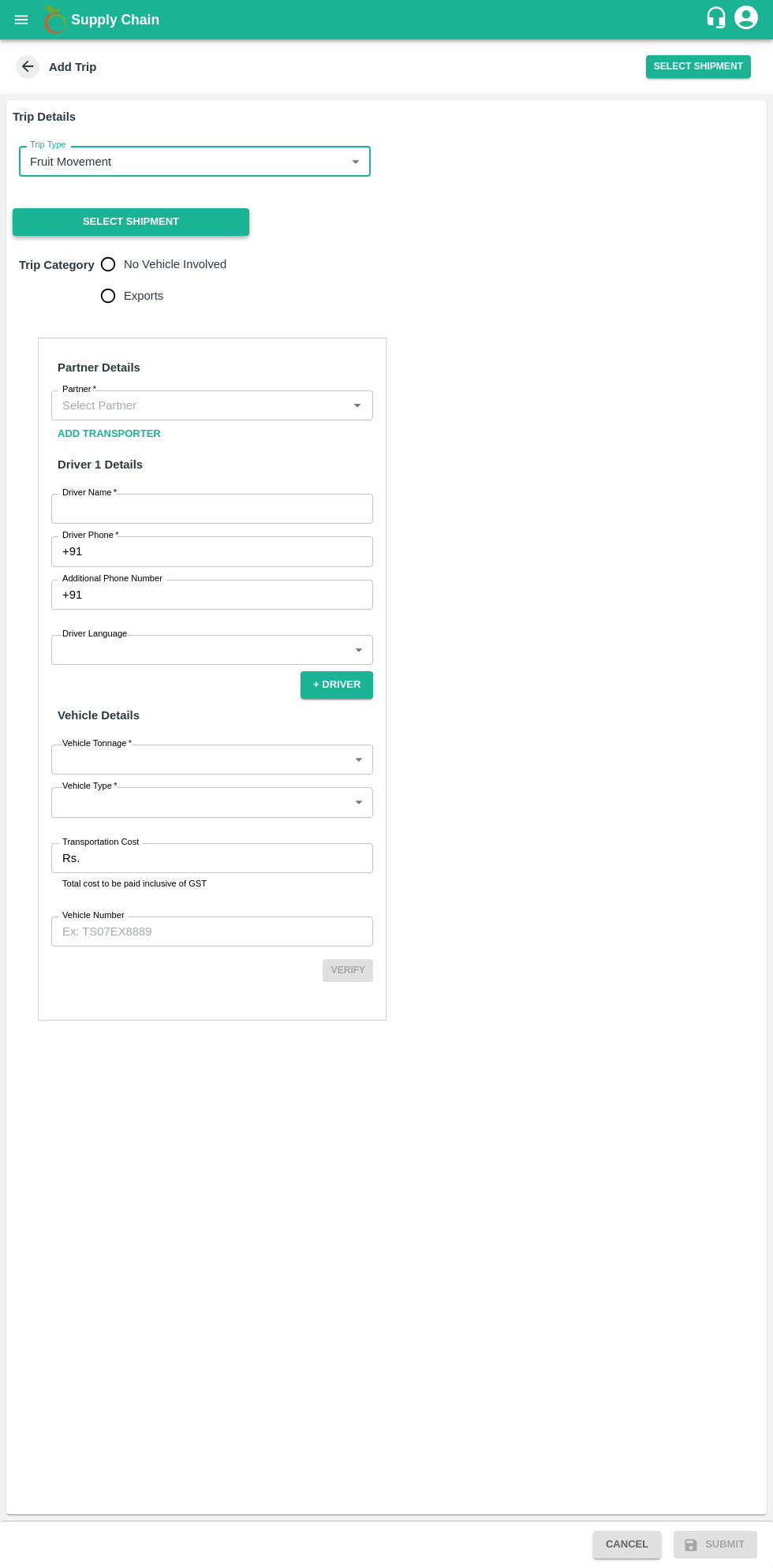
click at [186, 218] on button "Select Shipment" at bounding box center [131, 221] width 237 height 28
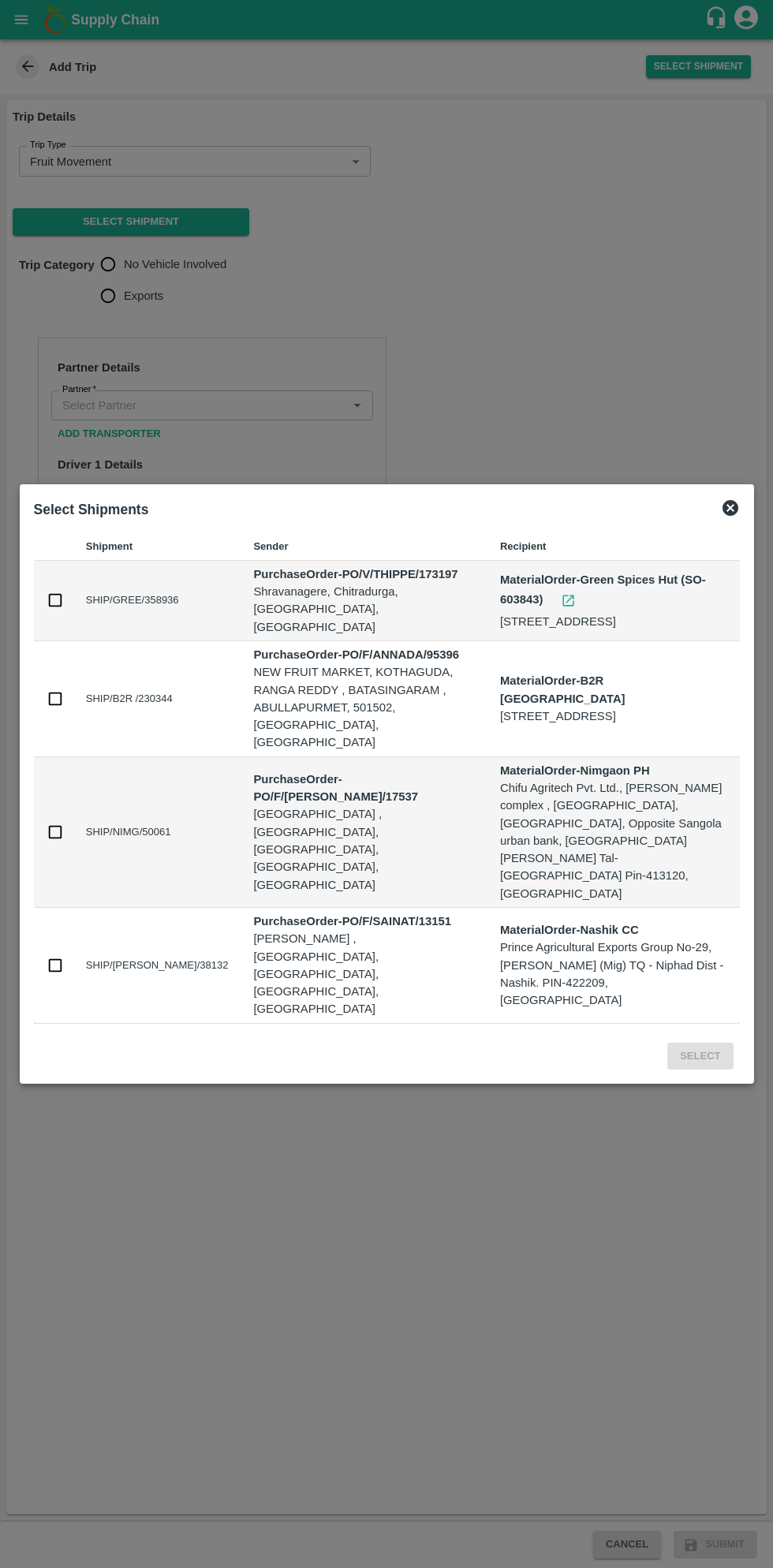
click at [57, 609] on input "checkbox" at bounding box center [55, 600] width 18 height 18
checkbox input "true"
click at [694, 1043] on button "Select" at bounding box center [699, 1057] width 65 height 28
radio input "true"
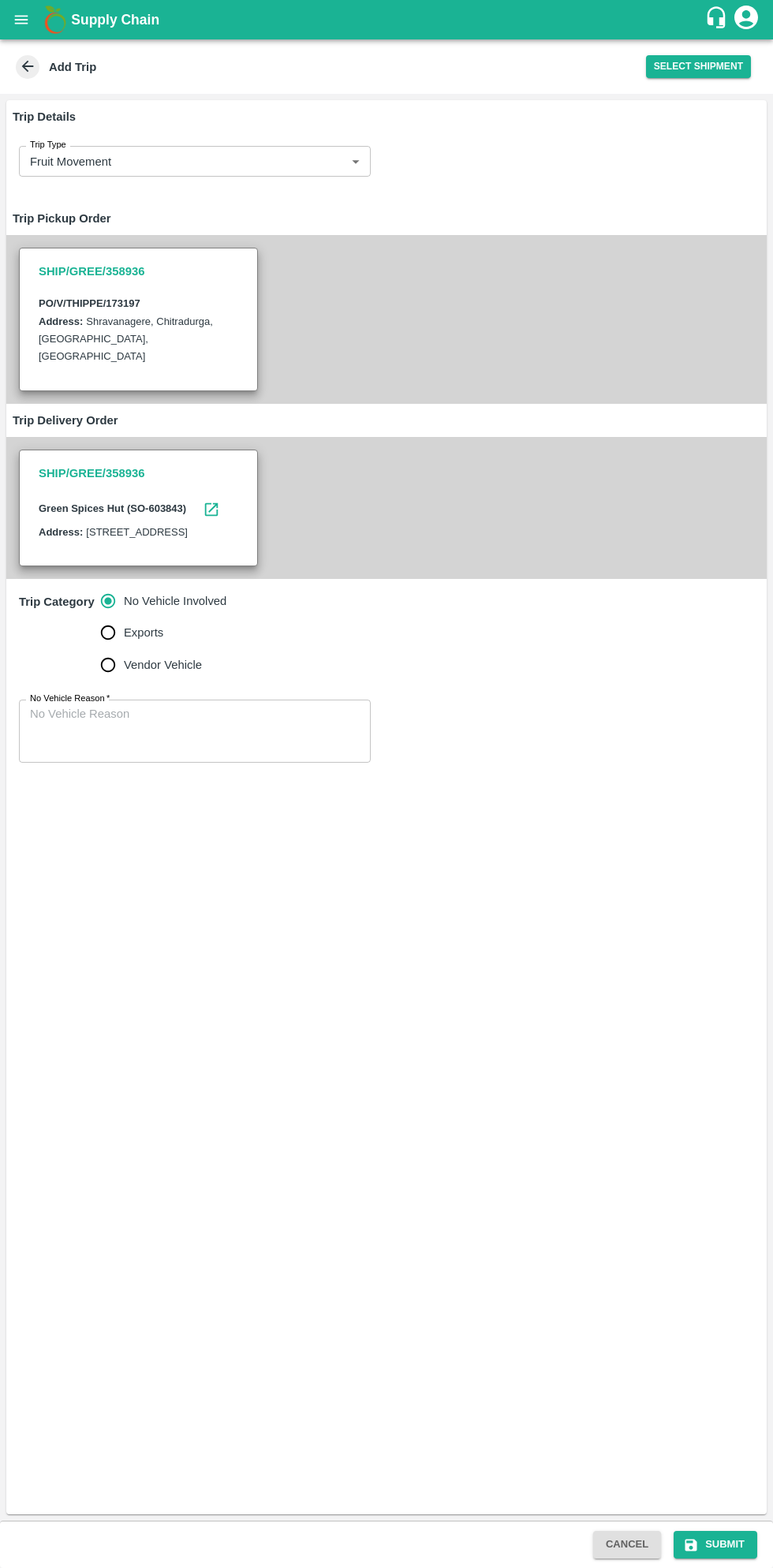
click at [112, 680] on input "Vendor Vehicle" at bounding box center [107, 664] width 31 height 31
radio input "true"
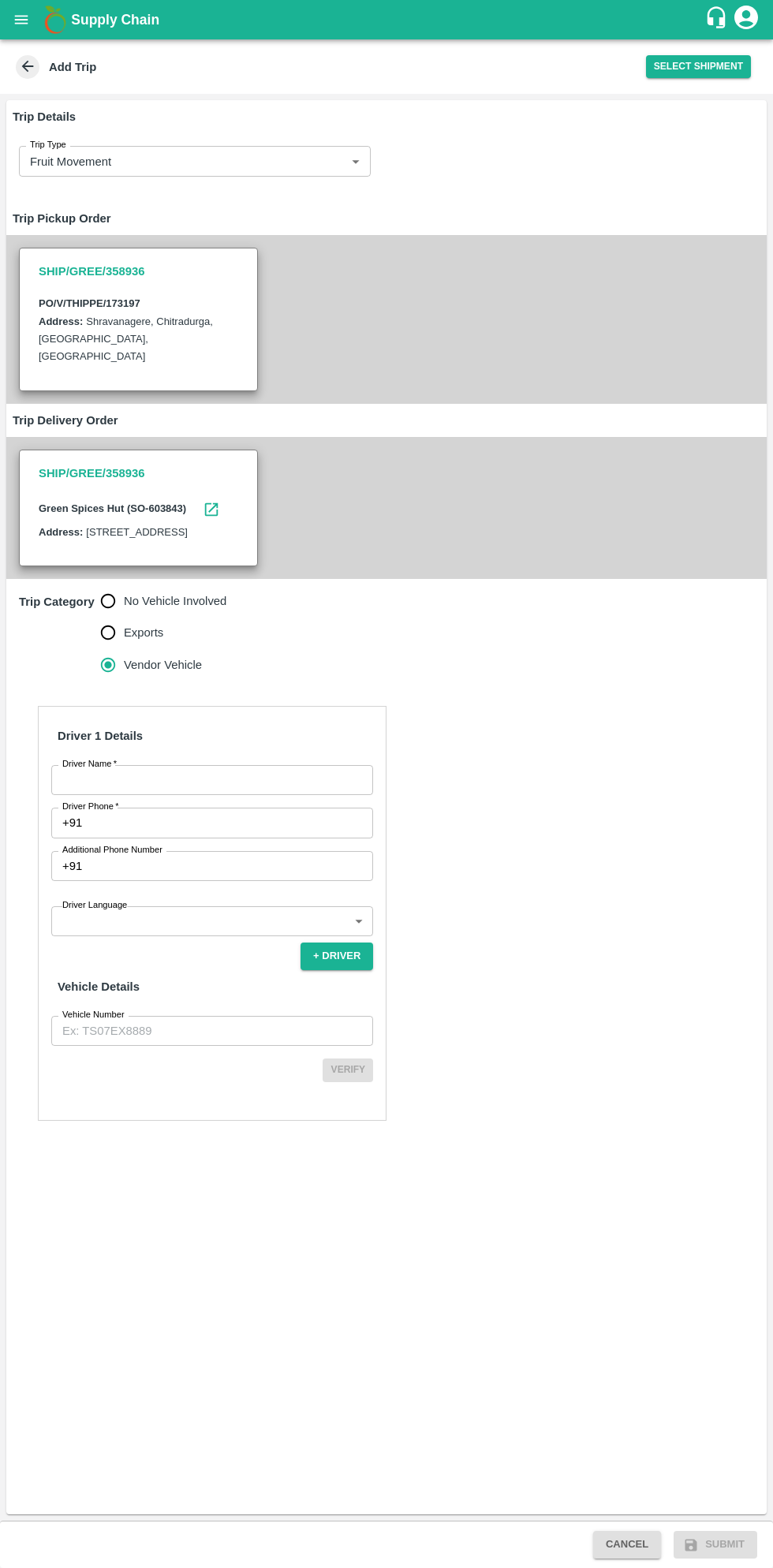
click at [212, 795] on input "Driver Name   *" at bounding box center [212, 779] width 322 height 30
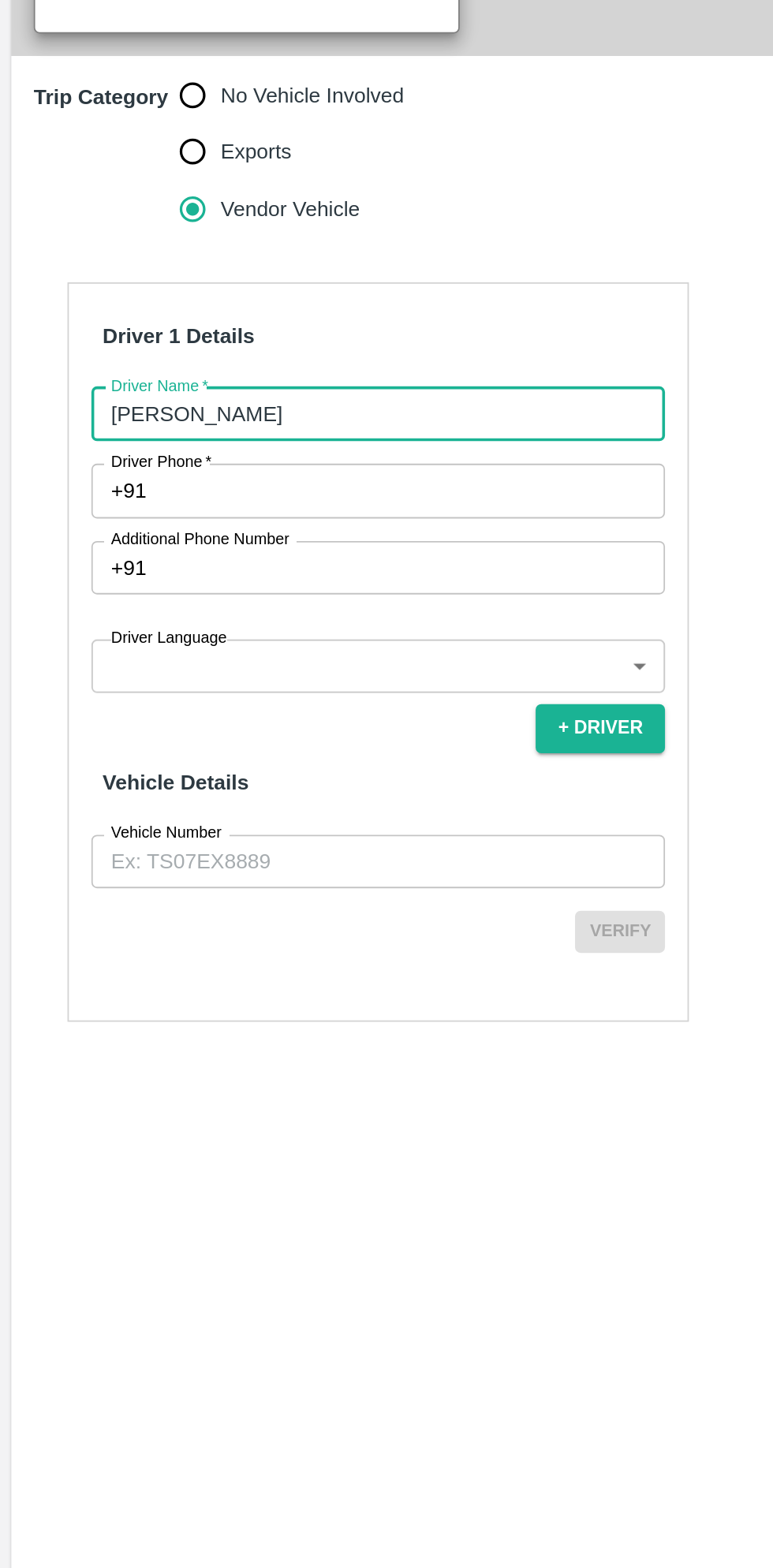
type input "[PERSON_NAME]"
click at [205, 838] on input "Driver Phone   *" at bounding box center [231, 822] width 285 height 30
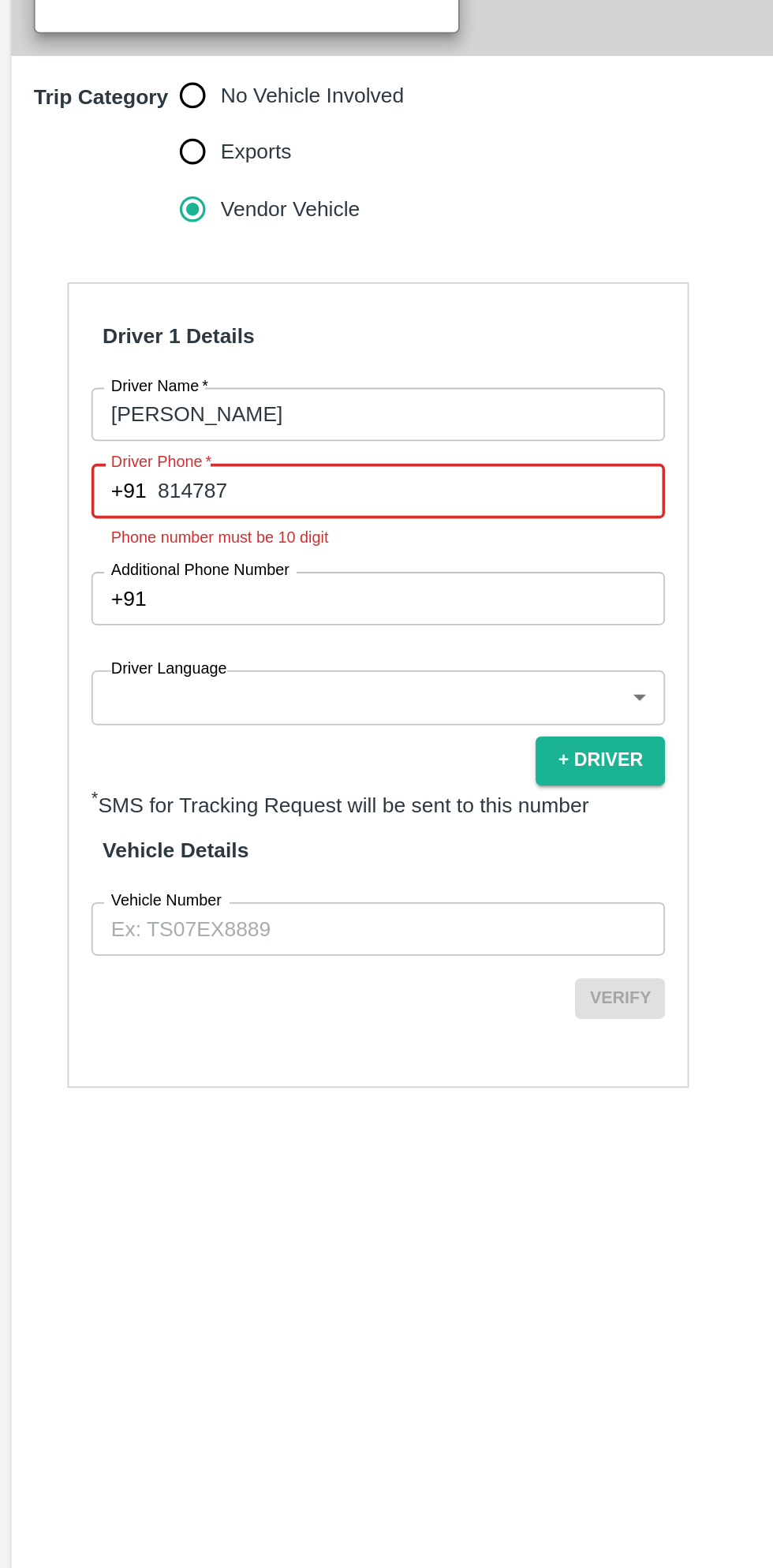
click at [204, 838] on input "814787" at bounding box center [231, 822] width 285 height 30
click at [226, 838] on input "81478733" at bounding box center [231, 822] width 285 height 30
type input "8147873354"
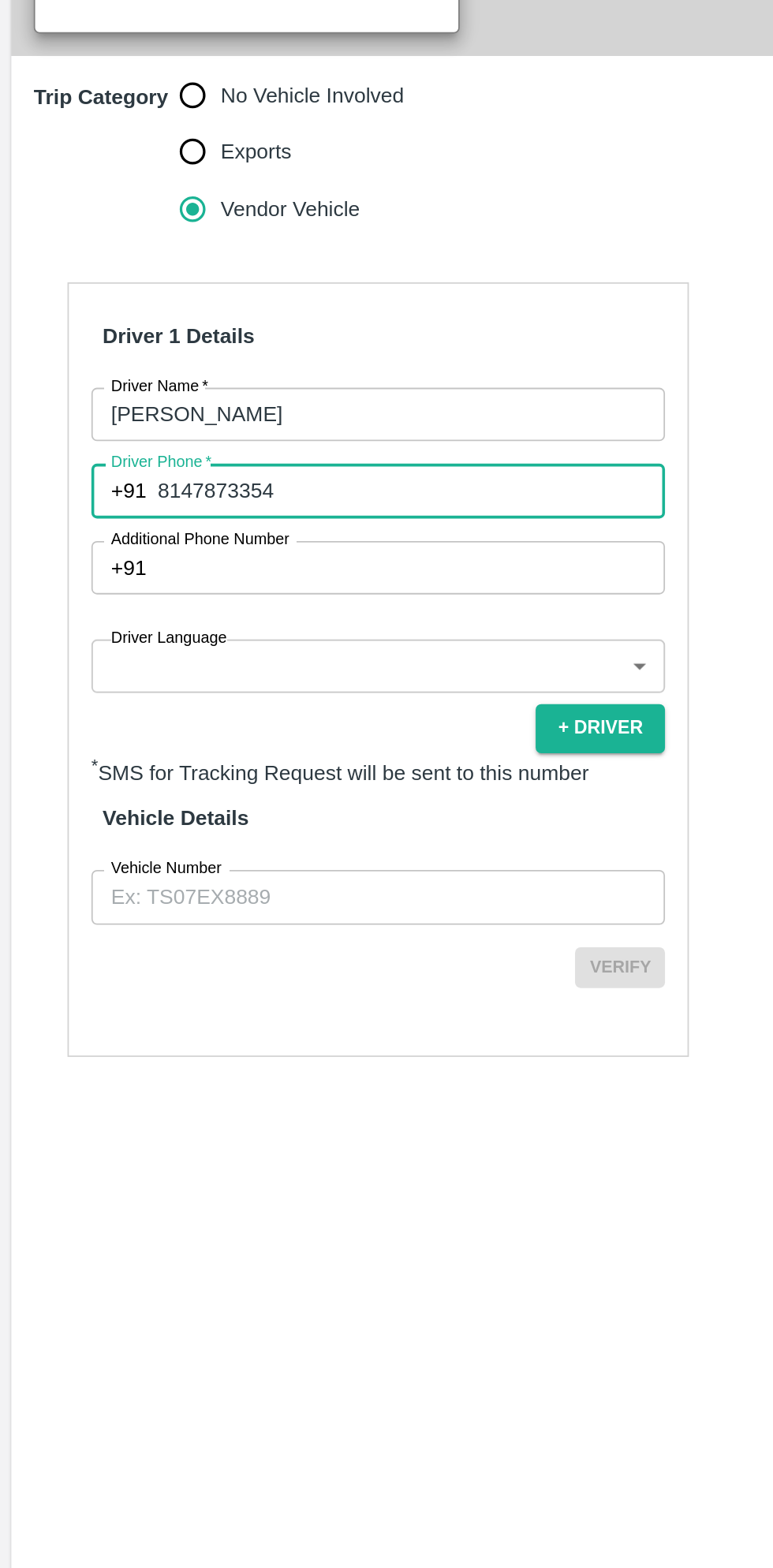
click at [193, 940] on body "Supply Chain Add Trip Select Shipment Trip Details Trip Type Fruit Movement 1 T…" at bounding box center [386, 784] width 773 height 1568
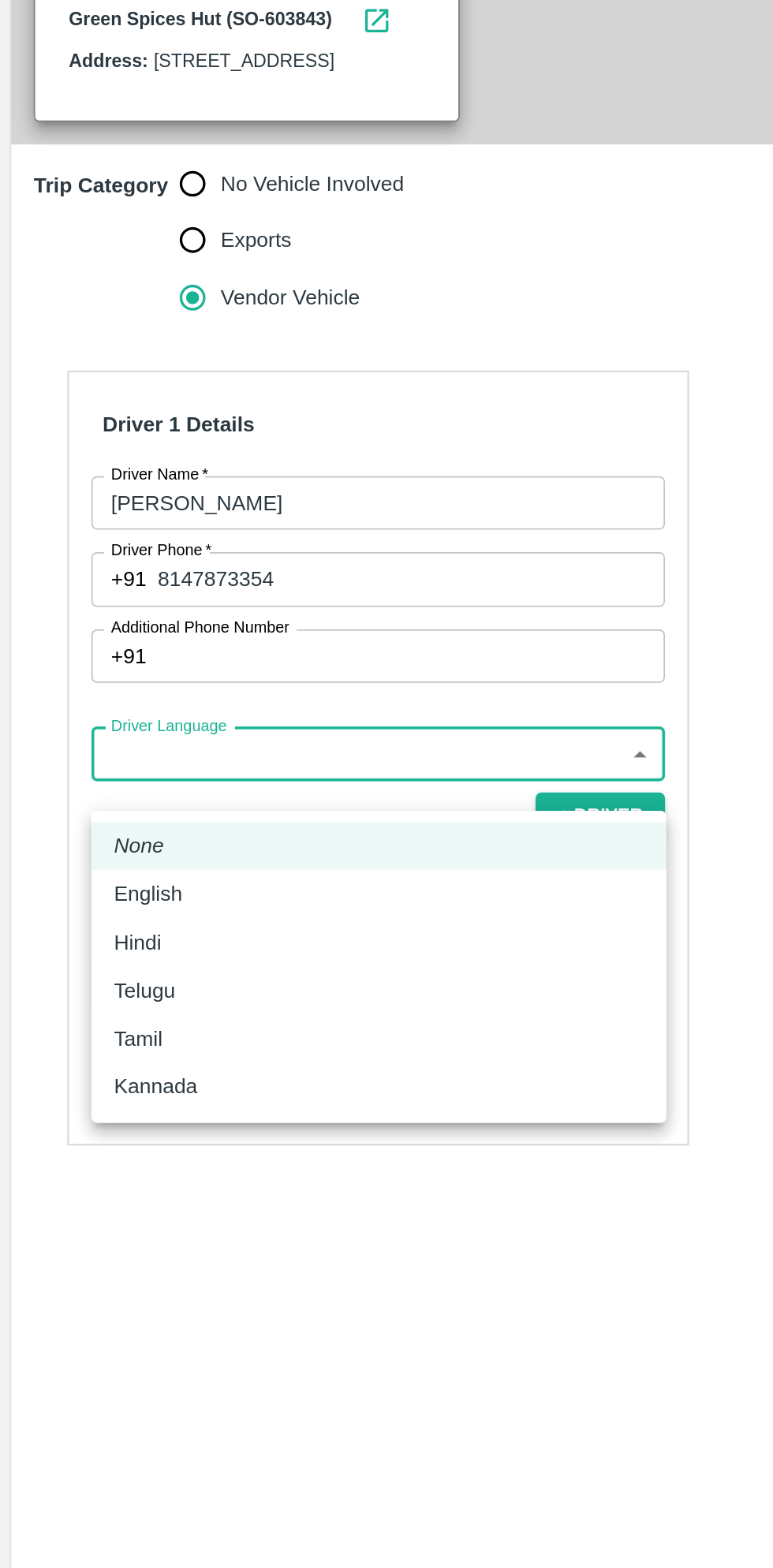
click at [97, 1108] on p "Kannada" at bounding box center [87, 1107] width 46 height 18
type input "ka"
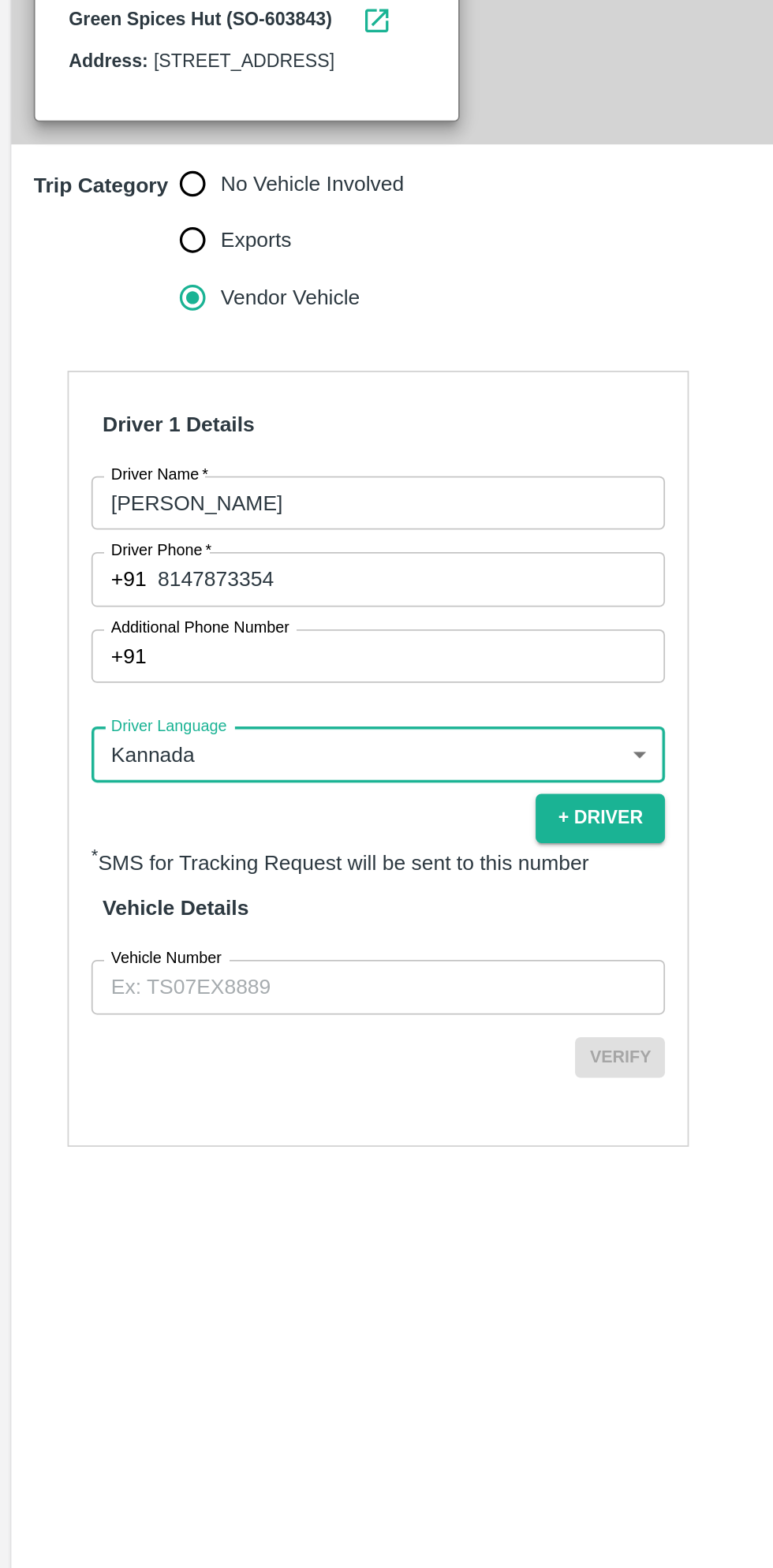
click at [206, 1067] on input "Vehicle Number" at bounding box center [212, 1051] width 322 height 30
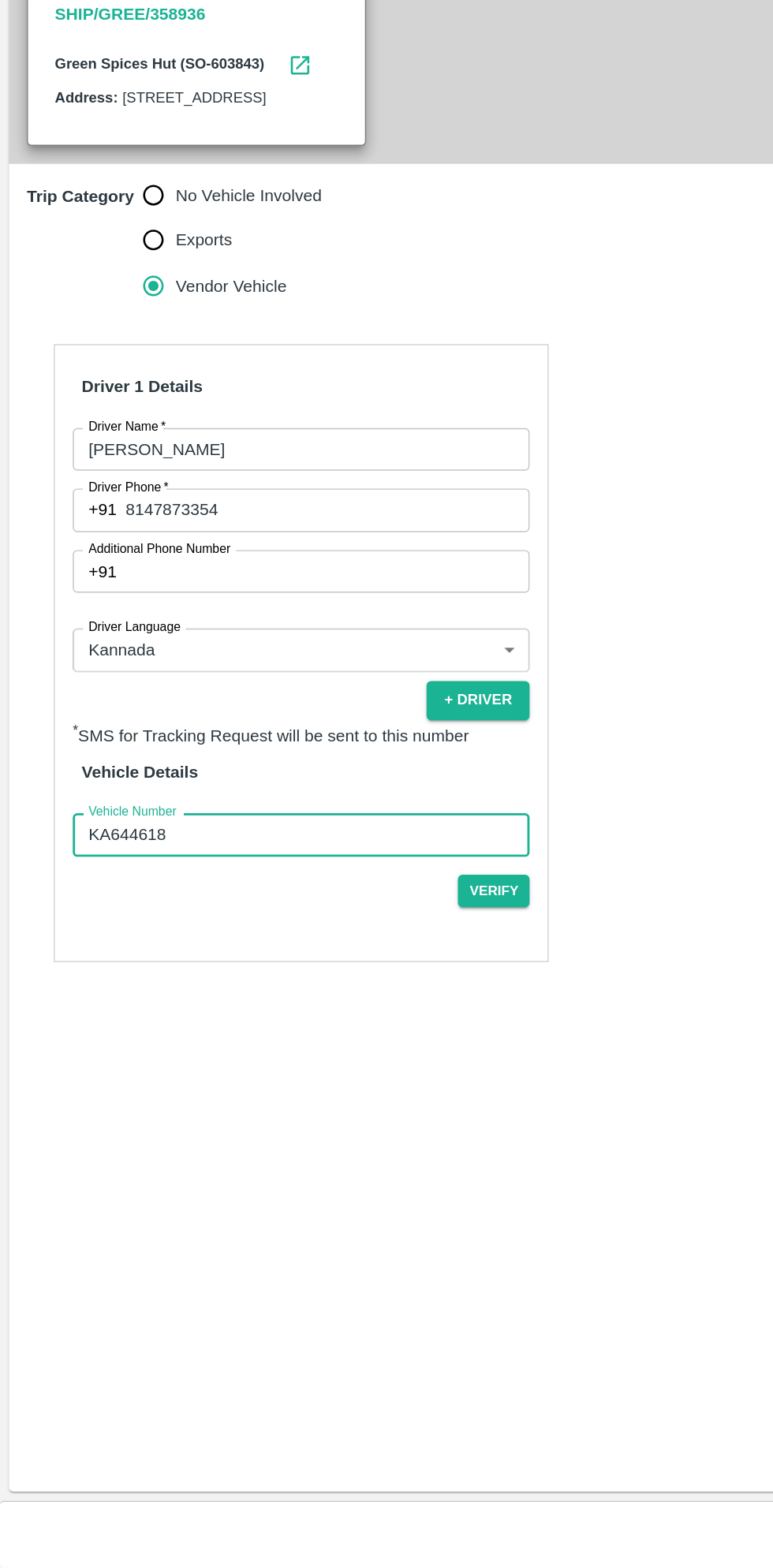
click at [259, 1067] on input "KA644618" at bounding box center [212, 1051] width 322 height 30
type input "KA644616"
click at [350, 1103] on button "Verify" at bounding box center [348, 1091] width 51 height 23
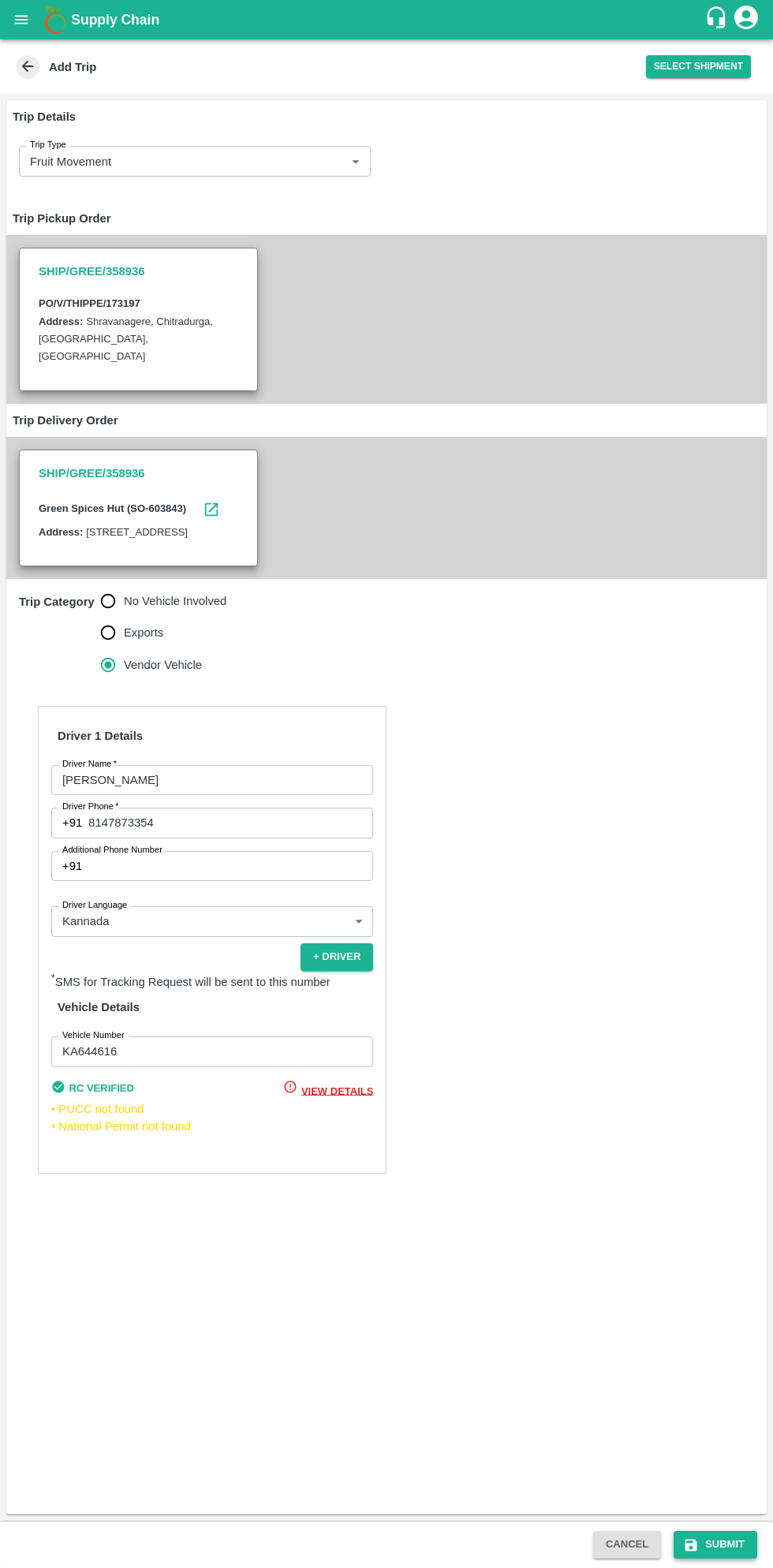
click at [716, 1543] on button "Submit" at bounding box center [715, 1544] width 84 height 28
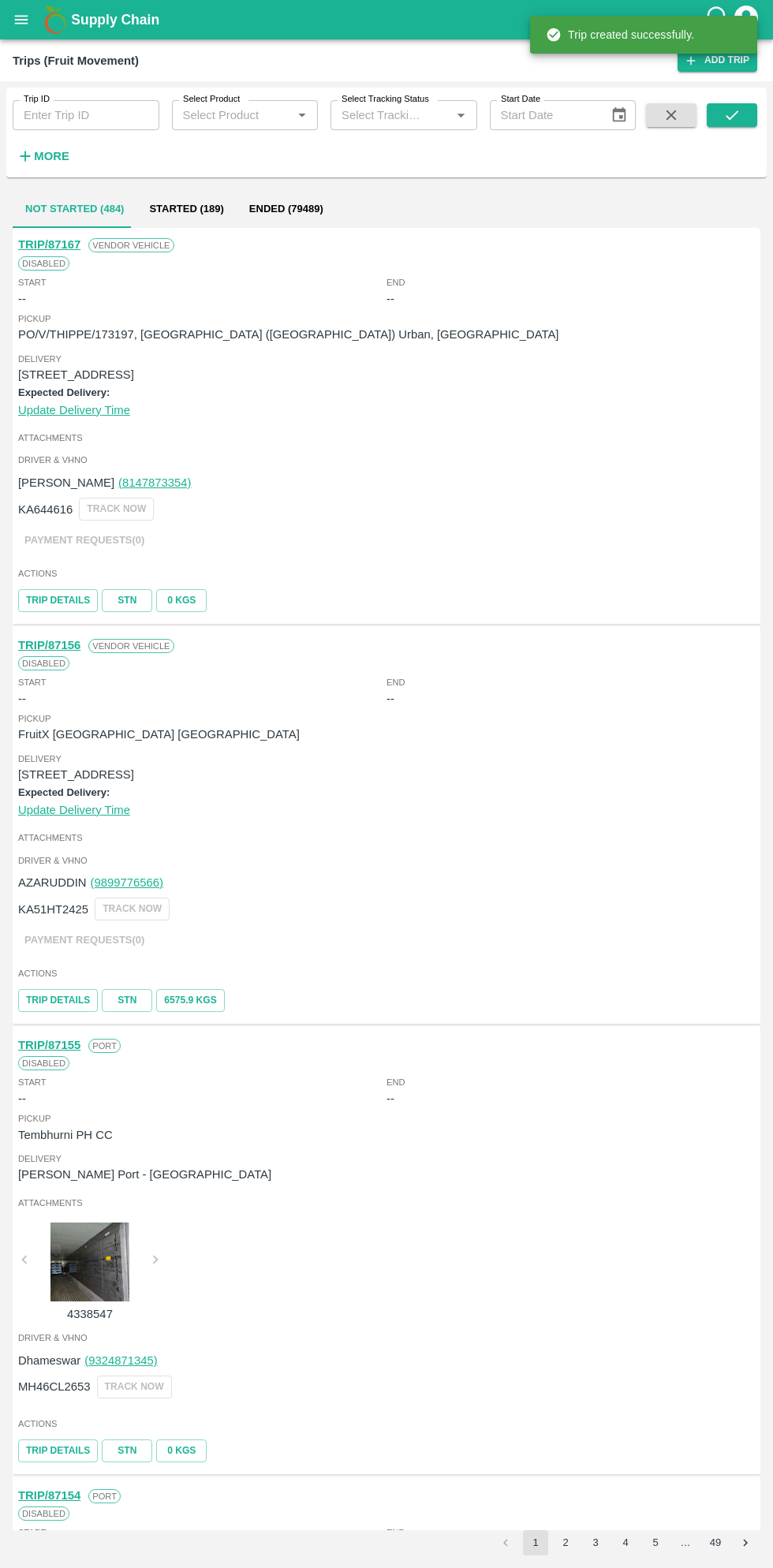
click at [33, 33] on div "Supply Chain" at bounding box center [386, 19] width 773 height 40
click at [22, 19] on icon "open drawer" at bounding box center [22, 19] width 14 height 8
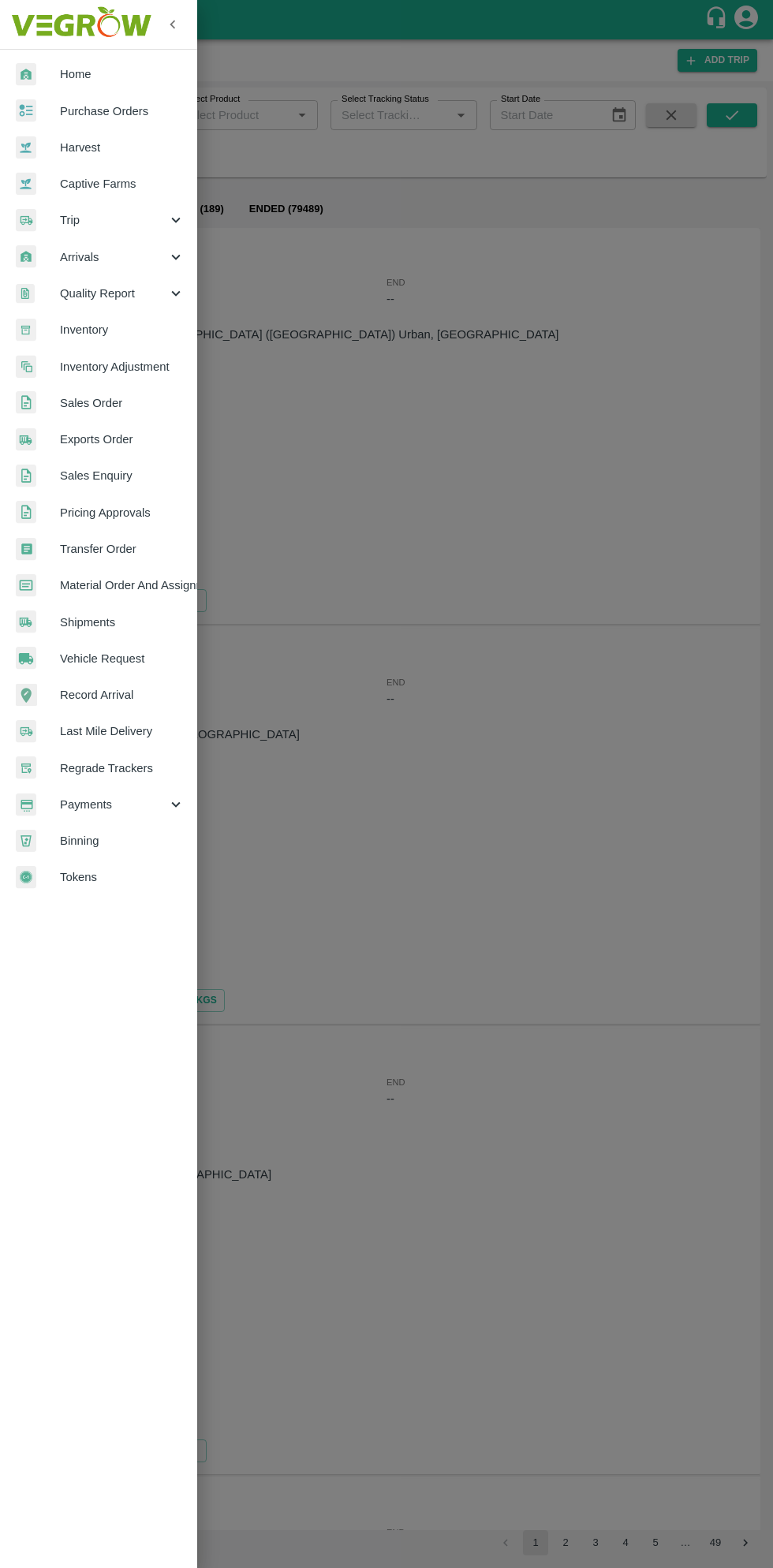
click at [122, 112] on span "Purchase Orders" at bounding box center [122, 111] width 124 height 18
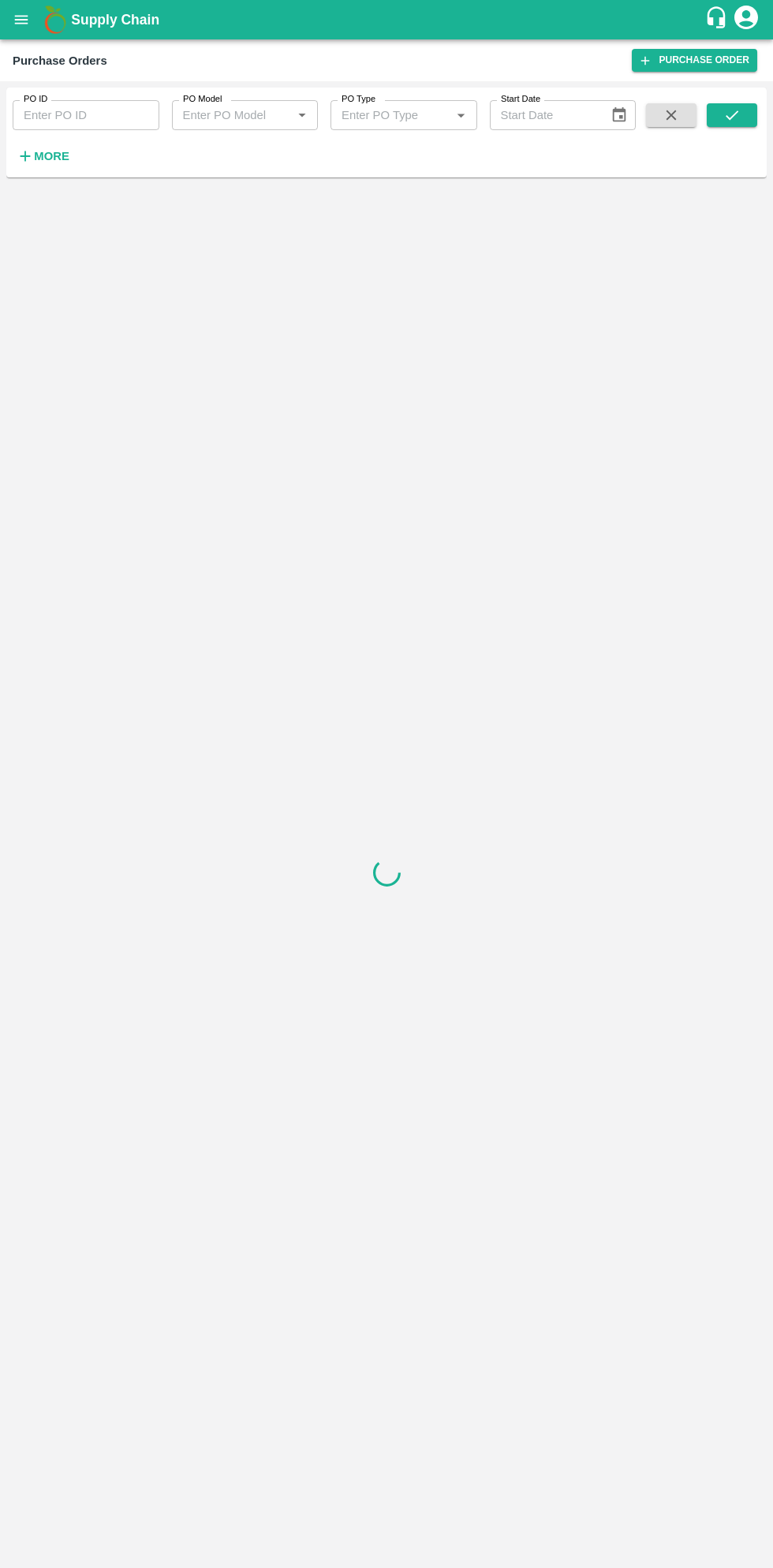
click at [68, 159] on button "More" at bounding box center [43, 156] width 61 height 27
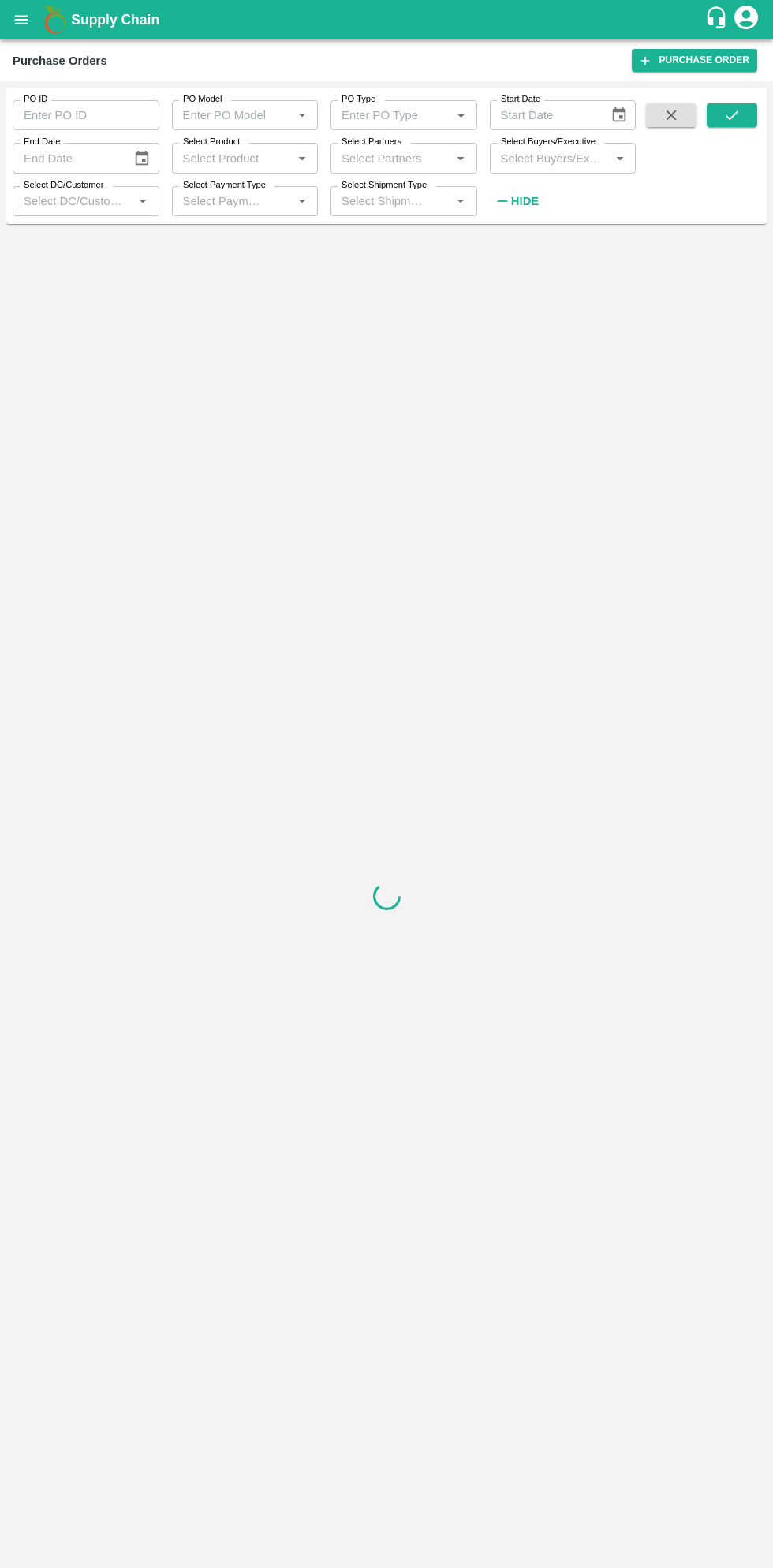
click at [535, 160] on input "Select Buyers/Executive" at bounding box center [550, 158] width 112 height 20
type input "sagar"
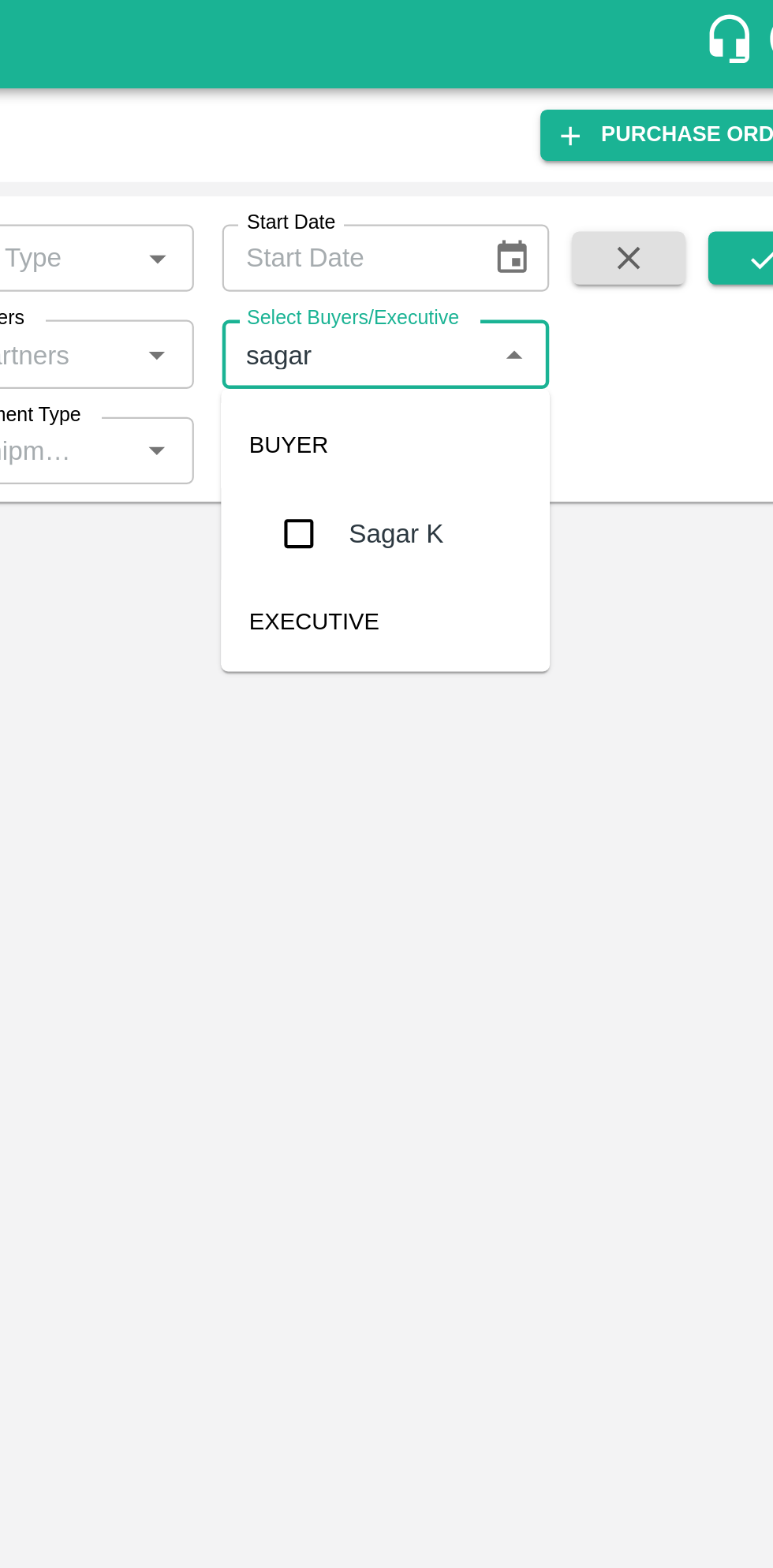
click at [523, 241] on input "checkbox" at bounding box center [523, 238] width 31 height 31
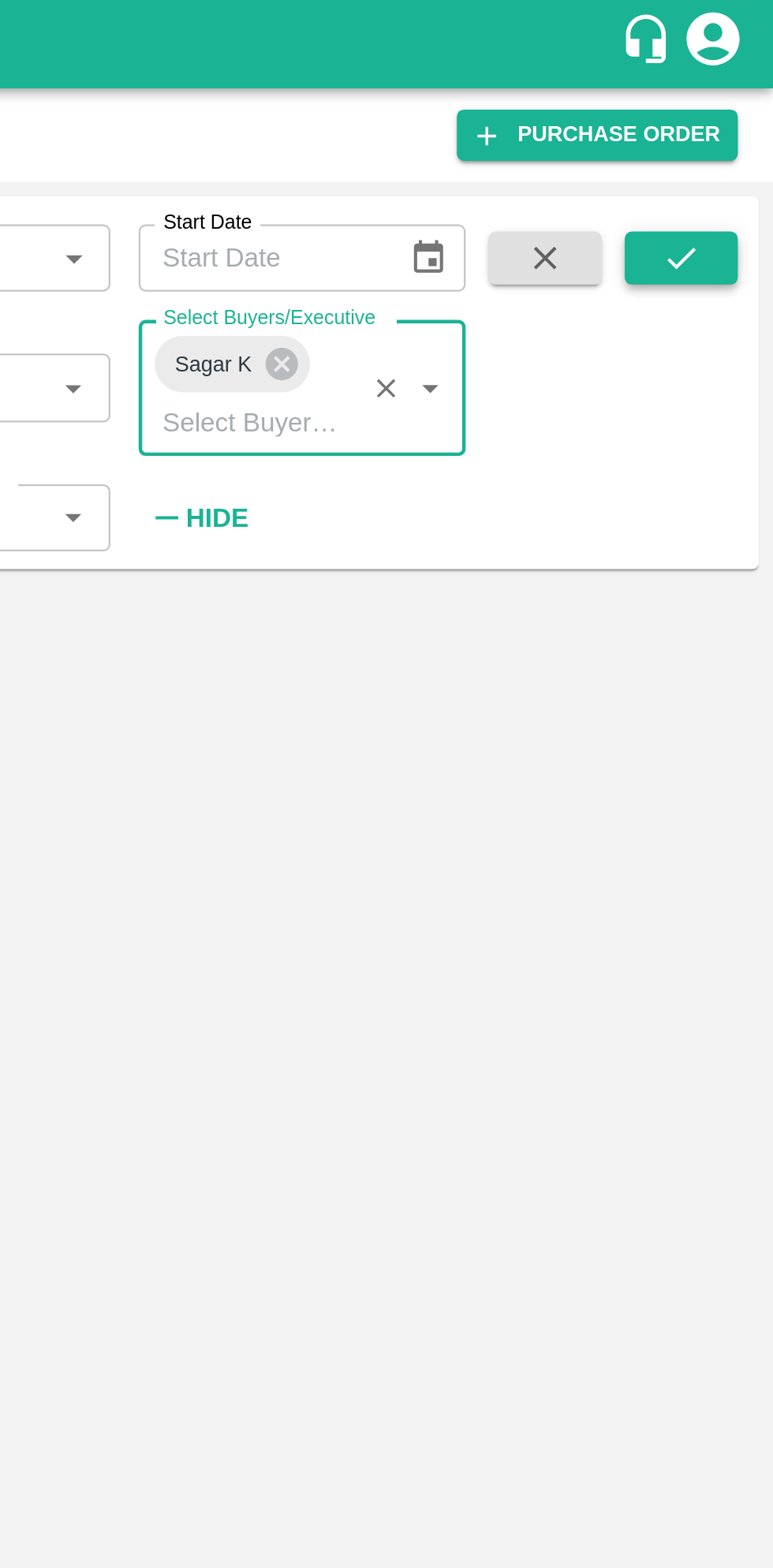
click at [736, 111] on icon "submit" at bounding box center [732, 115] width 18 height 18
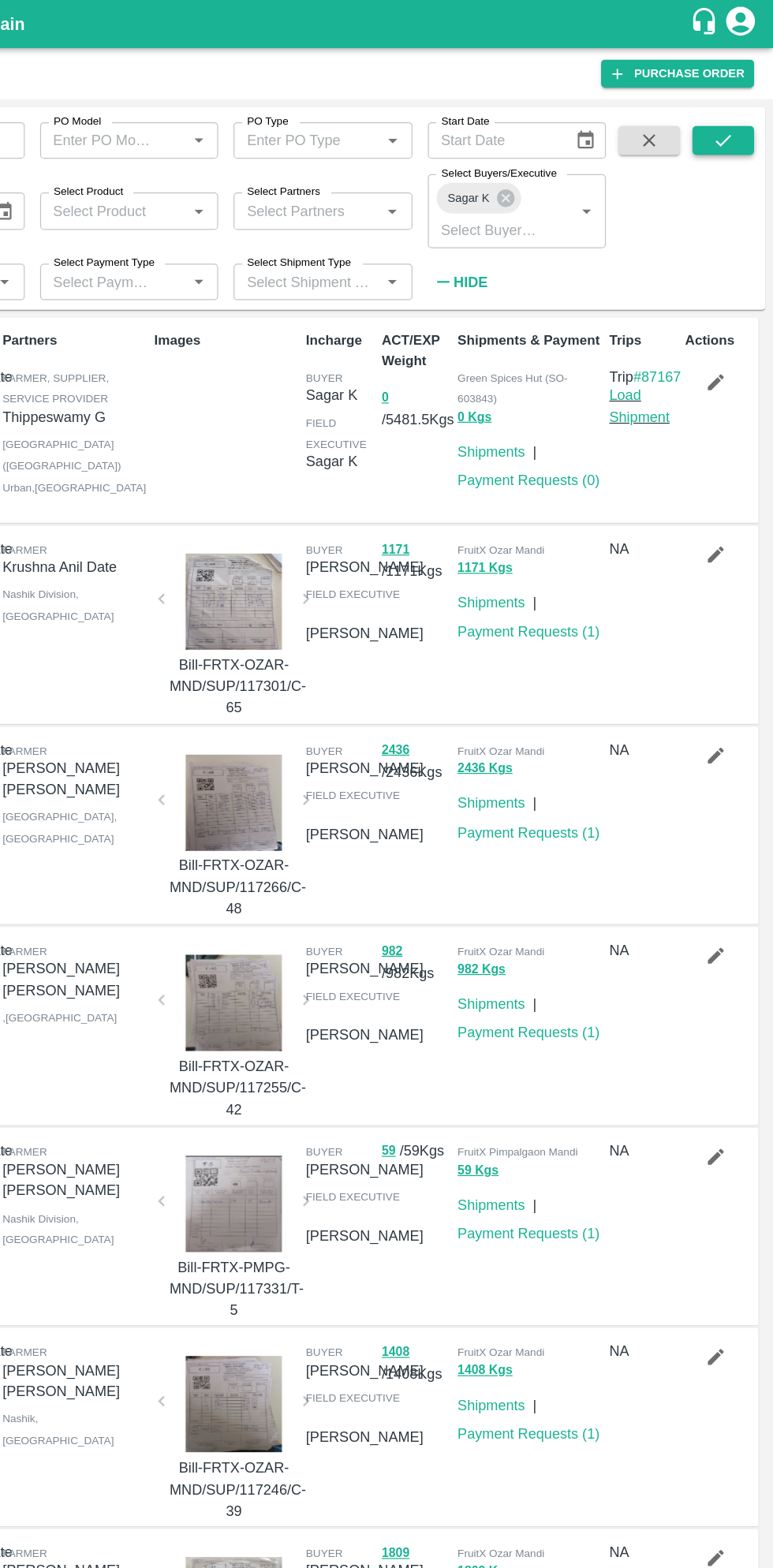
click at [716, 106] on button "submit" at bounding box center [732, 115] width 51 height 24
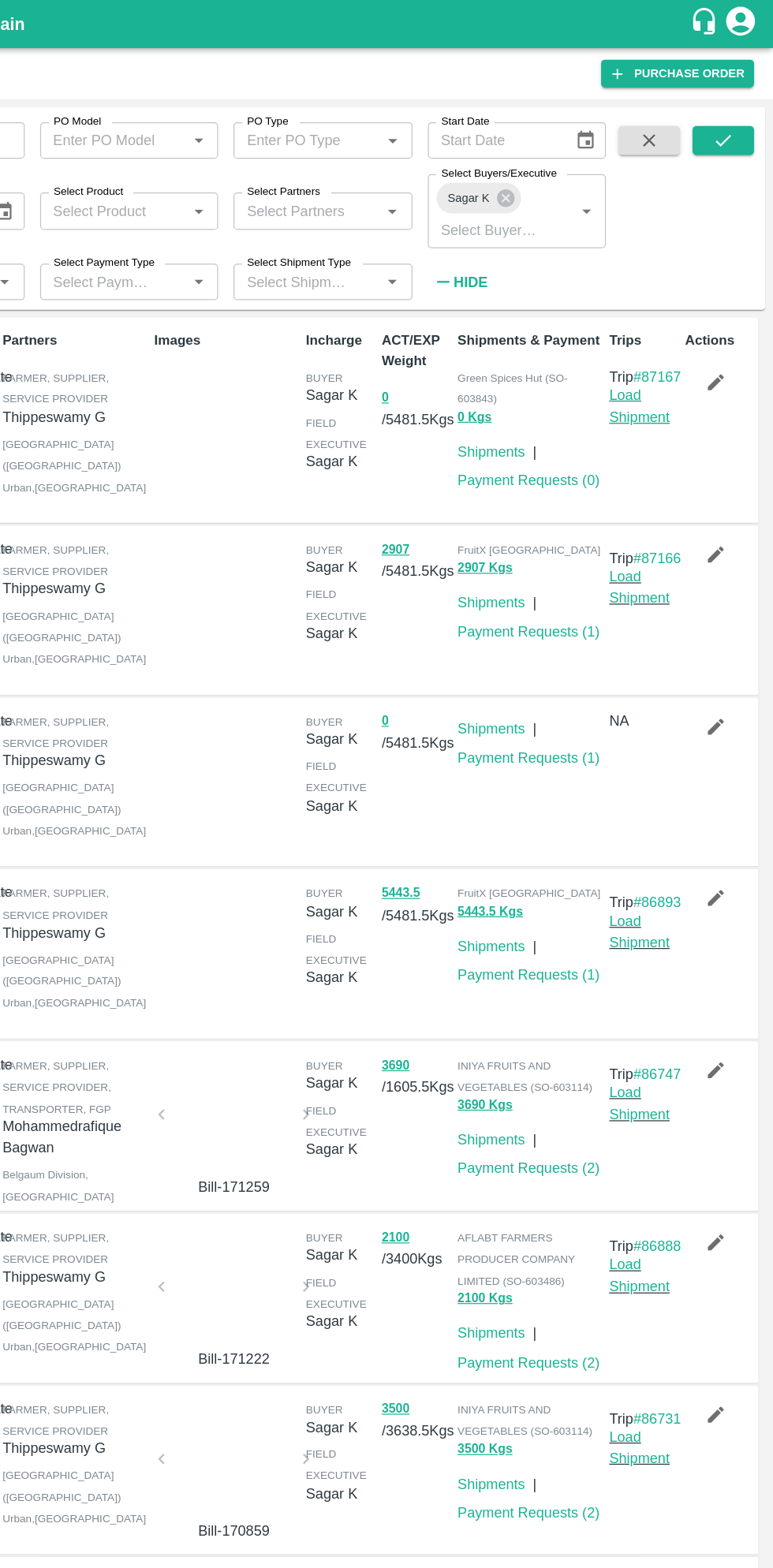
click at [661, 347] on link "Load Shipment" at bounding box center [662, 331] width 50 height 30
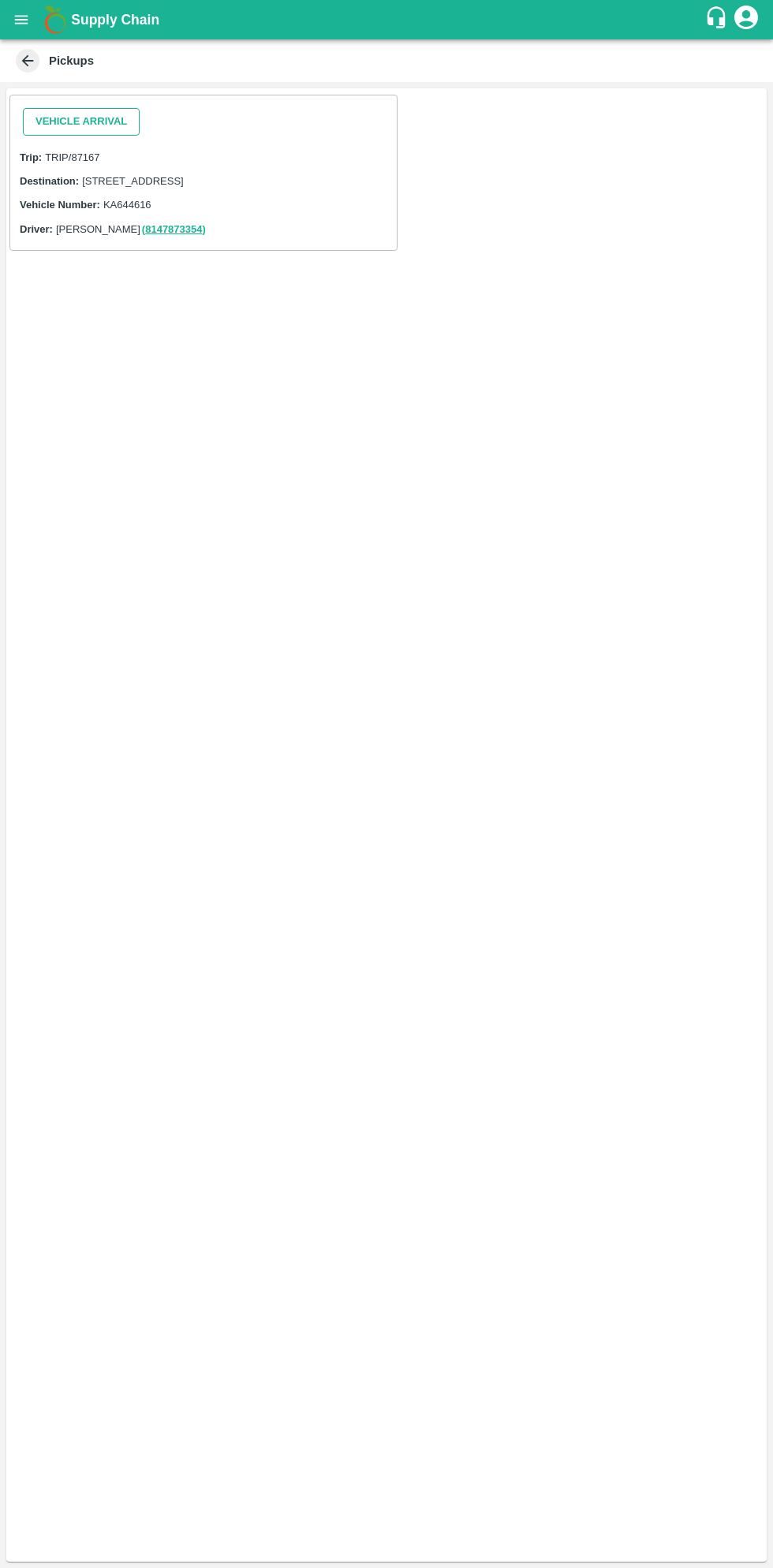
click at [77, 120] on button "Vehicle Arrival" at bounding box center [81, 122] width 117 height 28
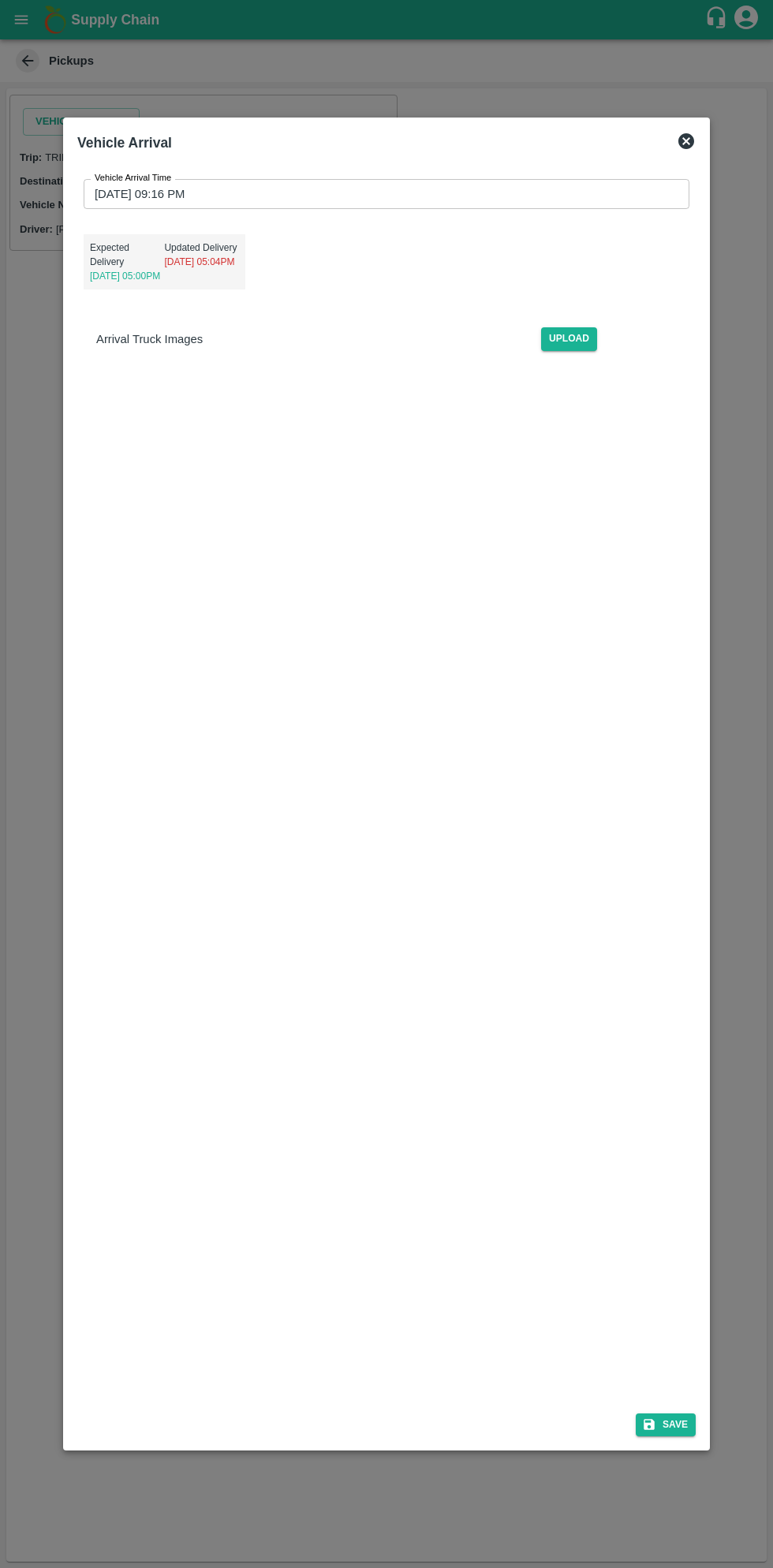
click at [448, 194] on input "[DATE] 09:16 PM" at bounding box center [381, 194] width 595 height 30
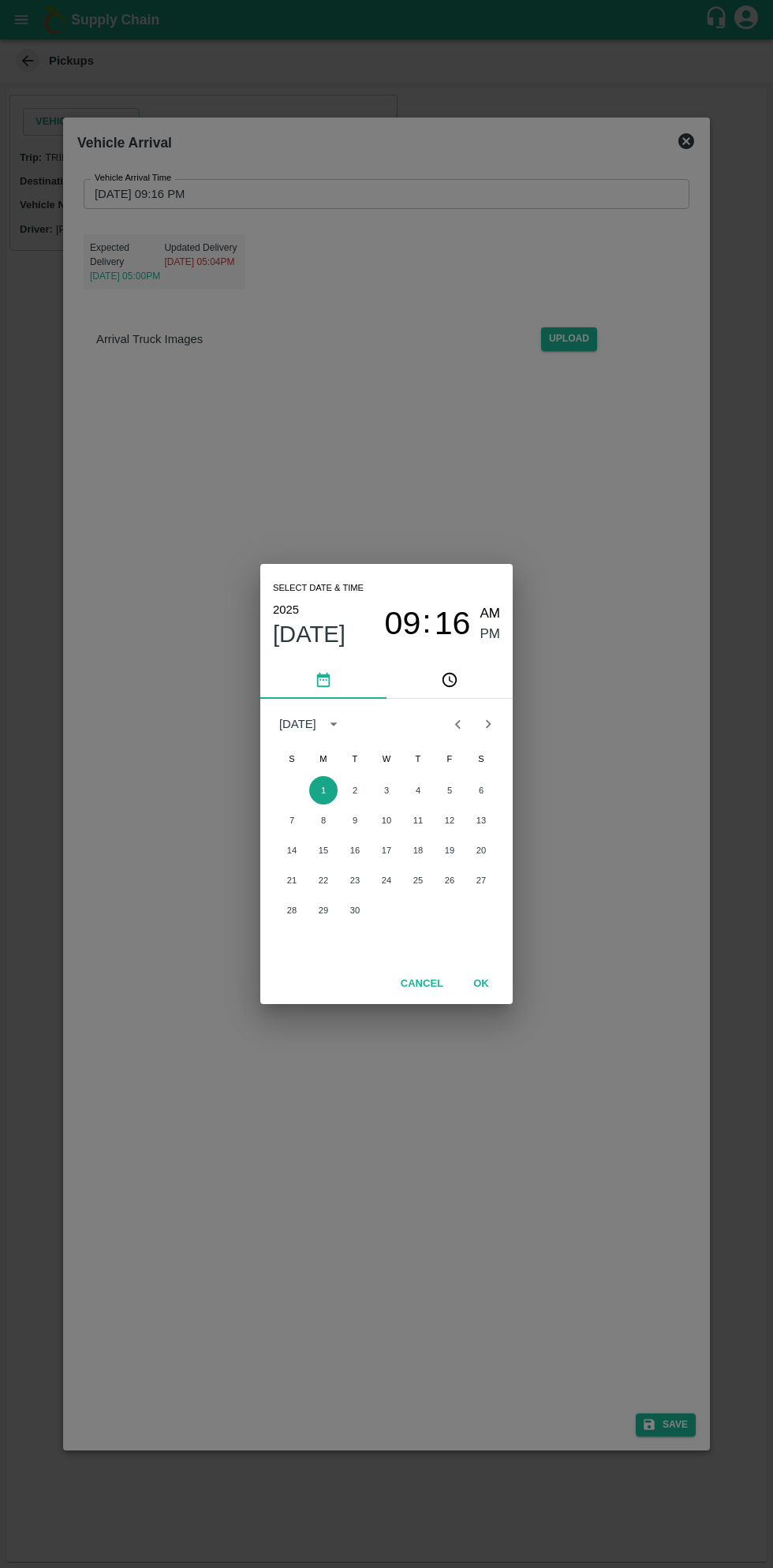
click at [324, 788] on button "1" at bounding box center [324, 790] width 29 height 29
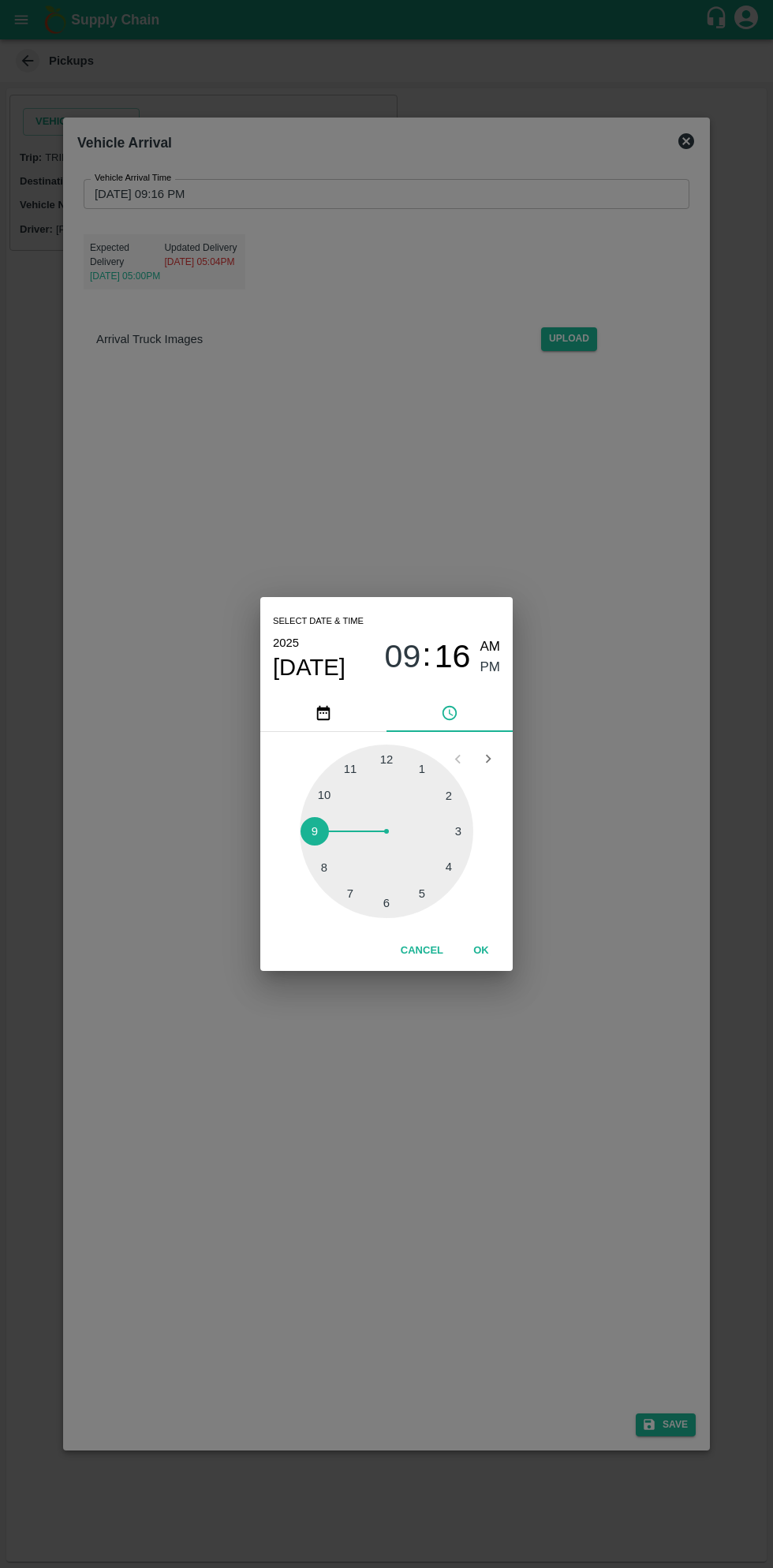
click at [490, 647] on span "AM" at bounding box center [490, 647] width 20 height 21
type input "[DATE] 09:16 AM"
click at [492, 957] on button "OK" at bounding box center [481, 951] width 51 height 28
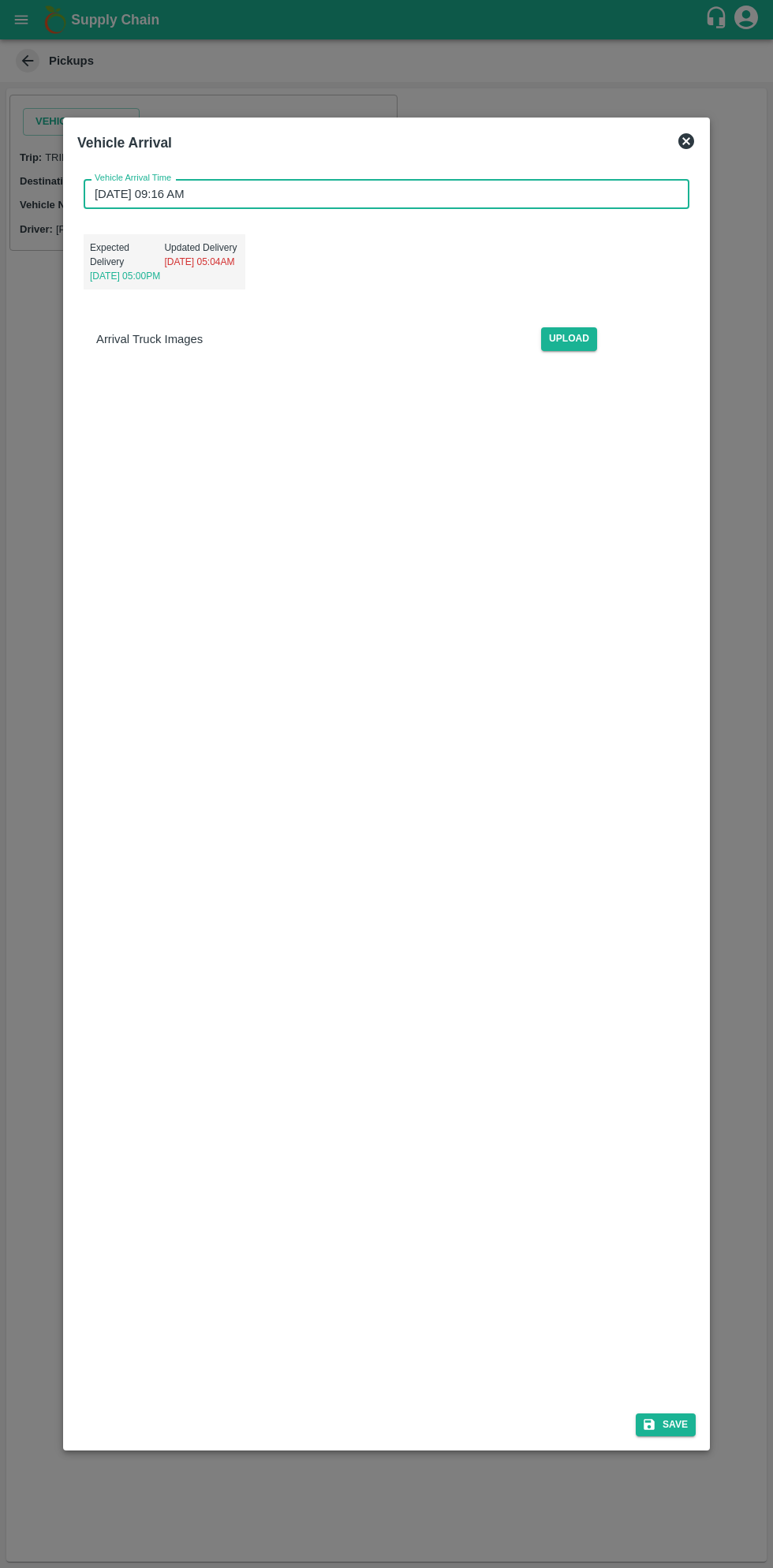
scroll to position [5, 0]
click at [678, 1424] on button "Save" at bounding box center [665, 1424] width 60 height 23
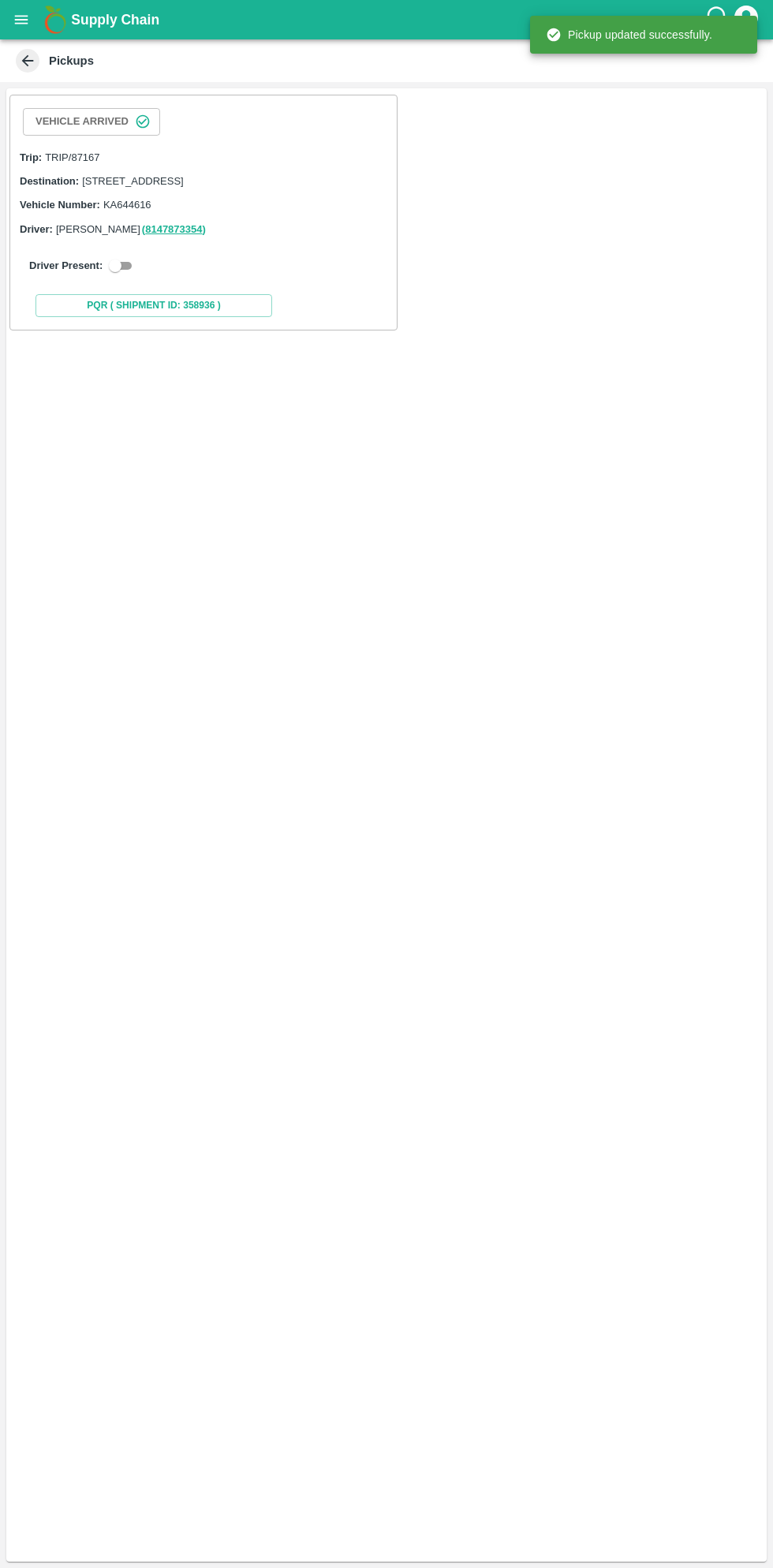
click at [114, 276] on input "checkbox" at bounding box center [115, 265] width 57 height 19
checkbox input "true"
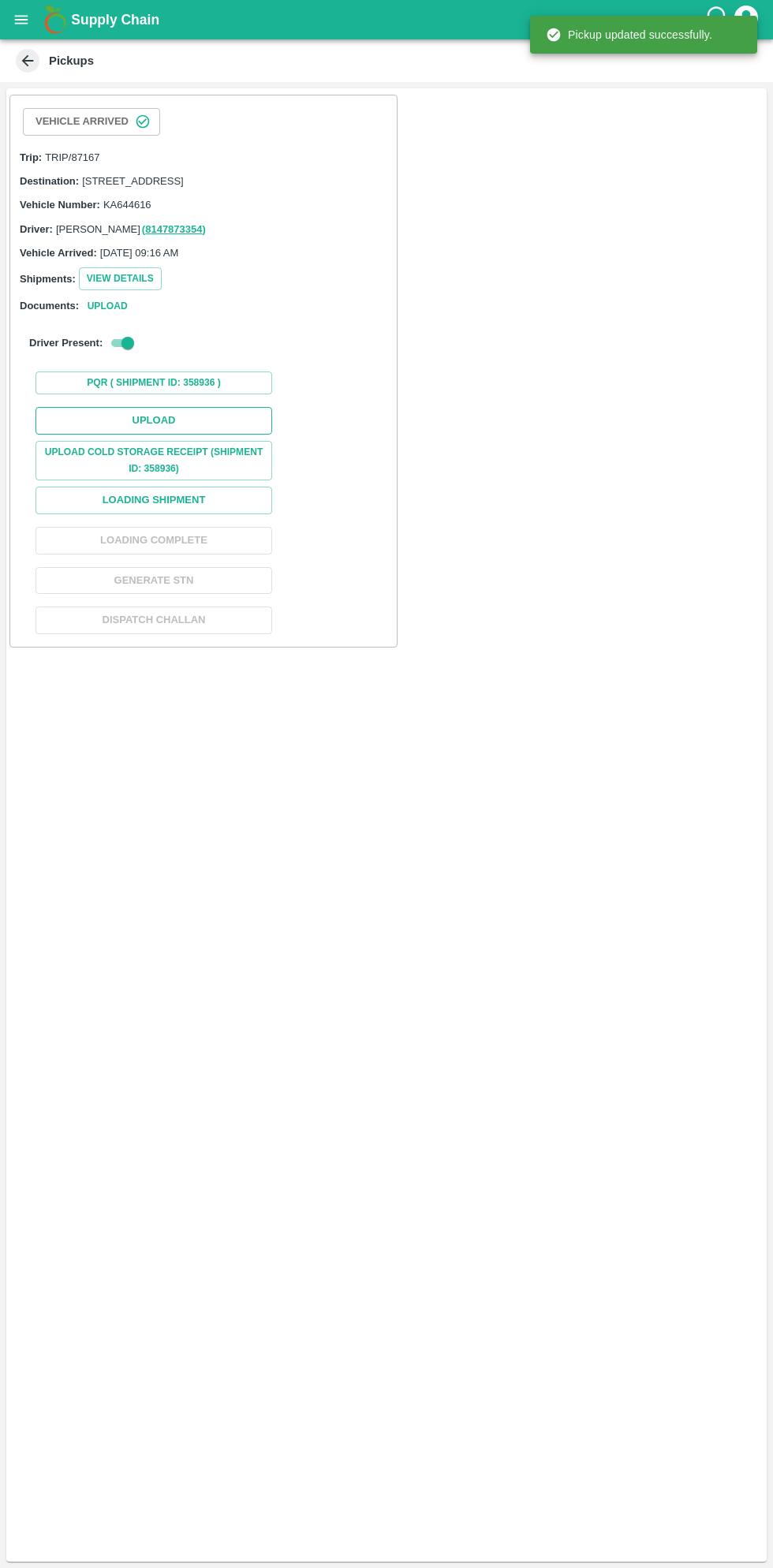
click at [184, 433] on button "Upload" at bounding box center [154, 421] width 237 height 28
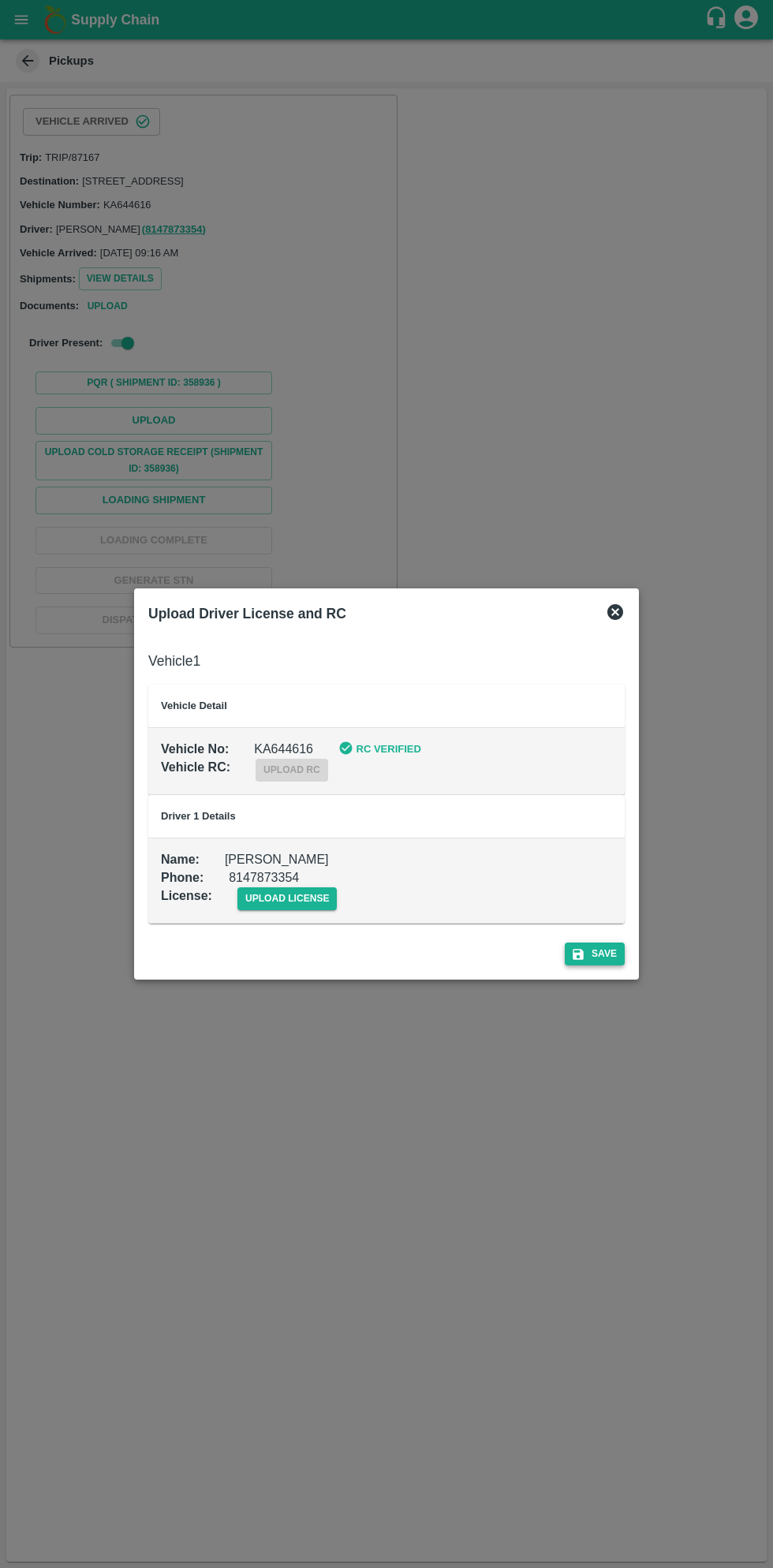
click at [601, 958] on button "Save" at bounding box center [594, 953] width 60 height 23
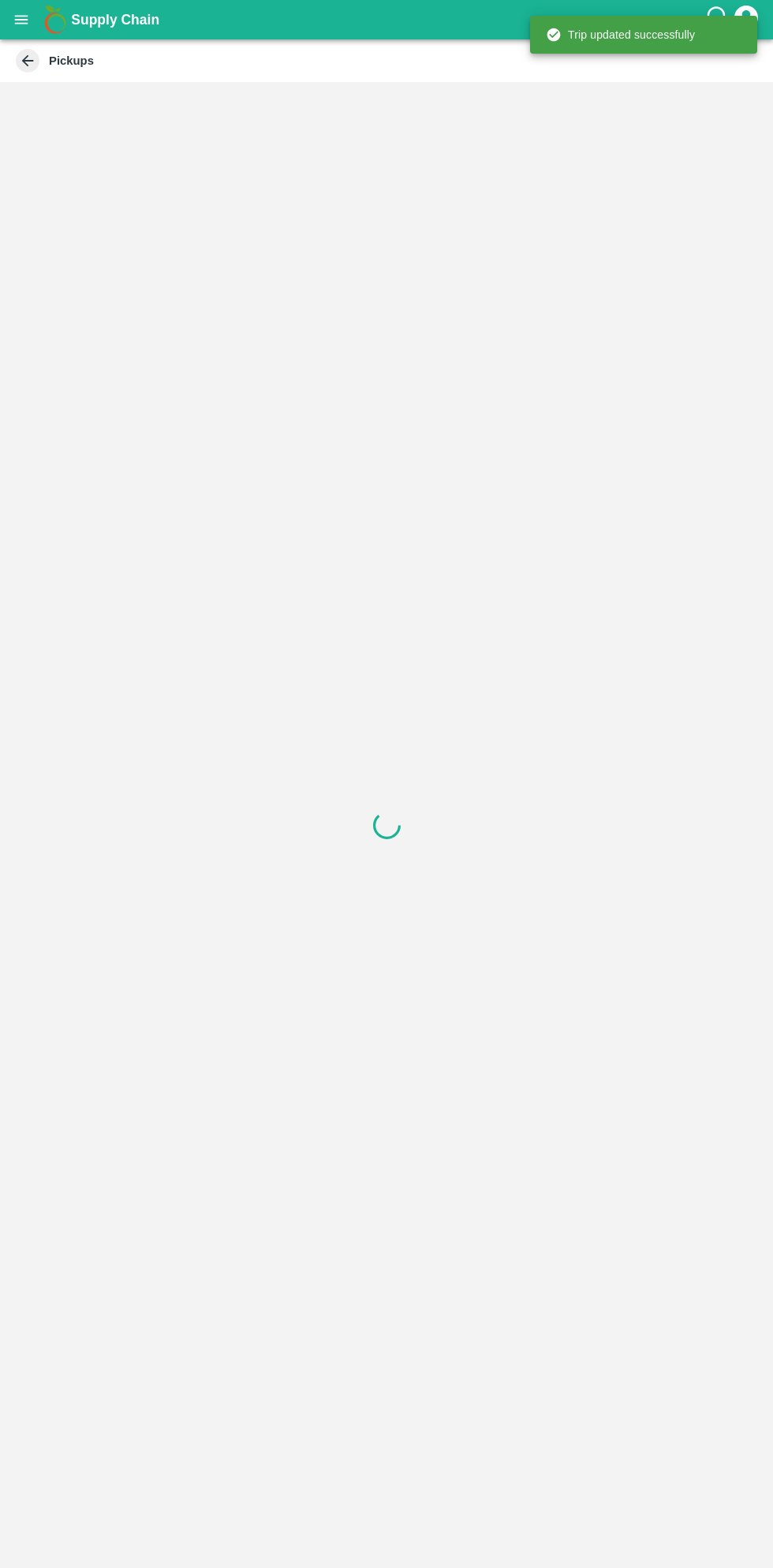
click at [275, 907] on div at bounding box center [386, 825] width 773 height 1486
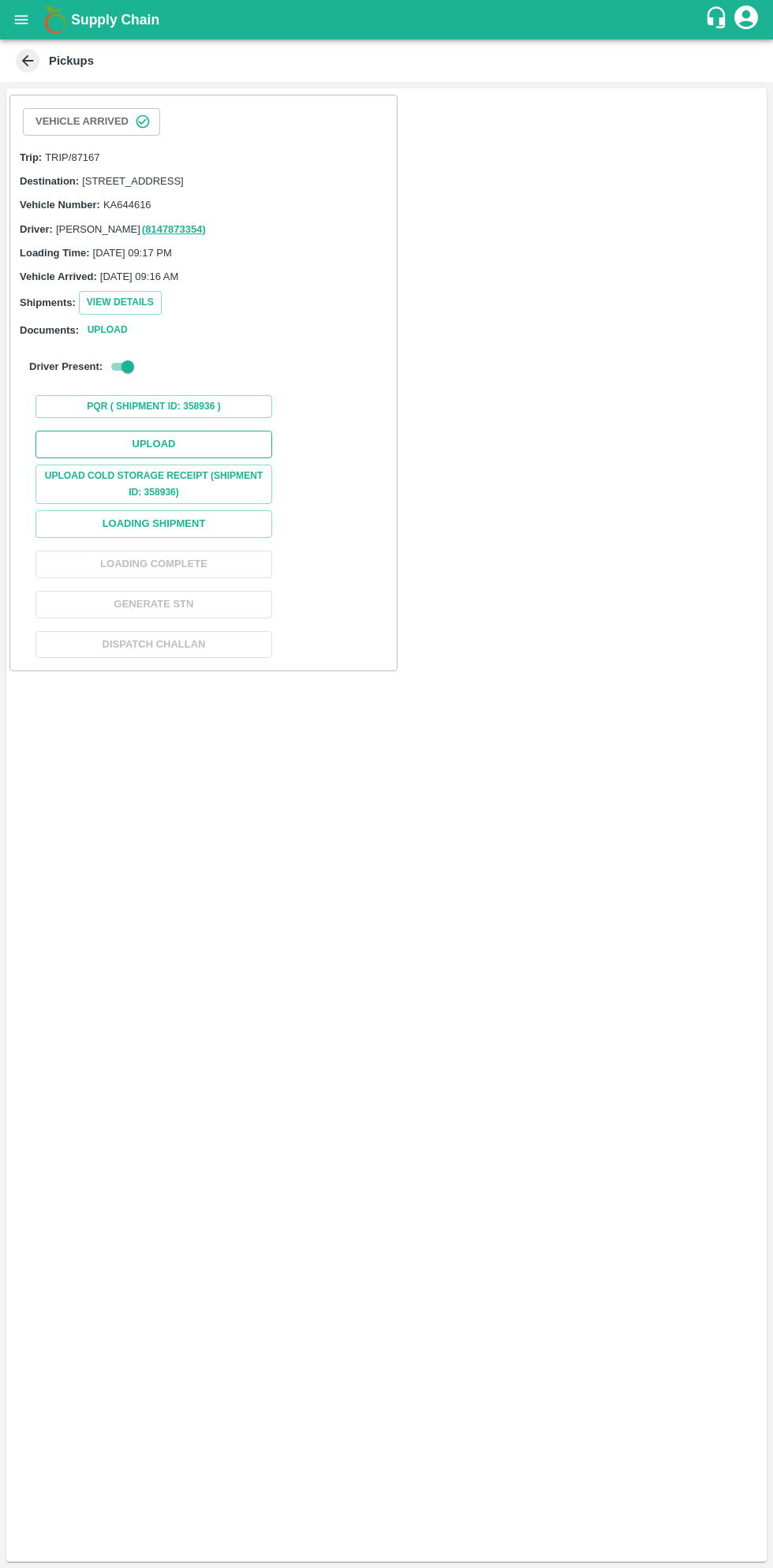
click at [195, 456] on button "Upload" at bounding box center [154, 445] width 237 height 28
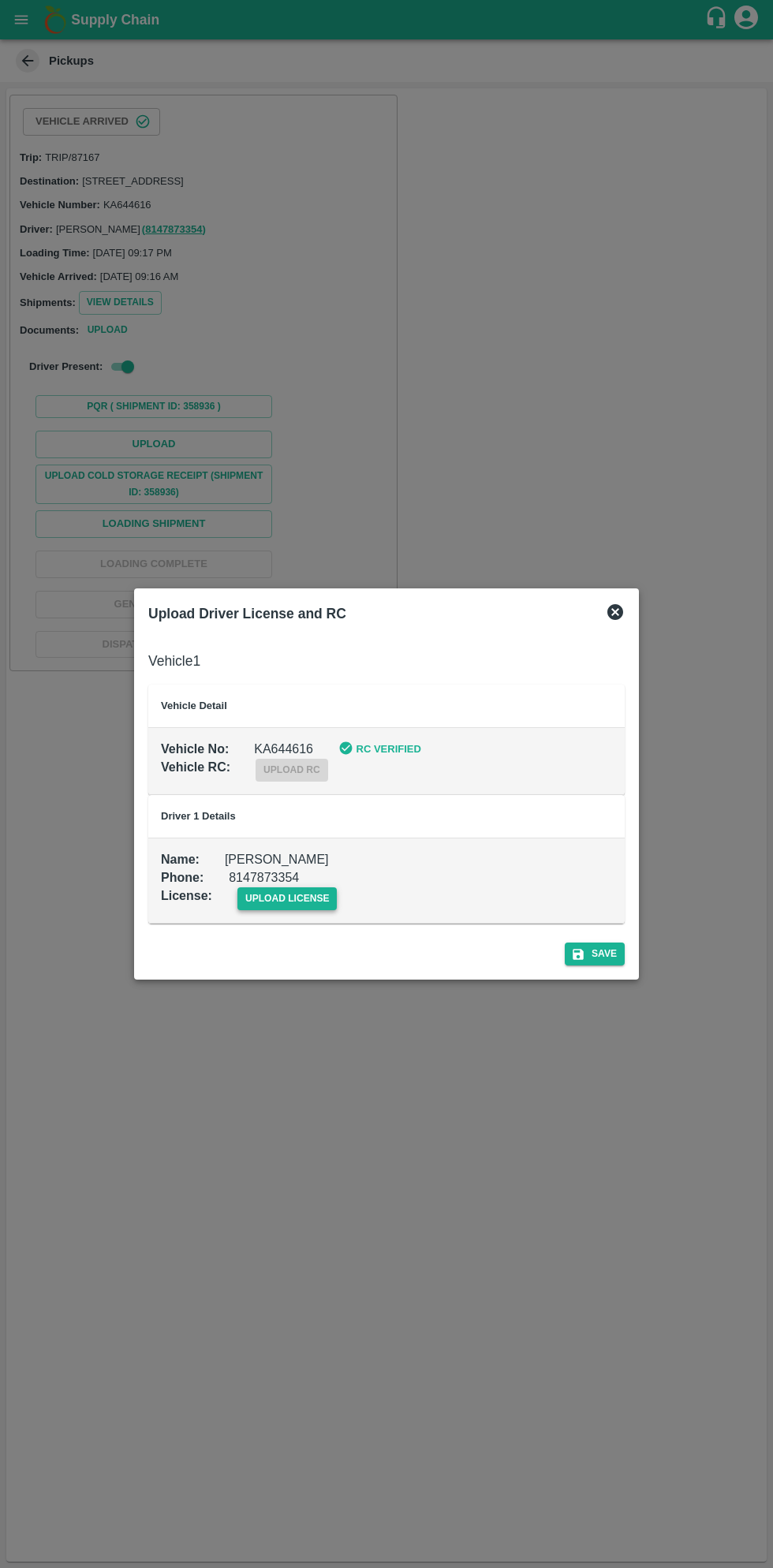
click at [291, 899] on span "upload license" at bounding box center [287, 899] width 101 height 23
click at [0, 0] on input "upload license" at bounding box center [0, 0] width 0 height 0
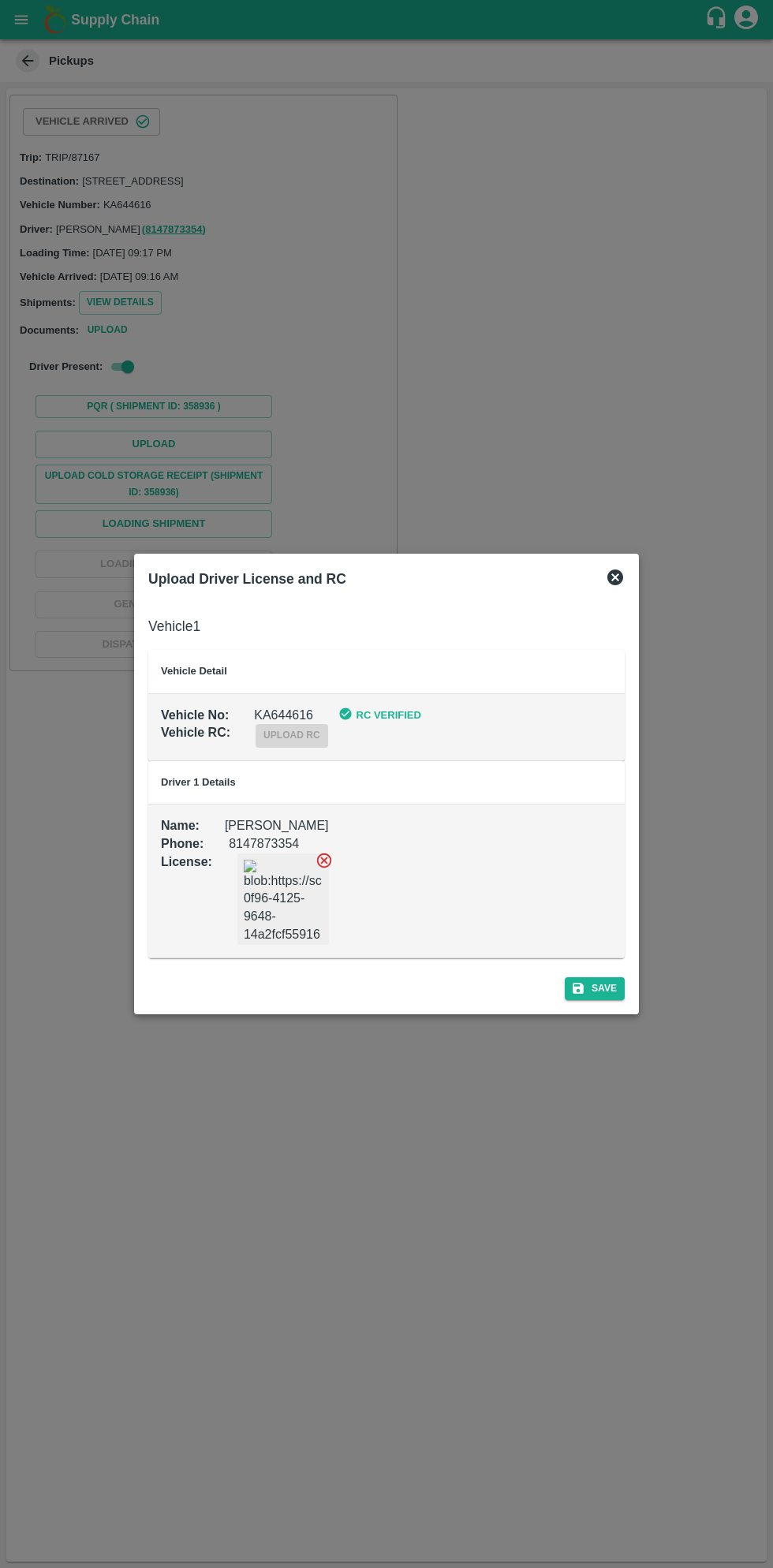
click at [608, 1008] on div "Upload Driver License and RC Vehicle 1 Vehicle Detail Vehicle No : [DRIVERS_LIC…" at bounding box center [386, 784] width 504 height 460
click at [604, 982] on button "Save" at bounding box center [594, 988] width 60 height 23
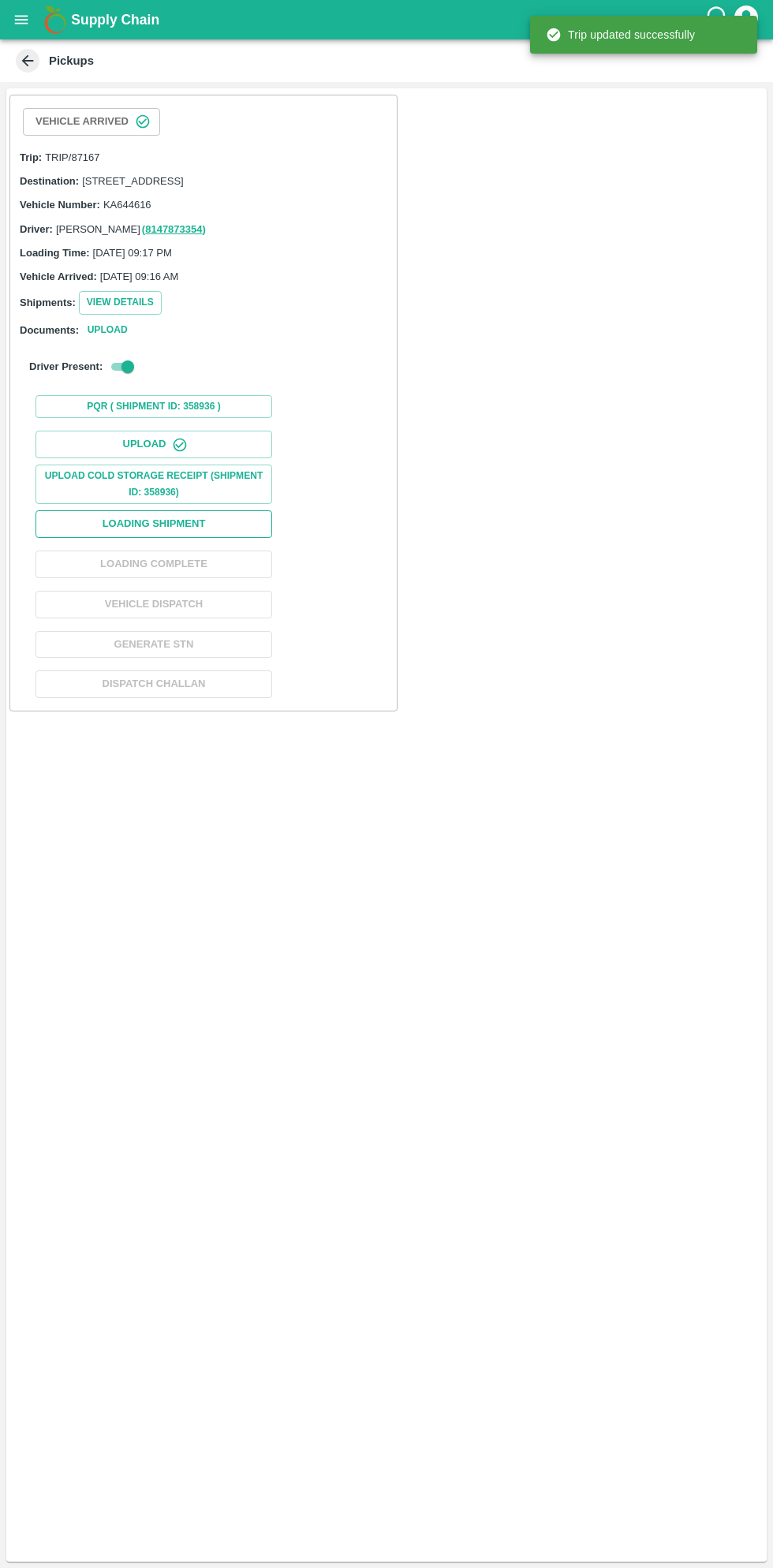
click at [214, 538] on button "Loading Shipment" at bounding box center [154, 524] width 237 height 28
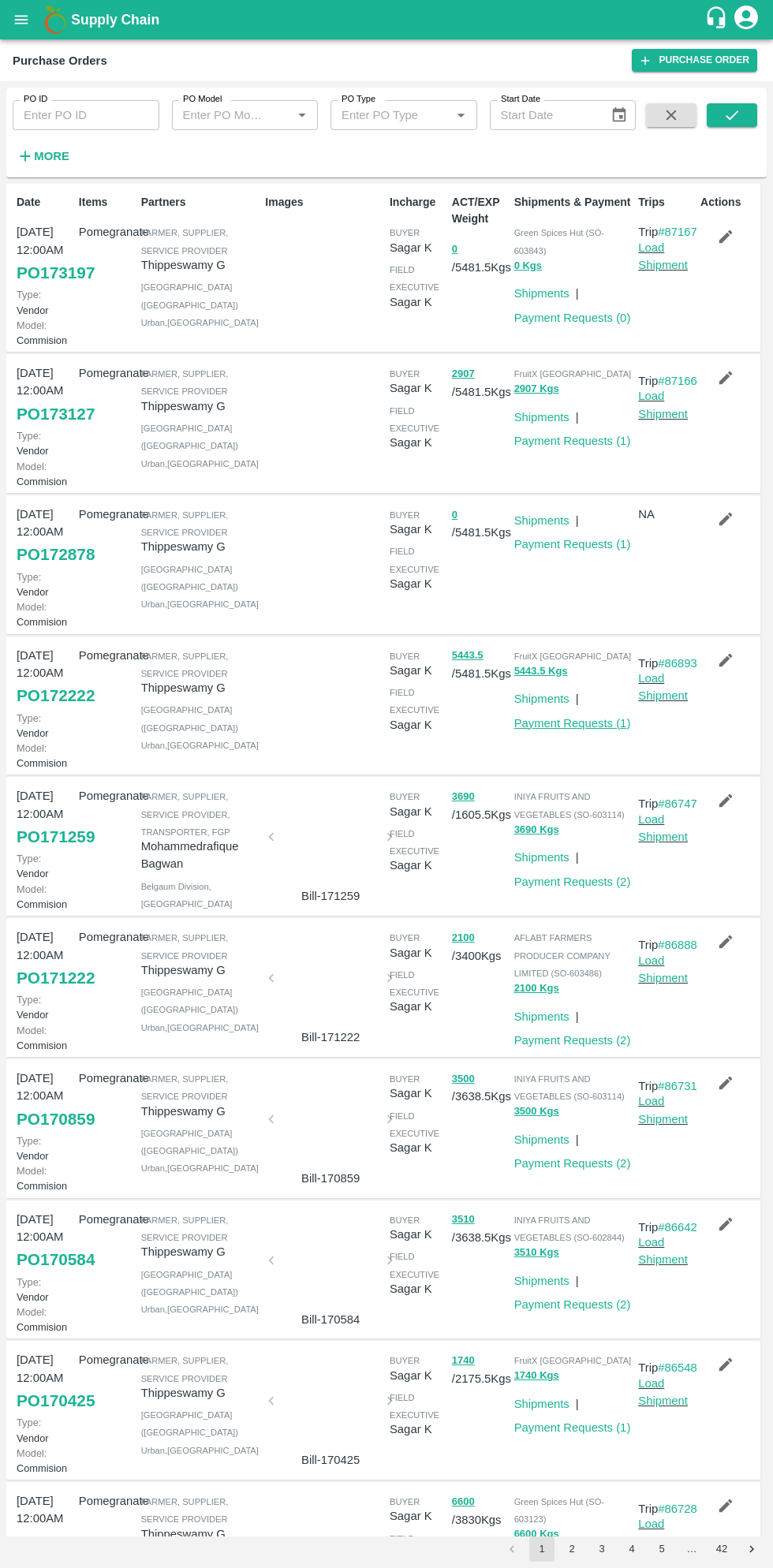
click at [580, 729] on link "Payment Requests ( 1 )" at bounding box center [572, 723] width 117 height 13
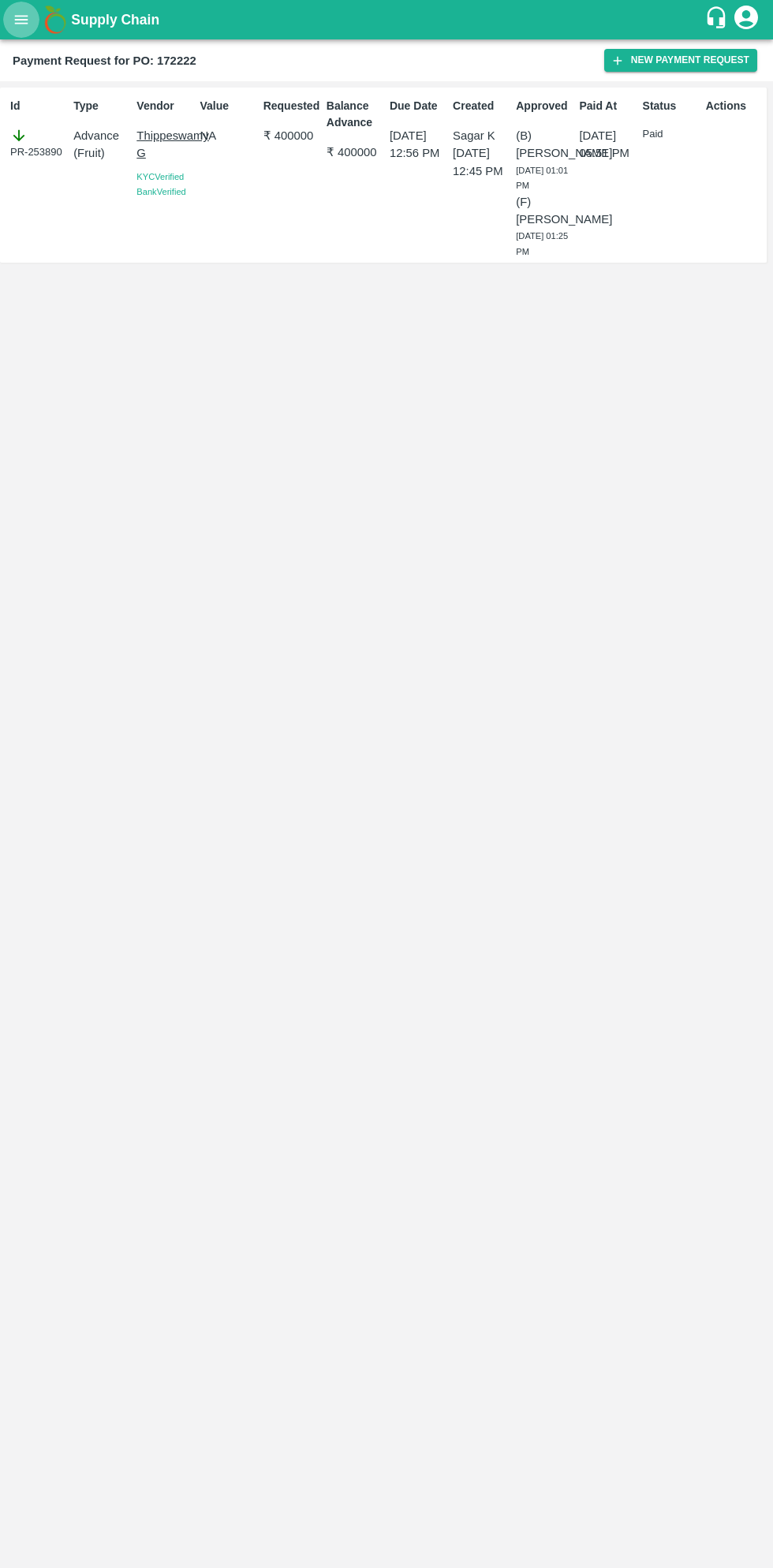
click at [31, 19] on button "open drawer" at bounding box center [21, 19] width 36 height 36
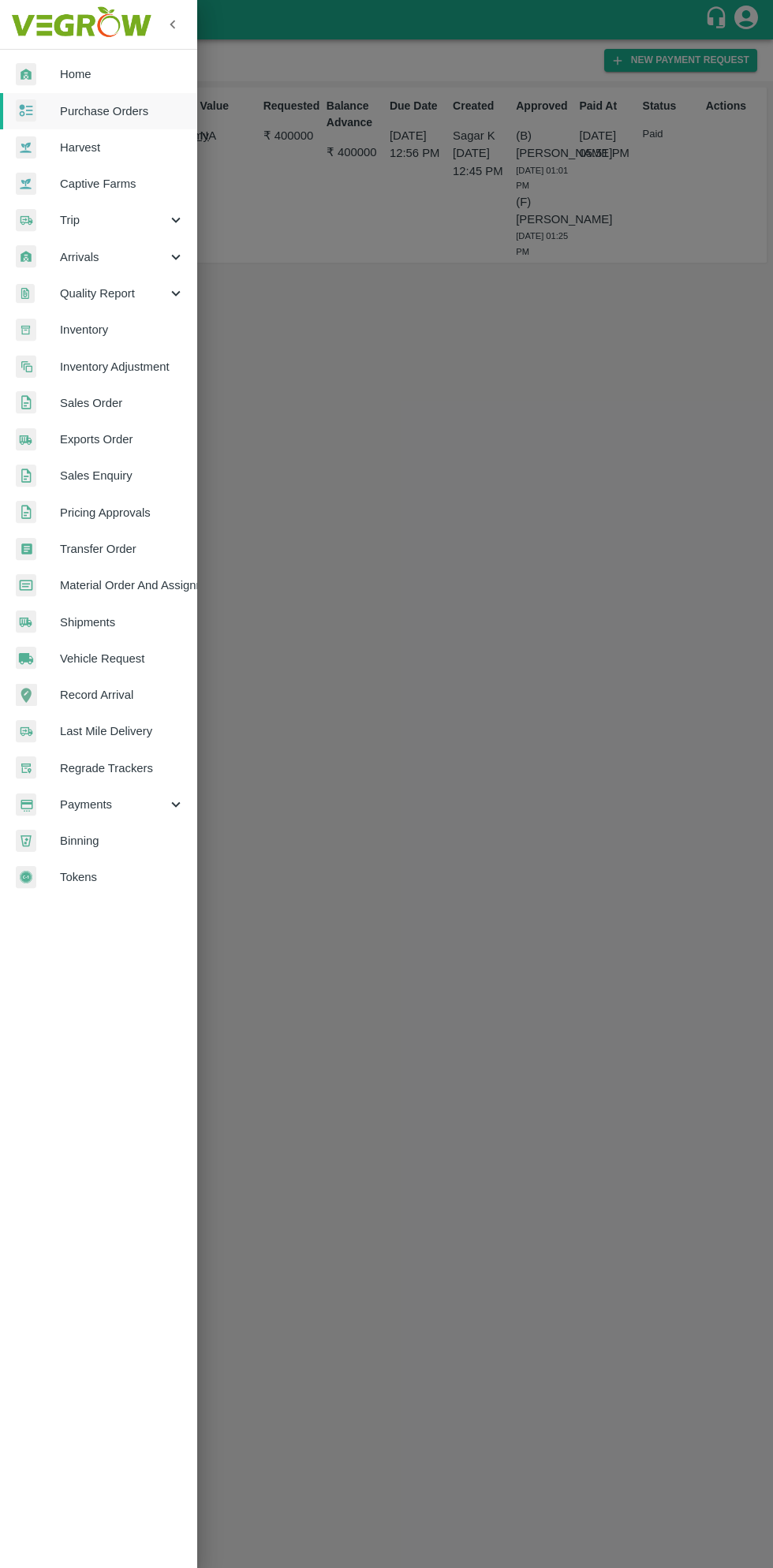
click at [136, 111] on span "Purchase Orders" at bounding box center [122, 111] width 124 height 18
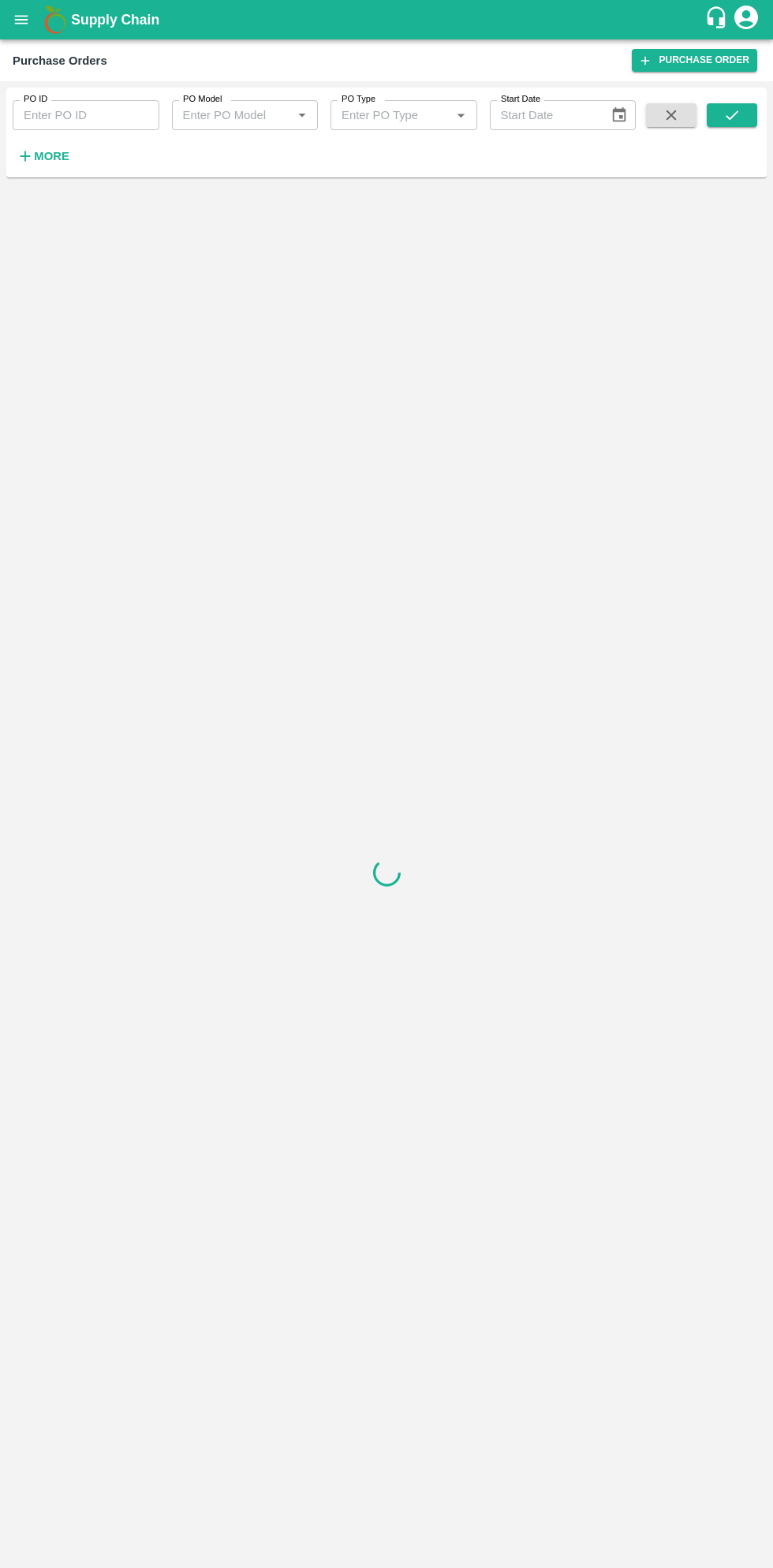
click at [55, 160] on strong "More" at bounding box center [52, 156] width 35 height 13
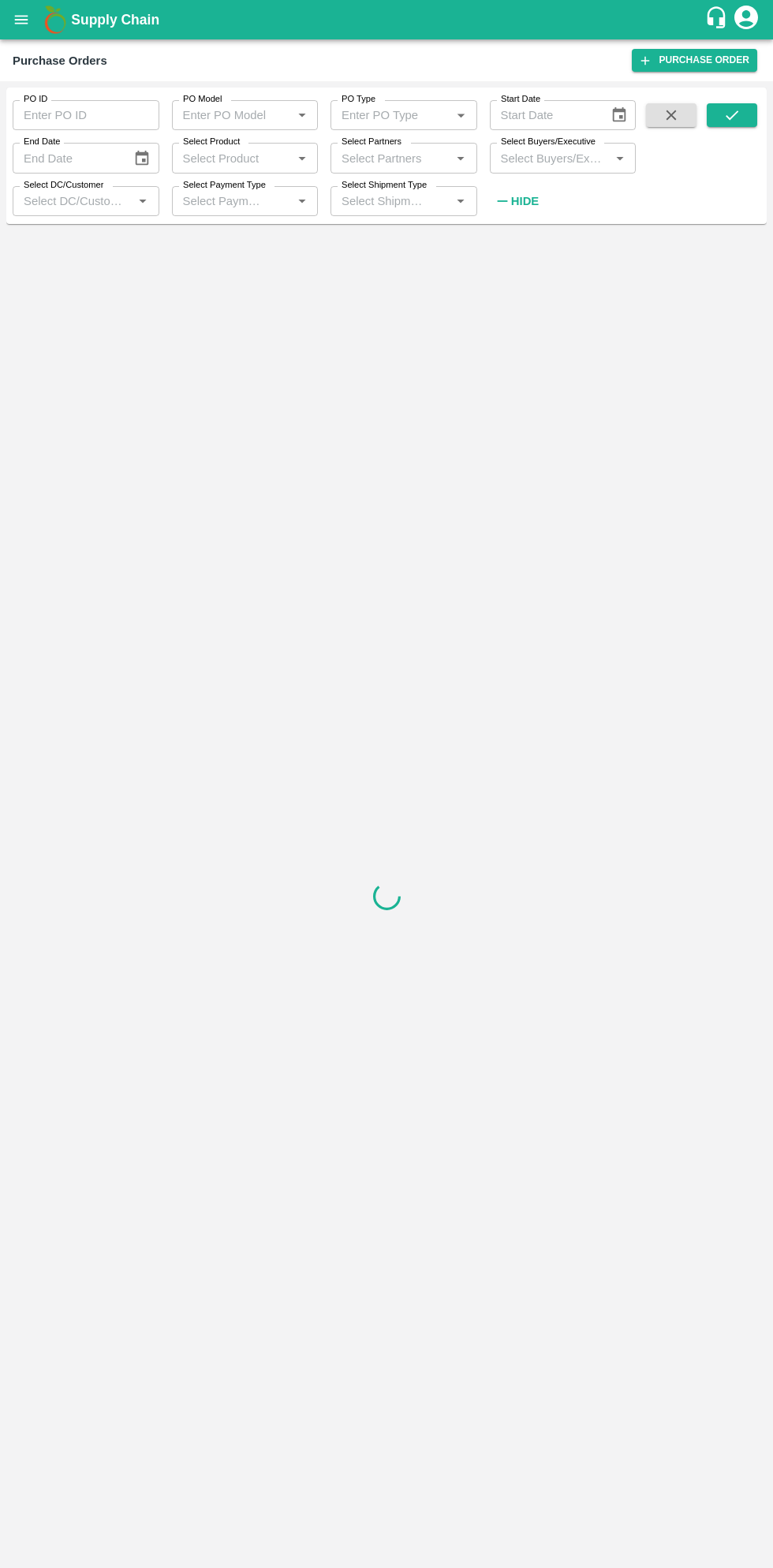
click at [575, 152] on input "Select Buyers/Executive" at bounding box center [550, 158] width 112 height 20
type input "sagar"
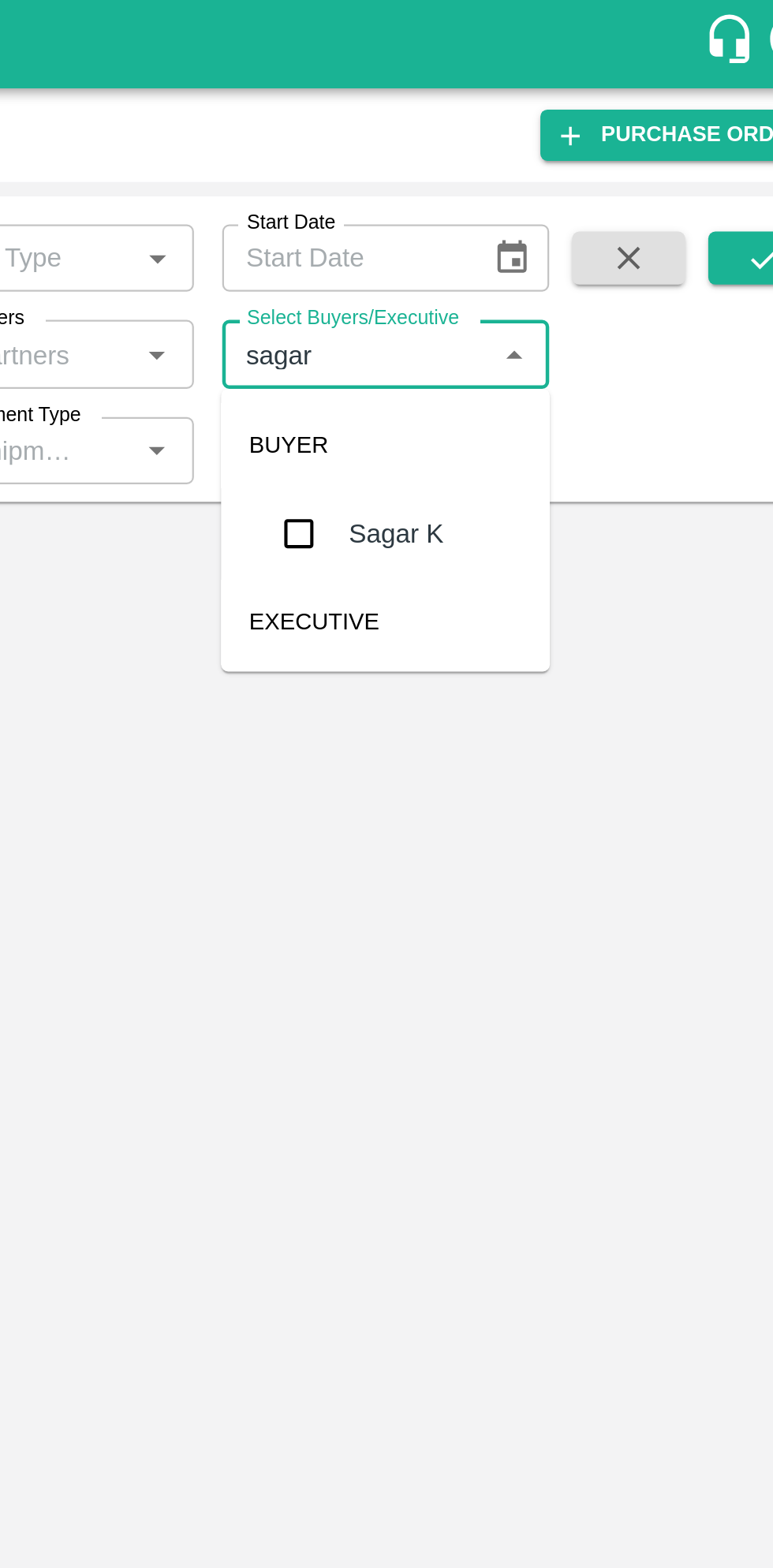
click at [531, 239] on input "checkbox" at bounding box center [523, 238] width 31 height 31
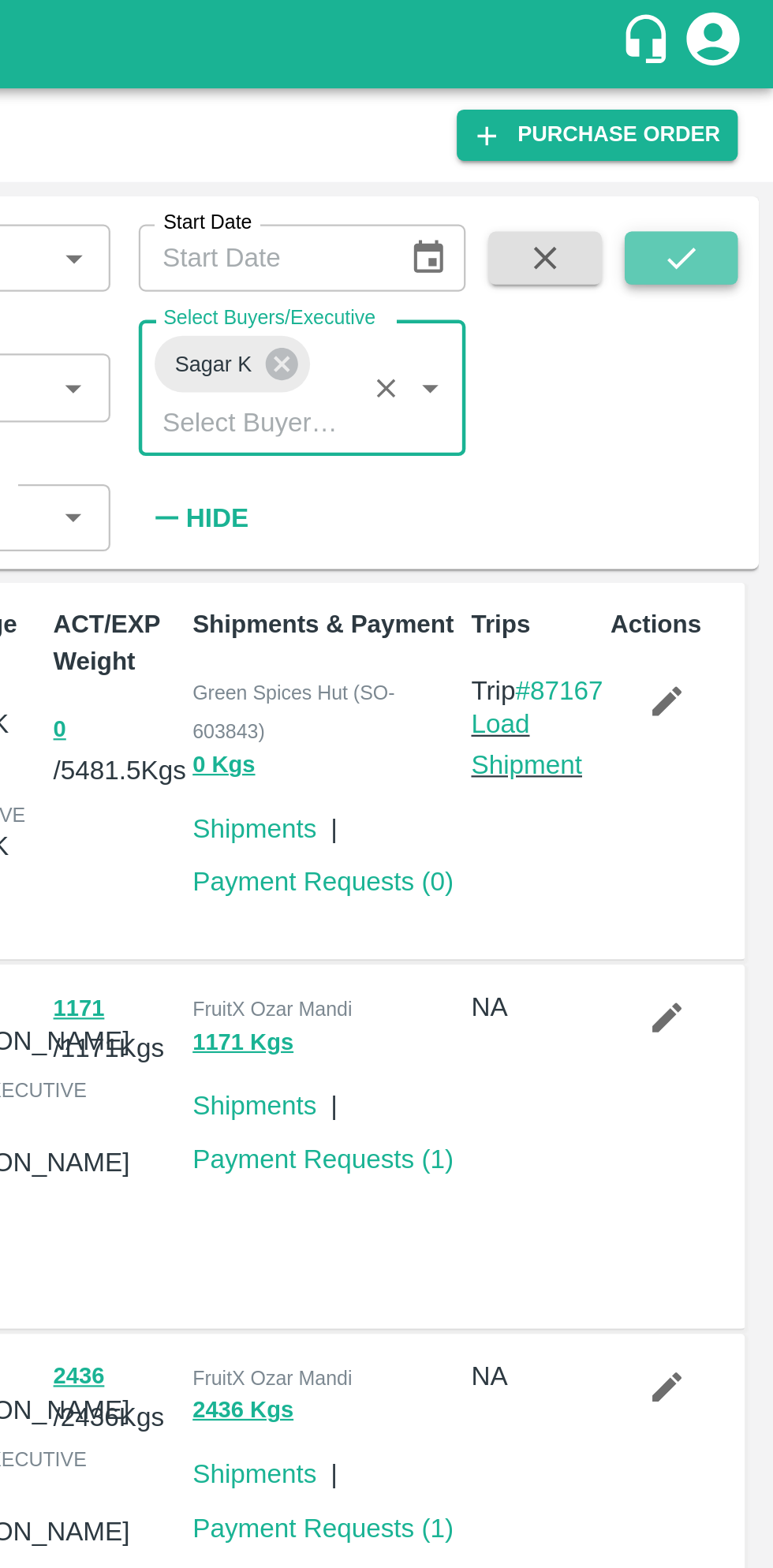
click at [748, 122] on button "submit" at bounding box center [732, 115] width 51 height 24
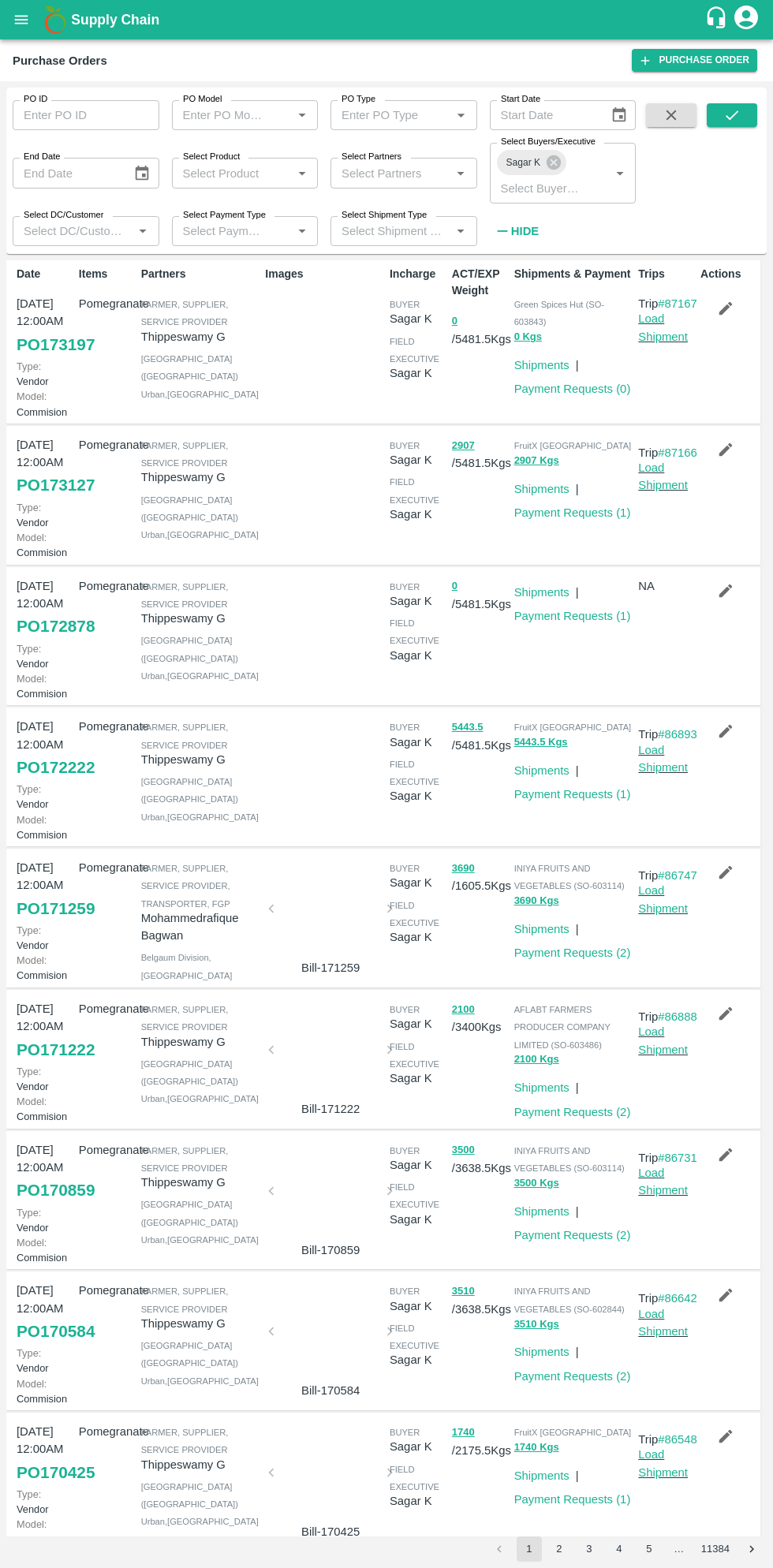
click at [46, 782] on link "PO 172222" at bounding box center [56, 768] width 78 height 29
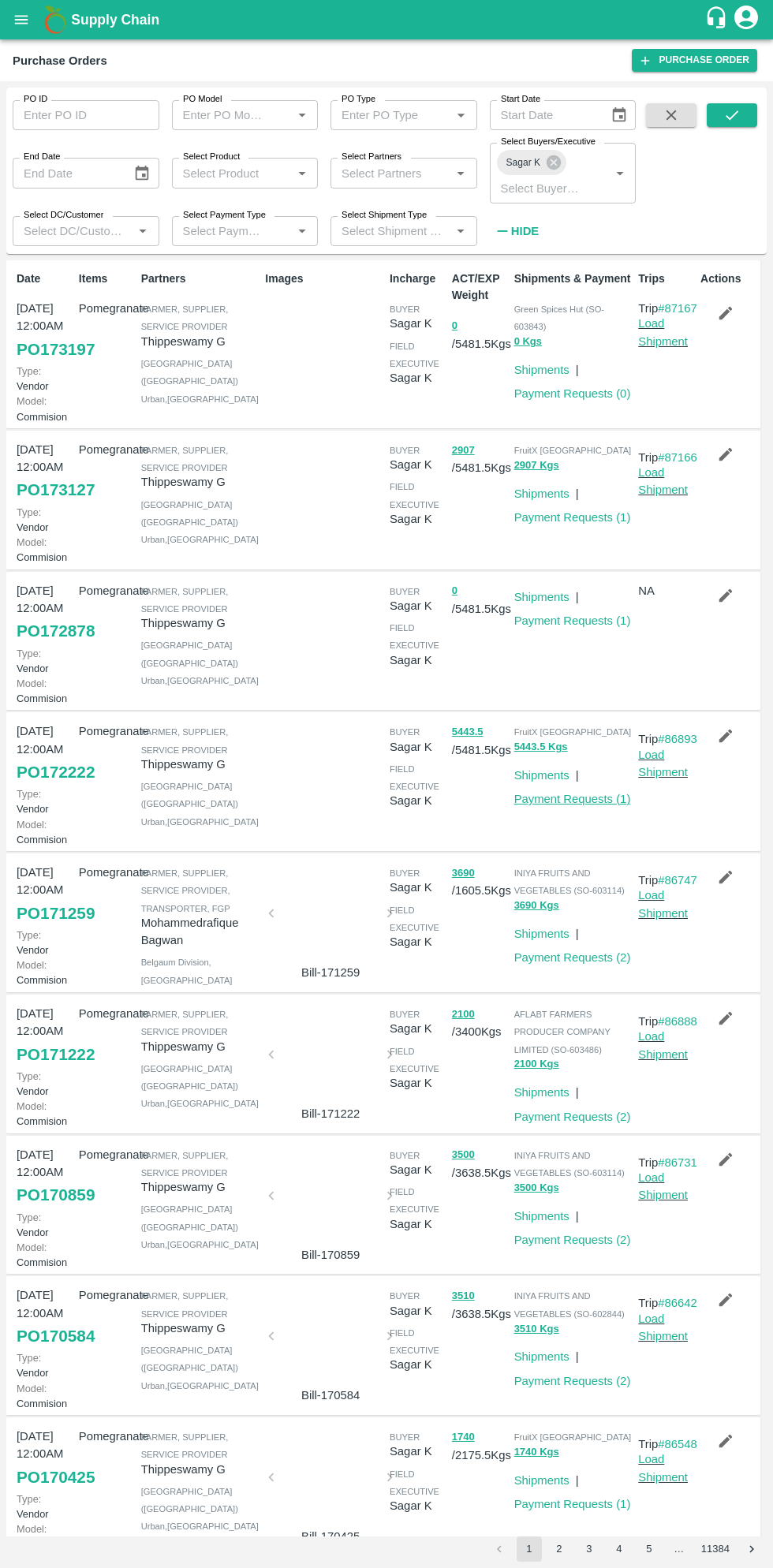
click at [567, 806] on link "Payment Requests ( 1 )" at bounding box center [572, 799] width 117 height 13
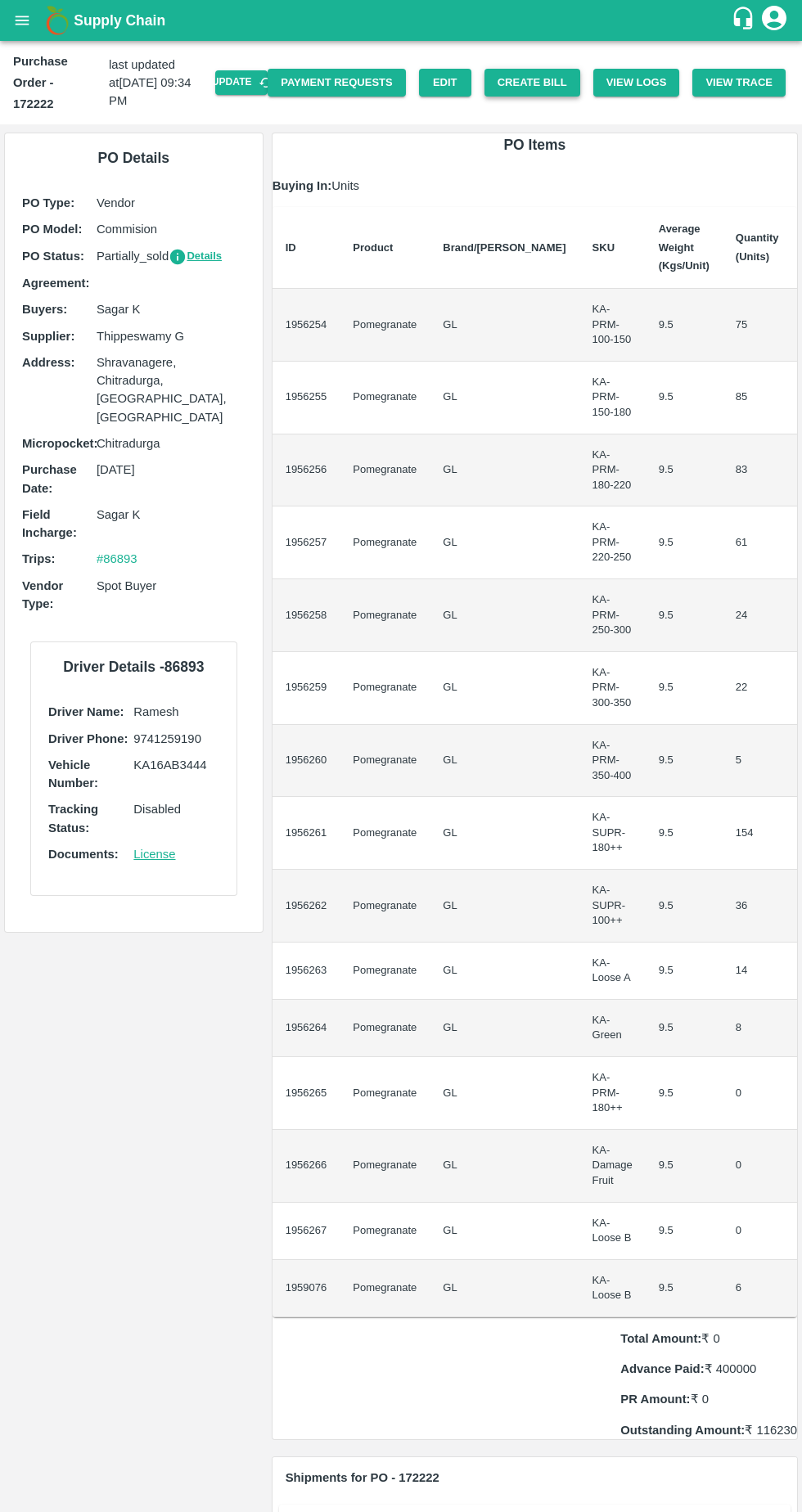
click at [547, 71] on button "Create Bill" at bounding box center [531, 82] width 96 height 29
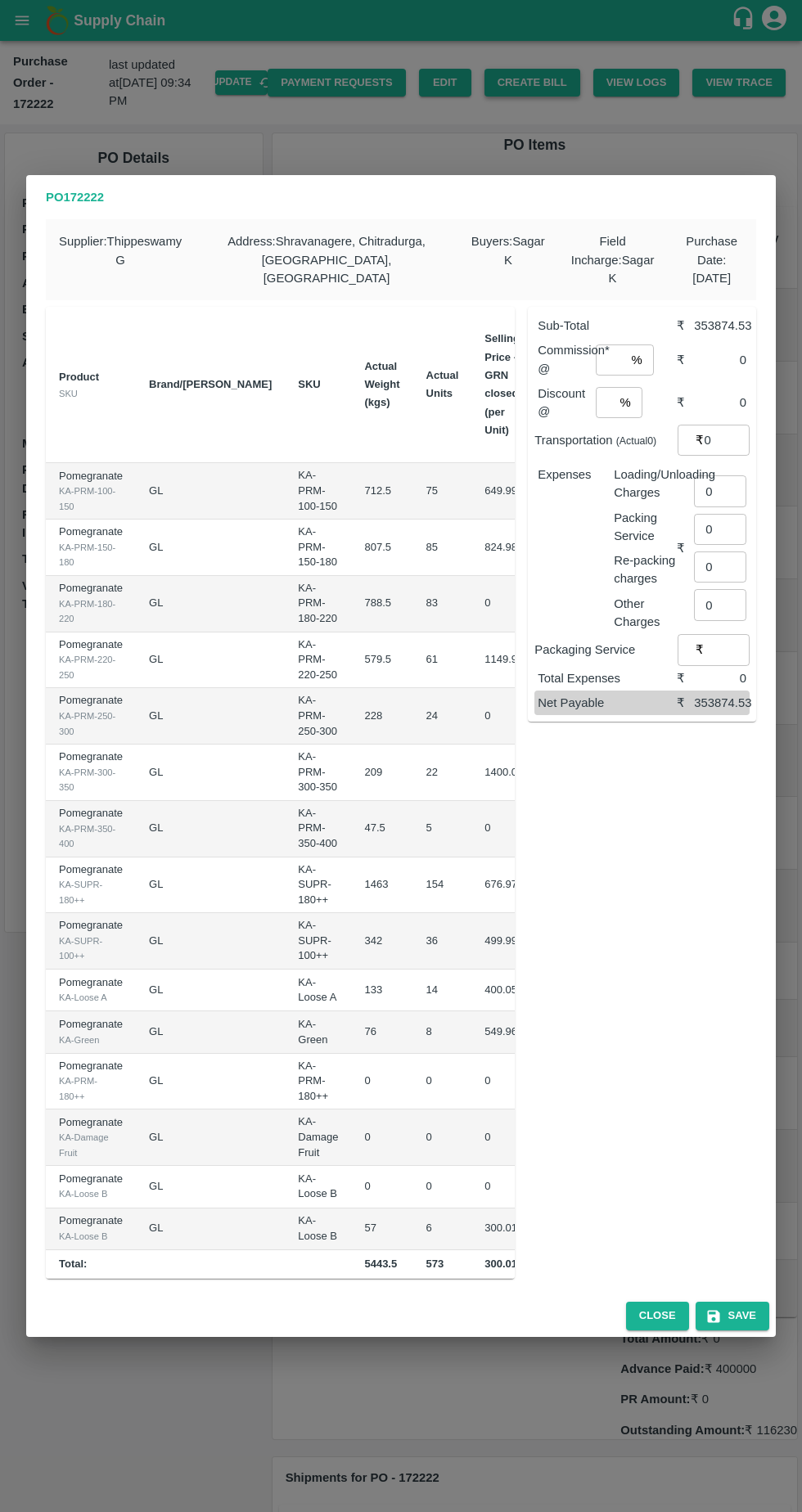
scroll to position [0, 185]
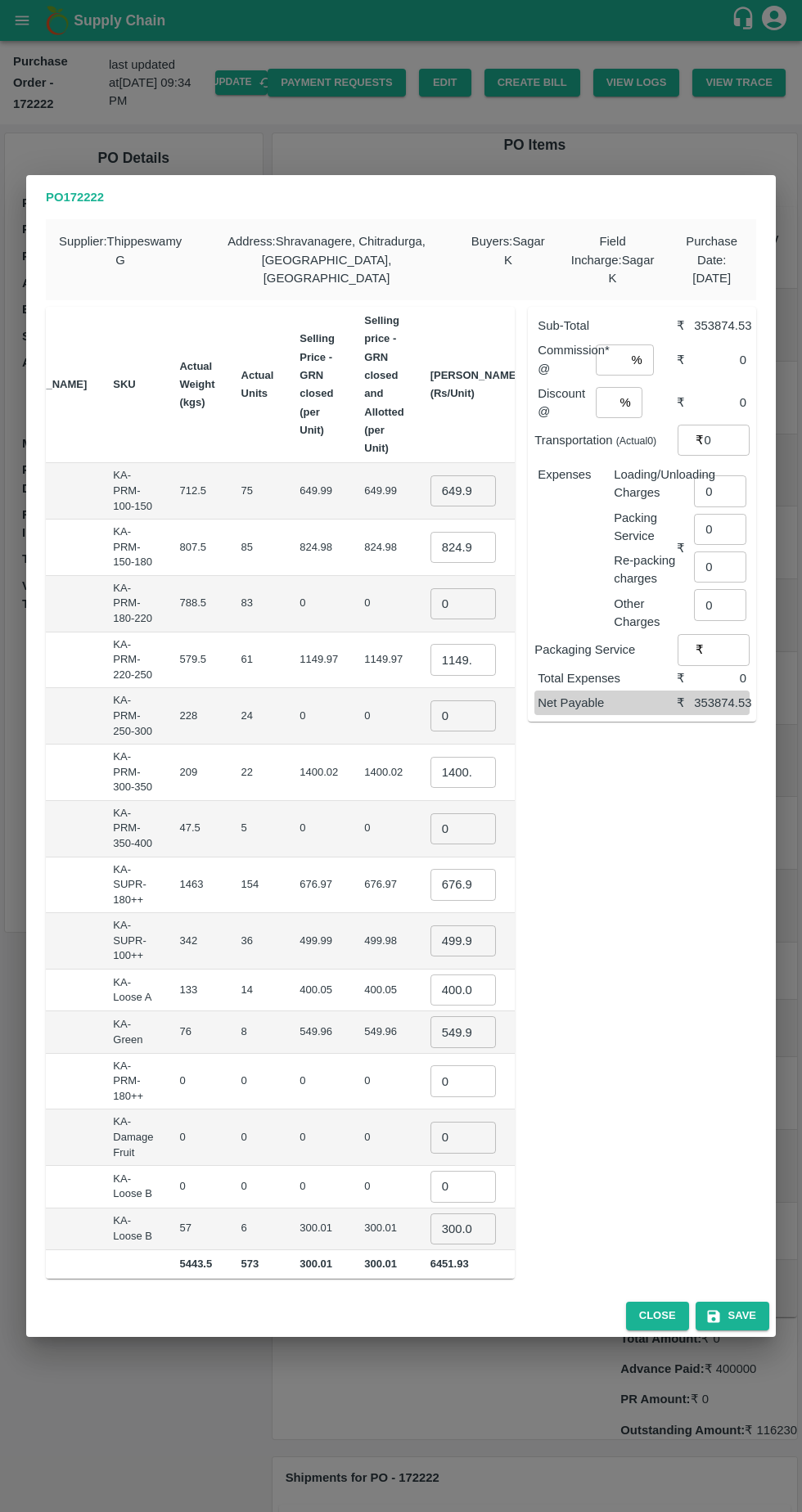
click at [430, 478] on input "649.99" at bounding box center [463, 490] width 66 height 31
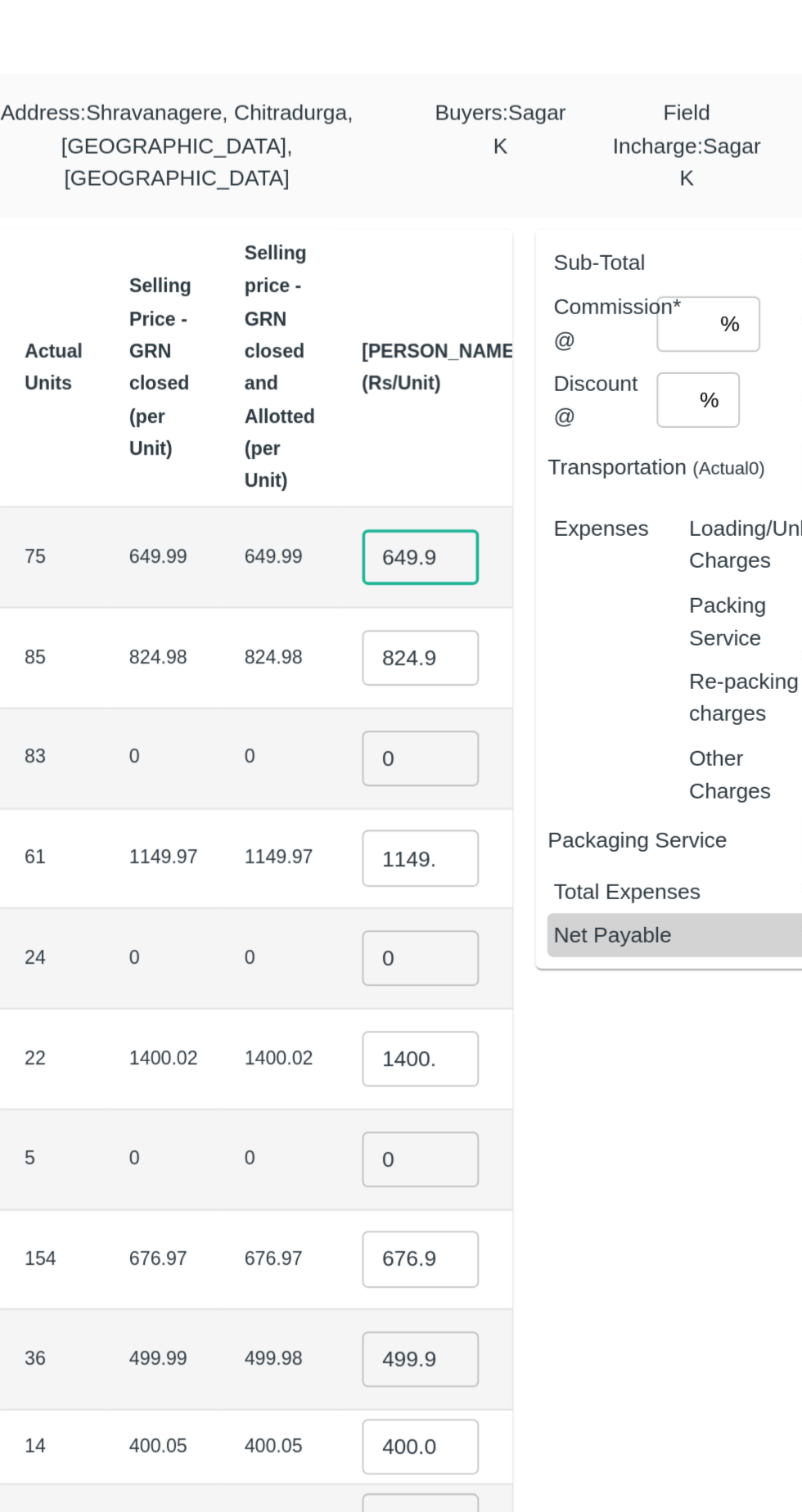
scroll to position [0, 3]
type input "6"
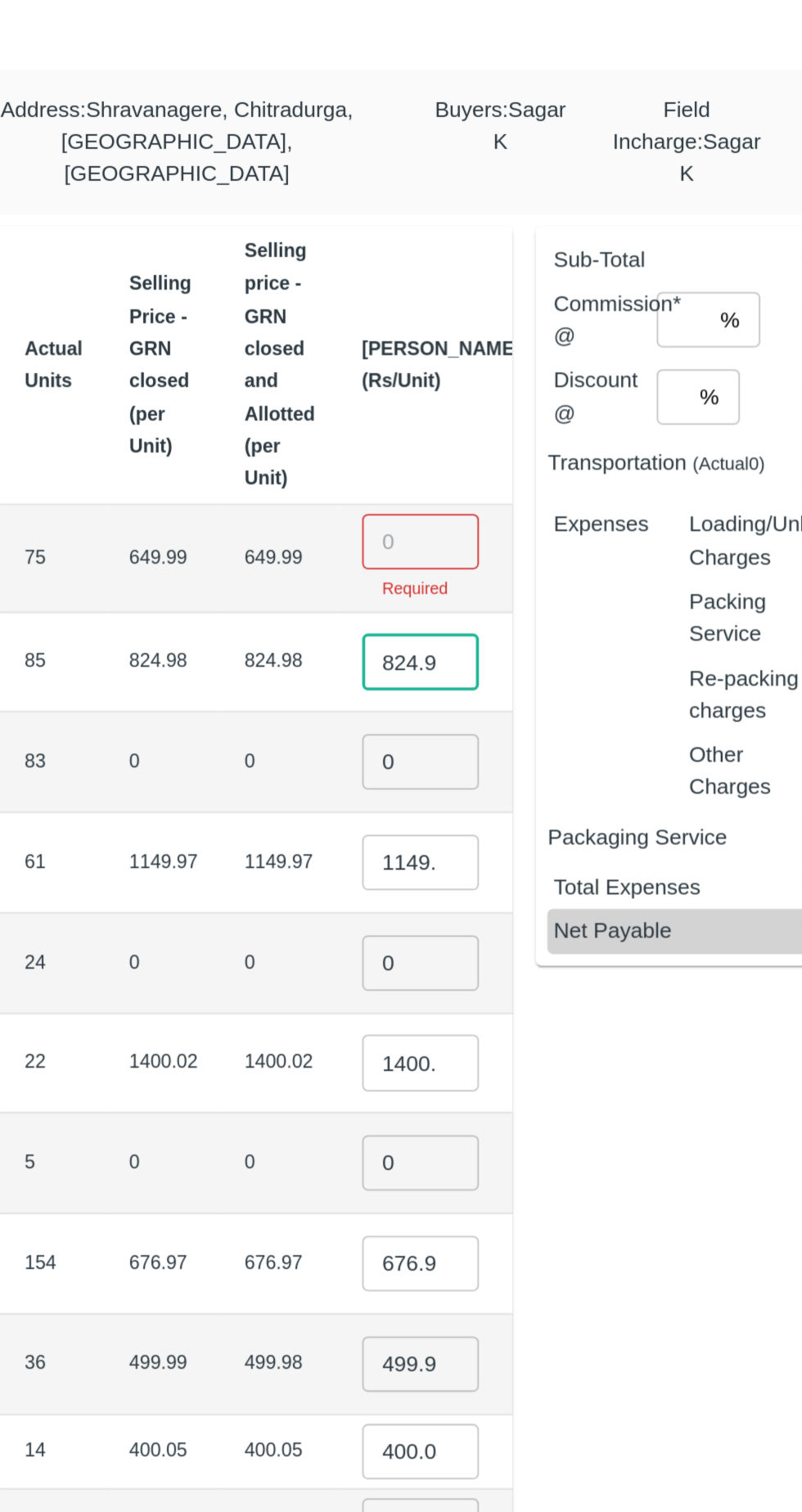
scroll to position [0, 2]
type input "8"
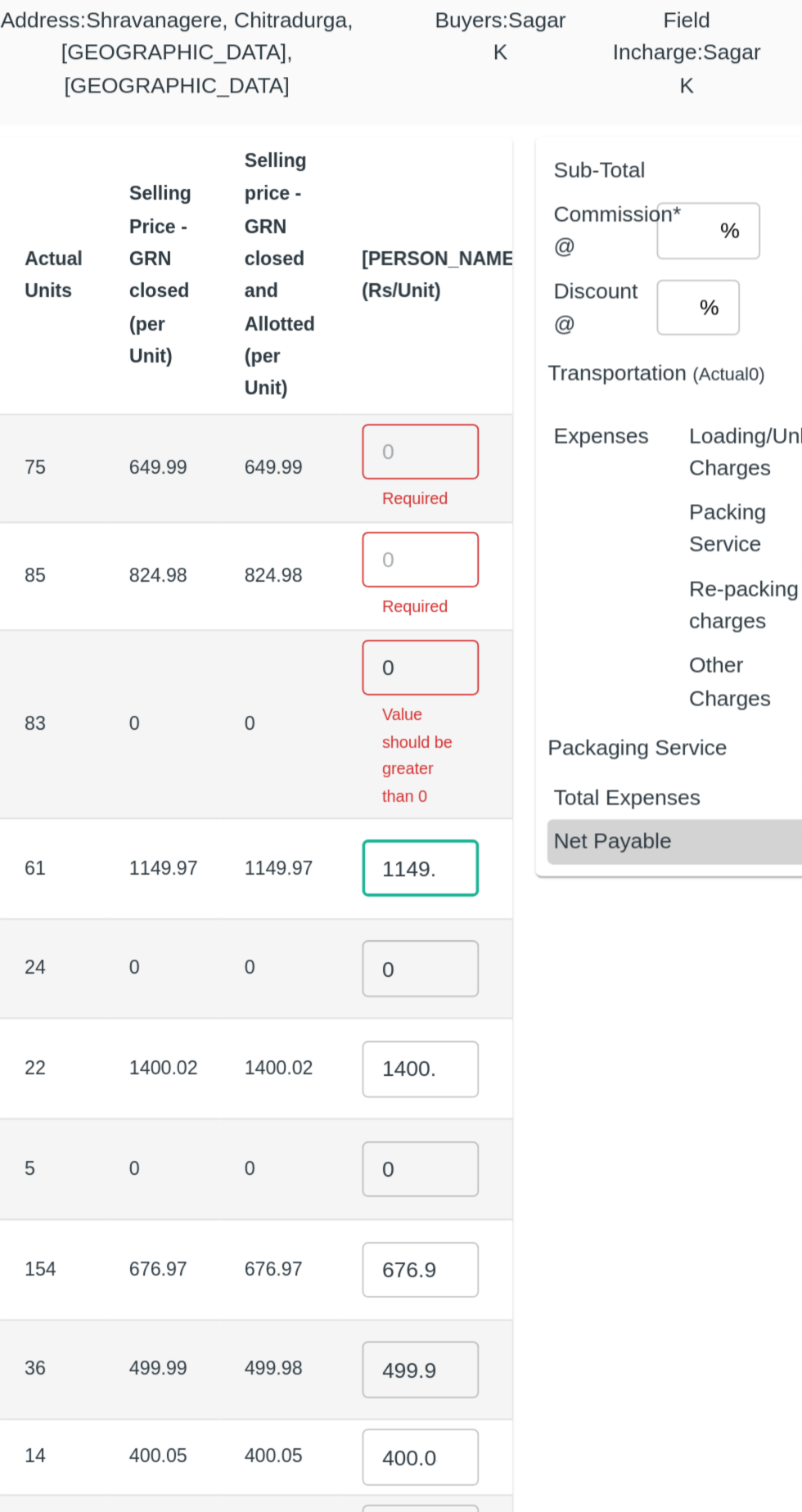
scroll to position [0, 15]
type input "1"
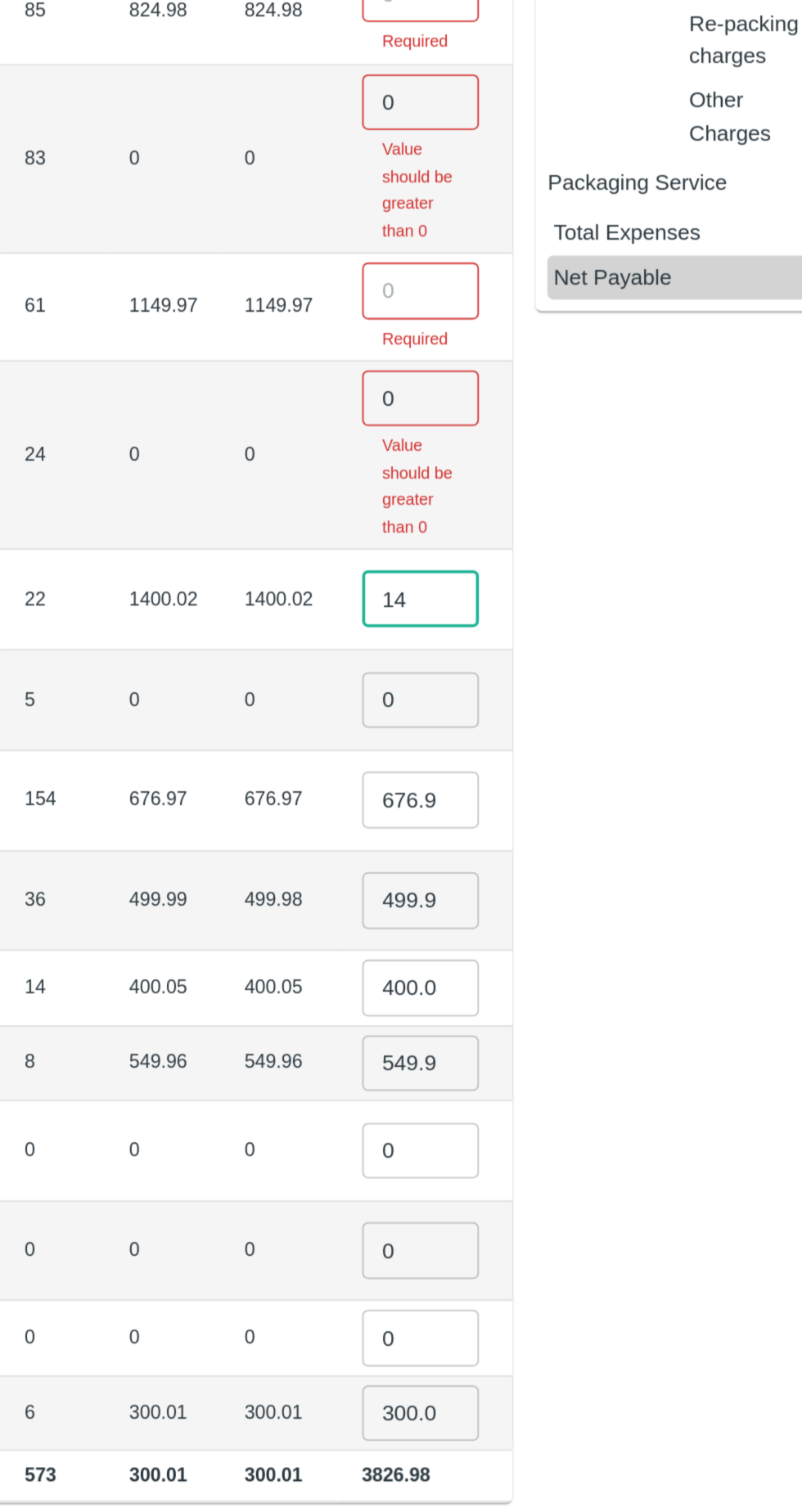
type input "1"
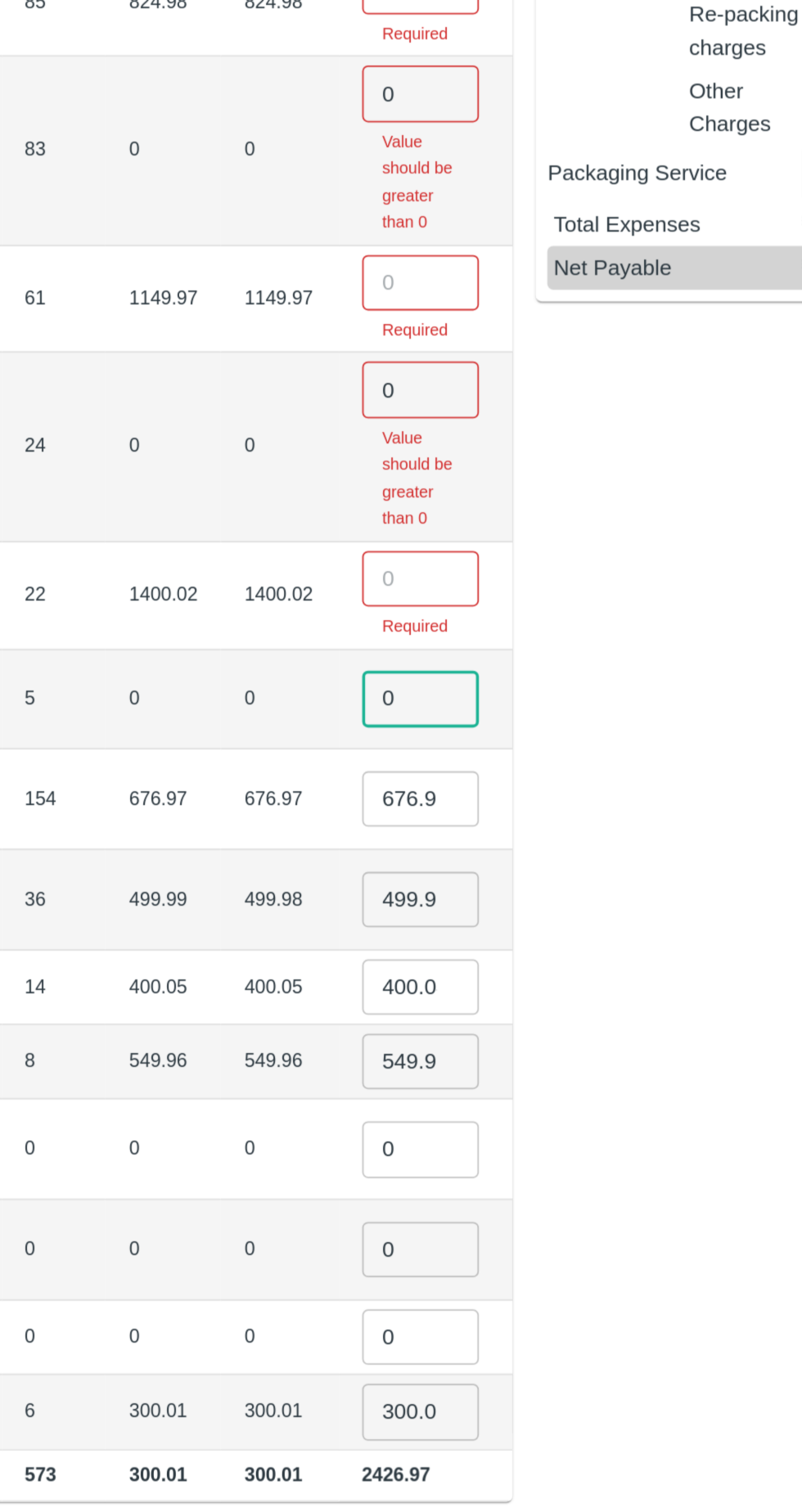
scroll to position [0, 2]
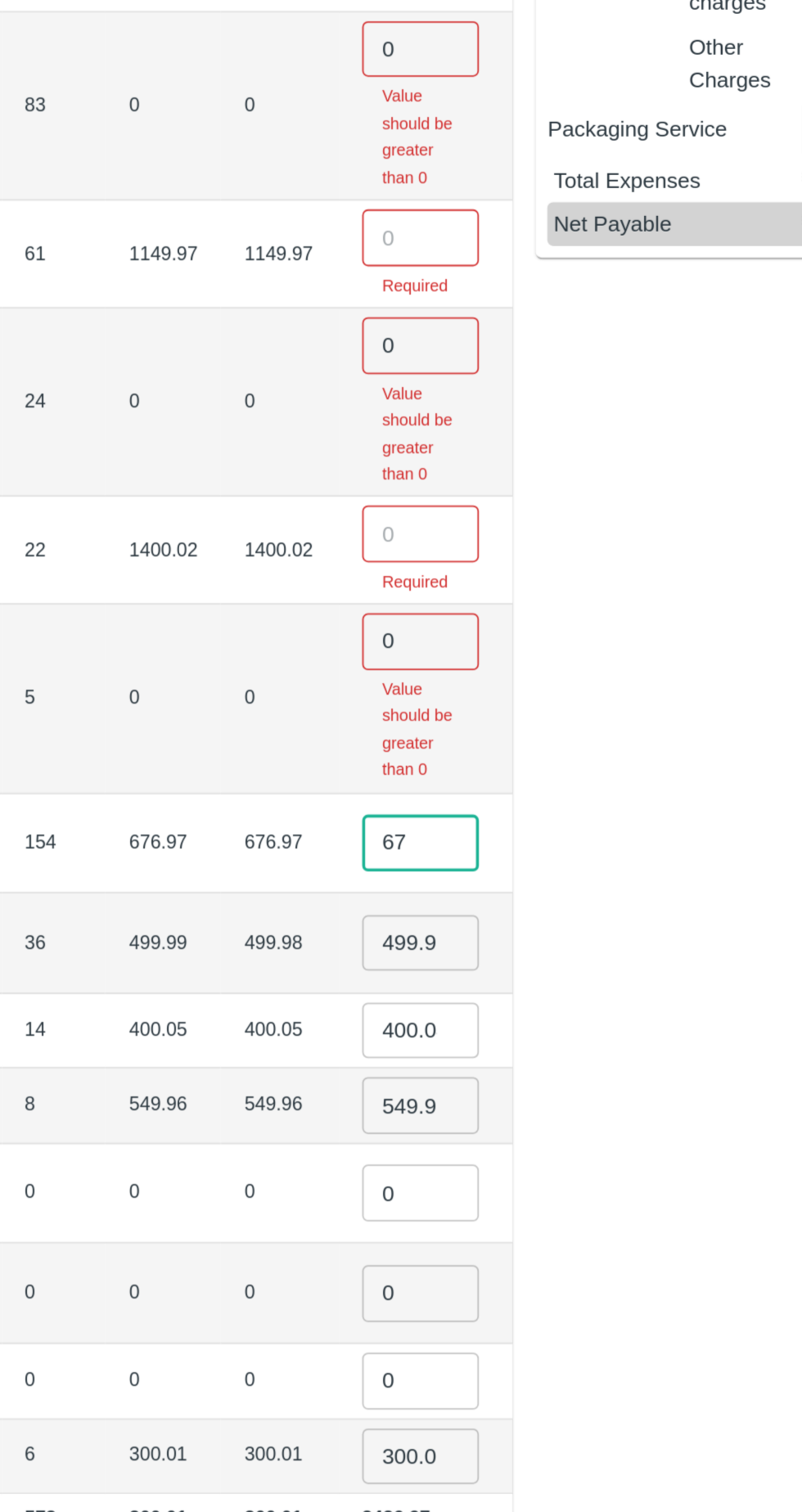
type input "6"
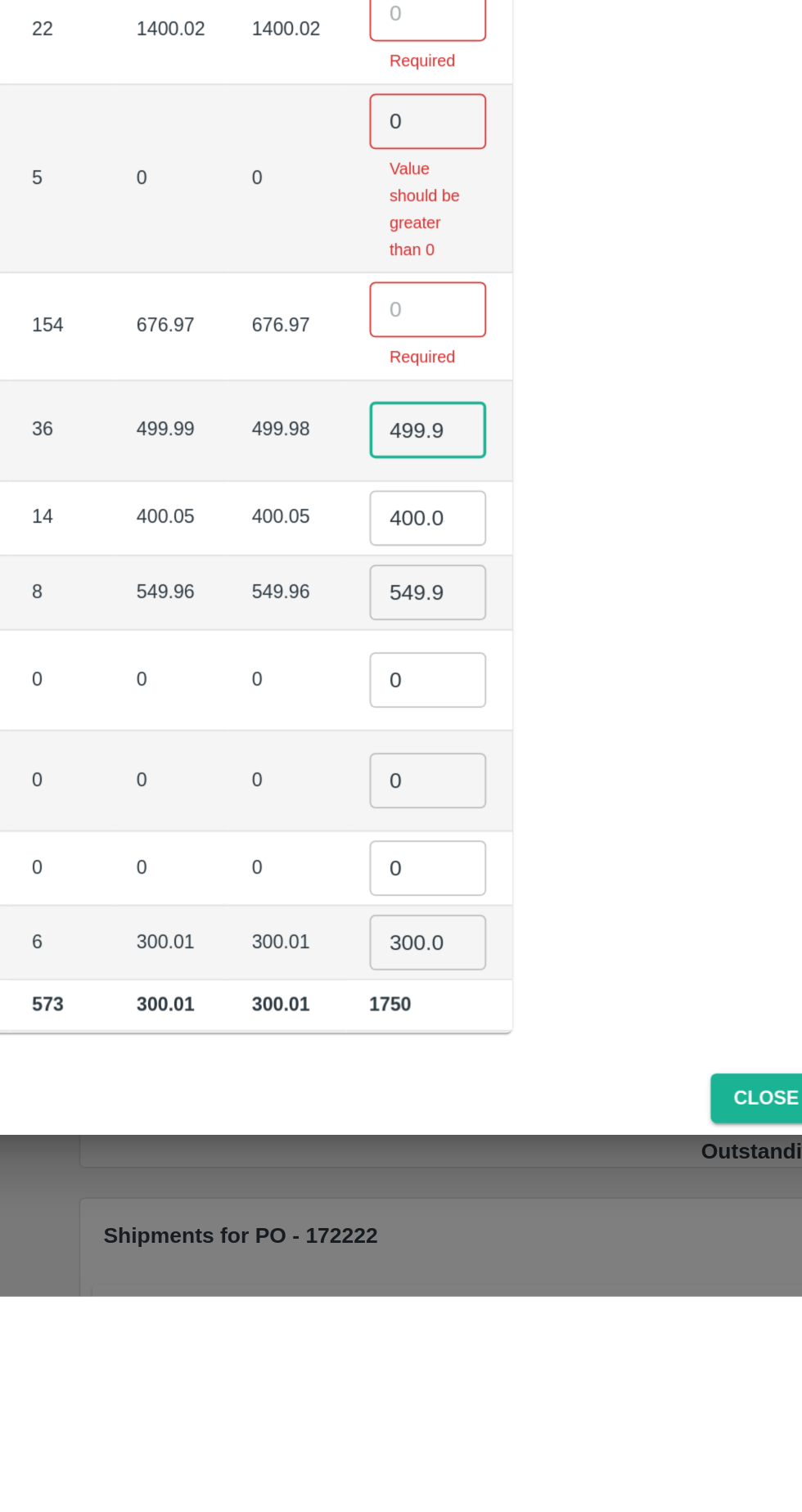
scroll to position [0, 83]
type input "4"
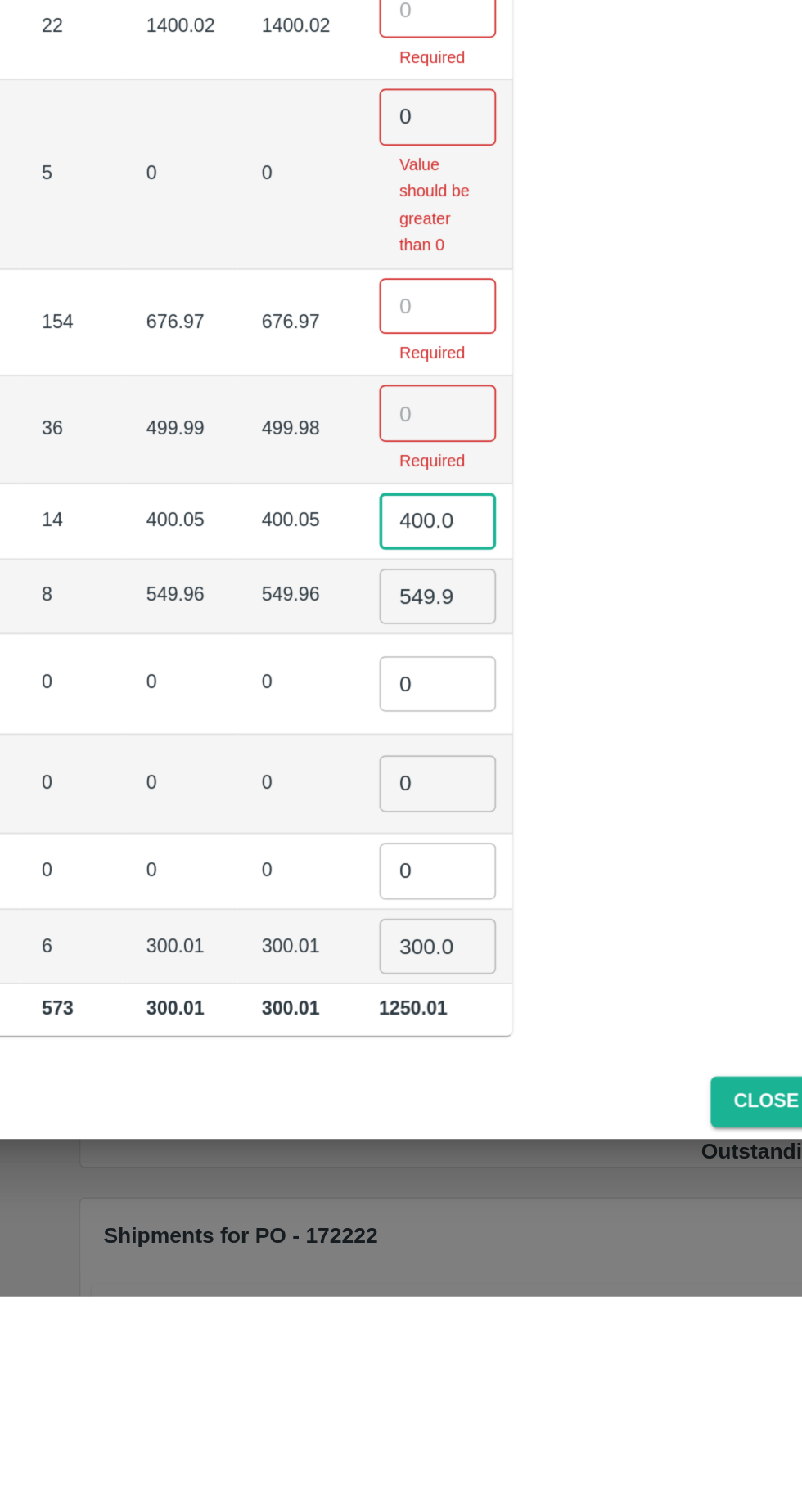
scroll to position [0, 8]
type input "4"
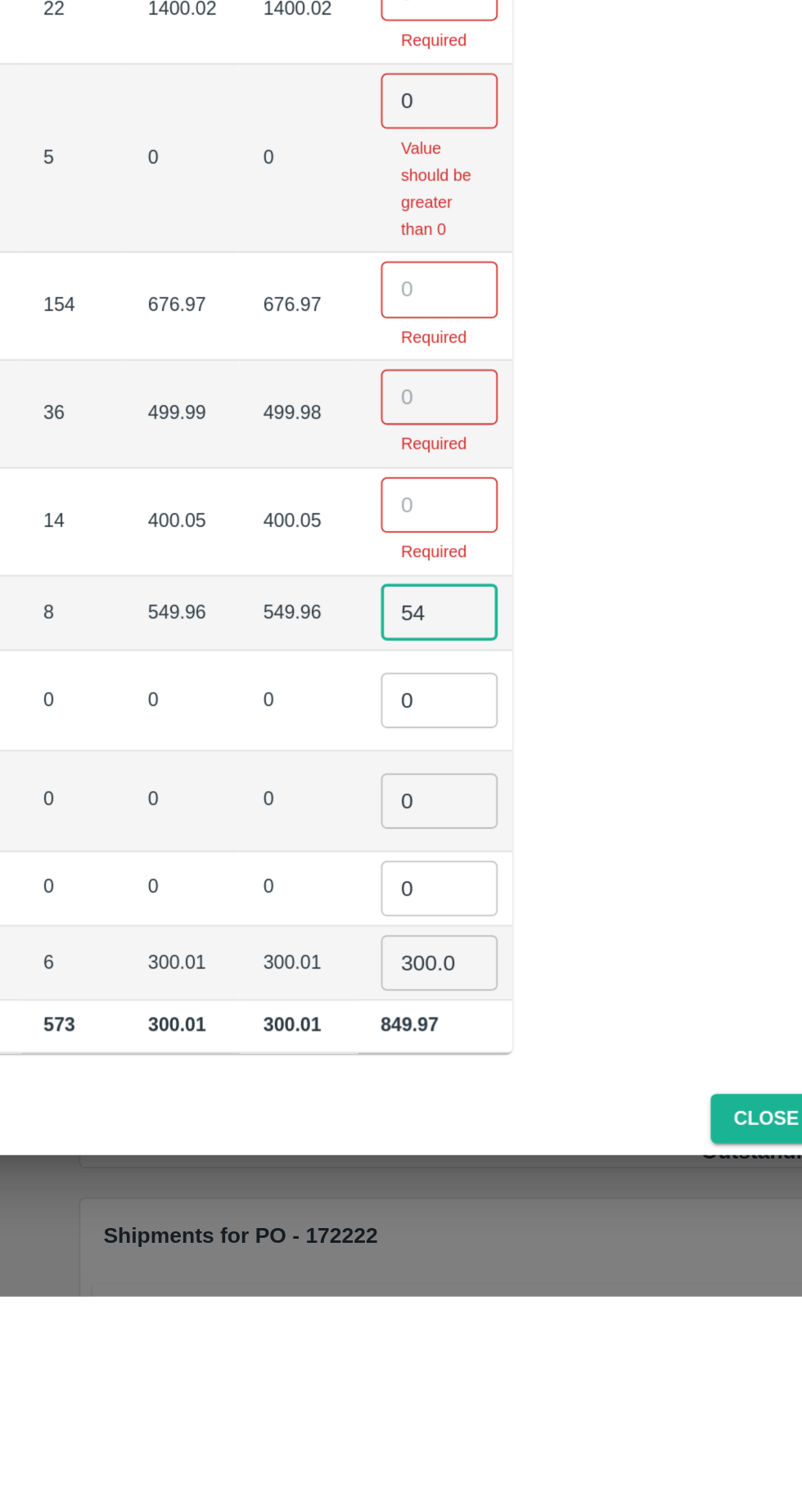
type input "5"
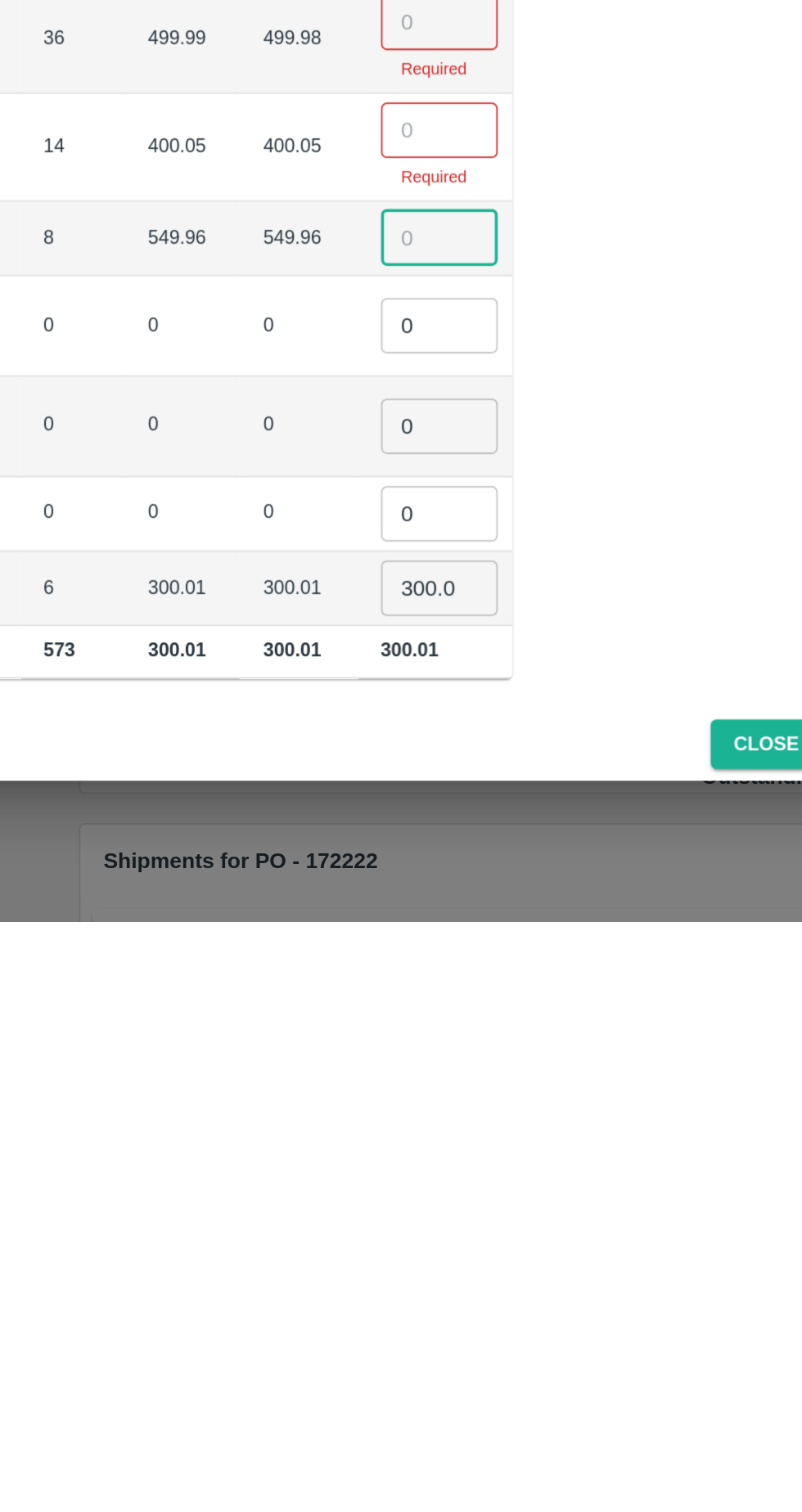
scroll to position [0, 0]
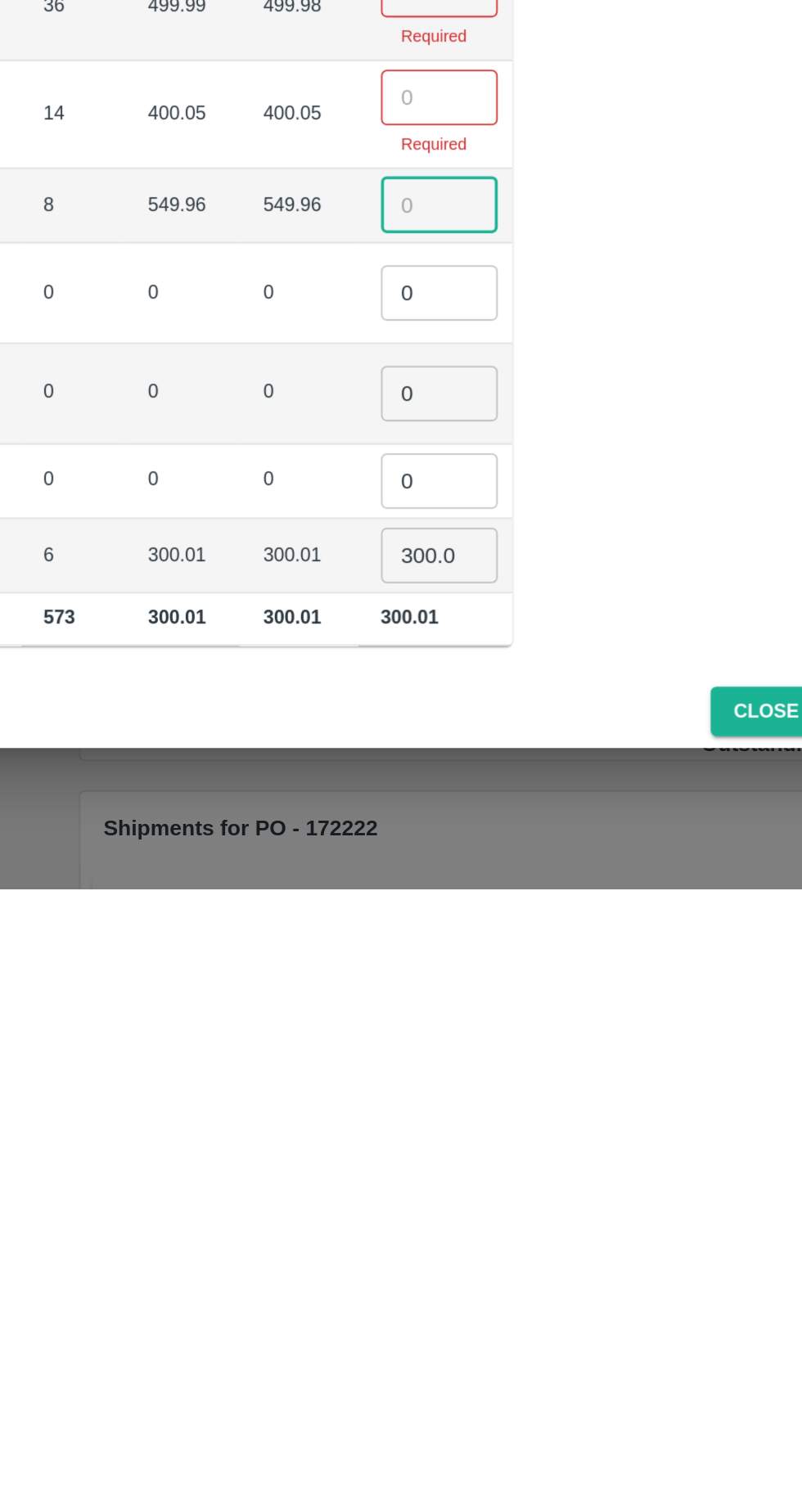
click at [441, 1333] on input "300.01" at bounding box center [473, 1324] width 66 height 31
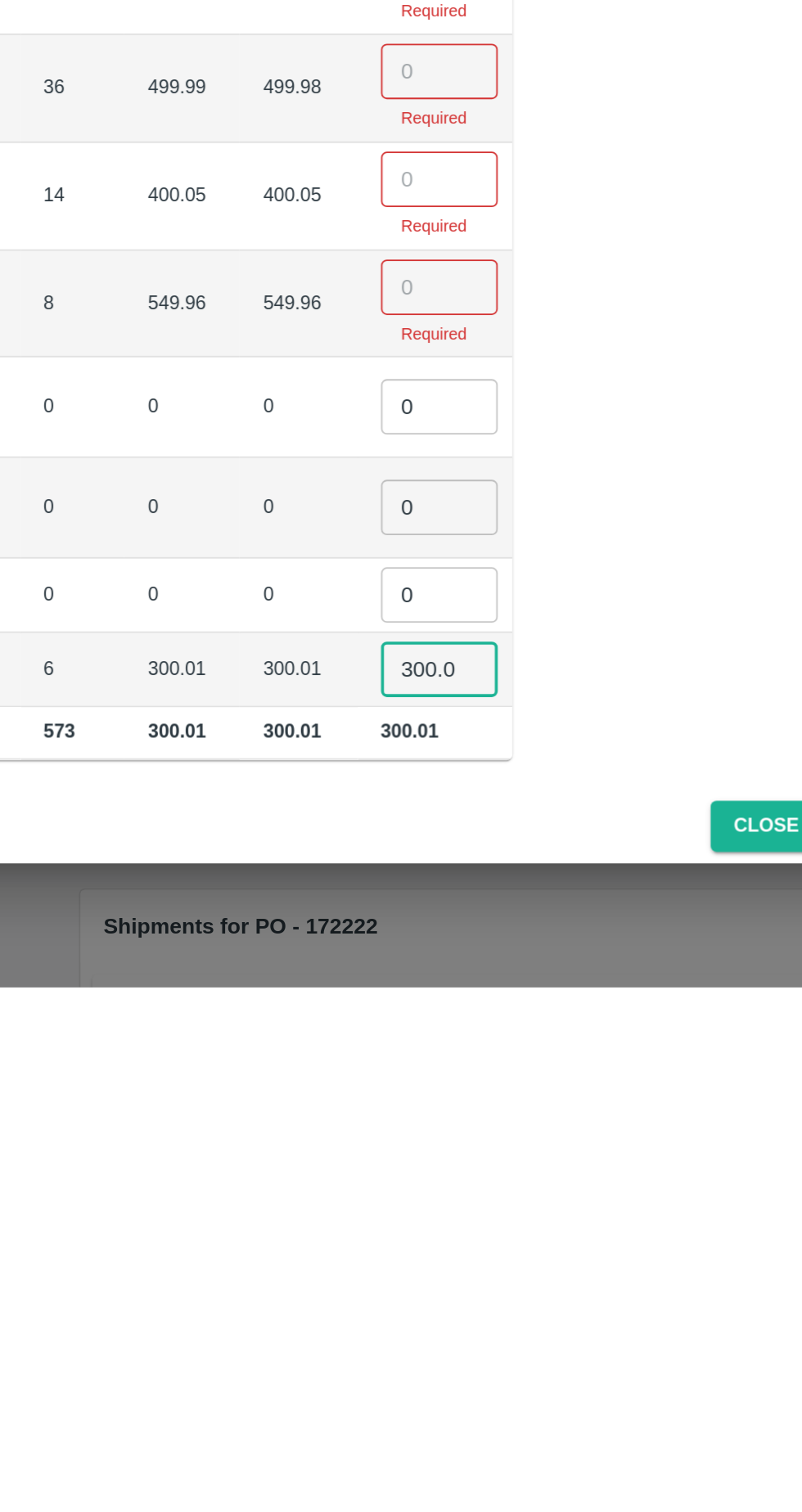
scroll to position [0, 1]
type input "3"
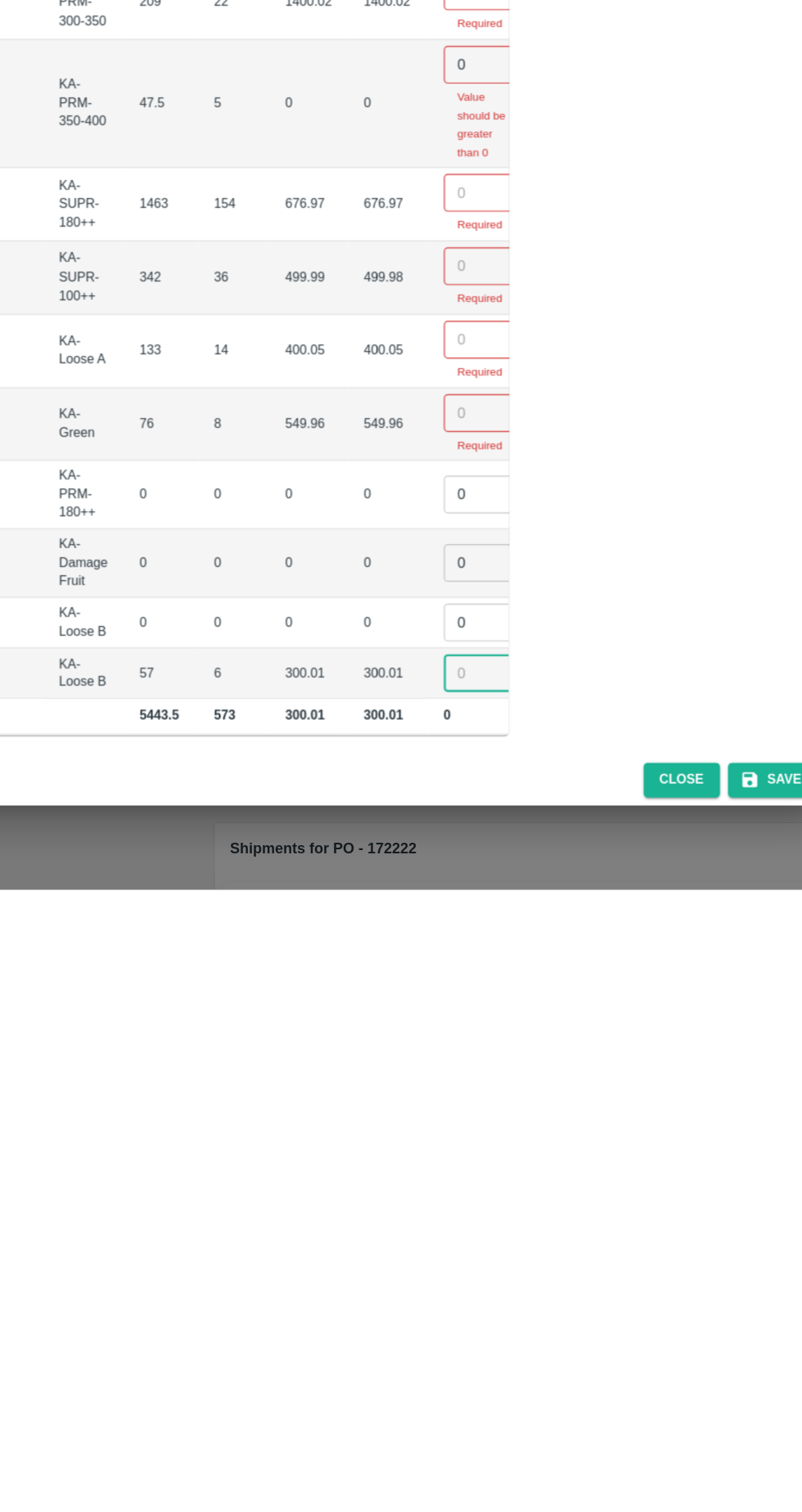
scroll to position [0, 0]
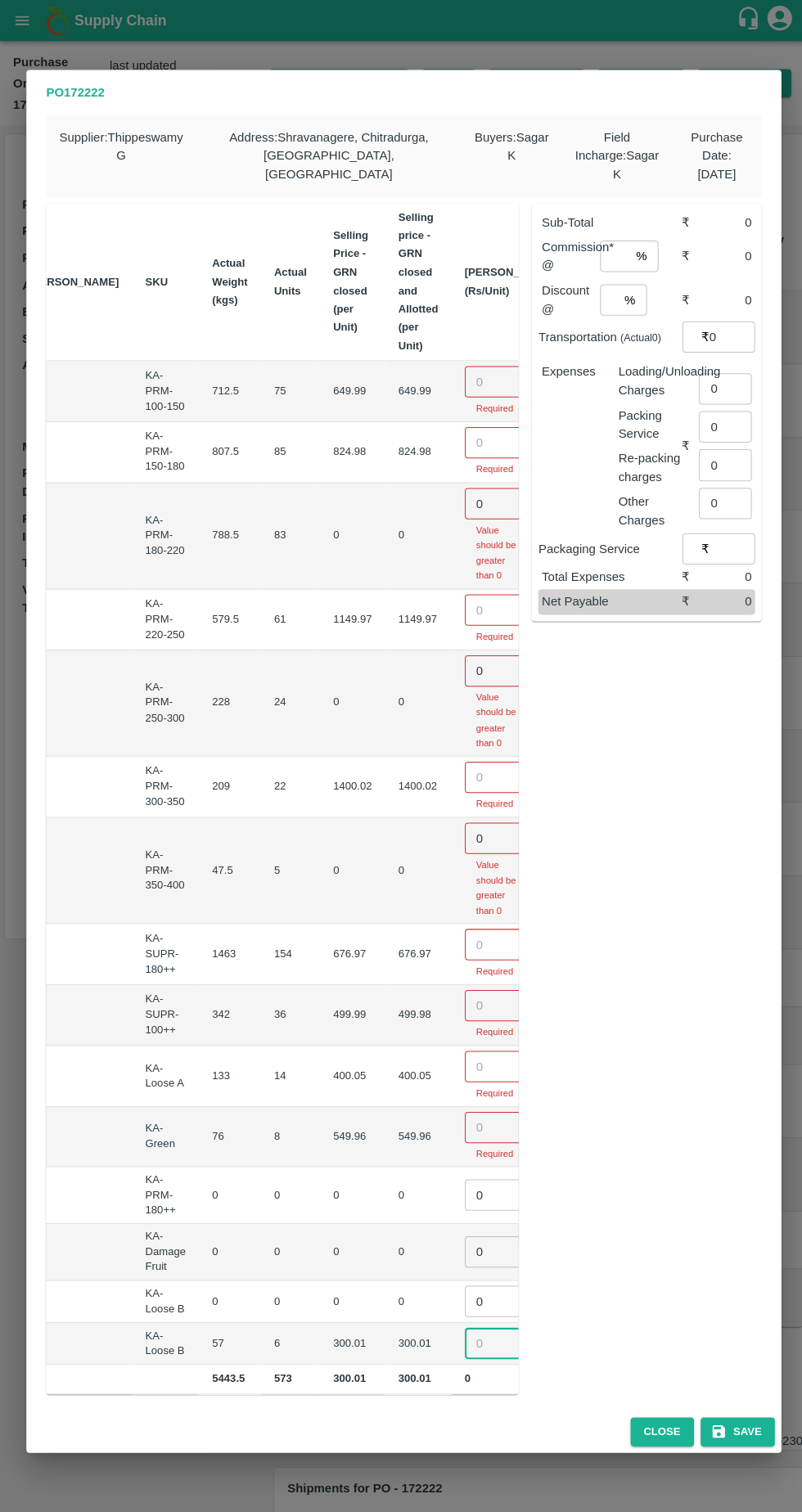
click at [461, 363] on input "number" at bounding box center [493, 378] width 66 height 31
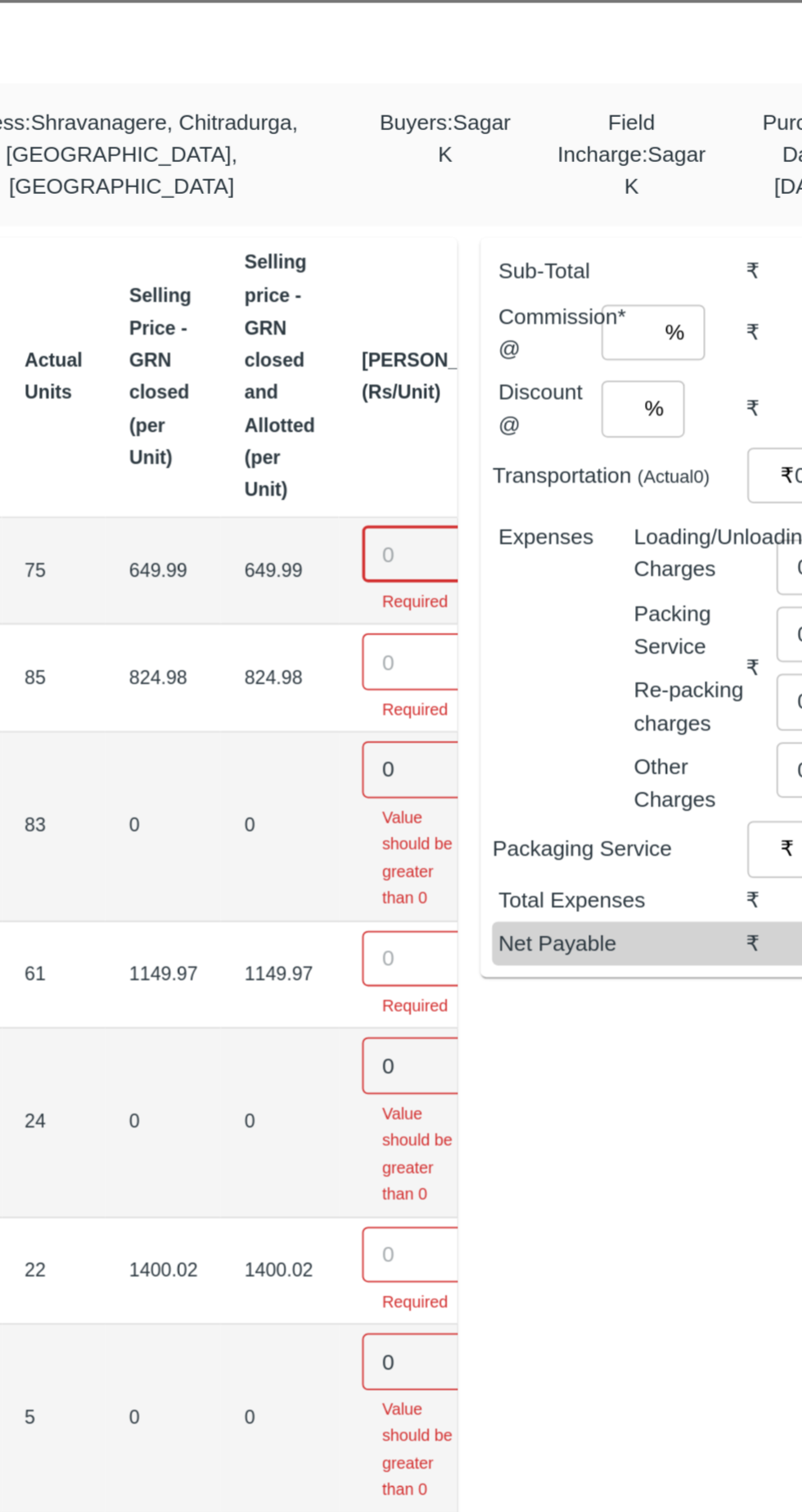
click at [461, 354] on input "number" at bounding box center [493, 369] width 66 height 31
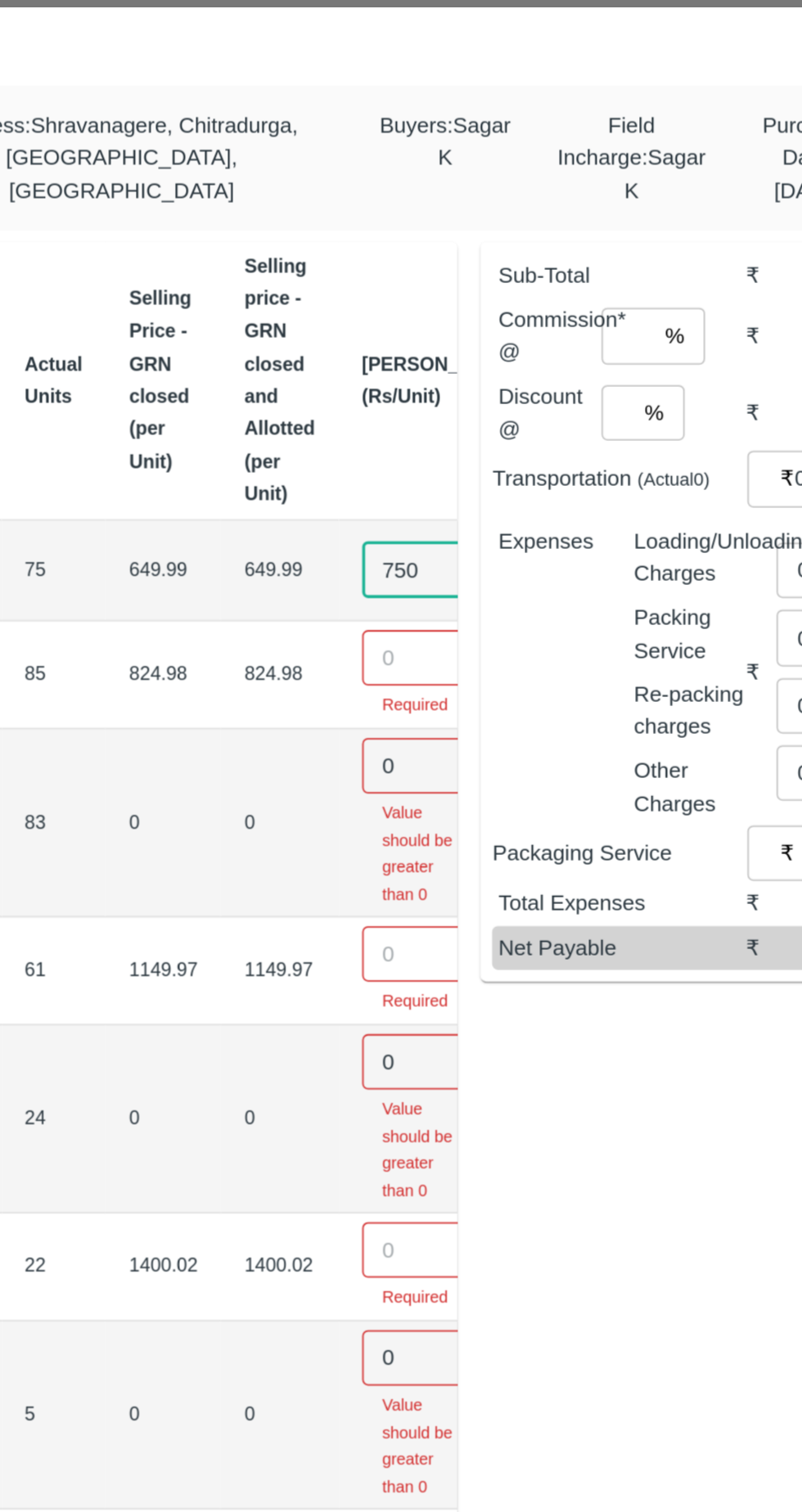
type input "750"
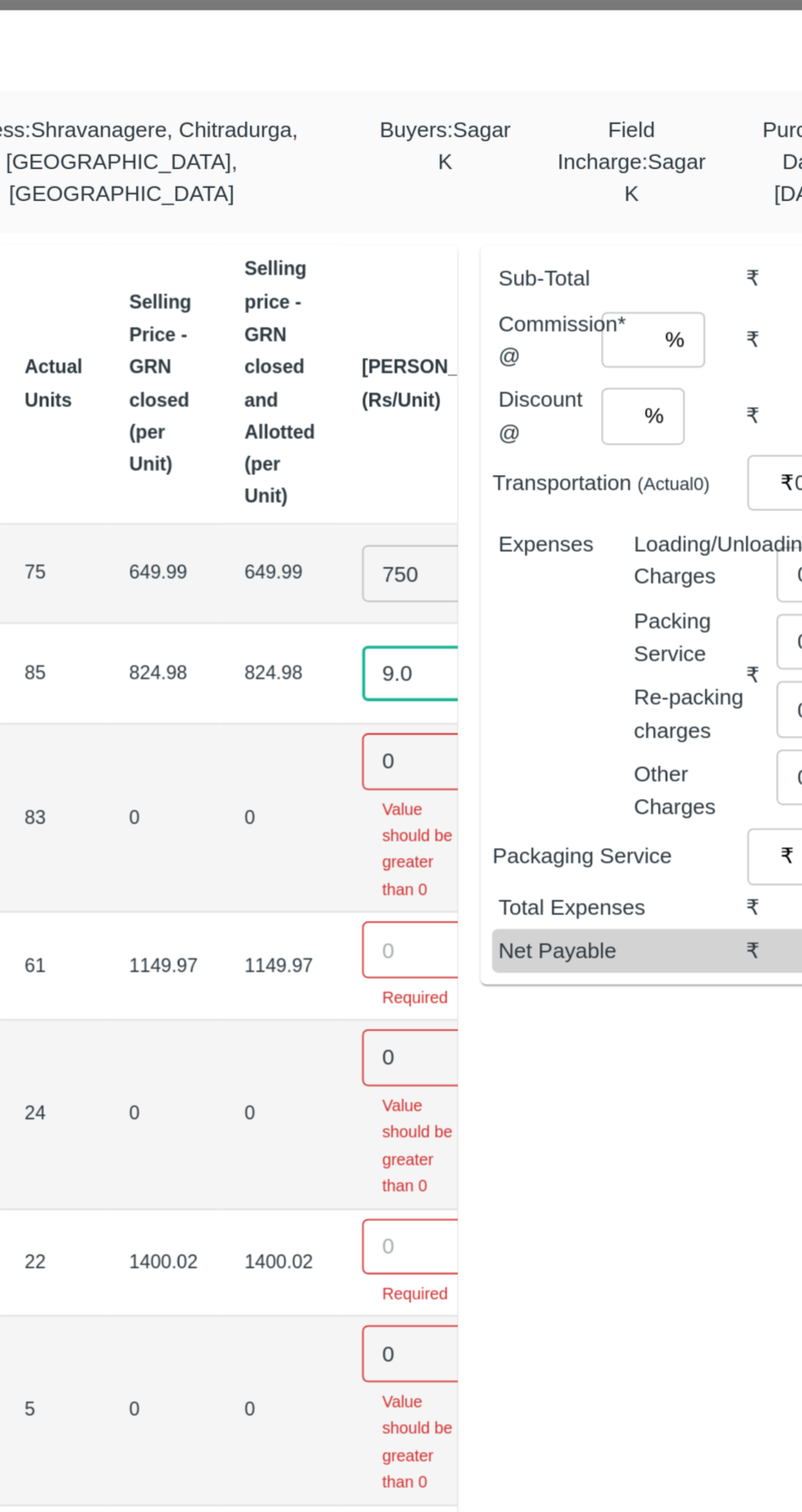
type input "9.0"
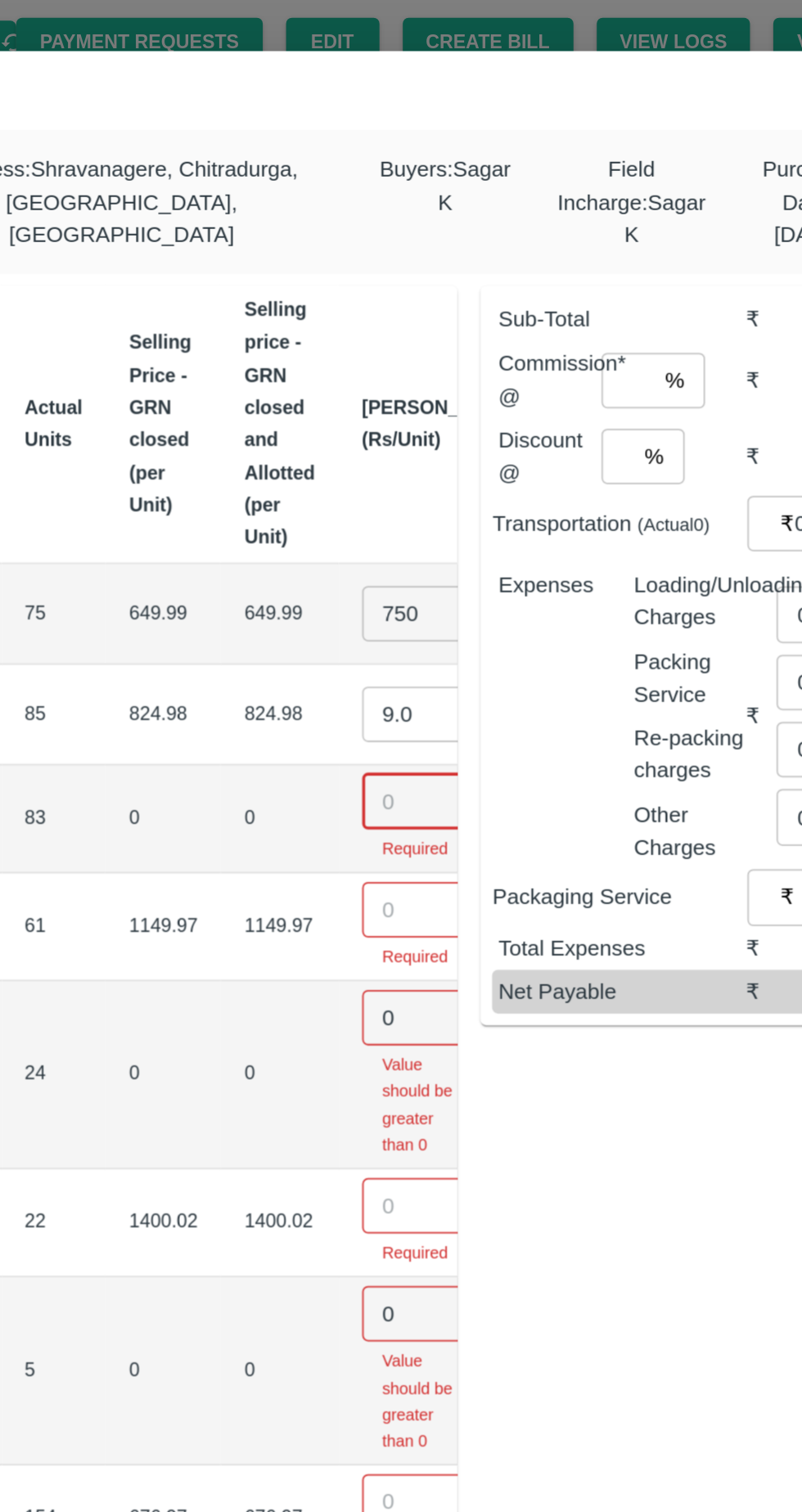
click at [461, 444] on input "9.0" at bounding box center [493, 459] width 66 height 31
type input "9"
type input "900"
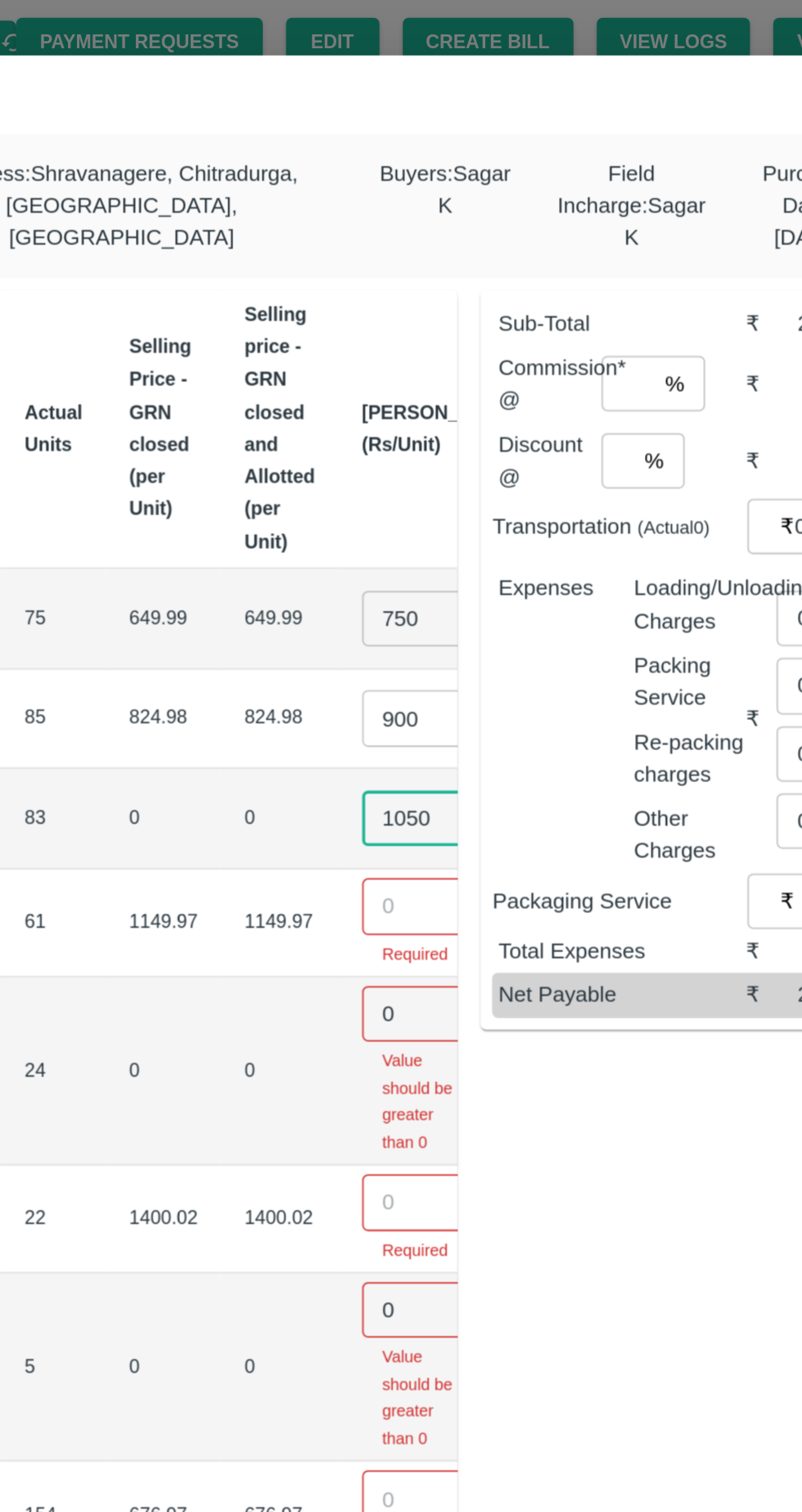
type input "1050"
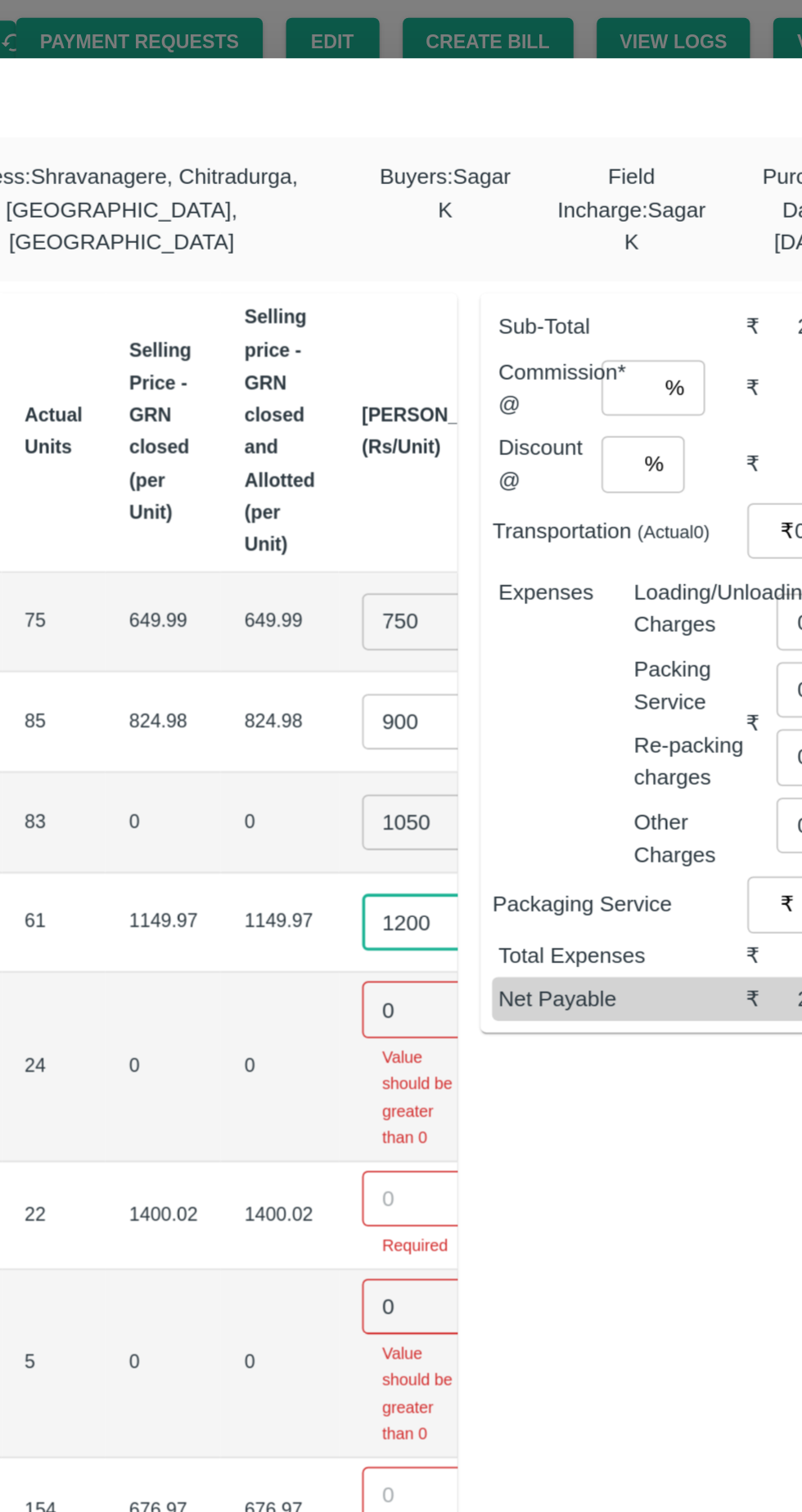
type input "1200"
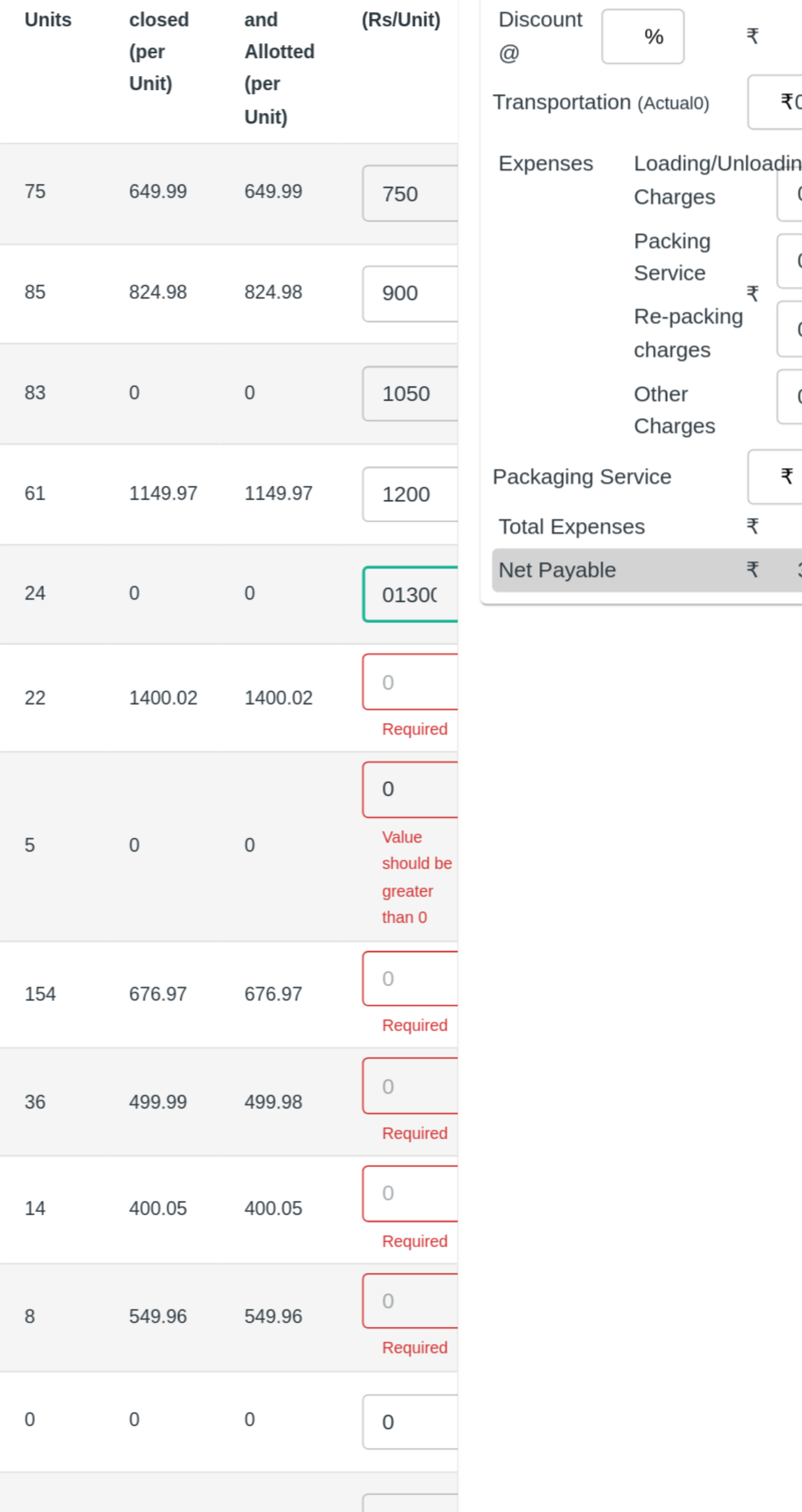
type input "01300"
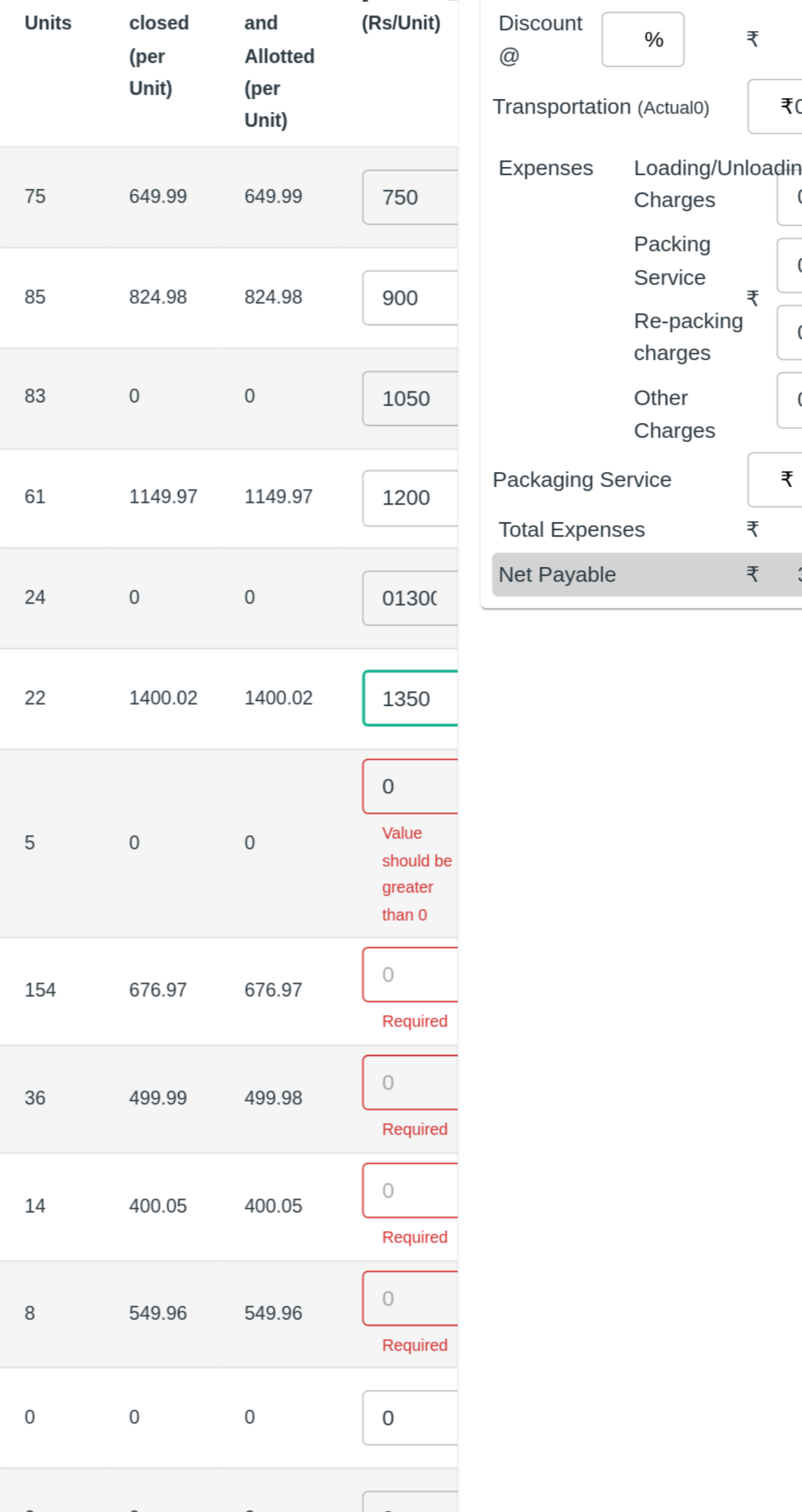
type input "1350"
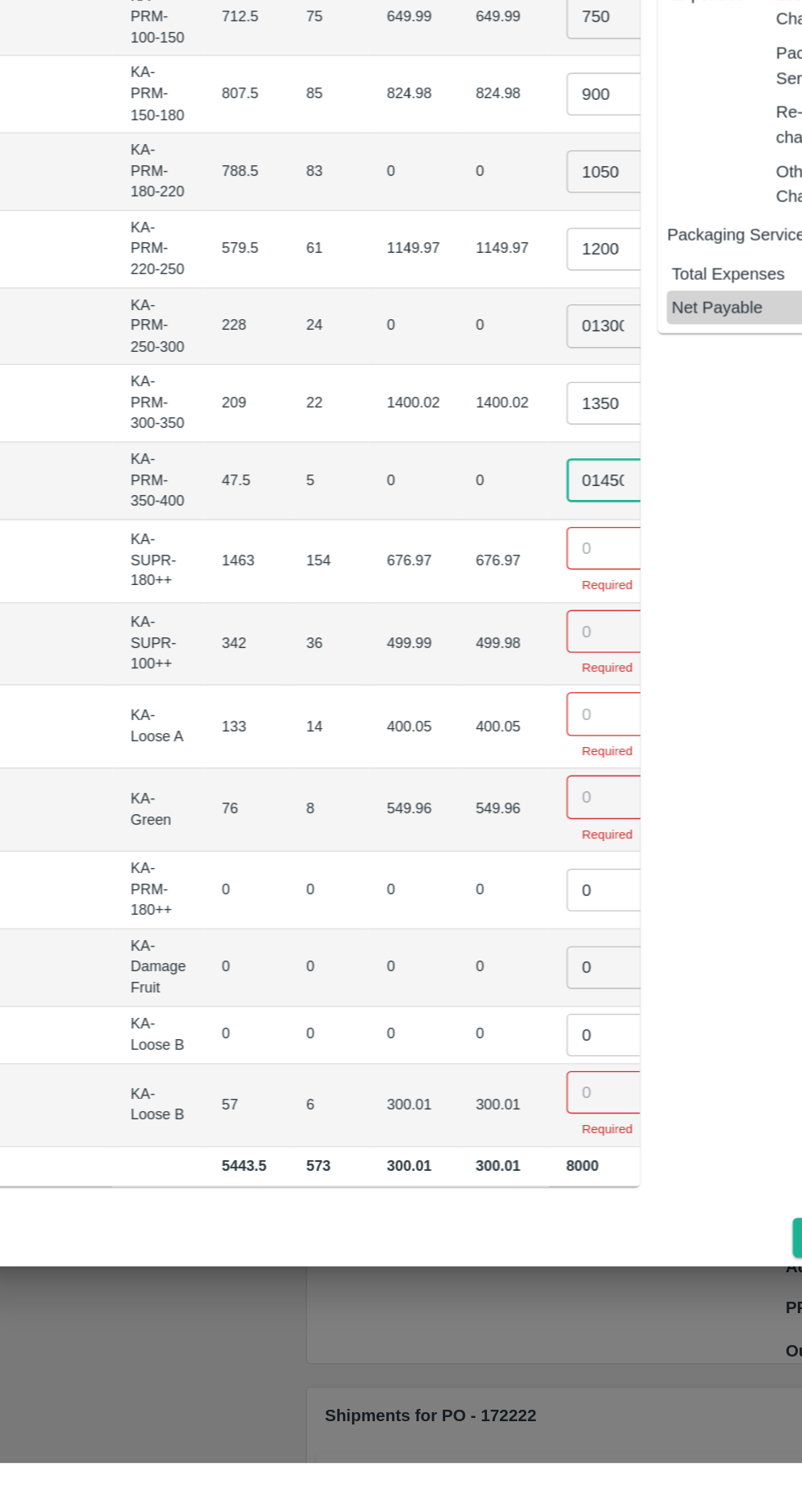
type input "01450"
click at [461, 836] on input "number" at bounding box center [493, 845] width 66 height 31
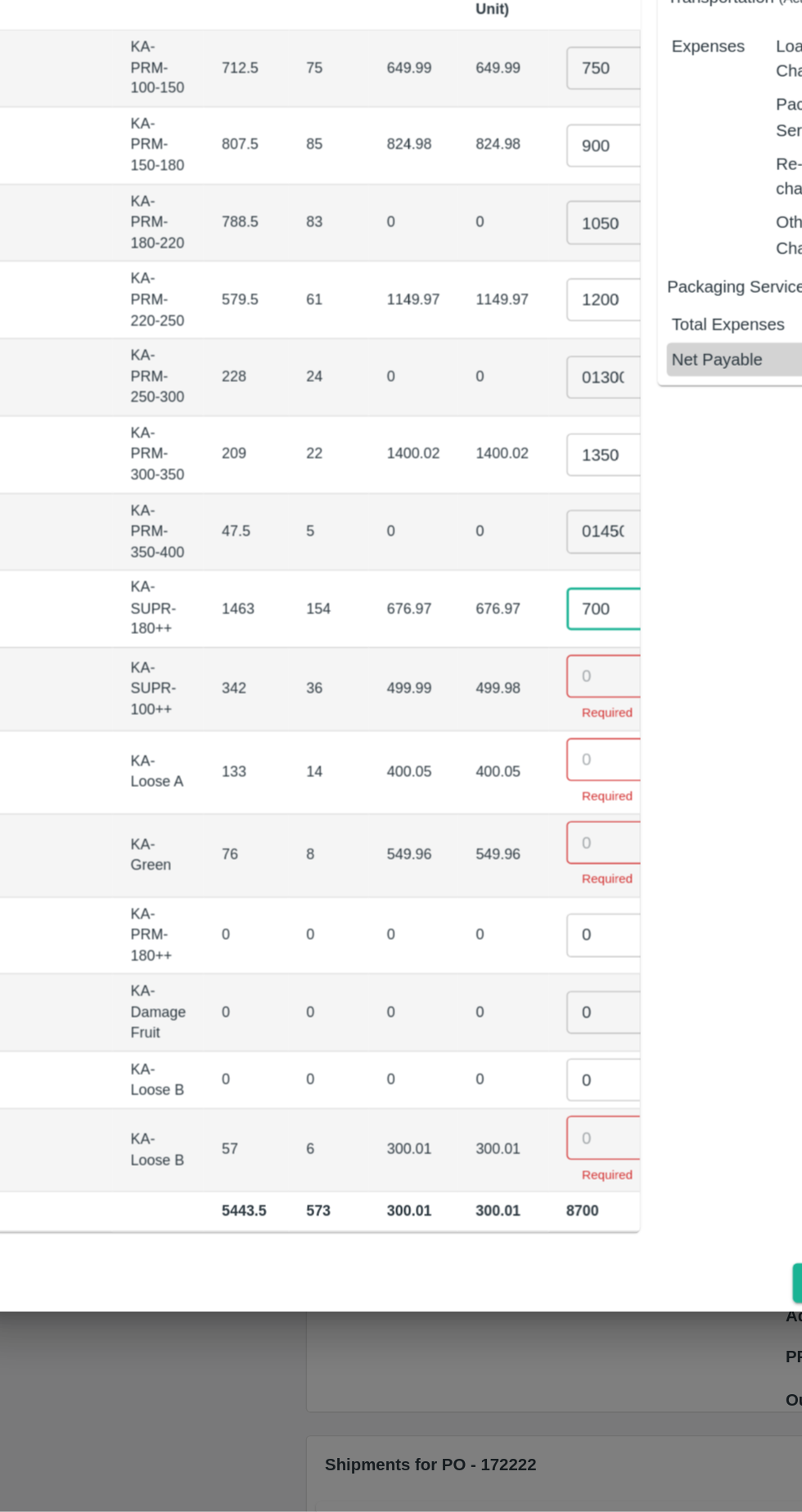
type input "700"
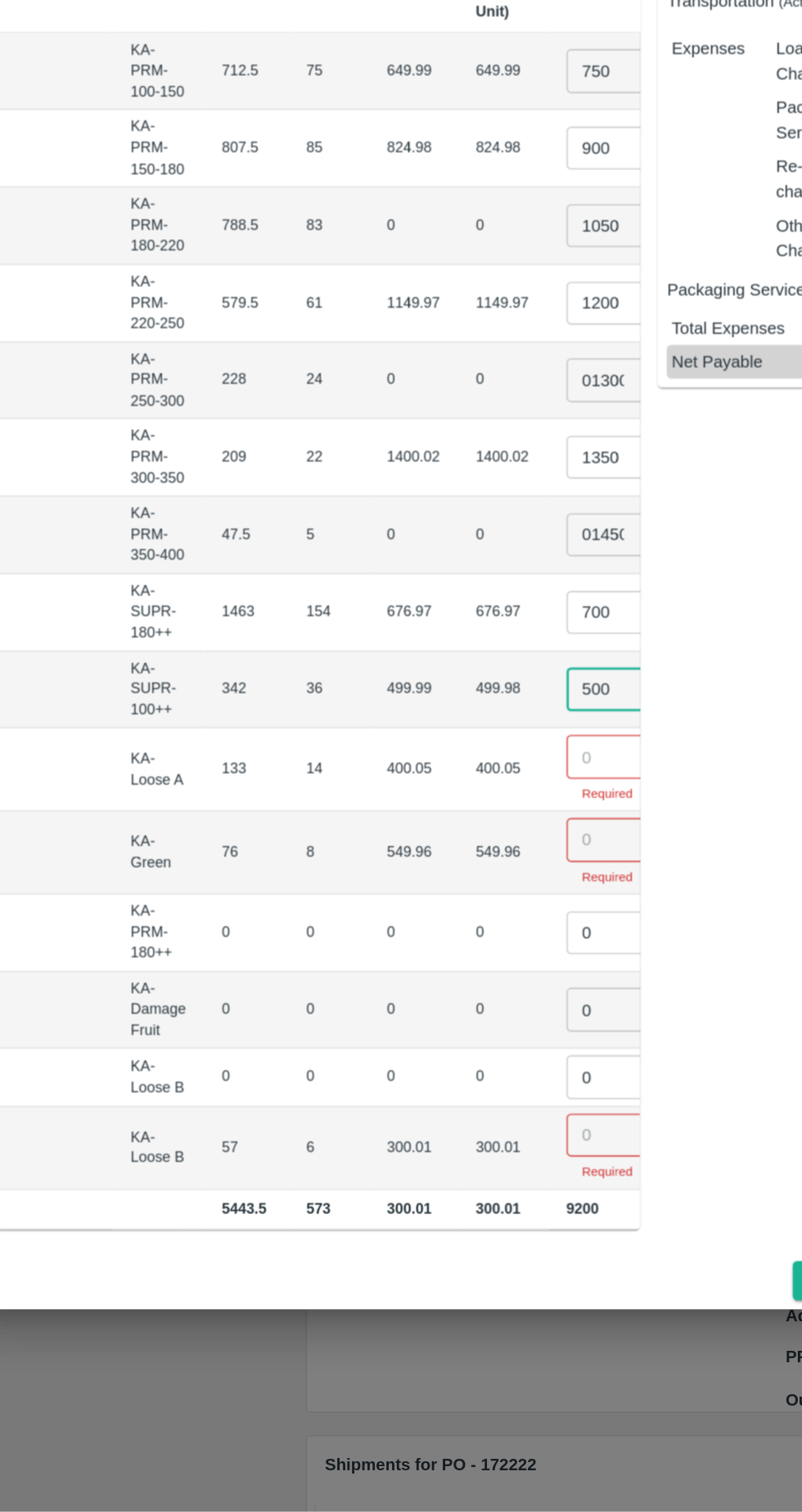
type input "500"
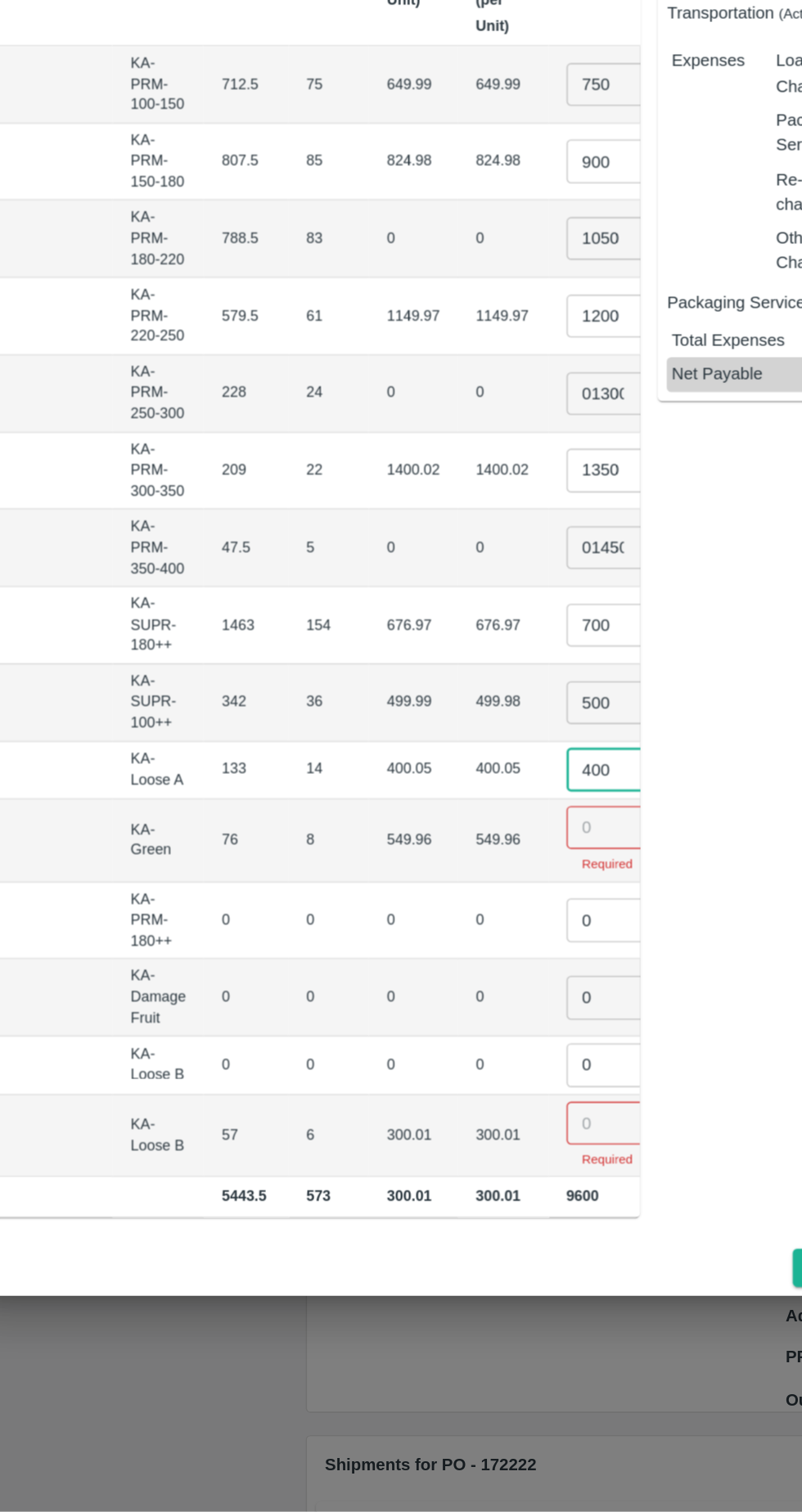
type input "400"
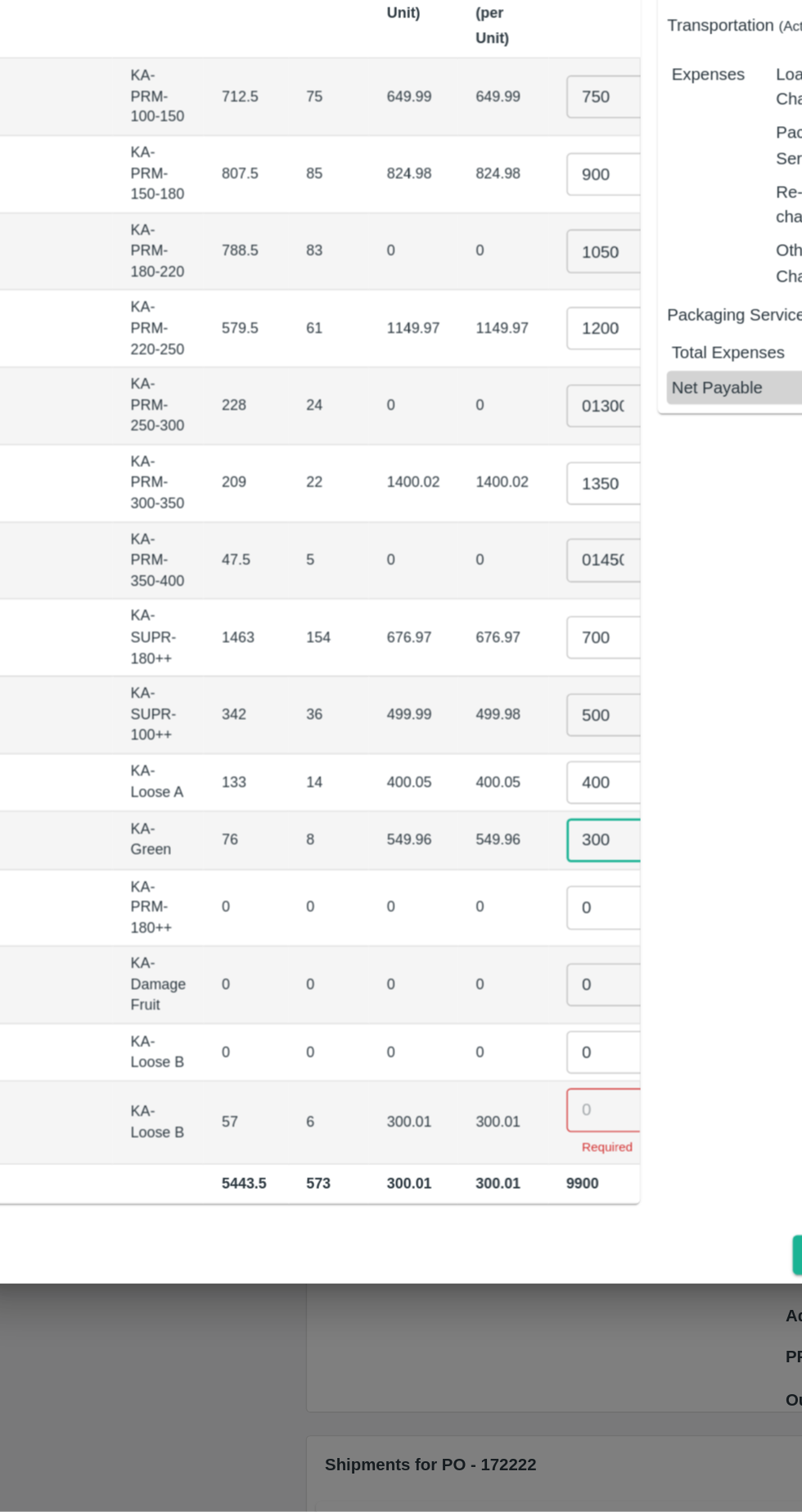
type input "300"
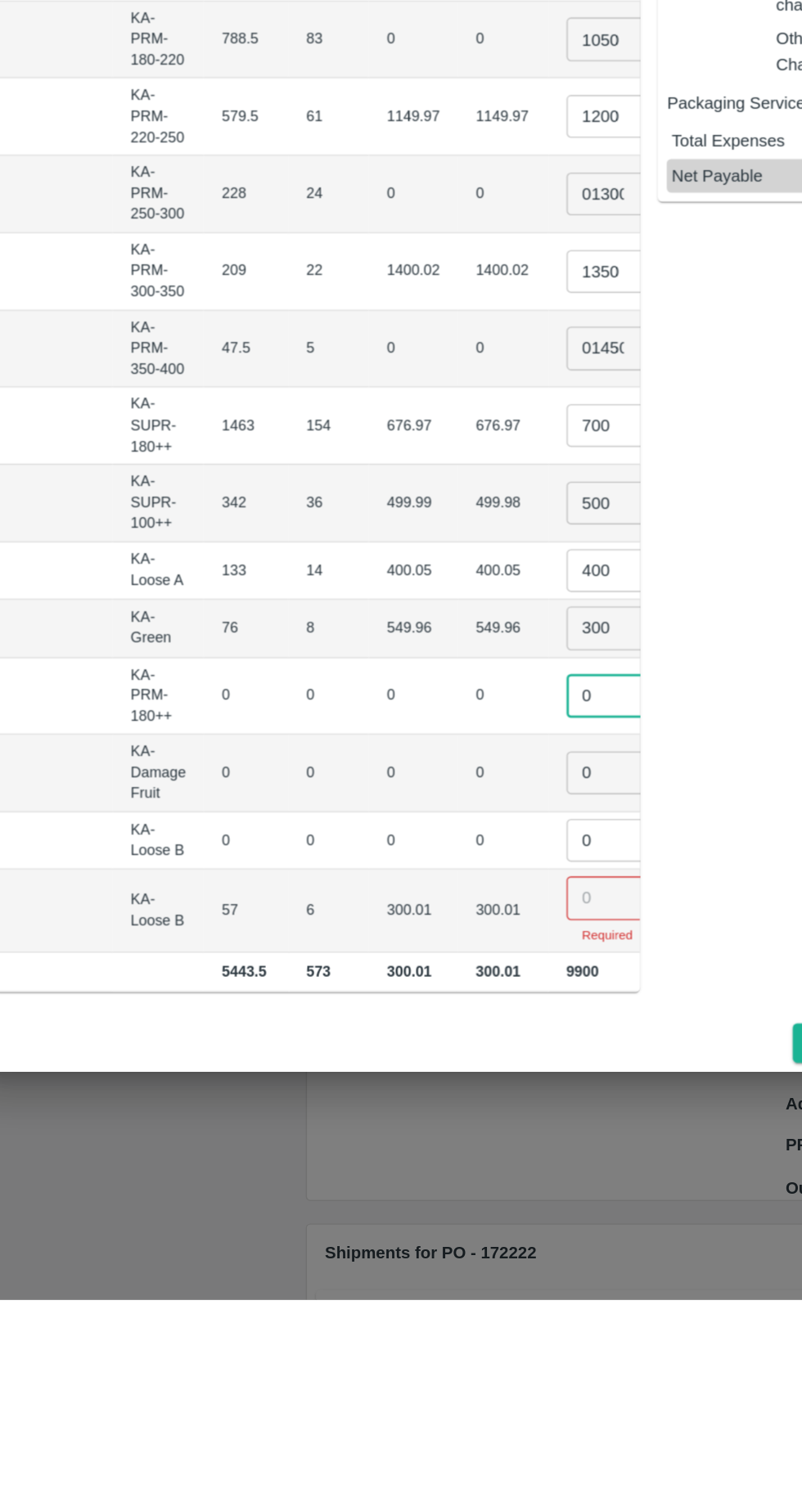
click at [425, 1205] on tbody "Pomegranate KA-PRM-100-150 GL KA-PRM-100-150 712.5 75 649.99 649.99 750 ​ ₹5625…" at bounding box center [262, 856] width 740 height 805
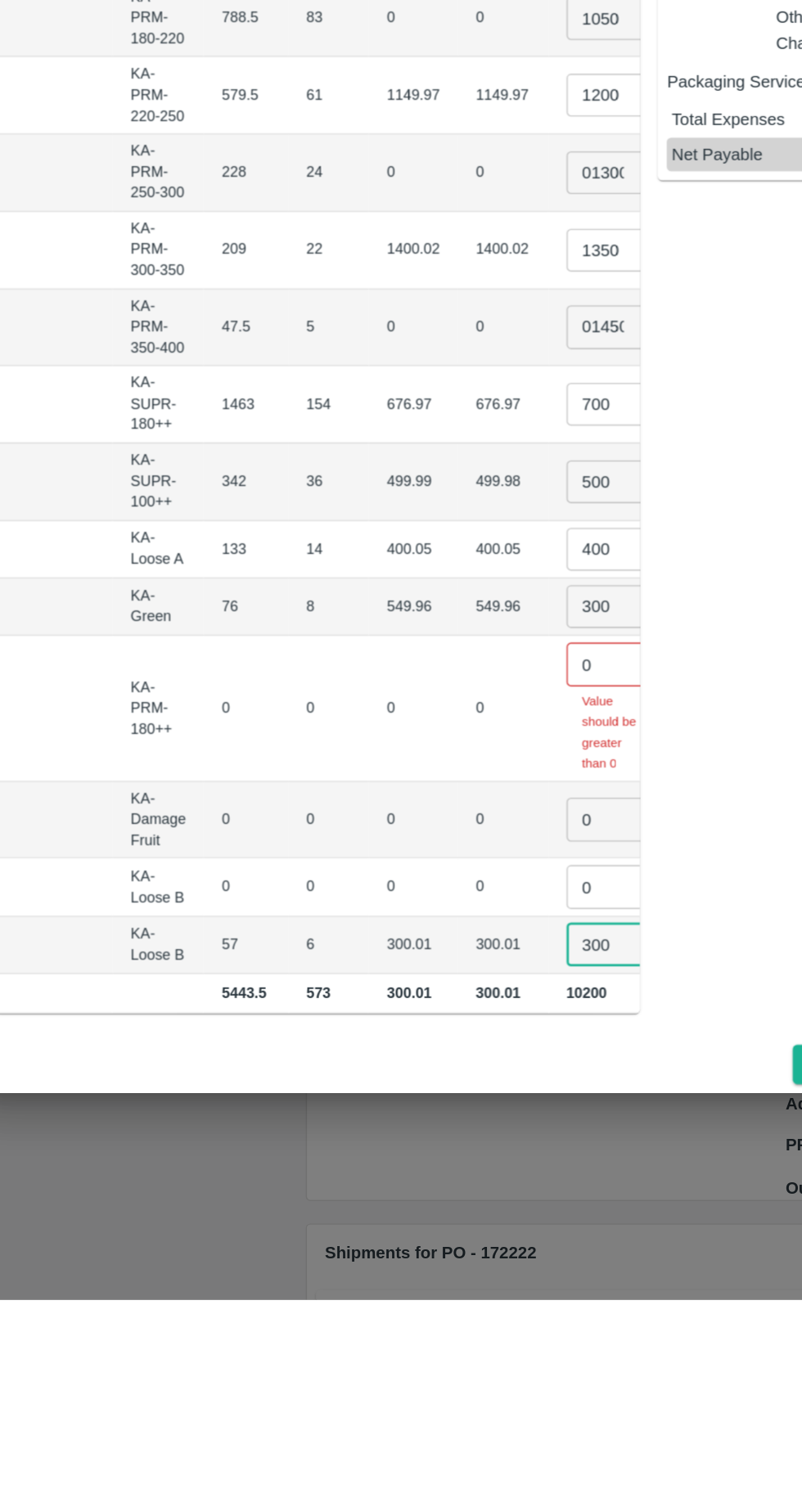
type input "300"
click at [461, 1033] on input "0" at bounding box center [493, 1048] width 66 height 31
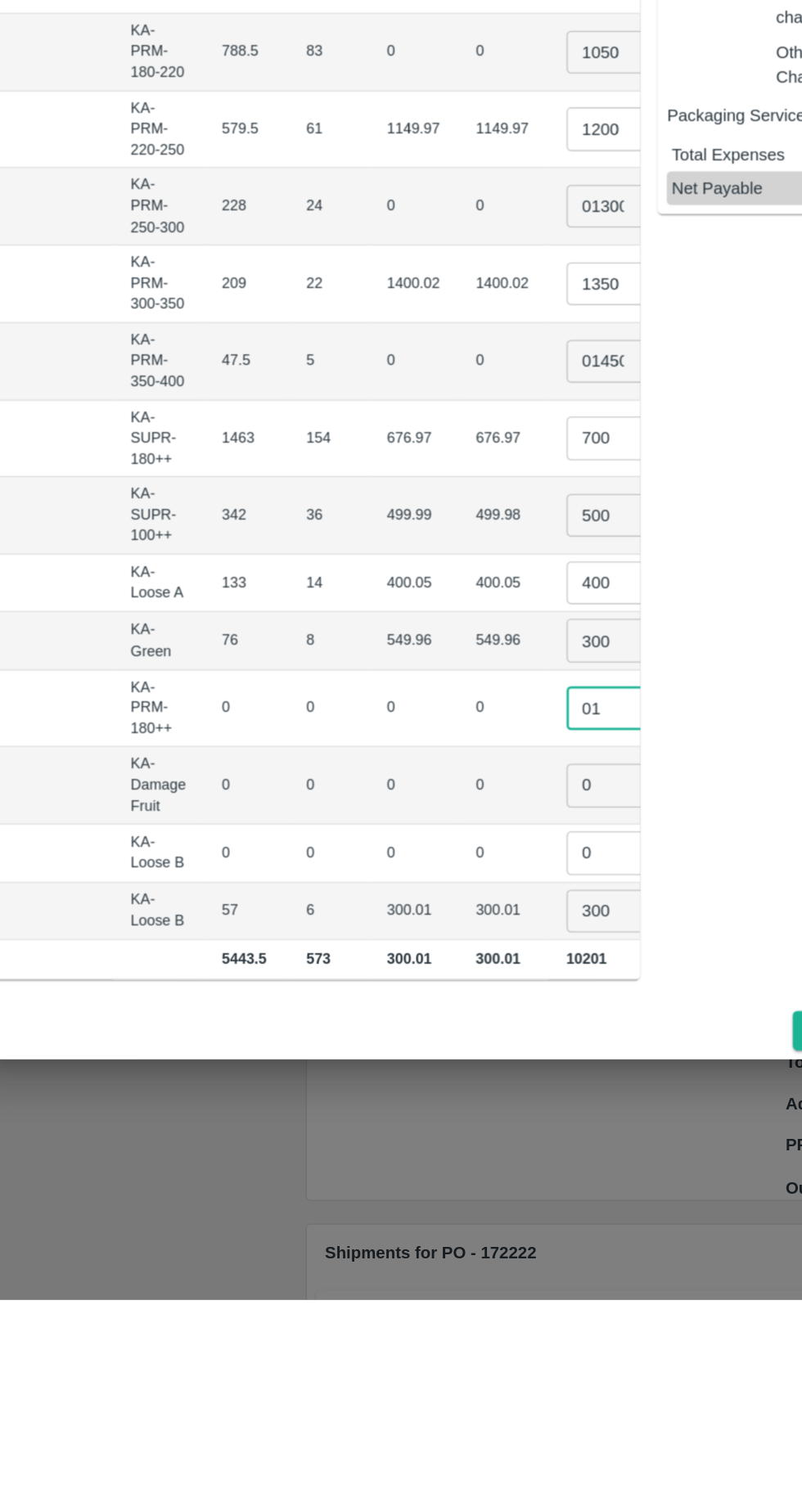
type input "01"
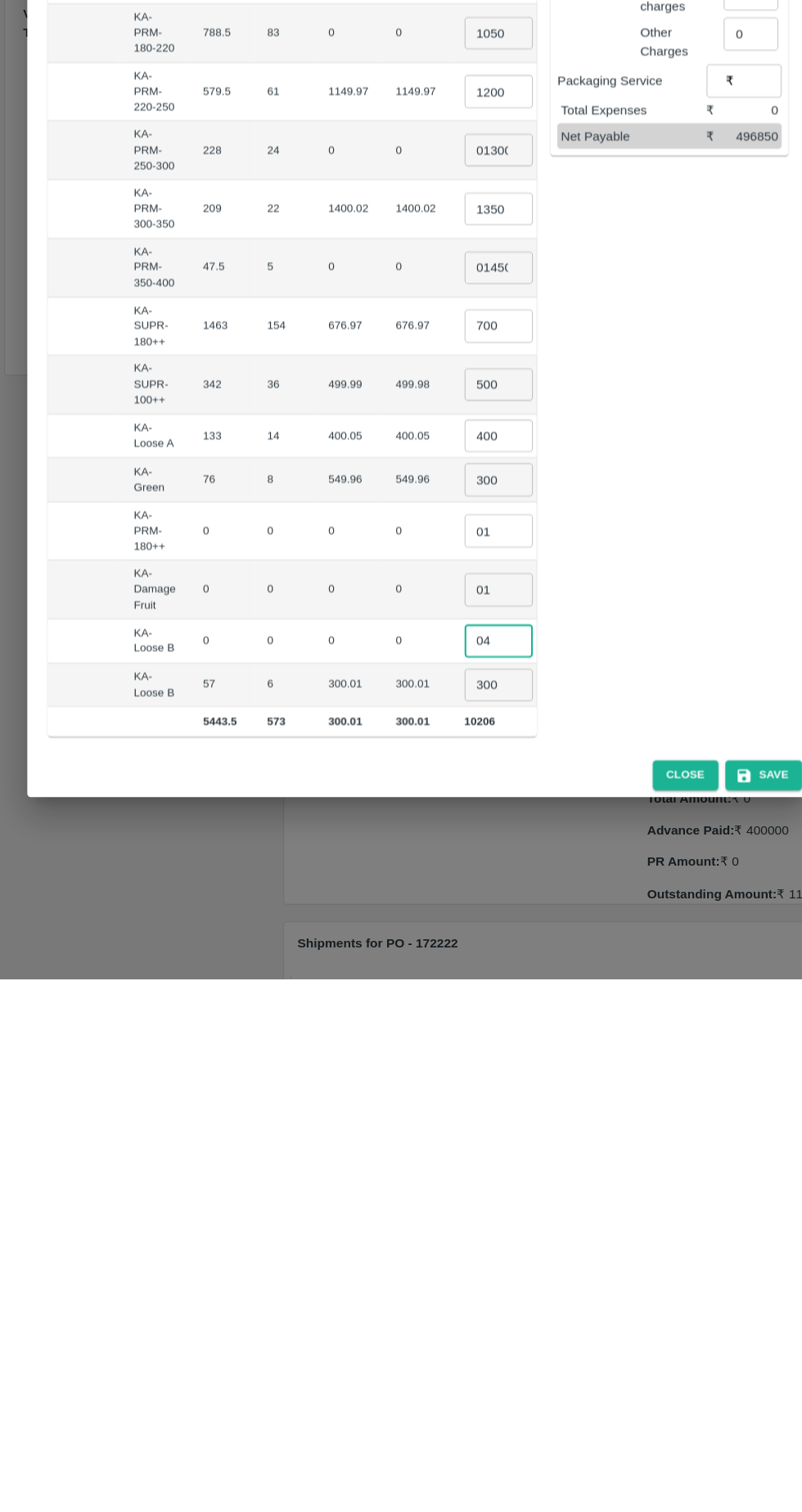
type input "04"
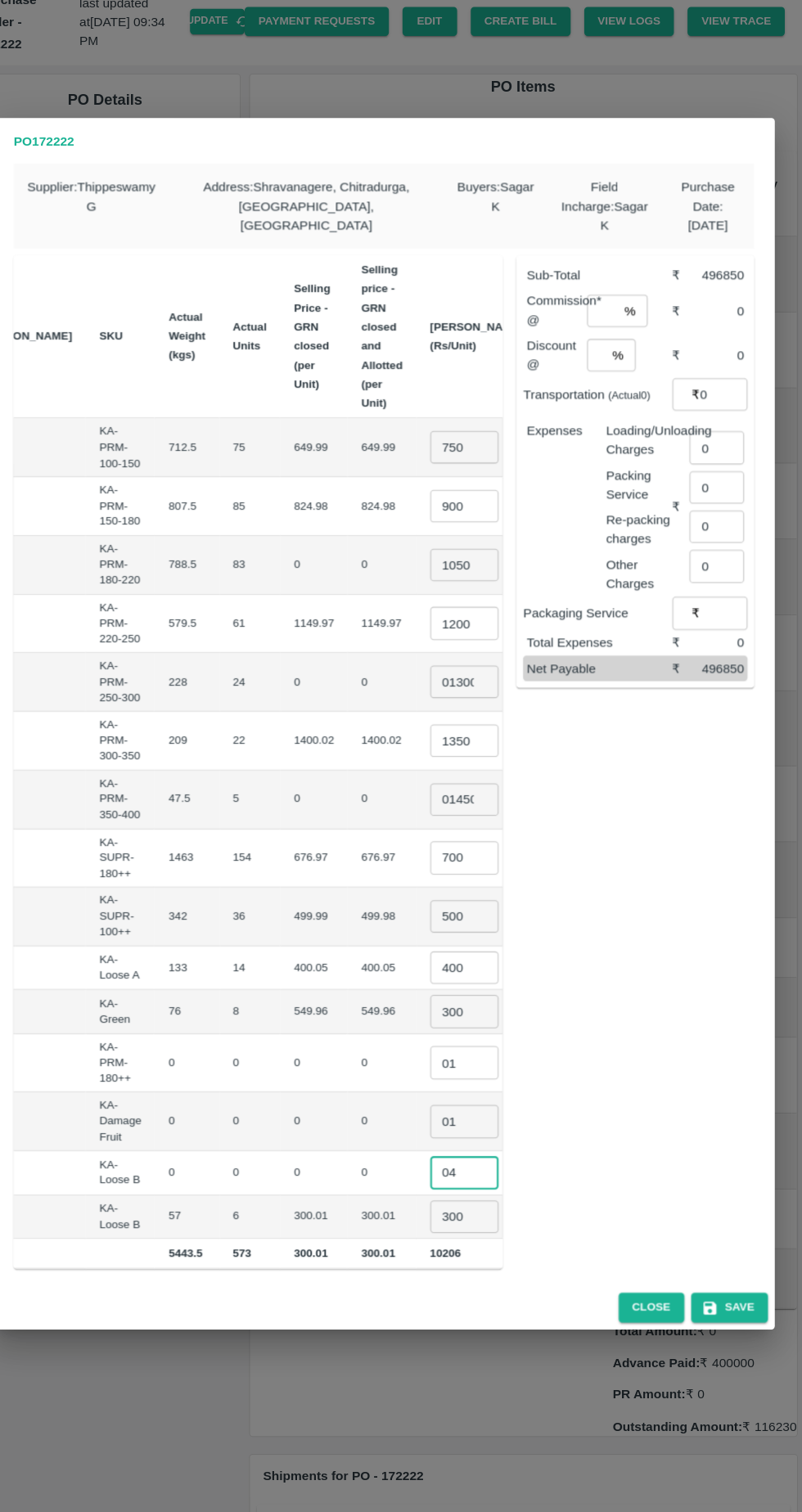
click at [718, 476] on input "0" at bounding box center [720, 490] width 53 height 31
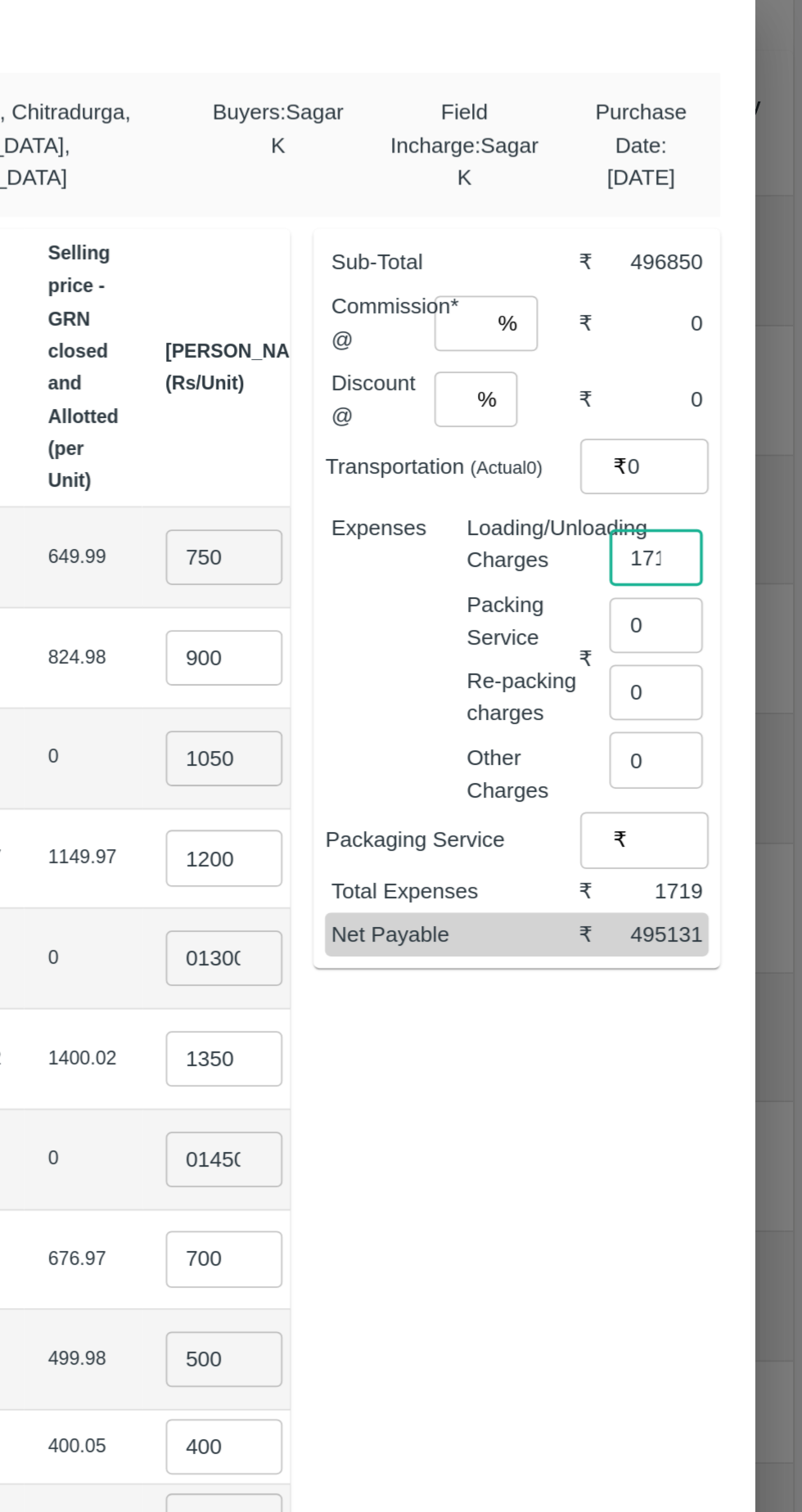
type input "1719"
click at [615, 351] on input "number" at bounding box center [610, 359] width 30 height 31
type input "6"
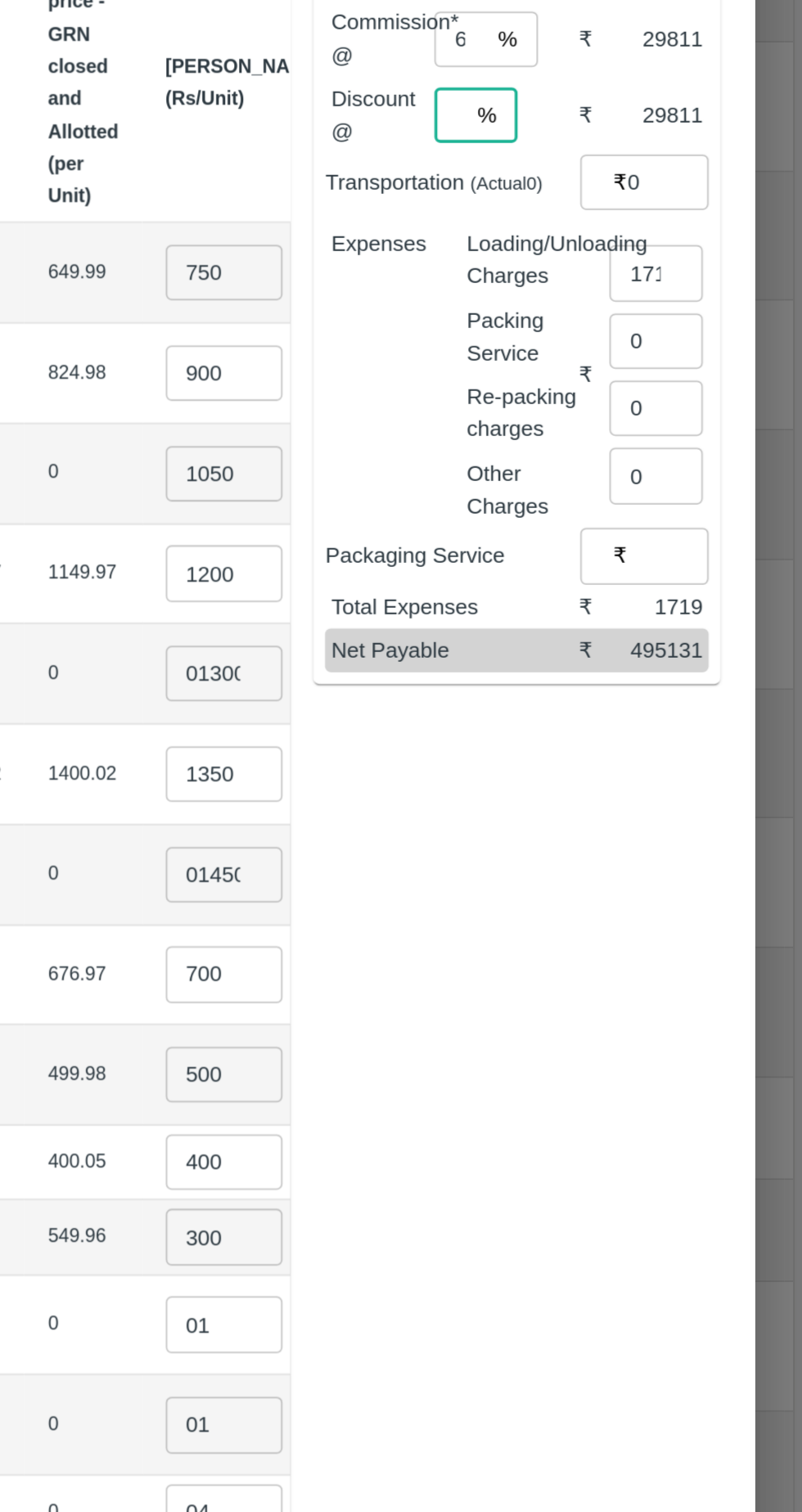
type input "6"
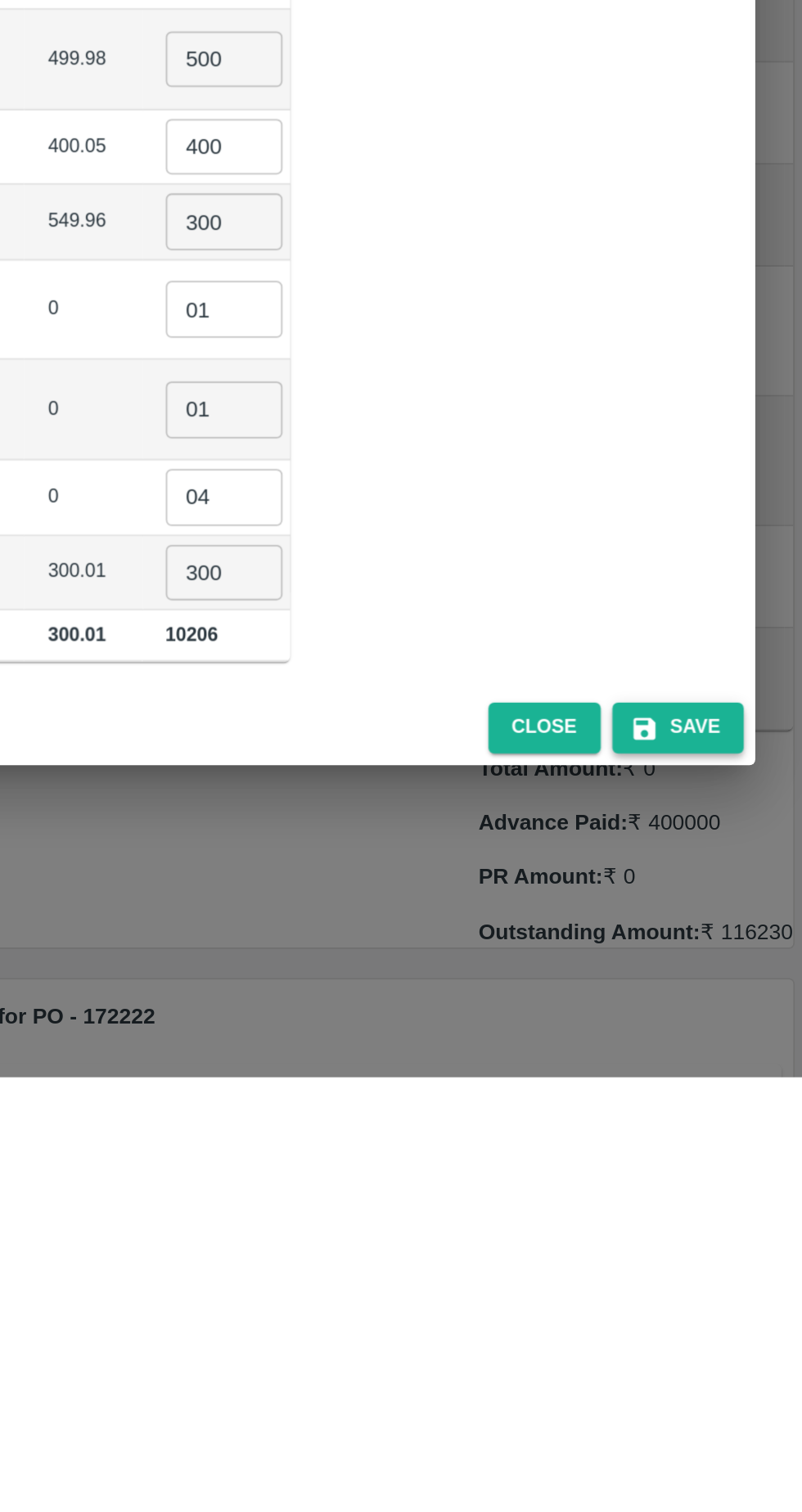
click at [736, 1304] on button "Save" at bounding box center [732, 1316] width 74 height 29
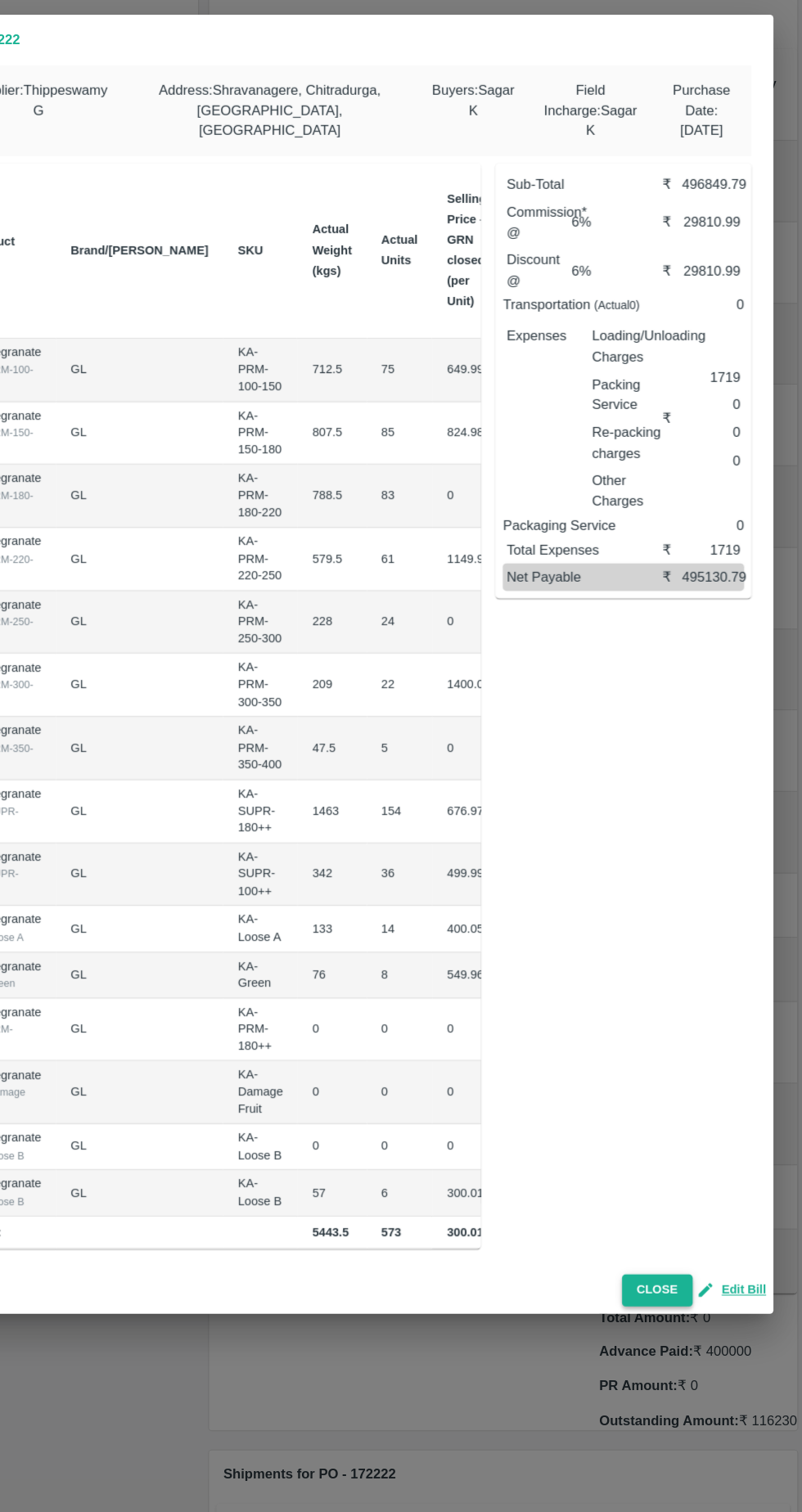
click at [669, 1319] on button "Close" at bounding box center [672, 1314] width 63 height 29
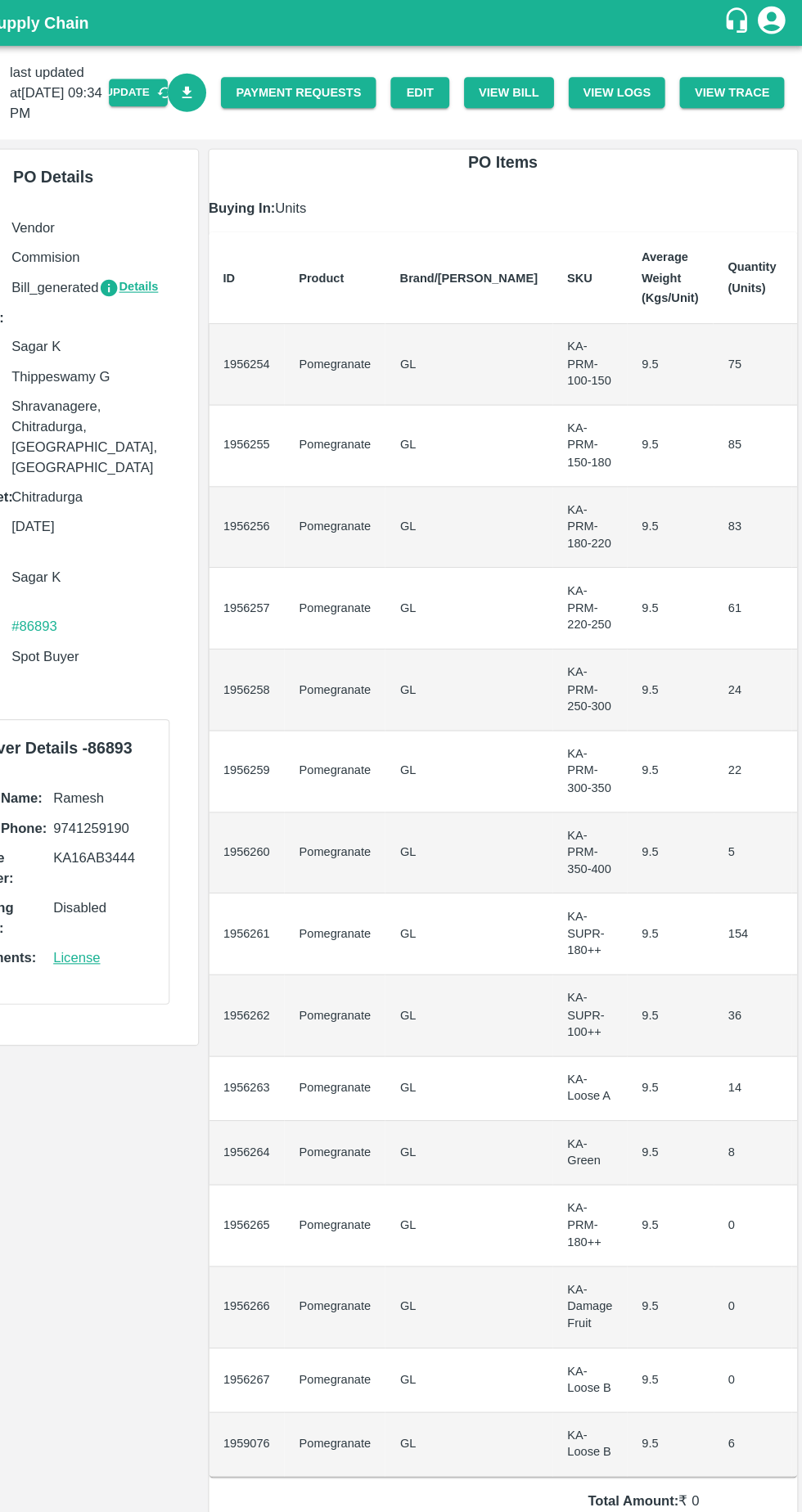
click at [261, 84] on icon "Download Bill" at bounding box center [253, 83] width 16 height 16
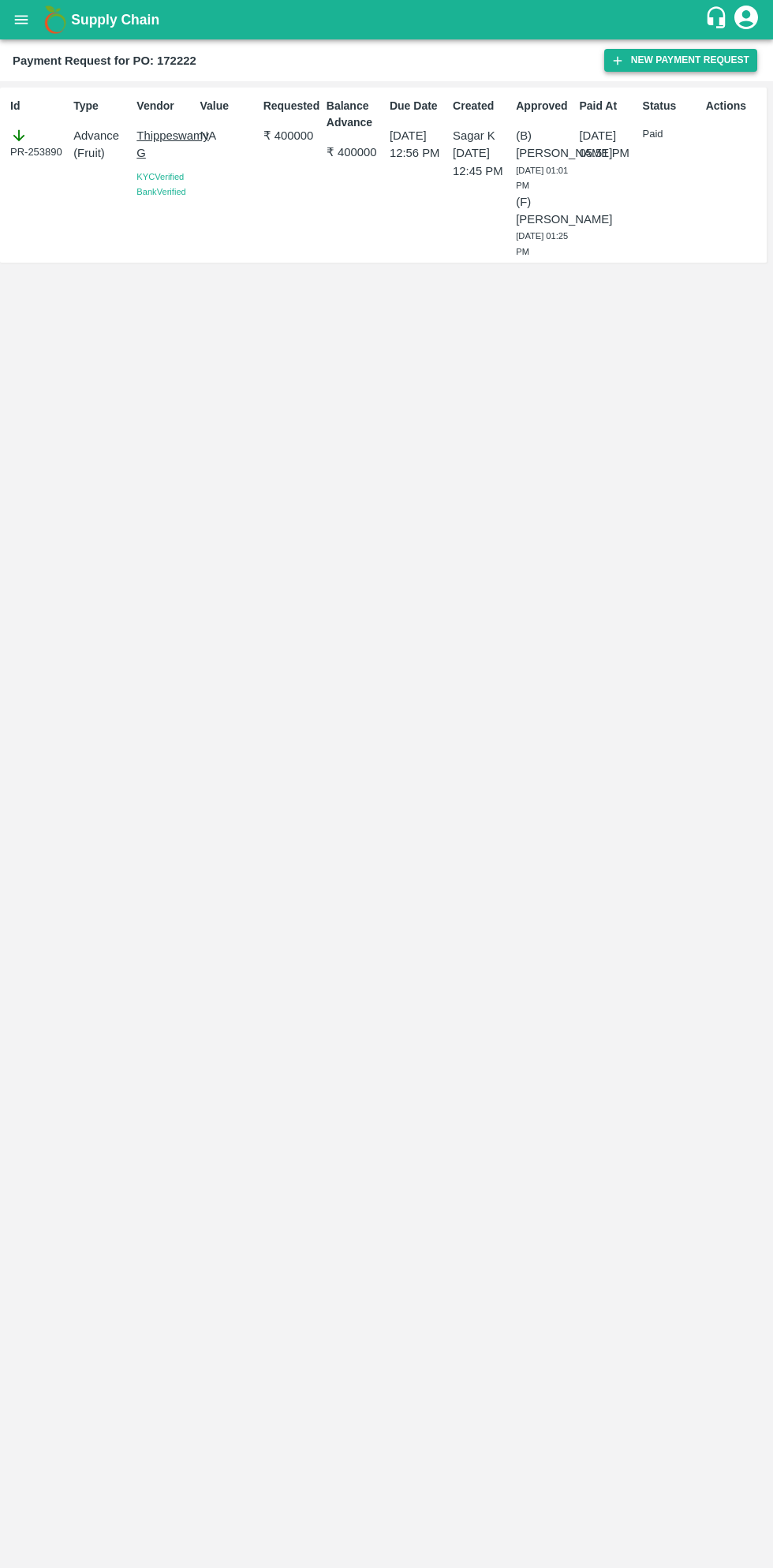
click at [687, 55] on button "New Payment Request" at bounding box center [680, 60] width 153 height 23
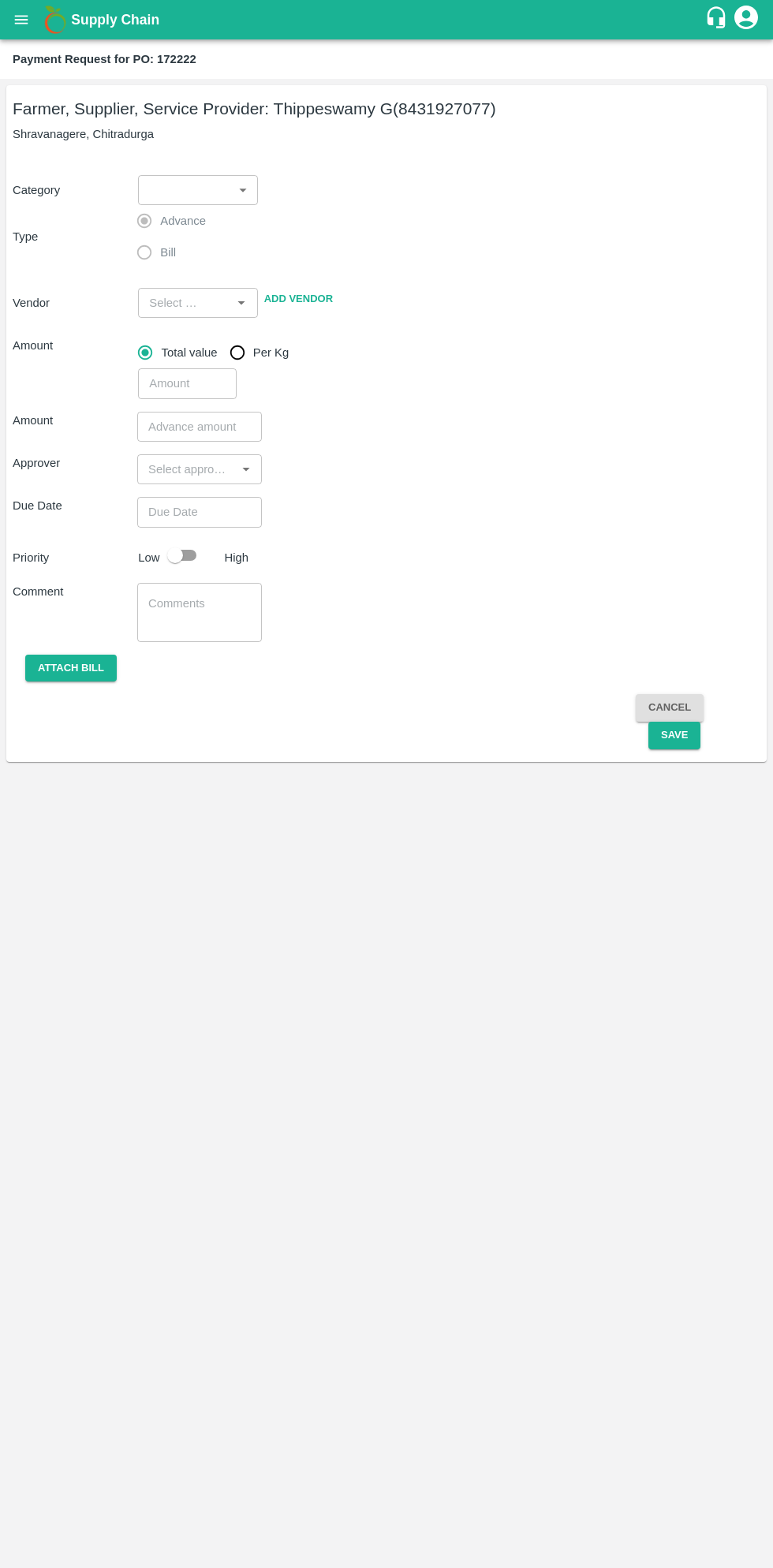
click at [206, 188] on body "Supply Chain Payment Request for PO: 172222 Farmer, Supplier, Service Provider:…" at bounding box center [386, 784] width 773 height 1568
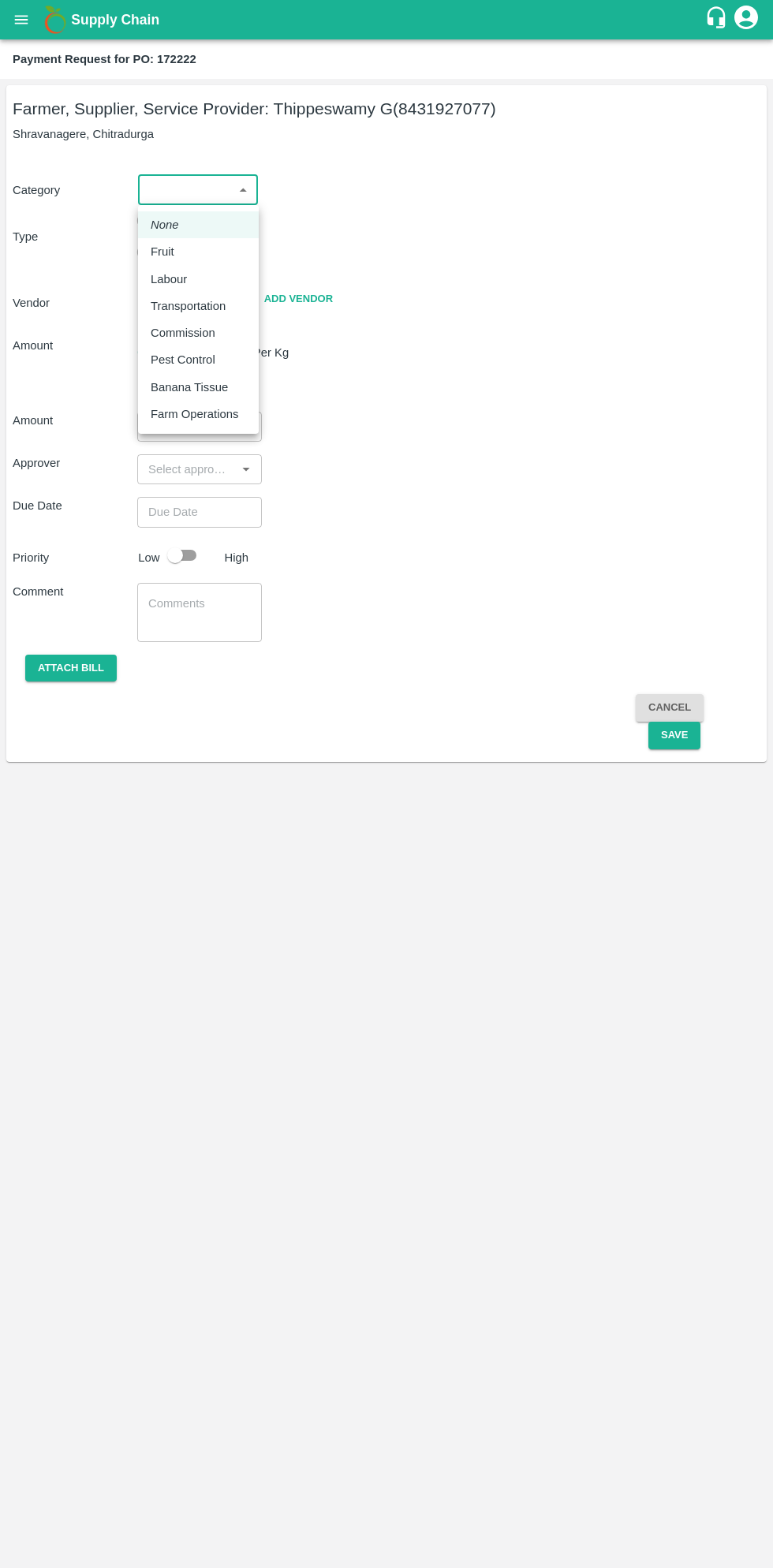
click at [170, 254] on p "Fruit" at bounding box center [162, 251] width 24 height 18
type input "1"
type input "[PERSON_NAME] G - 8431927077(Farmer, Supplier, Service Provider)"
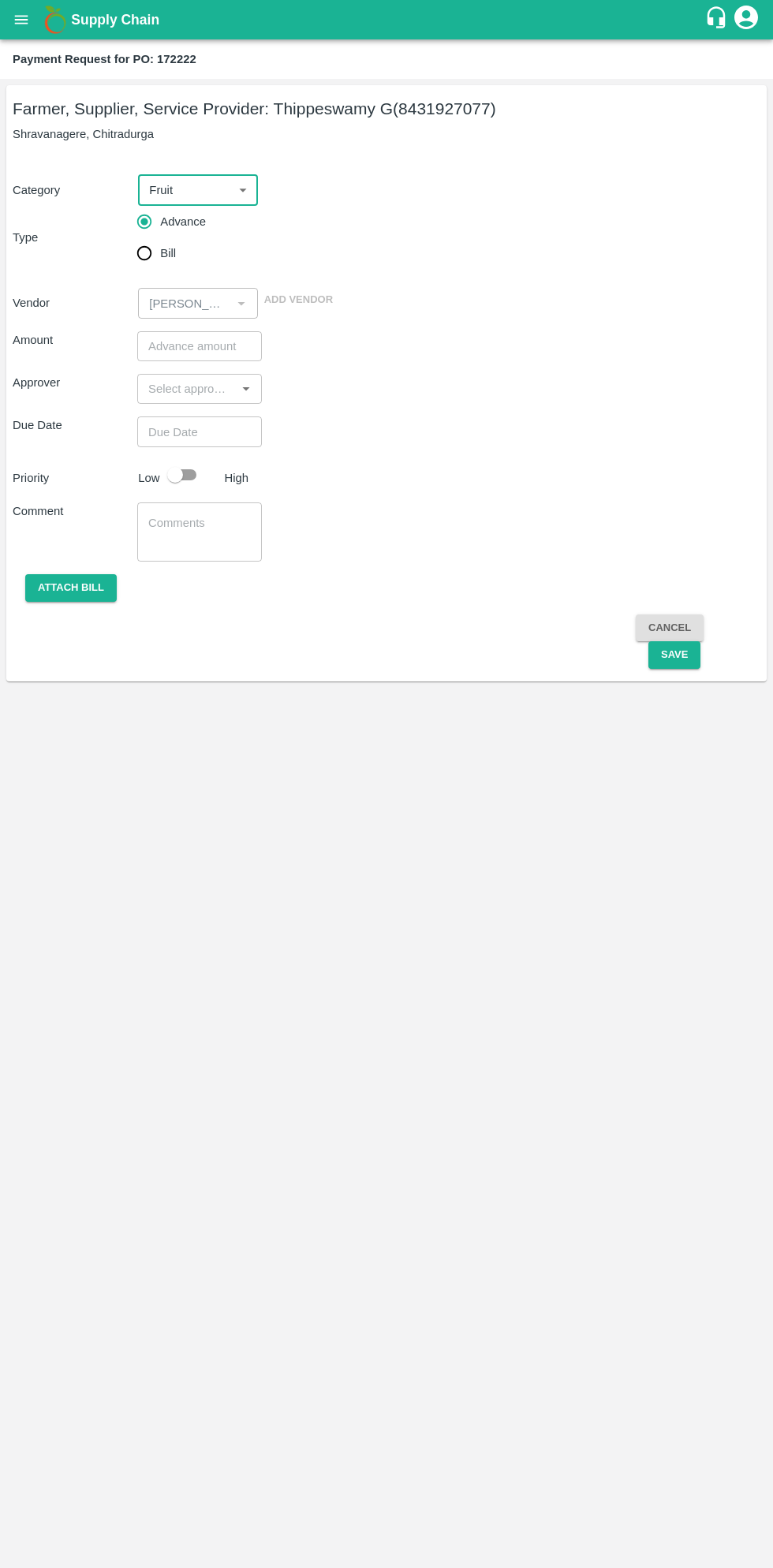
click at [155, 258] on input "Bill" at bounding box center [144, 253] width 31 height 31
radio input "true"
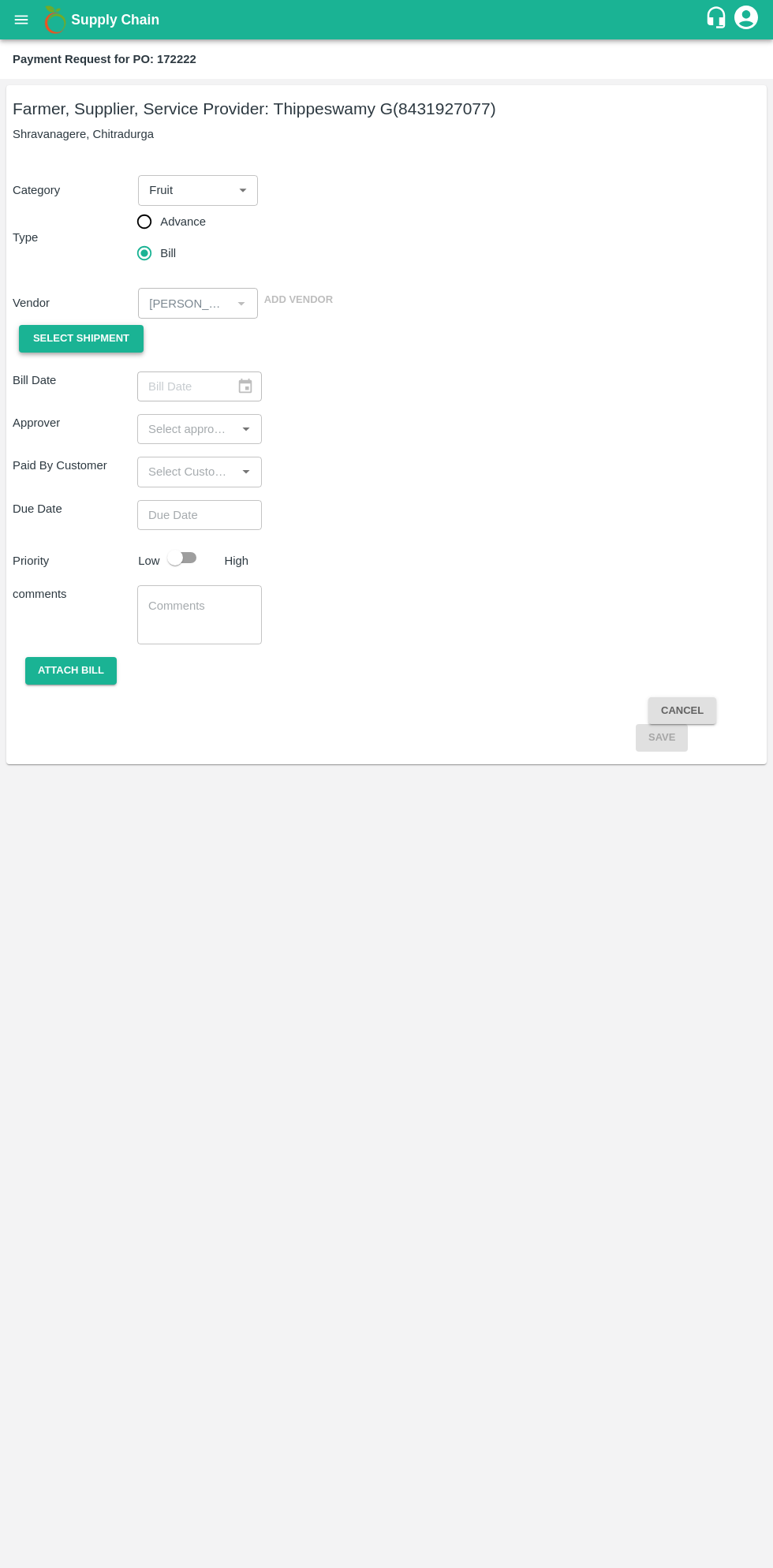
click at [78, 346] on span "Select Shipment" at bounding box center [81, 338] width 96 height 18
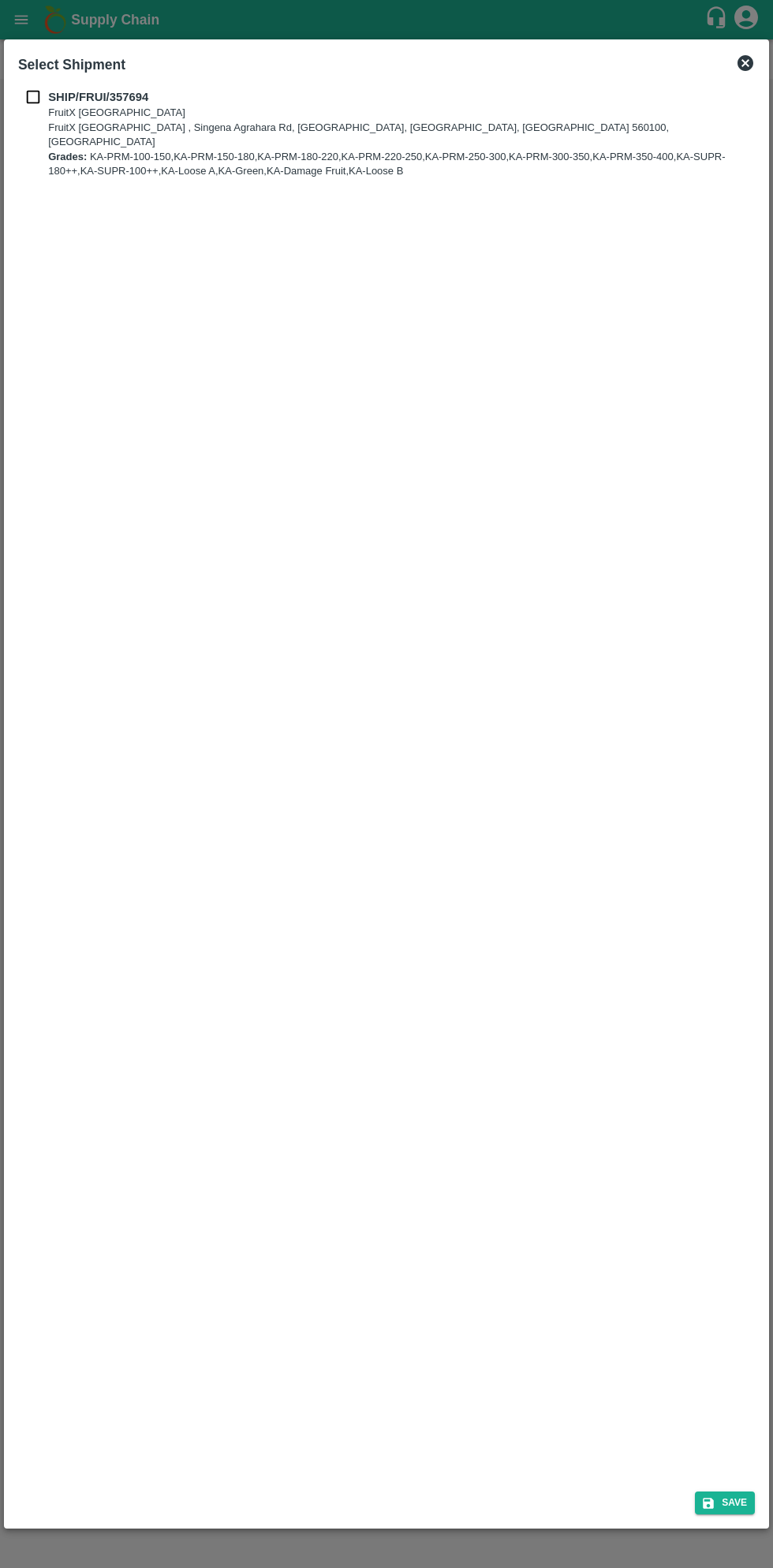
click at [39, 96] on input "checkbox" at bounding box center [32, 97] width 30 height 18
checkbox input "true"
click at [738, 1502] on button "Save" at bounding box center [724, 1503] width 60 height 23
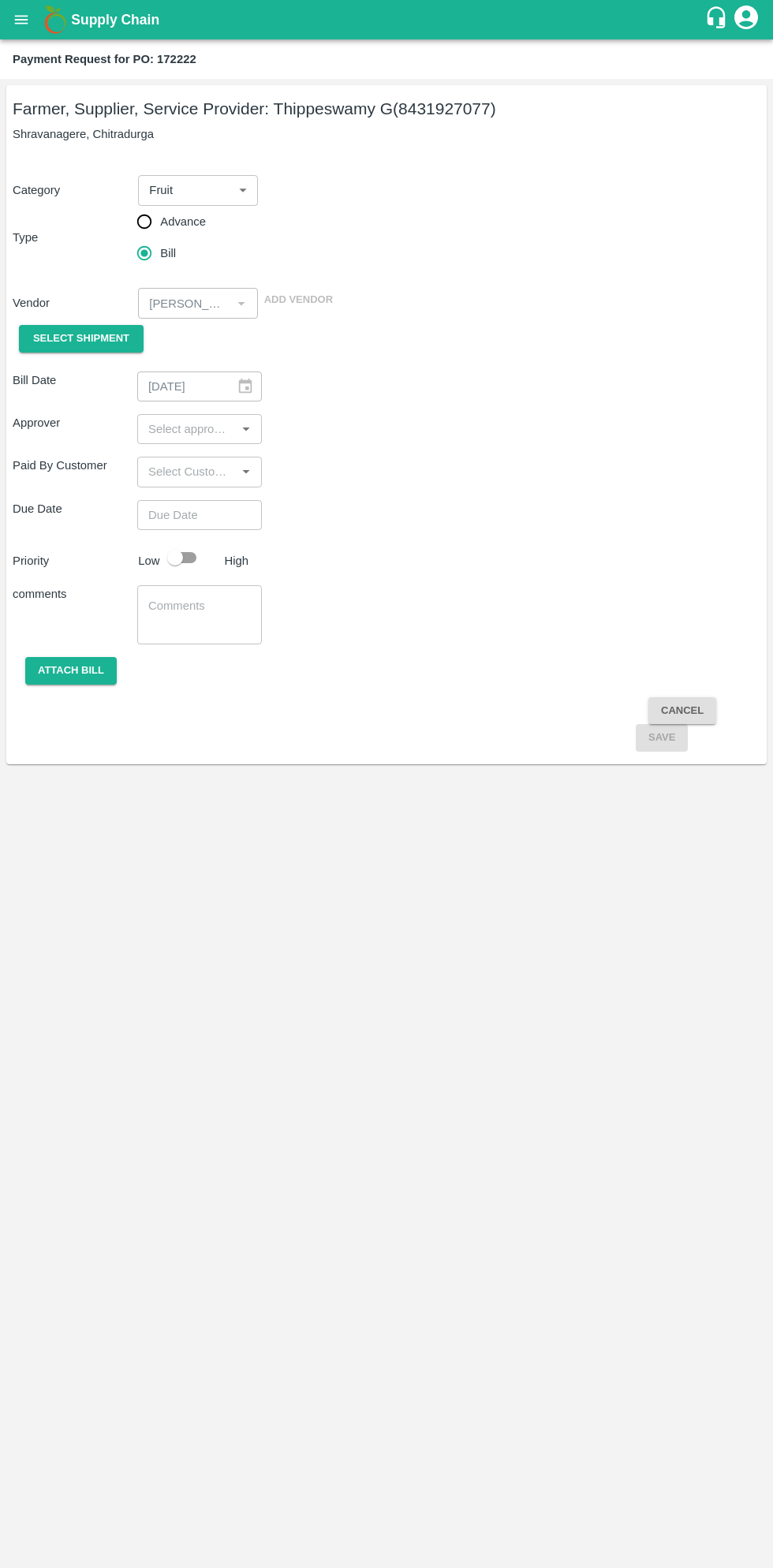
type input "[DATE]"
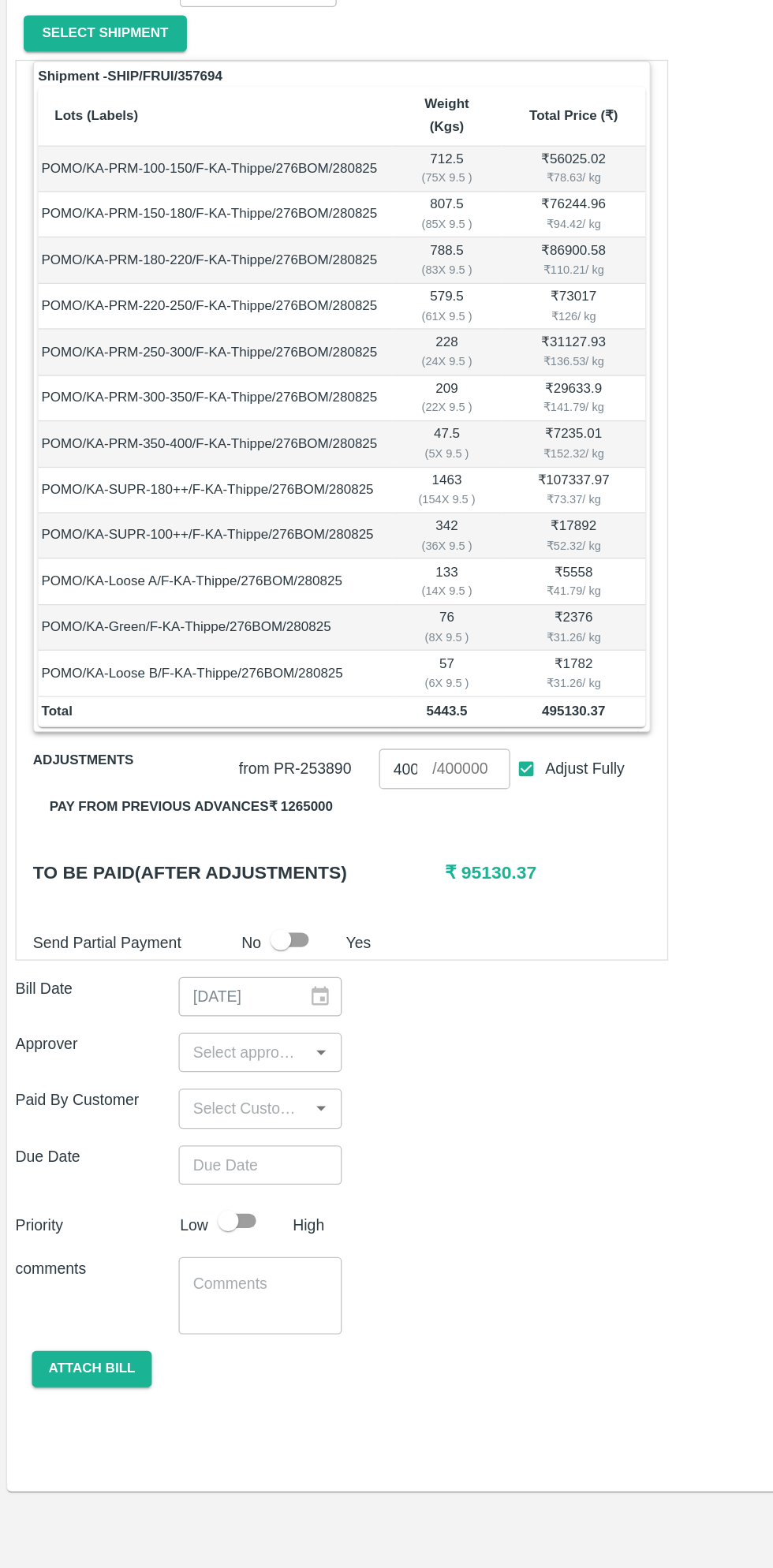
click at [219, 915] on button "Pay from previous advances ₹ 1265000" at bounding box center [147, 929] width 242 height 28
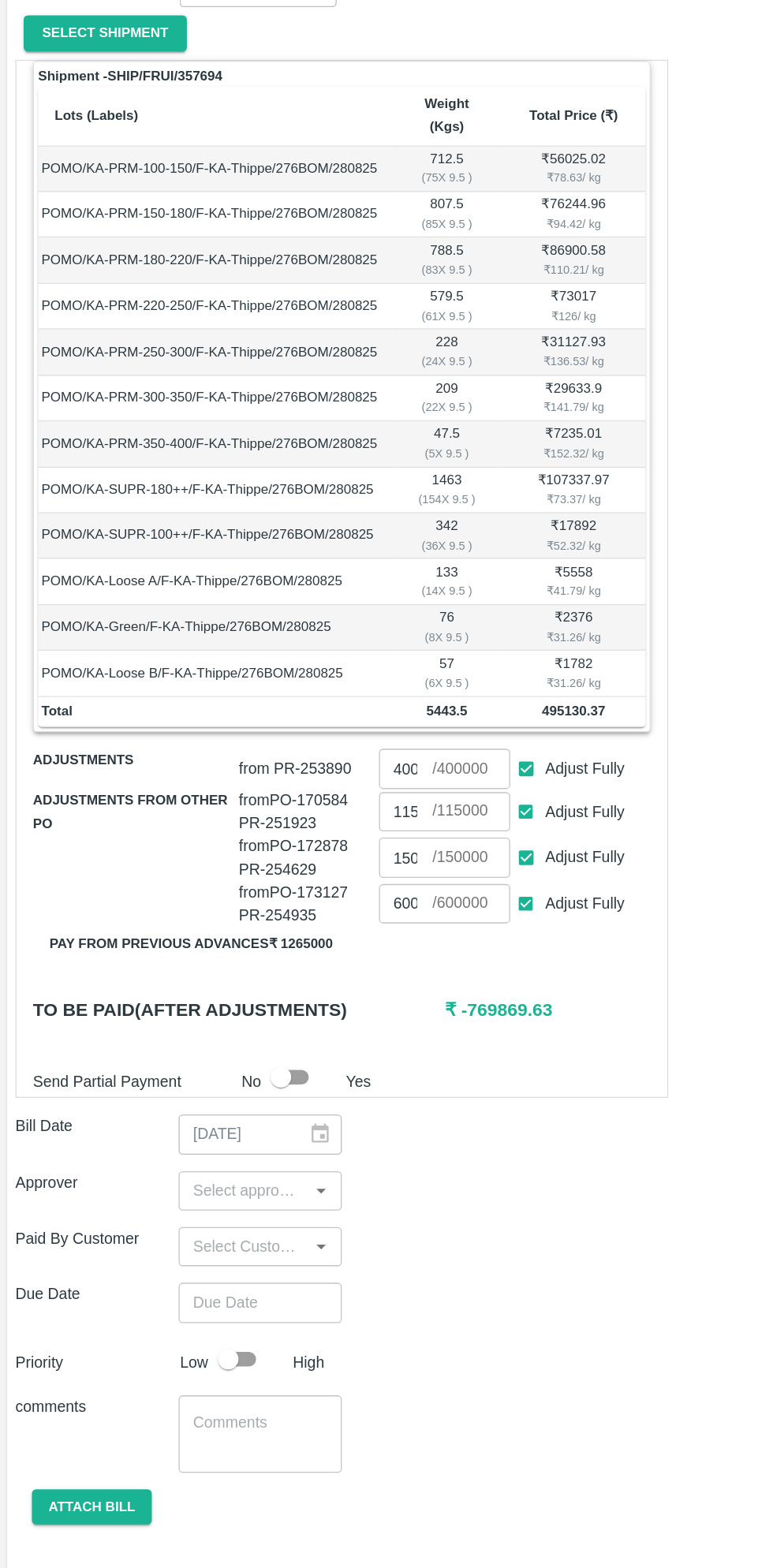
click at [407, 953] on input "Adjust Fully" at bounding box center [402, 968] width 30 height 30
checkbox input "false"
type input "0"
click at [410, 989] on input "Adjust Fully" at bounding box center [402, 1003] width 30 height 30
checkbox input "false"
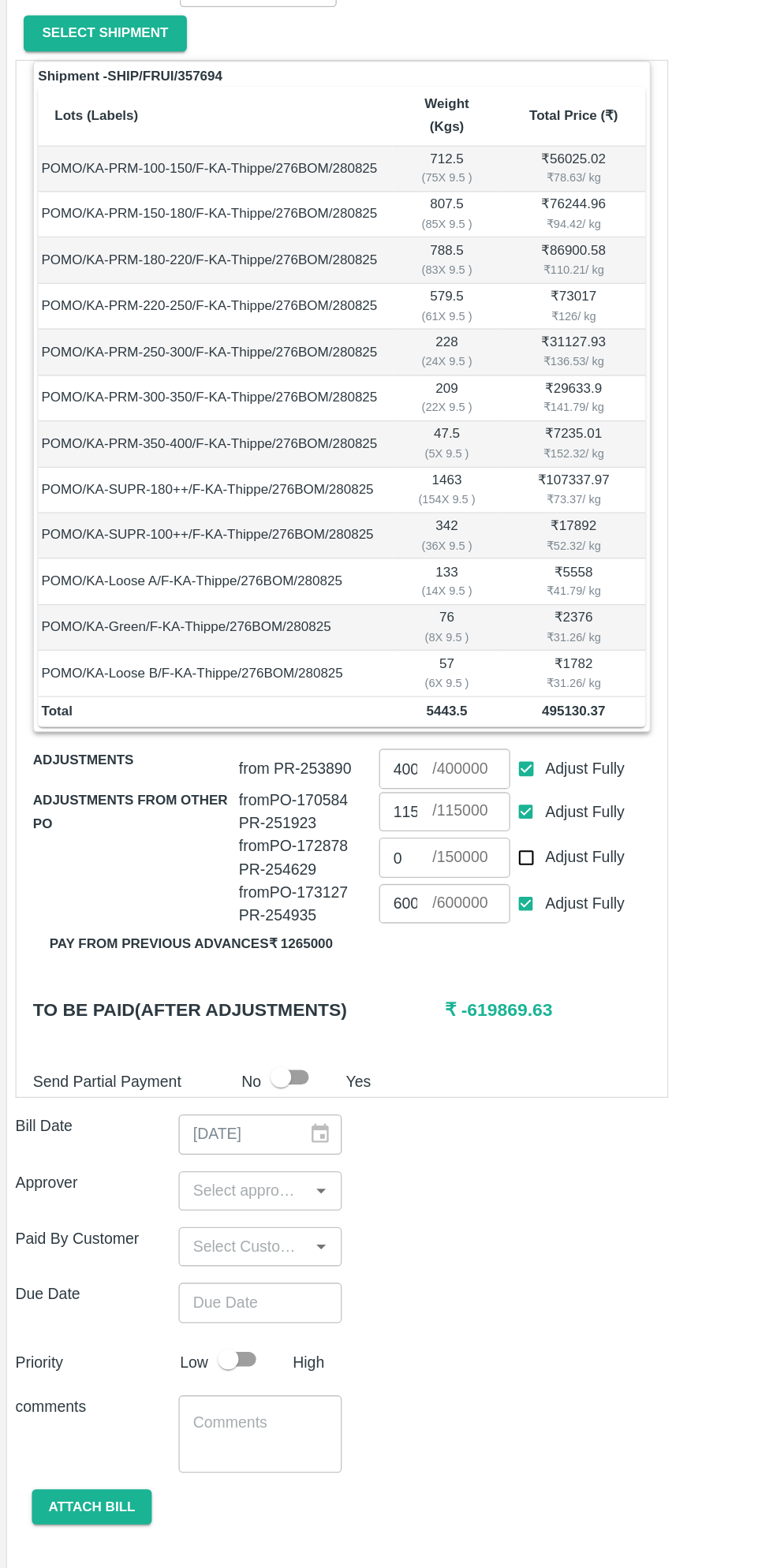
type input "0"
click at [406, 919] on input "Adjust Fully" at bounding box center [402, 933] width 30 height 30
checkbox input "false"
type input "0"
click at [316, 918] on input "0" at bounding box center [310, 932] width 41 height 30
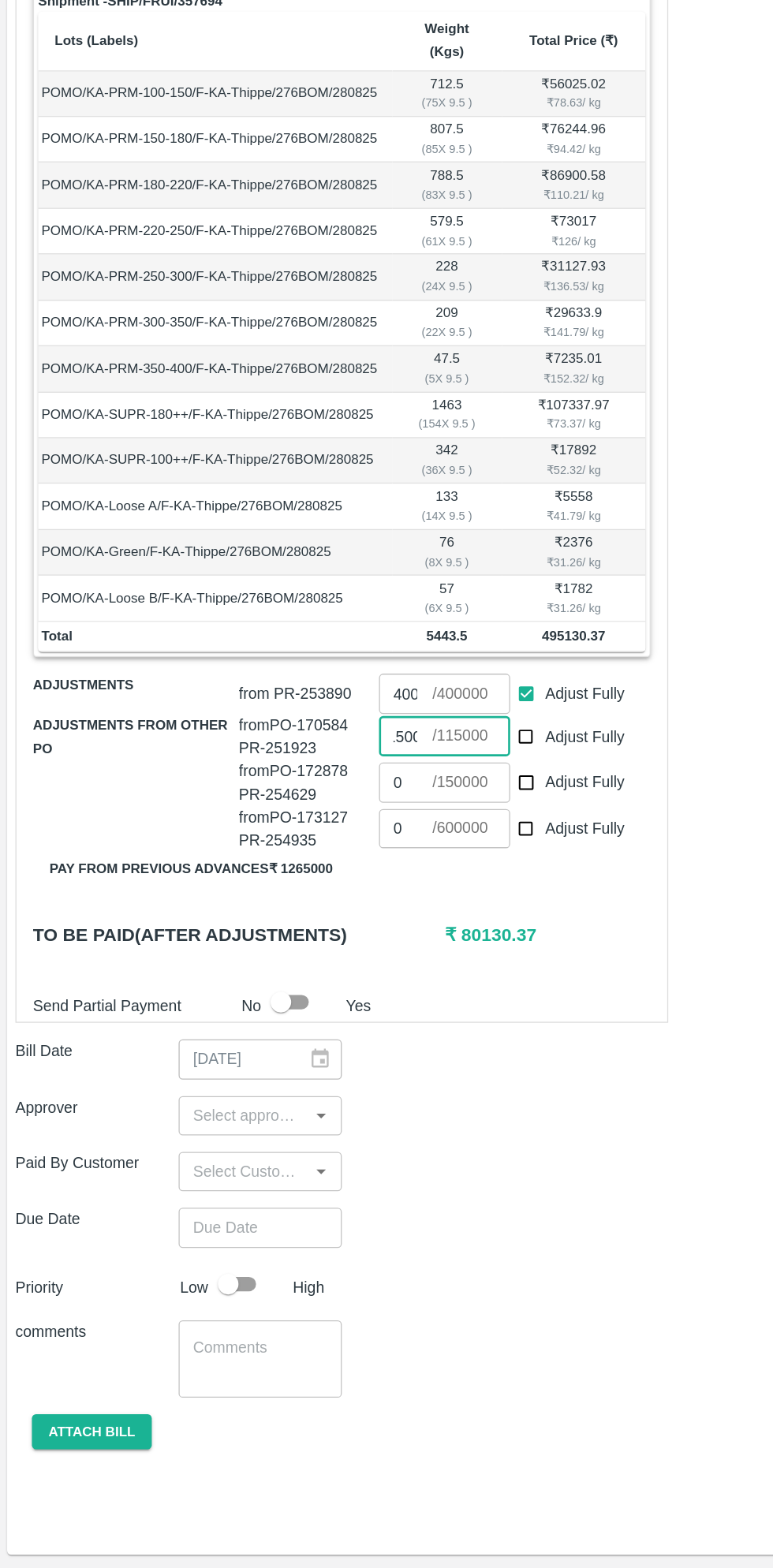
type input "15000"
click at [194, 1212] on input "input" at bounding box center [186, 1222] width 89 height 20
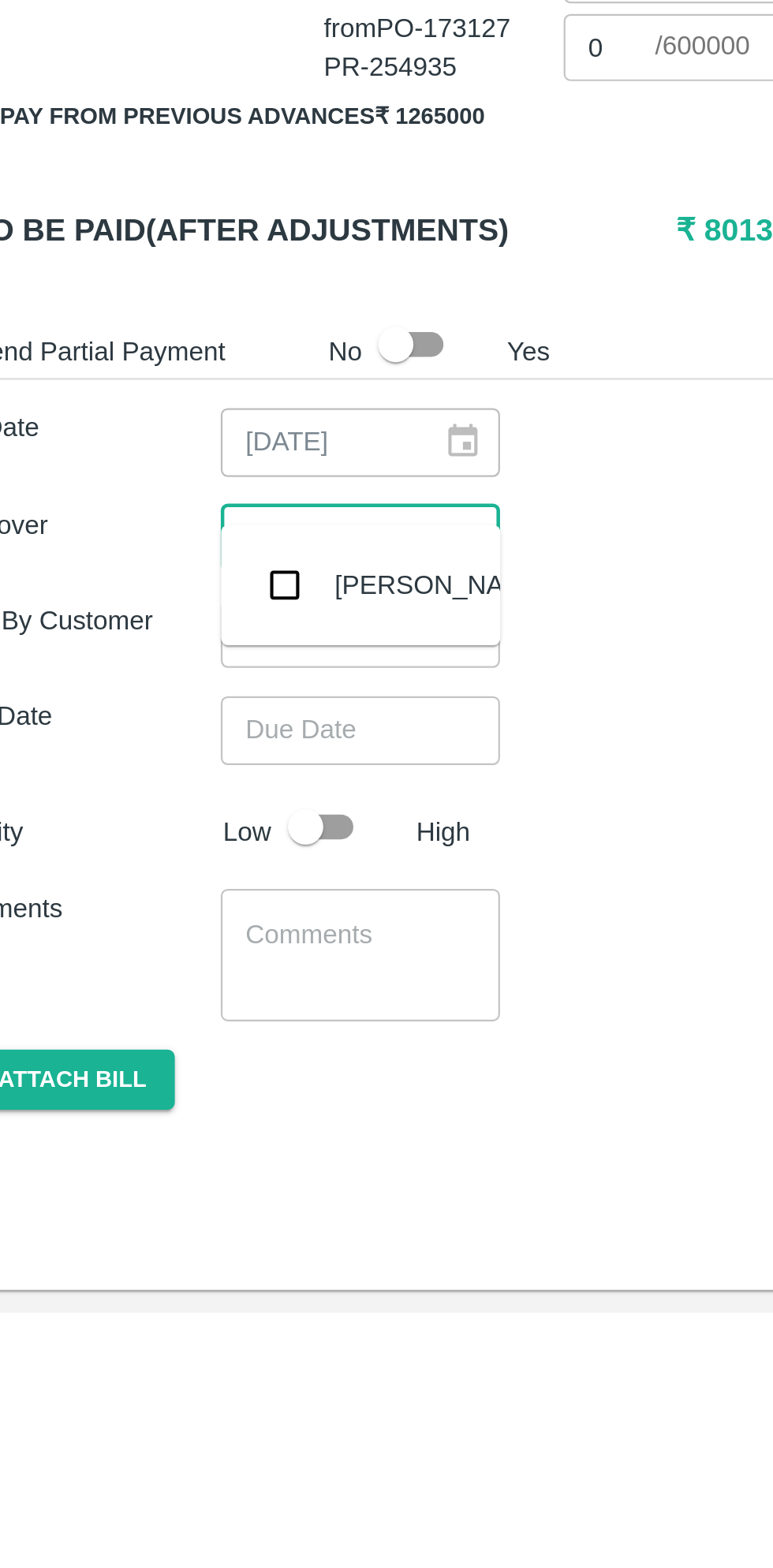
type input "muku"
click at [170, 1248] on input "checkbox" at bounding box center [165, 1243] width 31 height 31
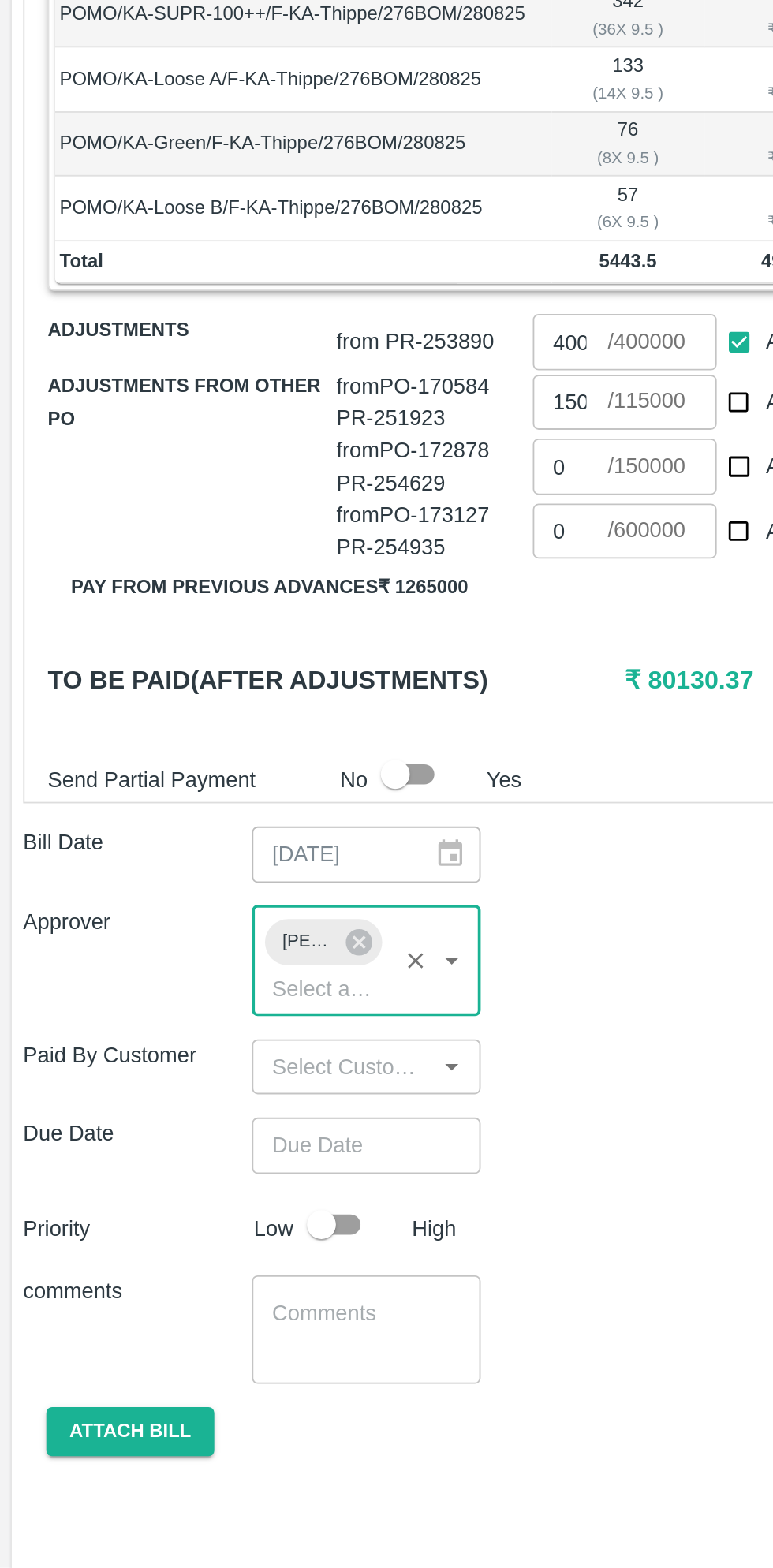
click at [209, 1323] on input "Choose date" at bounding box center [193, 1337] width 113 height 30
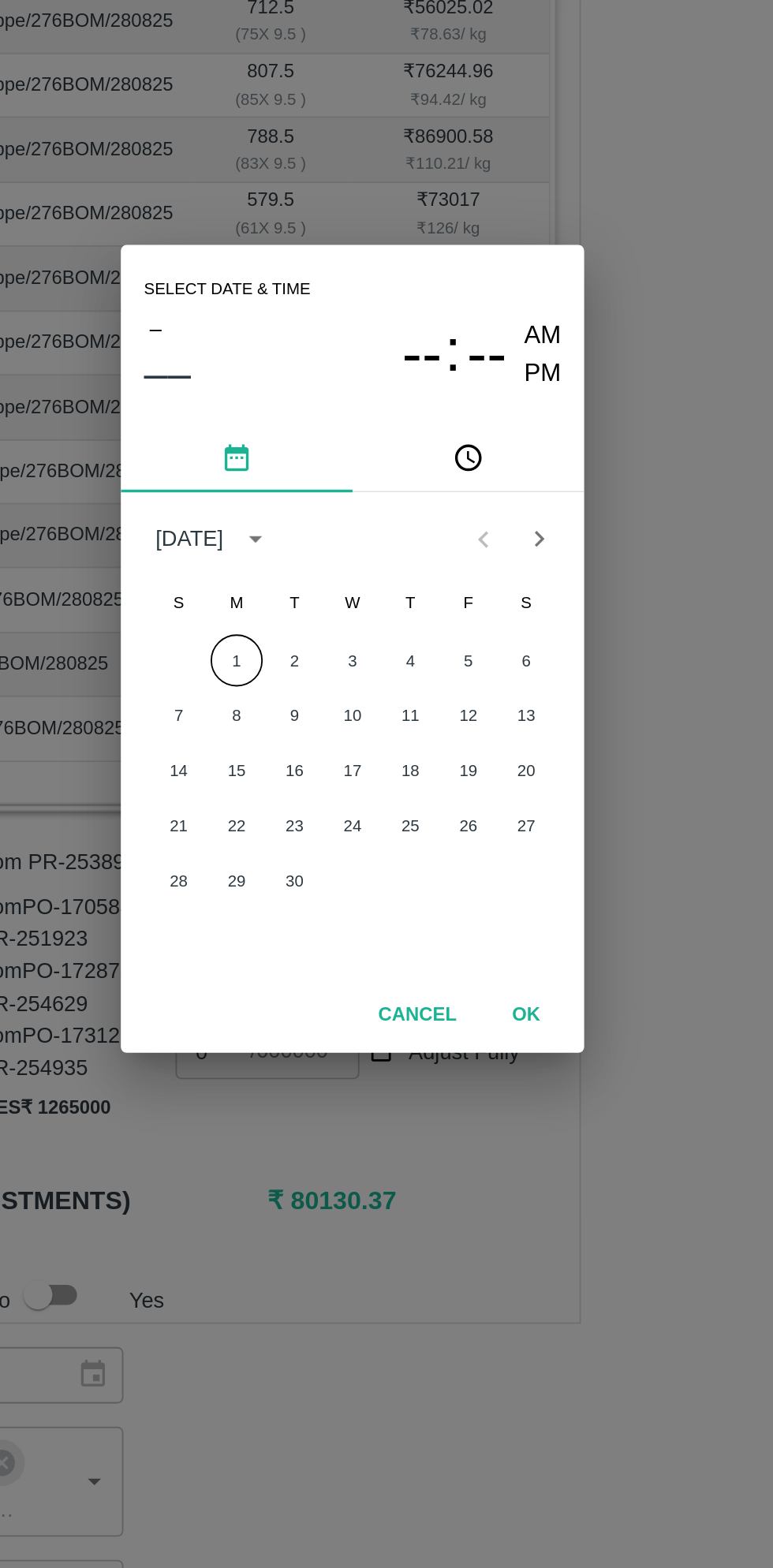
click at [321, 791] on button "1" at bounding box center [324, 790] width 29 height 29
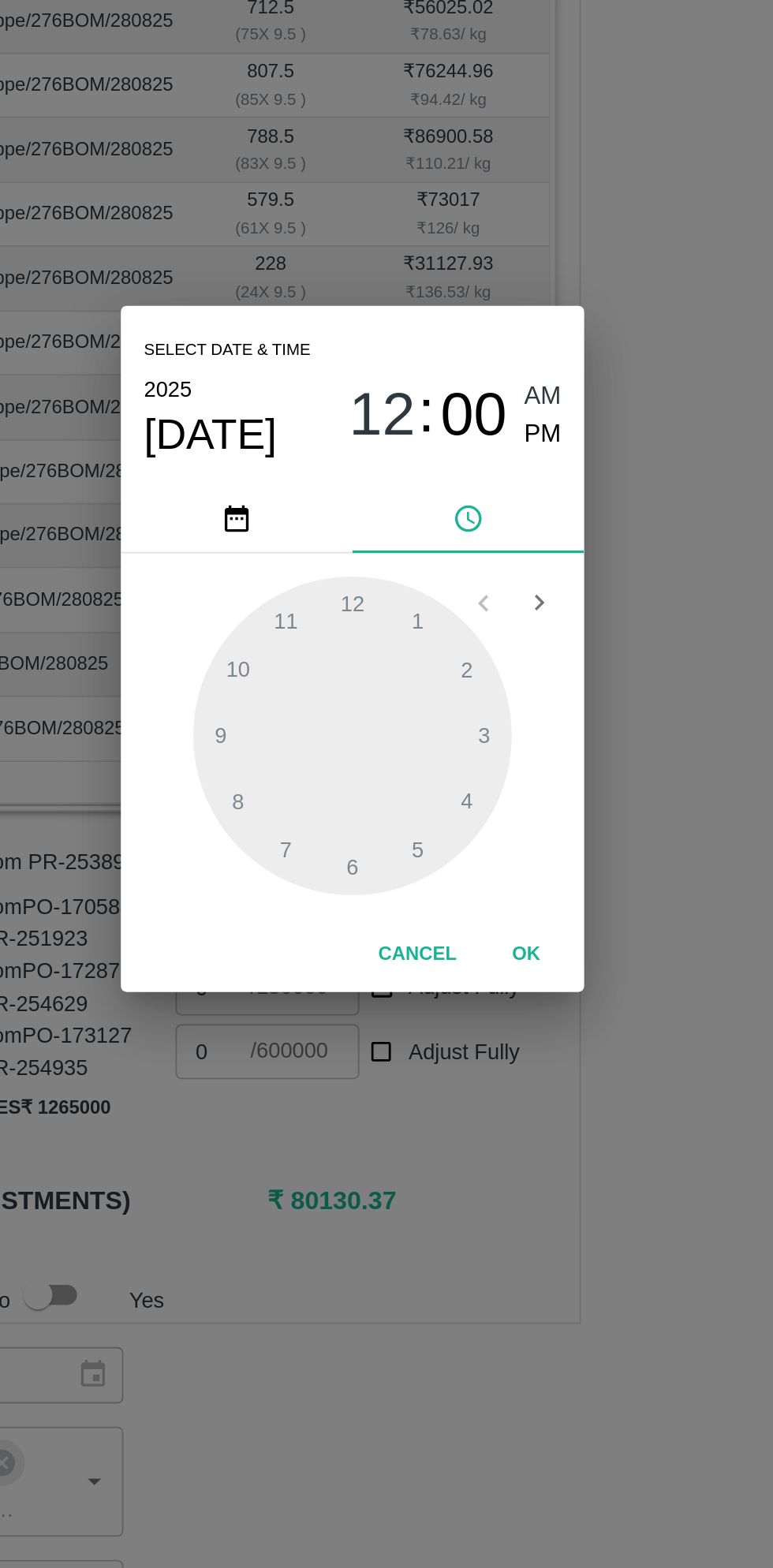
click at [490, 669] on span "PM" at bounding box center [490, 667] width 20 height 21
click at [324, 794] on div at bounding box center [386, 831] width 173 height 173
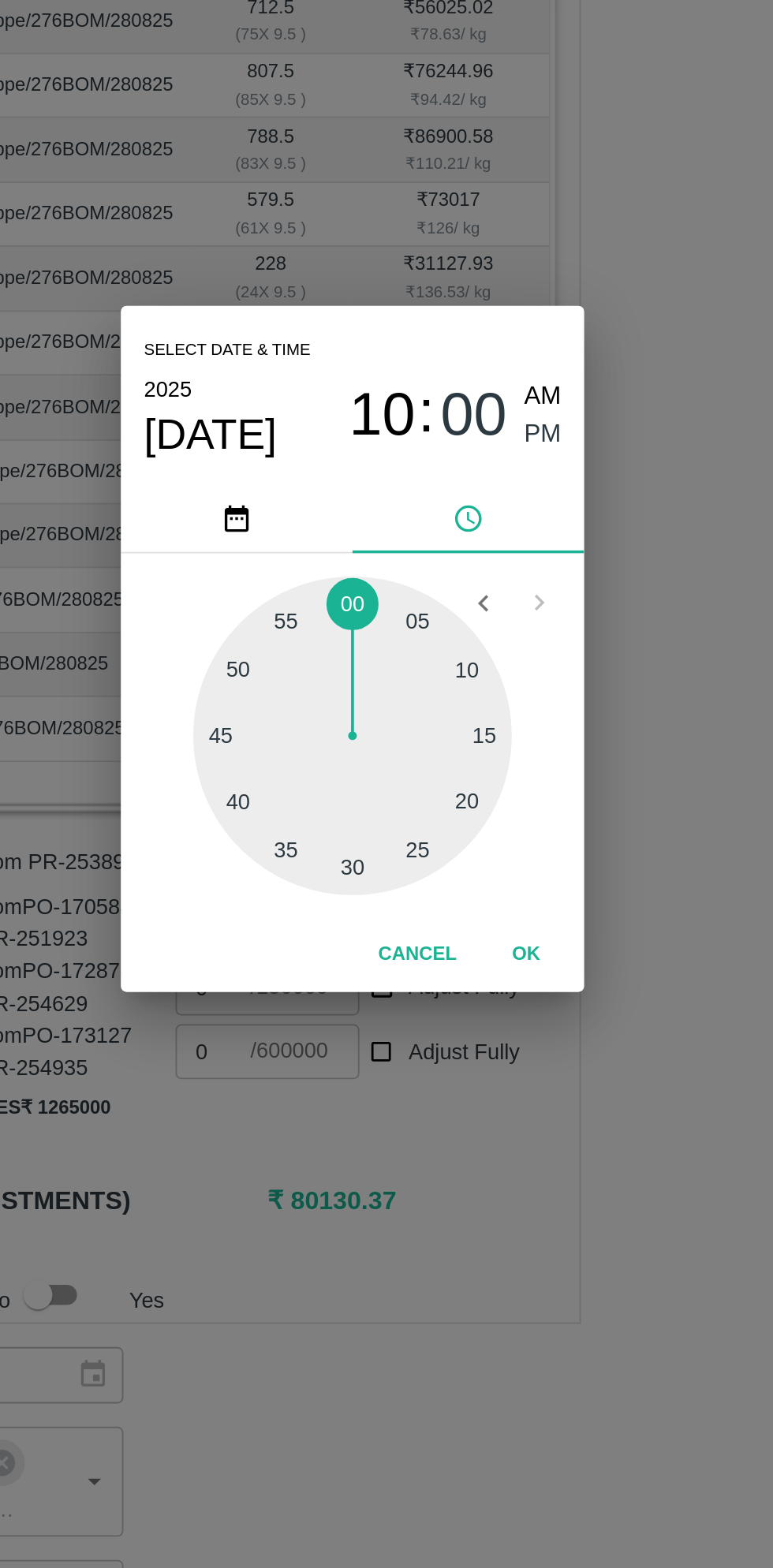
click at [466, 832] on div at bounding box center [386, 831] width 173 height 173
type input "[DATE] 10:15 PM"
click at [489, 955] on button "OK" at bounding box center [481, 951] width 51 height 28
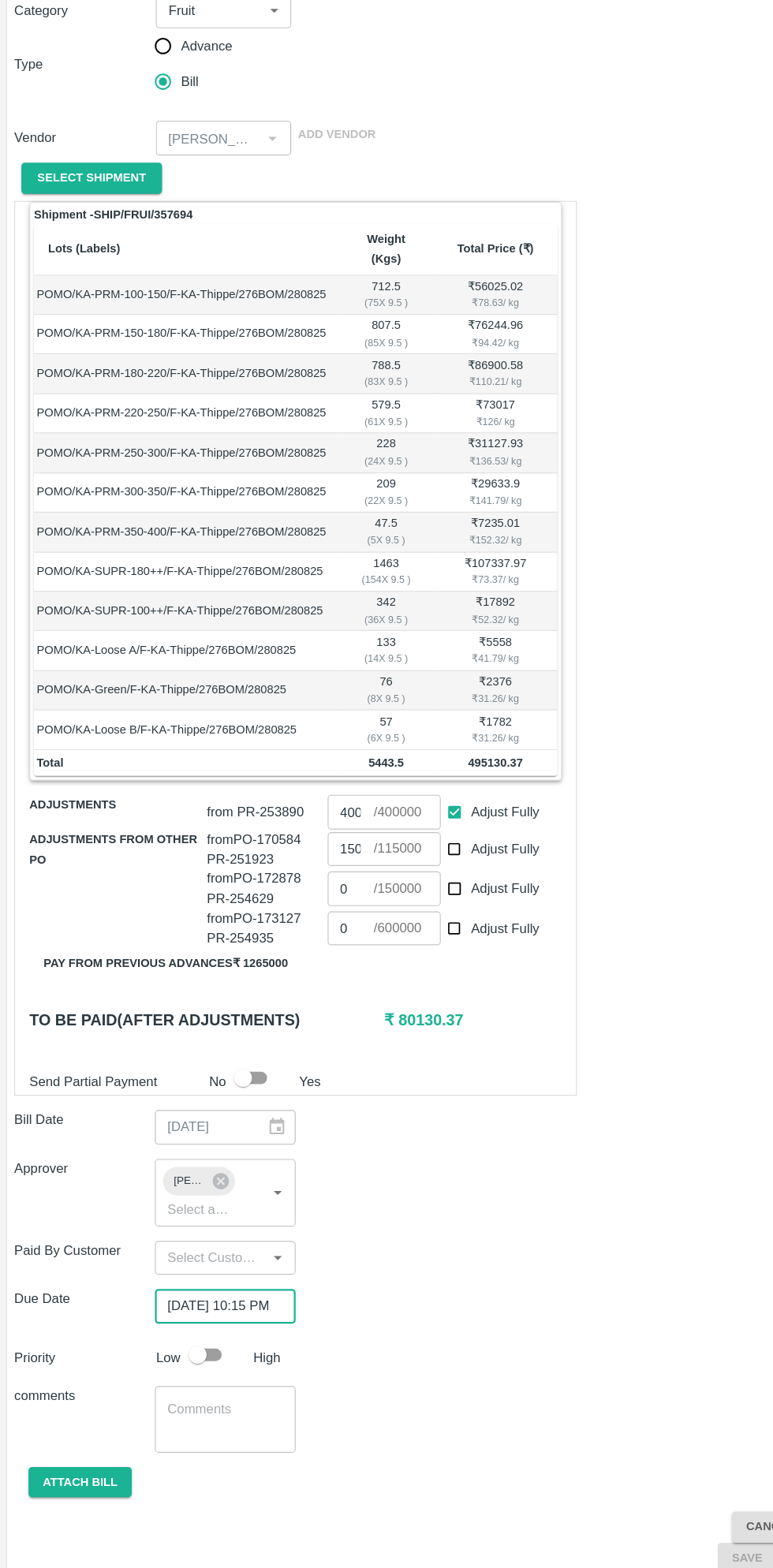
click at [193, 1363] on input "checkbox" at bounding box center [175, 1378] width 90 height 30
checkbox input "true"
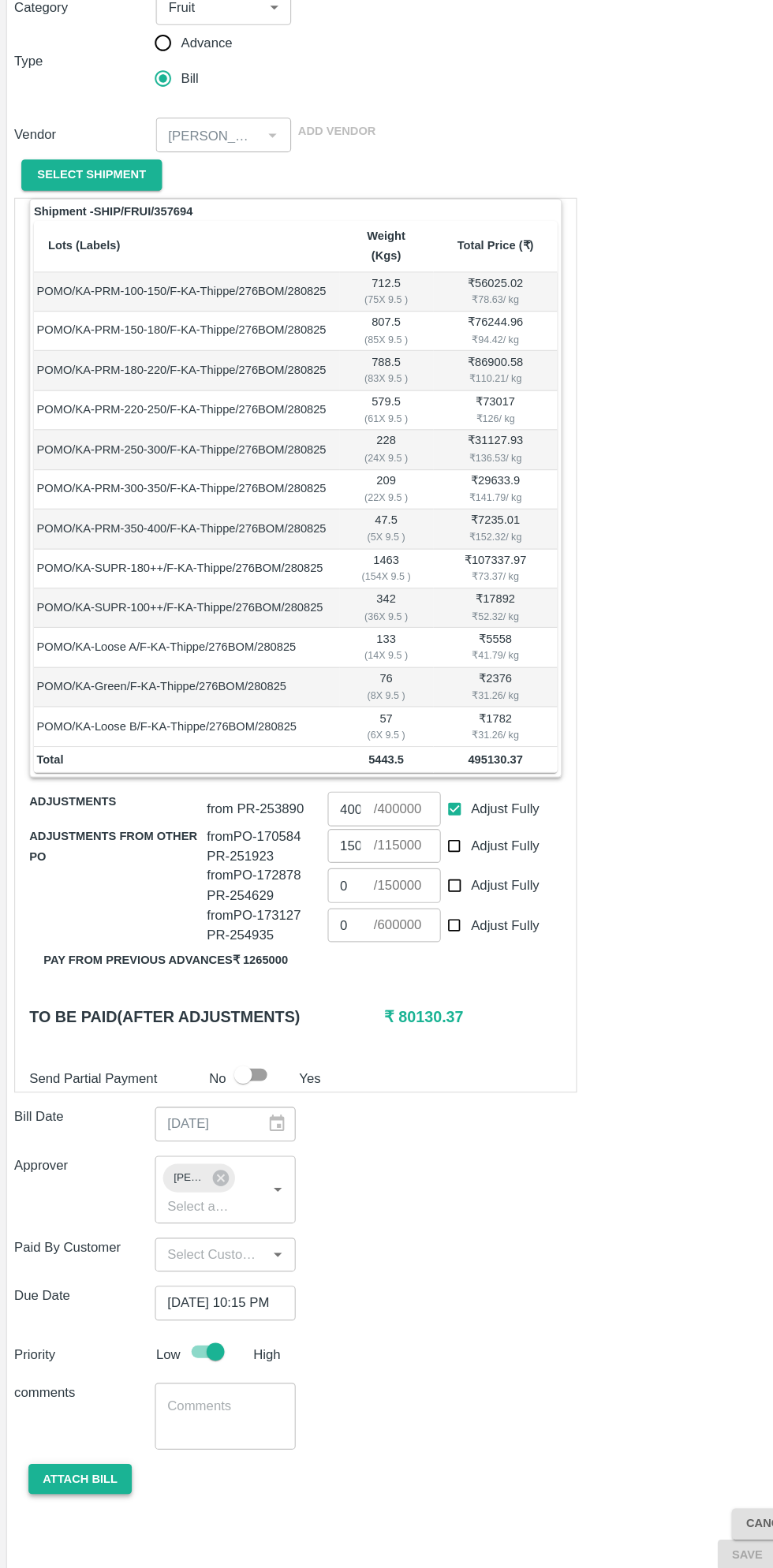
click at [82, 1476] on button "Attach bill" at bounding box center [71, 1489] width 91 height 28
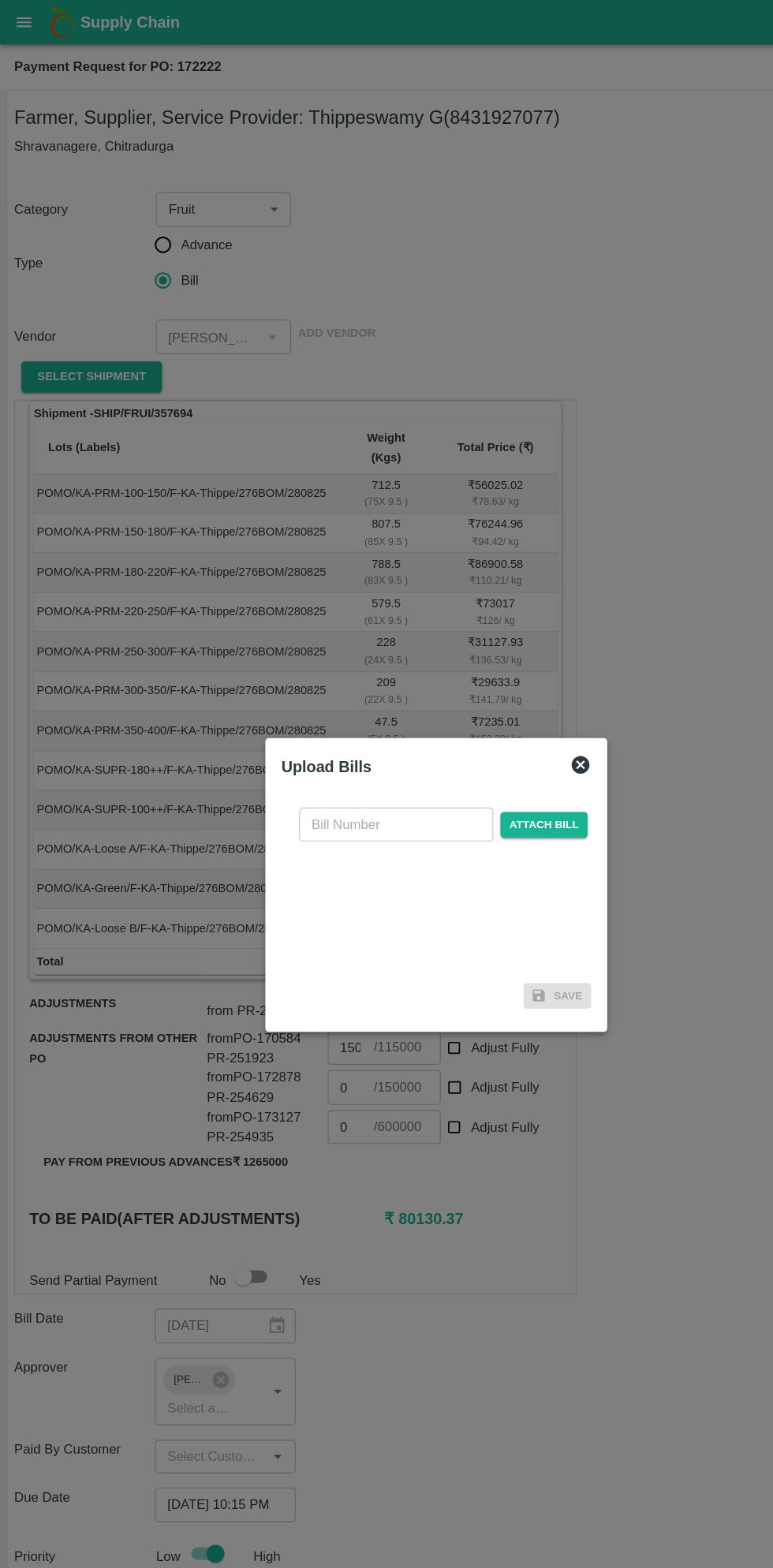
click at [361, 724] on input "text" at bounding box center [351, 729] width 171 height 30
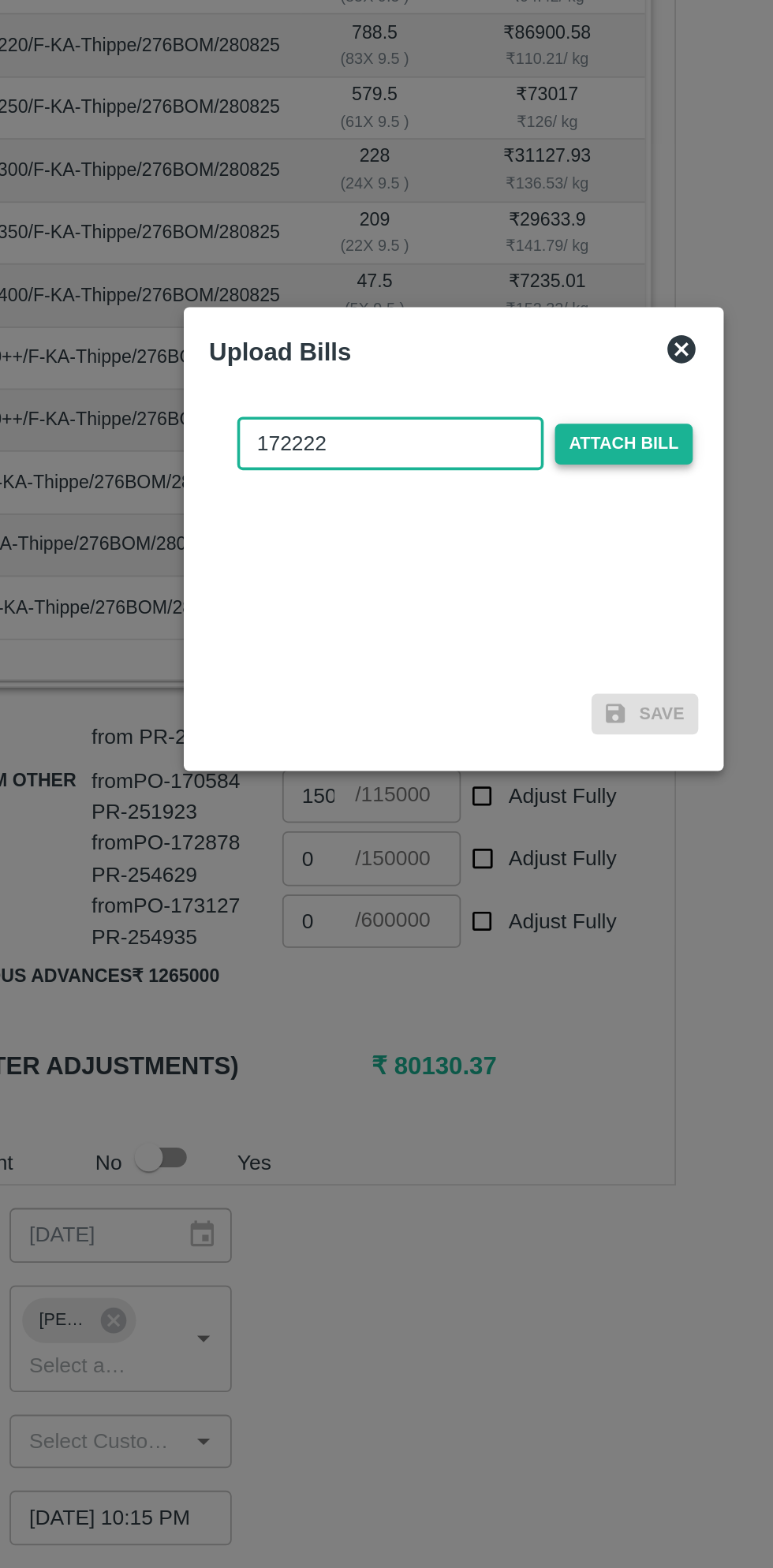
type input "172222"
click at [497, 727] on span "Attach bill" at bounding box center [481, 730] width 77 height 23
click at [0, 0] on input "Attach bill" at bounding box center [0, 0] width 0 height 0
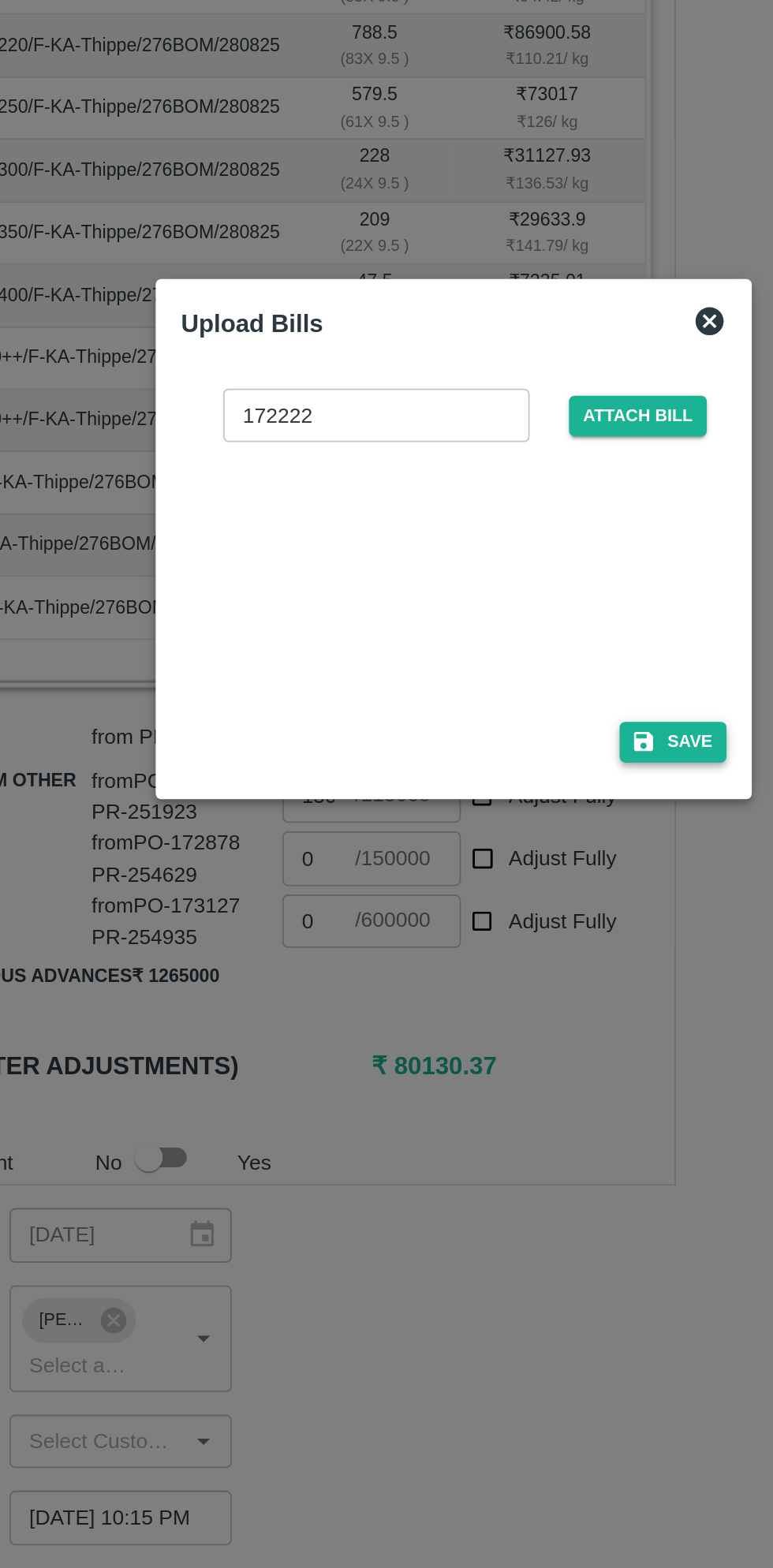
click at [512, 894] on button "Save" at bounding box center [509, 898] width 60 height 23
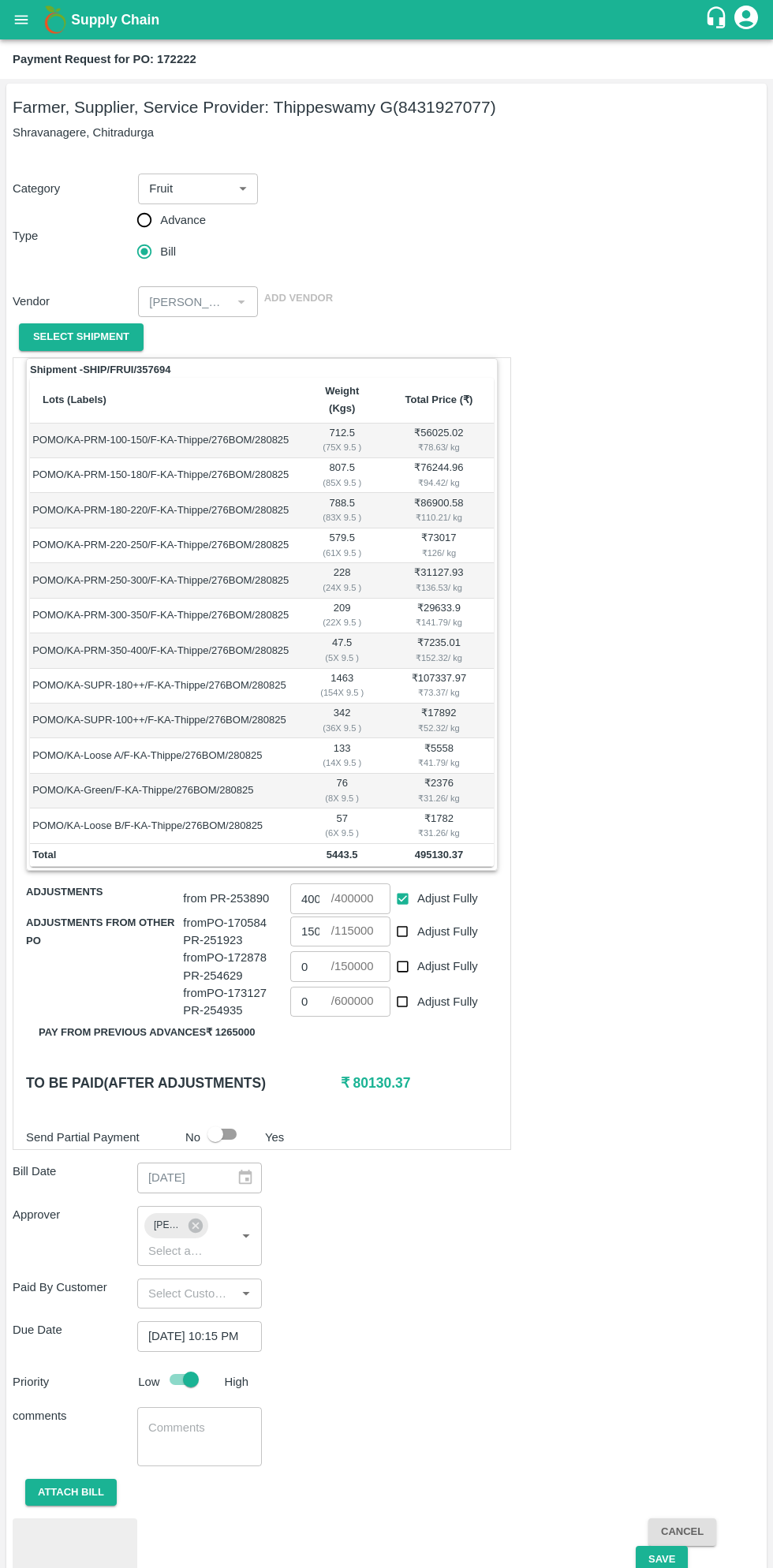
scroll to position [61, 0]
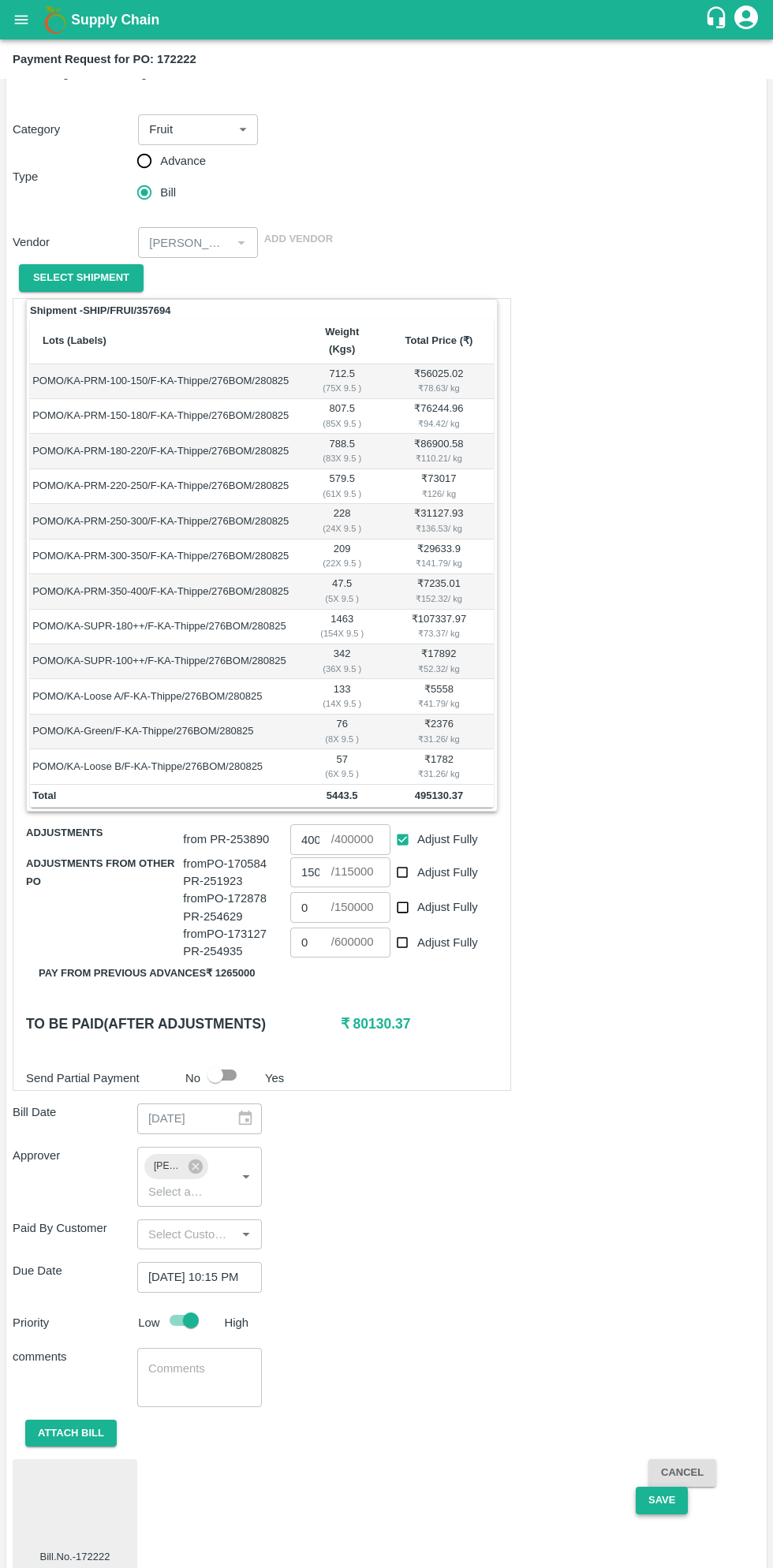
click at [655, 1487] on button "Save" at bounding box center [661, 1500] width 52 height 28
